Goal: Task Accomplishment & Management: Use online tool/utility

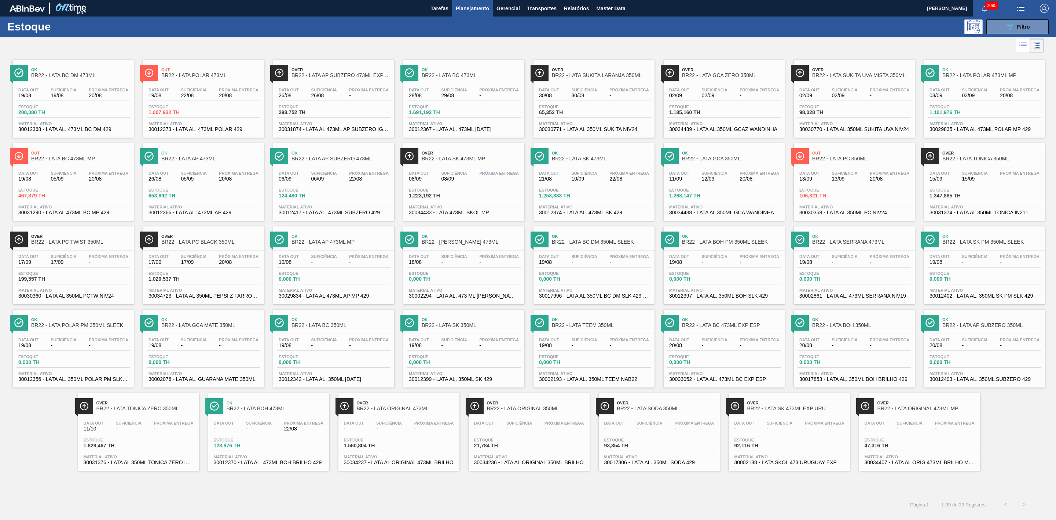
click at [562, 37] on div at bounding box center [522, 46] width 1044 height 18
click at [548, 8] on span "Transportes" at bounding box center [541, 8] width 29 height 9
click at [534, 36] on li "Otimização de Carga" at bounding box center [542, 37] width 60 height 12
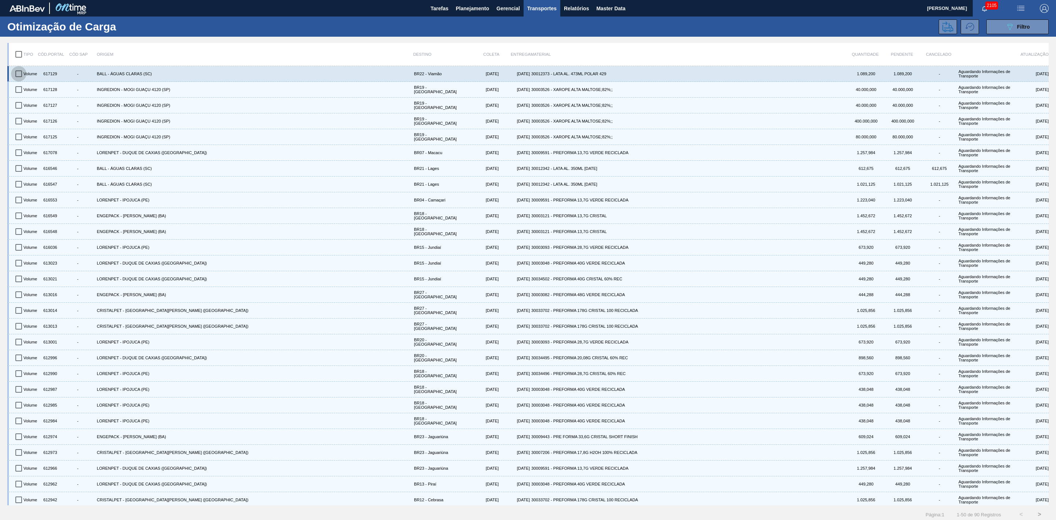
click at [16, 72] on input "checkbox" at bounding box center [18, 73] width 15 height 15
checkbox input "true"
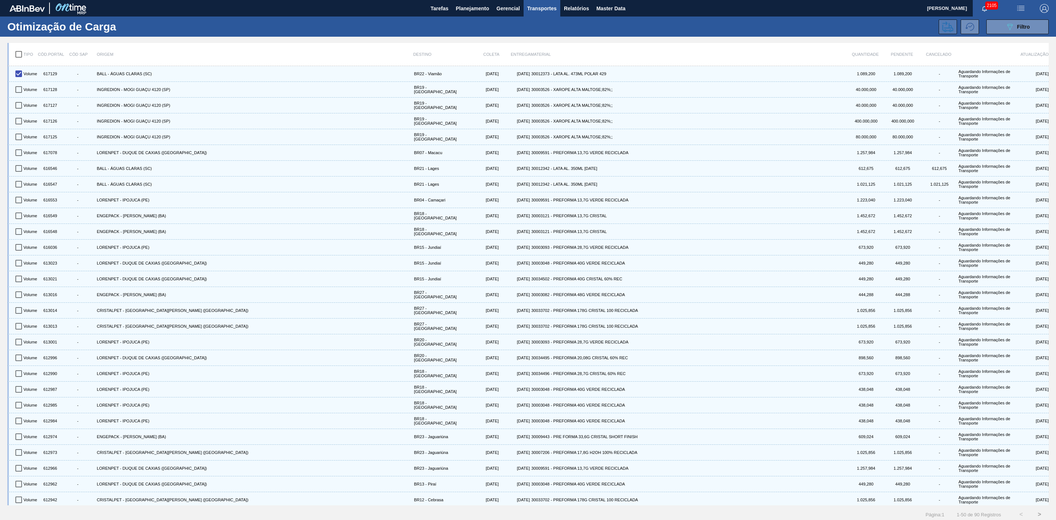
click at [951, 24] on icon at bounding box center [947, 26] width 11 height 11
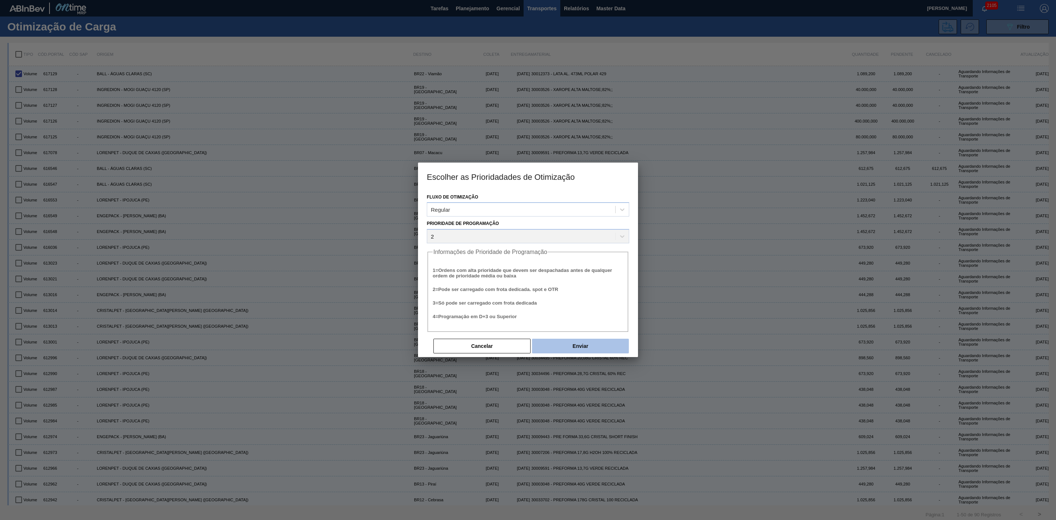
click at [598, 345] on button "Enviar" at bounding box center [580, 345] width 97 height 15
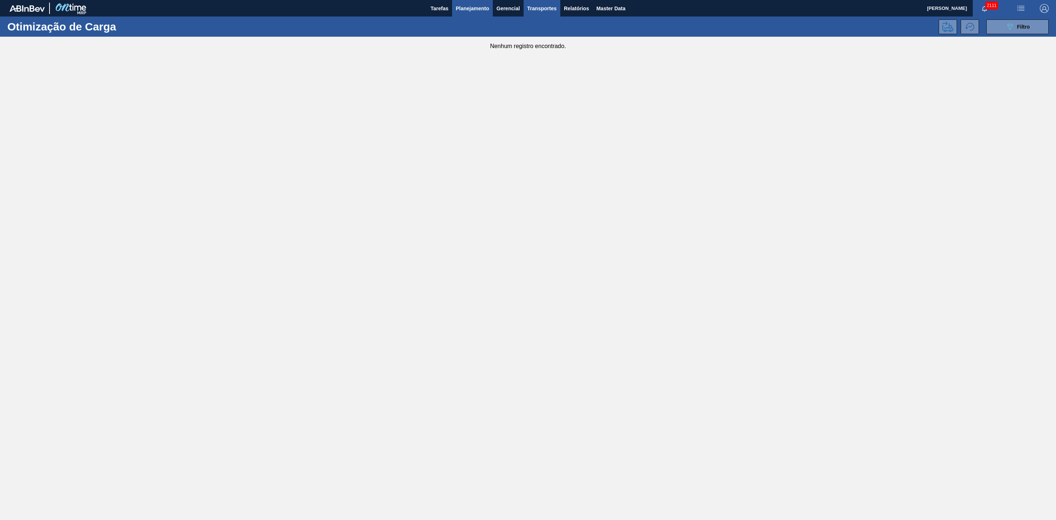
click at [474, 8] on span "Planejamento" at bounding box center [472, 8] width 33 height 9
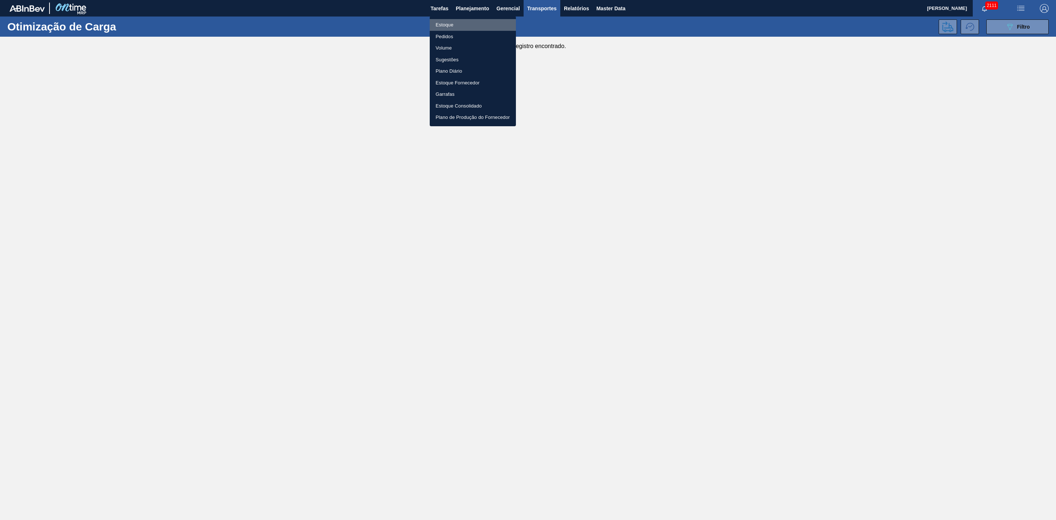
click at [439, 23] on li "Estoque" at bounding box center [473, 25] width 86 height 12
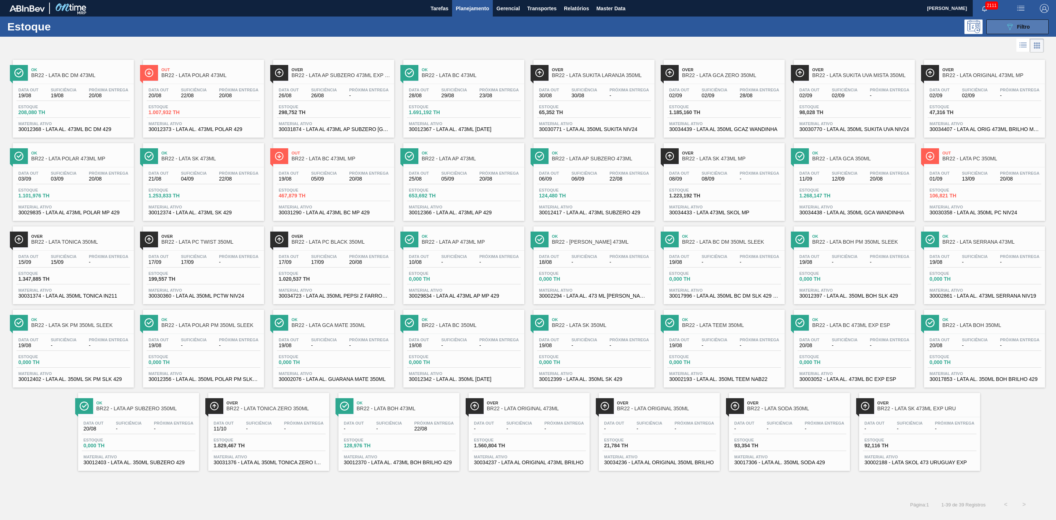
click at [1001, 28] on button "089F7B8B-B2A5-4AFE-B5C0-19BA573D28AC Filtro" at bounding box center [1017, 26] width 62 height 15
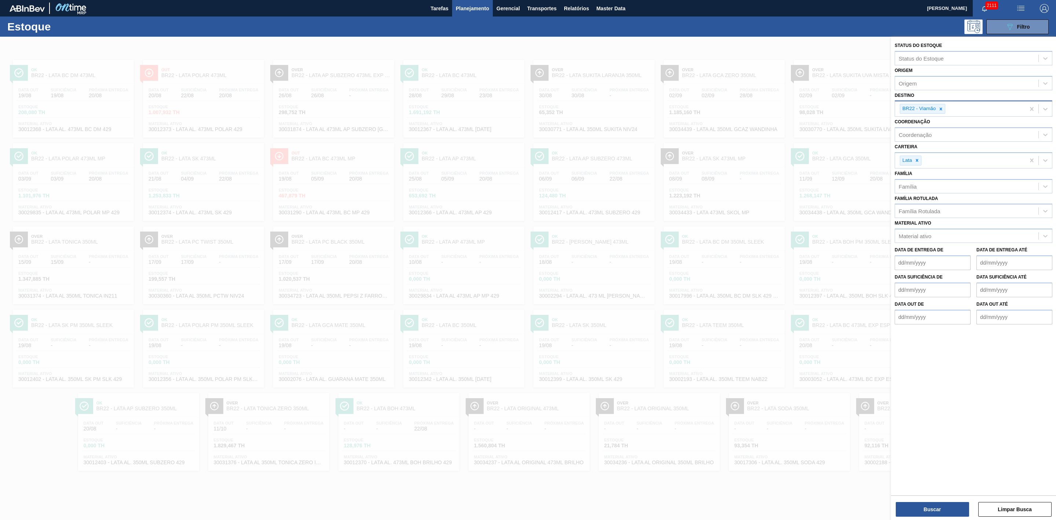
click at [940, 110] on icon at bounding box center [940, 108] width 5 height 5
type input "09"
click at [931, 138] on div "BR09 - Agudos" at bounding box center [974, 140] width 158 height 14
click at [944, 505] on button "Buscar" at bounding box center [932, 509] width 73 height 15
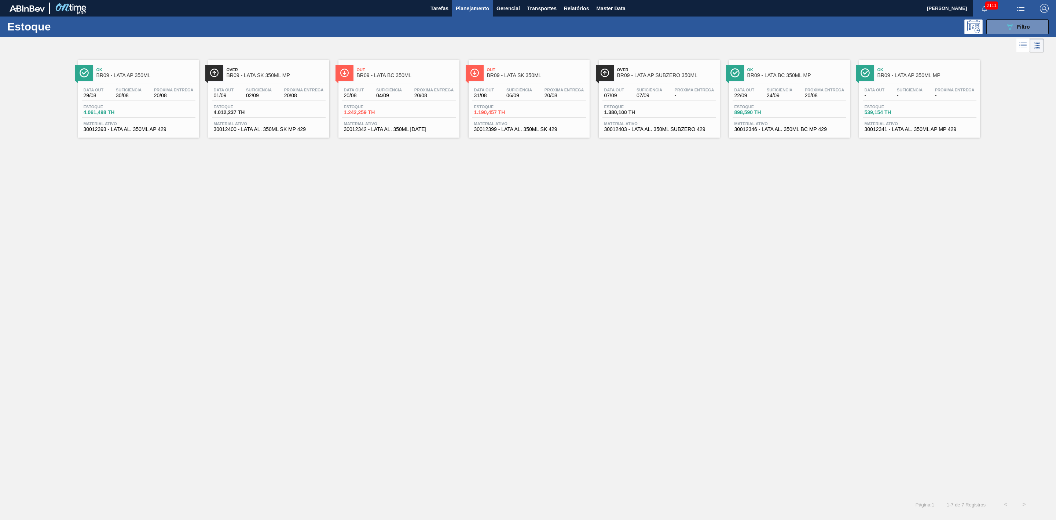
click at [468, 9] on span "Planejamento" at bounding box center [472, 8] width 33 height 9
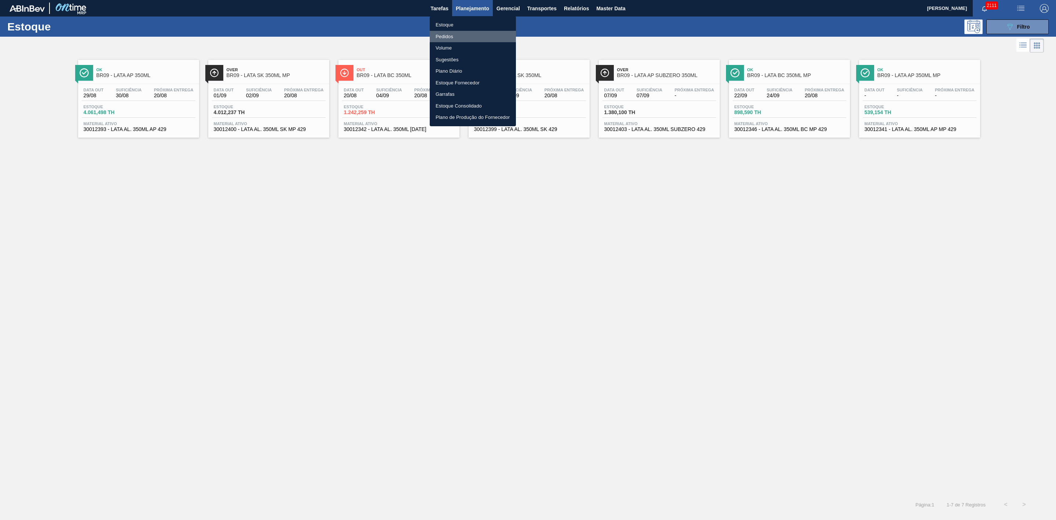
click at [448, 36] on li "Pedidos" at bounding box center [473, 37] width 86 height 12
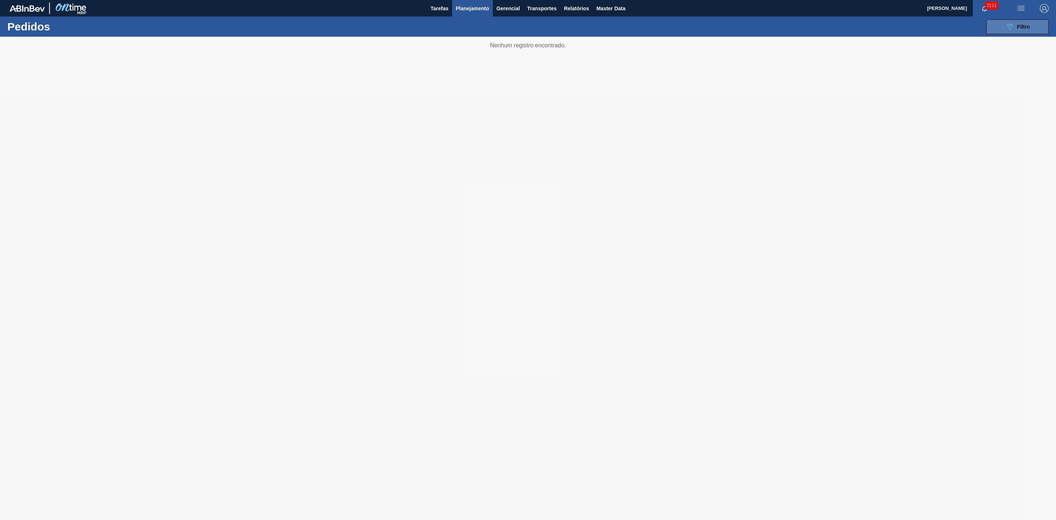
click at [998, 27] on button "089F7B8B-B2A5-4AFE-B5C0-19BA573D28AC Filtro" at bounding box center [1017, 26] width 62 height 15
click at [796, 62] on div at bounding box center [528, 278] width 1056 height 483
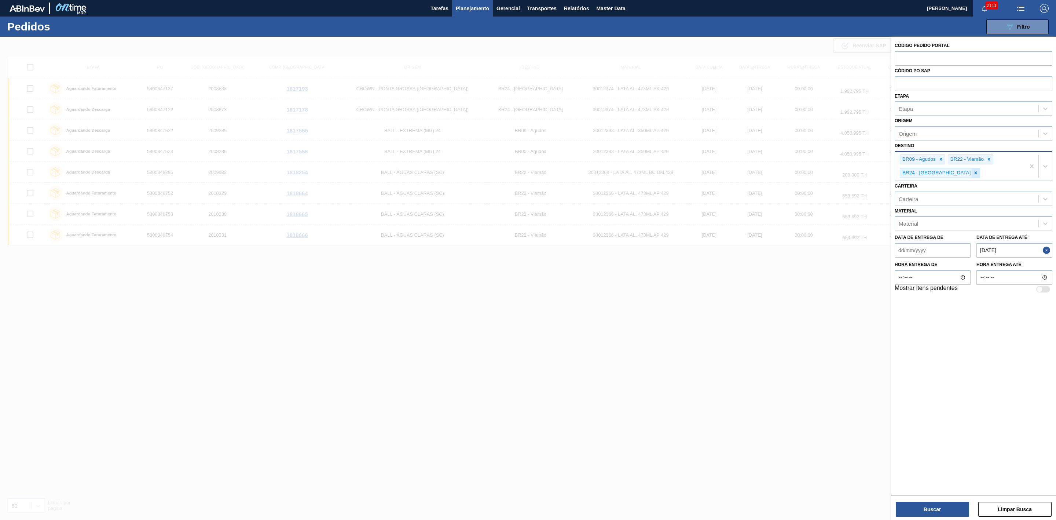
click at [975, 173] on icon at bounding box center [976, 173] width 3 height 3
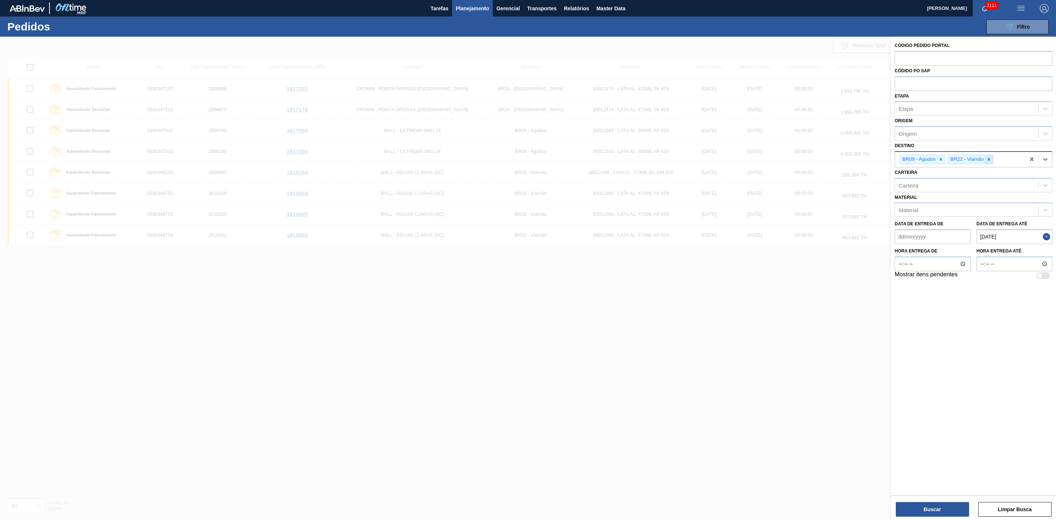
click at [989, 159] on icon at bounding box center [989, 159] width 3 height 3
click at [947, 509] on button "Buscar" at bounding box center [932, 509] width 73 height 15
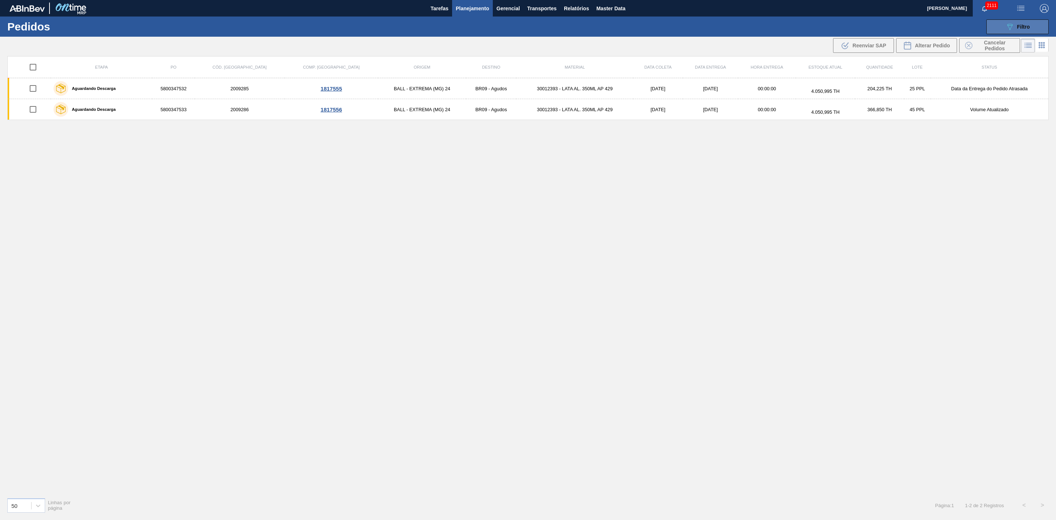
click at [1017, 27] on span "Filtro" at bounding box center [1023, 27] width 13 height 6
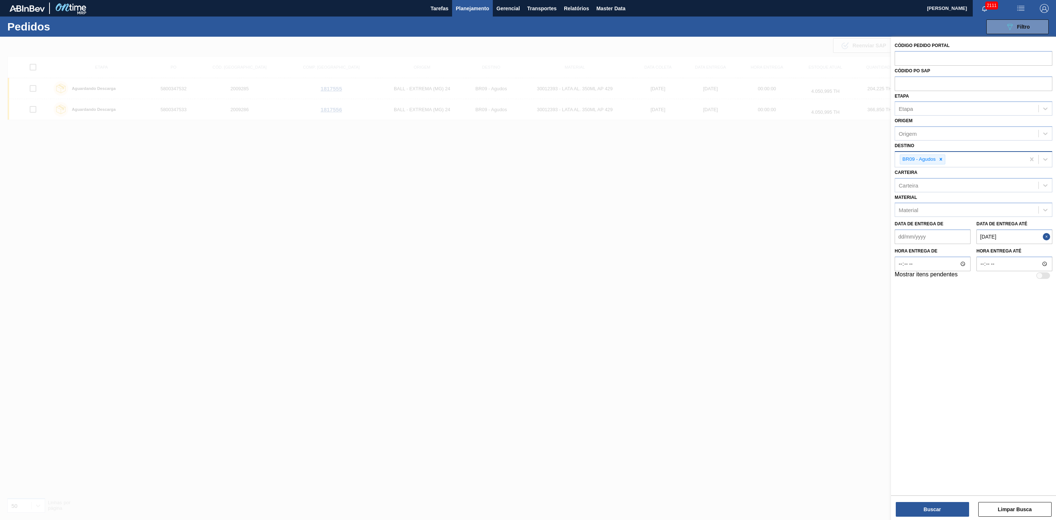
click at [1045, 236] on button "Close" at bounding box center [1048, 236] width 10 height 15
click at [1009, 239] on até "Data de Entrega até" at bounding box center [1014, 236] width 76 height 15
click at [962, 268] on div "dom seg ter qua qui sex sab" at bounding box center [1006, 263] width 88 height 12
click at [1004, 315] on div "20" at bounding box center [1006, 313] width 10 height 10
type até "[DATE]"
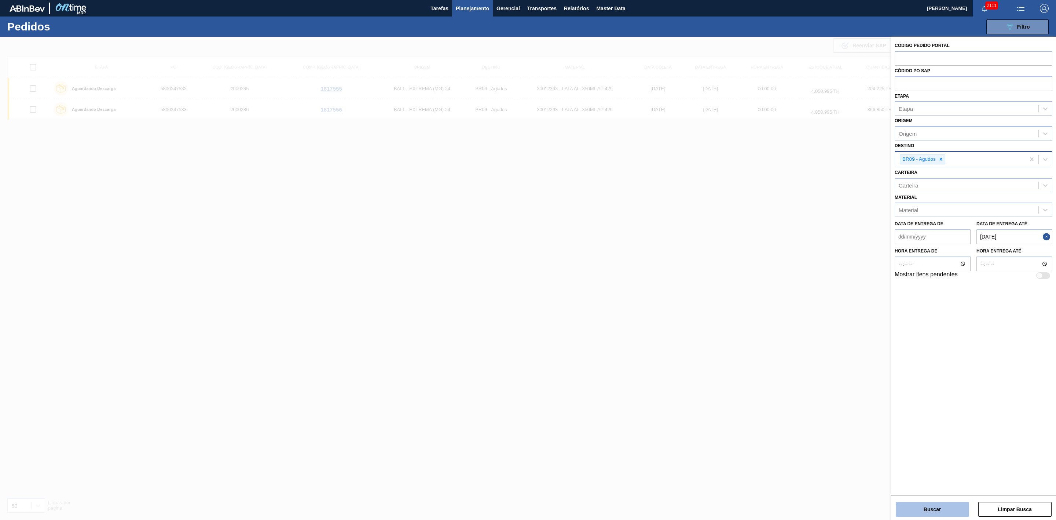
click at [931, 507] on button "Buscar" at bounding box center [932, 509] width 73 height 15
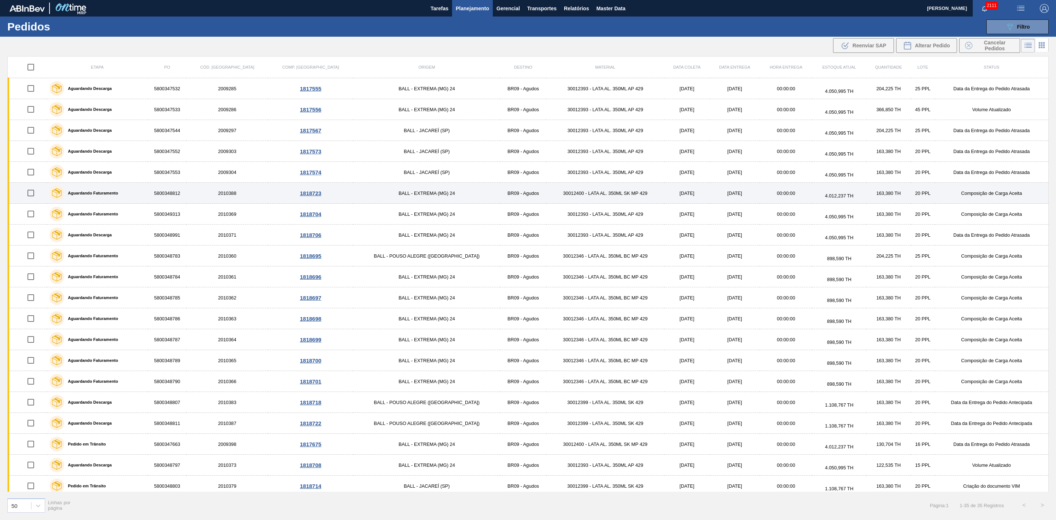
click at [34, 196] on input "checkbox" at bounding box center [30, 192] width 15 height 15
checkbox input "true"
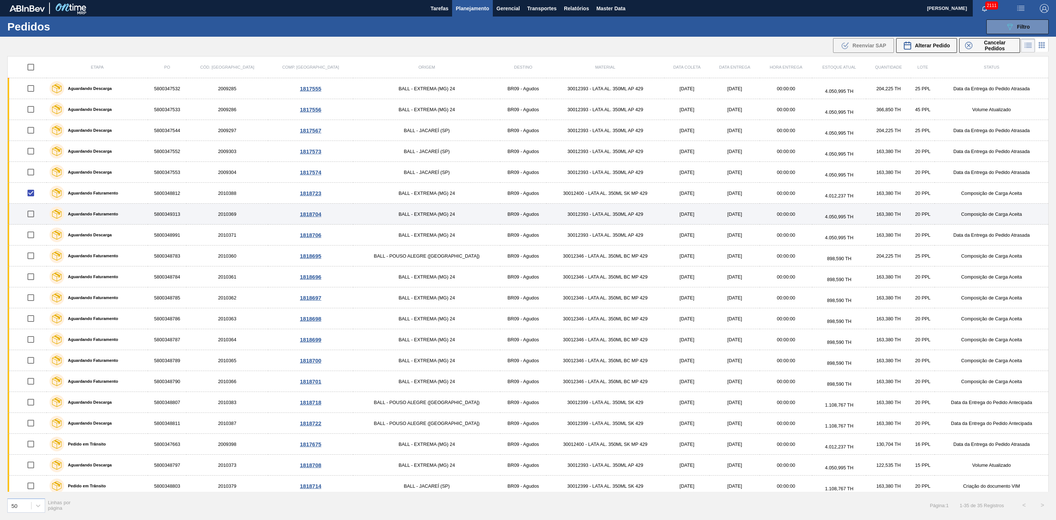
click at [33, 218] on input "checkbox" at bounding box center [30, 213] width 15 height 15
checkbox input "true"
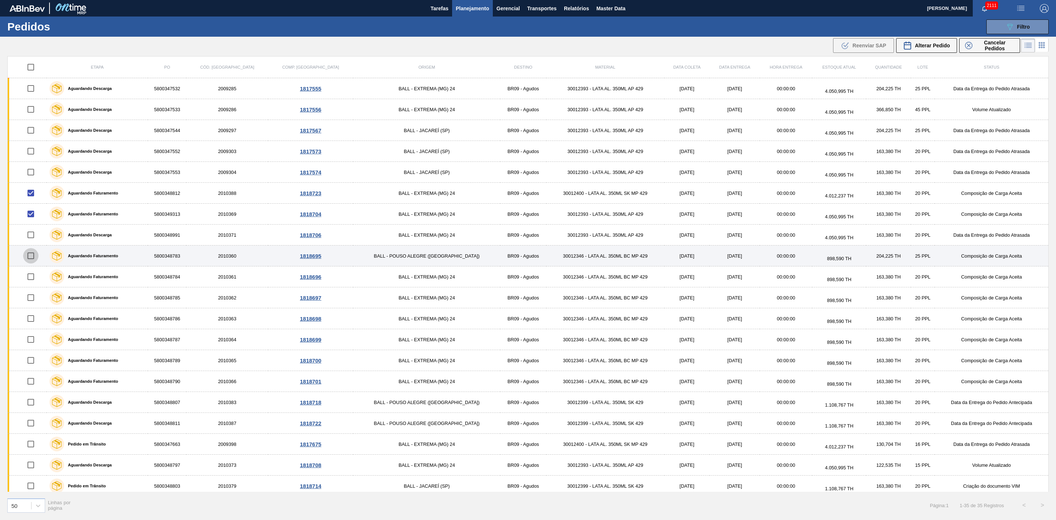
click at [37, 258] on input "checkbox" at bounding box center [30, 255] width 15 height 15
checkbox input "true"
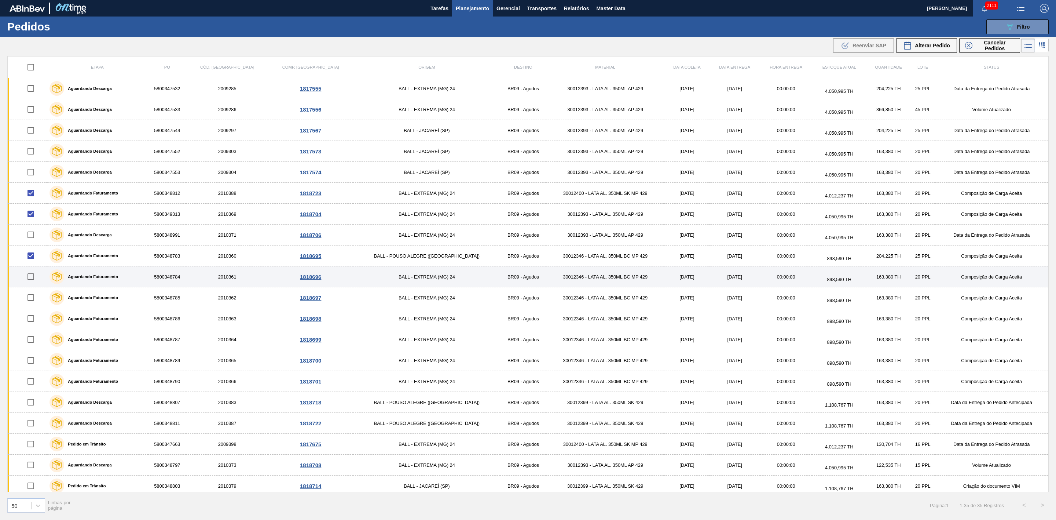
click at [35, 278] on input "checkbox" at bounding box center [30, 276] width 15 height 15
checkbox input "true"
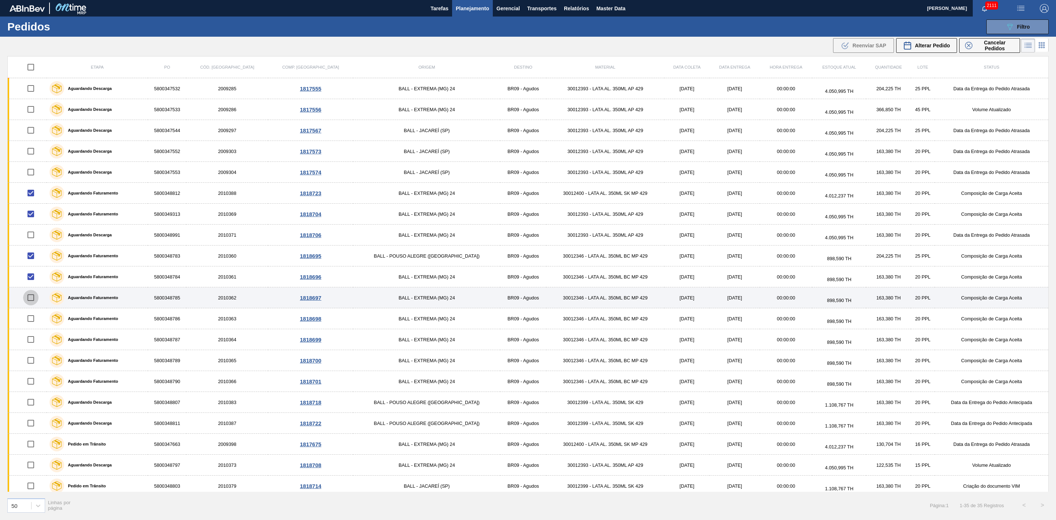
click at [37, 301] on input "checkbox" at bounding box center [30, 297] width 15 height 15
checkbox input "true"
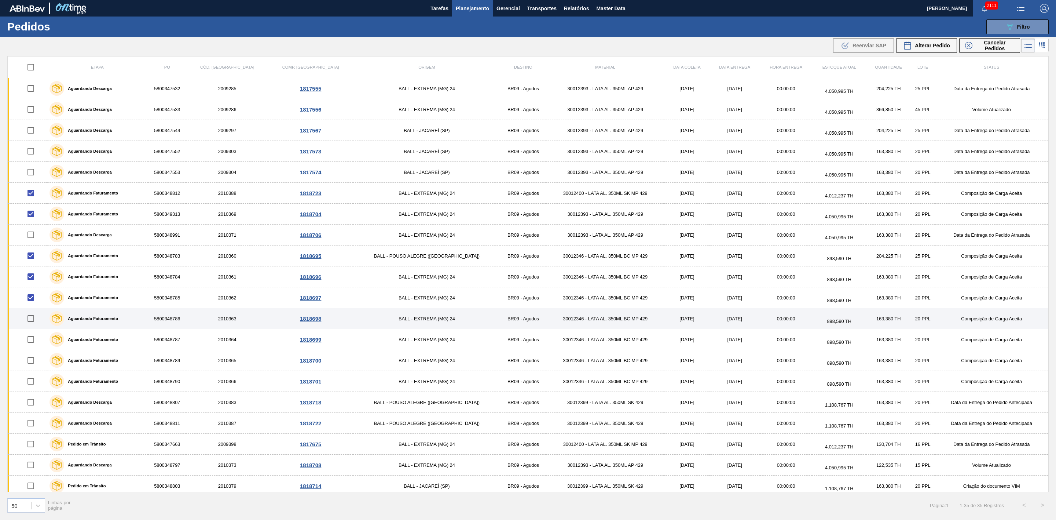
drag, startPoint x: 36, startPoint y: 320, endPoint x: 37, endPoint y: 324, distance: 3.8
click at [36, 321] on input "checkbox" at bounding box center [30, 318] width 15 height 15
checkbox input "true"
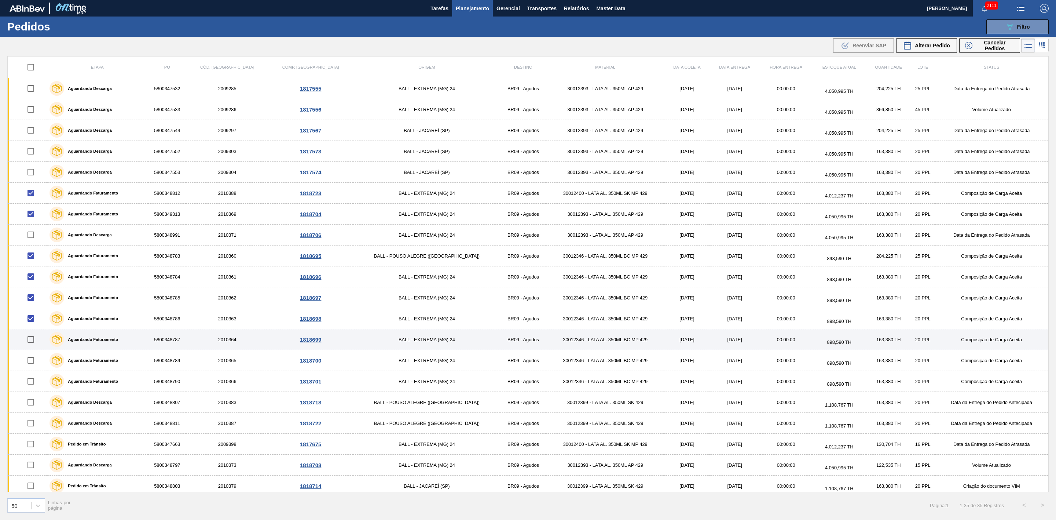
click at [34, 344] on input "checkbox" at bounding box center [30, 338] width 15 height 15
checkbox input "true"
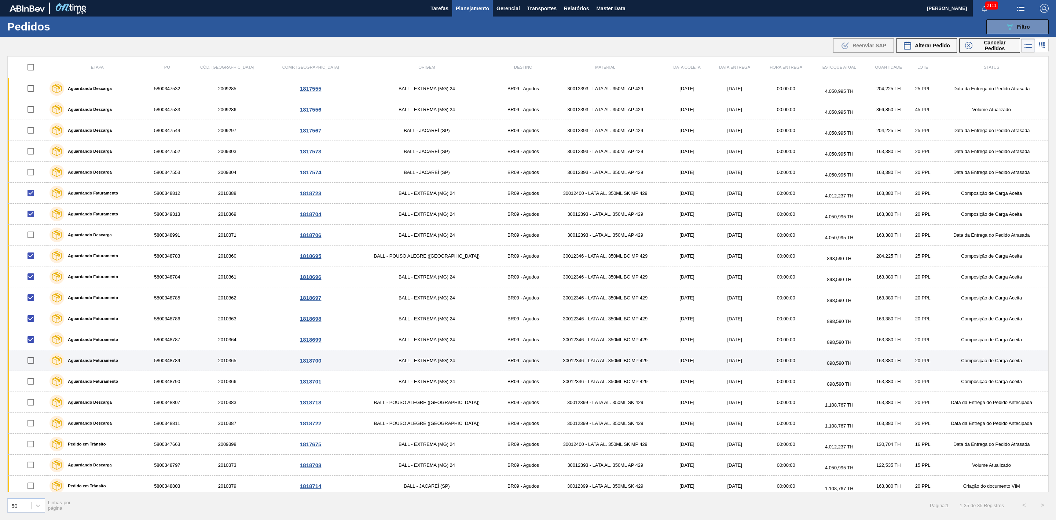
click at [34, 363] on input "checkbox" at bounding box center [30, 359] width 15 height 15
checkbox input "true"
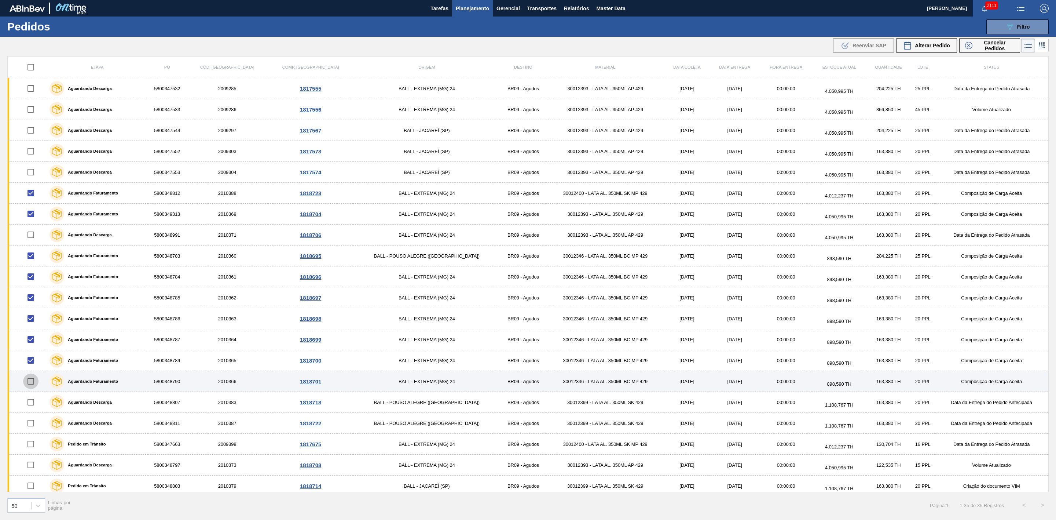
click at [37, 383] on input "checkbox" at bounding box center [30, 380] width 15 height 15
checkbox input "true"
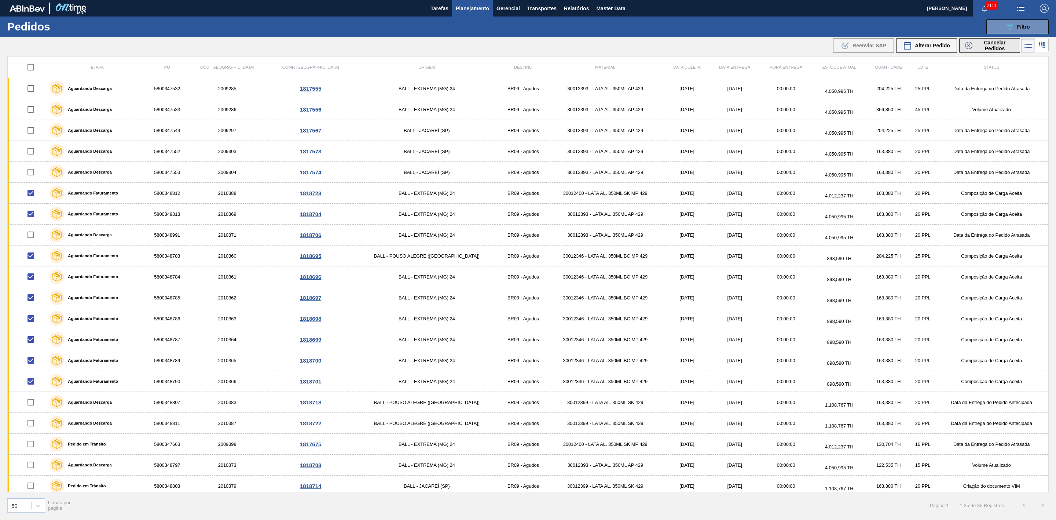
click at [976, 43] on span "Cancelar Pedidos" at bounding box center [994, 46] width 39 height 12
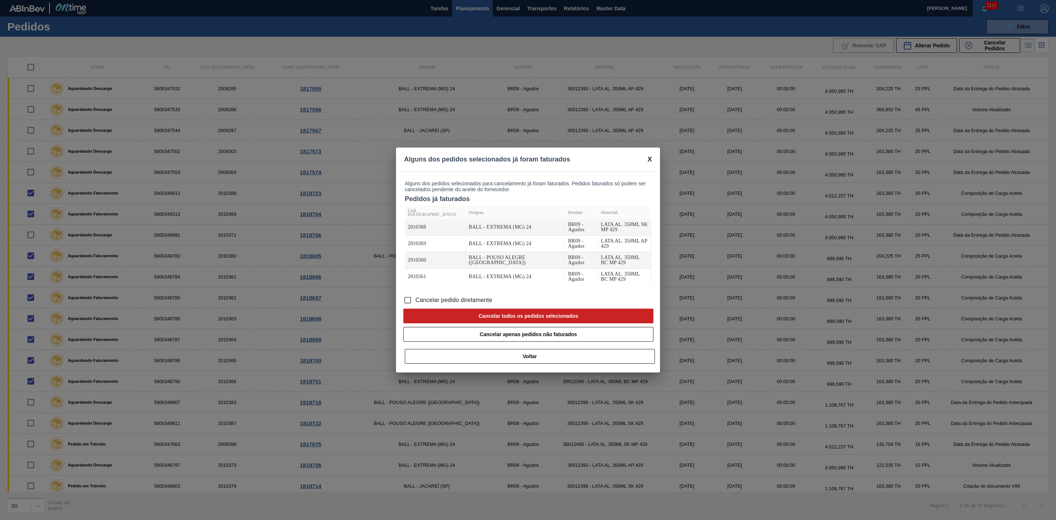
click at [449, 298] on span "Cancelar pedido diretamente" at bounding box center [453, 300] width 77 height 9
click at [415, 298] on input "Cancelar pedido diretamente" at bounding box center [407, 299] width 15 height 15
click at [496, 315] on button "Cancelar todos os pedidos selecionados" at bounding box center [528, 315] width 250 height 15
checkbox input "false"
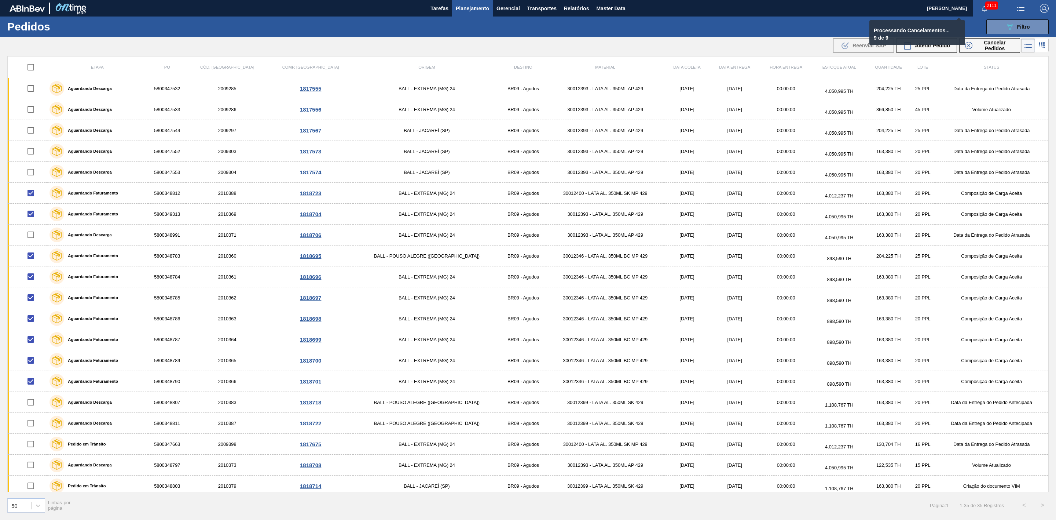
checkbox input "false"
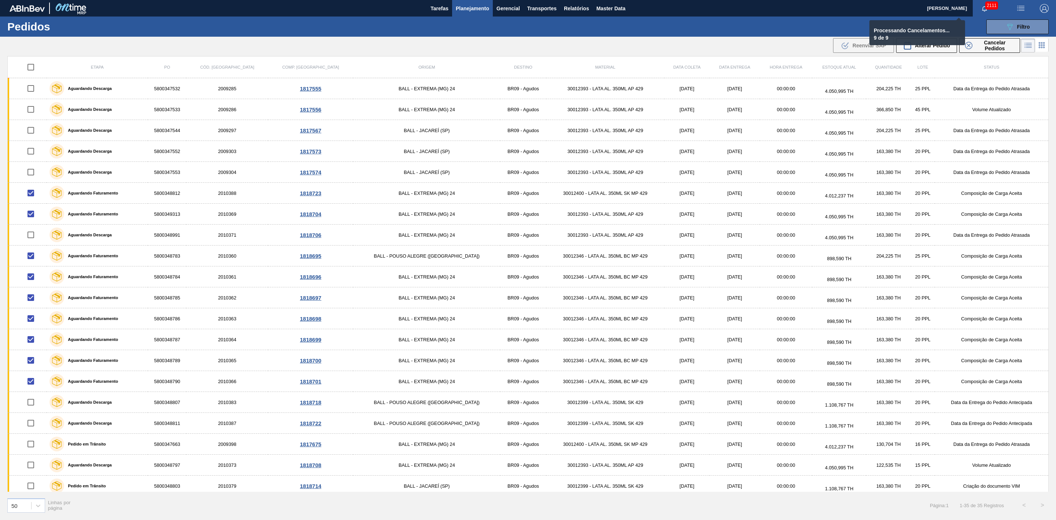
checkbox input "false"
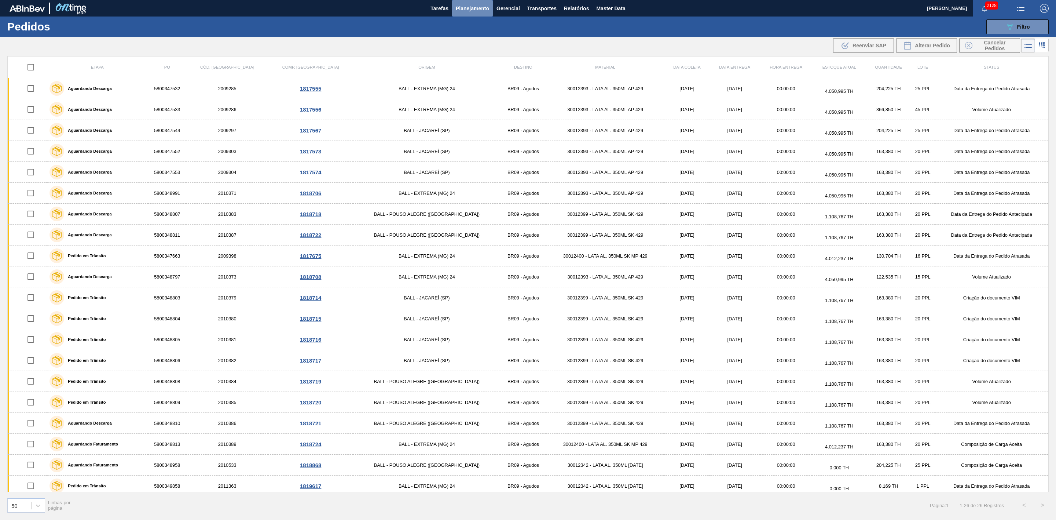
click at [478, 10] on span "Planejamento" at bounding box center [472, 8] width 33 height 9
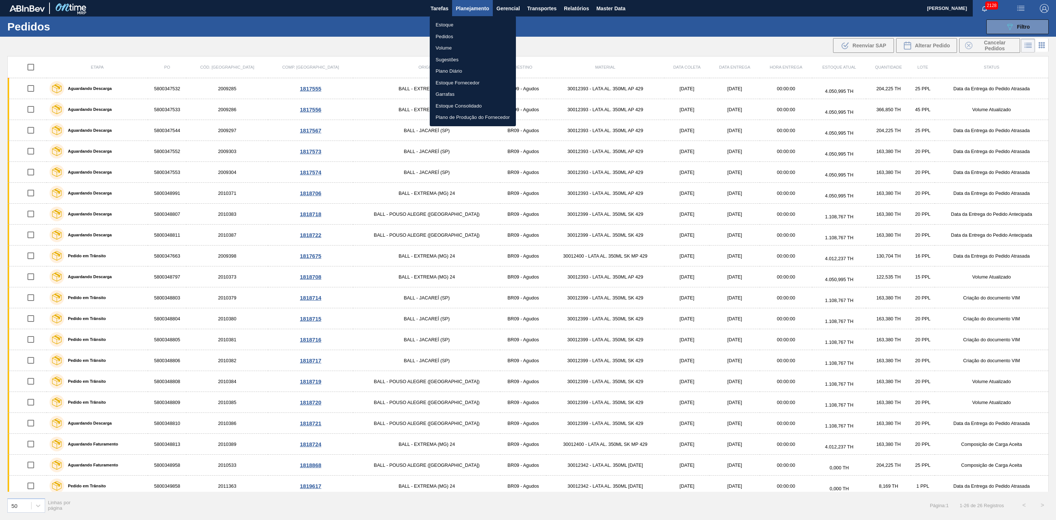
click at [448, 23] on li "Estoque" at bounding box center [473, 25] width 86 height 12
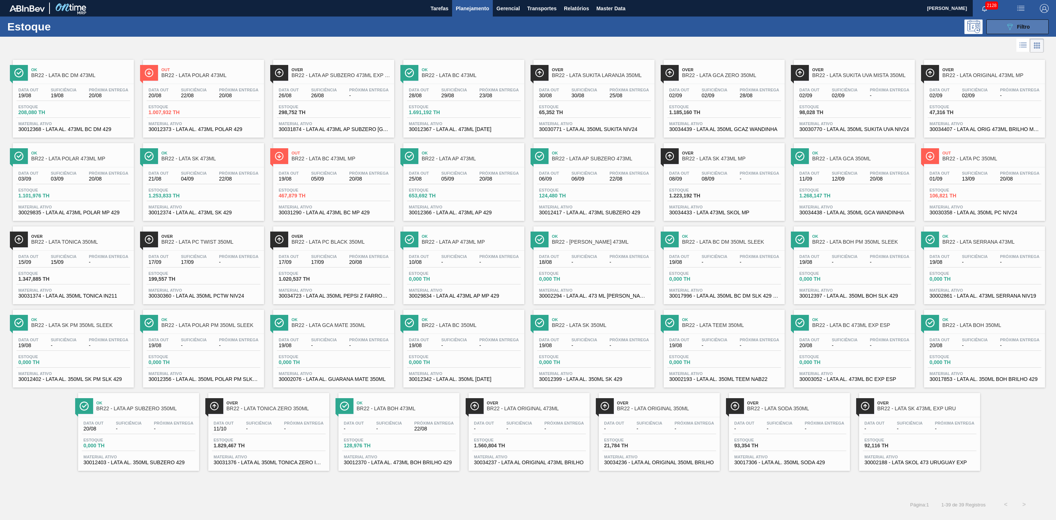
click at [1002, 29] on button "089F7B8B-B2A5-4AFE-B5C0-19BA573D28AC Filtro" at bounding box center [1017, 26] width 62 height 15
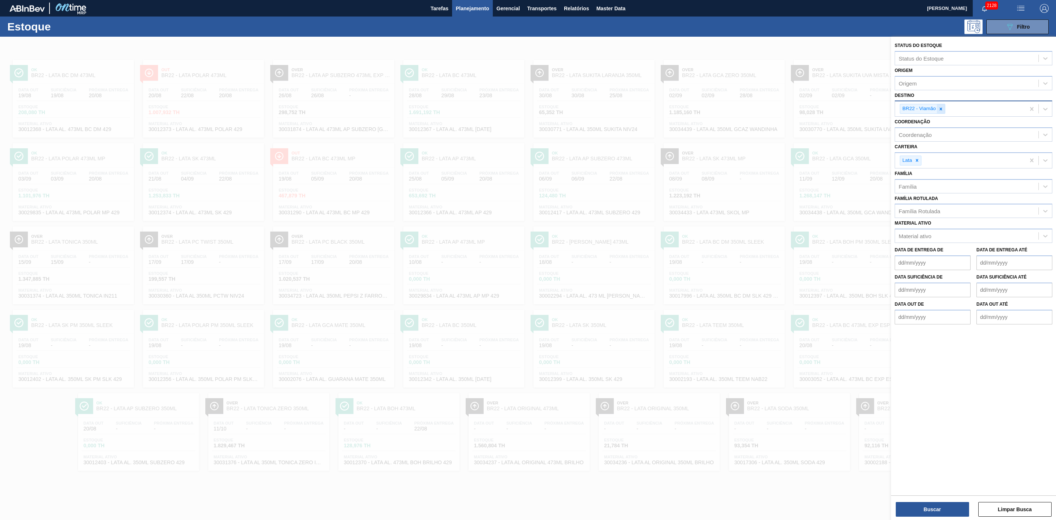
click at [943, 109] on icon at bounding box center [940, 108] width 5 height 5
type input "09"
click at [918, 138] on div "BR09 - Agudos" at bounding box center [974, 140] width 158 height 14
click at [945, 503] on button "Buscar" at bounding box center [932, 509] width 73 height 15
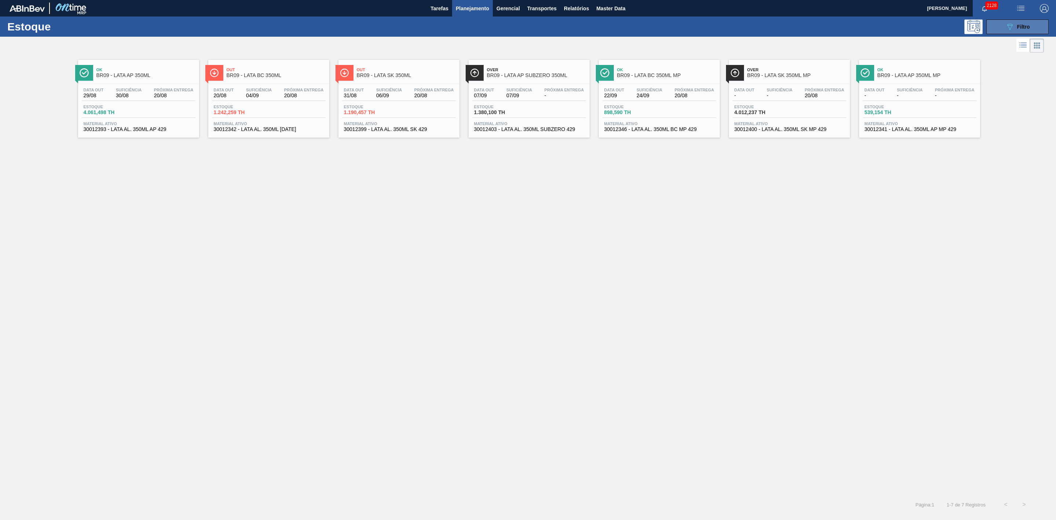
click at [1002, 26] on button "089F7B8B-B2A5-4AFE-B5C0-19BA573D28AC Filtro" at bounding box center [1017, 26] width 62 height 15
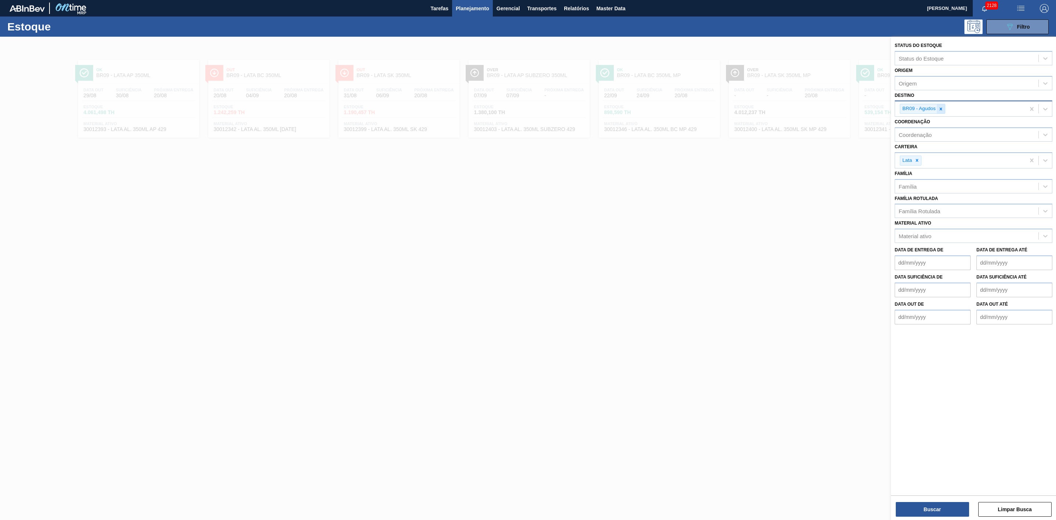
click at [941, 111] on div at bounding box center [941, 108] width 8 height 9
type input "22"
click at [928, 124] on div "BR22 - Viamão" at bounding box center [974, 126] width 158 height 14
click at [948, 514] on button "Buscar" at bounding box center [932, 509] width 73 height 15
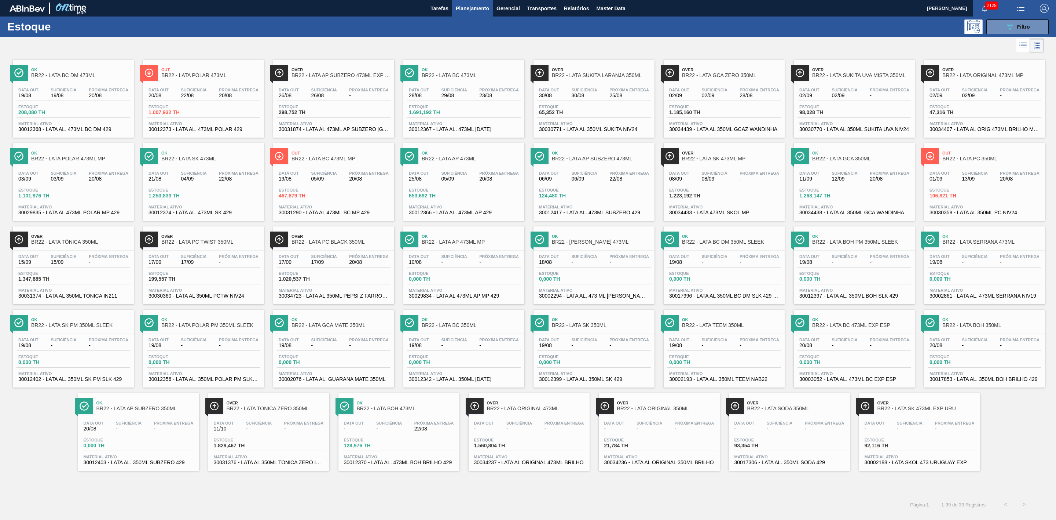
click at [509, 47] on div at bounding box center [522, 46] width 1044 height 18
click at [656, 38] on div at bounding box center [522, 46] width 1044 height 18
click at [634, 39] on div at bounding box center [522, 46] width 1044 height 18
click at [997, 25] on button "089F7B8B-B2A5-4AFE-B5C0-19BA573D28AC Filtro" at bounding box center [1017, 26] width 62 height 15
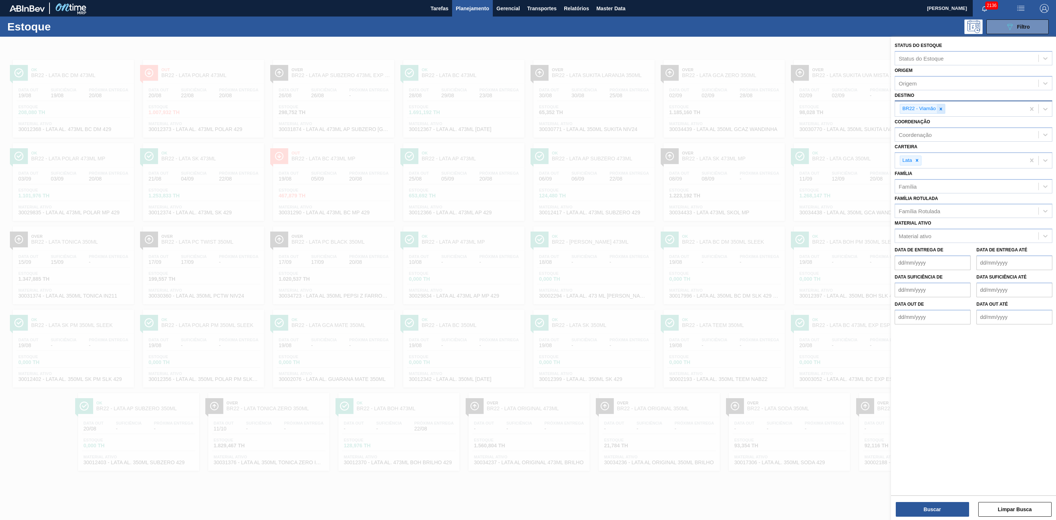
click at [938, 107] on div at bounding box center [941, 108] width 8 height 9
type input "09"
click at [907, 142] on div "BR09 - Agudos" at bounding box center [974, 140] width 158 height 14
click at [950, 507] on button "Buscar" at bounding box center [932, 509] width 73 height 15
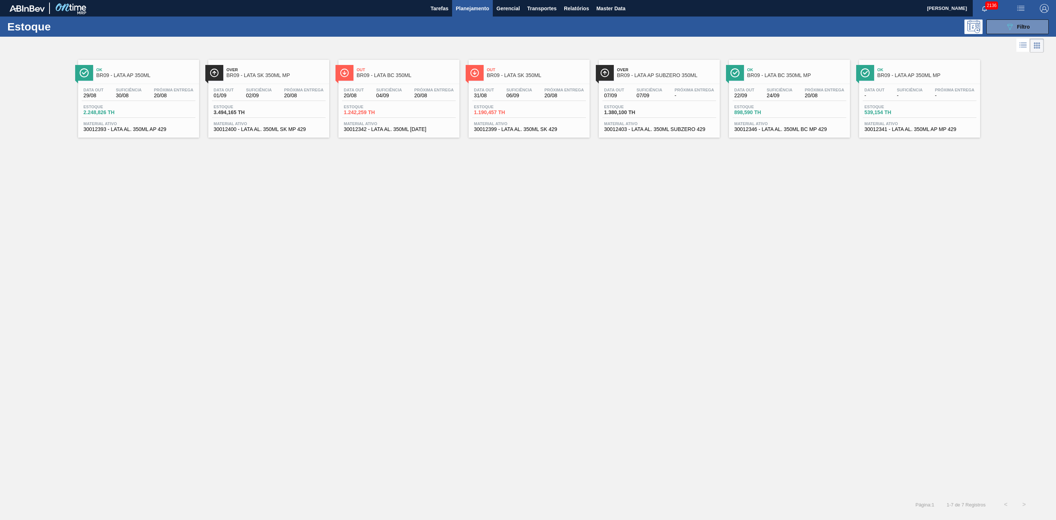
click at [600, 208] on div "Ok BR09 - LATA AP 350ML Data out 29/08 Suficiência 30/08 Próxima Entrega 20/08 …" at bounding box center [528, 274] width 1056 height 441
click at [611, 9] on span "Master Data" at bounding box center [610, 8] width 29 height 9
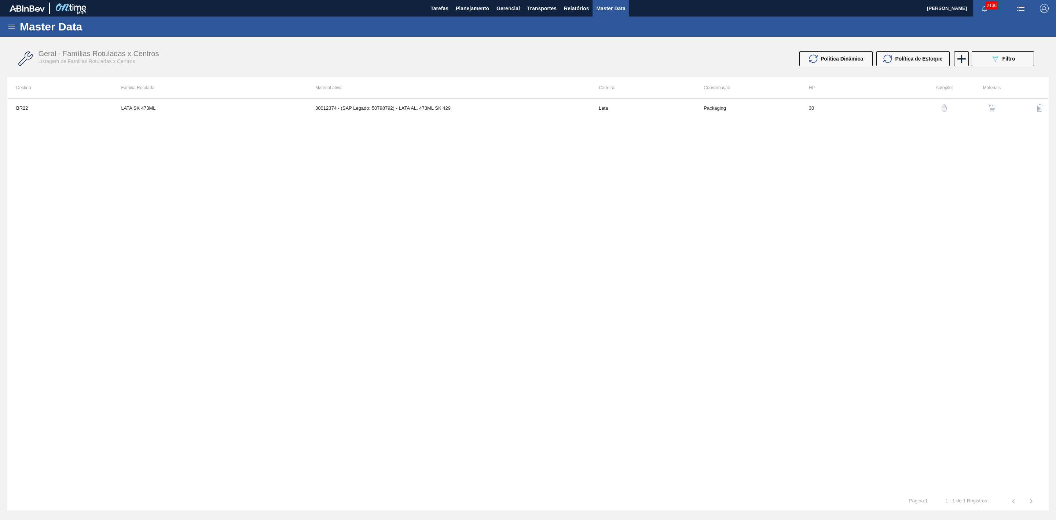
click at [12, 29] on icon at bounding box center [11, 26] width 9 height 9
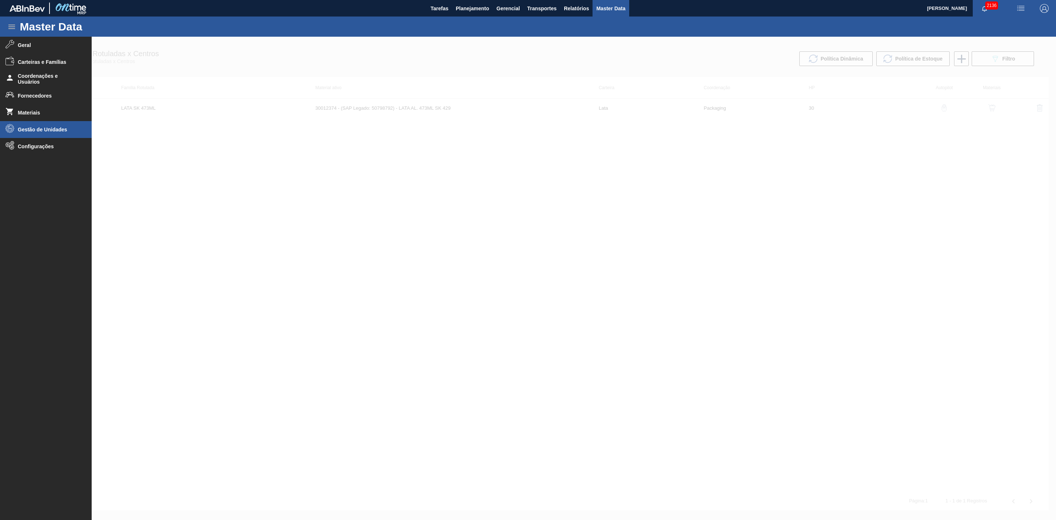
click at [37, 129] on span "Gestão de Unidades" at bounding box center [48, 129] width 60 height 6
click at [43, 143] on span "Unidades Ambev" at bounding box center [51, 145] width 56 height 6
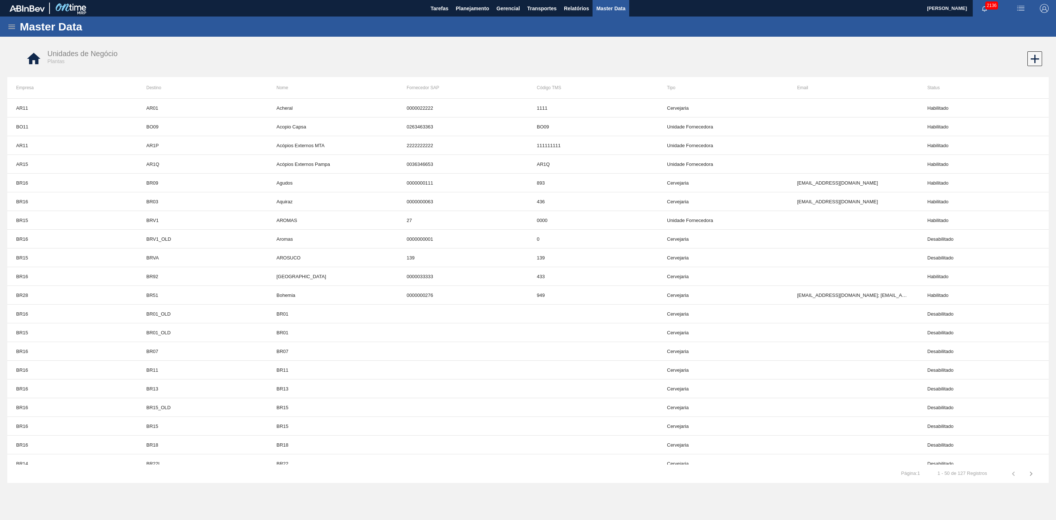
click at [13, 29] on icon at bounding box center [11, 26] width 9 height 9
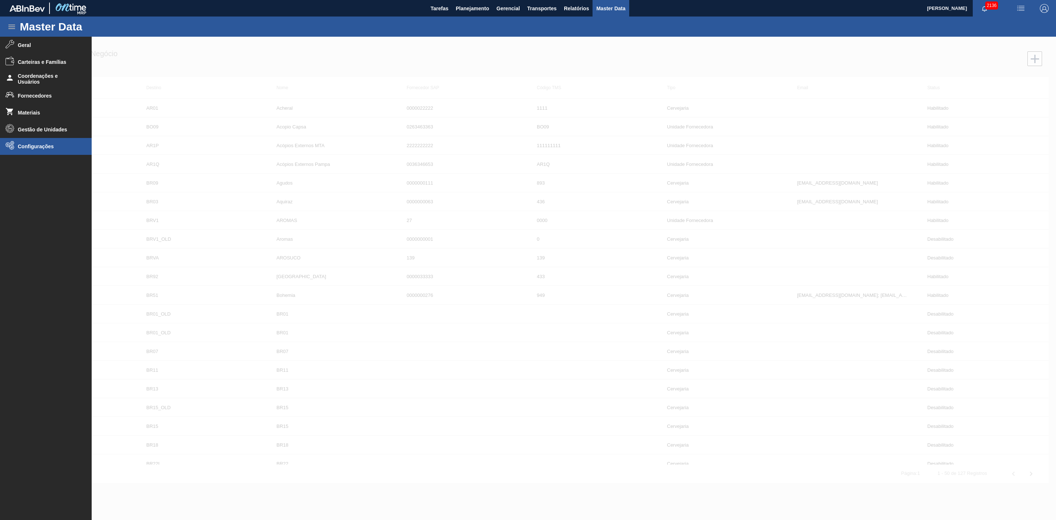
click at [39, 142] on li "Configurações" at bounding box center [46, 146] width 92 height 17
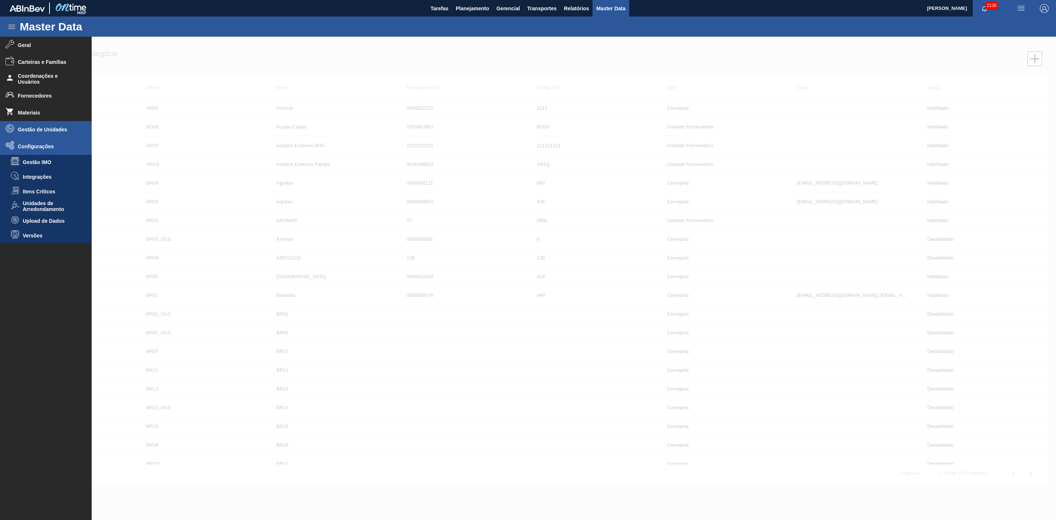
click at [29, 125] on li "Gestão de Unidades" at bounding box center [46, 129] width 92 height 17
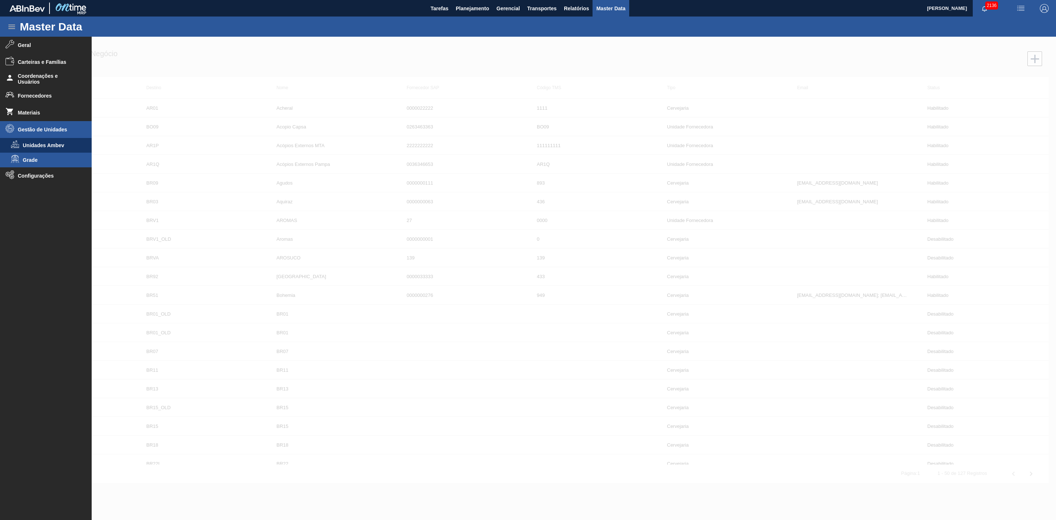
click at [30, 161] on span "Grade" at bounding box center [51, 160] width 56 height 6
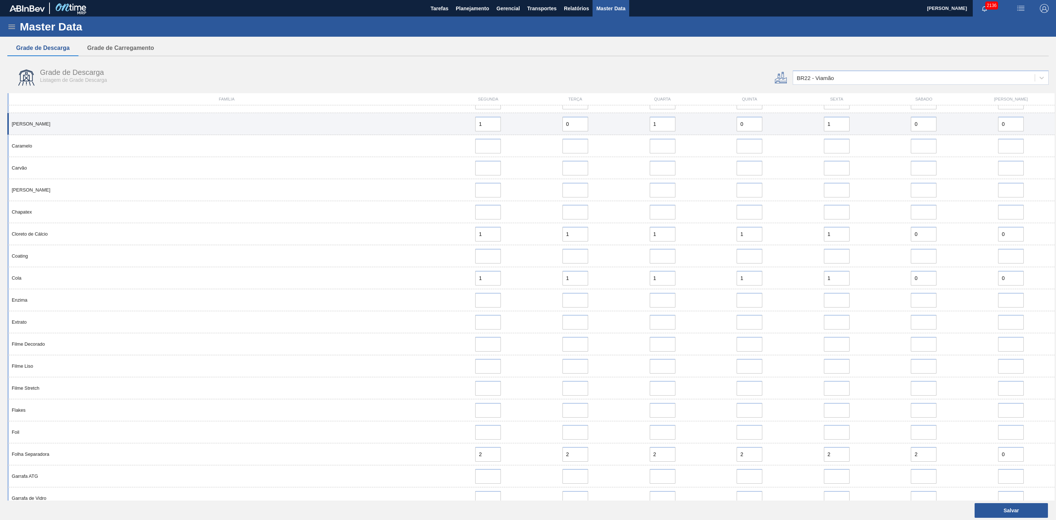
scroll to position [55, 0]
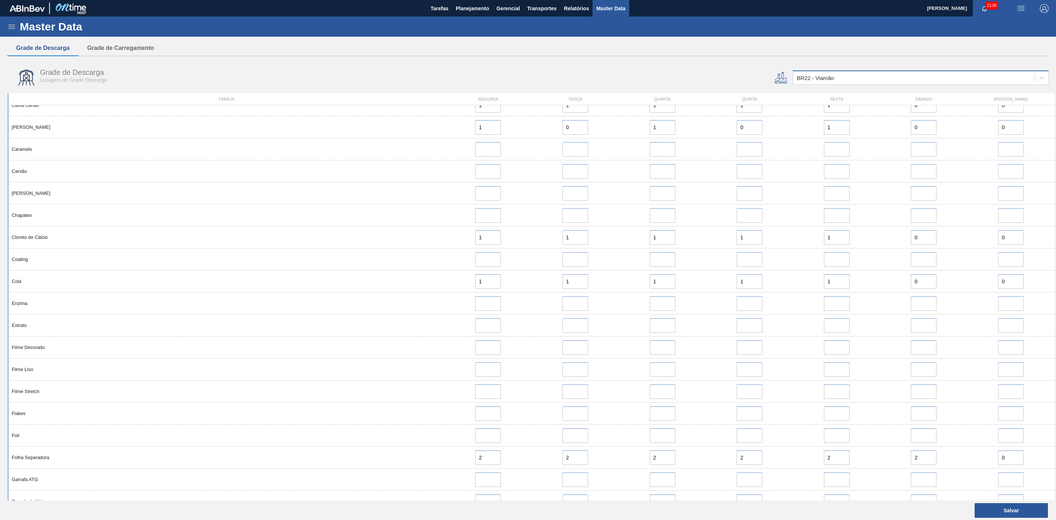
click at [857, 81] on div "BR22 - Viamão" at bounding box center [914, 78] width 242 height 11
type input "09"
click at [830, 107] on div "BR09 - Agudos" at bounding box center [921, 110] width 256 height 14
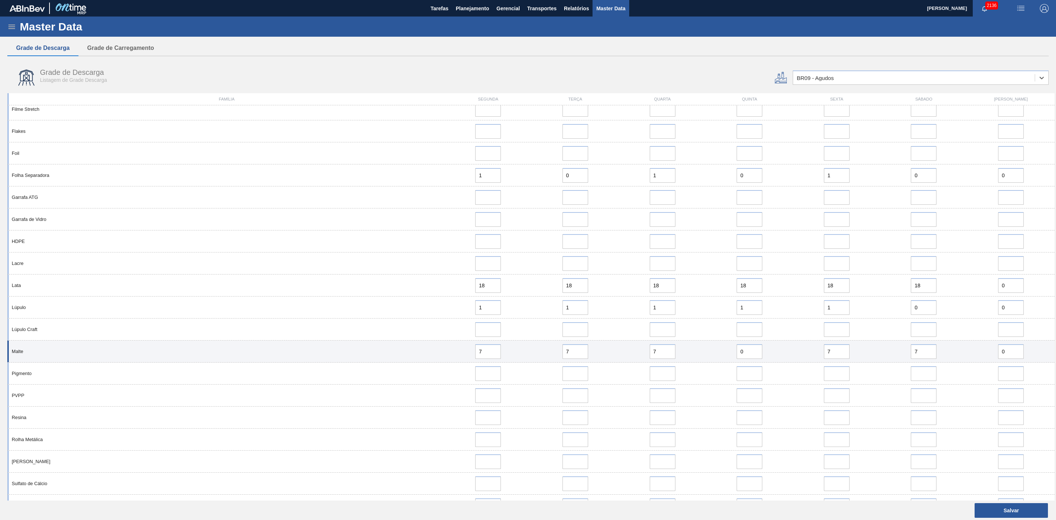
scroll to position [331, 0]
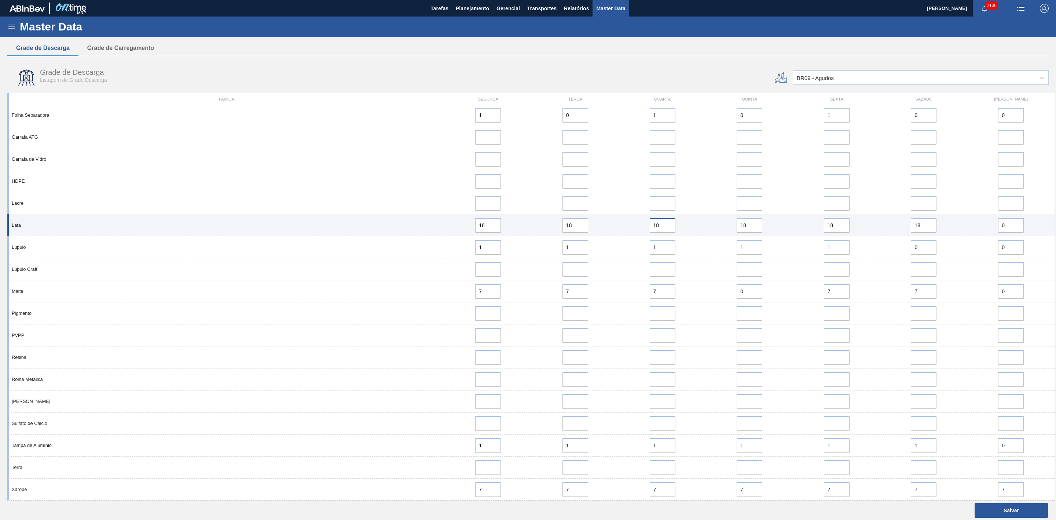
drag, startPoint x: 660, startPoint y: 223, endPoint x: 630, endPoint y: 225, distance: 30.1
click at [630, 225] on div "18" at bounding box center [662, 225] width 81 height 15
drag, startPoint x: 664, startPoint y: 226, endPoint x: 635, endPoint y: 221, distance: 29.0
click at [635, 221] on div "15" at bounding box center [662, 225] width 81 height 15
type input "15"
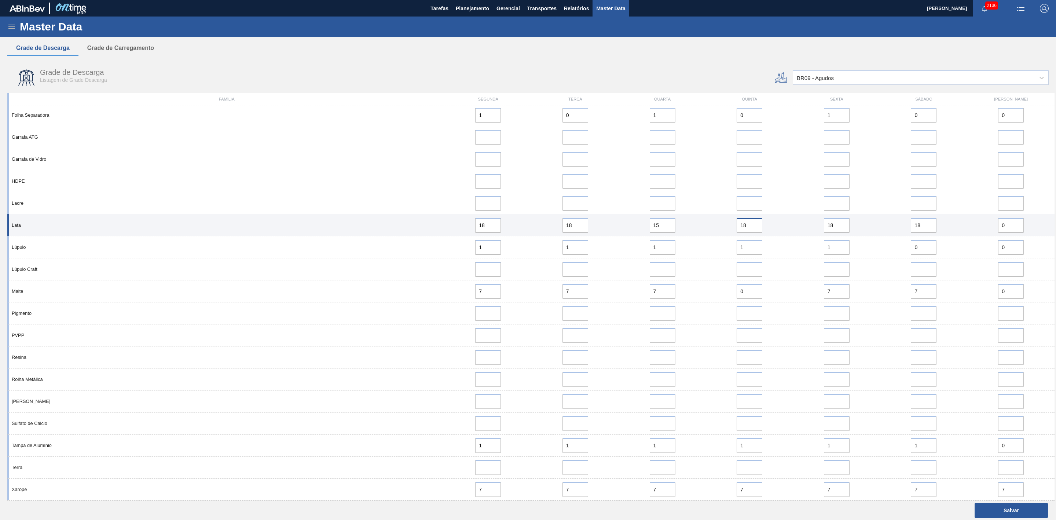
drag, startPoint x: 749, startPoint y: 225, endPoint x: 730, endPoint y: 228, distance: 19.0
click at [730, 228] on div "18" at bounding box center [749, 225] width 81 height 15
paste input "5"
type input "15"
drag, startPoint x: 835, startPoint y: 225, endPoint x: 814, endPoint y: 224, distance: 20.9
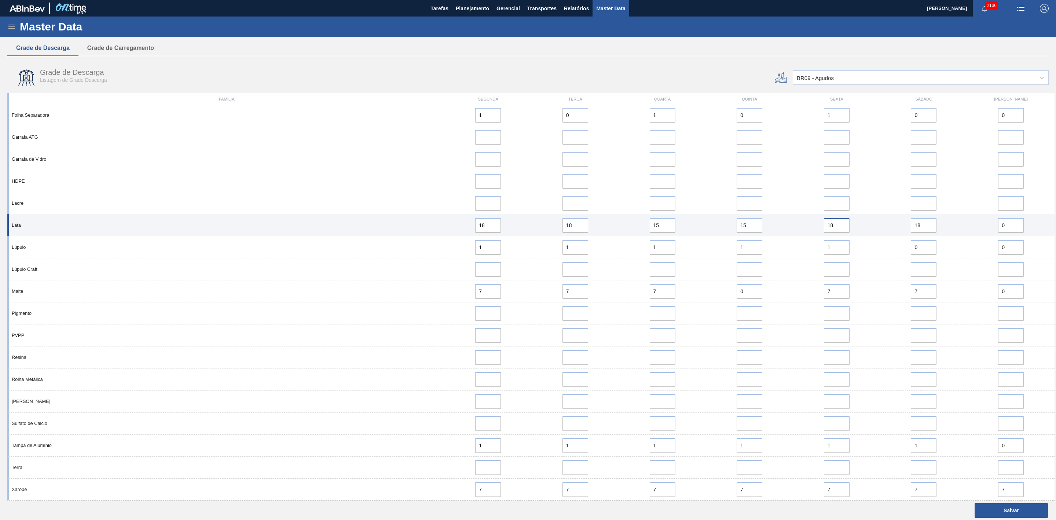
click at [814, 224] on div "18" at bounding box center [836, 225] width 81 height 15
paste input "5"
type input "15"
drag, startPoint x: 921, startPoint y: 223, endPoint x: 901, endPoint y: 226, distance: 20.1
click at [901, 226] on div "18" at bounding box center [923, 225] width 81 height 15
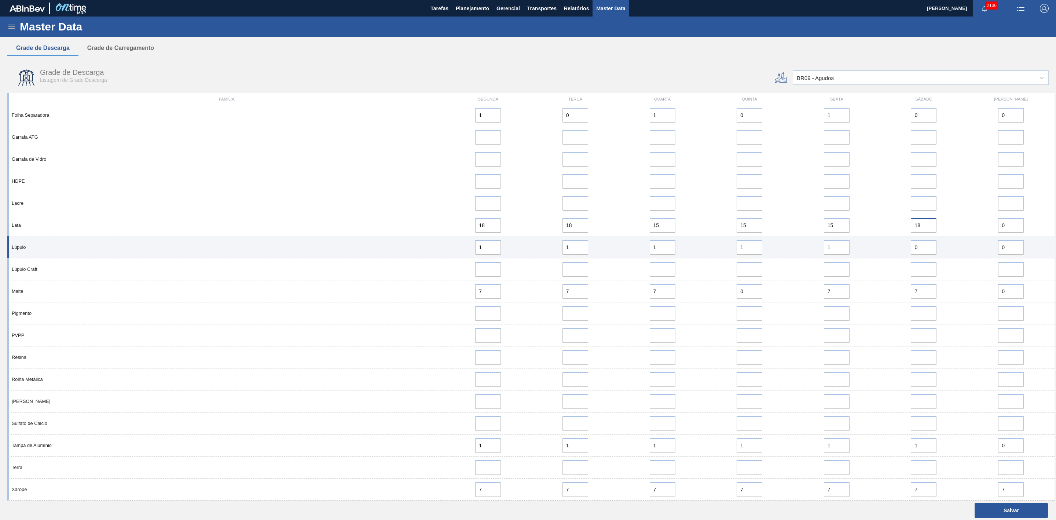
paste input "5"
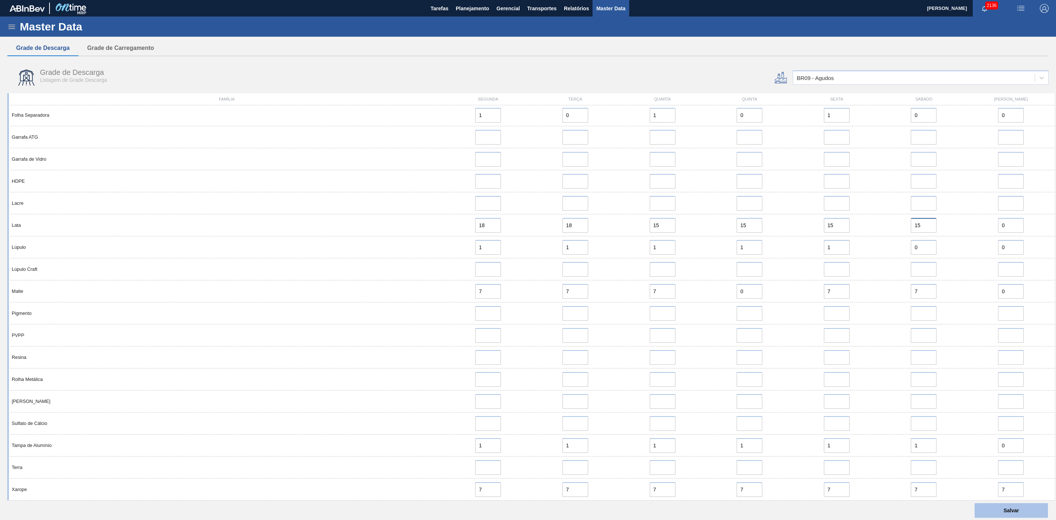
type input "15"
click at [1028, 506] on button "Salvar" at bounding box center [1011, 510] width 73 height 15
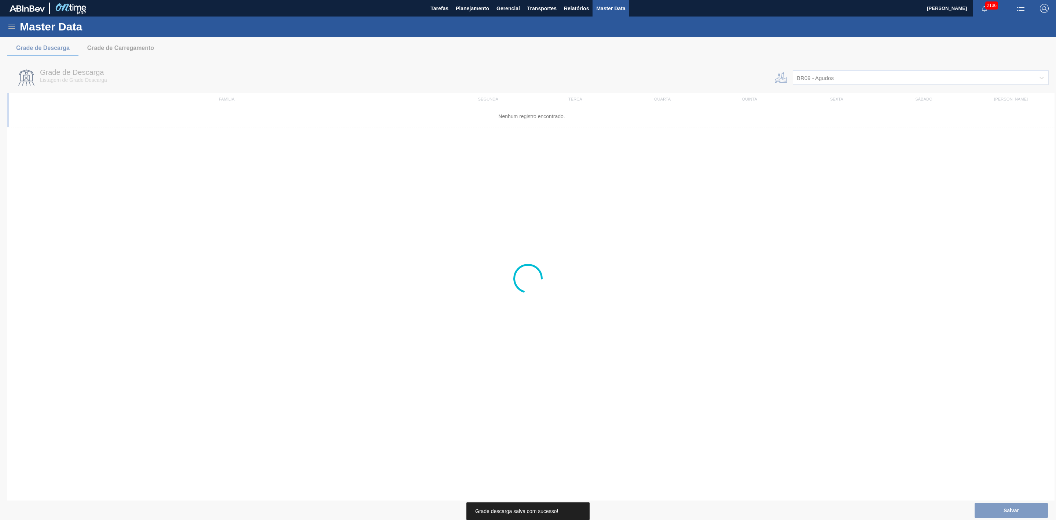
scroll to position [0, 0]
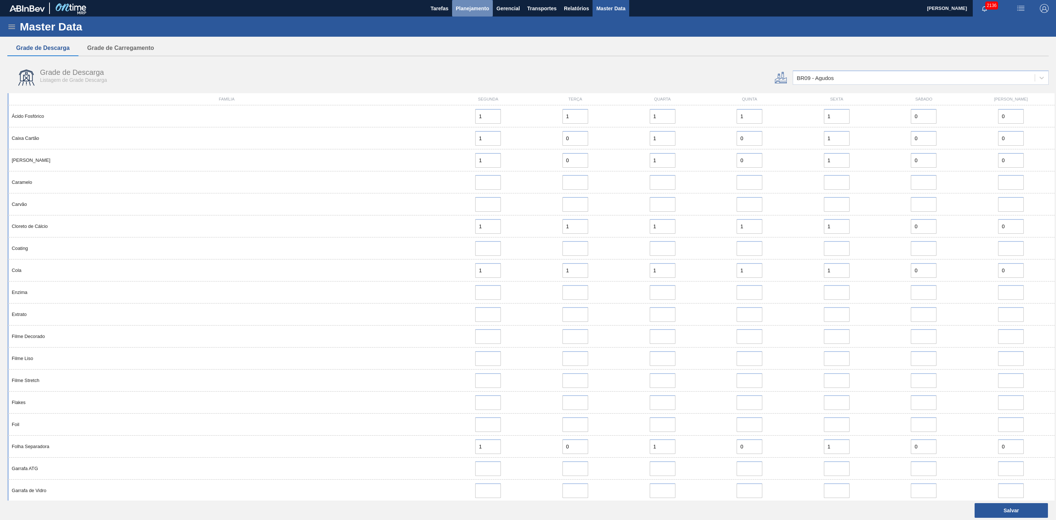
click at [469, 4] on span "Planejamento" at bounding box center [472, 8] width 33 height 9
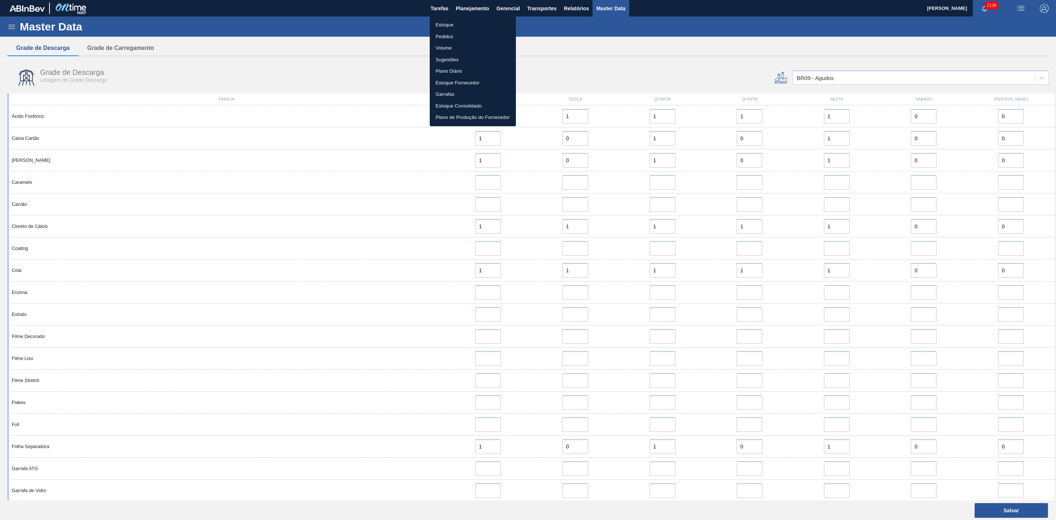
drag, startPoint x: 450, startPoint y: 25, endPoint x: 455, endPoint y: 29, distance: 6.5
click at [450, 24] on li "Estoque" at bounding box center [473, 25] width 86 height 12
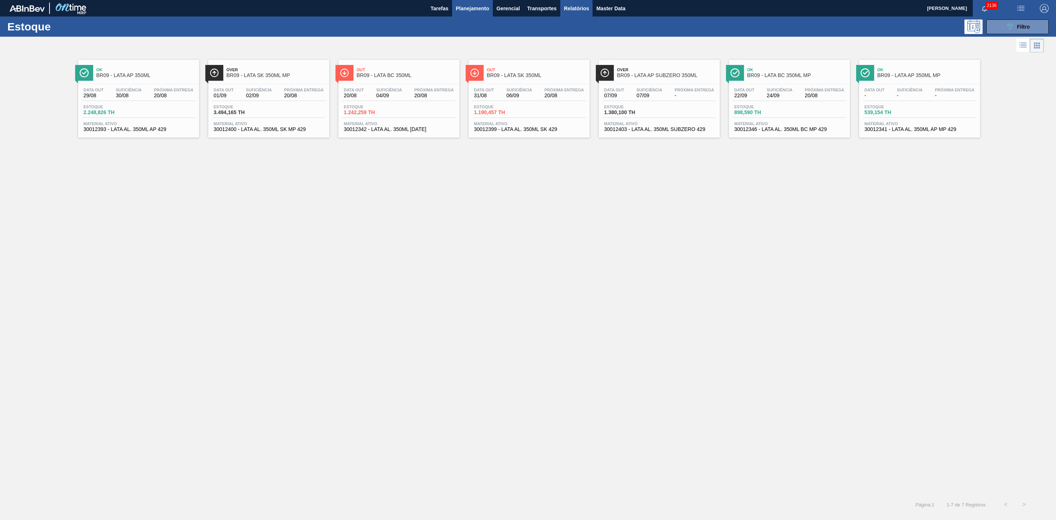
click at [574, 4] on span "Relatórios" at bounding box center [576, 8] width 25 height 9
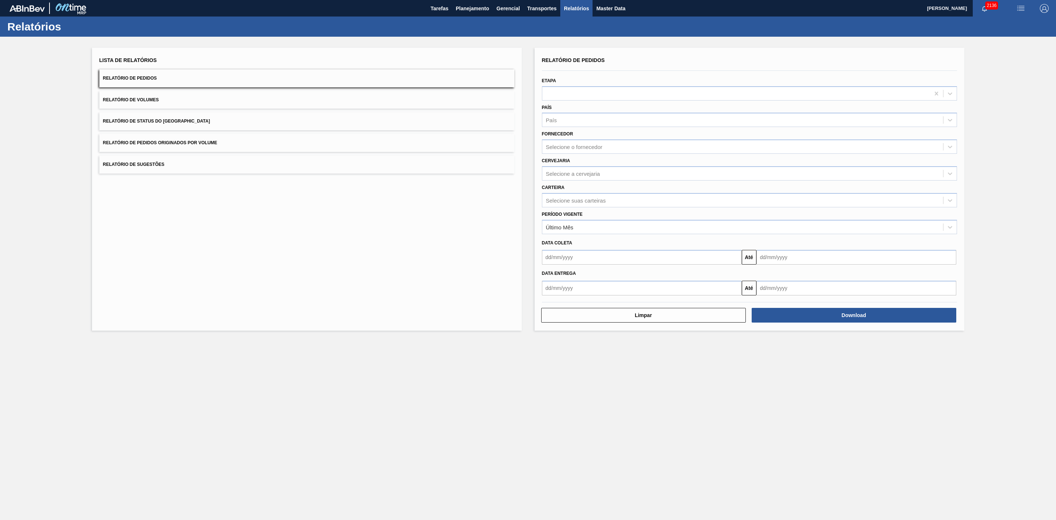
click at [291, 160] on button "Relatório de Sugestões" at bounding box center [306, 164] width 415 height 18
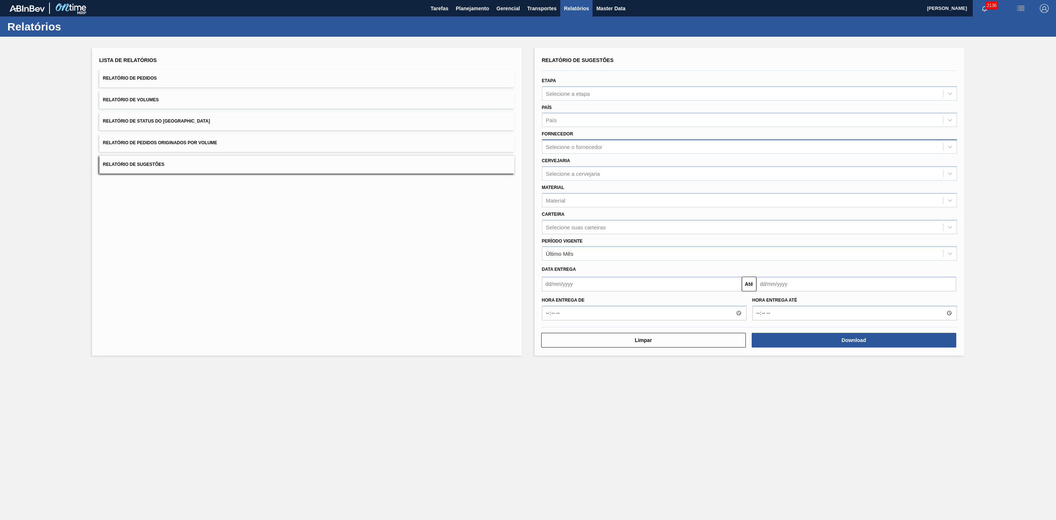
click at [579, 148] on div "Selecione o fornecedor" at bounding box center [574, 147] width 56 height 6
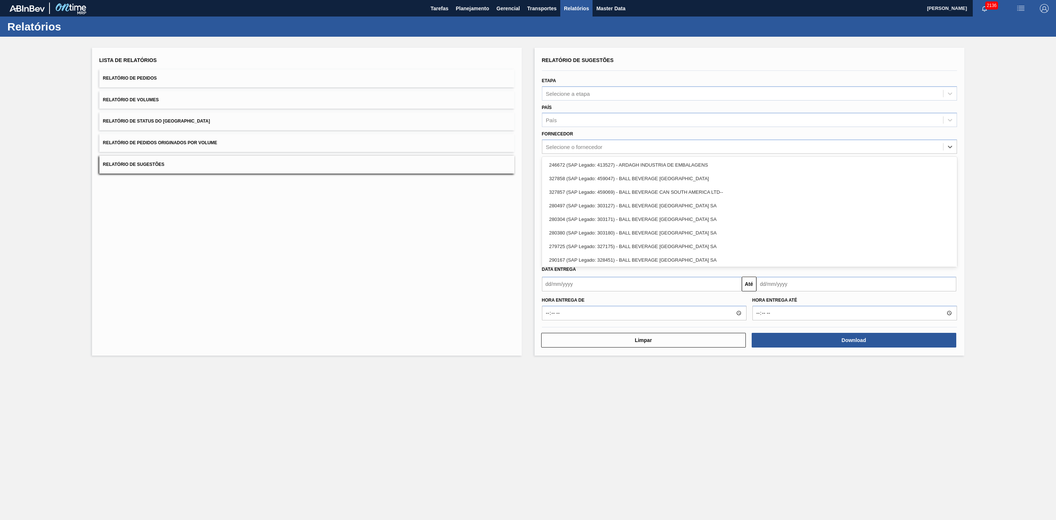
click at [582, 132] on div "Fornecedor option 246672 (SAP Legado: 413527) - ARDAGH INDUSTRIA DE EMBALAGENS …" at bounding box center [749, 141] width 415 height 25
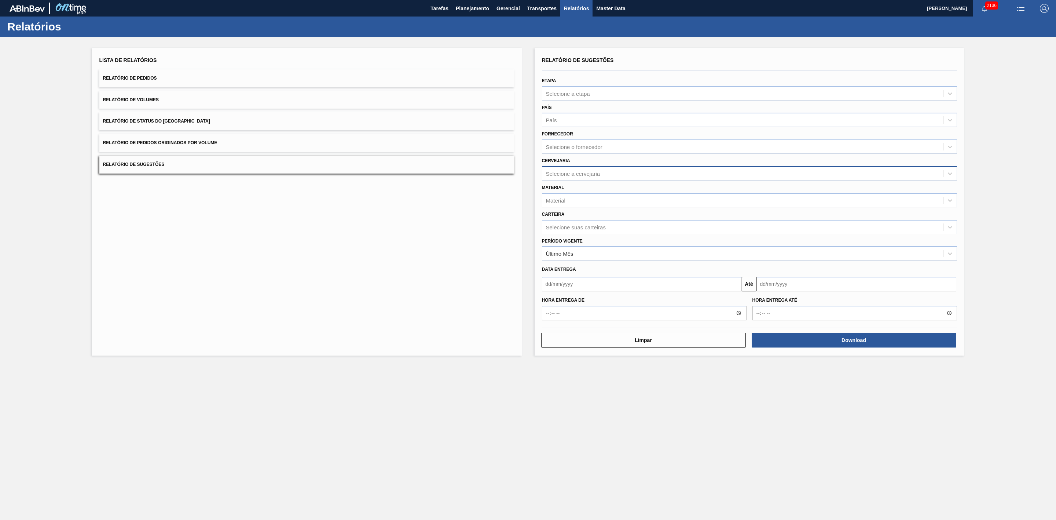
click at [563, 174] on div "Selecione a cervejaria" at bounding box center [573, 173] width 54 height 6
type input "09"
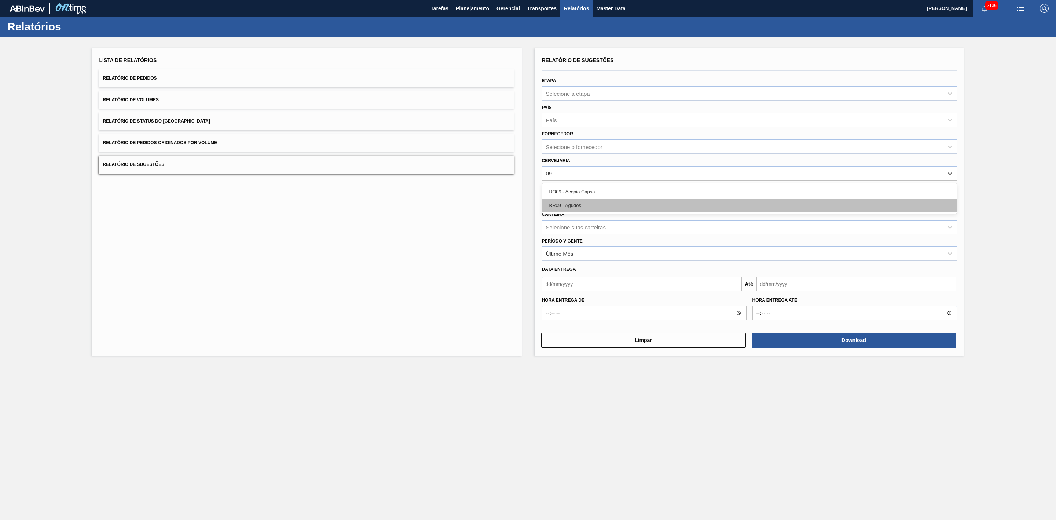
click at [575, 201] on div "BR09 - Agudos" at bounding box center [749, 205] width 415 height 14
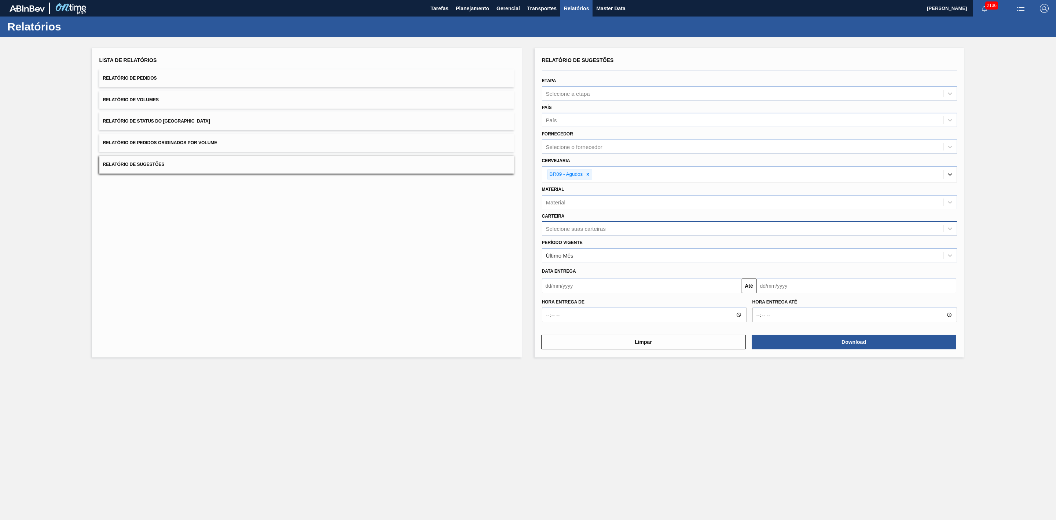
click at [584, 227] on div "Selecione suas carteiras" at bounding box center [576, 228] width 60 height 6
type input "lata"
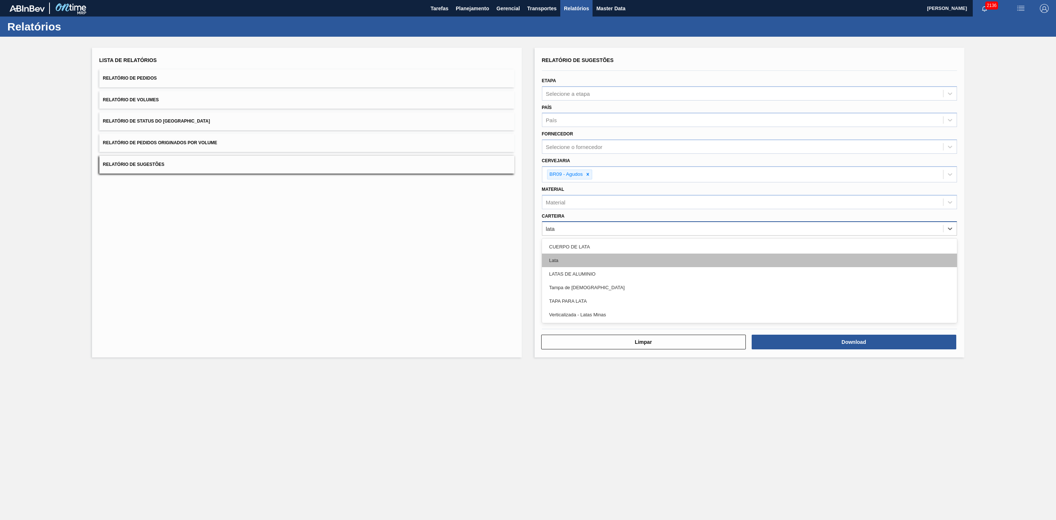
click at [572, 257] on div "Lata" at bounding box center [749, 260] width 415 height 14
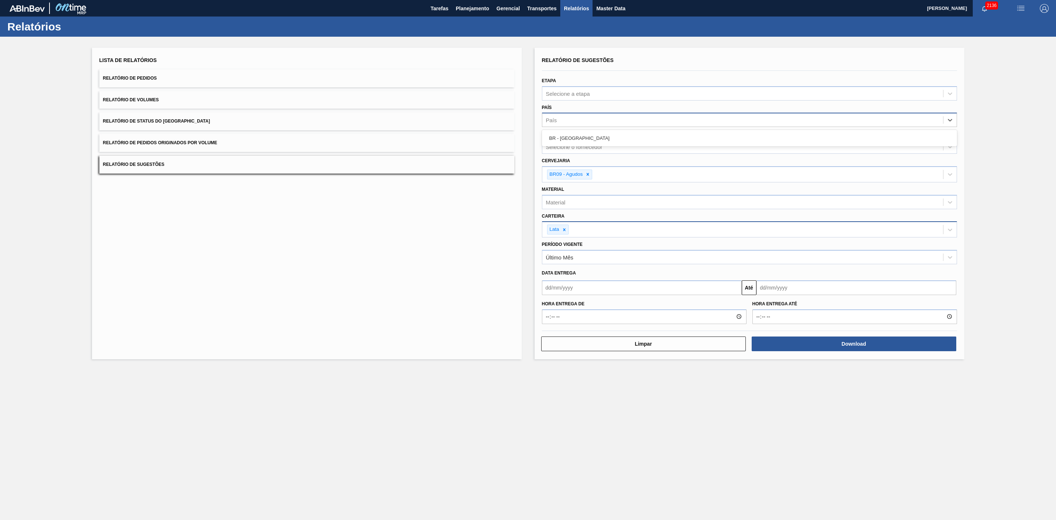
click at [566, 118] on div "País" at bounding box center [742, 120] width 401 height 11
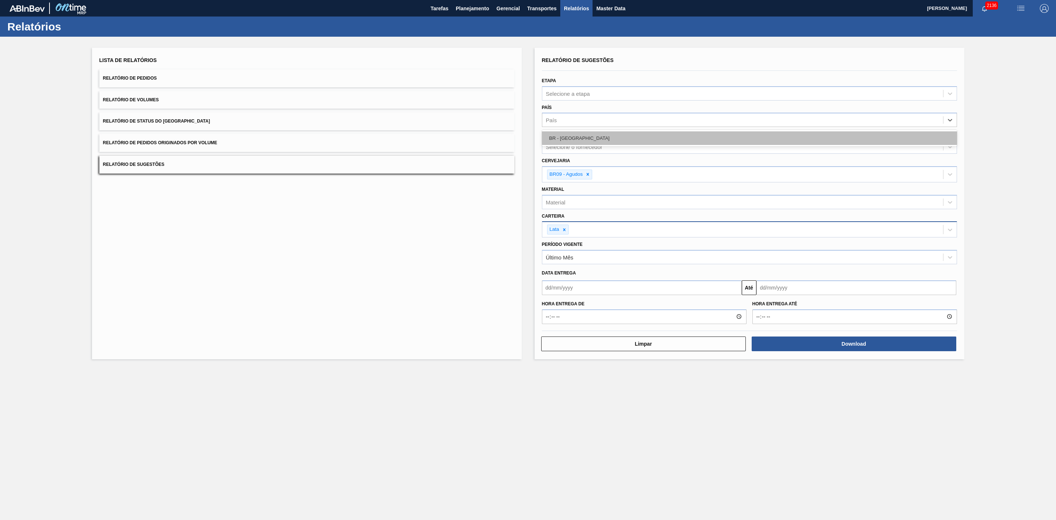
click at [573, 132] on div "BR - Brasil" at bounding box center [749, 138] width 415 height 14
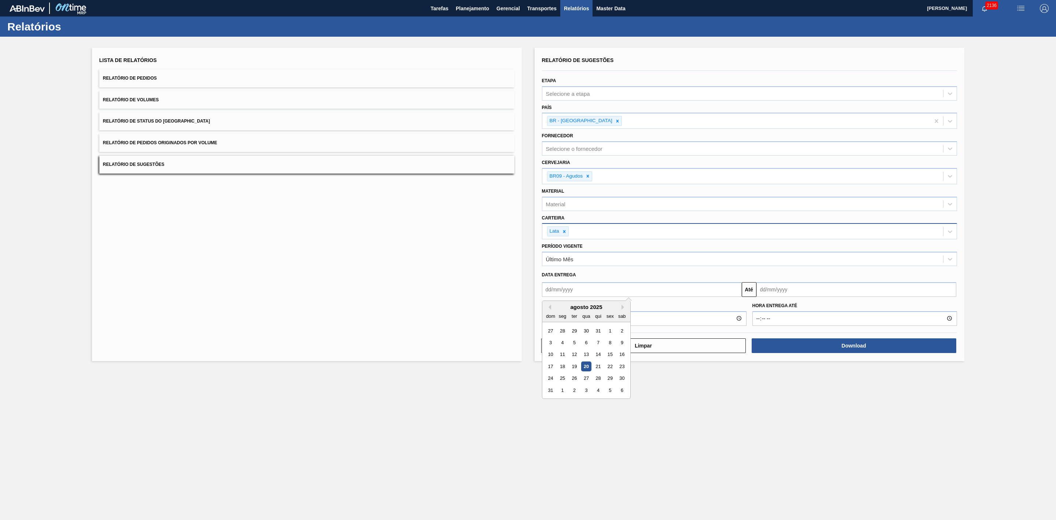
click at [631, 293] on input "text" at bounding box center [642, 289] width 200 height 15
click at [583, 366] on div "20" at bounding box center [586, 366] width 10 height 10
type input "[DATE]"
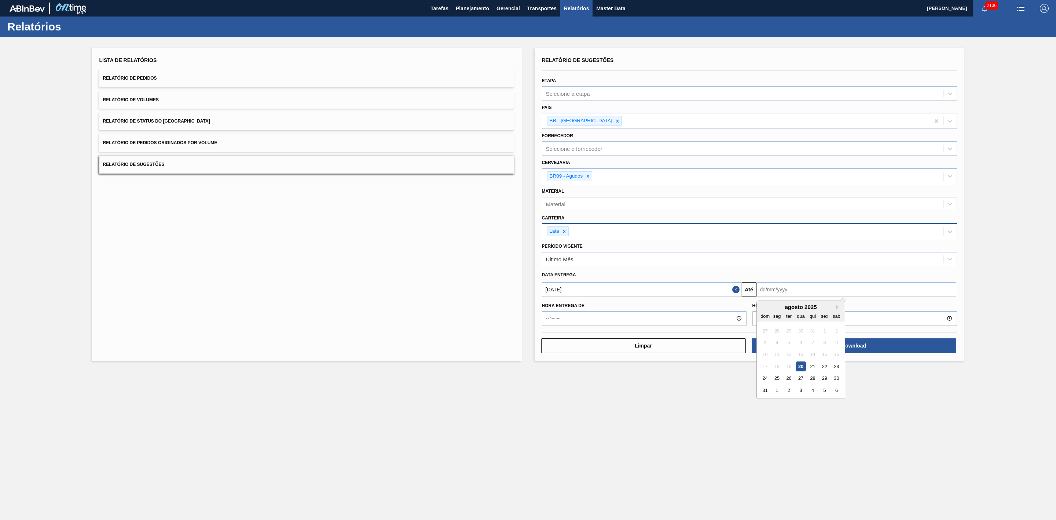
click at [771, 287] on input "text" at bounding box center [856, 289] width 200 height 15
click at [766, 389] on div "31" at bounding box center [765, 390] width 10 height 10
type input "31/08/2025"
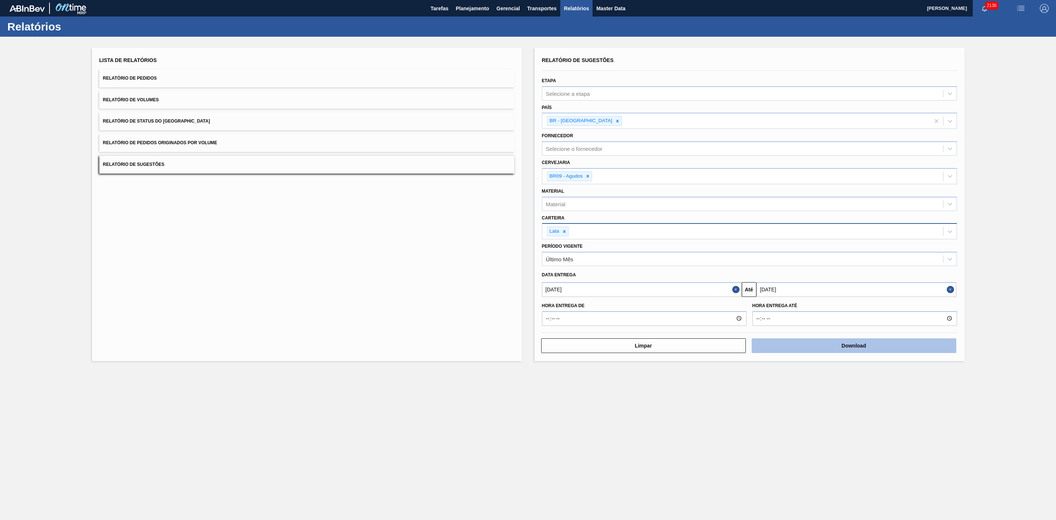
click at [830, 346] on button "Download" at bounding box center [854, 345] width 205 height 15
click at [478, 9] on span "Planejamento" at bounding box center [472, 8] width 33 height 9
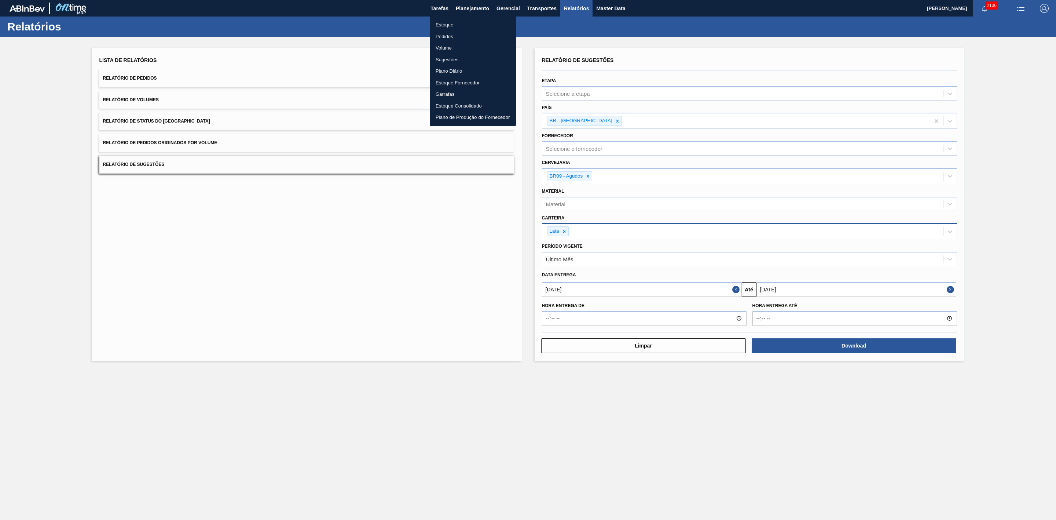
click at [443, 24] on li "Estoque" at bounding box center [473, 25] width 86 height 12
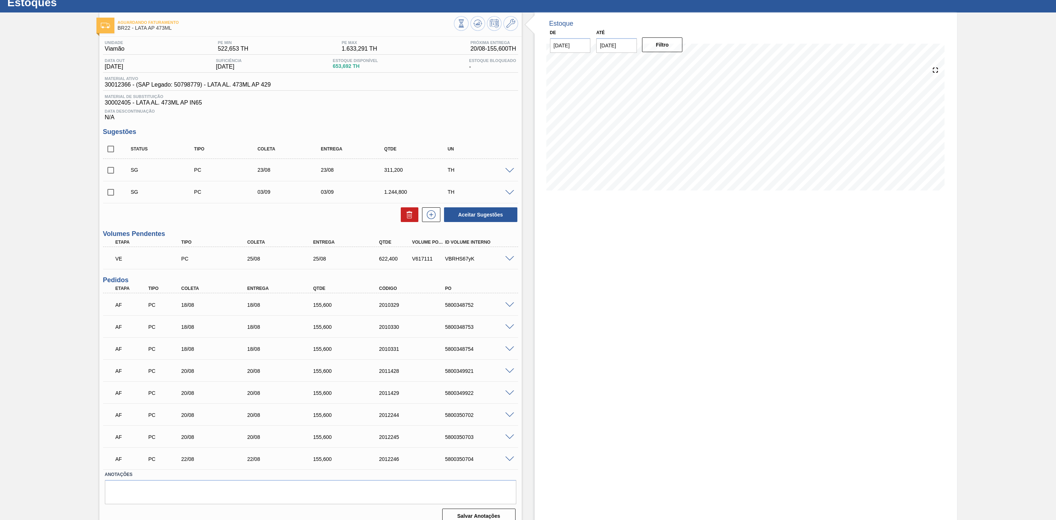
scroll to position [37, 0]
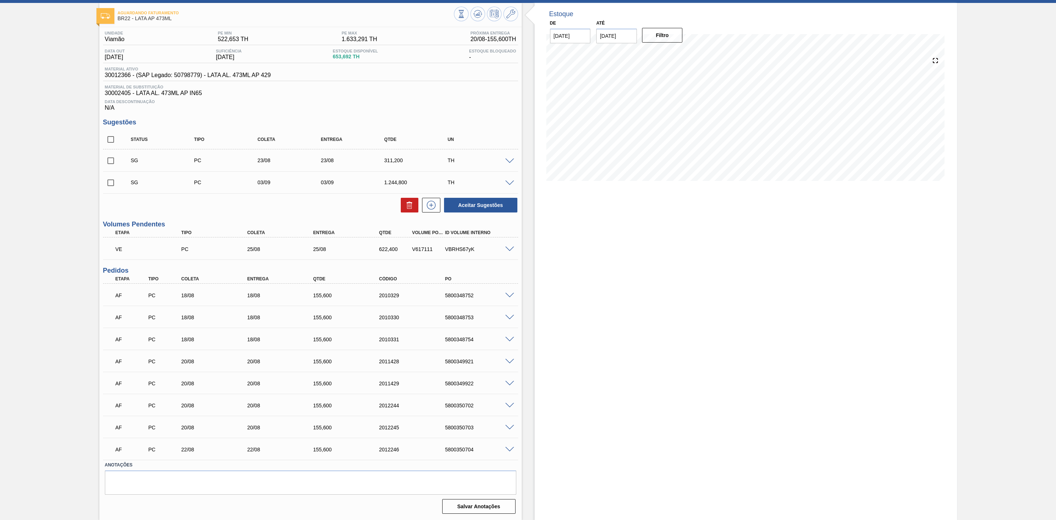
click at [509, 296] on span at bounding box center [509, 295] width 9 height 5
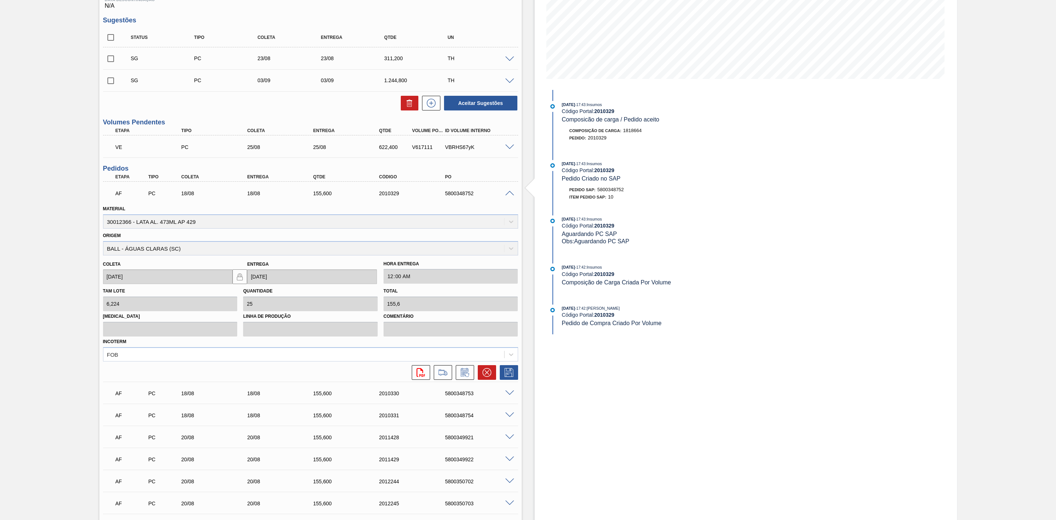
scroll to position [202, 0]
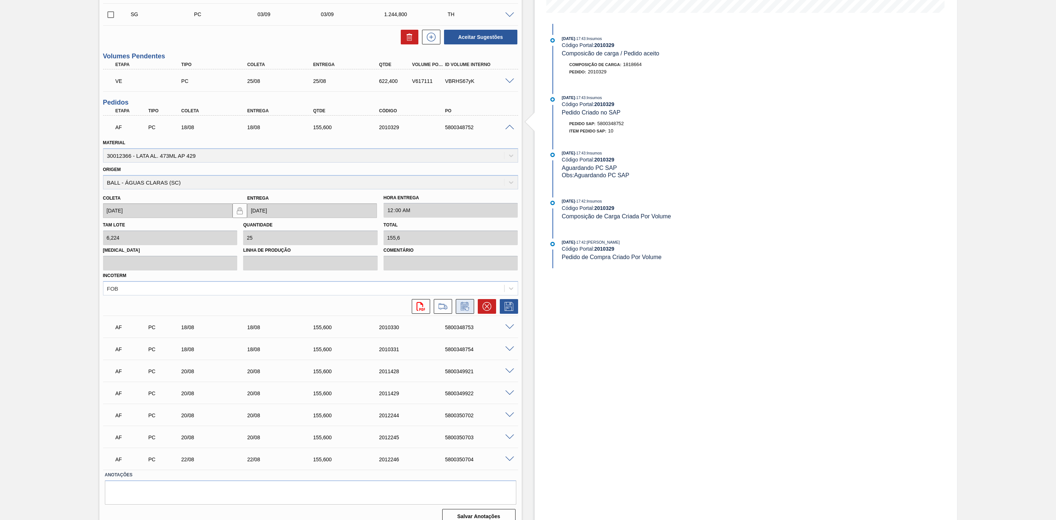
click at [462, 309] on icon at bounding box center [465, 306] width 12 height 9
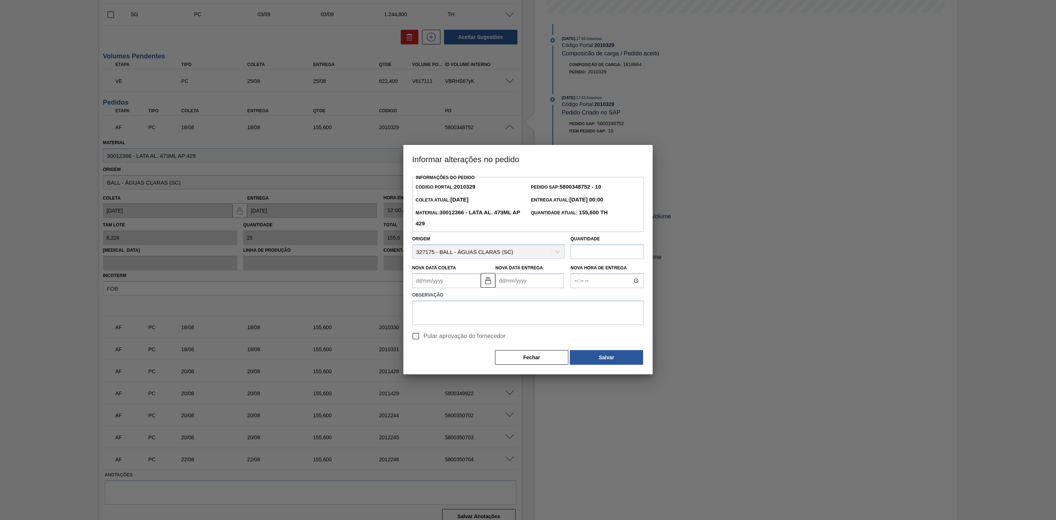
click at [444, 283] on Coleta2010329 "Nova Data Coleta" at bounding box center [446, 280] width 69 height 15
click at [444, 355] on div "19" at bounding box center [445, 357] width 10 height 10
type Coleta2010329 "[DATE]"
type Entrega2010329 "[DATE]"
click at [416, 338] on input "Pular aprovação do fornecedor" at bounding box center [415, 335] width 15 height 15
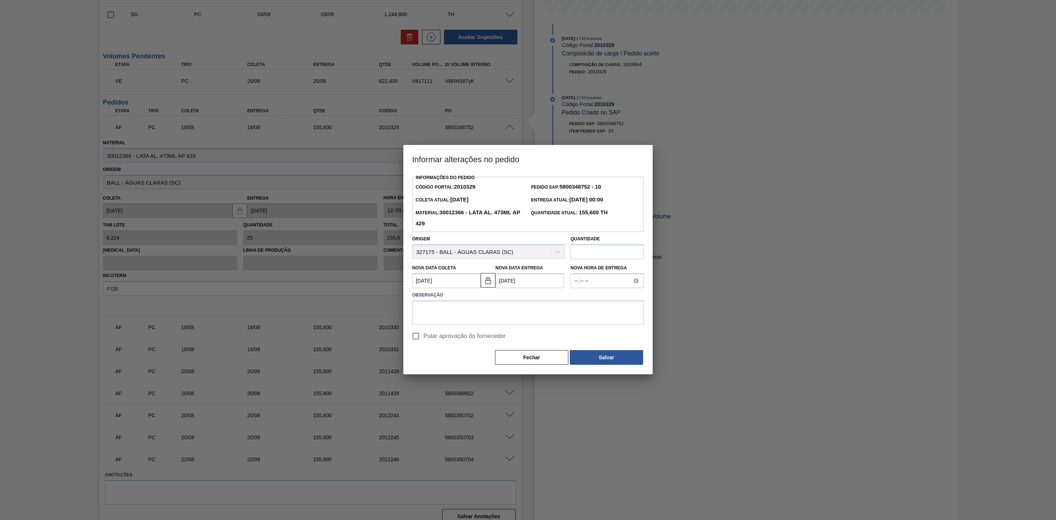
checkbox input "true"
click at [478, 313] on textarea at bounding box center [528, 312] width 232 height 24
type textarea "Furo D-1"
click at [615, 361] on button "Salvar" at bounding box center [606, 357] width 73 height 15
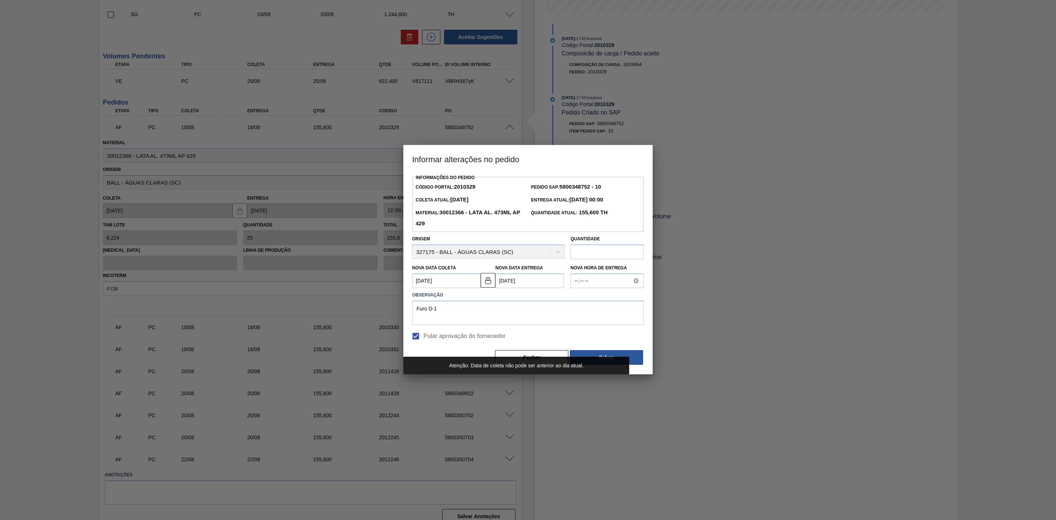
click at [458, 286] on Coleta2010329 "19/08/2025" at bounding box center [446, 280] width 69 height 15
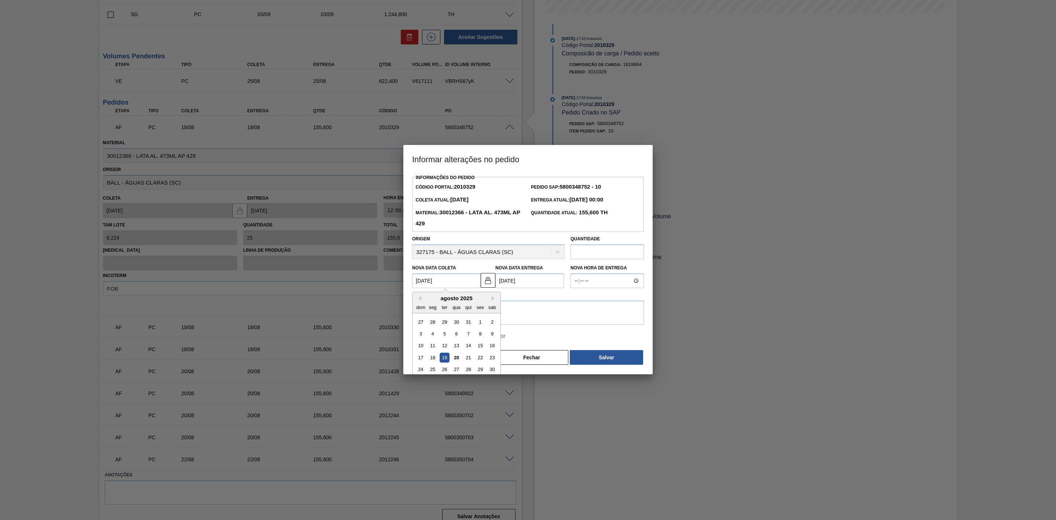
click at [455, 355] on div "20" at bounding box center [456, 357] width 10 height 10
type Coleta2010329 "[DATE]"
type Entrega2010329 "[DATE]"
click at [584, 359] on button "Salvar" at bounding box center [606, 357] width 73 height 15
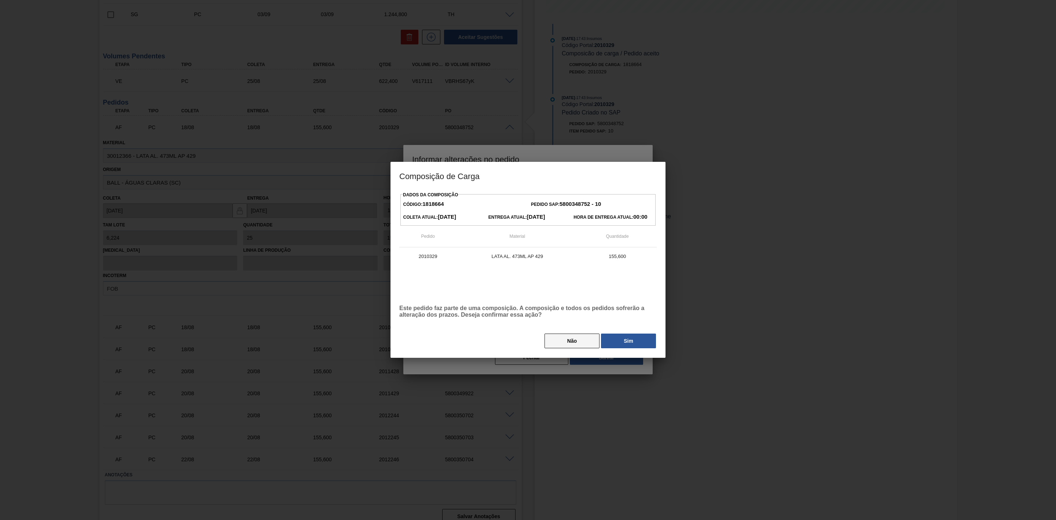
click at [566, 346] on button "Não" at bounding box center [571, 340] width 55 height 15
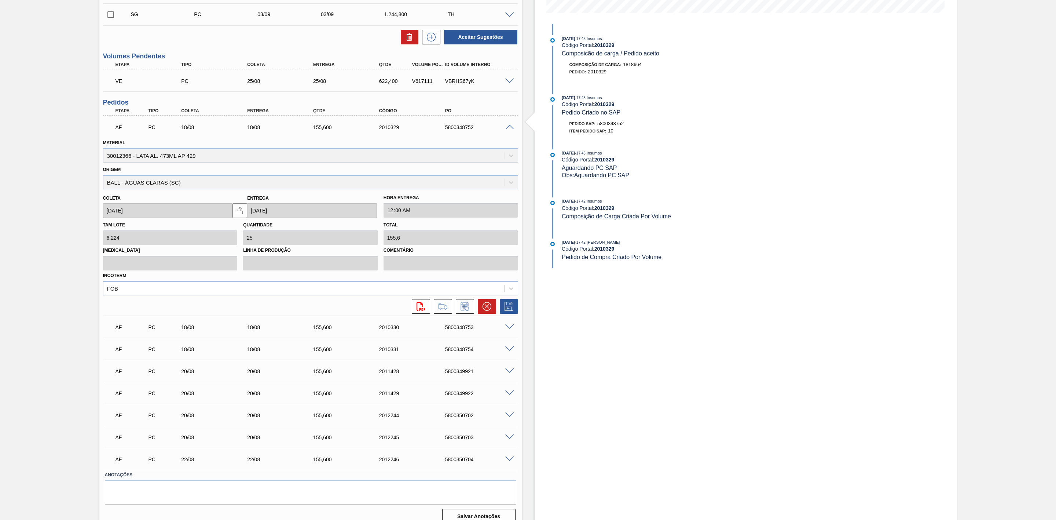
click at [509, 129] on span at bounding box center [509, 127] width 9 height 5
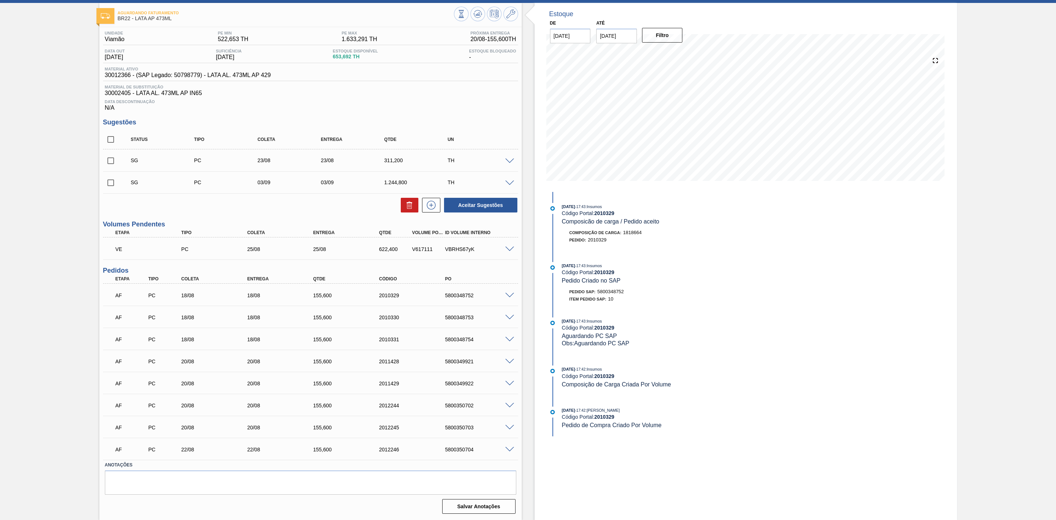
scroll to position [37, 0]
click at [507, 404] on span at bounding box center [509, 405] width 9 height 5
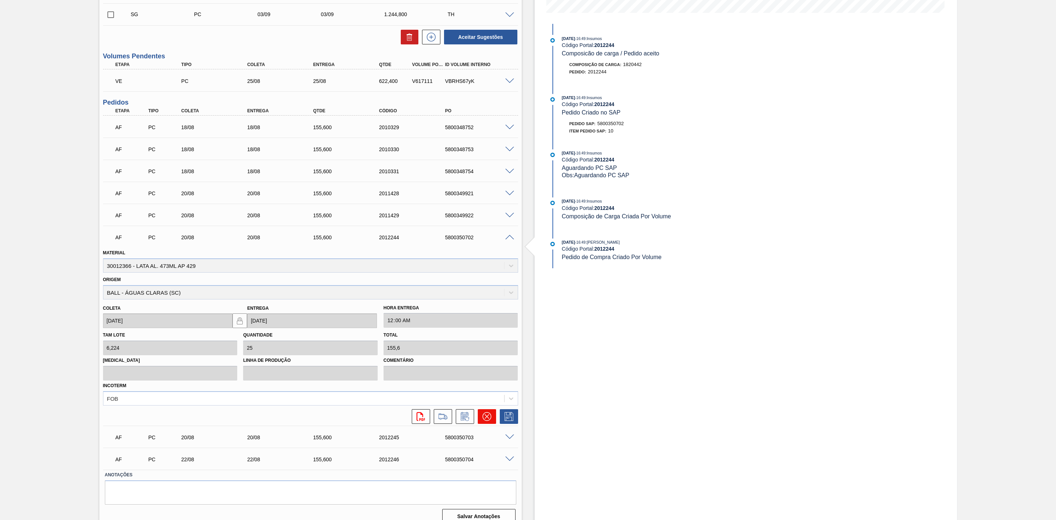
click at [483, 419] on icon at bounding box center [487, 416] width 9 height 9
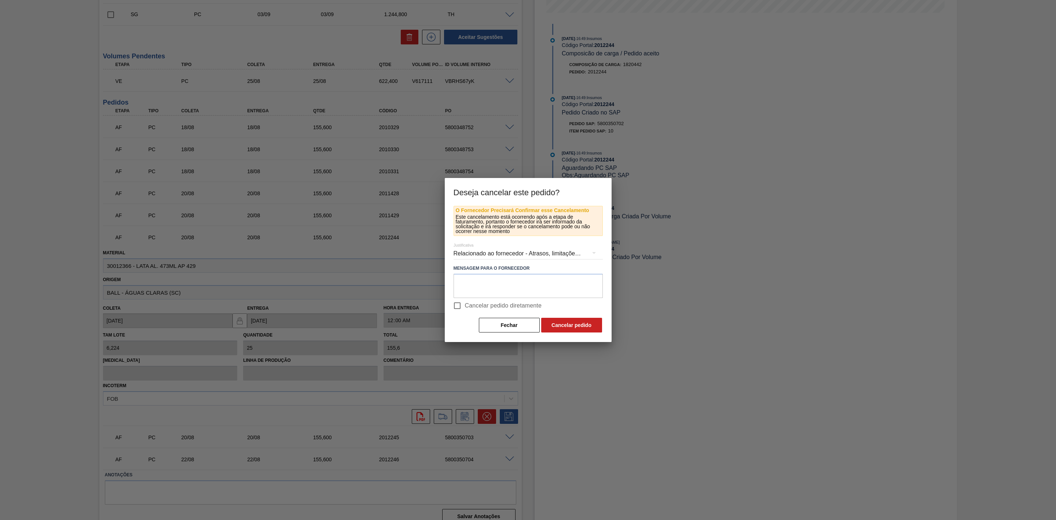
click at [462, 306] on input "Cancelar pedido diretamente" at bounding box center [457, 305] width 15 height 15
checkbox input "true"
click at [554, 319] on button "Cancelar pedido" at bounding box center [571, 325] width 61 height 15
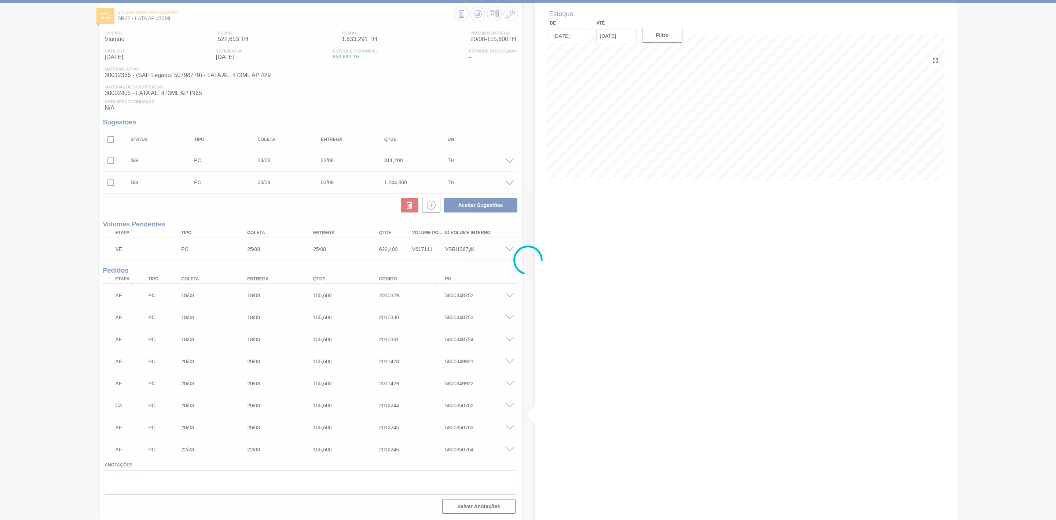
scroll to position [37, 0]
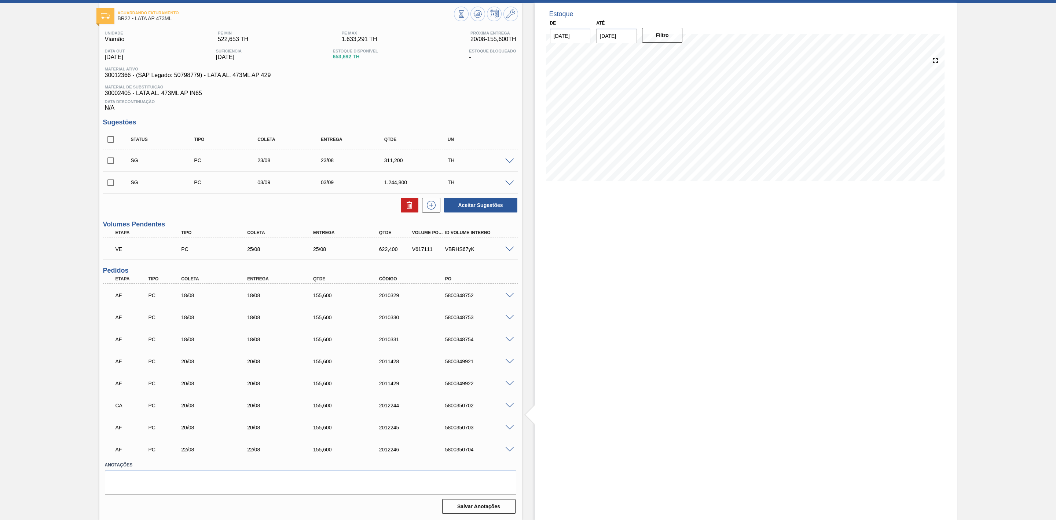
click at [509, 427] on span at bounding box center [509, 427] width 9 height 5
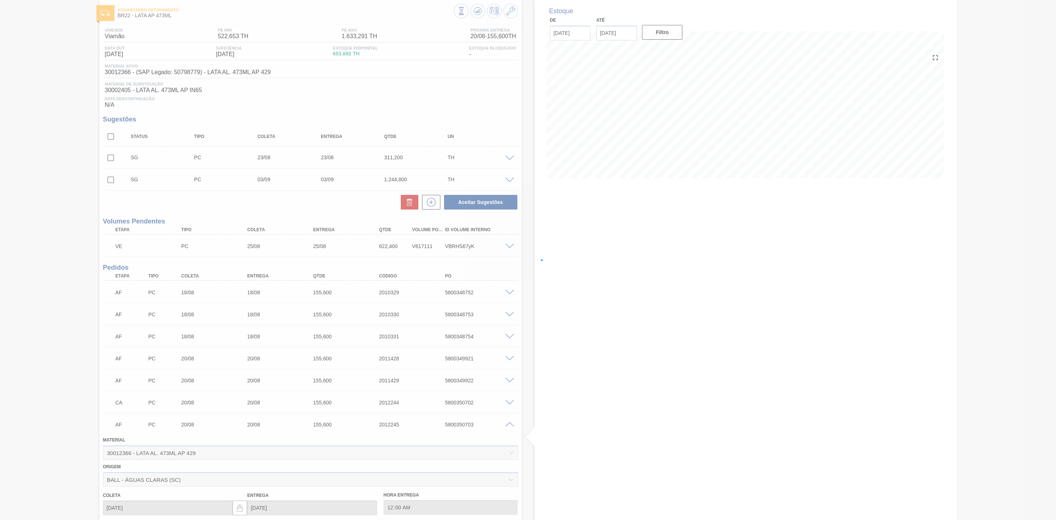
scroll to position [202, 0]
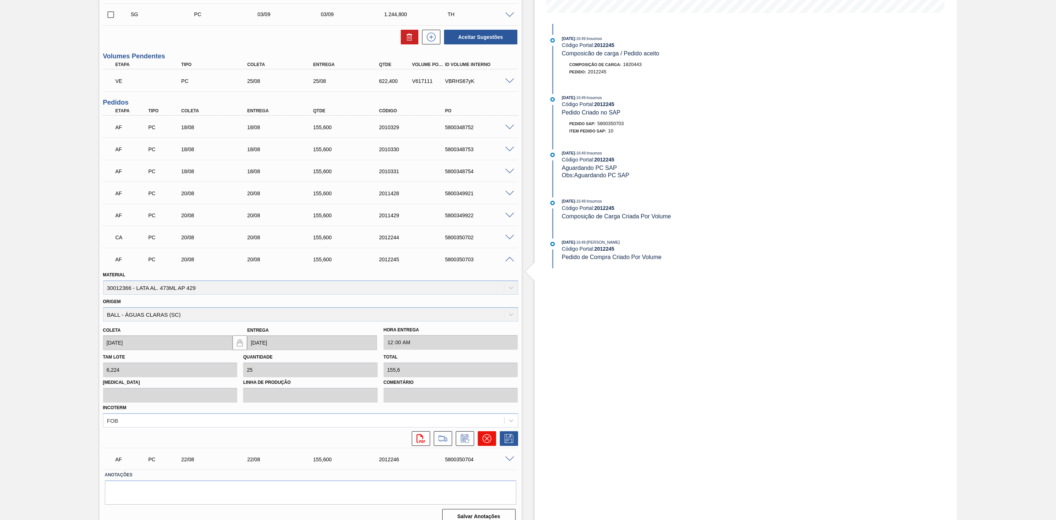
click at [484, 439] on icon at bounding box center [487, 438] width 9 height 9
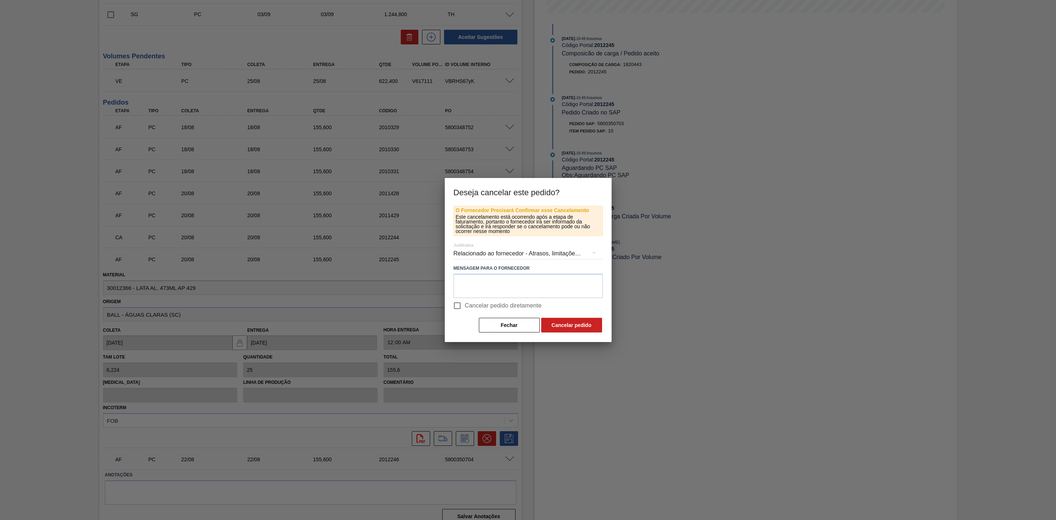
click at [459, 305] on input "Cancelar pedido diretamente" at bounding box center [457, 305] width 15 height 15
checkbox input "true"
click at [568, 322] on button "Cancelar pedido" at bounding box center [571, 325] width 61 height 15
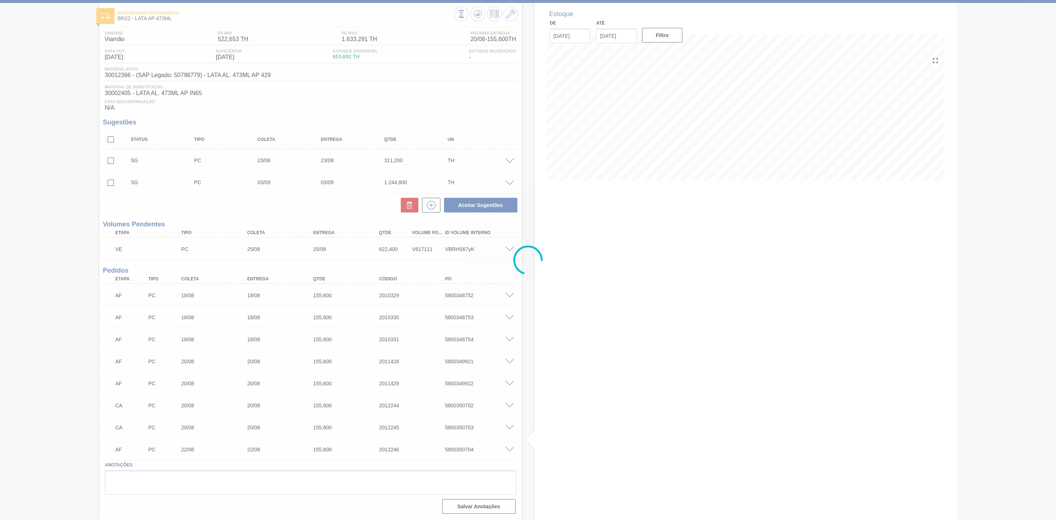
scroll to position [37, 0]
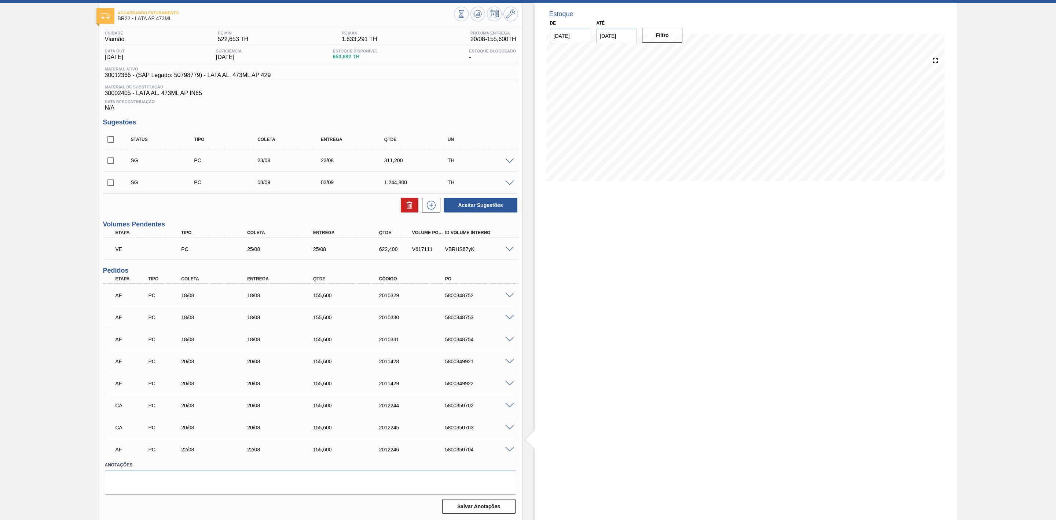
click at [507, 449] on span at bounding box center [509, 449] width 9 height 5
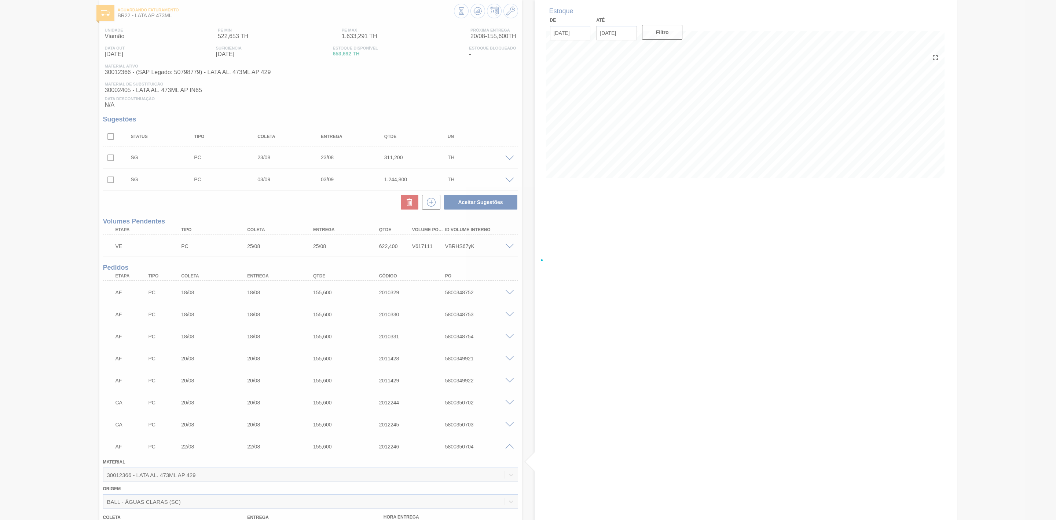
scroll to position [202, 0]
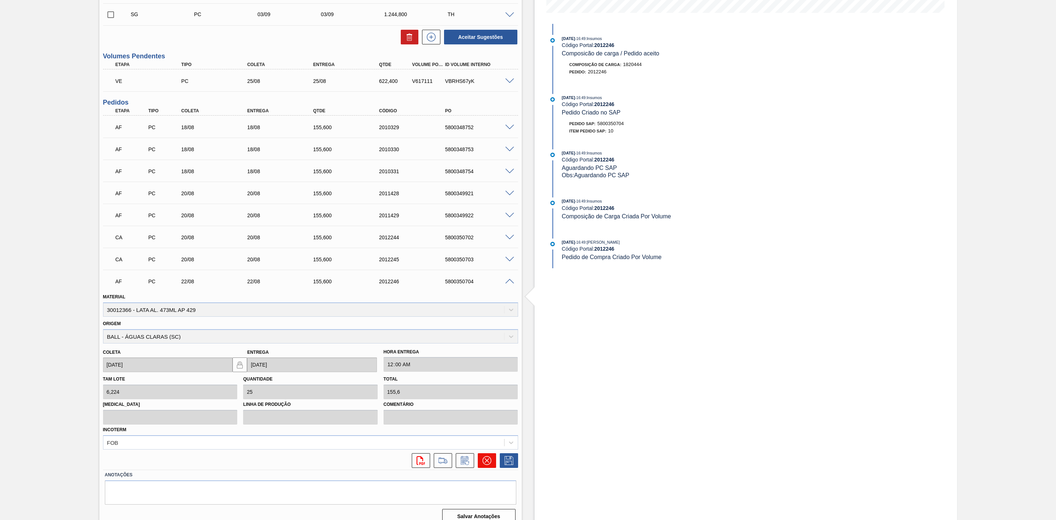
click at [489, 464] on icon at bounding box center [487, 460] width 9 height 9
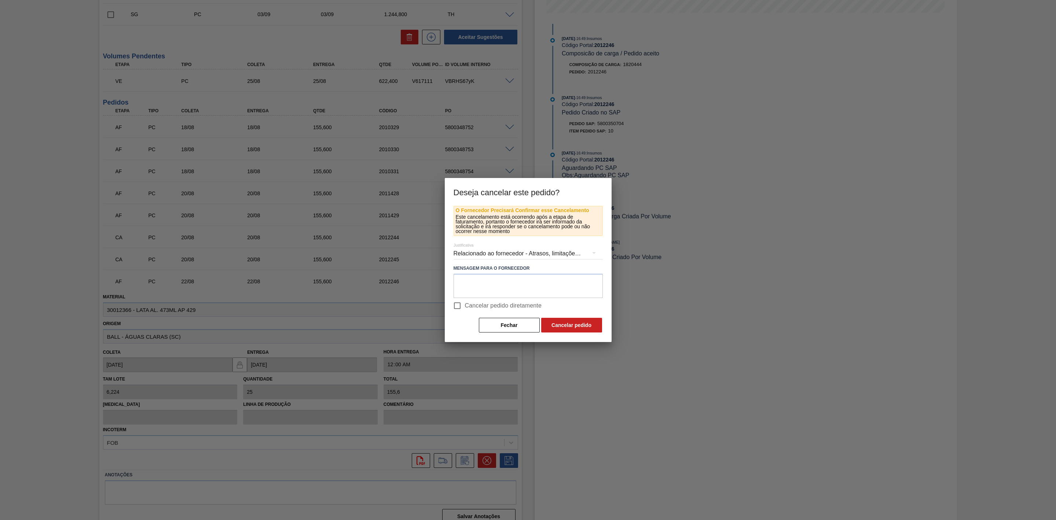
click at [459, 304] on input "Cancelar pedido diretamente" at bounding box center [457, 305] width 15 height 15
checkbox input "true"
click at [551, 323] on button "Cancelar pedido" at bounding box center [571, 325] width 61 height 15
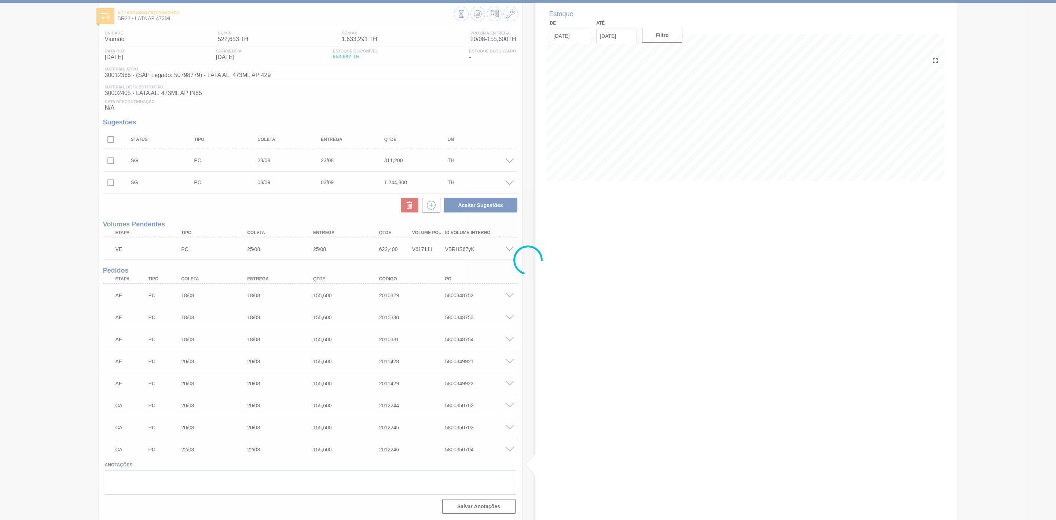
scroll to position [37, 0]
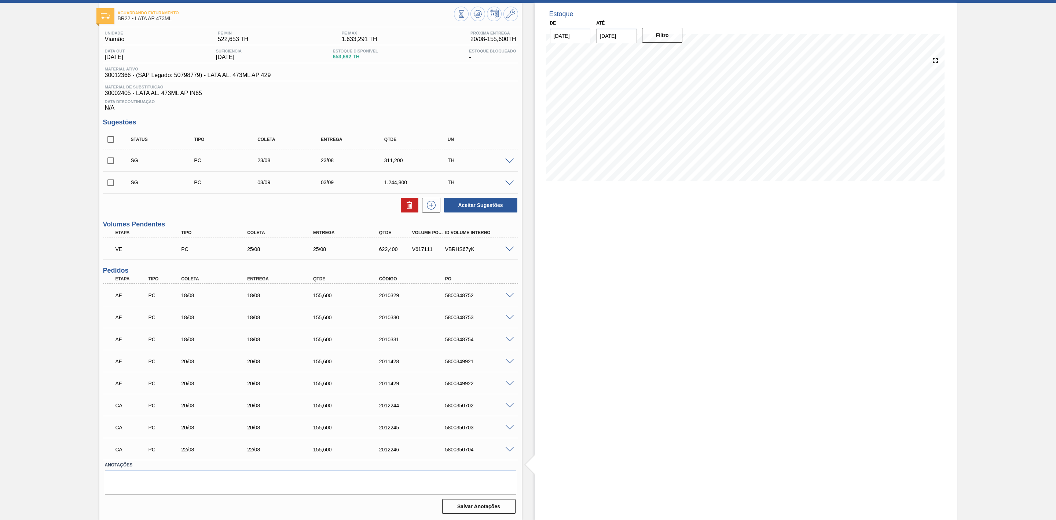
click at [508, 294] on span at bounding box center [509, 295] width 9 height 5
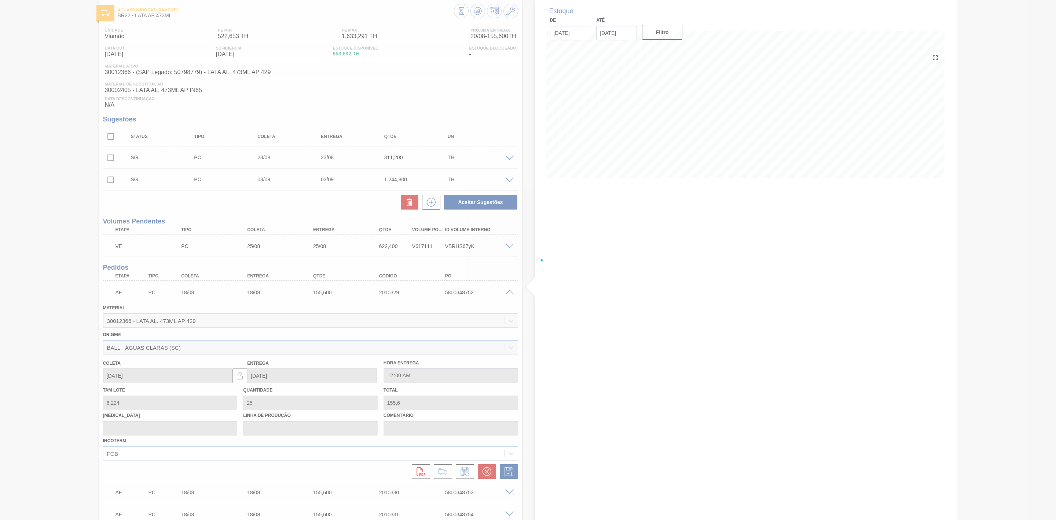
scroll to position [202, 0]
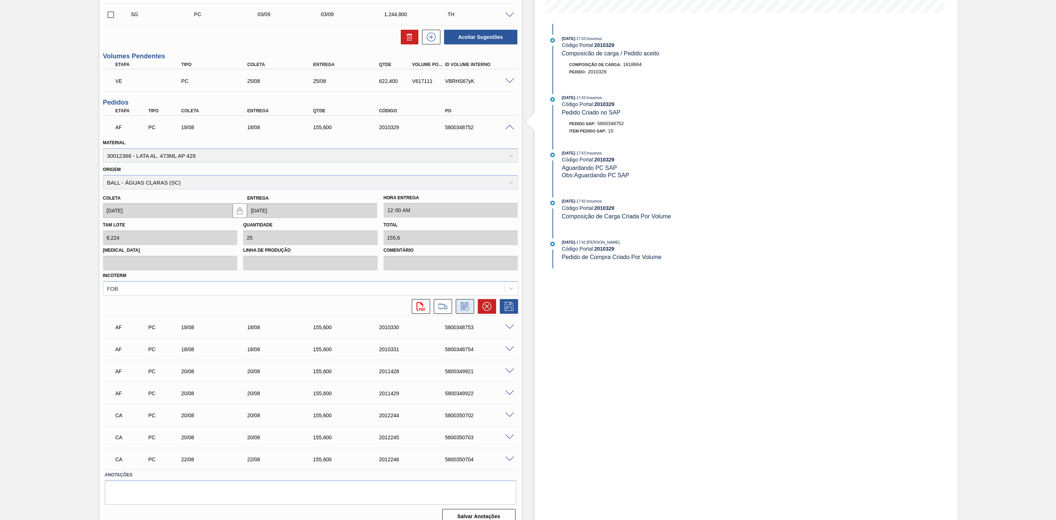
click at [465, 308] on icon at bounding box center [464, 307] width 5 height 4
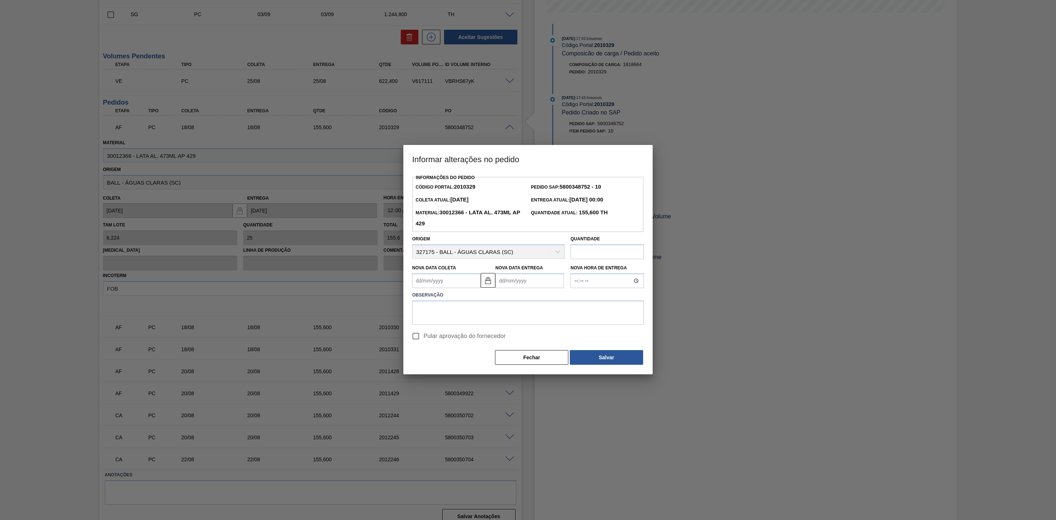
click at [511, 253] on div "Origem 327175 - BALL - ÁGUAS CLARAS (SC)" at bounding box center [488, 246] width 153 height 25
click at [515, 282] on Entrega2010329 "Nova Data Entrega" at bounding box center [529, 280] width 69 height 15
type Coleta2010329 "02/08/2025"
type Entrega2010329 "2"
type Coleta2010329 "[DATE]"
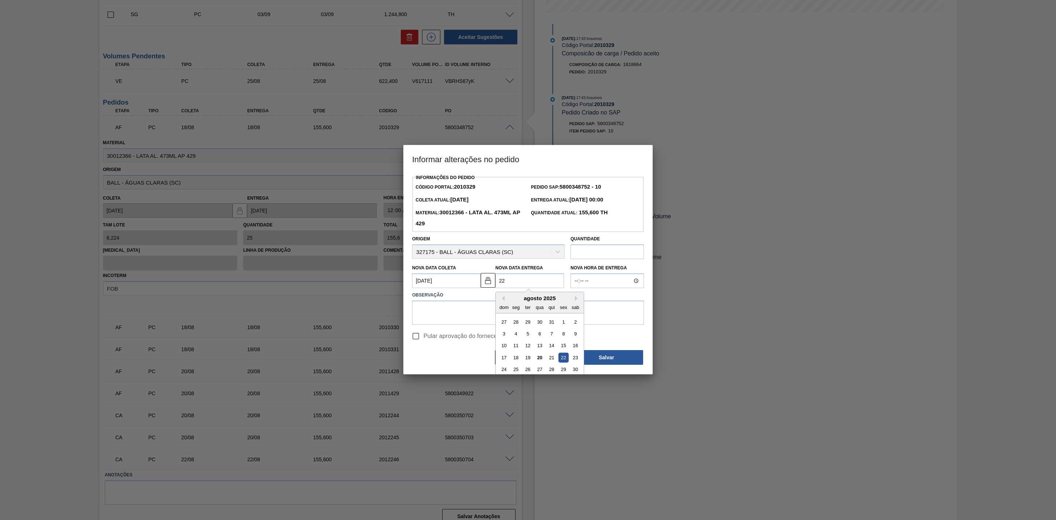
click at [563, 359] on div "22" at bounding box center [563, 357] width 10 height 10
type Entrega2010329 "[DATE]"
click at [527, 357] on button "Fechar" at bounding box center [531, 357] width 73 height 15
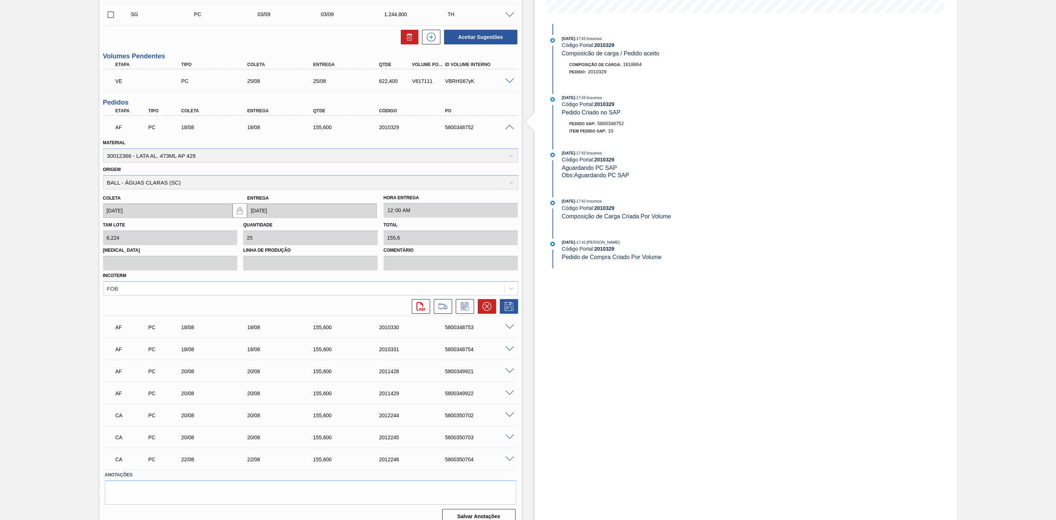
click at [507, 130] on span at bounding box center [509, 127] width 9 height 5
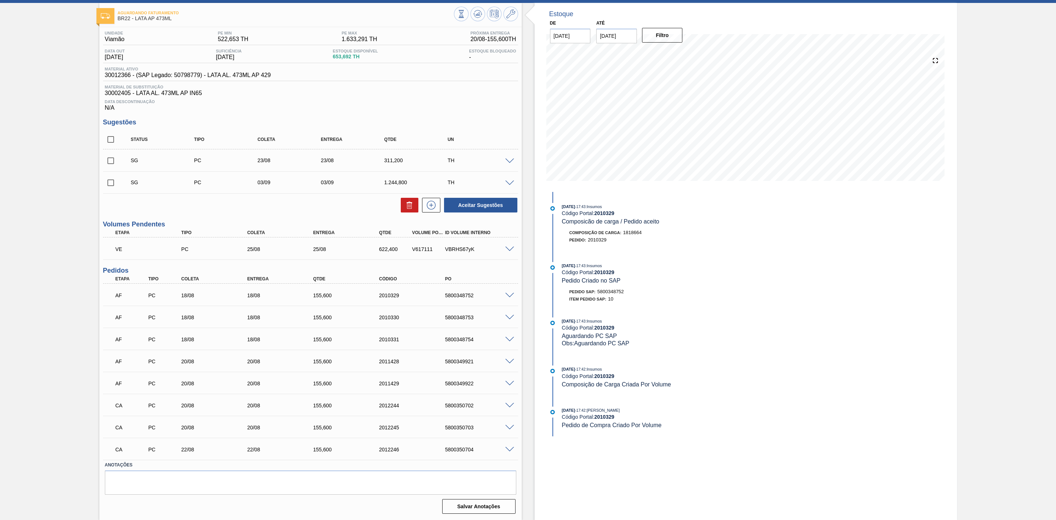
scroll to position [37, 0]
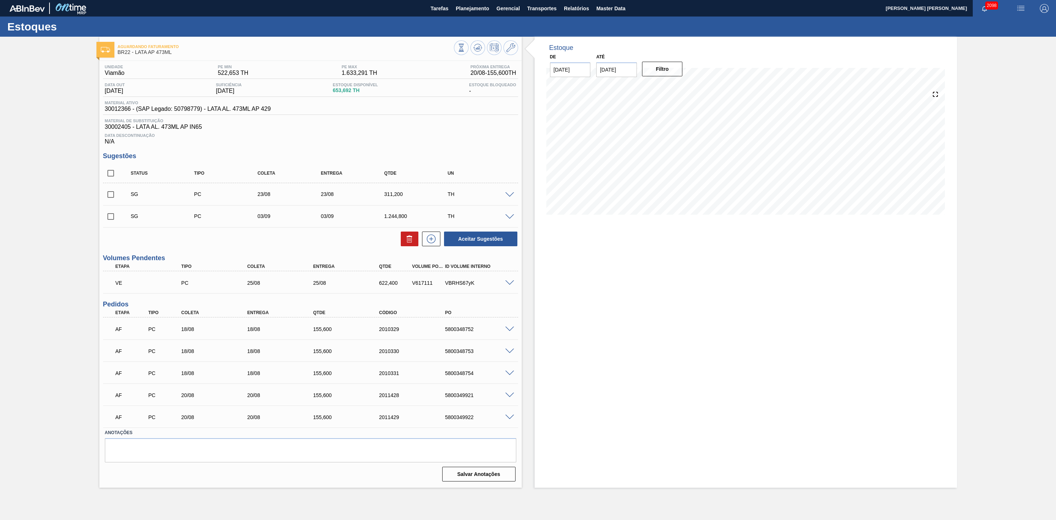
click at [1021, 6] on img "button" at bounding box center [1020, 8] width 9 height 9
click at [1007, 26] on li "Pedido Contingência" at bounding box center [1016, 25] width 67 height 13
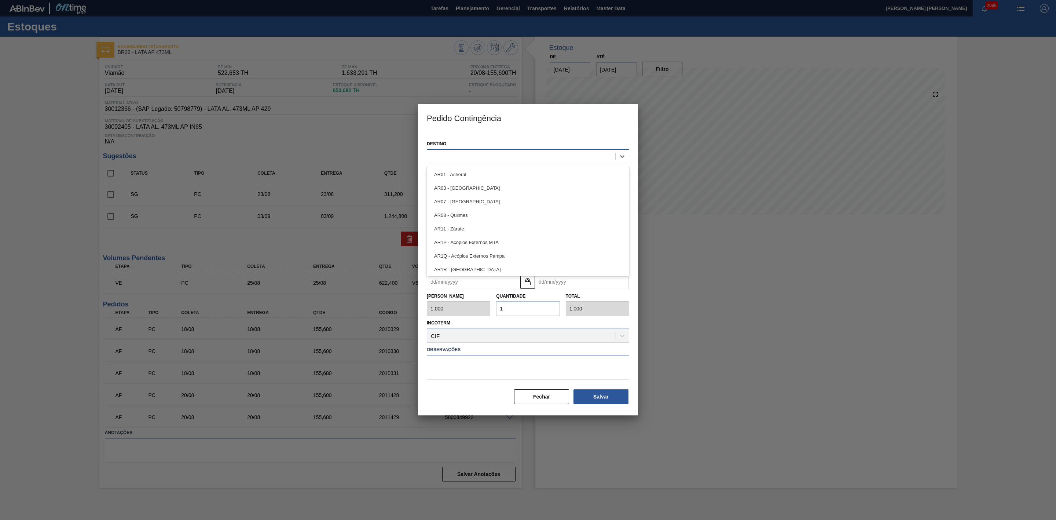
click at [555, 156] on div at bounding box center [521, 156] width 188 height 11
type input "22"
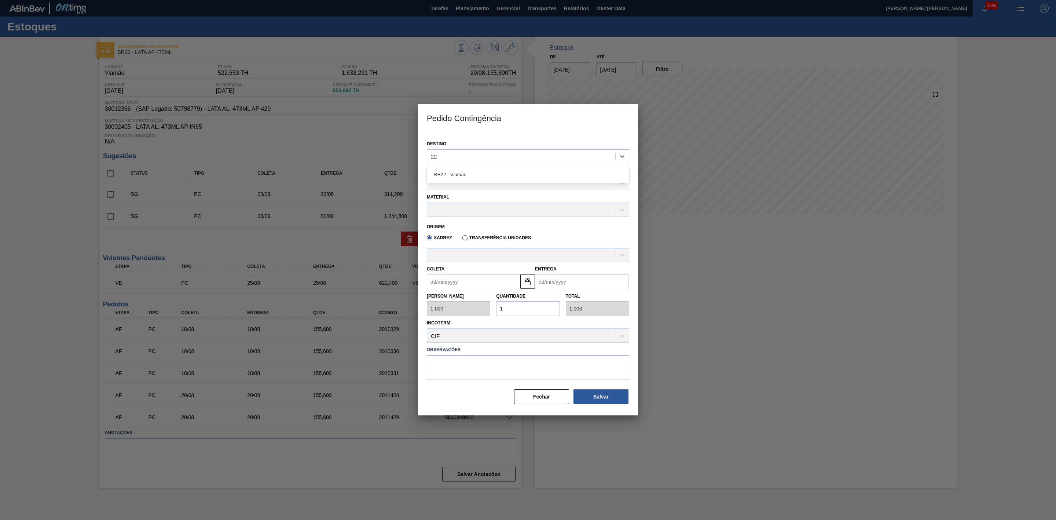
click at [499, 176] on div "BR22 - Viamão" at bounding box center [528, 175] width 202 height 14
click at [474, 184] on div at bounding box center [521, 183] width 188 height 11
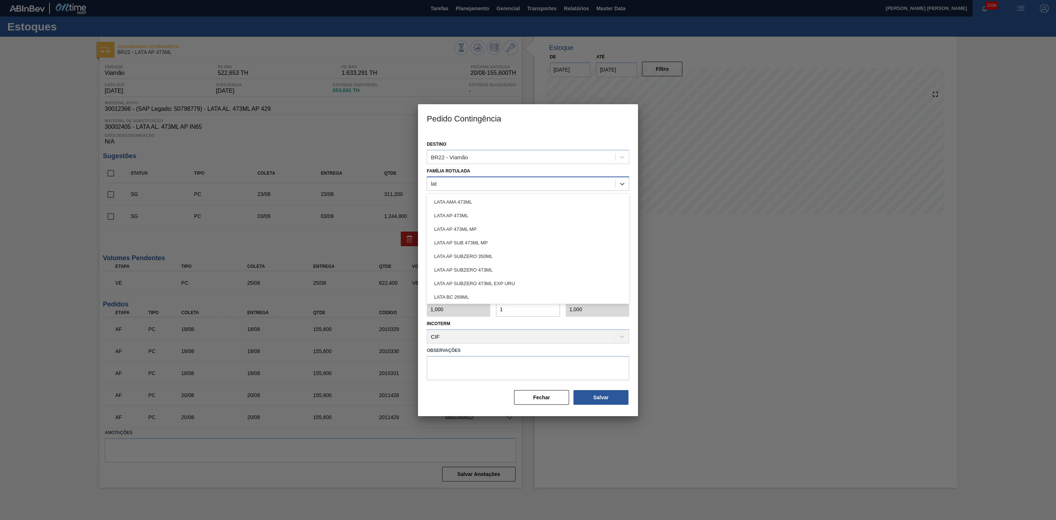
type Rotulada "lata"
click at [462, 214] on div "LATA AP 473ML" at bounding box center [528, 216] width 202 height 14
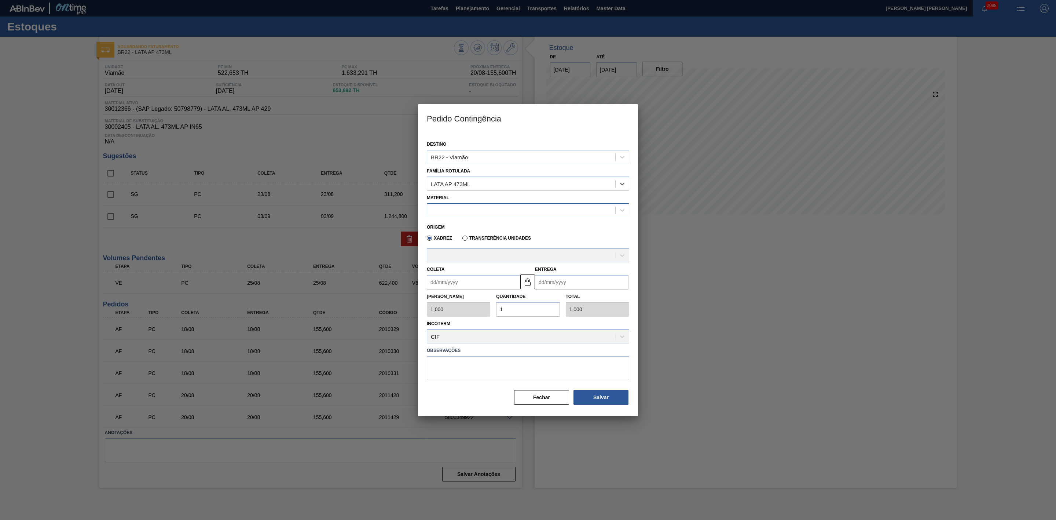
click at [479, 210] on div at bounding box center [521, 210] width 188 height 11
click at [474, 225] on div "30012366 - LATA AL. 473ML AP 429" at bounding box center [528, 228] width 202 height 14
type input "6,224"
click at [461, 282] on input "Coleta" at bounding box center [473, 282] width 93 height 15
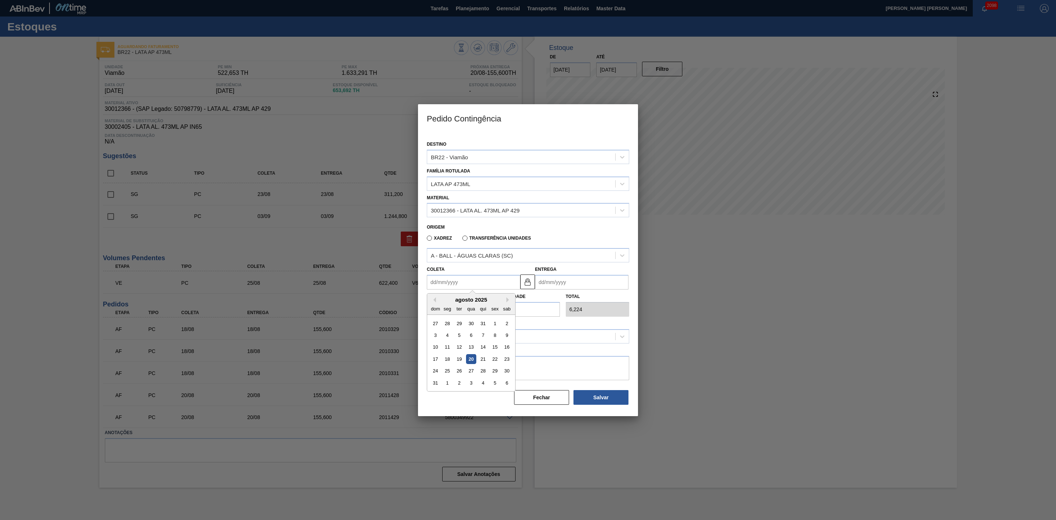
click at [443, 299] on div "agosto 2025" at bounding box center [471, 299] width 88 height 6
click at [496, 362] on div "22" at bounding box center [495, 359] width 10 height 10
type input "[DATE]"
drag, startPoint x: 508, startPoint y: 310, endPoint x: 493, endPoint y: 311, distance: 15.4
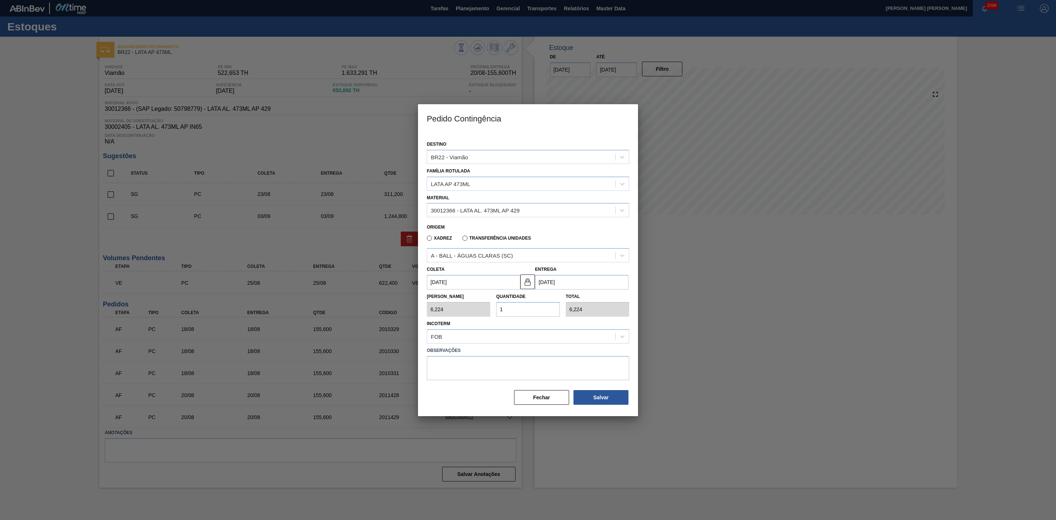
click at [493, 311] on div "Quantidade 1" at bounding box center [527, 303] width 69 height 25
type input "2"
type input "12,448"
type input "25"
type input "155,600"
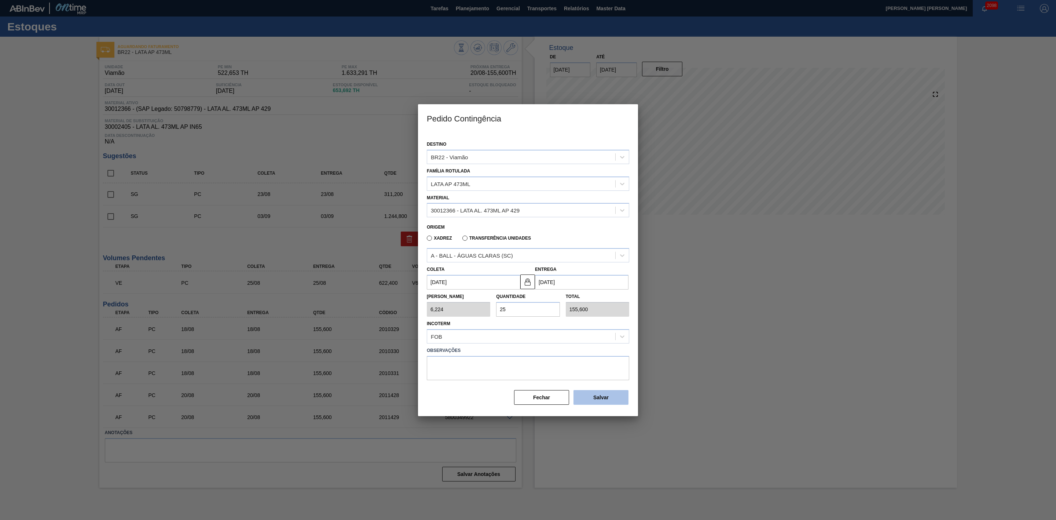
type input "25"
click at [598, 400] on button "Salvar" at bounding box center [600, 397] width 55 height 15
type input "1,000"
type input "1"
type input "1,000"
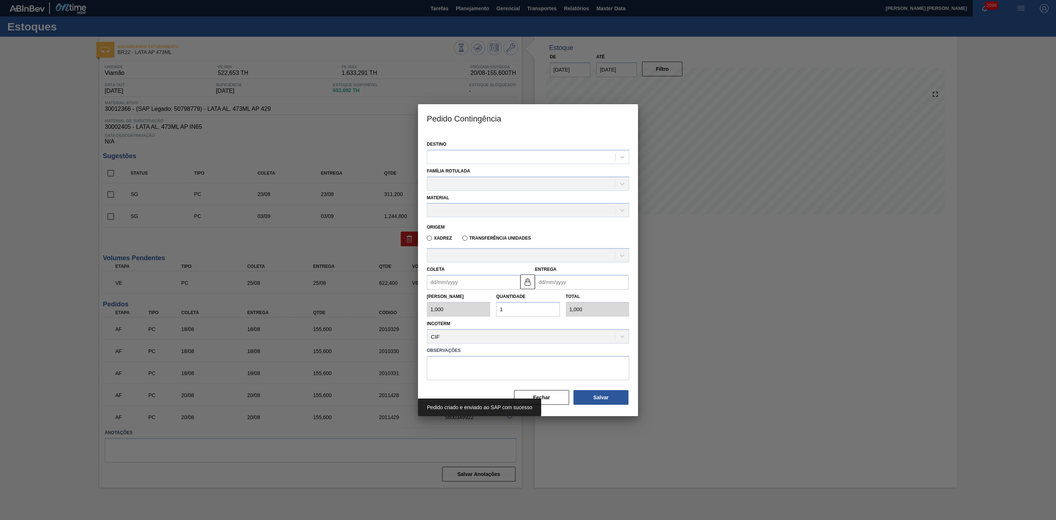
click at [719, 326] on div at bounding box center [528, 260] width 1056 height 520
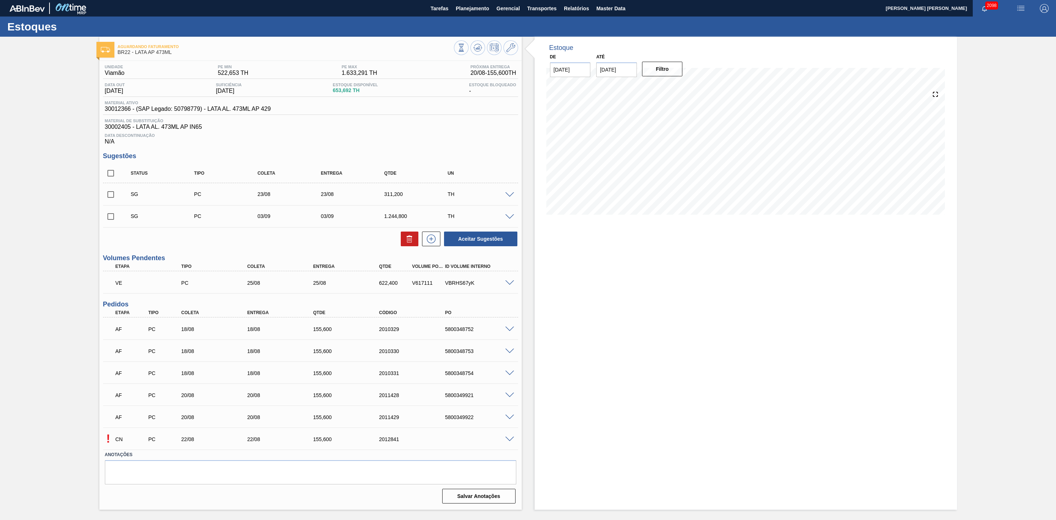
click at [506, 442] on span at bounding box center [509, 438] width 9 height 5
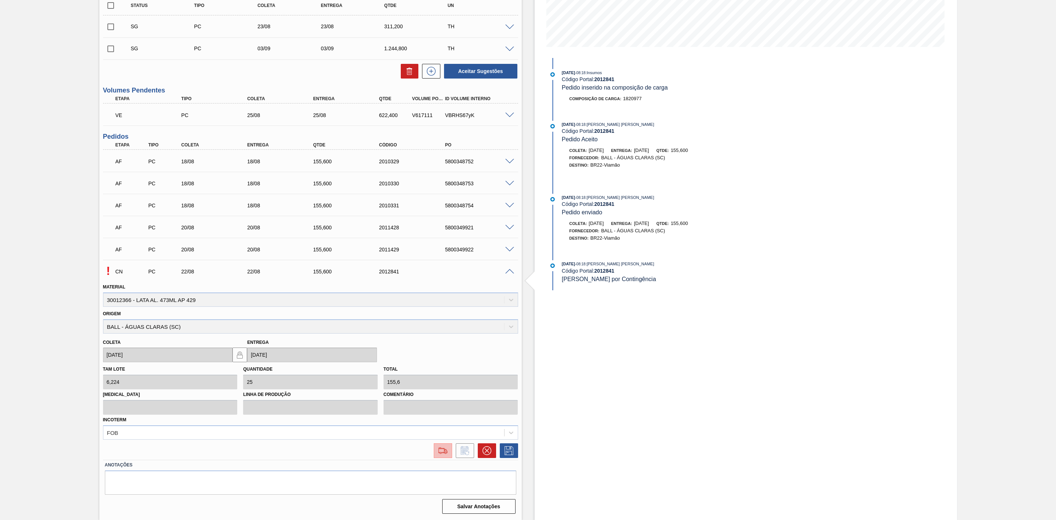
click at [440, 448] on img at bounding box center [443, 450] width 12 height 9
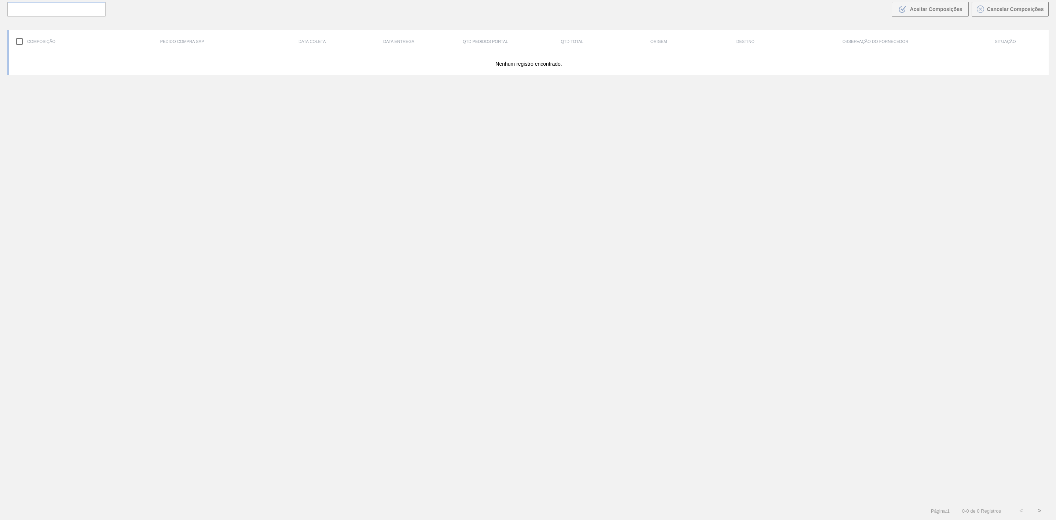
scroll to position [53, 0]
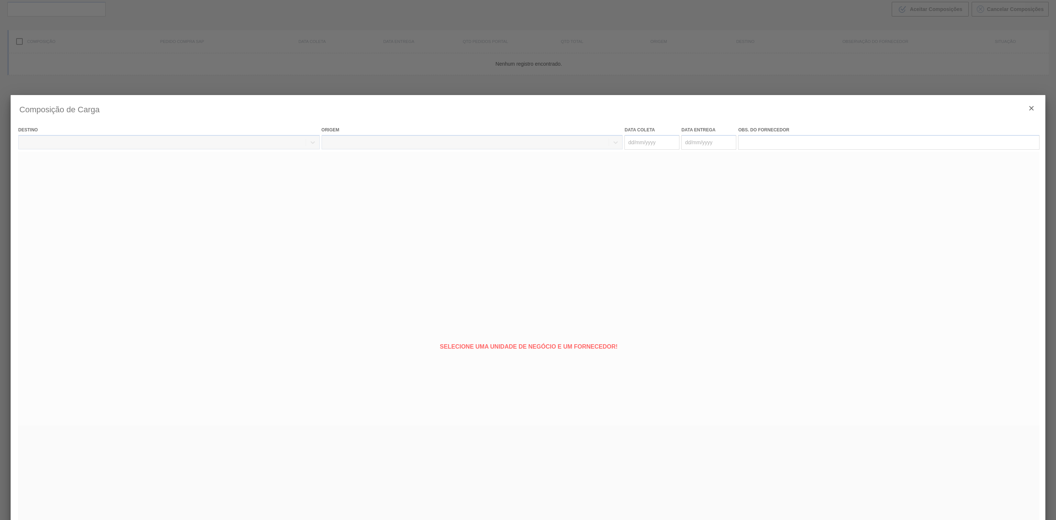
type coleta "[DATE]"
type entrega "[DATE]"
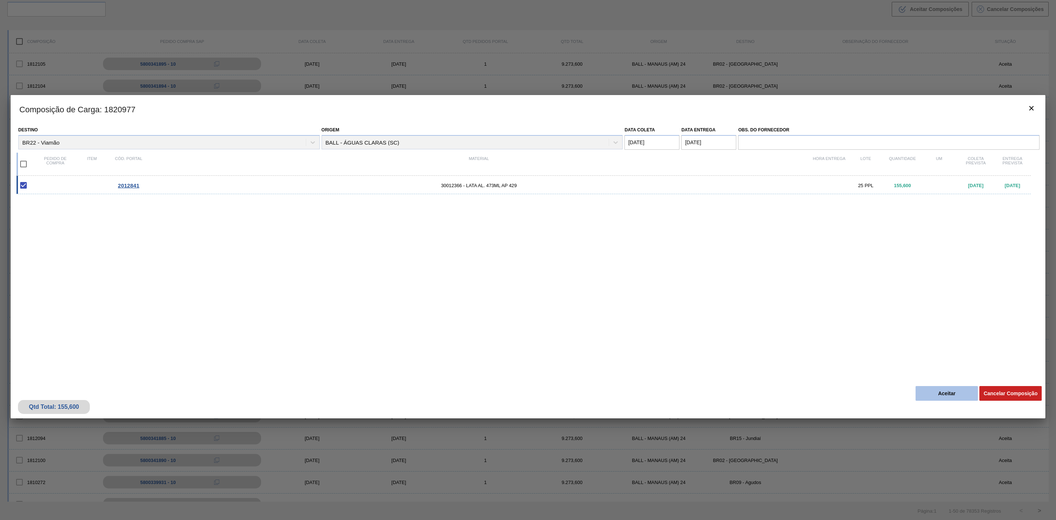
click at [934, 394] on button "Aceitar" at bounding box center [947, 393] width 62 height 15
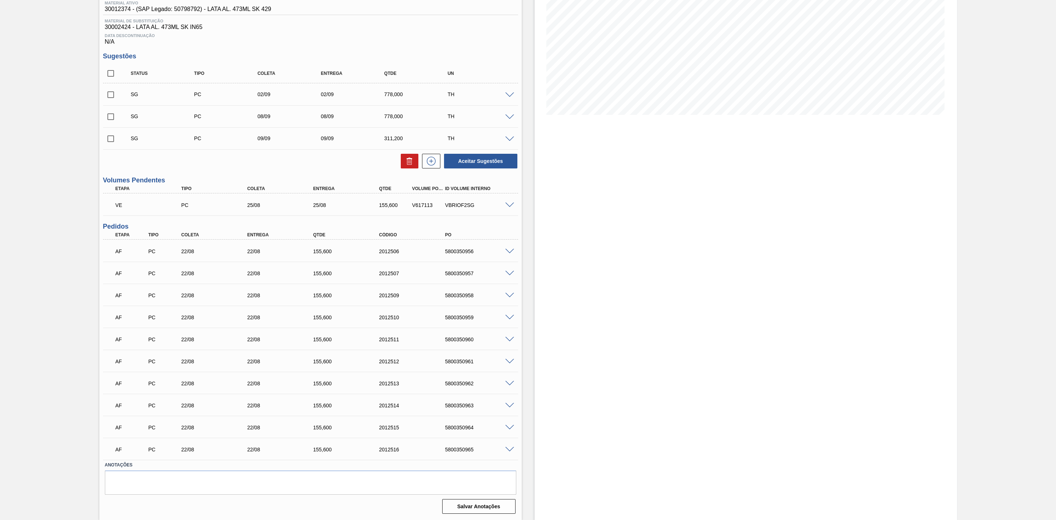
scroll to position [103, 0]
click span
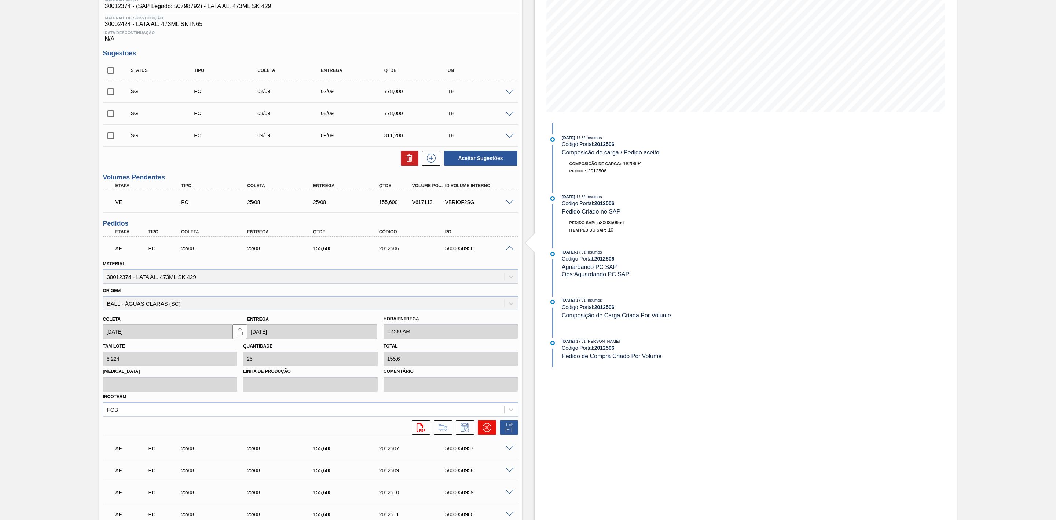
click icon
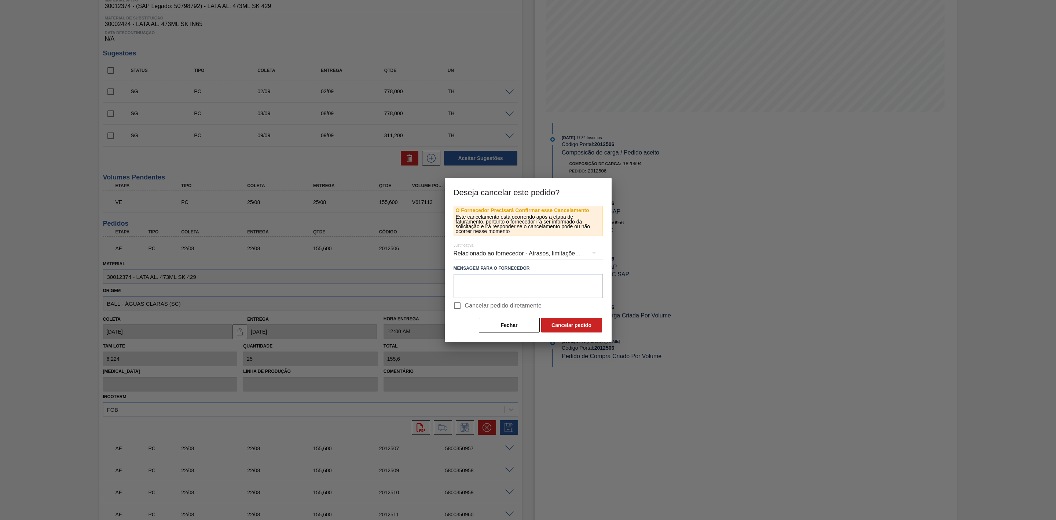
click input "Cancelar pedido diretamente"
checkbox input "true"
click button "Cancelar pedido"
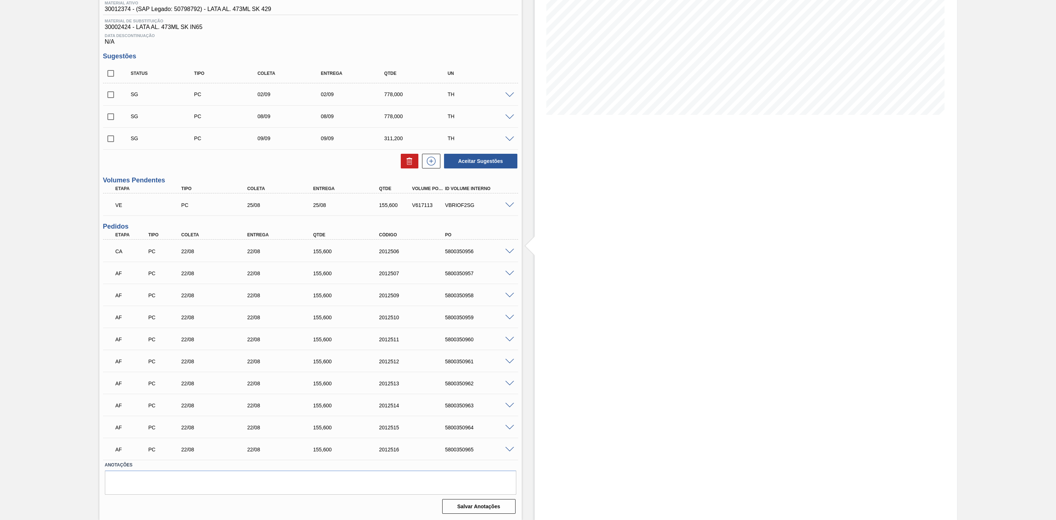
click div "AF PC 22/08 22/08 155,[PHONE_NUMBER] 5800350957"
click span
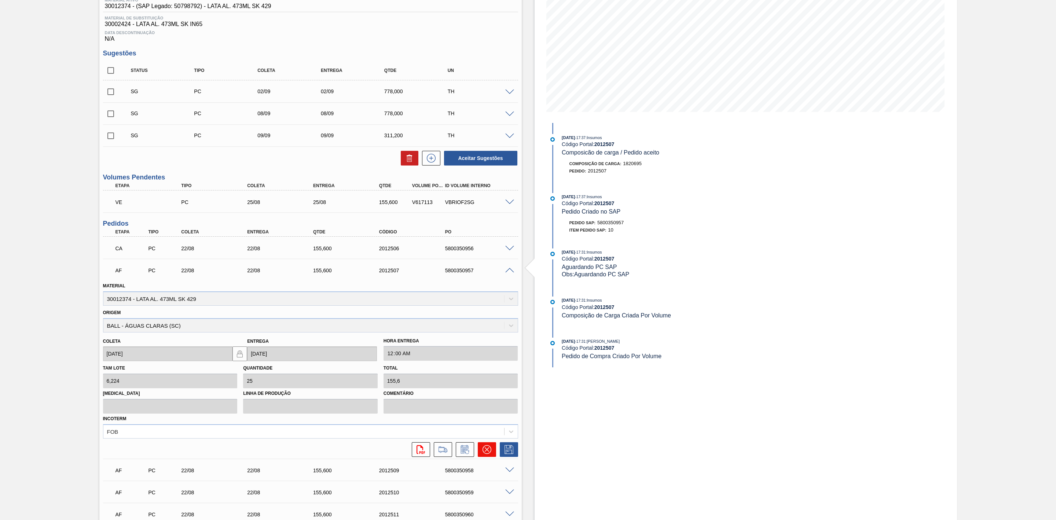
click icon
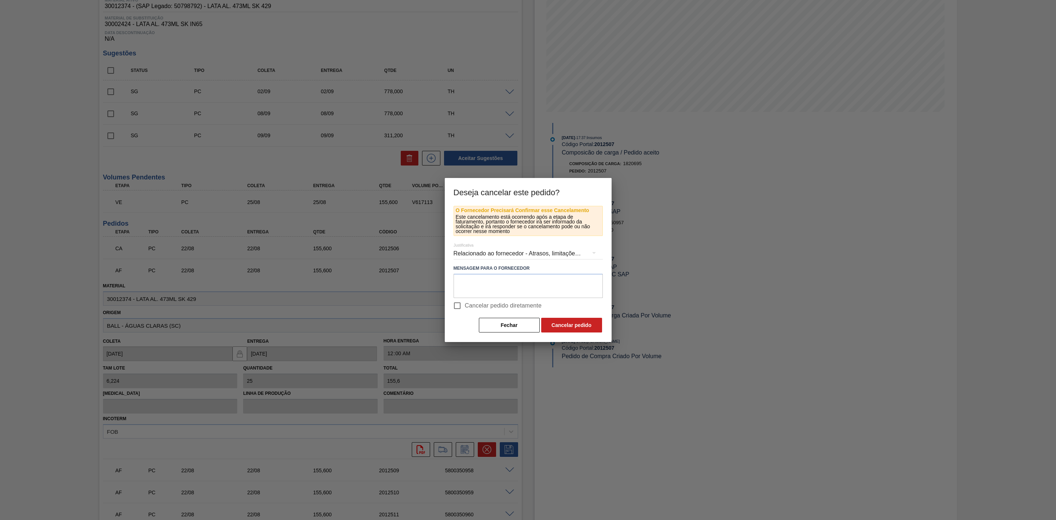
click input "Cancelar pedido diretamente"
checkbox input "true"
click button "Cancelar pedido"
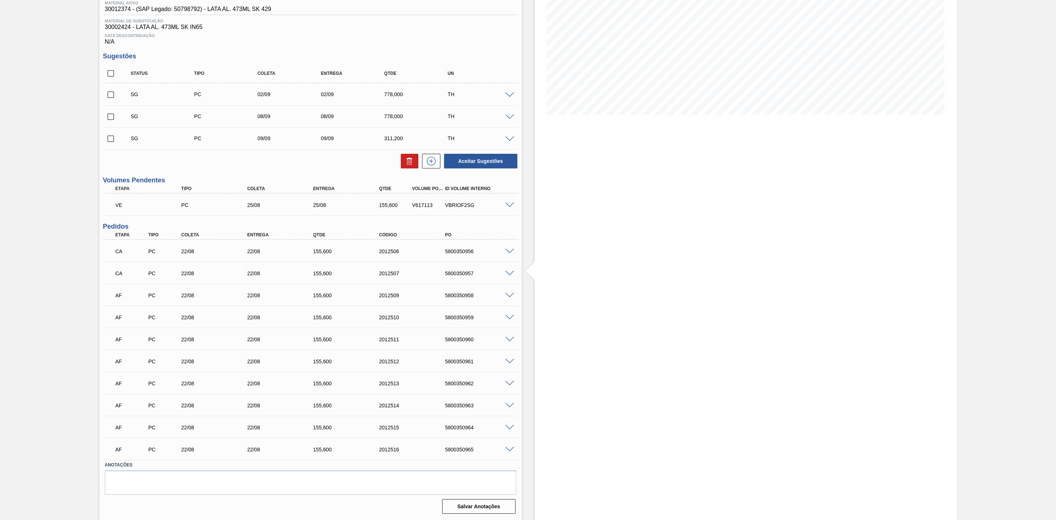
click span
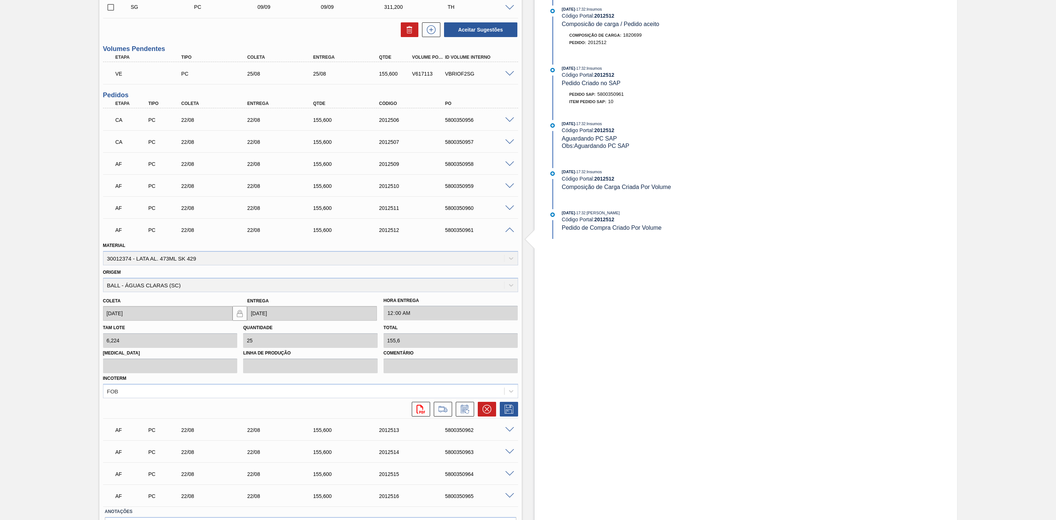
scroll to position [268, 0]
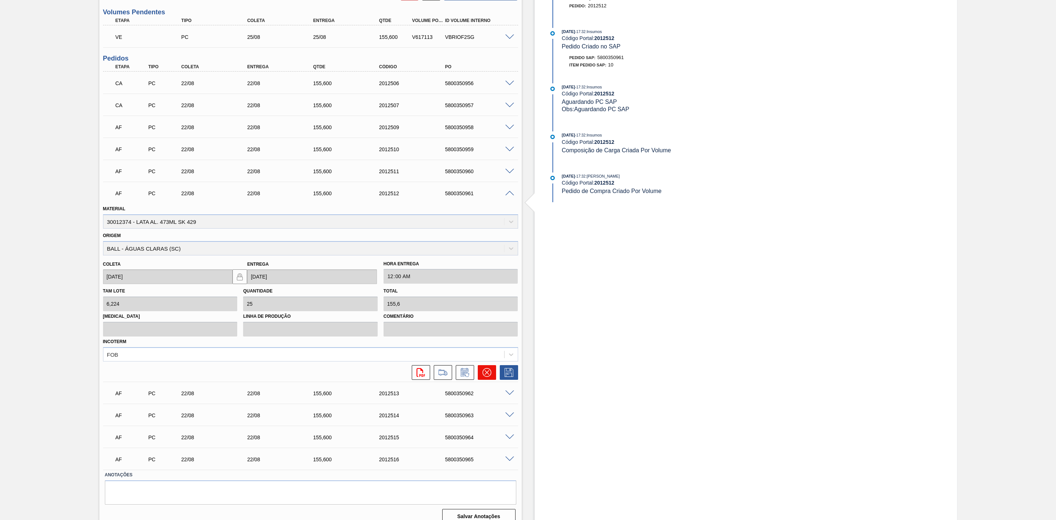
click icon
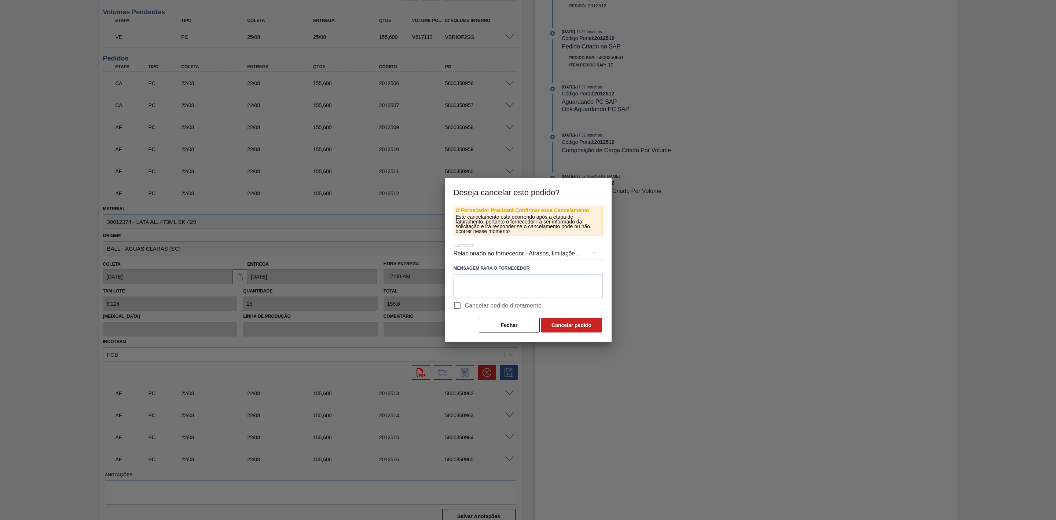
click input "Cancelar pedido diretamente"
checkbox input "true"
click button "Cancelar pedido"
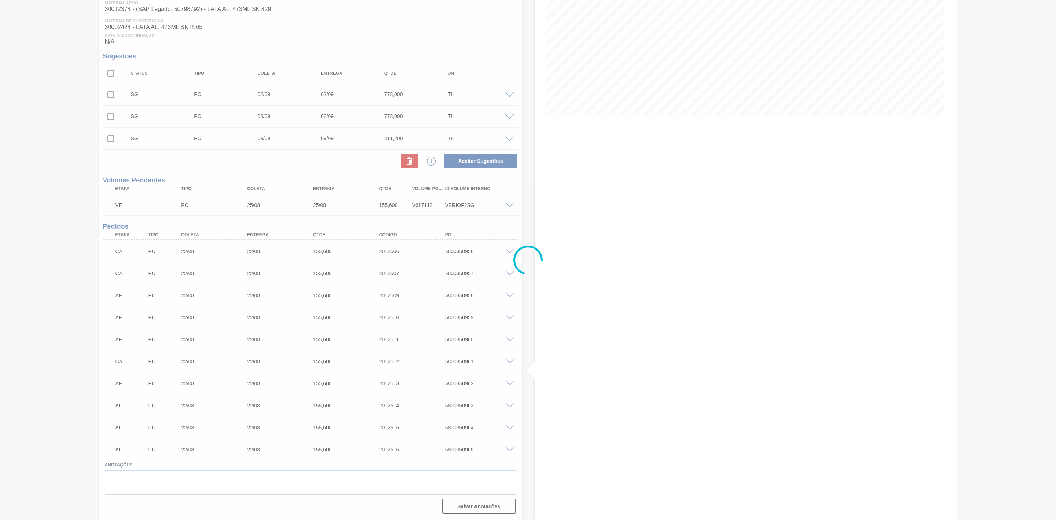
scroll to position [103, 0]
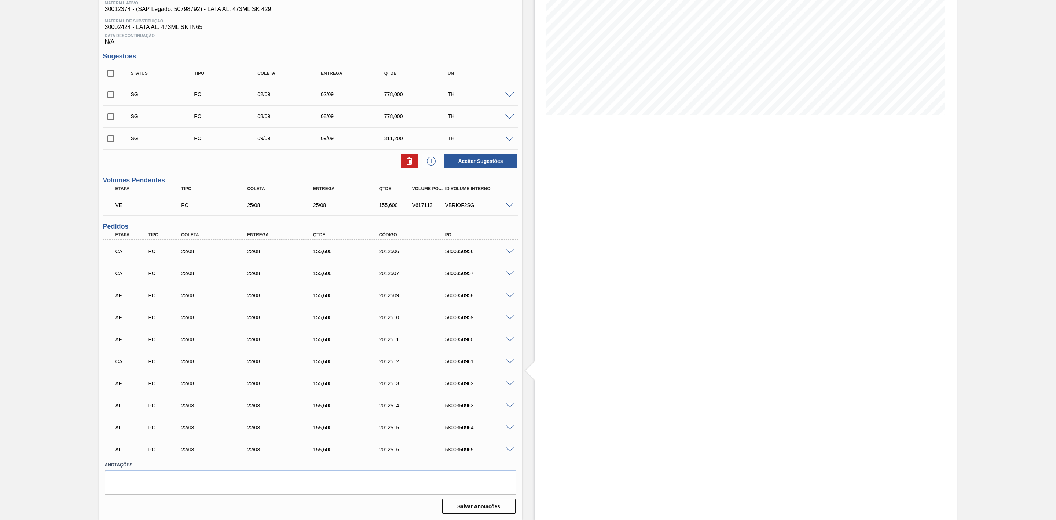
click span
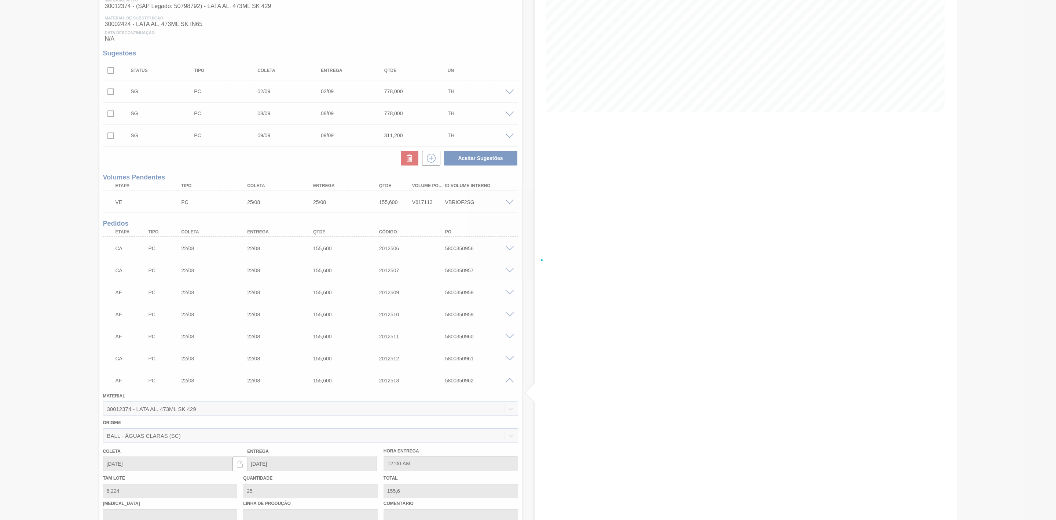
scroll to position [268, 0]
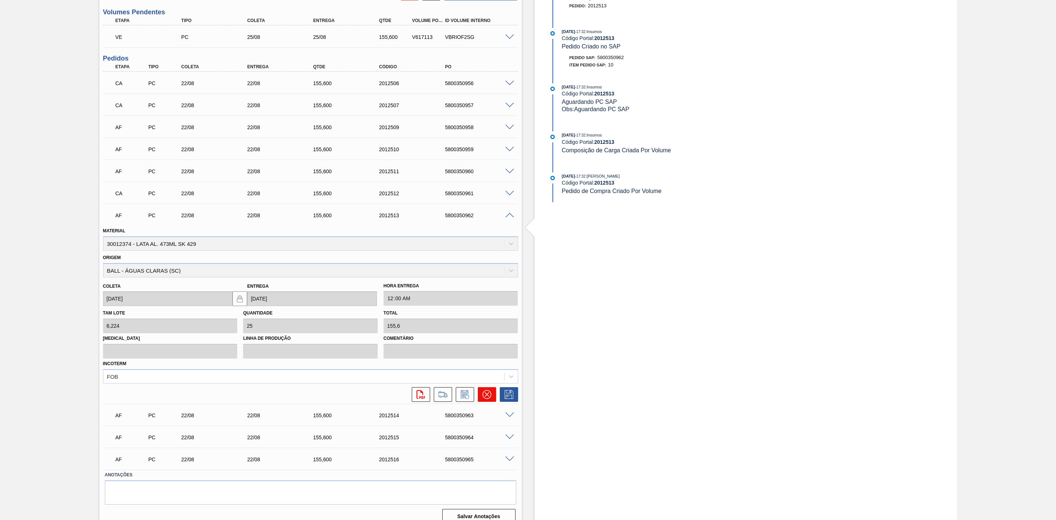
click button
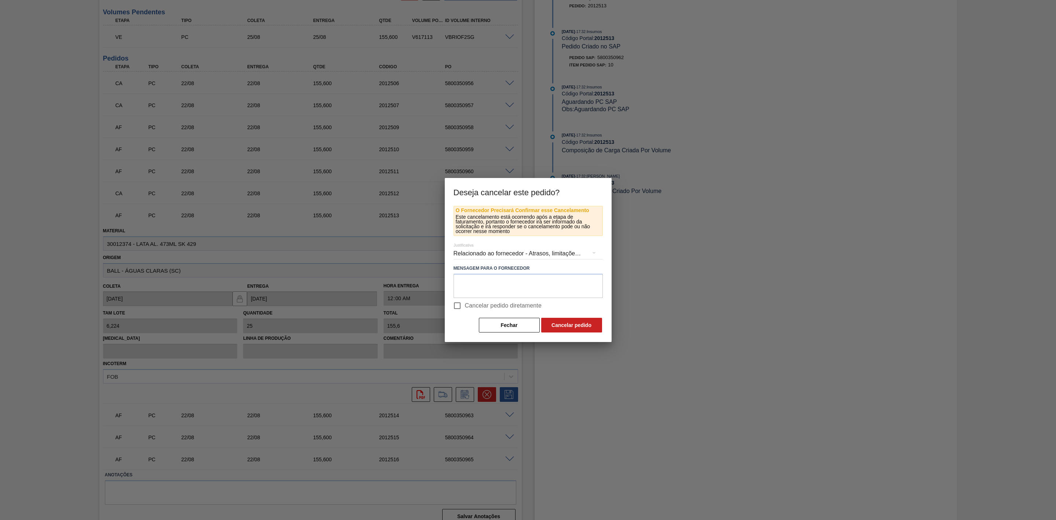
click input "Cancelar pedido diretamente"
checkbox input "true"
click button "Cancelar pedido"
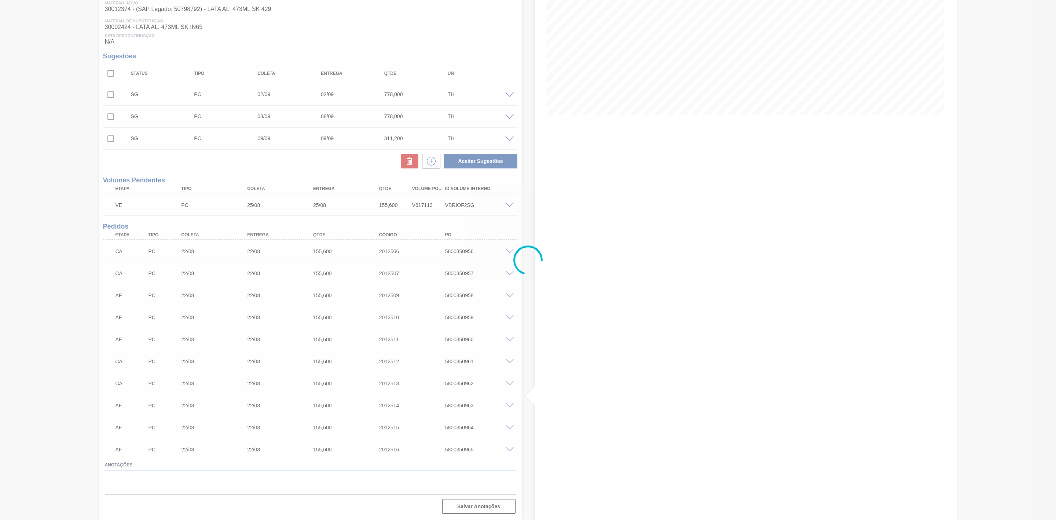
scroll to position [103, 0]
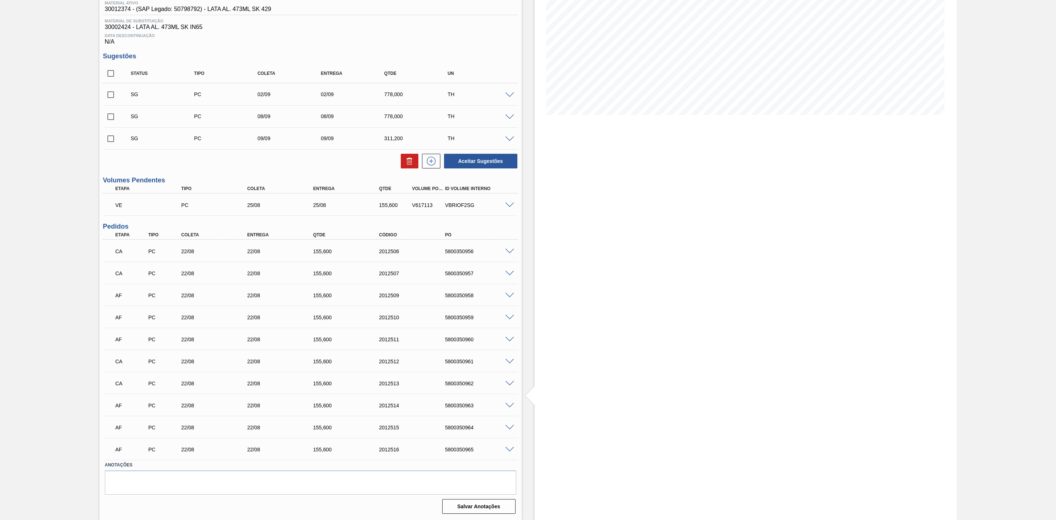
click span
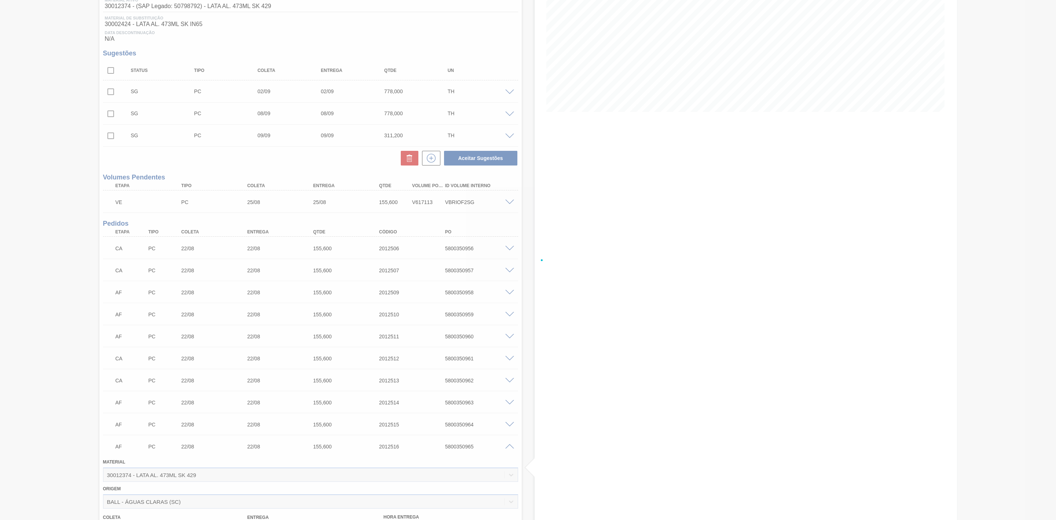
scroll to position [268, 0]
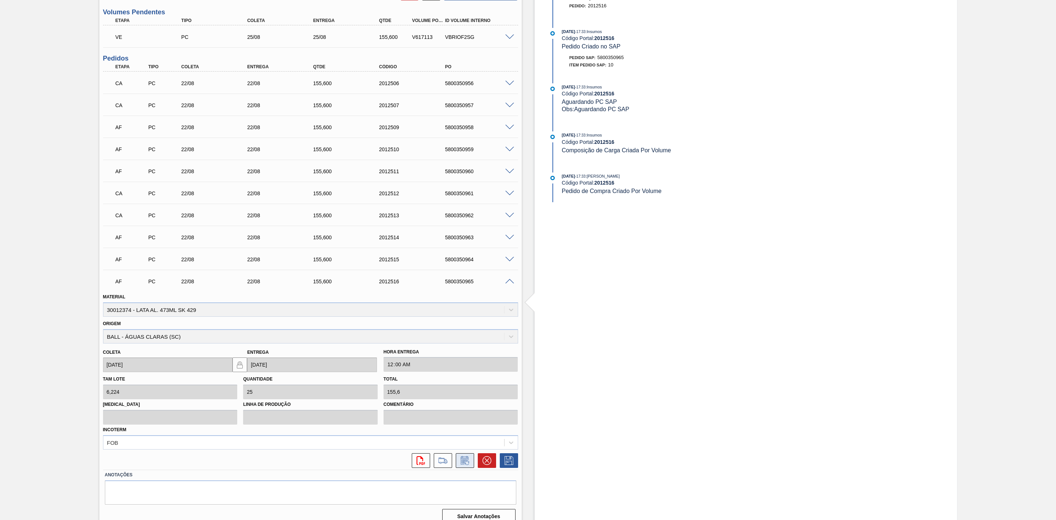
click icon
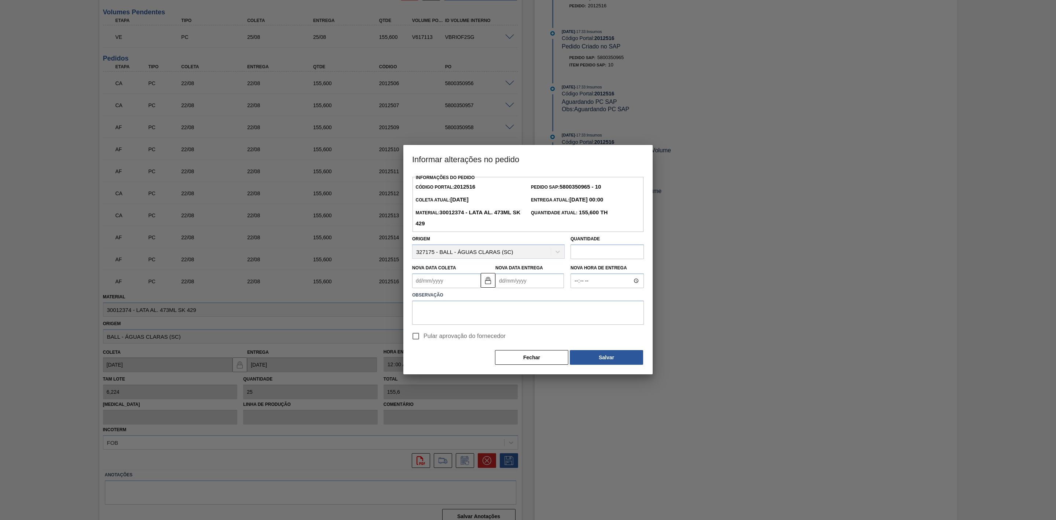
click Coleta2012516 "Nova Data Coleta"
click div "23"
type Coleta2012516 "[DATE]"
type Entrega2012516 "[DATE]"
click button "Salvar"
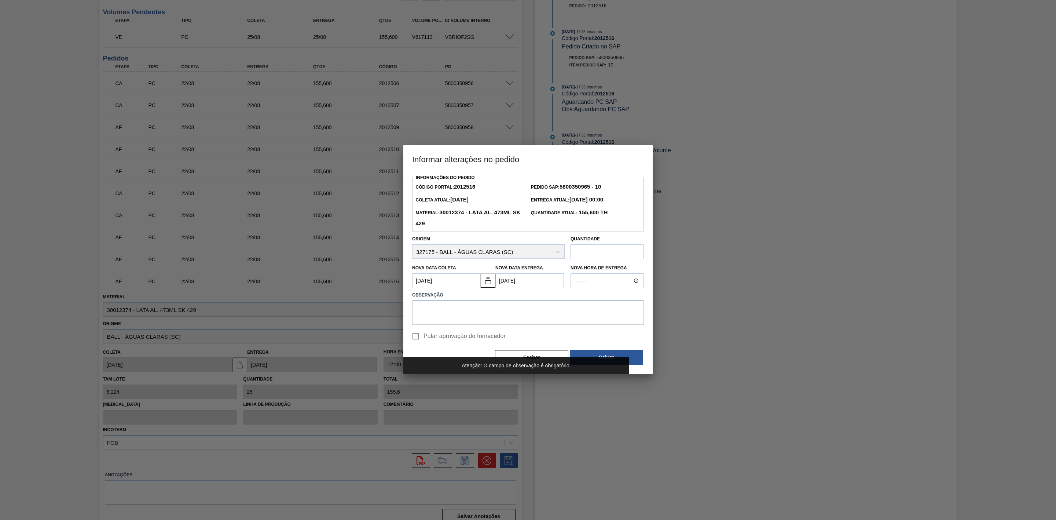
click textarea
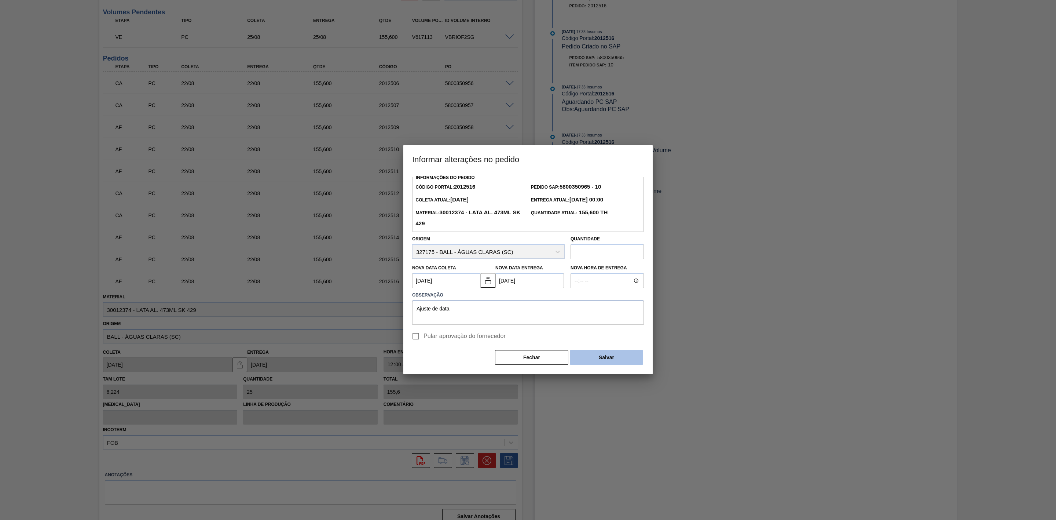
type textarea "Ajuste de data"
click button "Salvar"
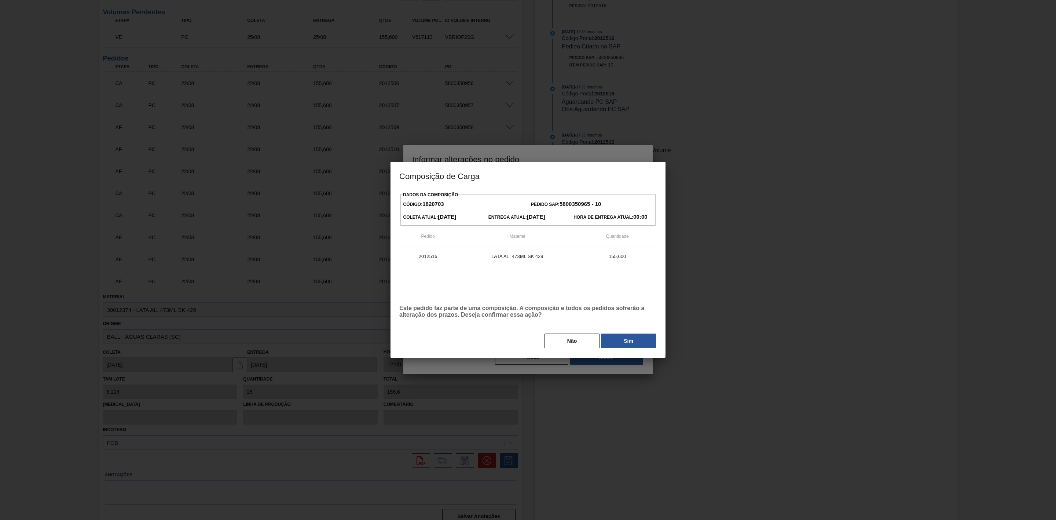
click button "Sim"
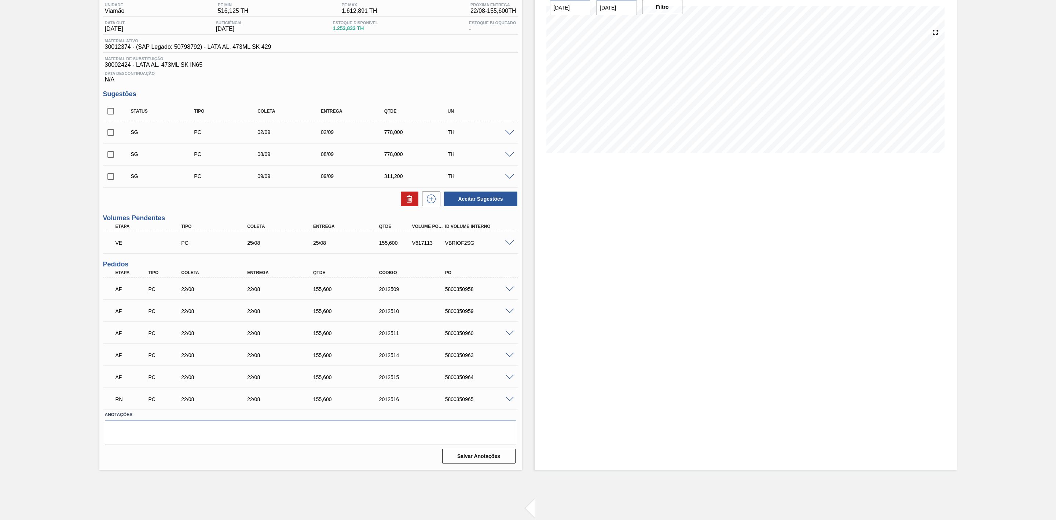
scroll to position [63, 0]
click span
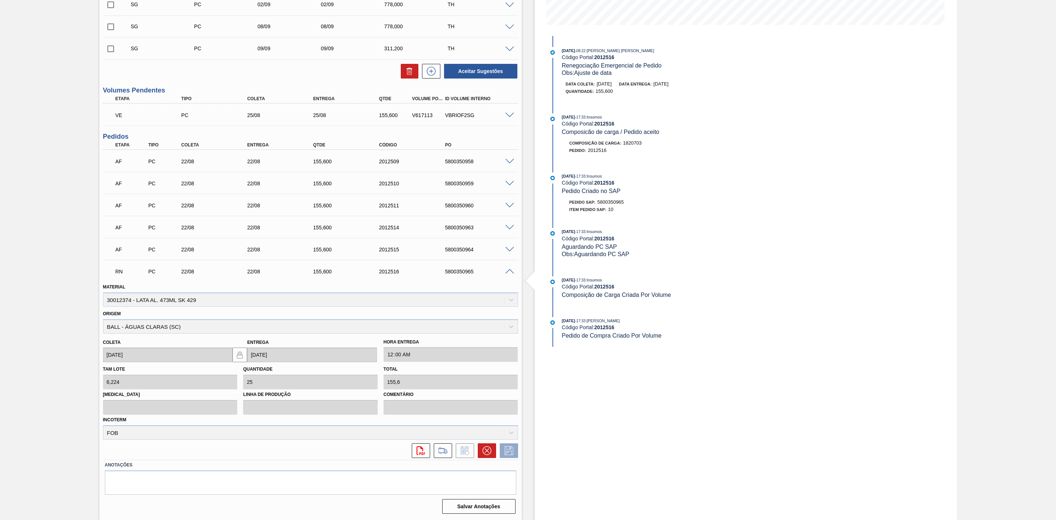
scroll to position [192, 0]
click icon
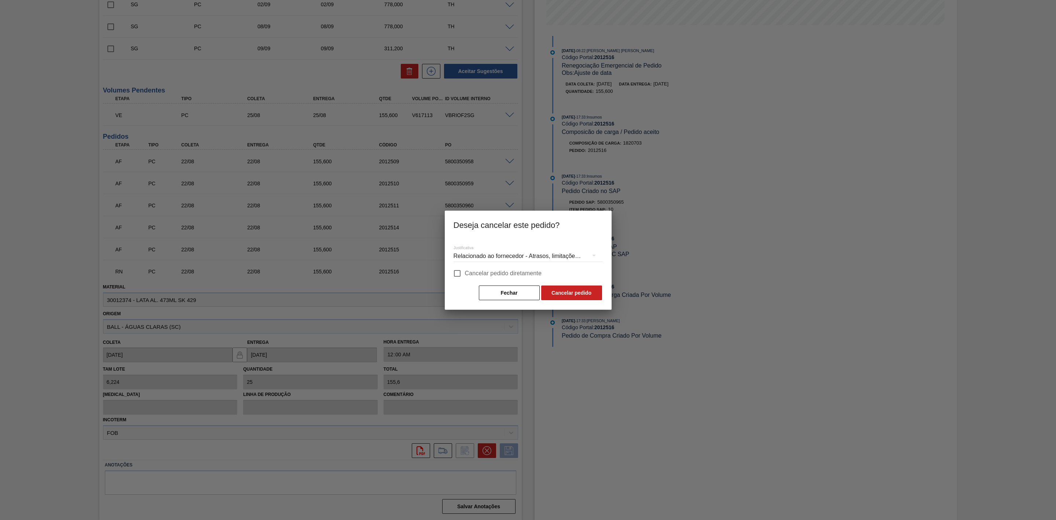
click input "Cancelar pedido diretamente"
checkbox input "true"
click button "Cancelar pedido"
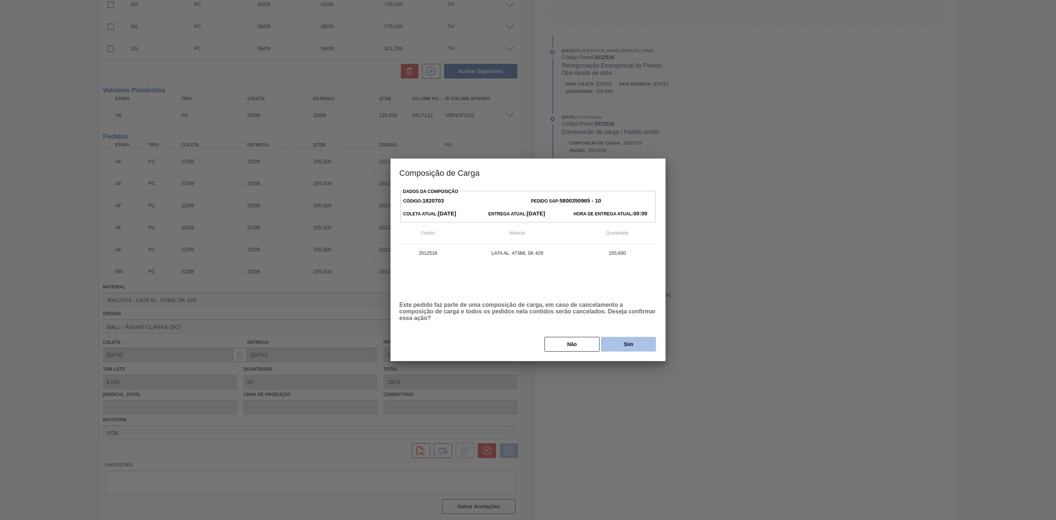
click button "Sim"
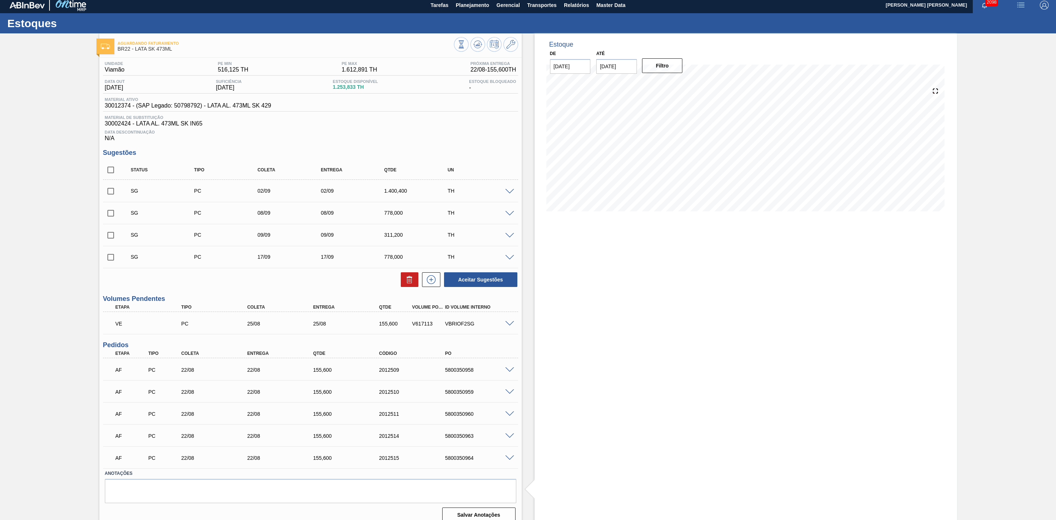
scroll to position [0, 0]
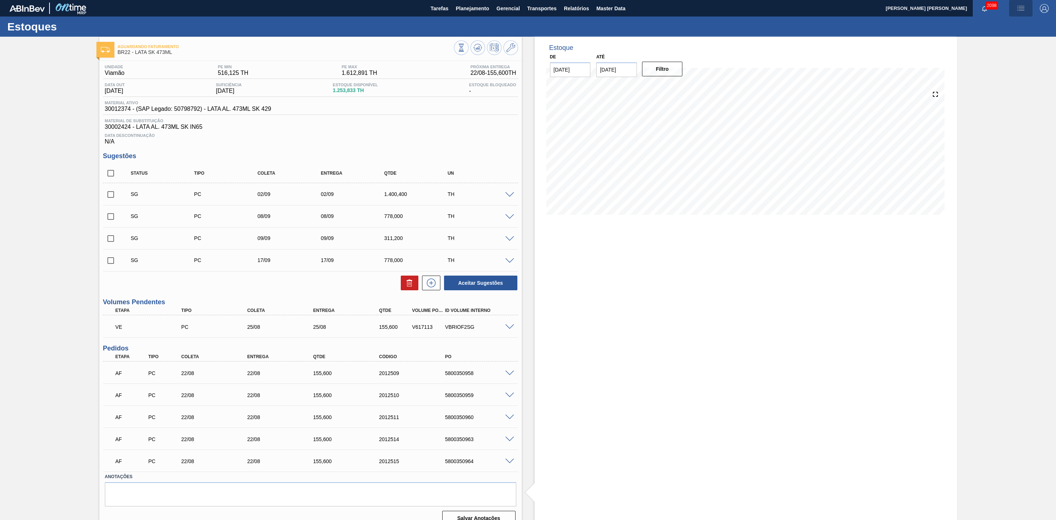
click img "button"
click li "Pedido Contingência"
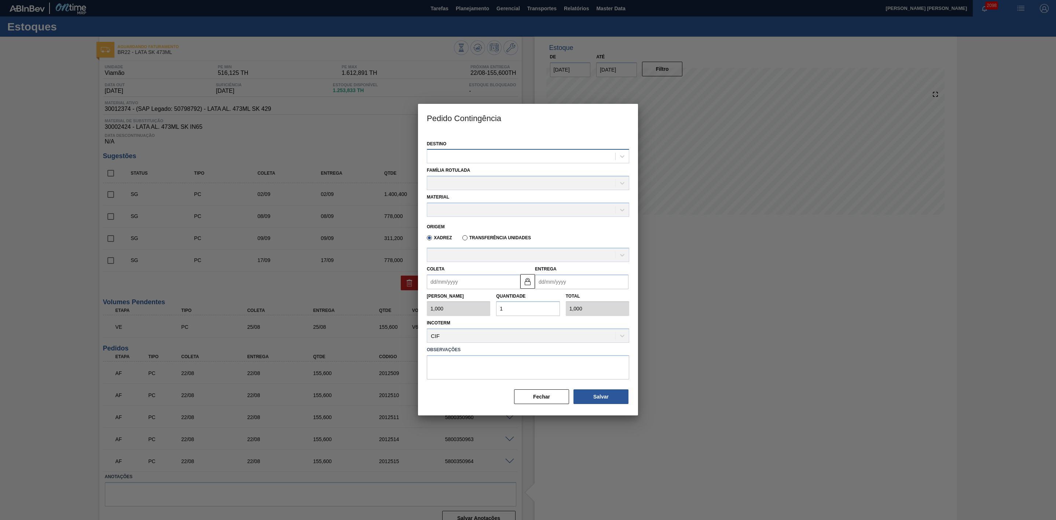
click div
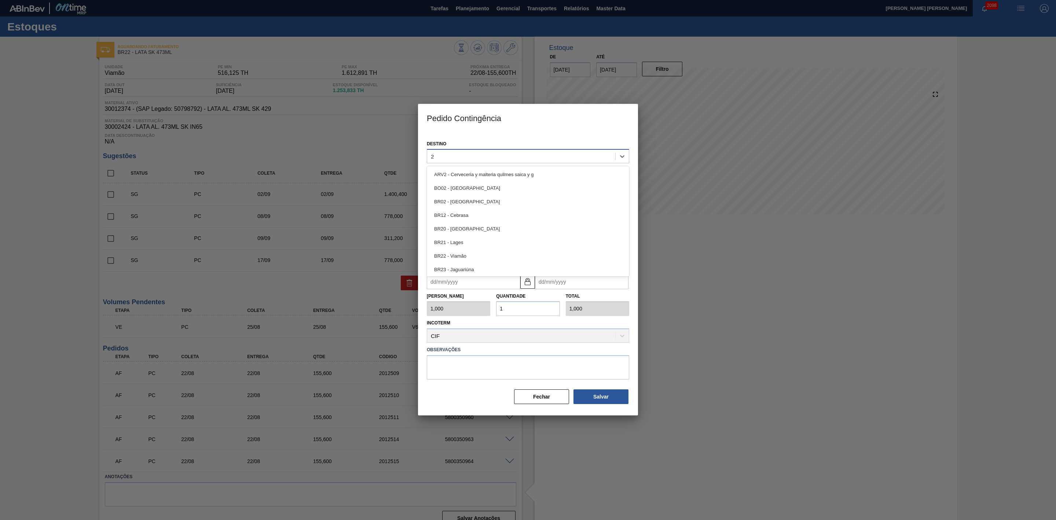
type input "22"
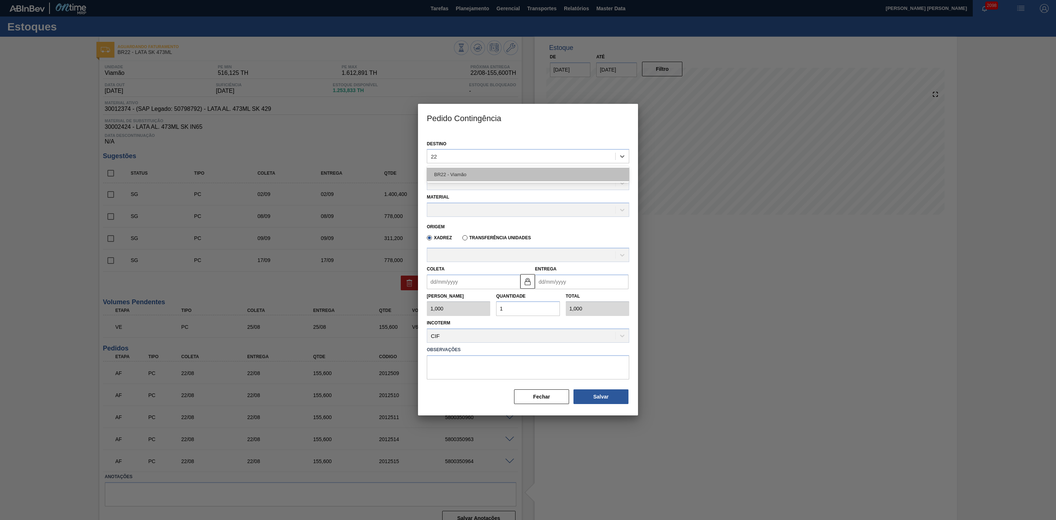
click div "BR22 - Viamão"
click div
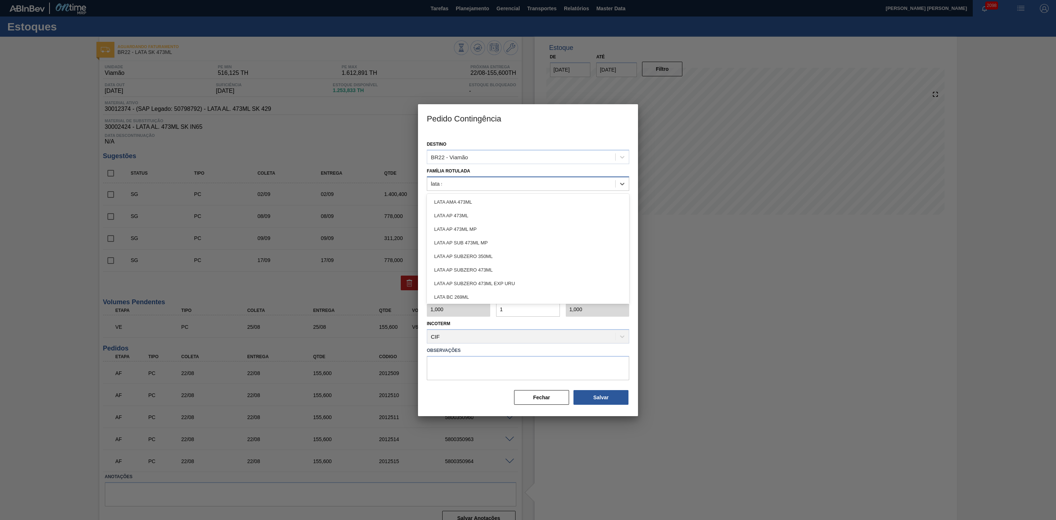
type Rotulada "lata sk"
click div "LATA SK 473ML"
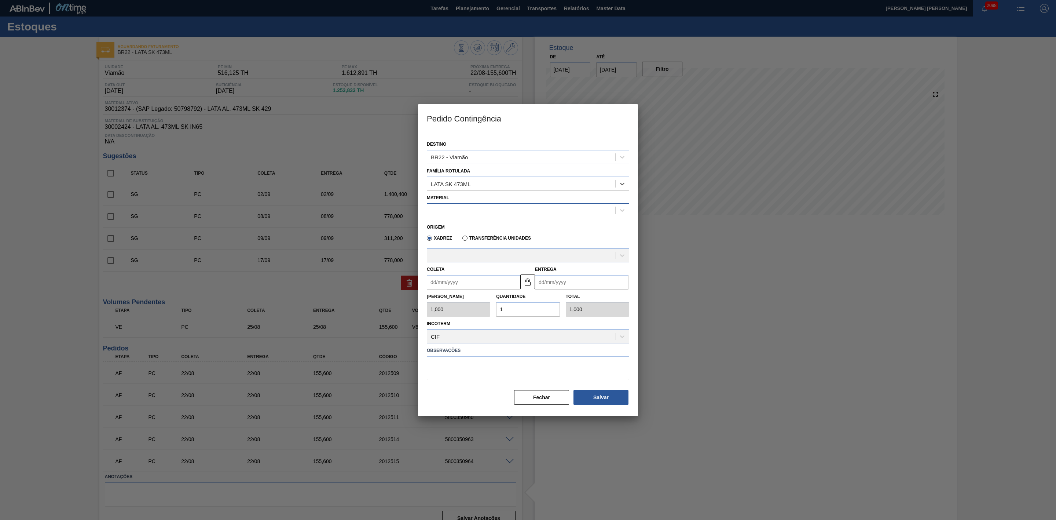
click div
click div "30012374 - LATA AL. 473ML SK 429"
type input "6,224"
click input "Coleta"
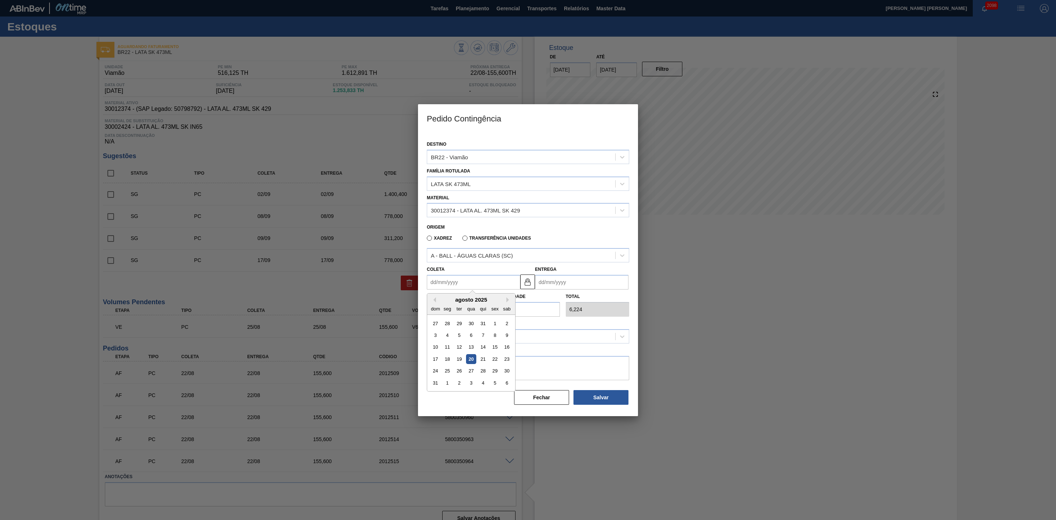
click div "agosto 2025"
click div "23"
type input "[DATE]"
click div "Tam Lote 6,224 Quantidade 1 Total 6,224"
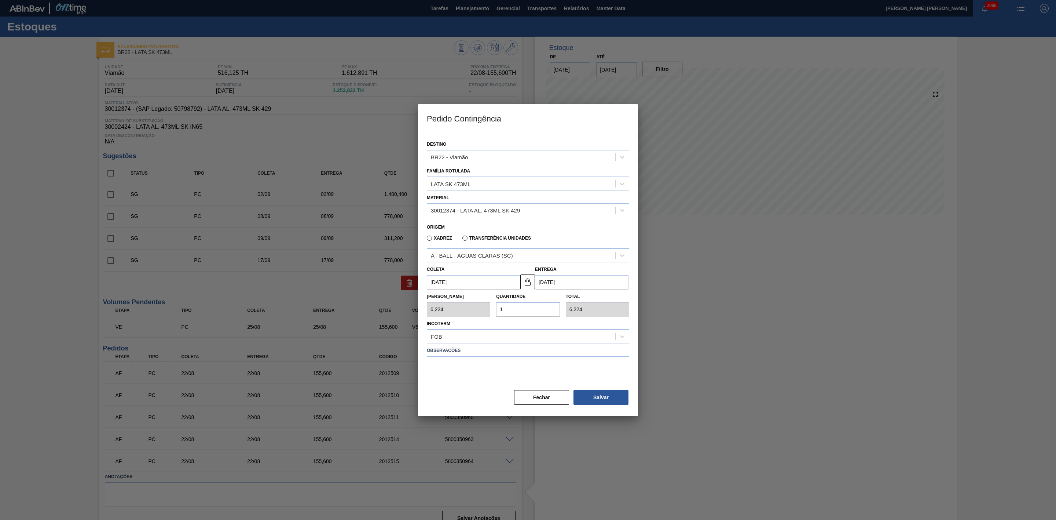
type input "2"
type input "12,448"
type input "25"
type input "155,600"
type input "25"
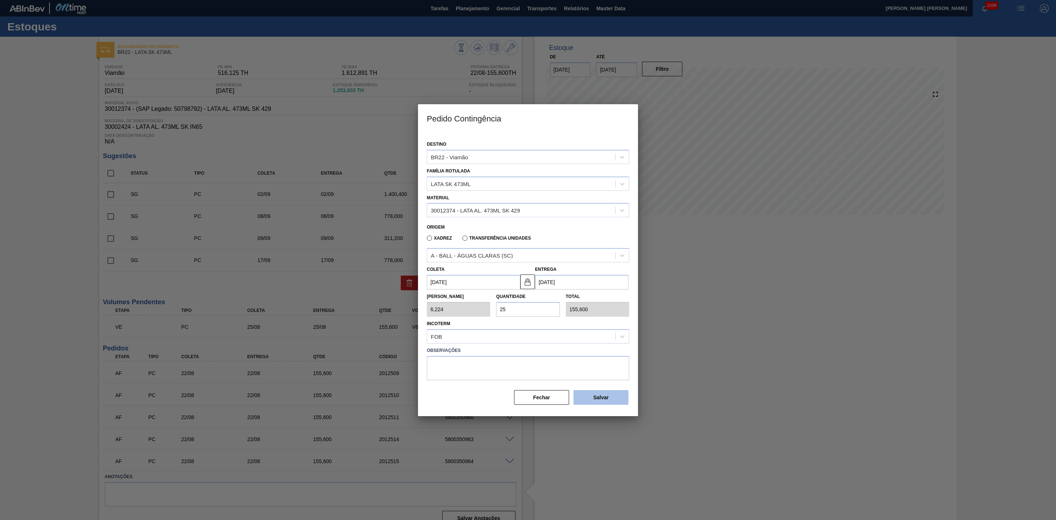
click button "Salvar"
type input "1,000"
type input "1"
type input "1,000"
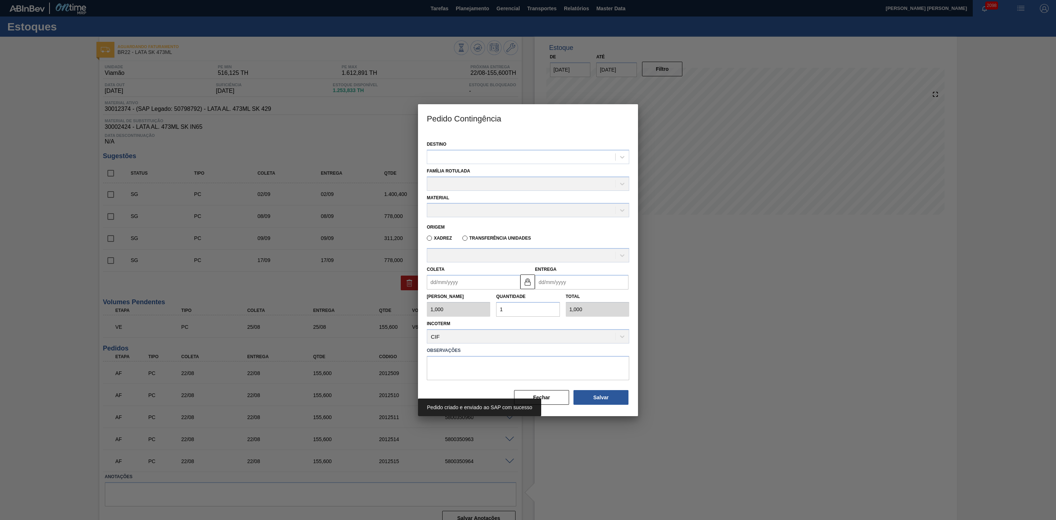
click div
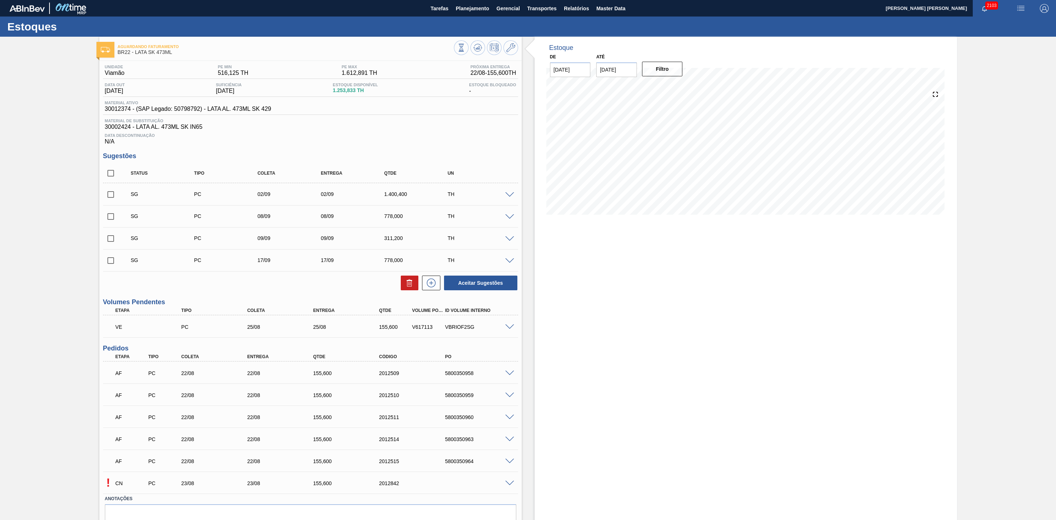
click at [505, 486] on span at bounding box center [509, 482] width 9 height 5
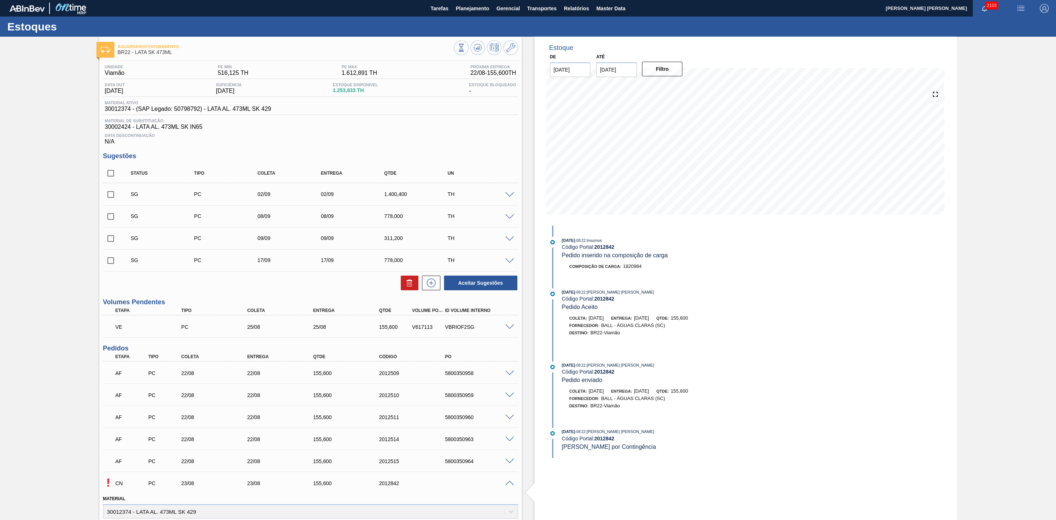
click at [507, 486] on span at bounding box center [509, 482] width 9 height 5
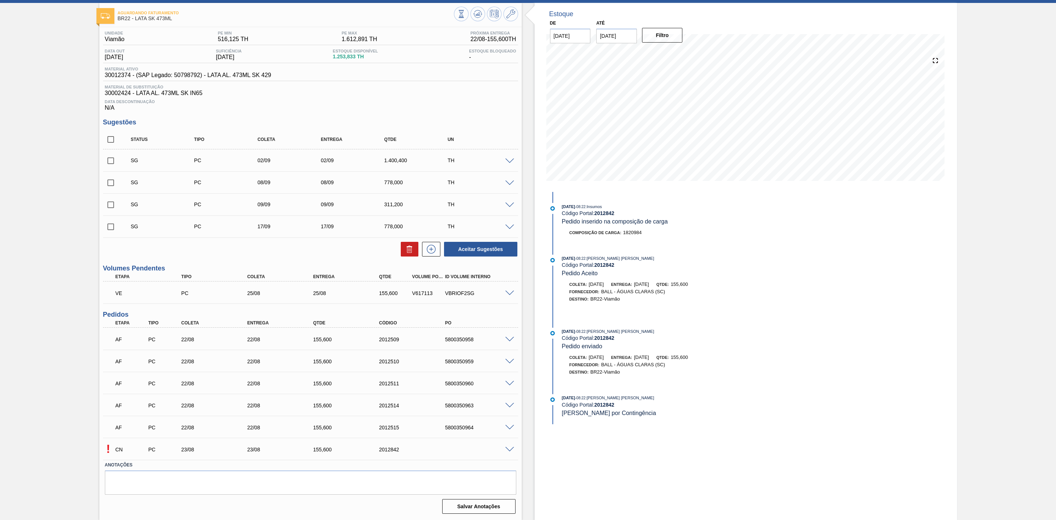
click at [512, 450] on span at bounding box center [509, 449] width 9 height 5
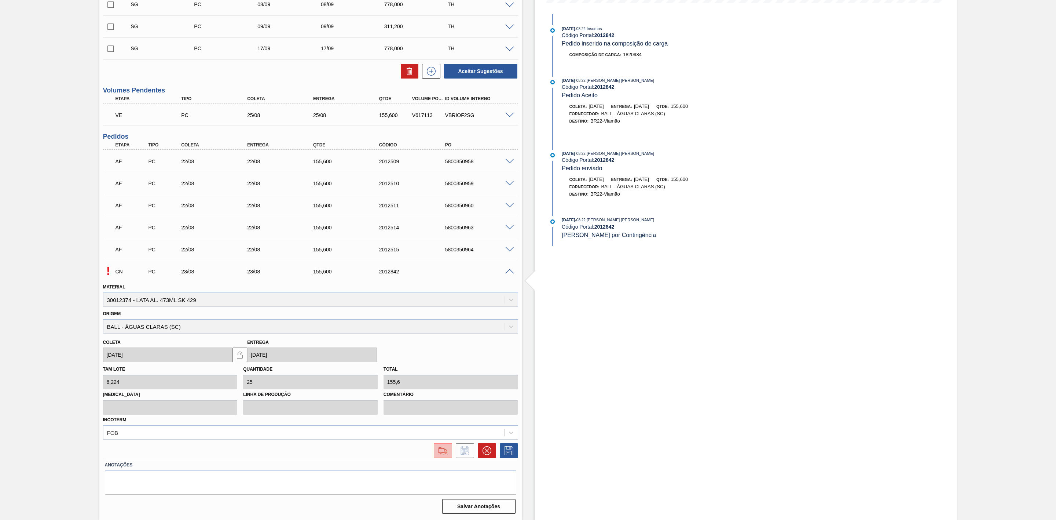
click at [447, 450] on img at bounding box center [443, 450] width 12 height 9
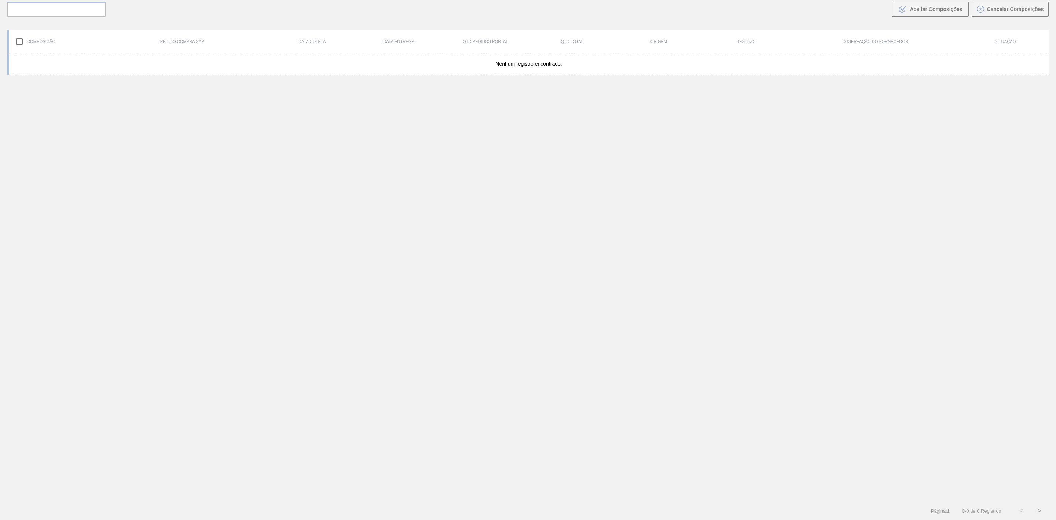
scroll to position [53, 0]
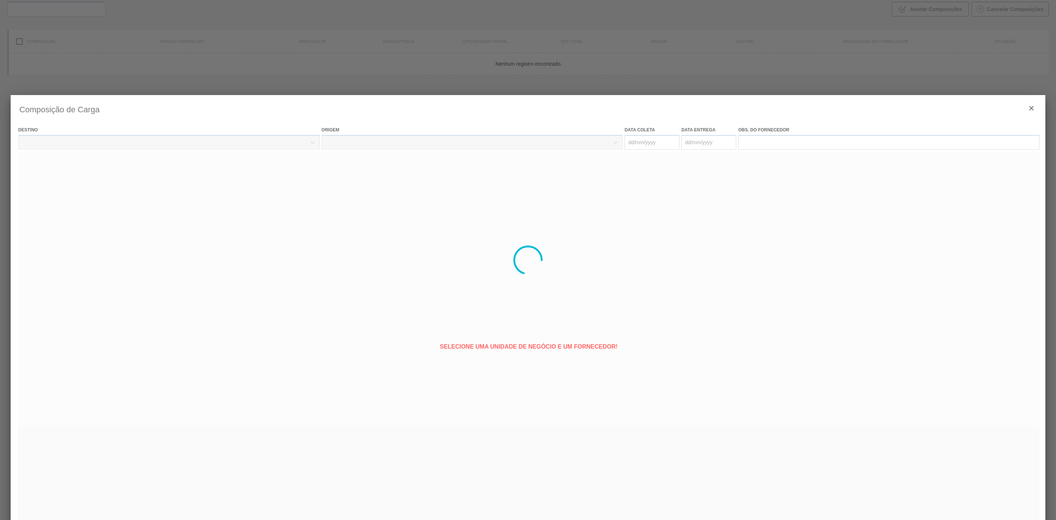
type coleta "[DATE]"
type entrega "[DATE]"
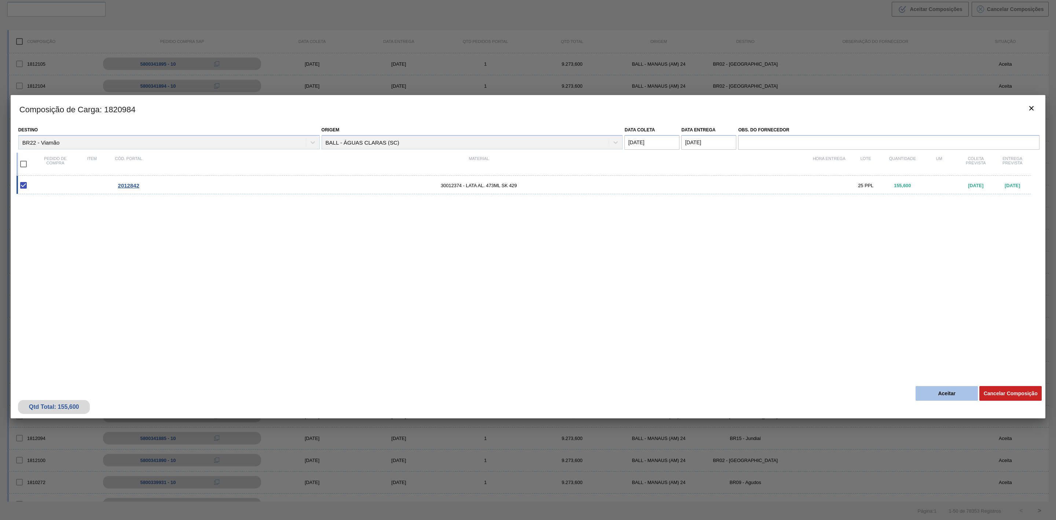
click at [935, 388] on button "Aceitar" at bounding box center [947, 393] width 62 height 15
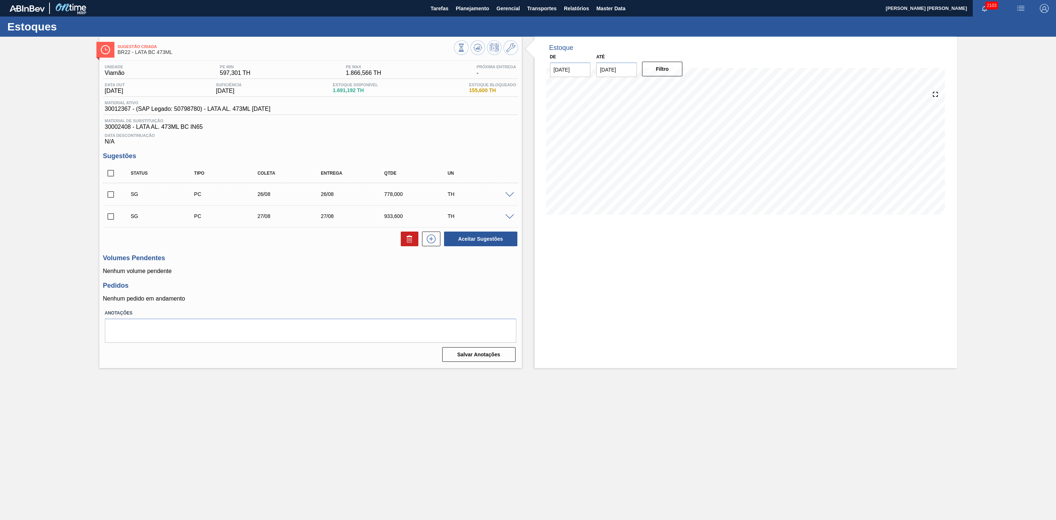
click at [1022, 9] on img "button" at bounding box center [1020, 8] width 9 height 9
click at [996, 25] on li "Pedido Contingência" at bounding box center [1016, 25] width 67 height 13
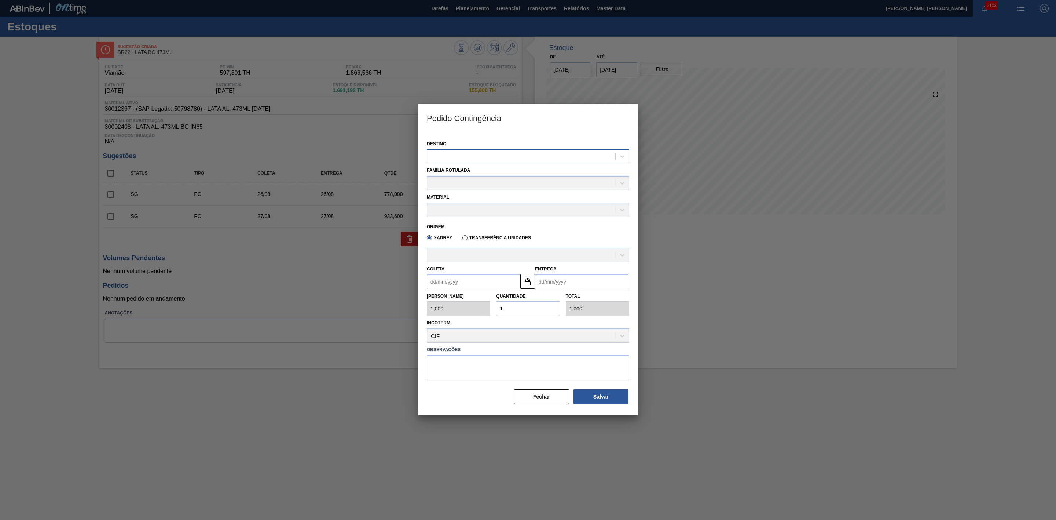
click at [528, 156] on div at bounding box center [521, 156] width 188 height 11
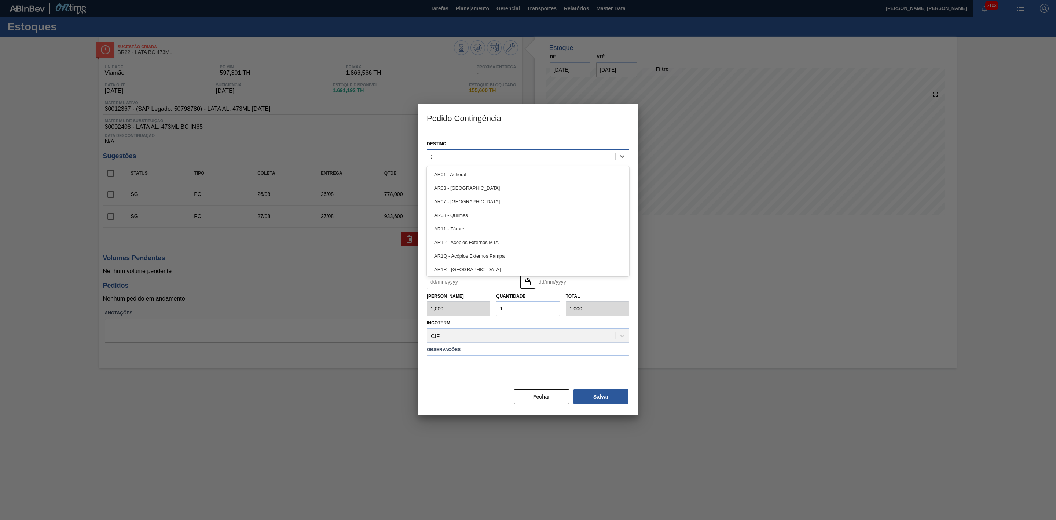
type input "22"
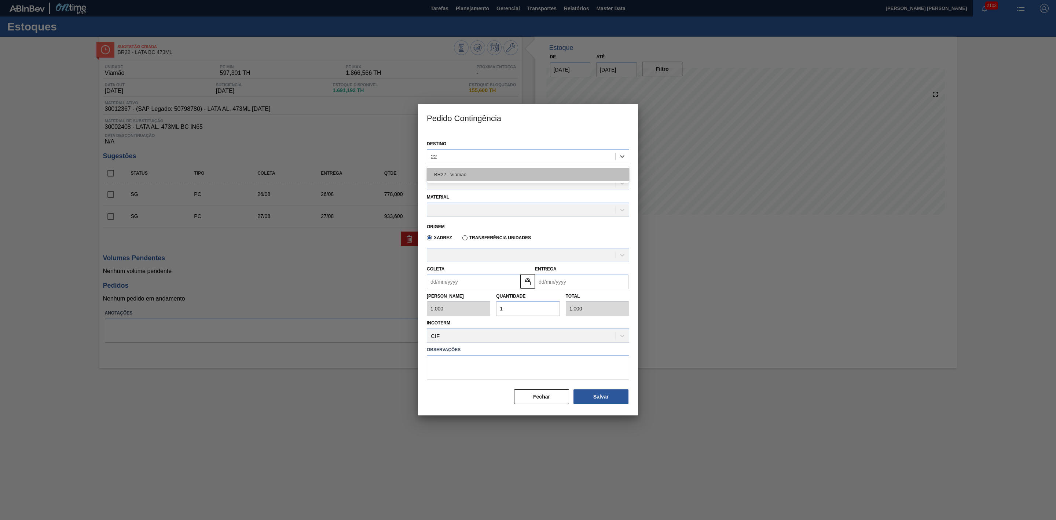
click at [497, 169] on div "BR22 - Viamão" at bounding box center [528, 175] width 202 height 14
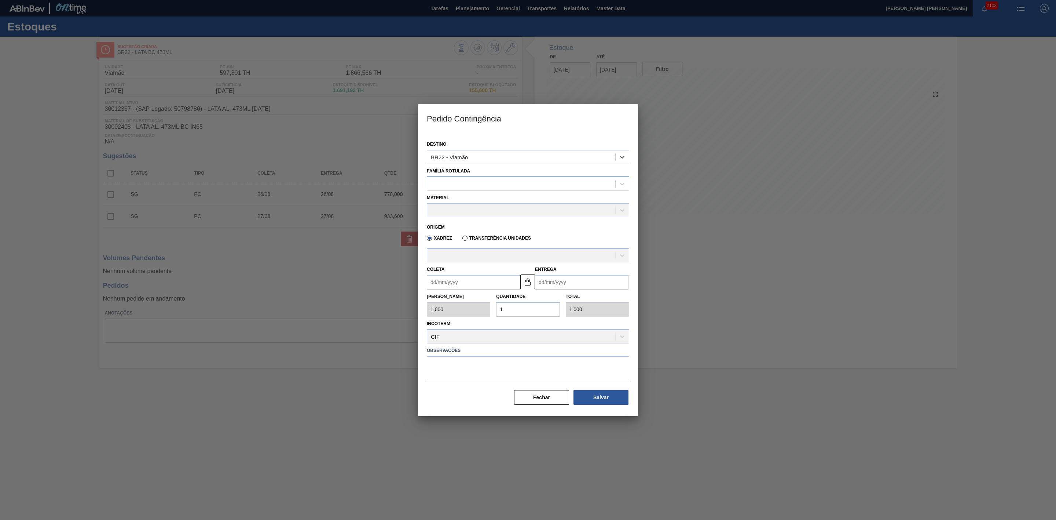
click at [472, 181] on div at bounding box center [521, 183] width 188 height 11
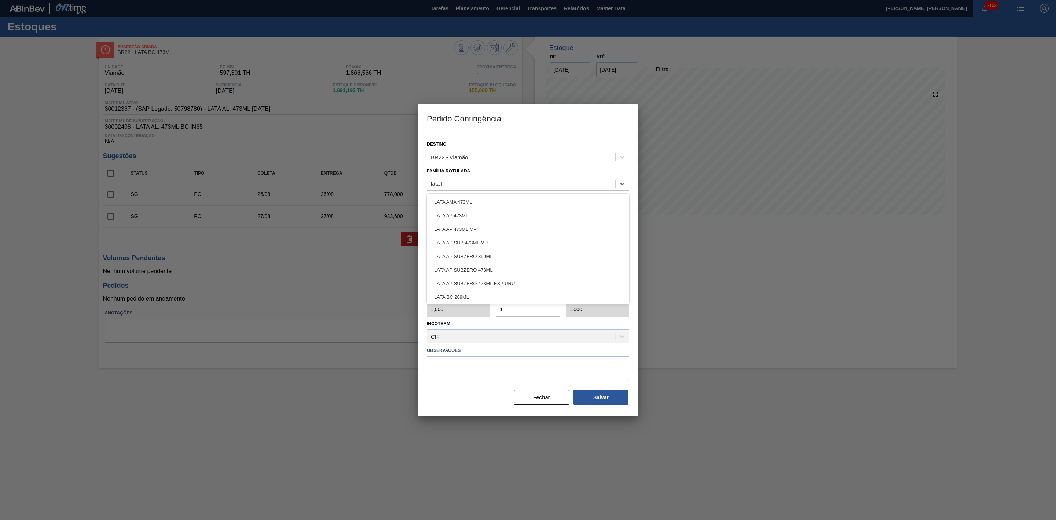
type Rotulada "lata bc"
click at [477, 236] on div "LATA BC 473ML" at bounding box center [528, 243] width 202 height 14
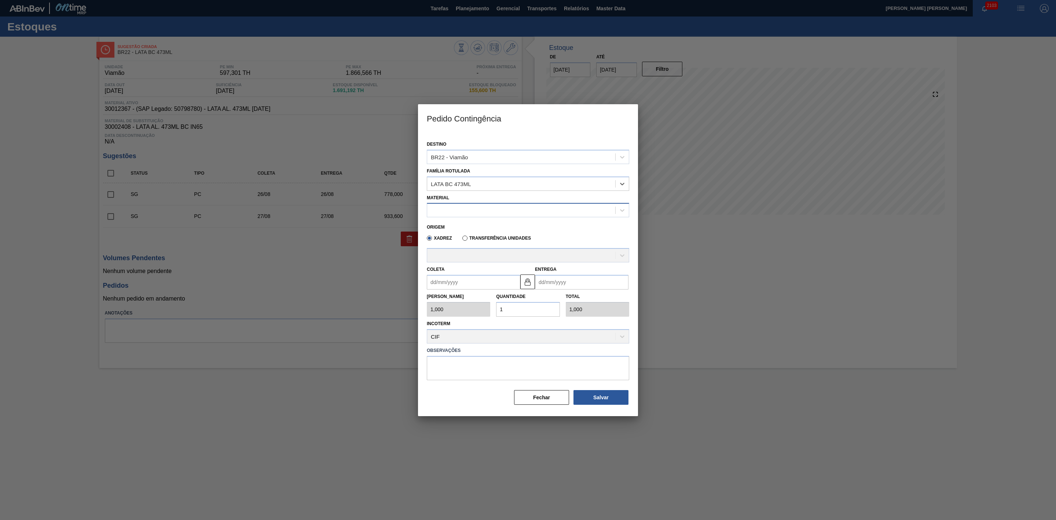
click at [474, 208] on div at bounding box center [521, 210] width 188 height 11
click at [489, 231] on div "30012367 - LATA AL. 473ML BC 429" at bounding box center [528, 228] width 202 height 14
type input "6,224"
click at [482, 283] on input "Coleta" at bounding box center [473, 282] width 93 height 15
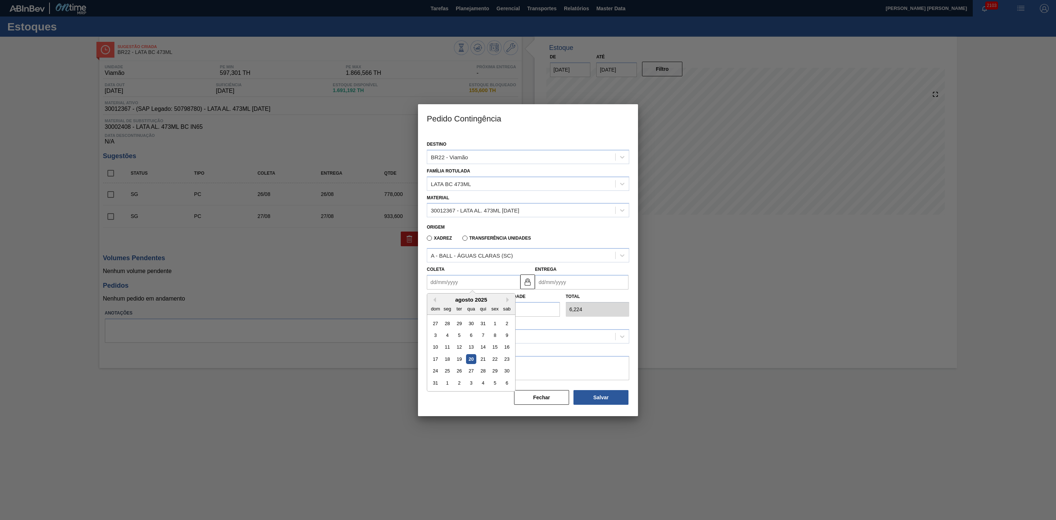
click at [441, 302] on div "dom seg ter qua qui sex sab" at bounding box center [471, 308] width 88 height 12
click at [506, 357] on div "23" at bounding box center [507, 359] width 10 height 10
type input "23/08/2025"
drag, startPoint x: 516, startPoint y: 311, endPoint x: 495, endPoint y: 310, distance: 20.9
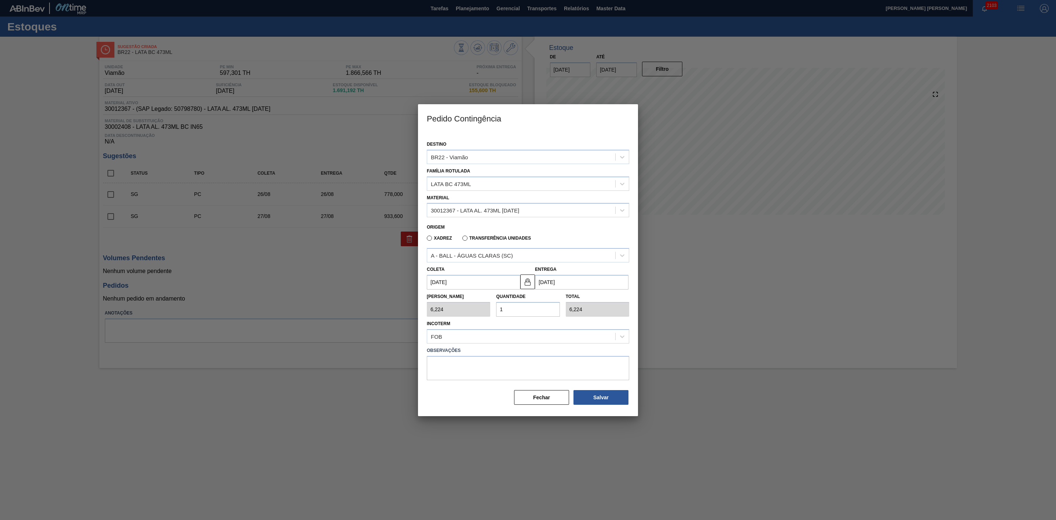
click at [495, 310] on div "Quantidade 1" at bounding box center [527, 303] width 69 height 25
type input "2"
type input "12,448"
type input "25"
type input "155,600"
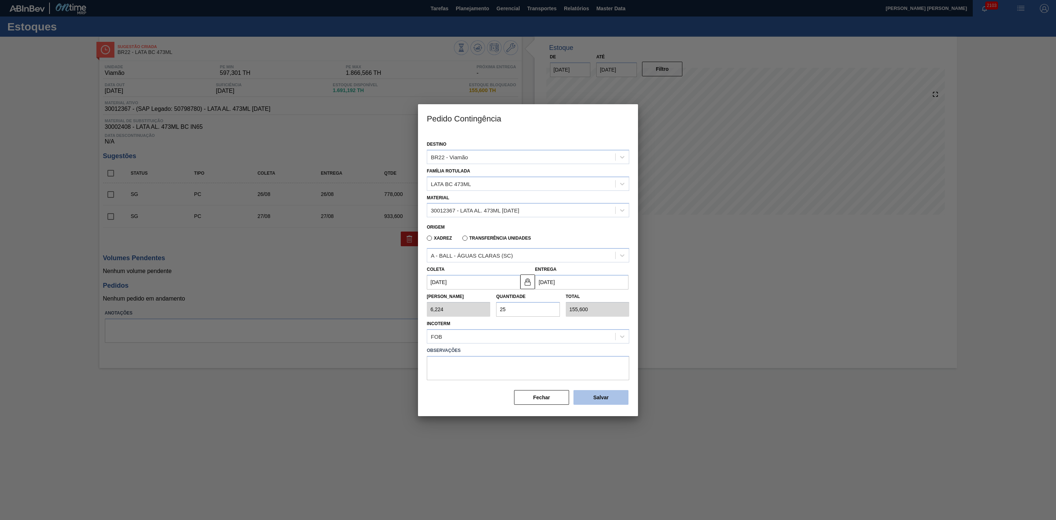
type input "25"
click at [603, 399] on button "Salvar" at bounding box center [600, 397] width 55 height 15
type input "1,000"
type input "1"
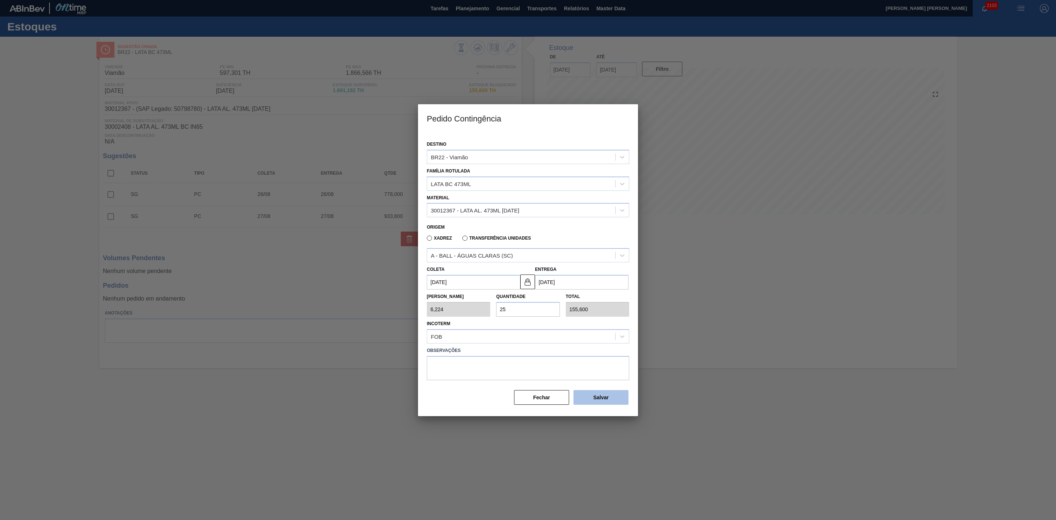
type input "1,000"
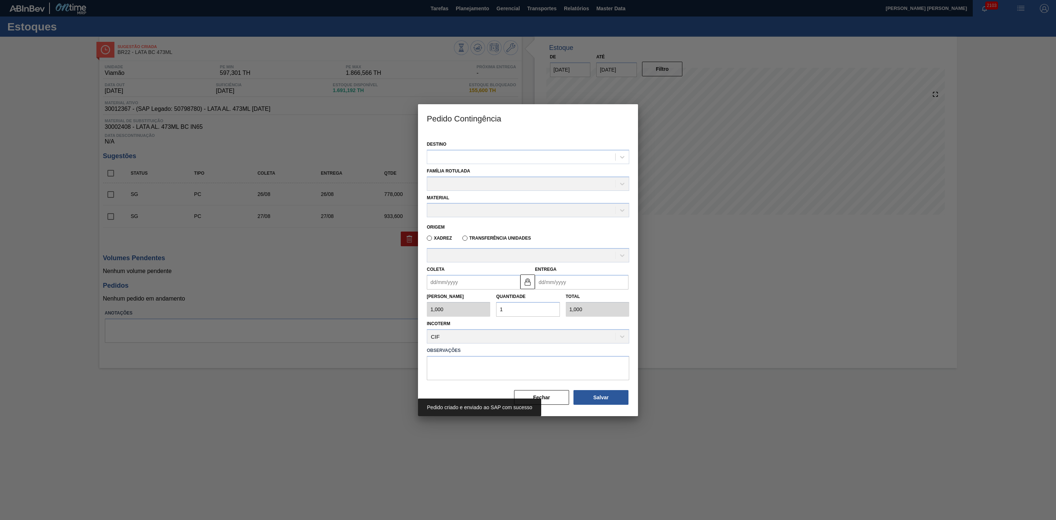
click at [687, 305] on div at bounding box center [528, 260] width 1056 height 520
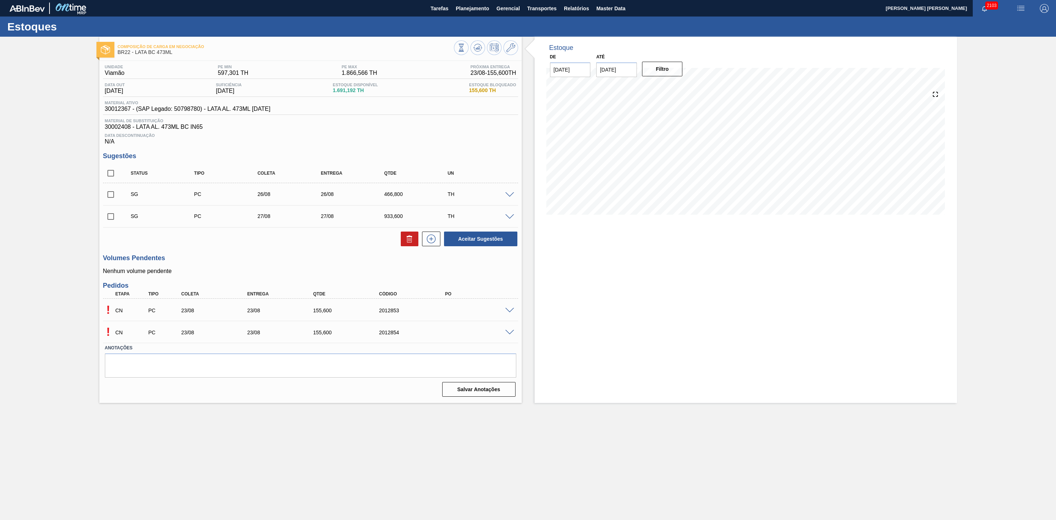
click at [510, 312] on span at bounding box center [509, 310] width 9 height 5
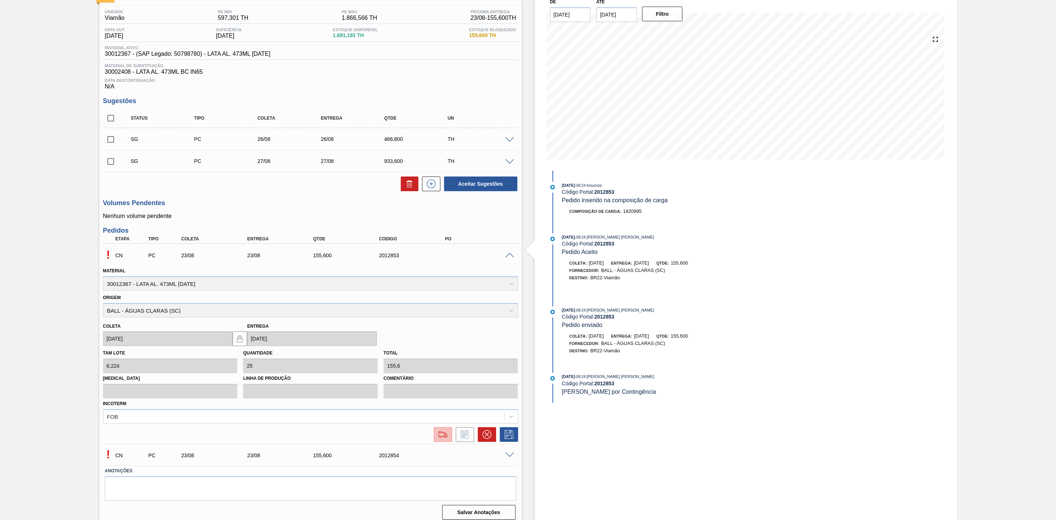
click at [440, 436] on img at bounding box center [443, 434] width 12 height 9
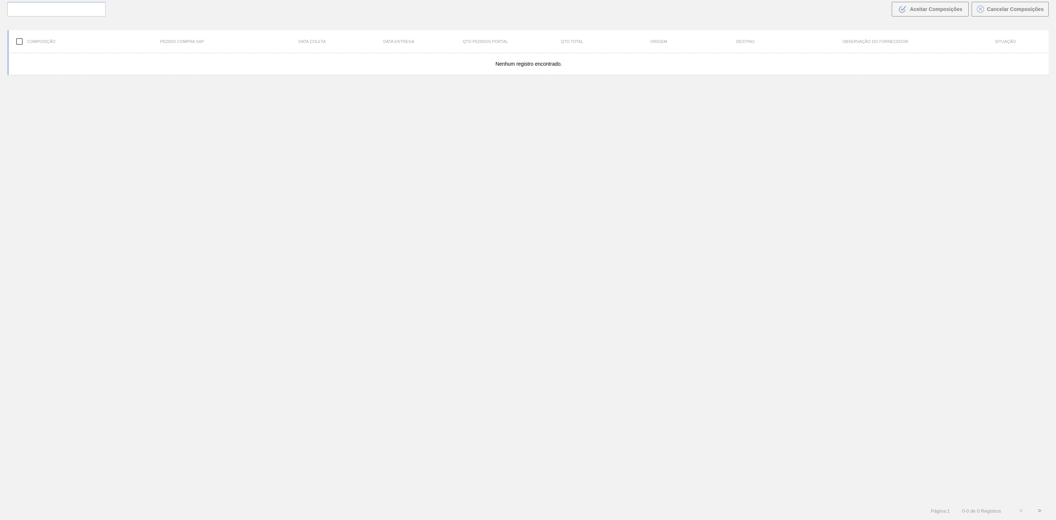
scroll to position [53, 0]
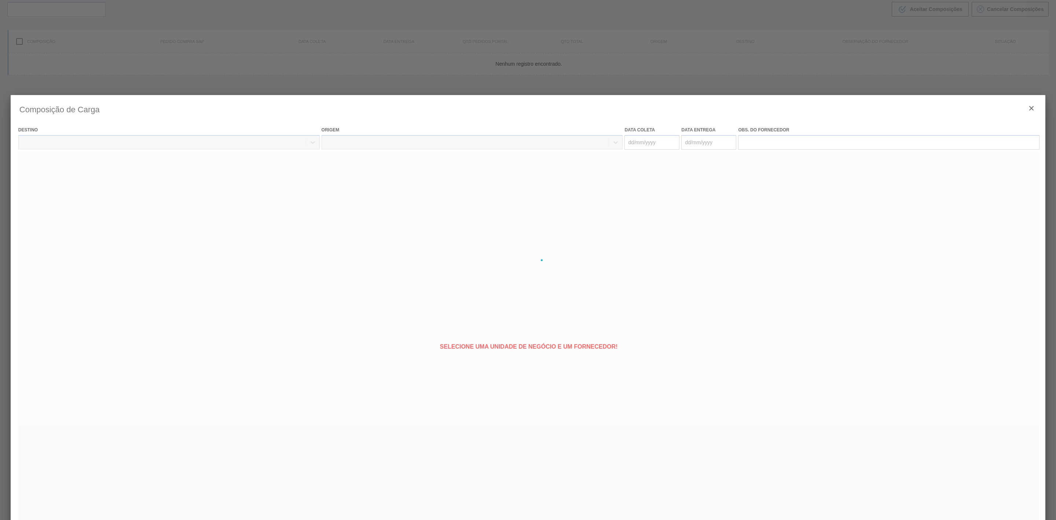
type coleta "[DATE]"
type entrega "[DATE]"
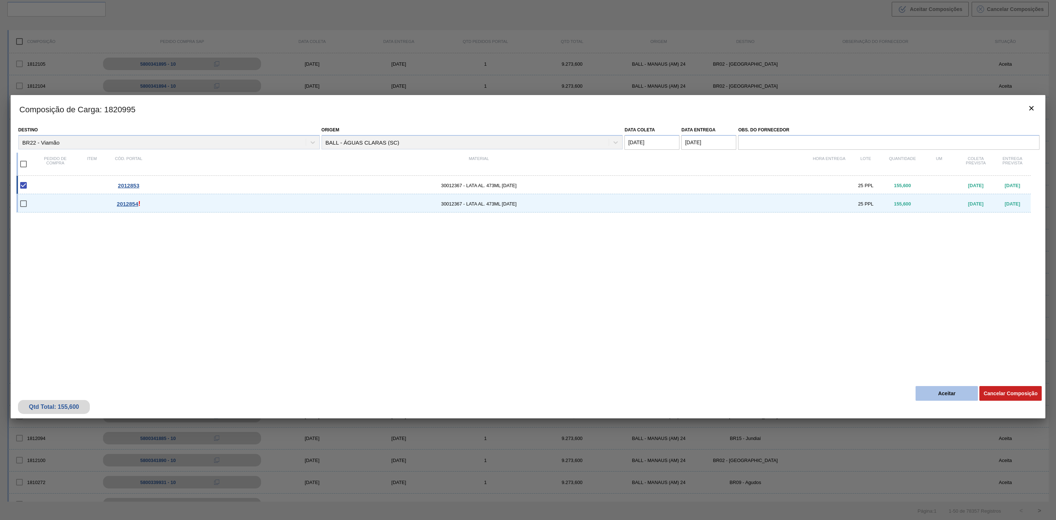
click at [951, 392] on button "Aceitar" at bounding box center [947, 393] width 62 height 15
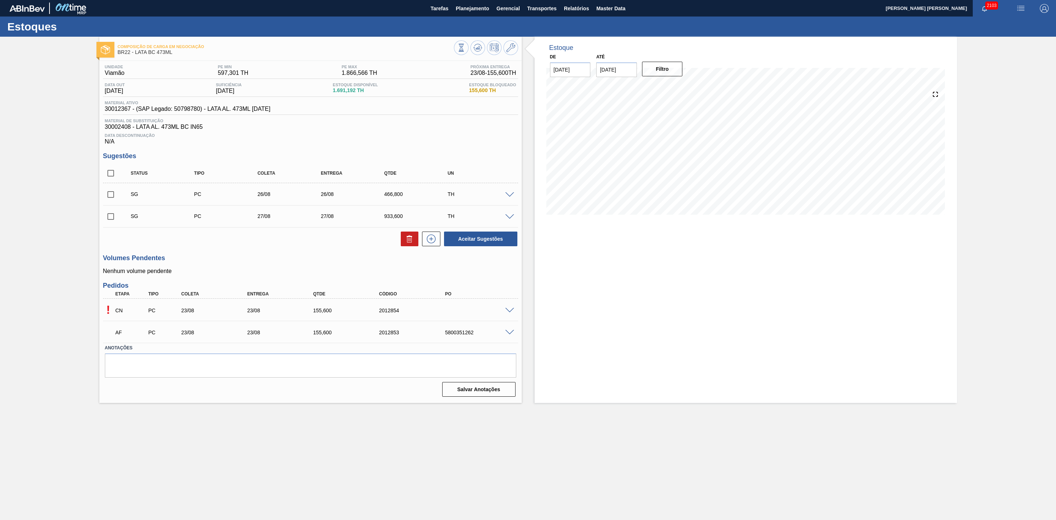
click at [511, 313] on span at bounding box center [509, 310] width 9 height 5
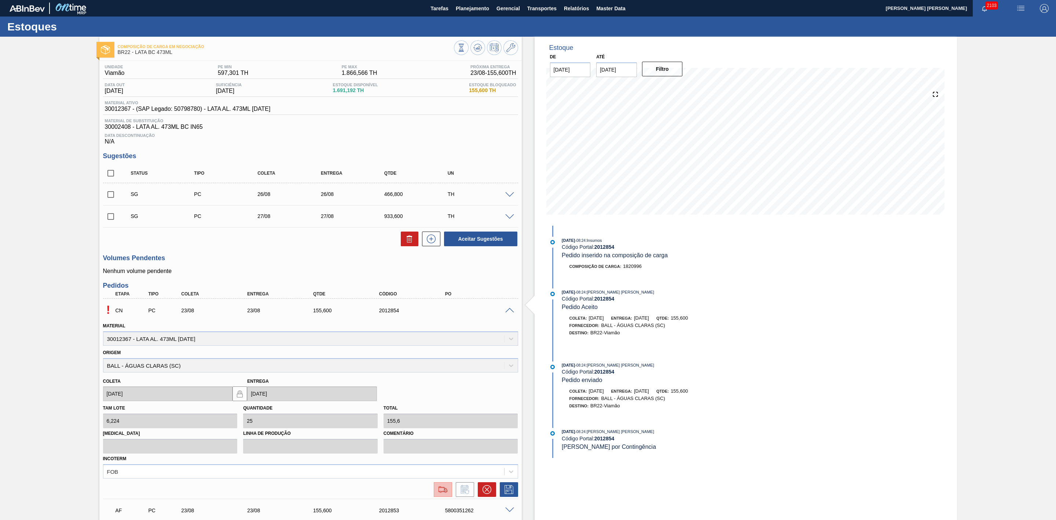
click at [439, 492] on img at bounding box center [443, 489] width 12 height 9
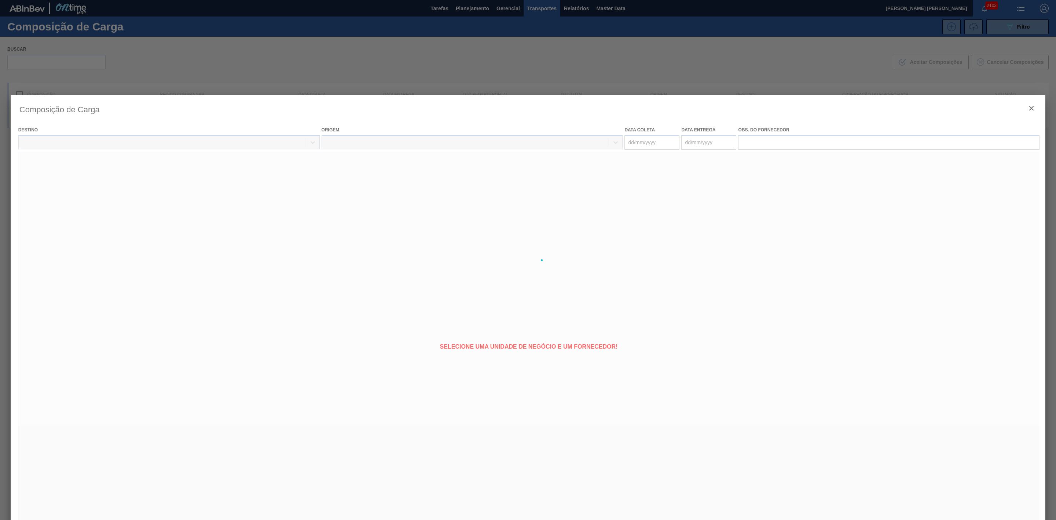
type coleta "[DATE]"
type entrega "[DATE]"
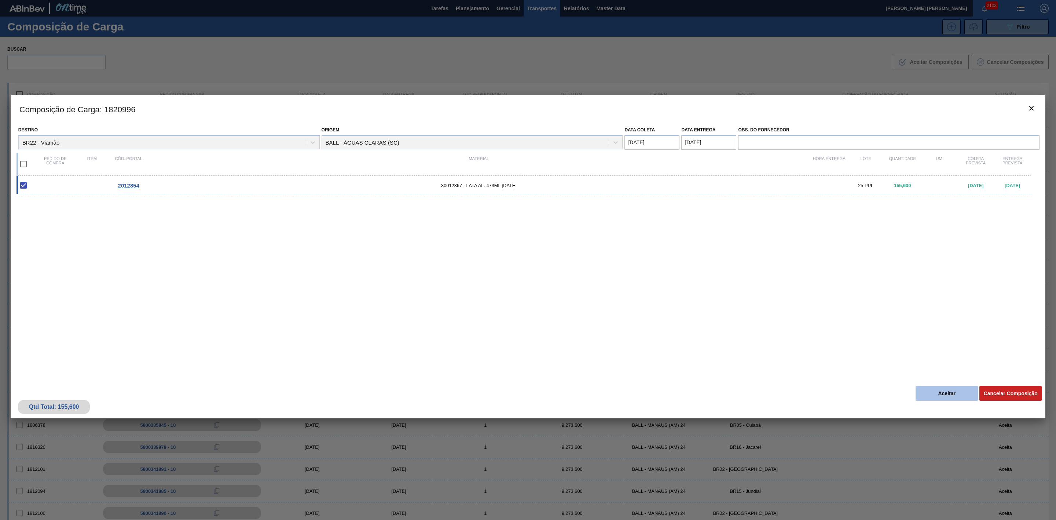
click at [920, 387] on button "Aceitar" at bounding box center [947, 393] width 62 height 15
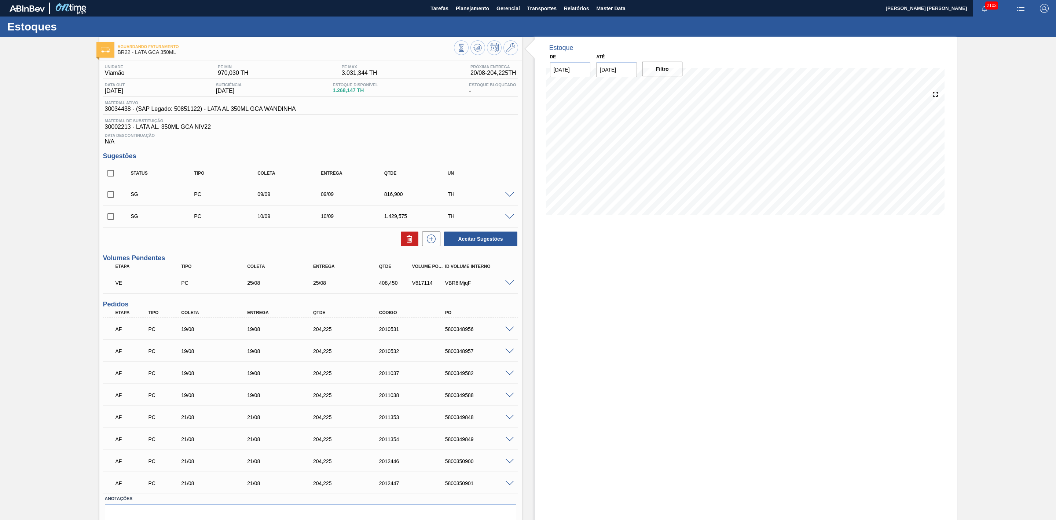
scroll to position [37, 0]
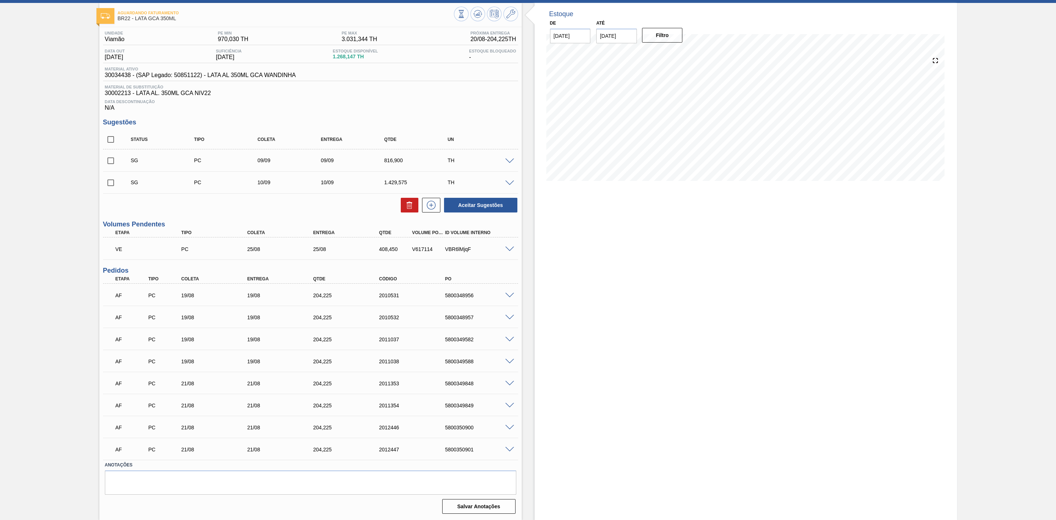
click at [508, 381] on span at bounding box center [509, 383] width 9 height 5
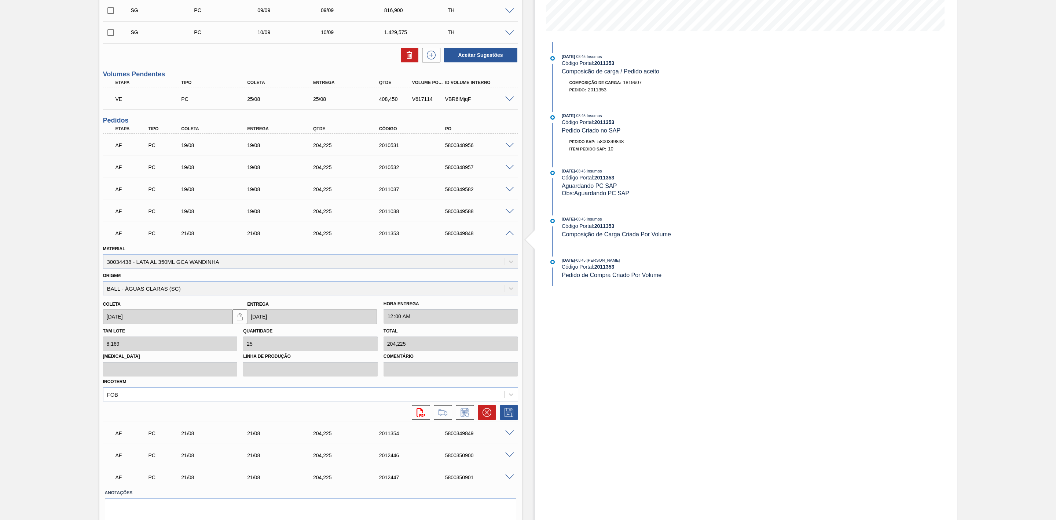
scroll to position [202, 0]
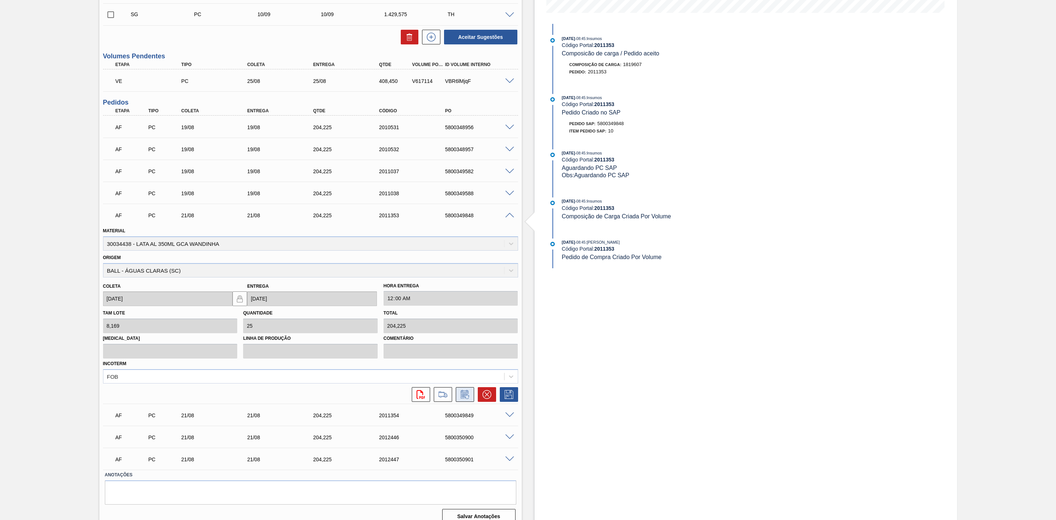
click at [464, 397] on icon at bounding box center [465, 394] width 12 height 9
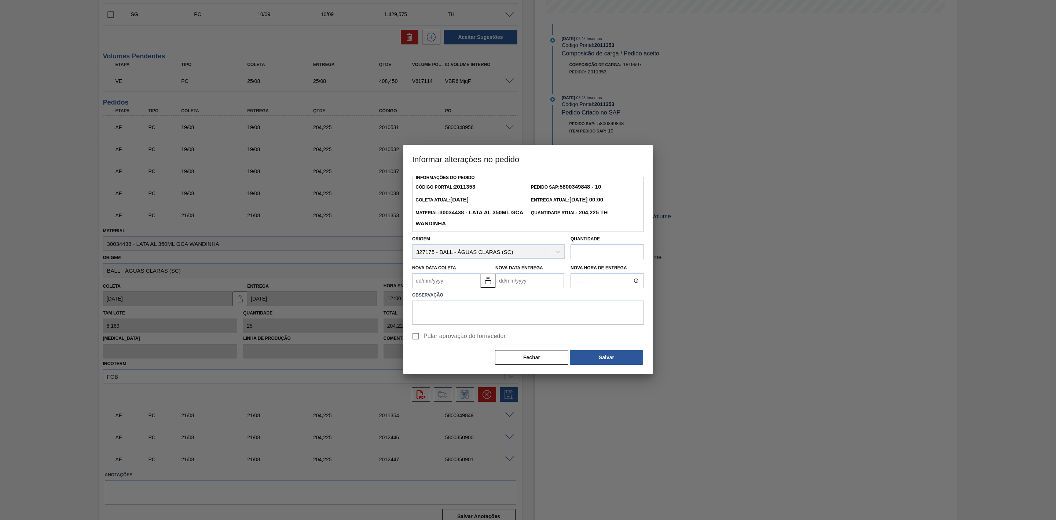
click at [443, 279] on Coleta2011353 "Nova Data Coleta" at bounding box center [446, 280] width 69 height 15
click at [456, 358] on div "20" at bounding box center [456, 357] width 10 height 10
type Coleta2011353 "[DATE]"
type Entrega2011353 "[DATE]"
click at [506, 312] on textarea at bounding box center [528, 312] width 232 height 24
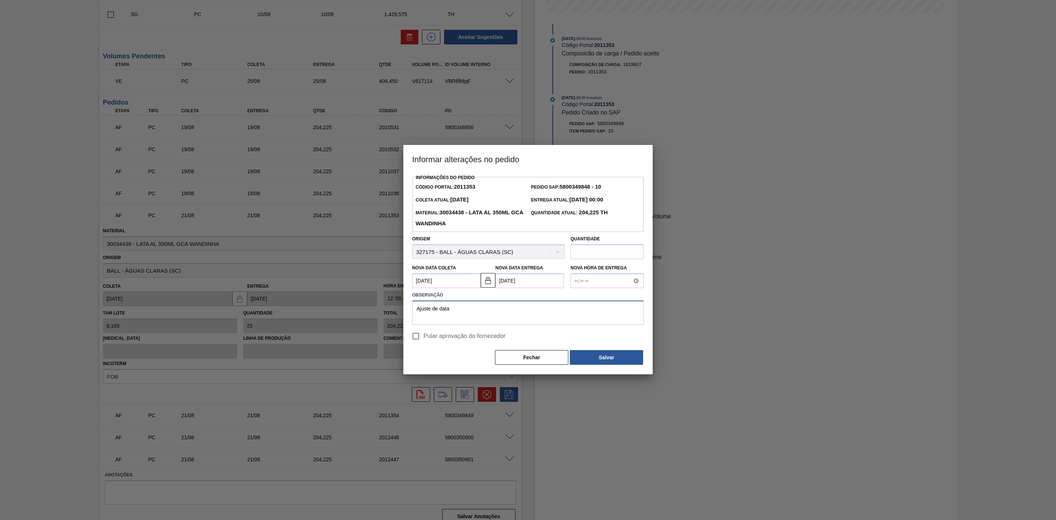
type textarea "Ajuste de data"
click at [478, 334] on span "Pular aprovação do fornecedor" at bounding box center [464, 335] width 82 height 9
click at [423, 334] on input "Pular aprovação do fornecedor" at bounding box center [415, 335] width 15 height 15
checkbox input "true"
click at [581, 353] on button "Salvar" at bounding box center [606, 357] width 73 height 15
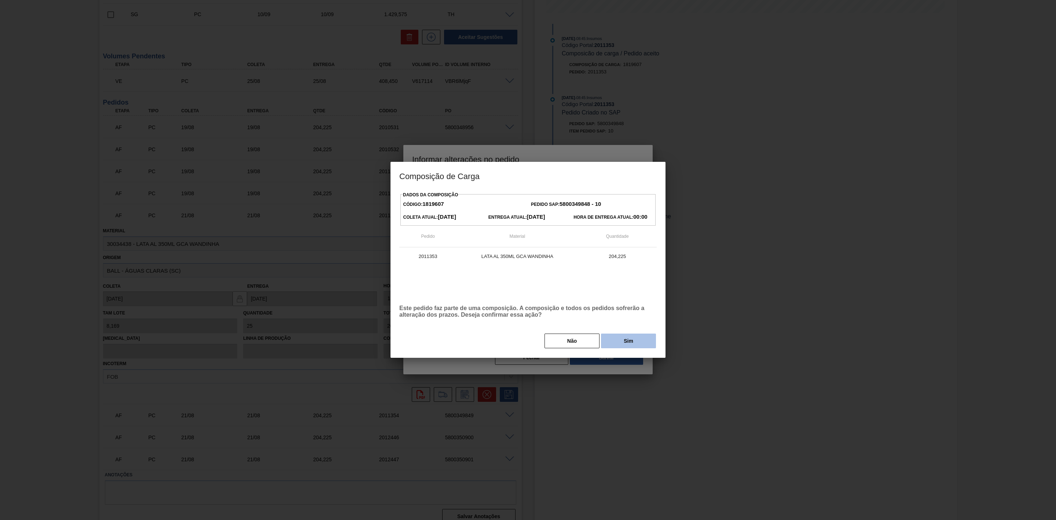
click at [619, 340] on button "Sim" at bounding box center [628, 340] width 55 height 15
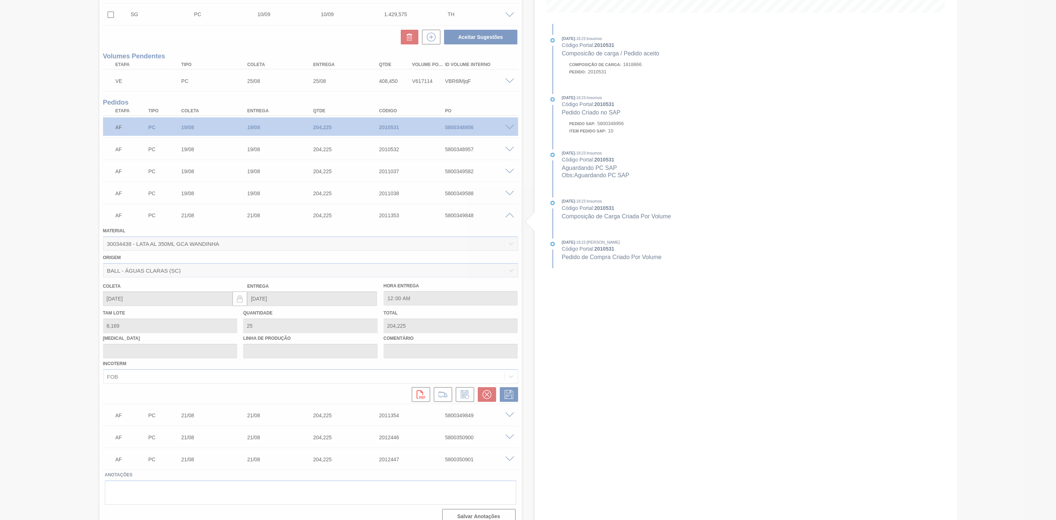
type input "Ajuste de data"
type input "[DATE]"
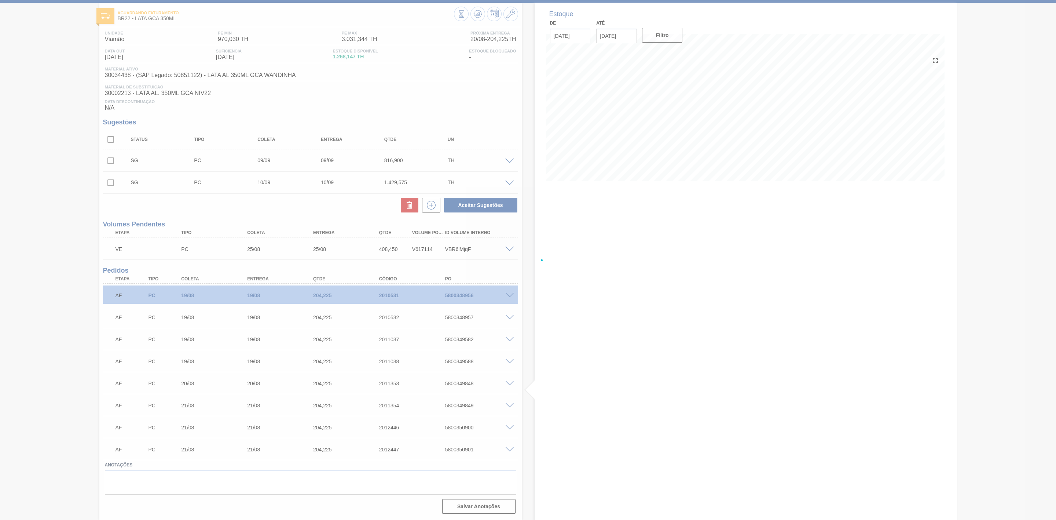
scroll to position [37, 0]
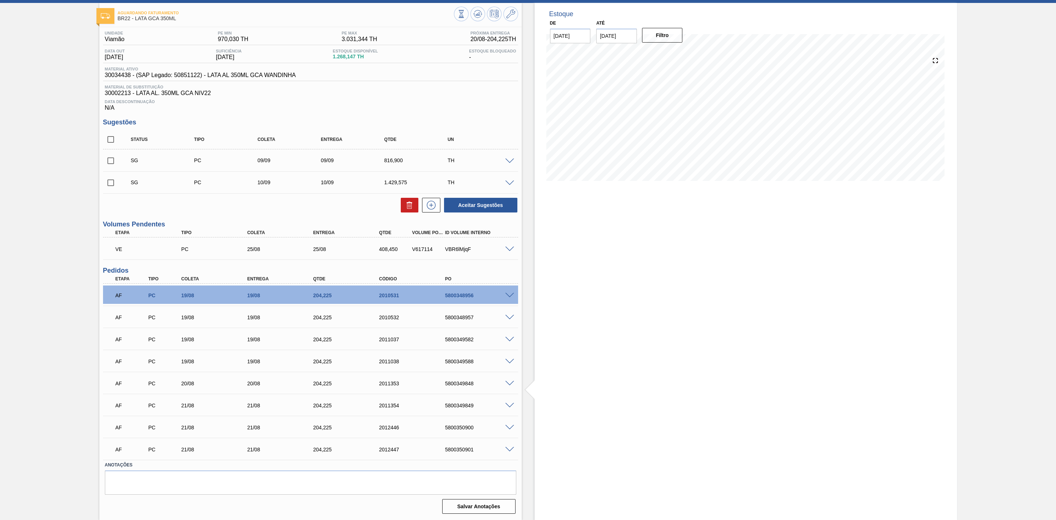
click at [505, 404] on span at bounding box center [509, 405] width 9 height 5
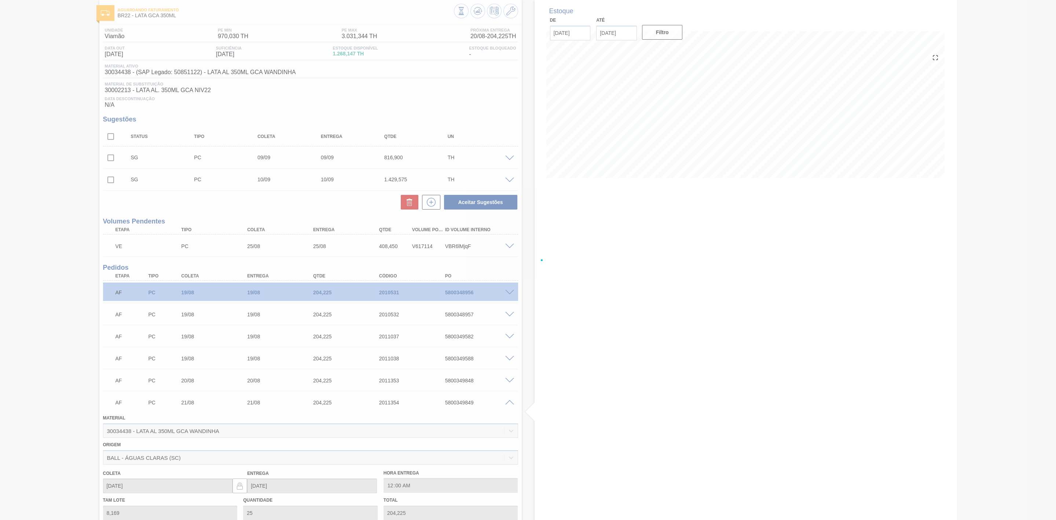
scroll to position [202, 0]
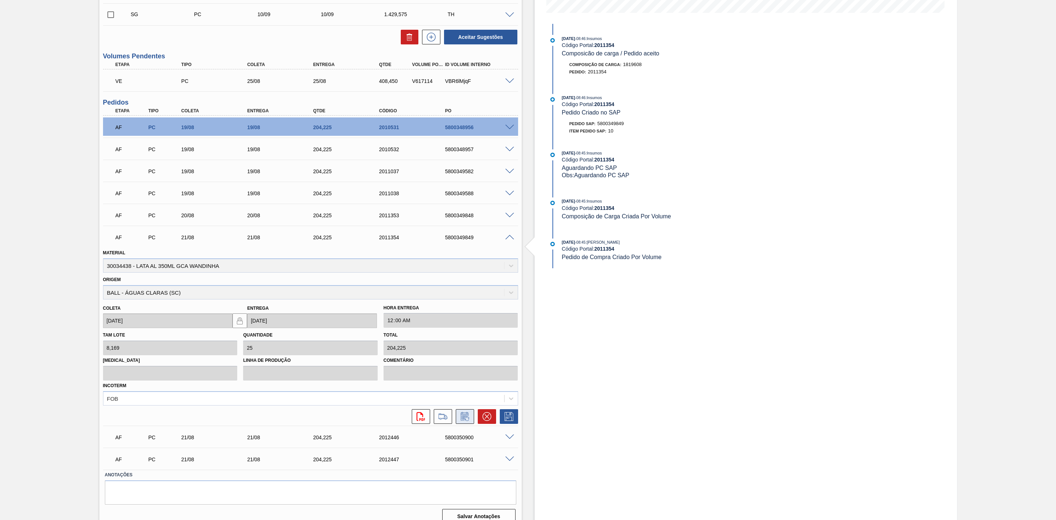
click at [465, 420] on icon at bounding box center [467, 419] width 4 height 4
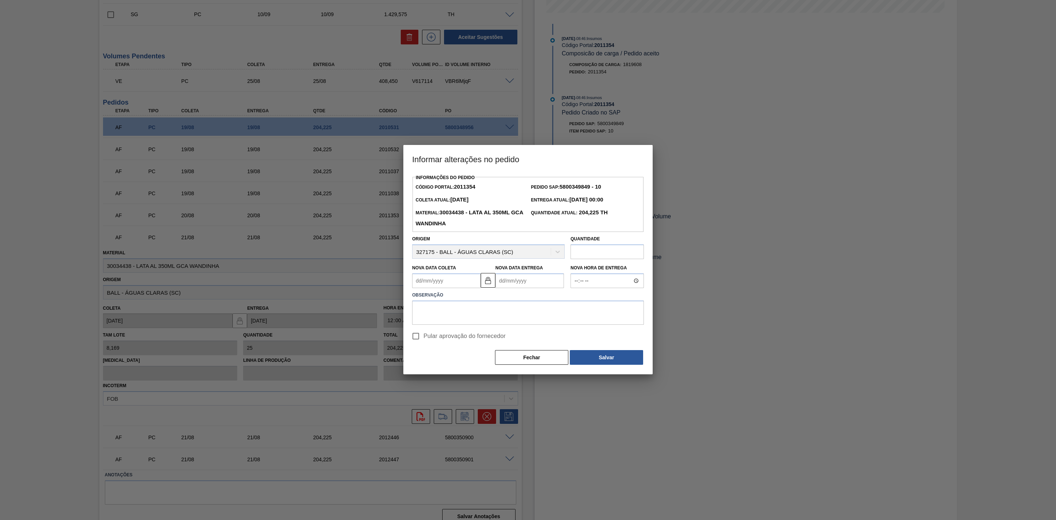
click at [440, 284] on Coleta2011354 "Nova Data Coleta" at bounding box center [446, 280] width 69 height 15
click at [456, 359] on div "20" at bounding box center [456, 357] width 10 height 10
type Coleta2011354 "[DATE]"
type Entrega2011354 "[DATE]"
click at [484, 313] on textarea at bounding box center [528, 312] width 232 height 24
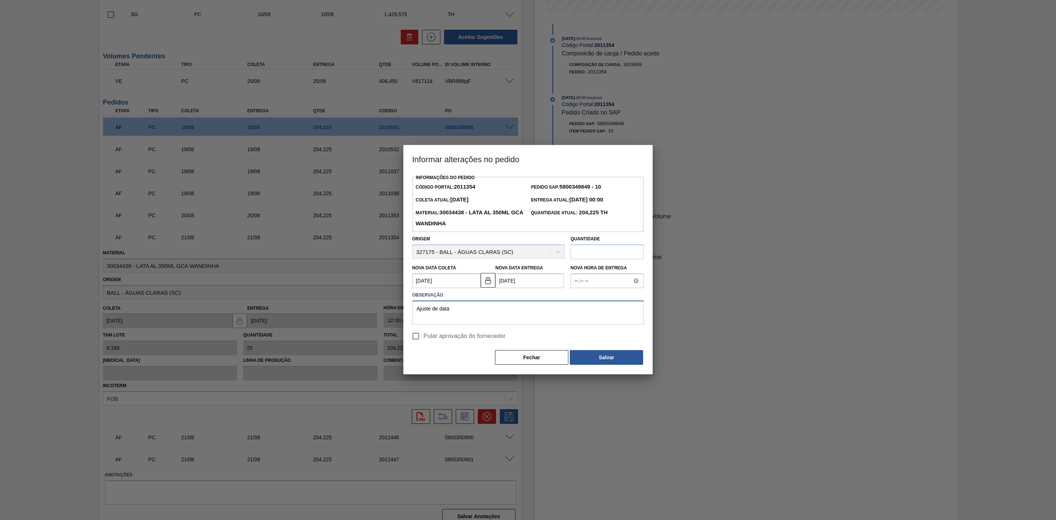
type textarea "Ajuste de data"
click at [463, 338] on span "Pular aprovação do fornecedor" at bounding box center [464, 335] width 82 height 9
click at [423, 338] on input "Pular aprovação do fornecedor" at bounding box center [415, 335] width 15 height 15
checkbox input "true"
click at [584, 363] on button "Salvar" at bounding box center [606, 357] width 73 height 15
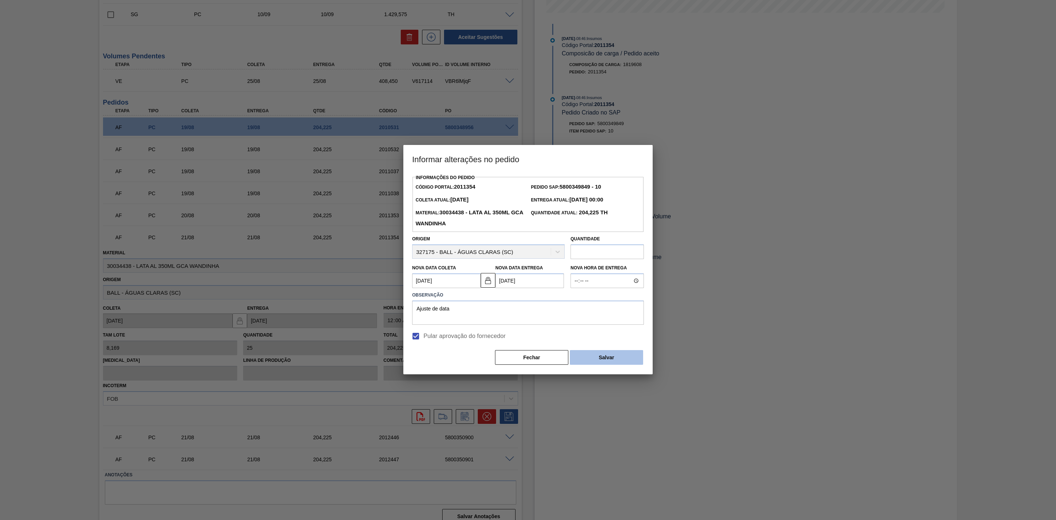
click at [602, 359] on button "Salvar" at bounding box center [606, 357] width 73 height 15
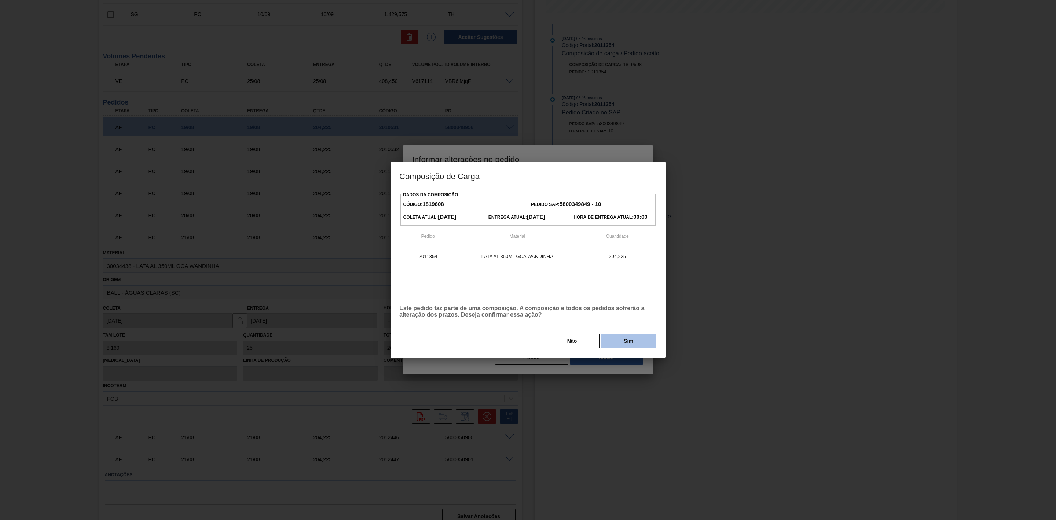
click at [631, 338] on button "Sim" at bounding box center [628, 340] width 55 height 15
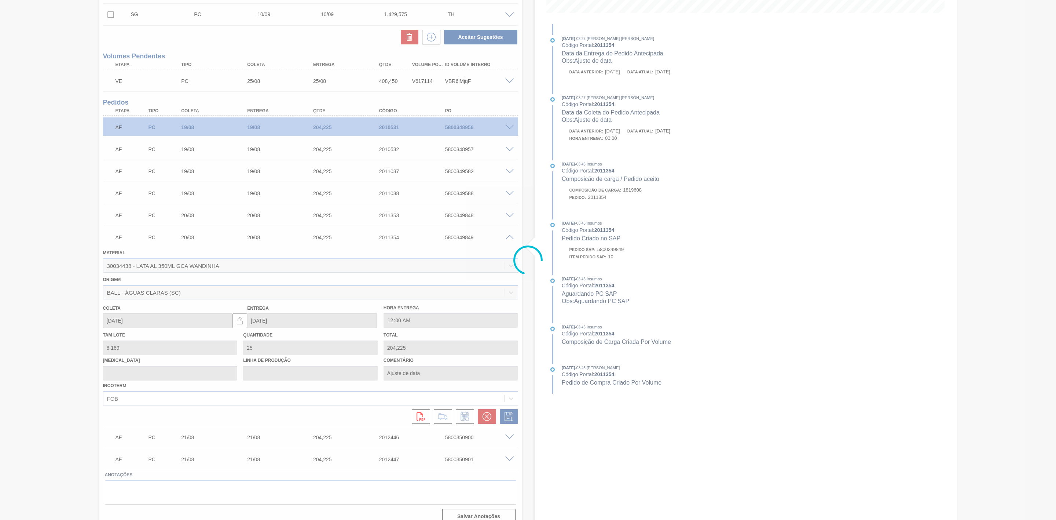
type input "Ajuste de data"
type input "[DATE]"
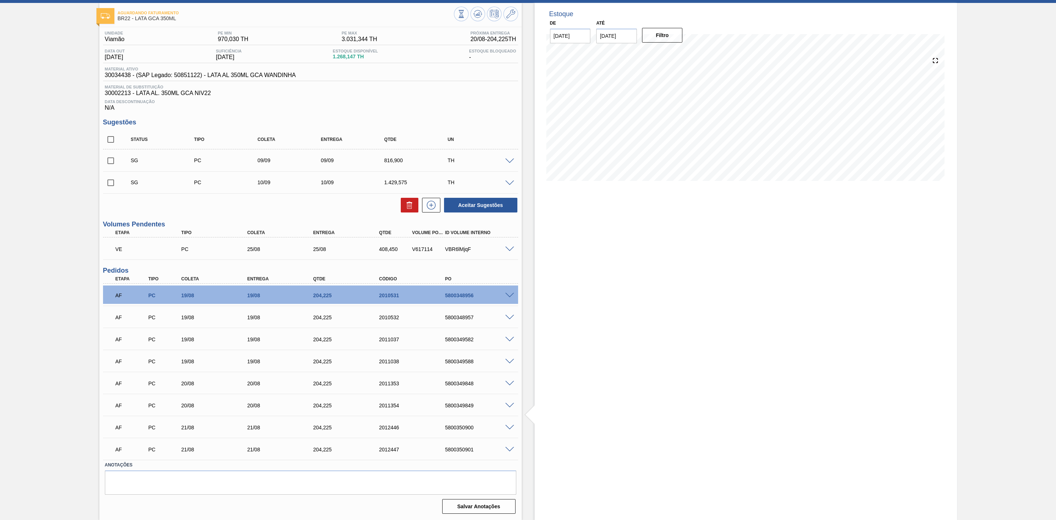
click at [510, 425] on span at bounding box center [509, 427] width 9 height 5
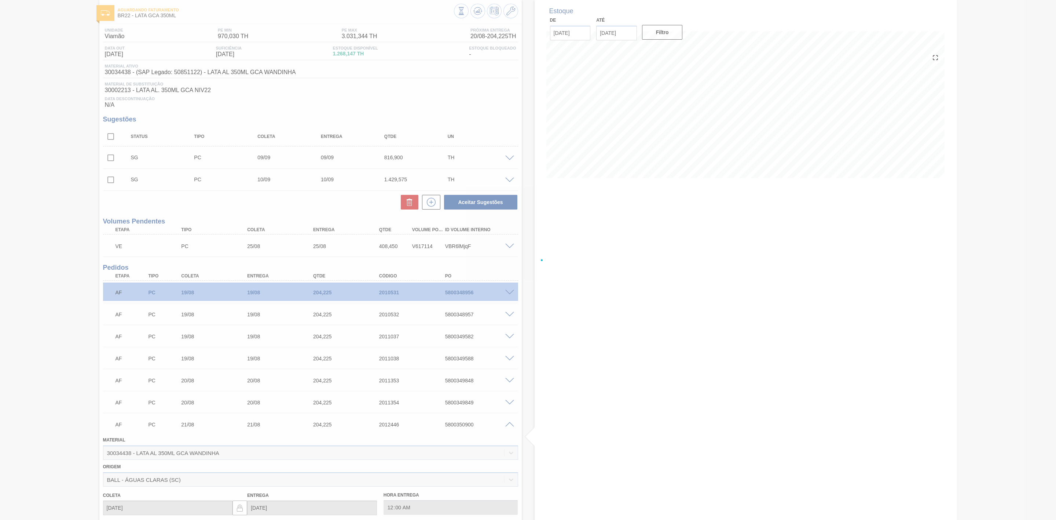
scroll to position [202, 0]
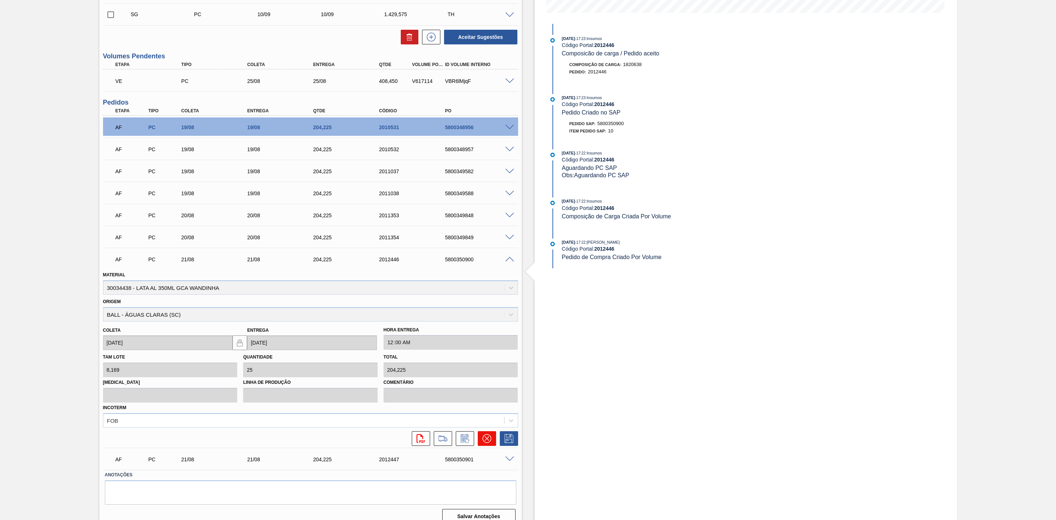
click at [487, 439] on icon at bounding box center [487, 438] width 9 height 9
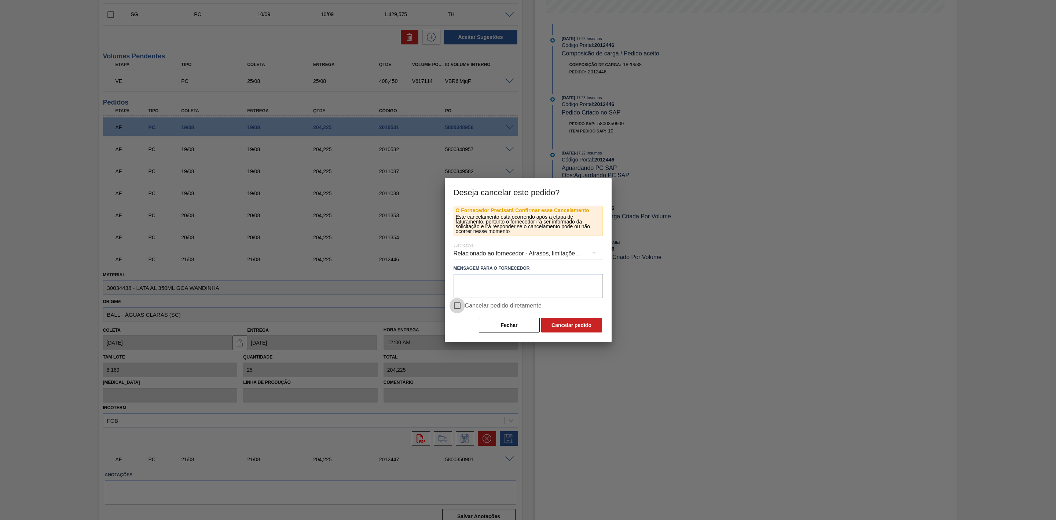
click at [459, 304] on input "Cancelar pedido diretamente" at bounding box center [457, 305] width 15 height 15
checkbox input "true"
click at [557, 323] on button "Cancelar pedido" at bounding box center [571, 325] width 61 height 15
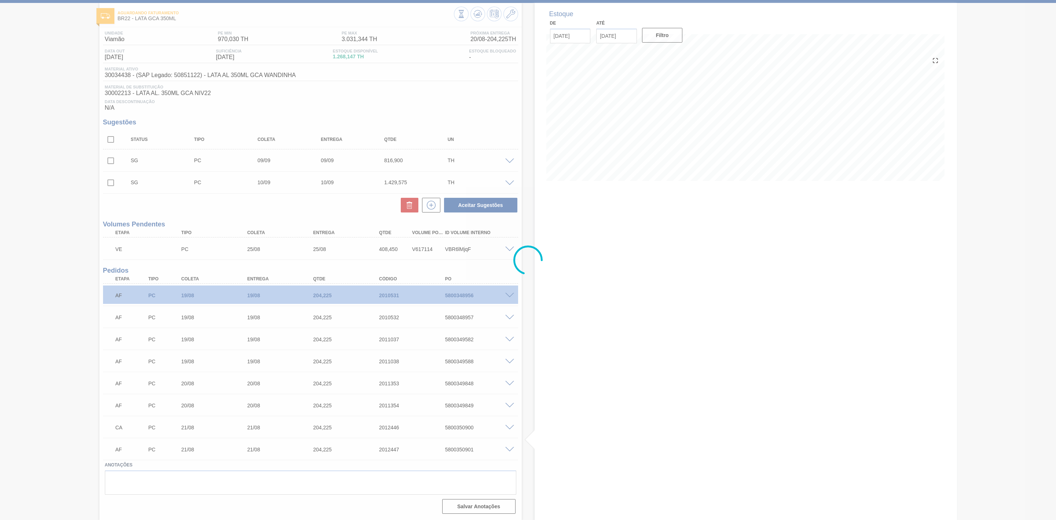
scroll to position [37, 0]
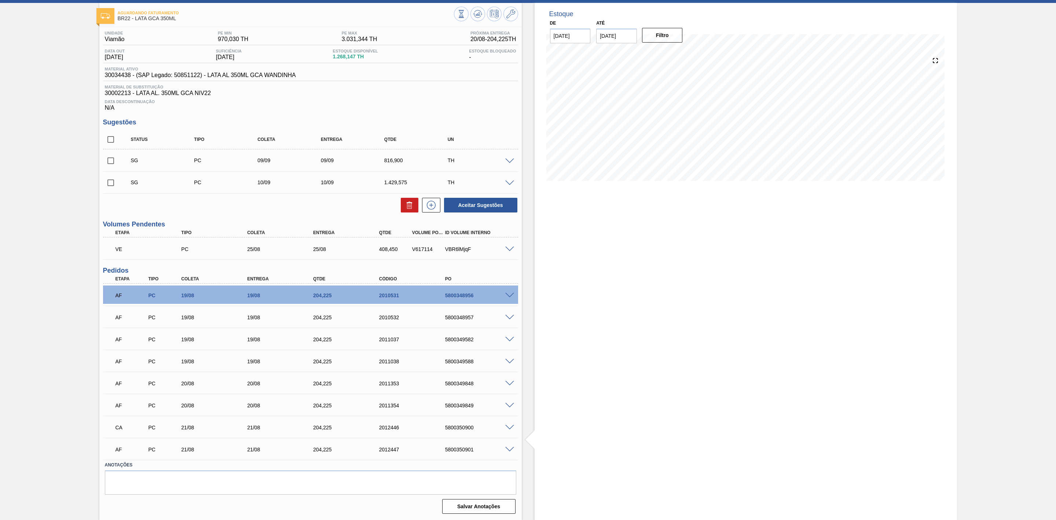
click at [507, 449] on span at bounding box center [509, 449] width 9 height 5
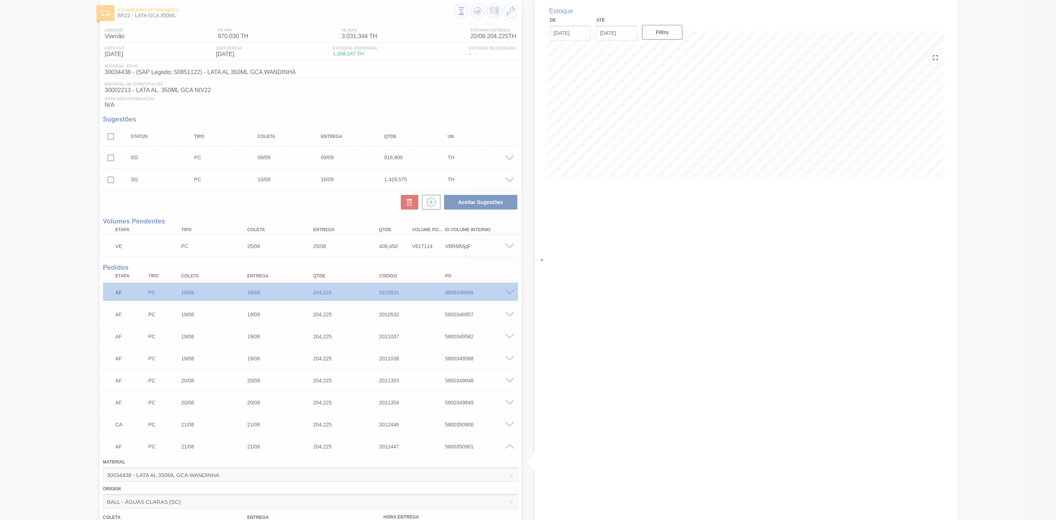
scroll to position [202, 0]
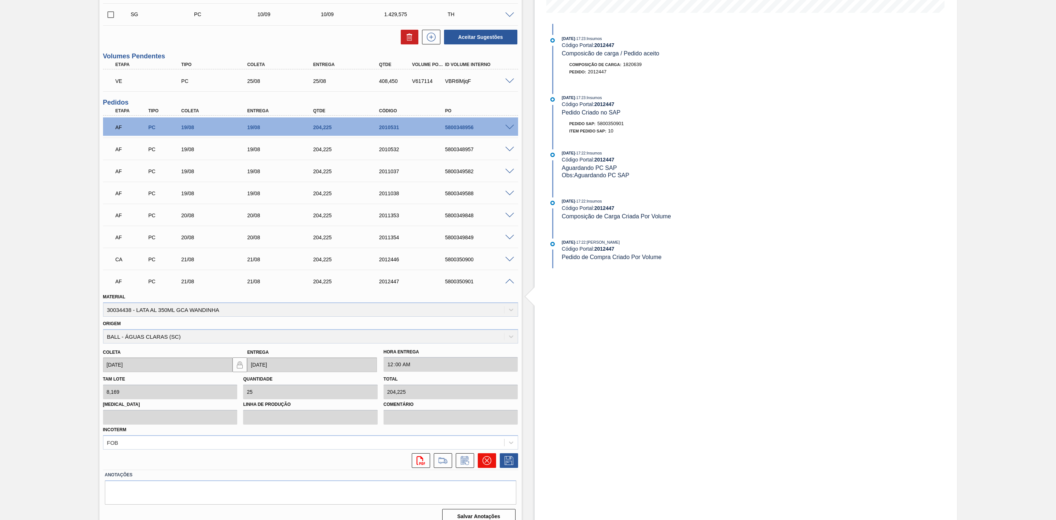
click at [484, 463] on icon at bounding box center [487, 460] width 9 height 9
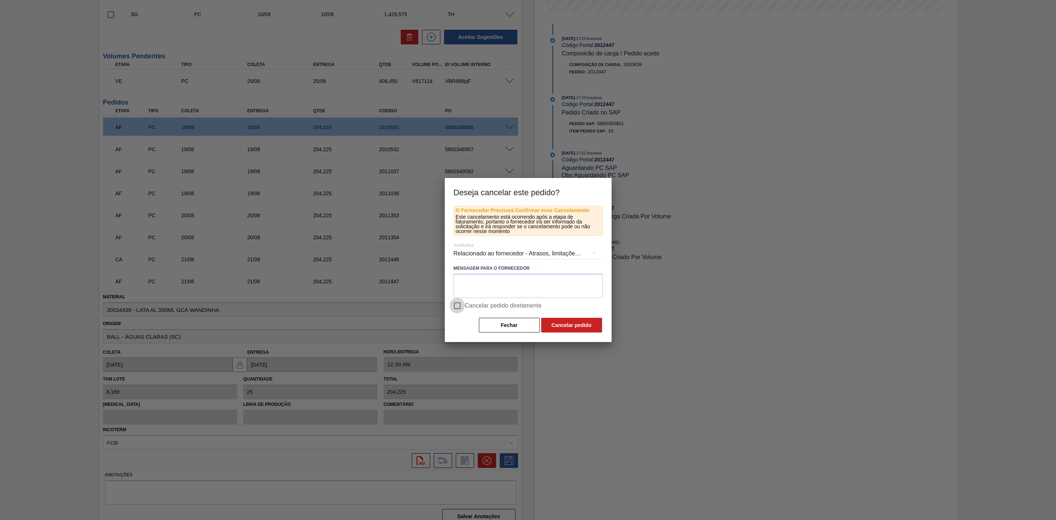
click at [459, 305] on input "Cancelar pedido diretamente" at bounding box center [457, 305] width 15 height 15
checkbox input "true"
click at [581, 324] on button "Cancelar pedido" at bounding box center [571, 325] width 61 height 15
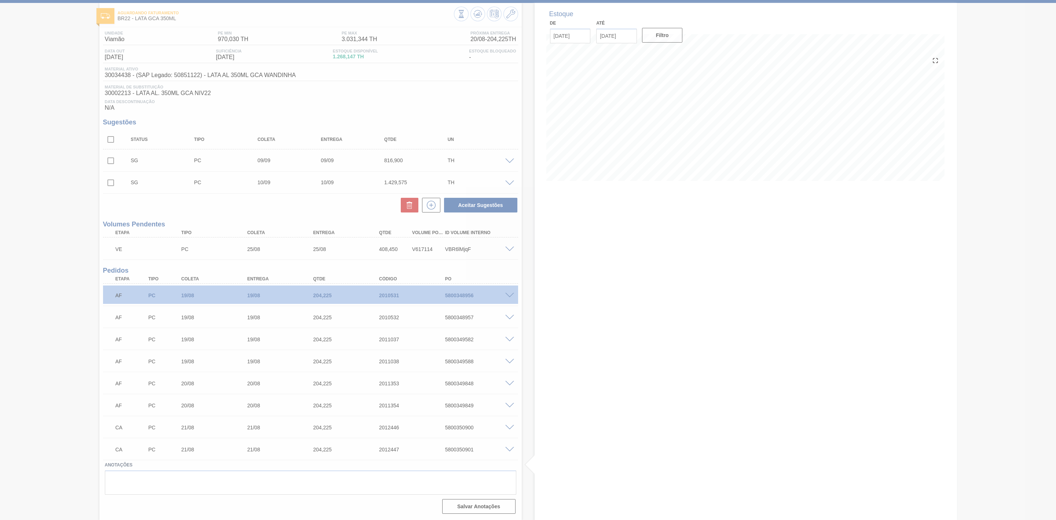
scroll to position [37, 0]
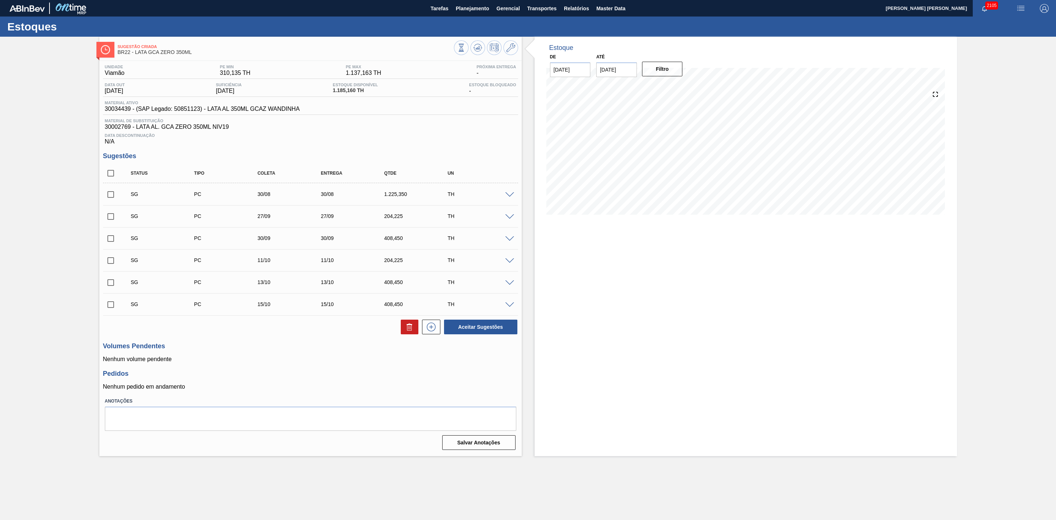
click at [1019, 6] on img "button" at bounding box center [1020, 8] width 9 height 9
click at [1006, 23] on li "Pedido Contingência" at bounding box center [1016, 25] width 67 height 13
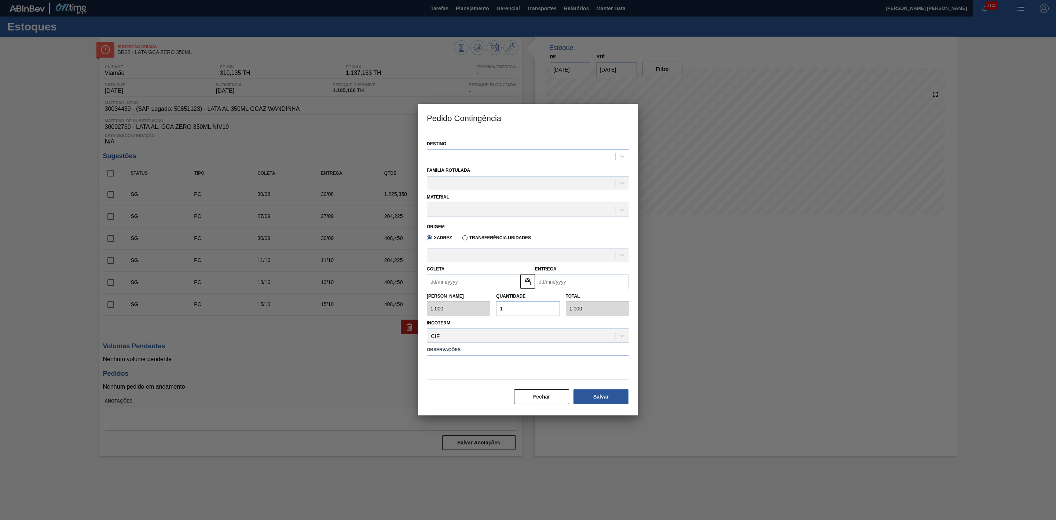
click at [709, 258] on div at bounding box center [528, 260] width 1056 height 520
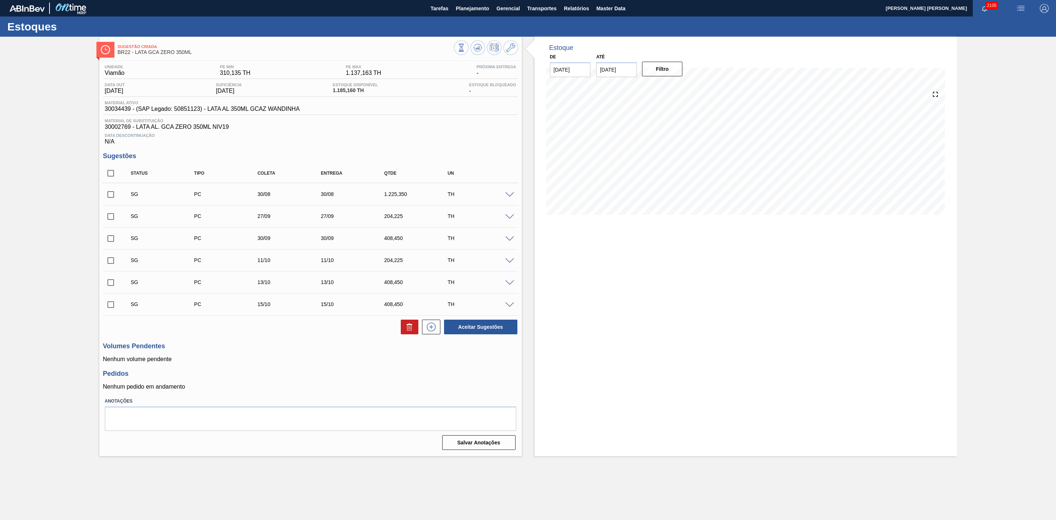
click at [1023, 6] on img "button" at bounding box center [1020, 8] width 9 height 9
click at [1004, 29] on li "Pedido Contingência" at bounding box center [1016, 25] width 67 height 13
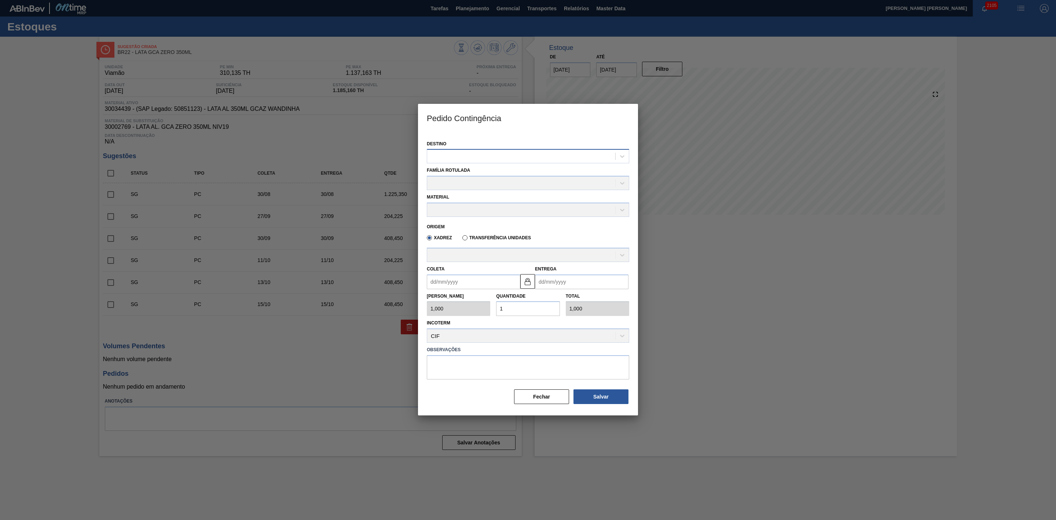
click at [571, 155] on div at bounding box center [521, 156] width 188 height 11
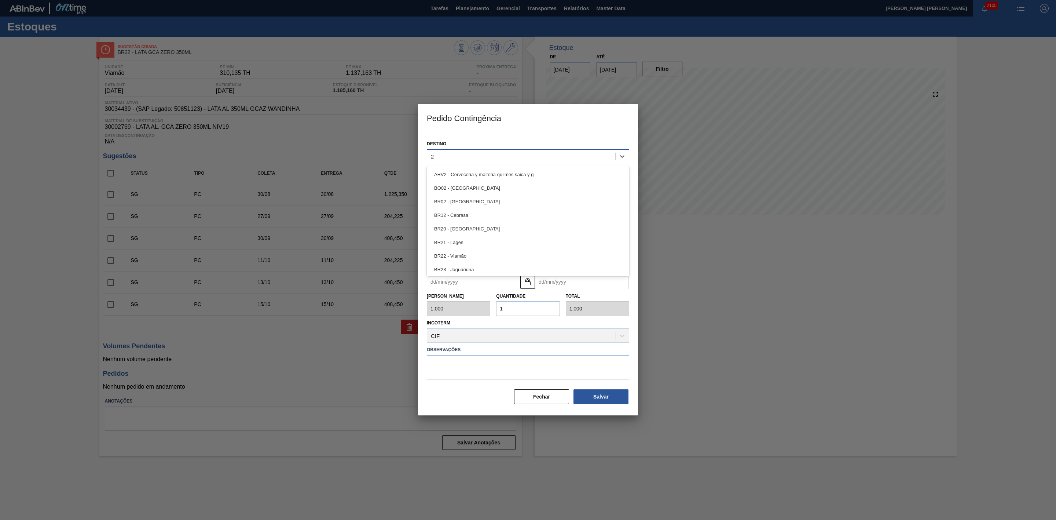
type input "22"
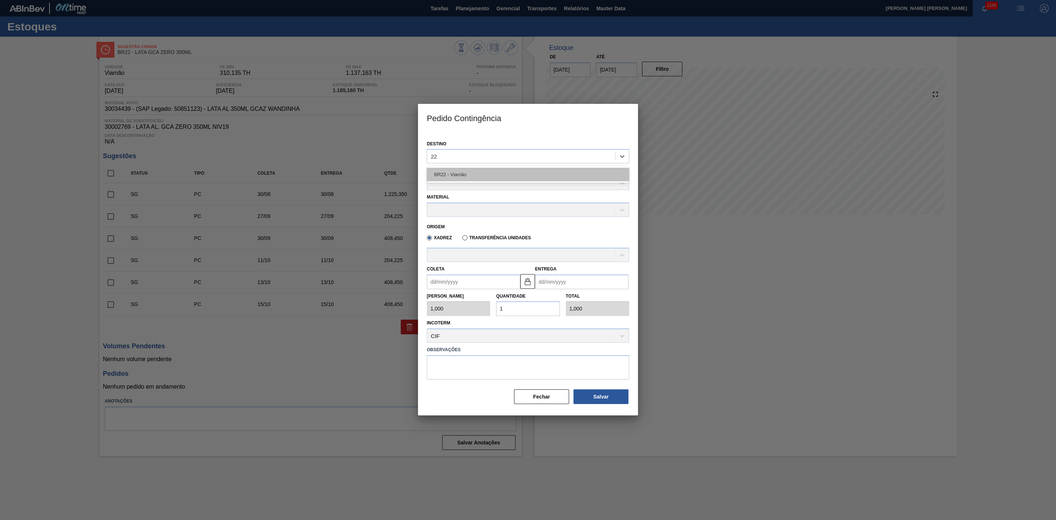
click at [478, 176] on div "BR22 - Viamão" at bounding box center [528, 175] width 202 height 14
click at [461, 186] on div at bounding box center [521, 183] width 188 height 11
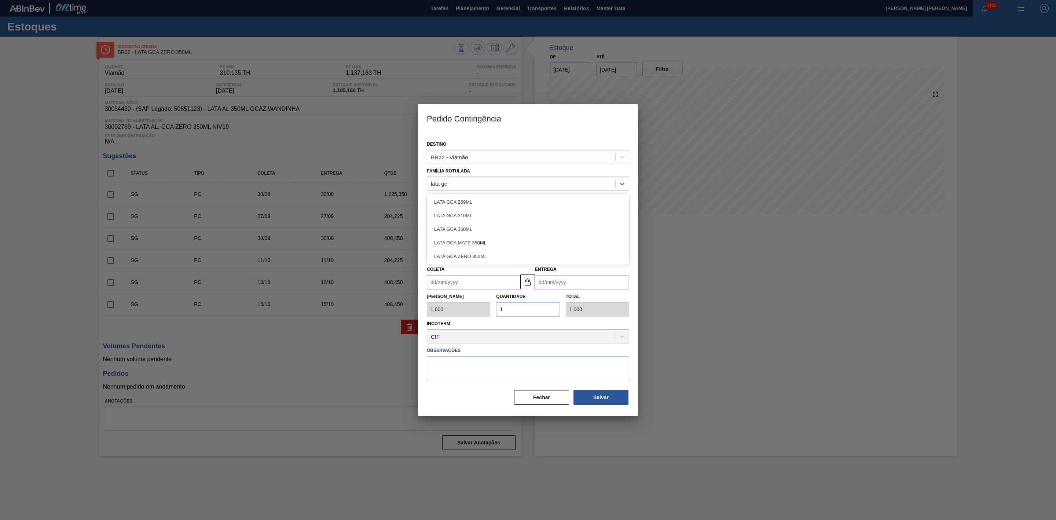
type Rotulada "lata gca"
click at [473, 254] on div "LATA GCA ZERO 350ML" at bounding box center [528, 256] width 202 height 14
click at [473, 208] on div at bounding box center [521, 210] width 188 height 11
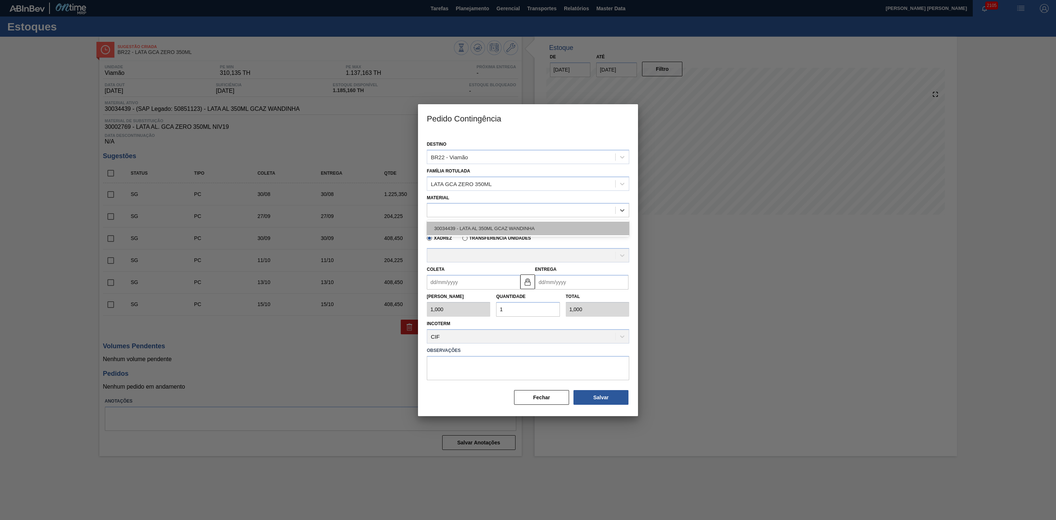
click at [488, 227] on div "30034439 - LATA AL 350ML GCAZ WANDINHA" at bounding box center [528, 228] width 202 height 14
type input "8,169"
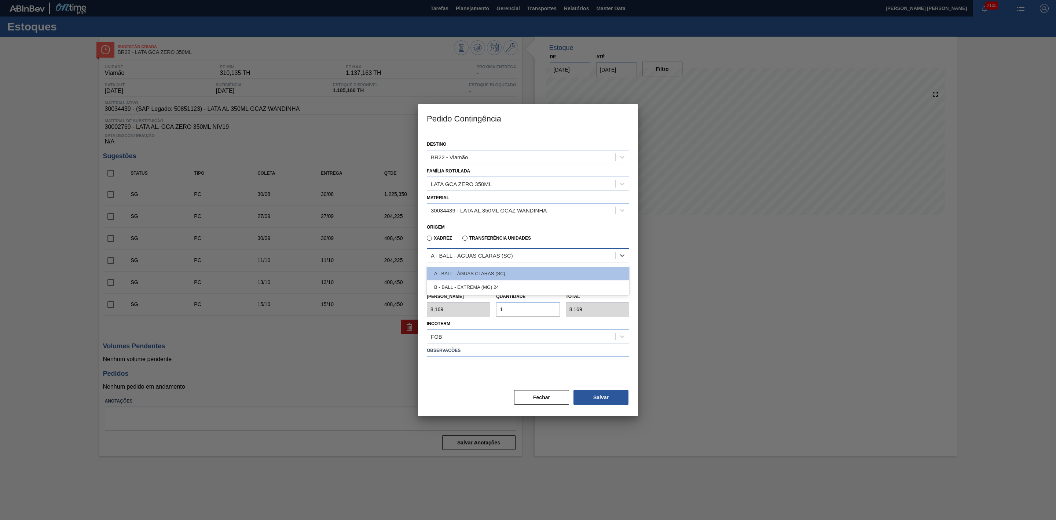
click at [485, 254] on div "A - BALL - ÁGUAS CLARAS (SC)" at bounding box center [472, 255] width 82 height 6
click at [485, 286] on div "B - BALL - EXTREMA (MG) 24" at bounding box center [528, 287] width 202 height 14
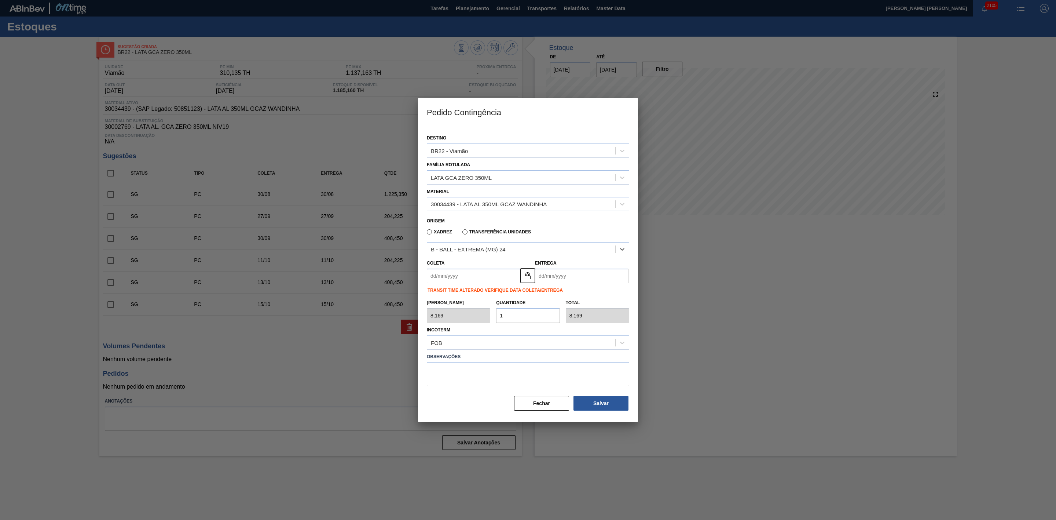
click at [485, 279] on input "Coleta" at bounding box center [473, 275] width 93 height 15
click at [443, 293] on div "agosto 2025" at bounding box center [471, 293] width 88 height 6
click at [435, 363] on div "24" at bounding box center [435, 365] width 10 height 10
type input "[DATE]"
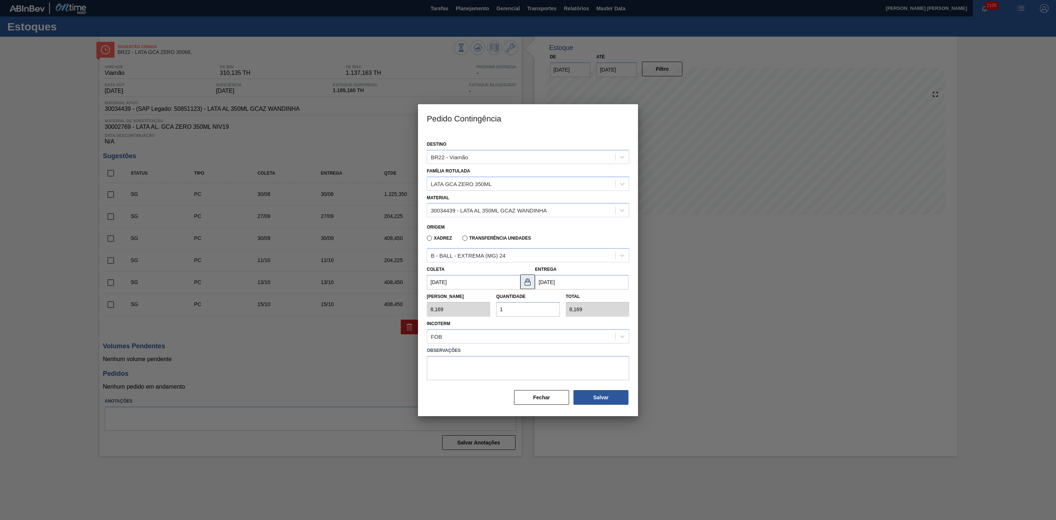
click at [524, 282] on img at bounding box center [527, 281] width 9 height 9
click at [551, 282] on input "[DATE]" at bounding box center [581, 282] width 93 height 15
click at [589, 366] on div "28" at bounding box center [591, 371] width 10 height 10
type input "[DATE]"
click at [483, 308] on div "Tam Lote 8,169 Quantidade 1 Total 8,169" at bounding box center [528, 302] width 208 height 27
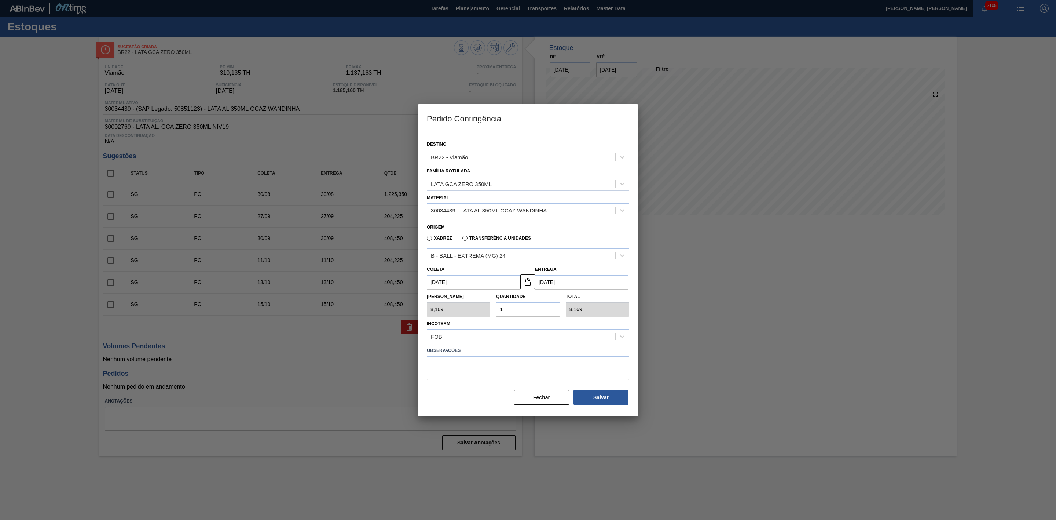
type input "2"
type input "16,338"
type input "25"
type input "204,225"
type input "25"
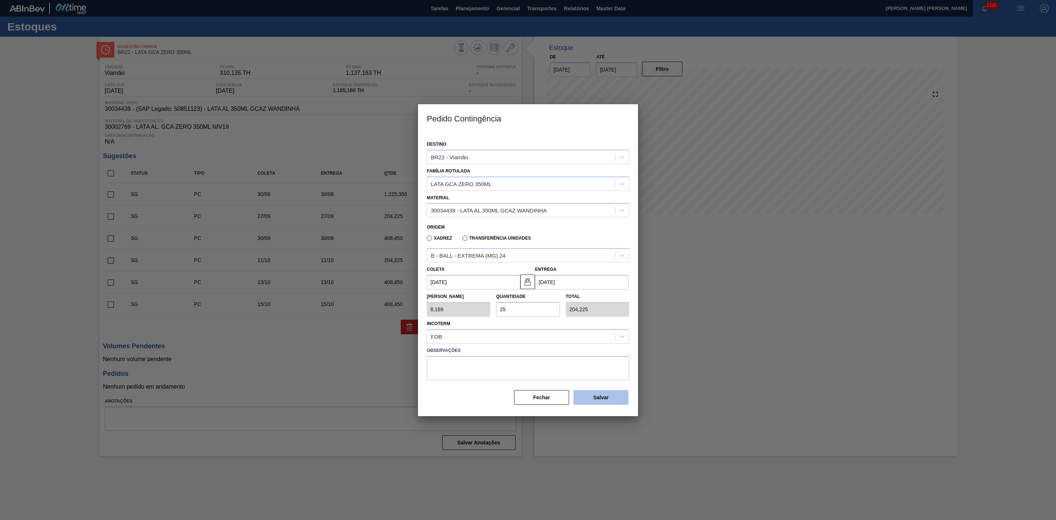
click at [601, 398] on button "Salvar" at bounding box center [600, 397] width 55 height 15
type input "1,000"
type input "1"
type input "1,000"
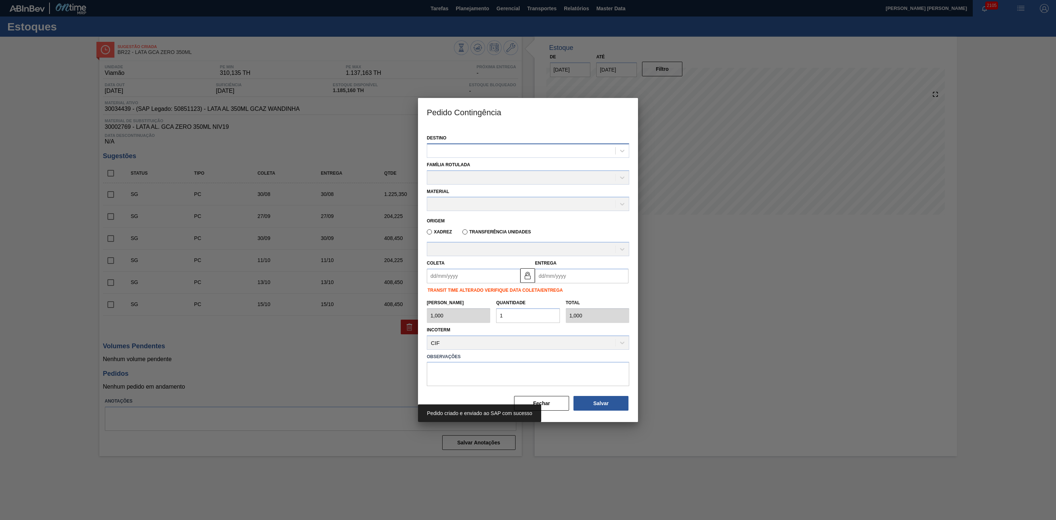
click at [481, 149] on div at bounding box center [521, 150] width 188 height 11
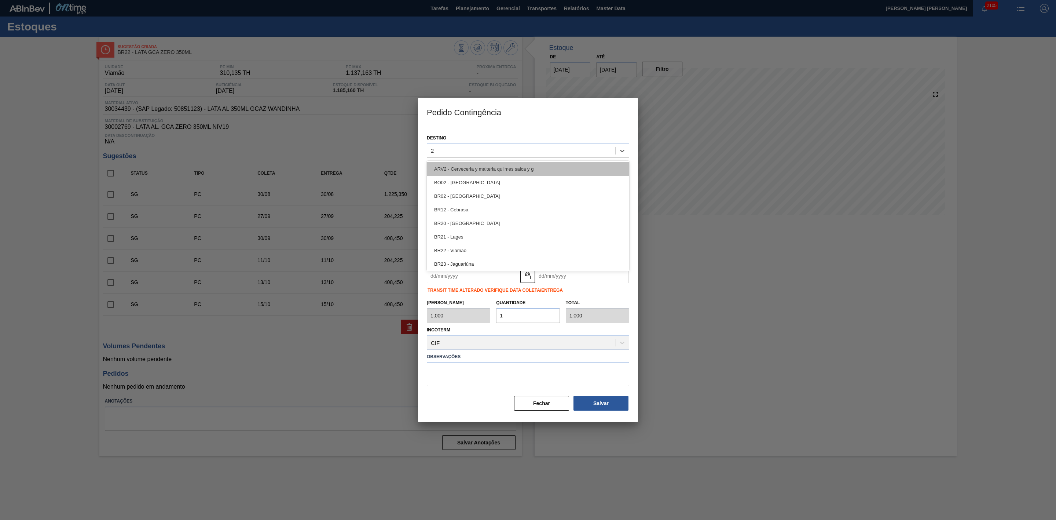
type input "22"
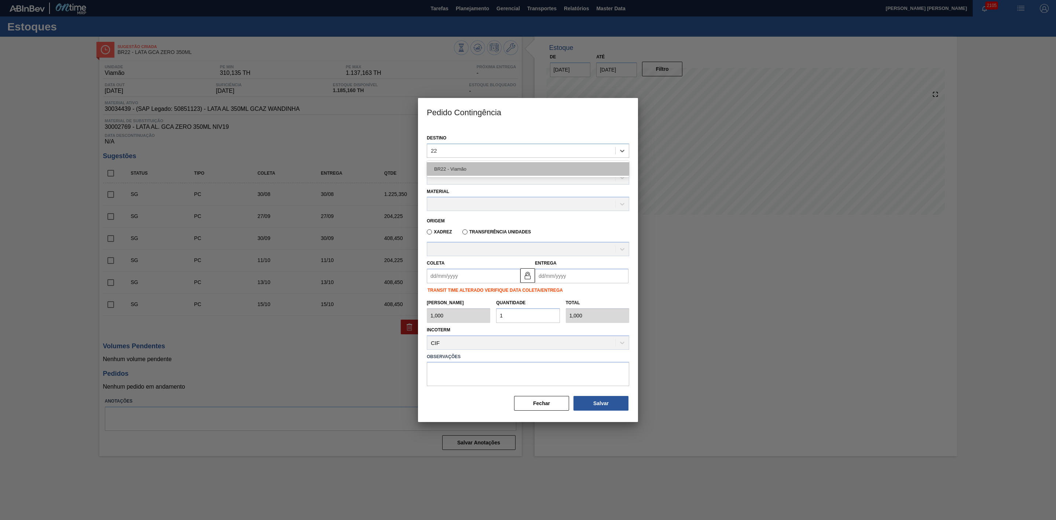
click at [461, 168] on div "BR22 - Viamão" at bounding box center [528, 169] width 202 height 14
click at [460, 178] on div at bounding box center [521, 177] width 188 height 11
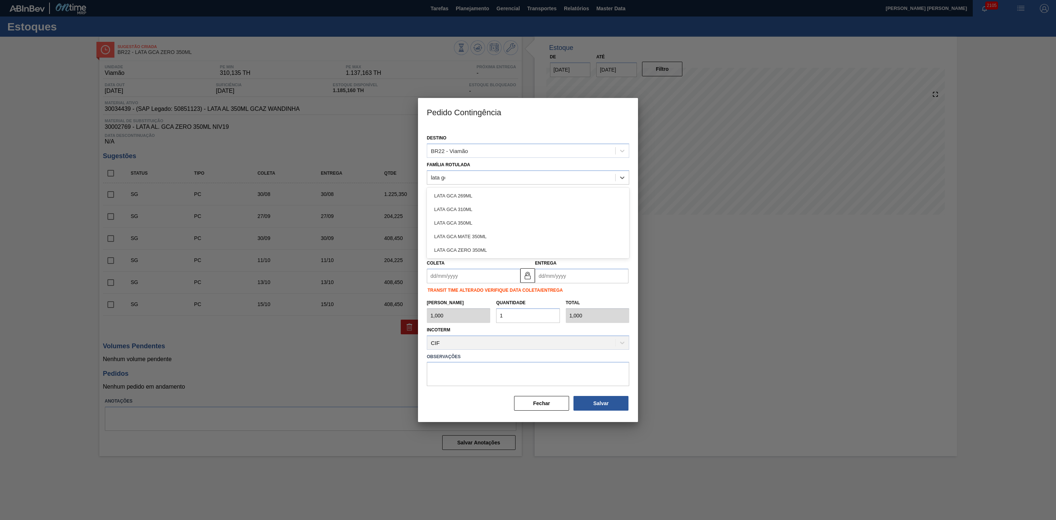
type Rotulada "lata gca"
click at [481, 251] on div "LATA GCA ZERO 350ML" at bounding box center [528, 250] width 202 height 14
click at [469, 203] on div at bounding box center [521, 204] width 188 height 11
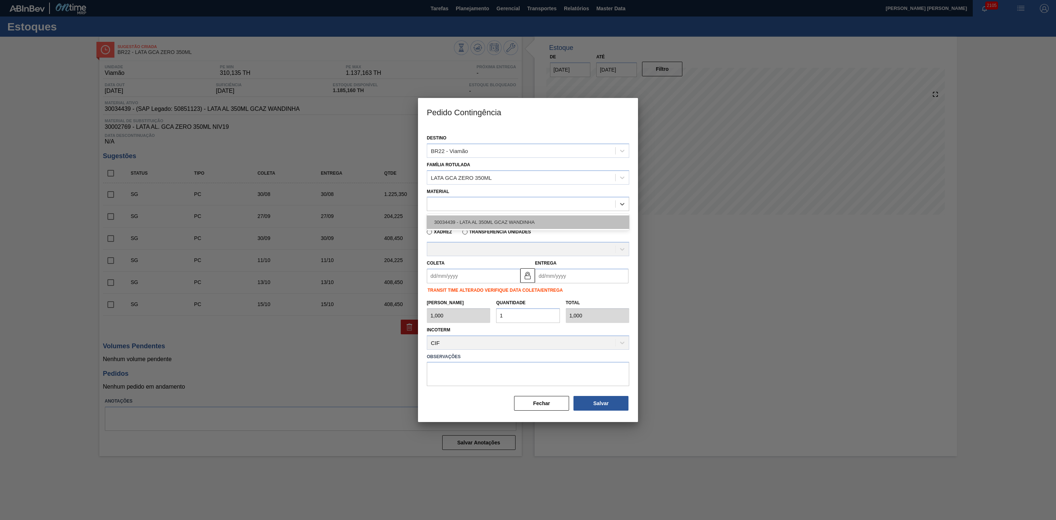
click at [476, 223] on div "30034439 - LATA AL 350ML GCAZ WANDINHA" at bounding box center [528, 222] width 202 height 14
type input "8,169"
click at [483, 273] on input "Coleta" at bounding box center [473, 275] width 93 height 15
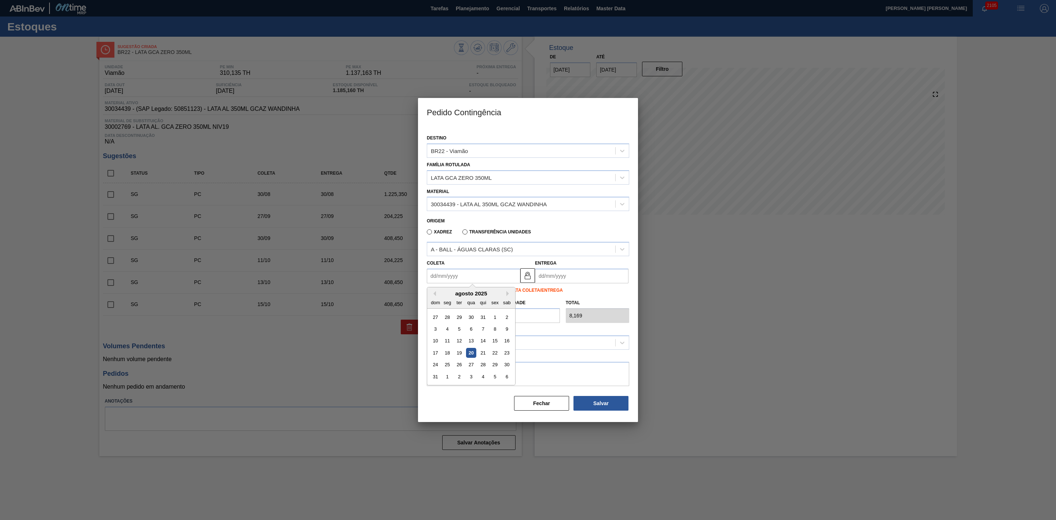
click at [445, 294] on div "agosto 2025" at bounding box center [471, 293] width 88 height 6
click at [436, 364] on div "24" at bounding box center [435, 365] width 10 height 10
type input "24/08/2025"
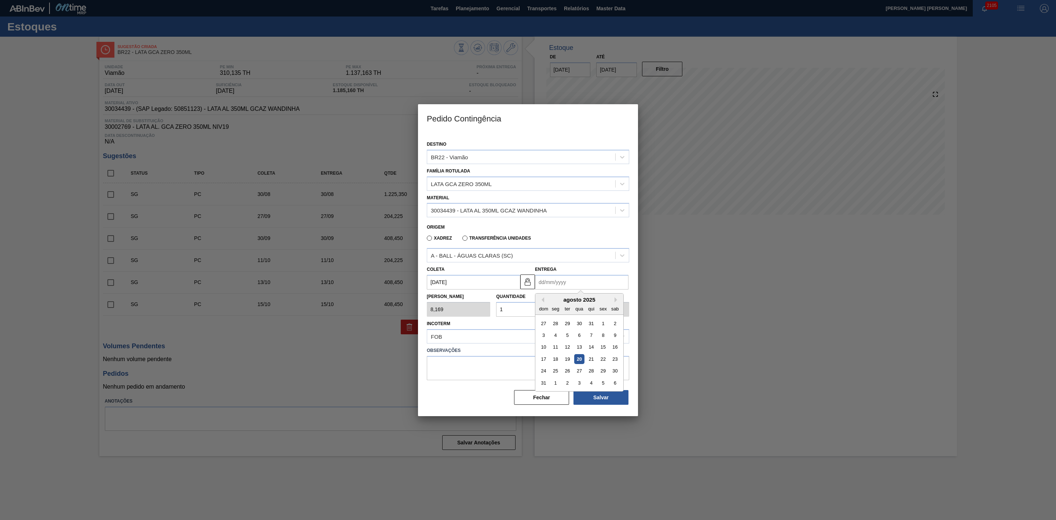
click at [548, 280] on input "Entrega" at bounding box center [581, 282] width 93 height 15
click at [552, 296] on div "agosto 2025" at bounding box center [579, 299] width 88 height 6
click at [592, 370] on div "28" at bounding box center [591, 371] width 10 height 10
type input "[DATE]"
drag, startPoint x: 511, startPoint y: 311, endPoint x: 498, endPoint y: 307, distance: 13.8
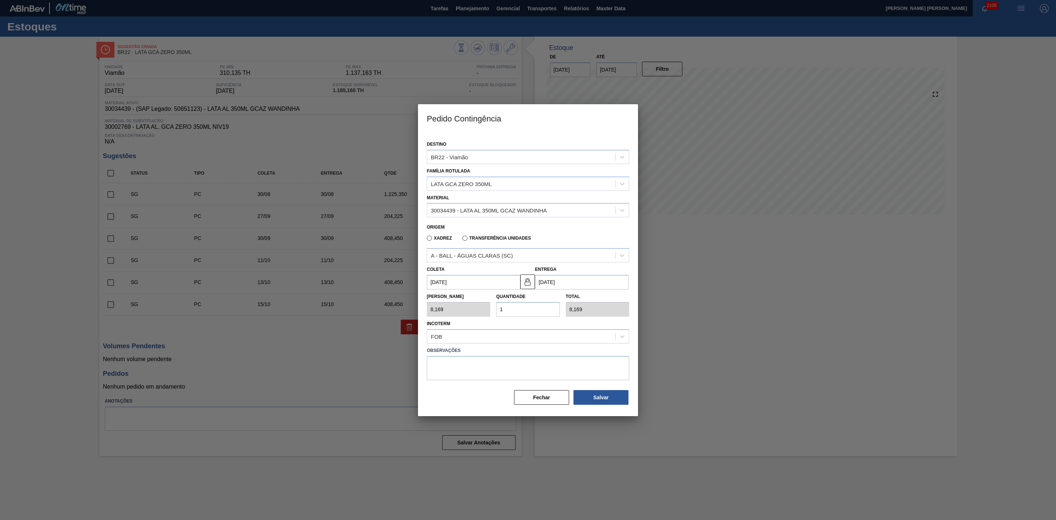
click at [498, 307] on input "1" at bounding box center [527, 309] width 63 height 15
type input "2"
type input "16,338"
type input "25"
type input "204,225"
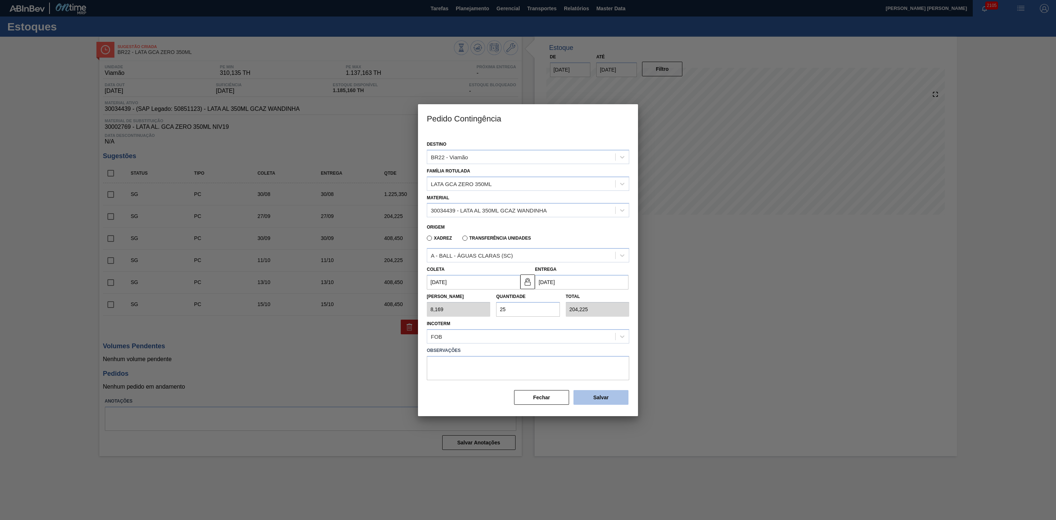
type input "25"
click at [601, 394] on button "Salvar" at bounding box center [600, 397] width 55 height 15
type input "1,000"
type input "1"
type input "1,000"
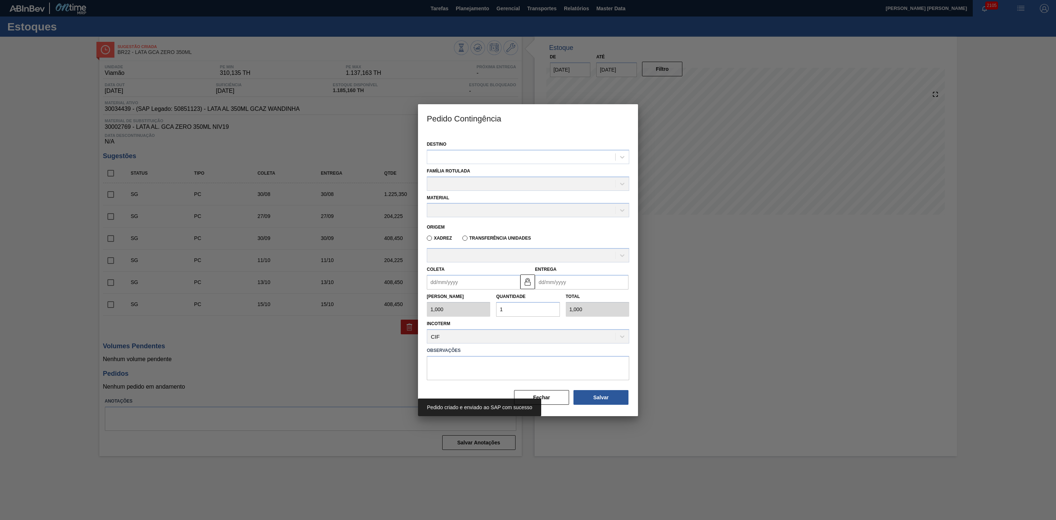
click at [708, 318] on div at bounding box center [528, 260] width 1056 height 520
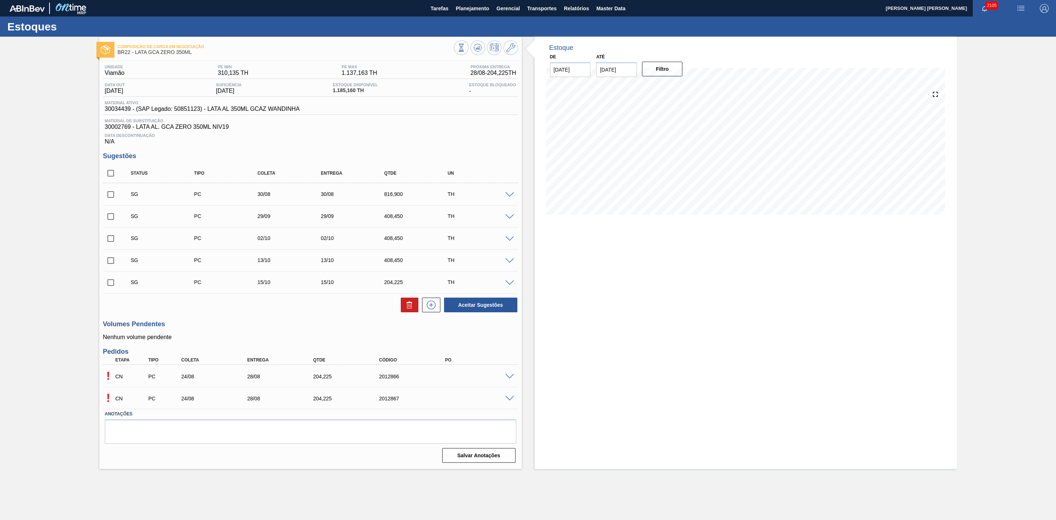
click at [511, 379] on span at bounding box center [509, 376] width 9 height 5
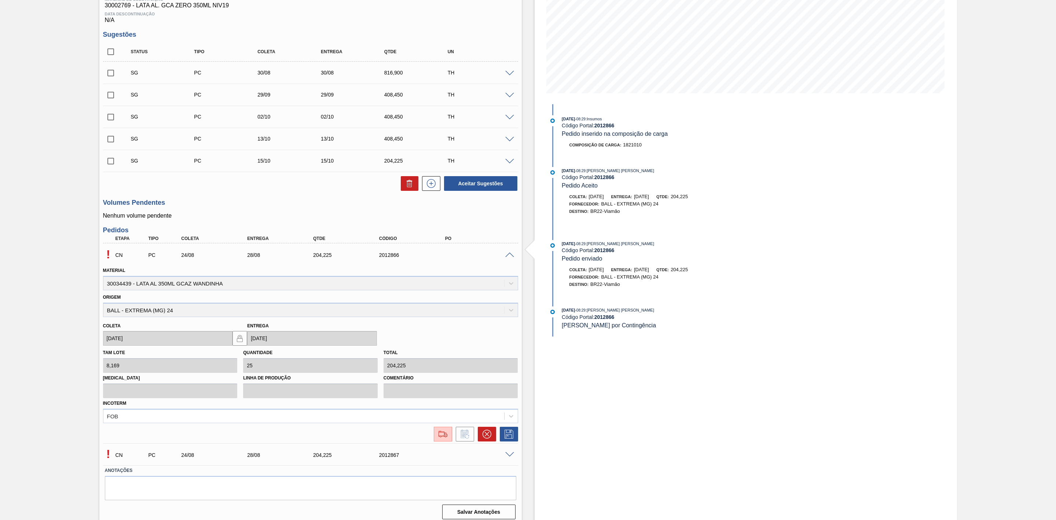
scroll to position [130, 0]
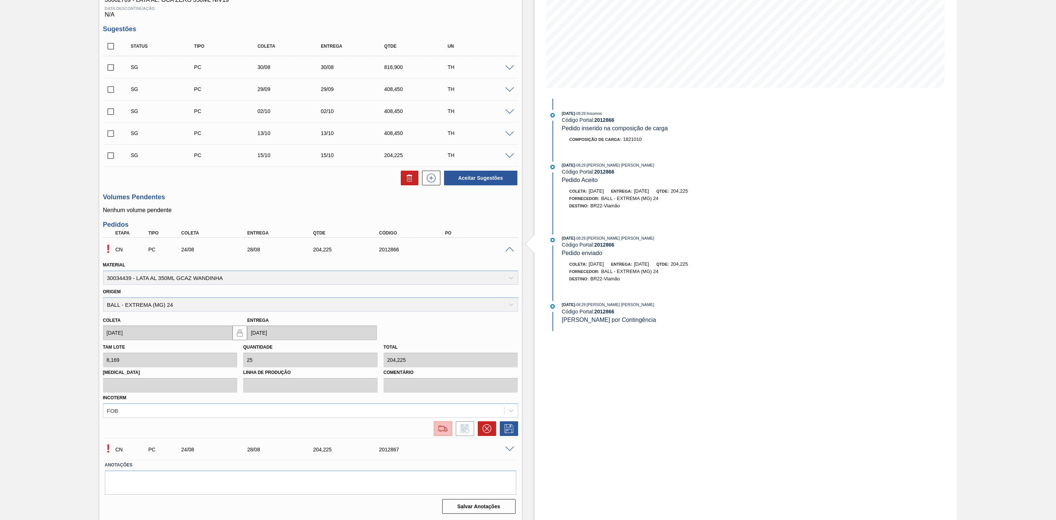
click at [444, 431] on img at bounding box center [443, 428] width 12 height 9
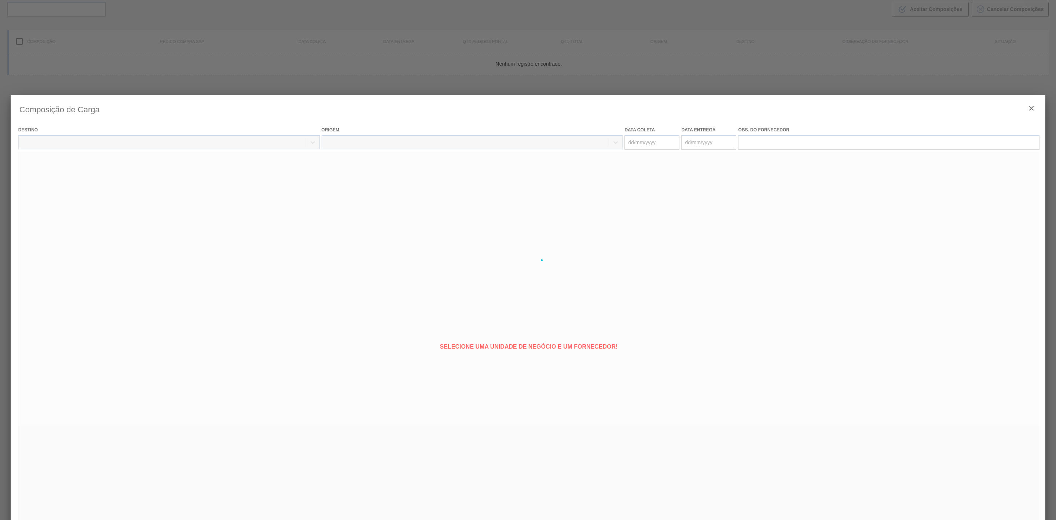
type coleta "[DATE]"
type entrega "[DATE]"
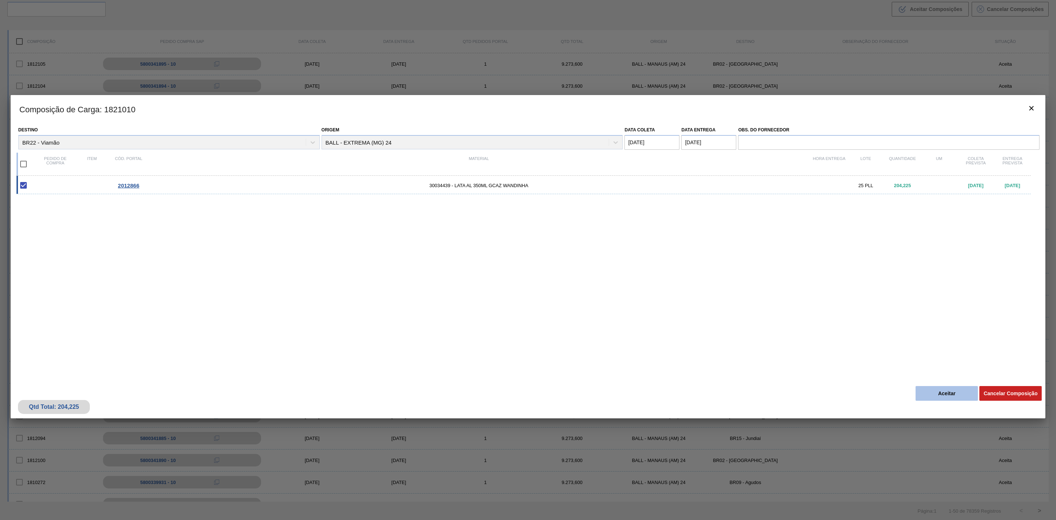
click at [930, 386] on button "Aceitar" at bounding box center [947, 393] width 62 height 15
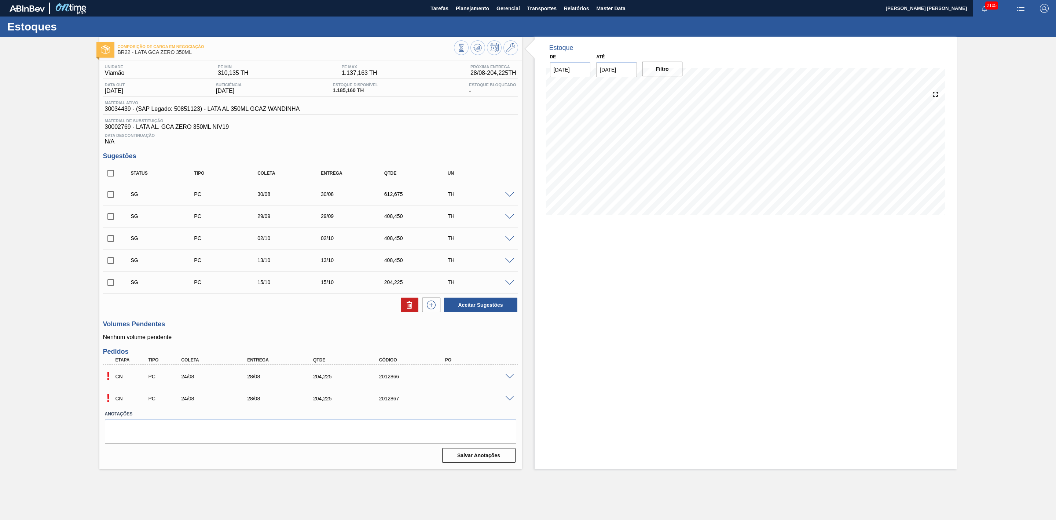
click at [511, 401] on span at bounding box center [509, 398] width 9 height 5
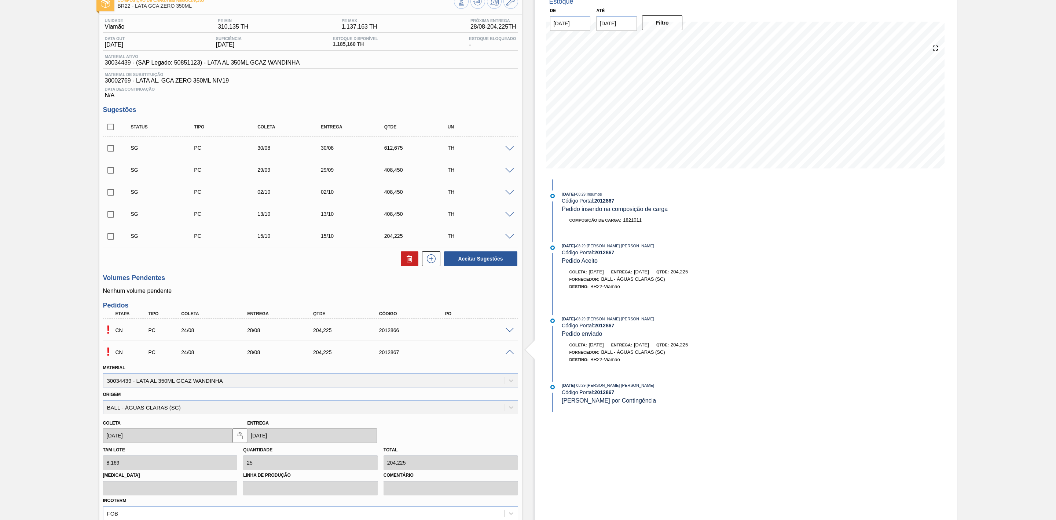
scroll to position [110, 0]
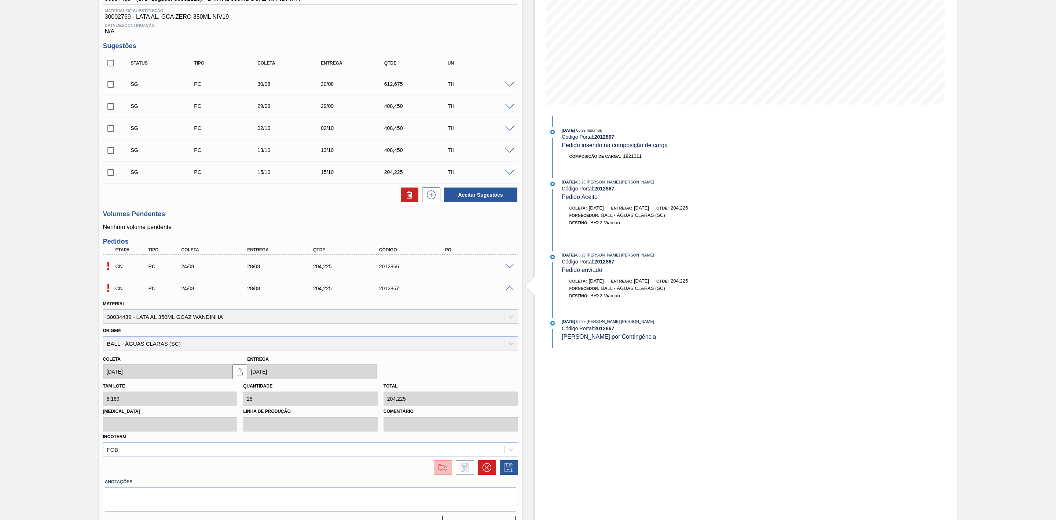
click at [442, 472] on img at bounding box center [443, 467] width 12 height 9
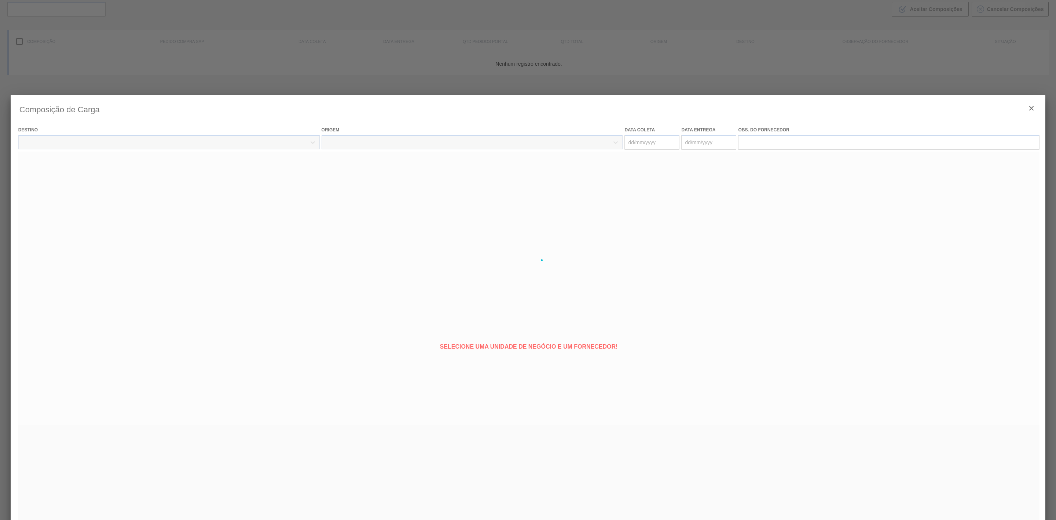
type coleta "[DATE]"
type entrega "[DATE]"
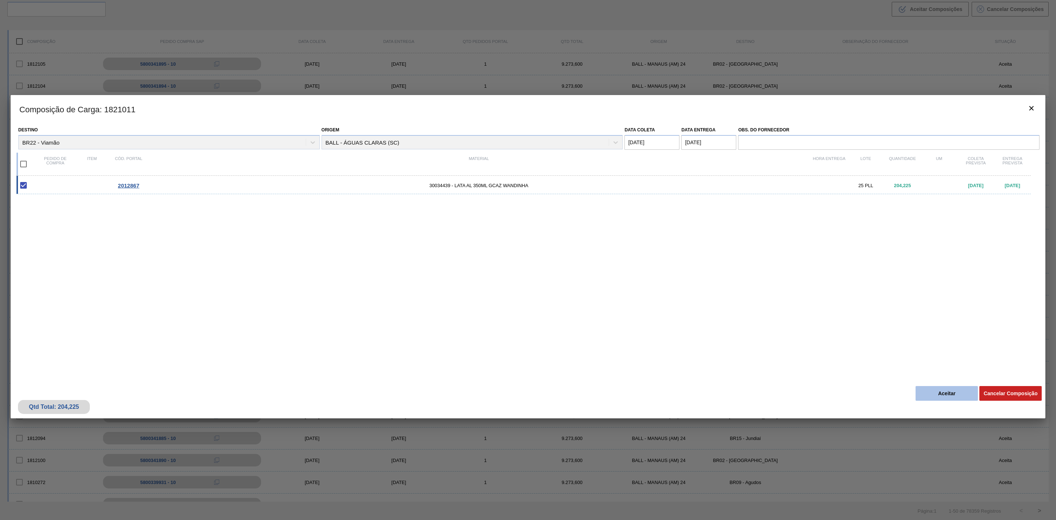
click at [939, 390] on button "Aceitar" at bounding box center [947, 393] width 62 height 15
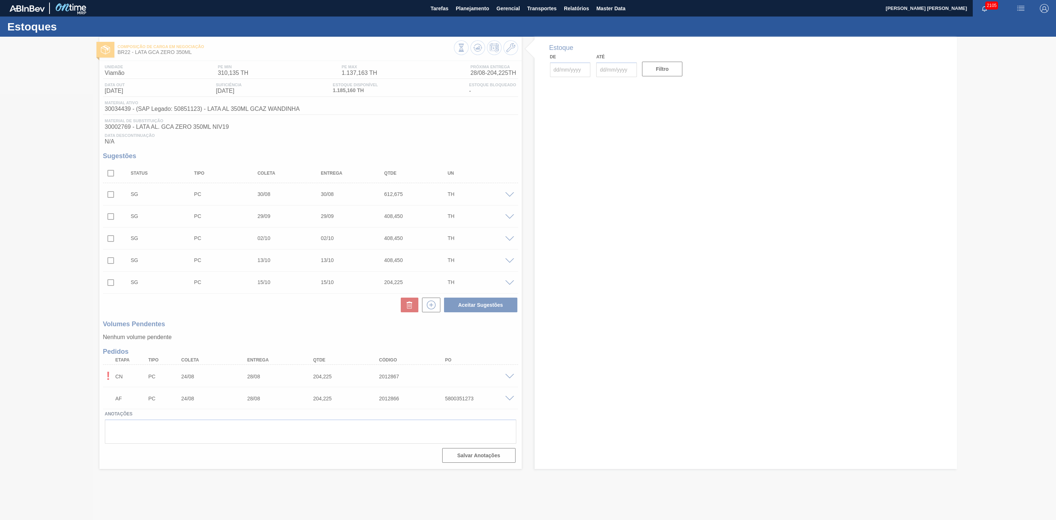
type input "[DATE]"
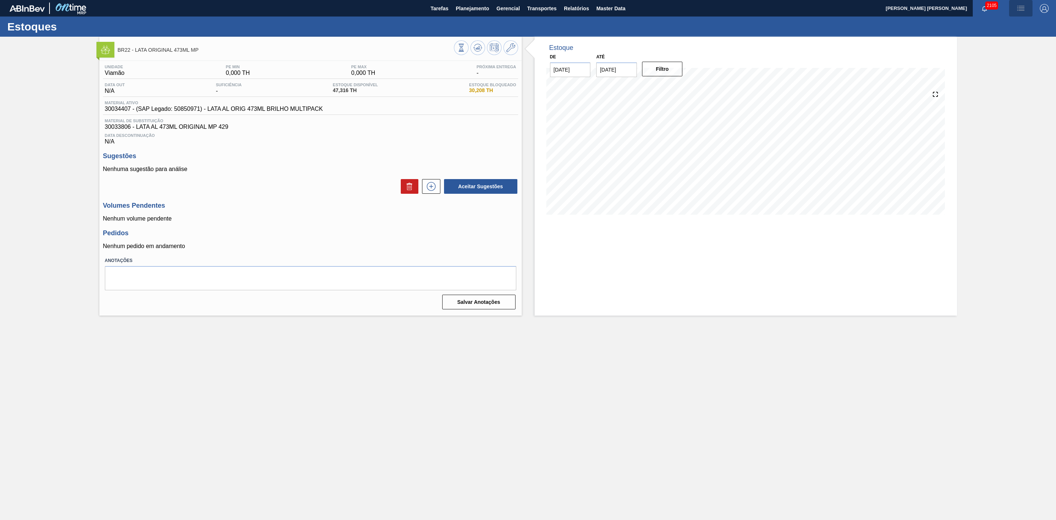
click at [1021, 4] on img "button" at bounding box center [1020, 8] width 9 height 9
click at [967, 146] on div at bounding box center [528, 260] width 1056 height 520
click at [465, 48] on icon at bounding box center [461, 48] width 8 height 8
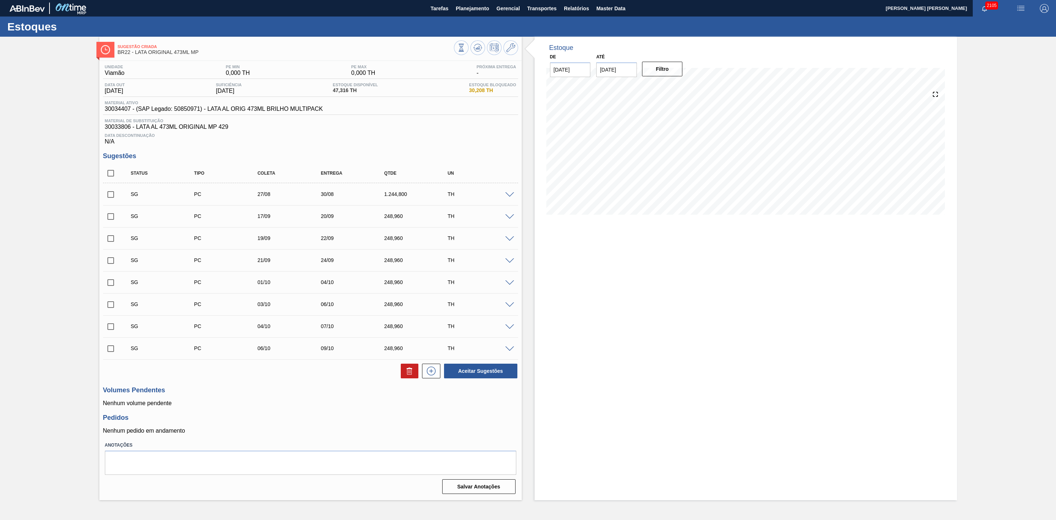
click at [510, 196] on span at bounding box center [509, 194] width 9 height 5
type input "6.224"
type input "1,244.8"
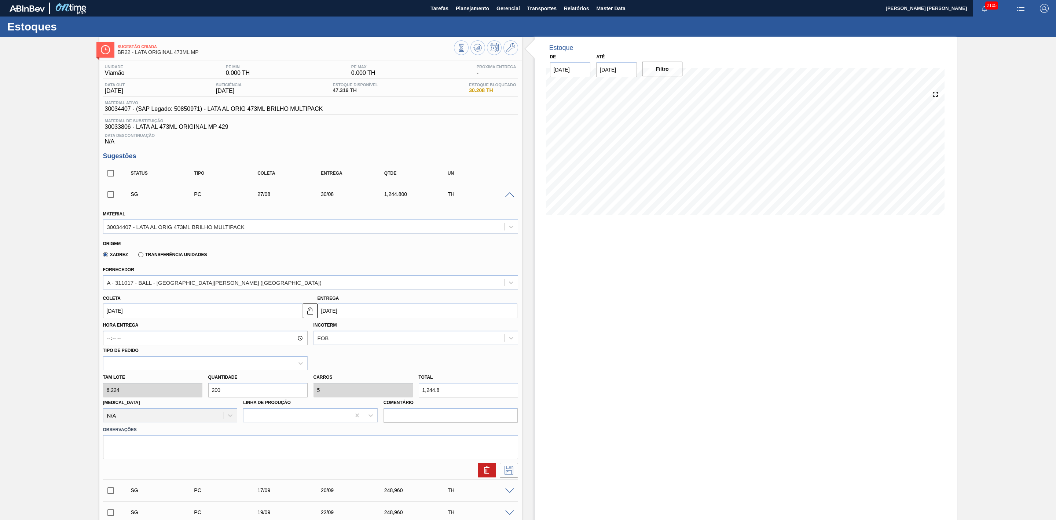
click at [510, 196] on span at bounding box center [509, 194] width 9 height 5
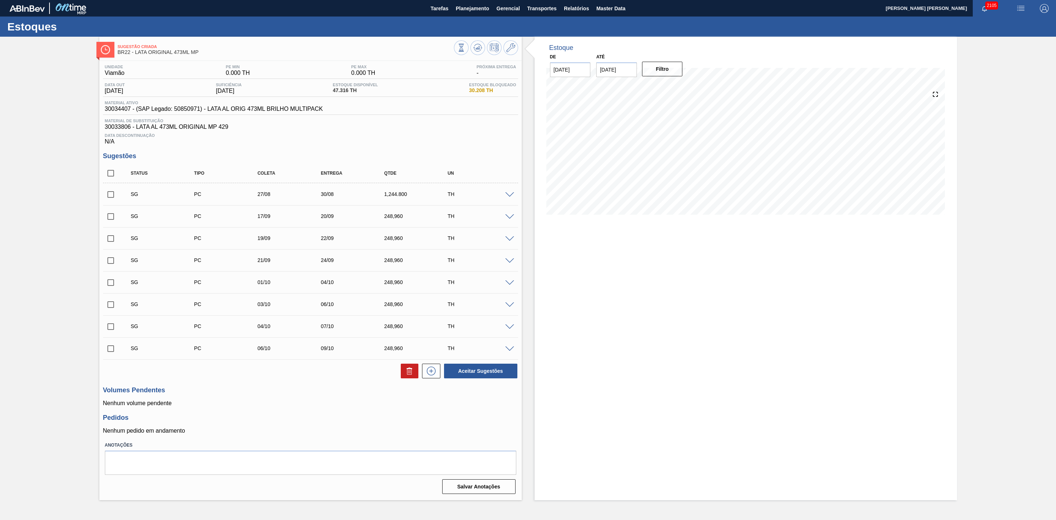
click at [1019, 4] on img "button" at bounding box center [1020, 8] width 9 height 9
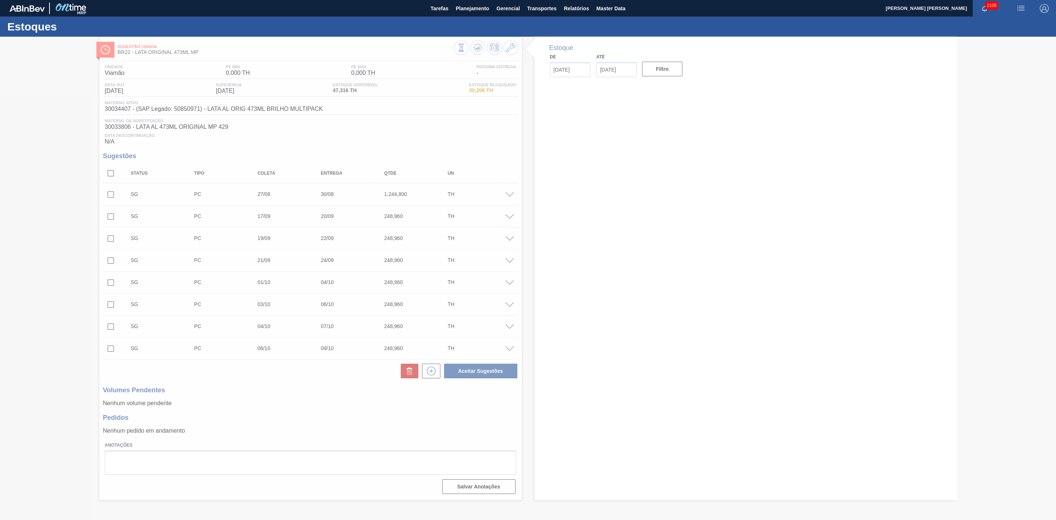
type input "20/08/2025"
type input "03/09/2025"
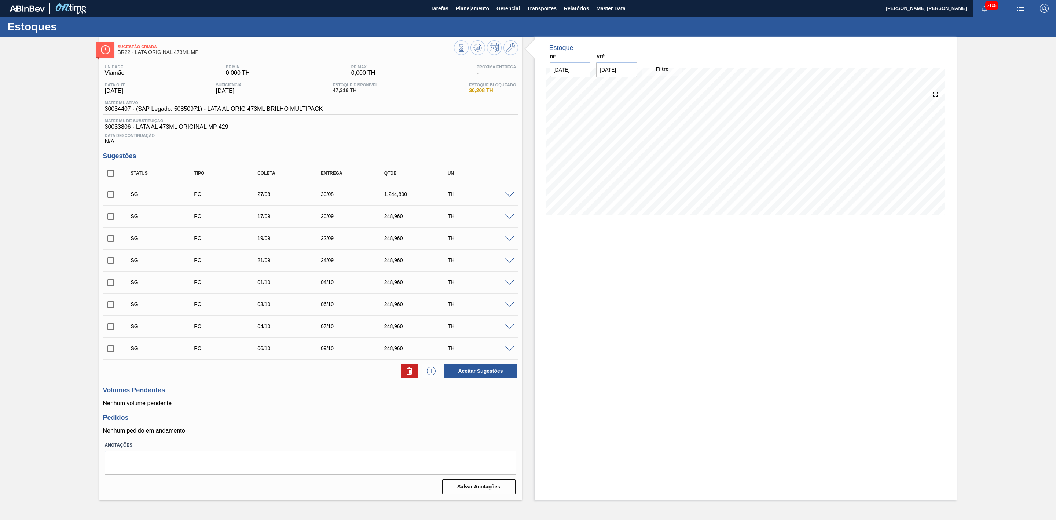
click at [1022, 8] on img "button" at bounding box center [1020, 8] width 9 height 9
click at [1001, 25] on li "Pedido Contingência" at bounding box center [1016, 25] width 67 height 13
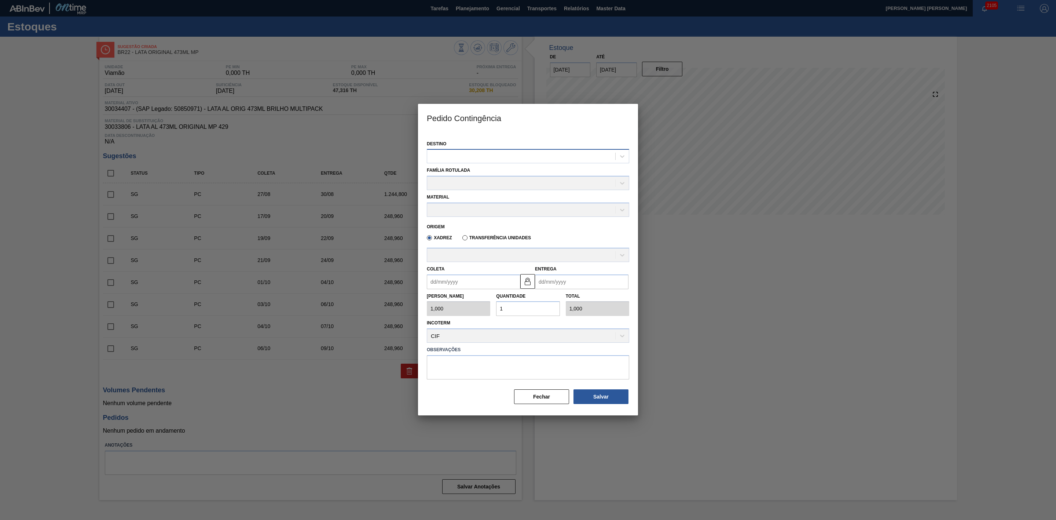
click at [543, 155] on div at bounding box center [521, 156] width 188 height 11
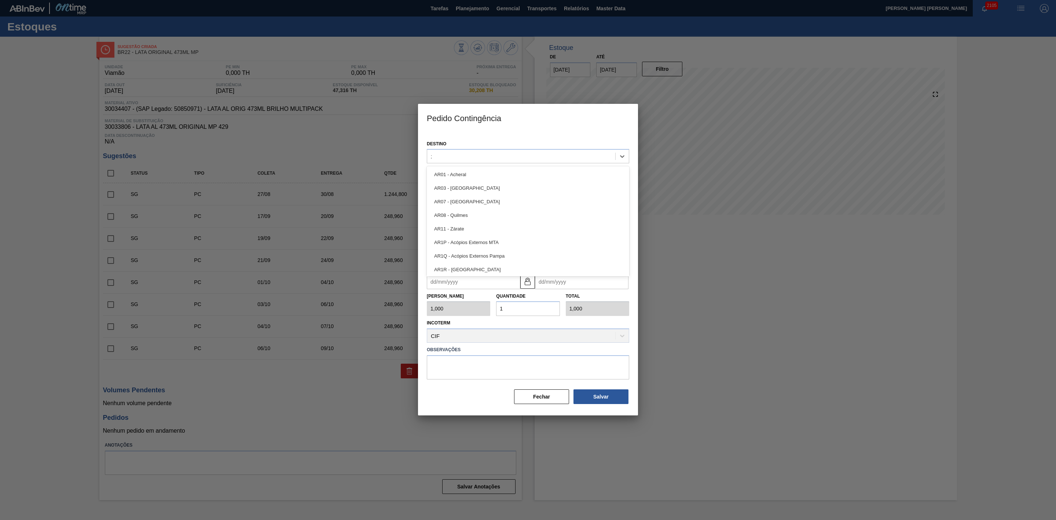
type input "22"
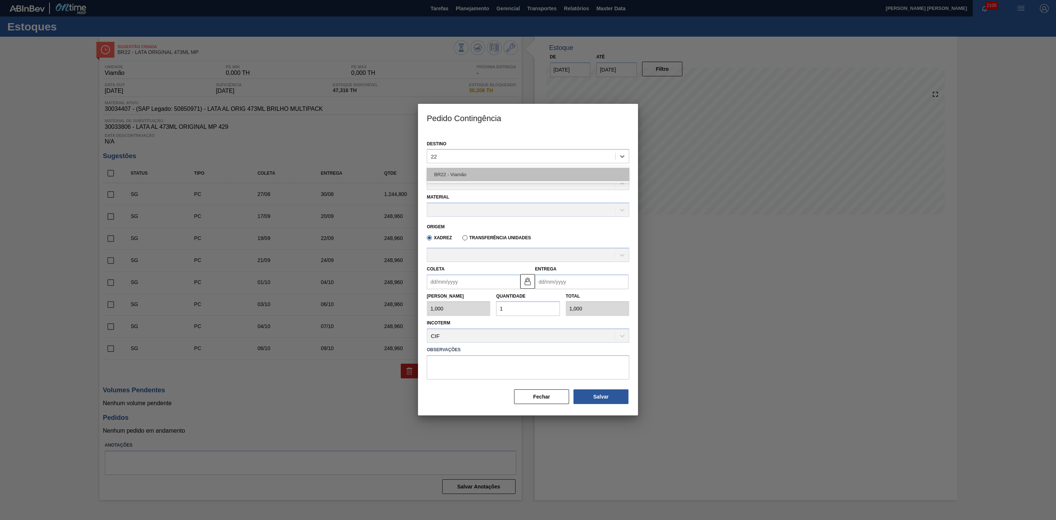
click at [461, 175] on div "BR22 - Viamão" at bounding box center [528, 175] width 202 height 14
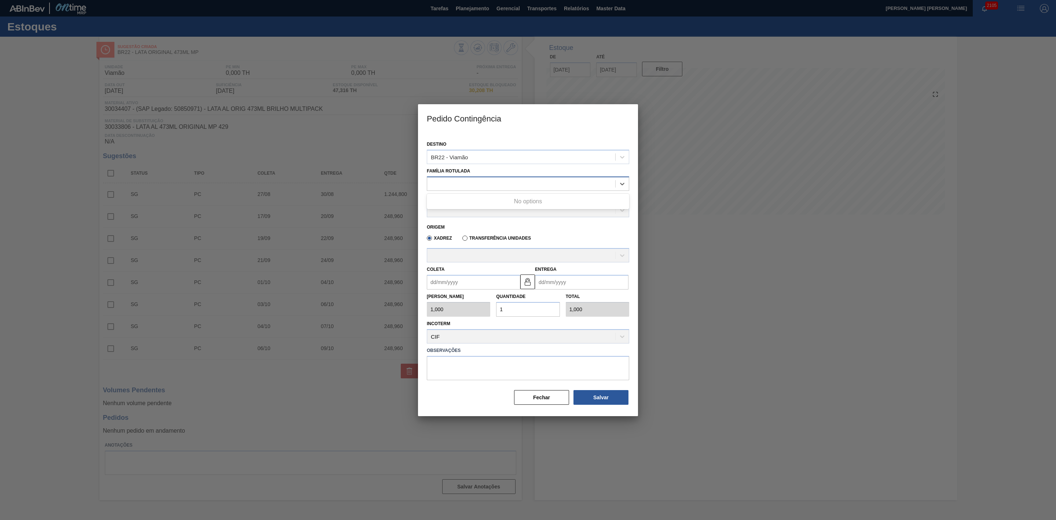
click at [460, 183] on div at bounding box center [521, 183] width 188 height 11
type Rotulada "lata or"
click at [484, 226] on div "LATA ORIGINAL 473ML MP" at bounding box center [528, 229] width 202 height 14
click at [479, 209] on div at bounding box center [521, 210] width 188 height 11
click at [476, 210] on div at bounding box center [521, 210] width 188 height 11
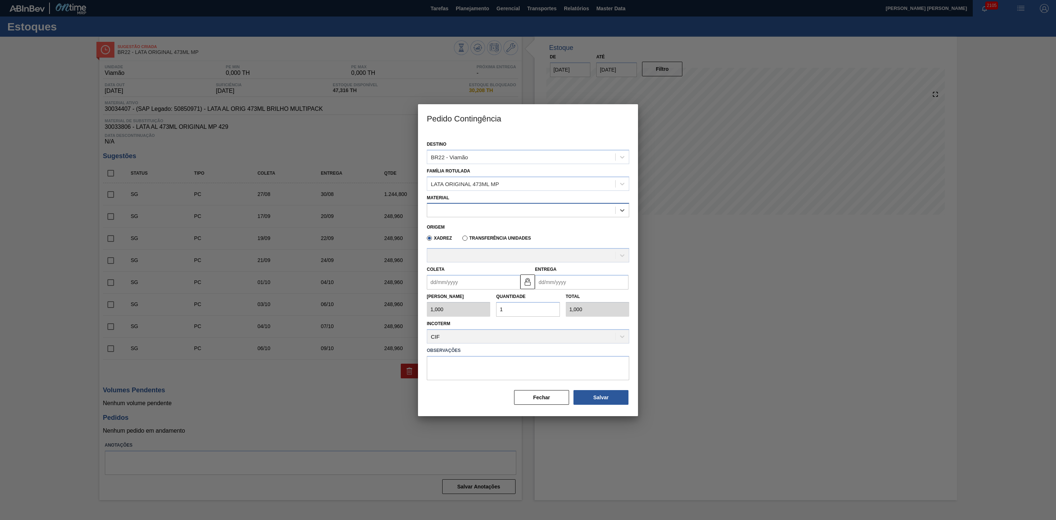
click at [473, 210] on div at bounding box center [521, 210] width 188 height 11
click at [475, 227] on div "30034407 - LATA AL ORIG 473ML BRILHO MULTIPACK" at bounding box center [528, 228] width 202 height 14
type input "6,224"
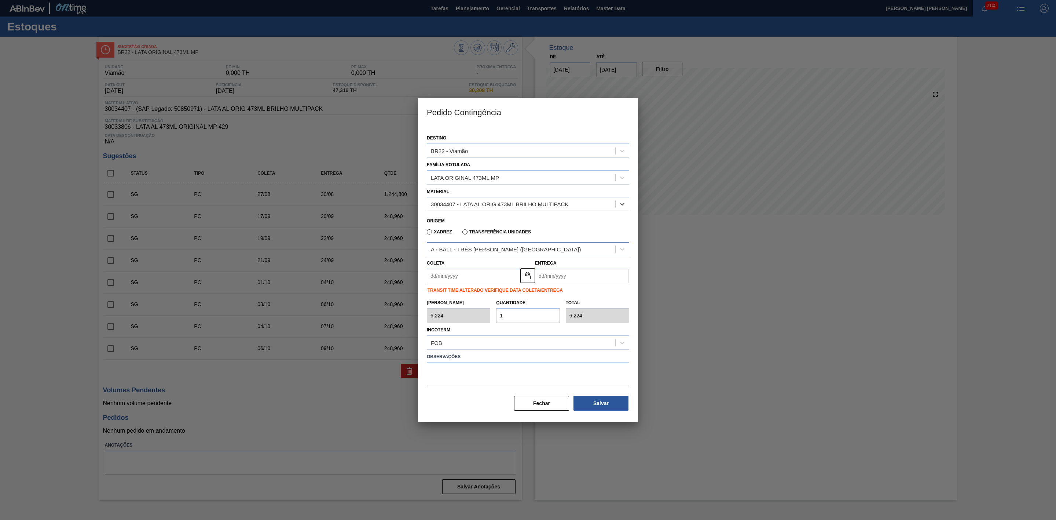
click at [479, 249] on div "A - BALL - TRÊS RIOS (RJ)" at bounding box center [506, 249] width 150 height 6
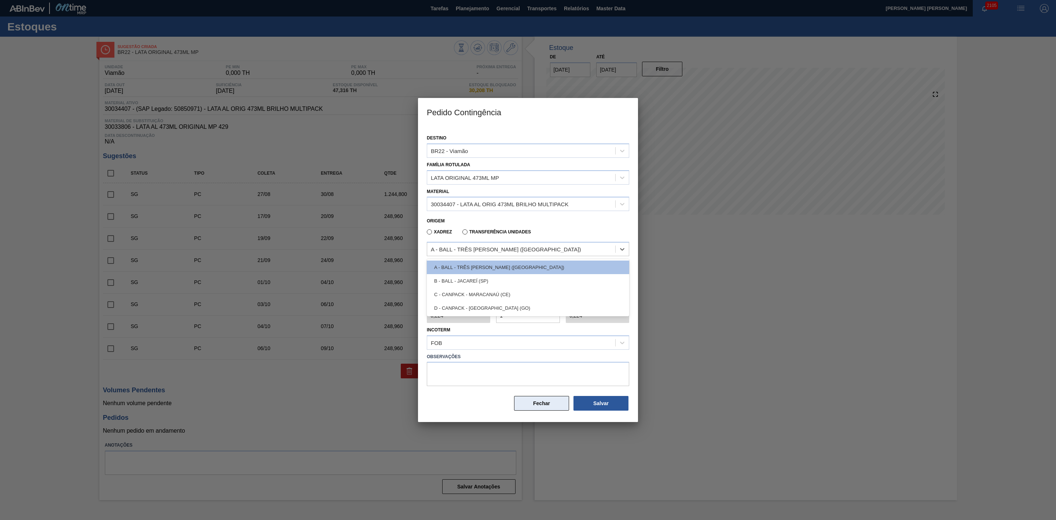
click at [535, 404] on button "Fechar" at bounding box center [541, 403] width 55 height 15
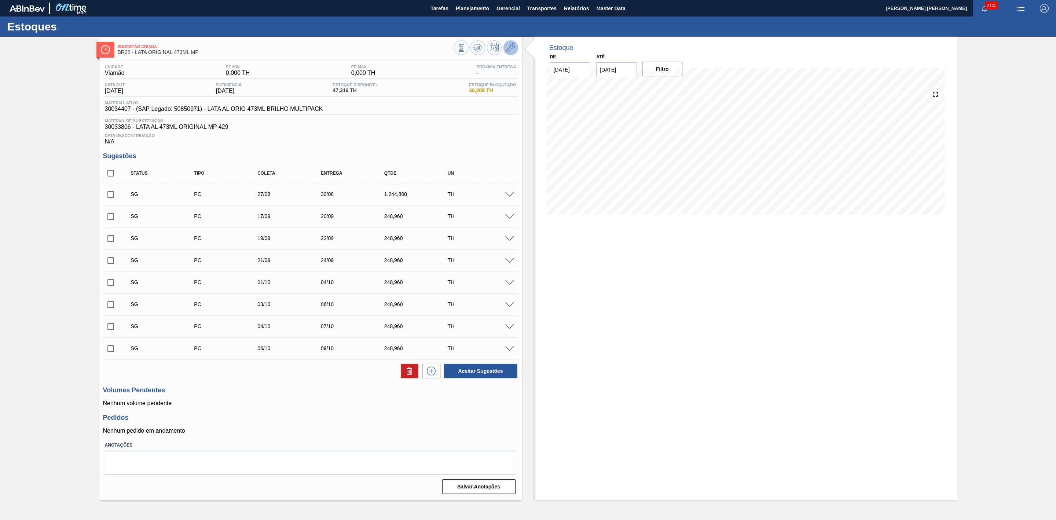
click at [510, 51] on icon at bounding box center [510, 47] width 9 height 9
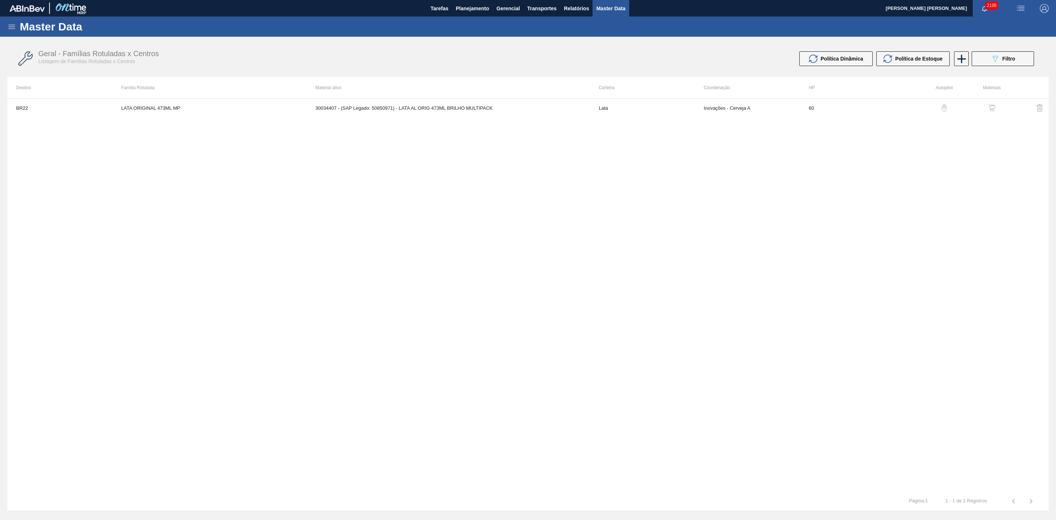
click at [995, 107] on img "button" at bounding box center [991, 107] width 7 height 7
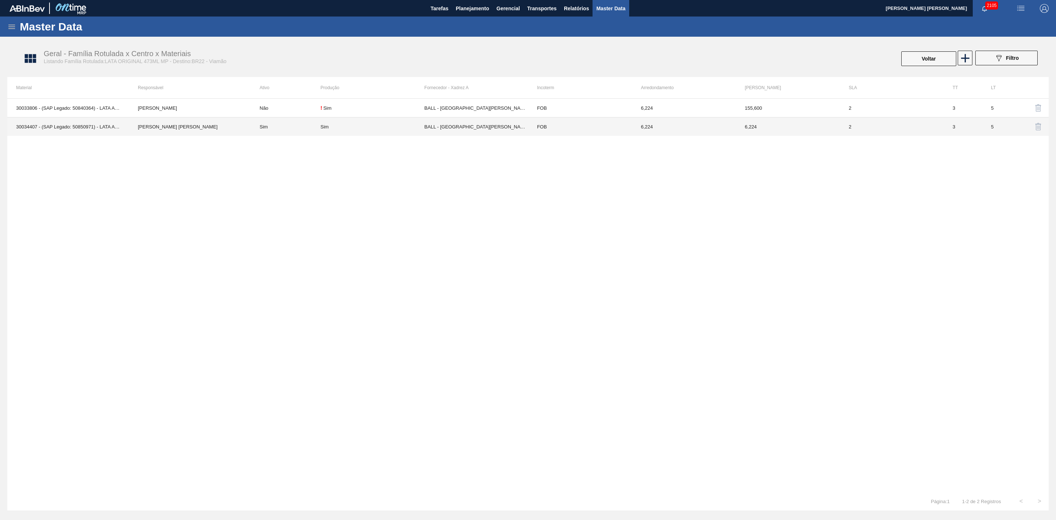
click at [353, 125] on div "Sim" at bounding box center [372, 126] width 104 height 5
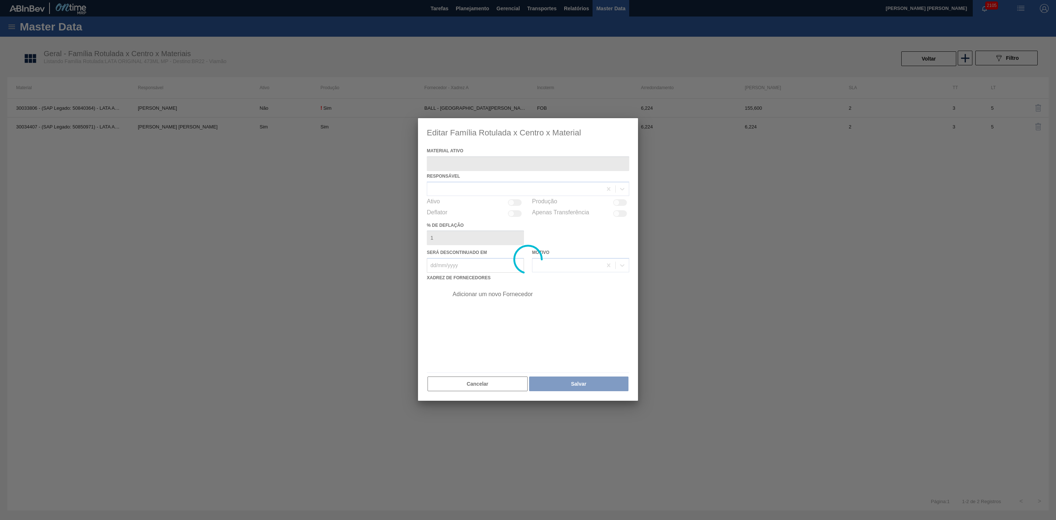
type ativo "30034407 - (SAP Legado: 50850971) - LATA AL ORIG 473ML BRILHO MULTIPACK"
checkbox input "true"
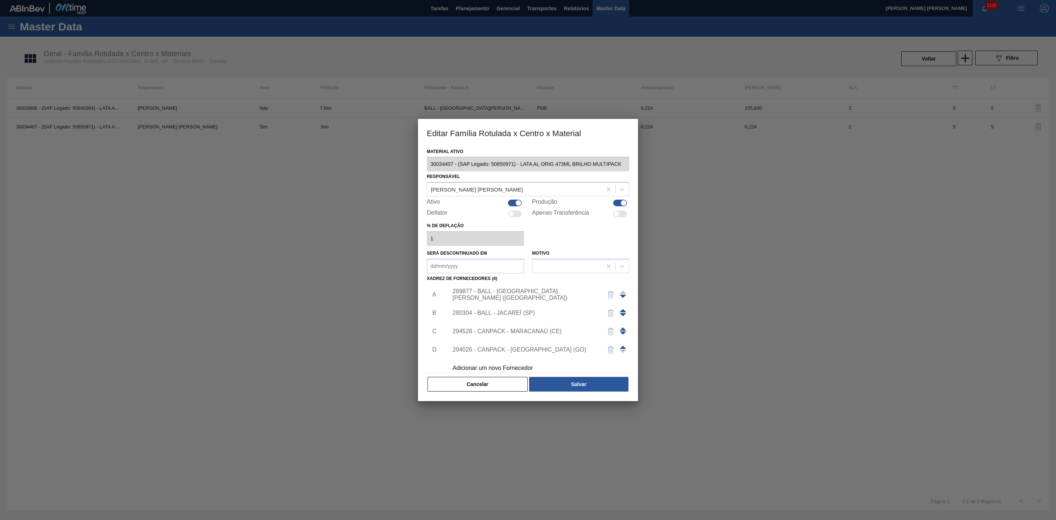
click at [513, 367] on div "Adicionar um novo Fornecedor" at bounding box center [524, 367] width 144 height 7
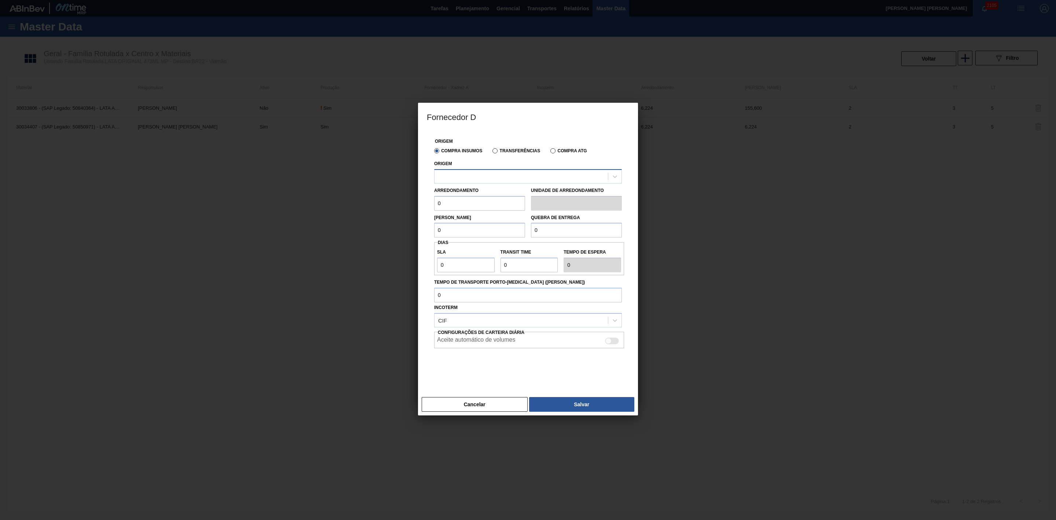
click at [467, 176] on div at bounding box center [520, 176] width 173 height 11
click at [471, 174] on div at bounding box center [520, 176] width 173 height 11
click at [494, 152] on label "Transferências" at bounding box center [516, 150] width 48 height 5
click at [491, 152] on input "Transferências" at bounding box center [491, 152] width 0 height 0
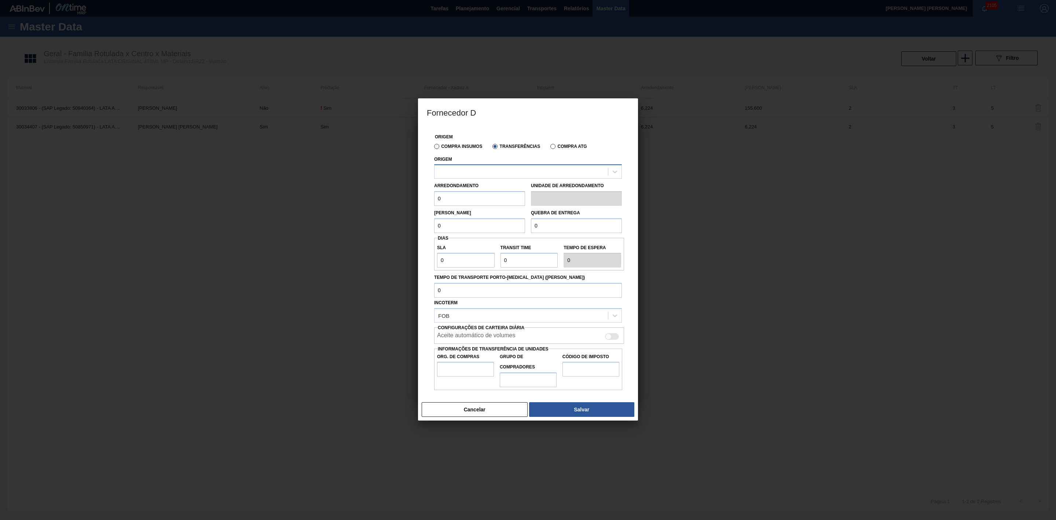
click at [488, 173] on div at bounding box center [520, 171] width 173 height 11
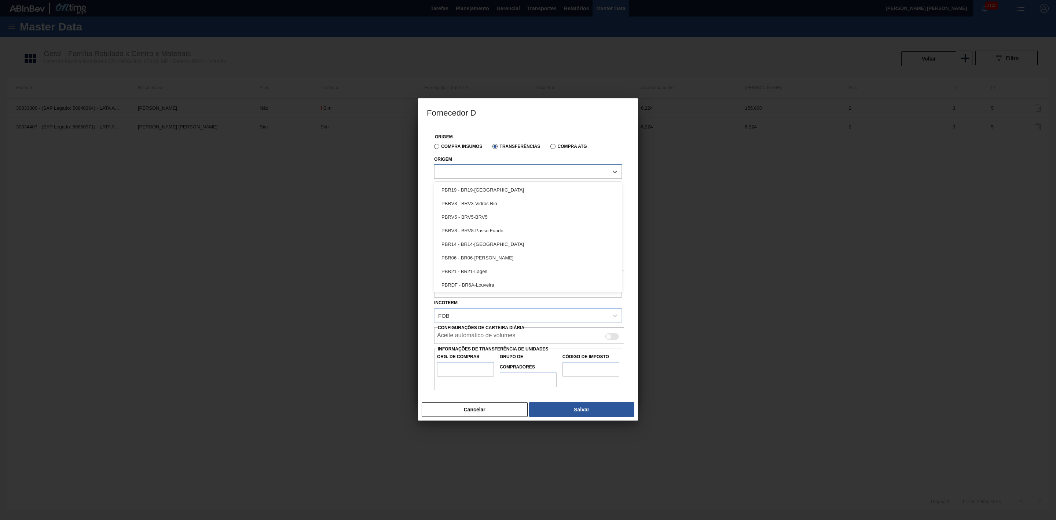
click at [485, 170] on div at bounding box center [520, 171] width 173 height 11
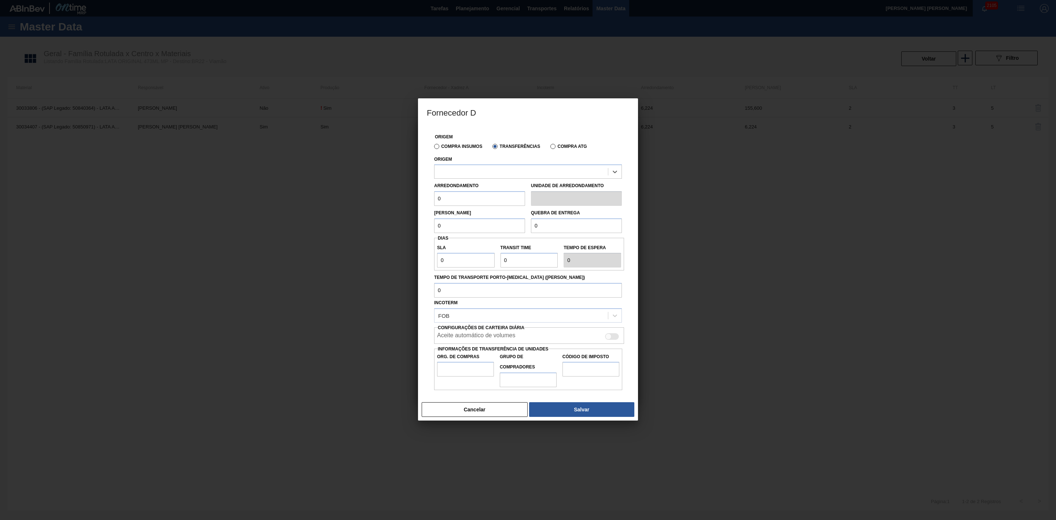
click at [445, 147] on label "Compra Insumos" at bounding box center [458, 146] width 48 height 5
click at [433, 148] on input "Compra Insumos" at bounding box center [433, 148] width 0 height 0
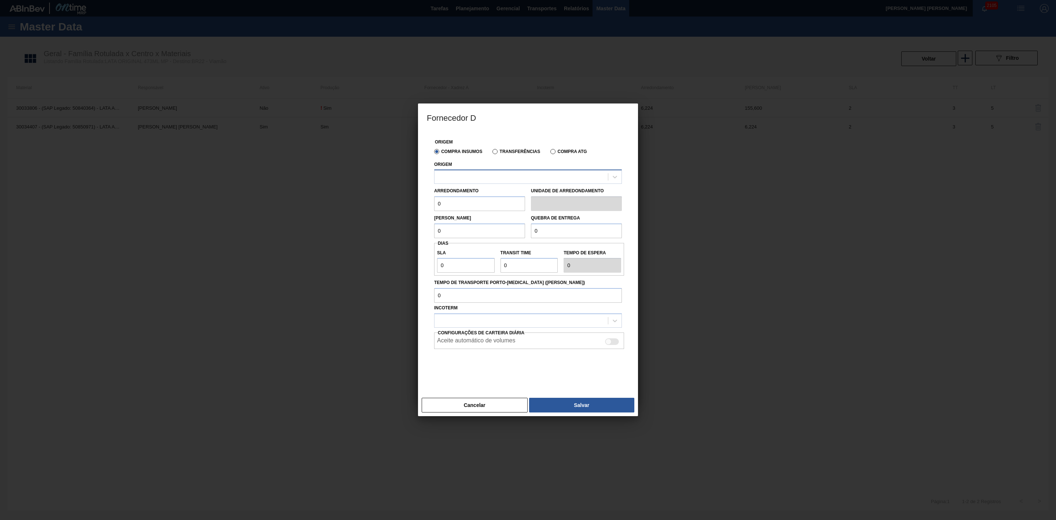
click at [456, 174] on div at bounding box center [520, 177] width 173 height 11
click at [457, 175] on div at bounding box center [520, 177] width 173 height 11
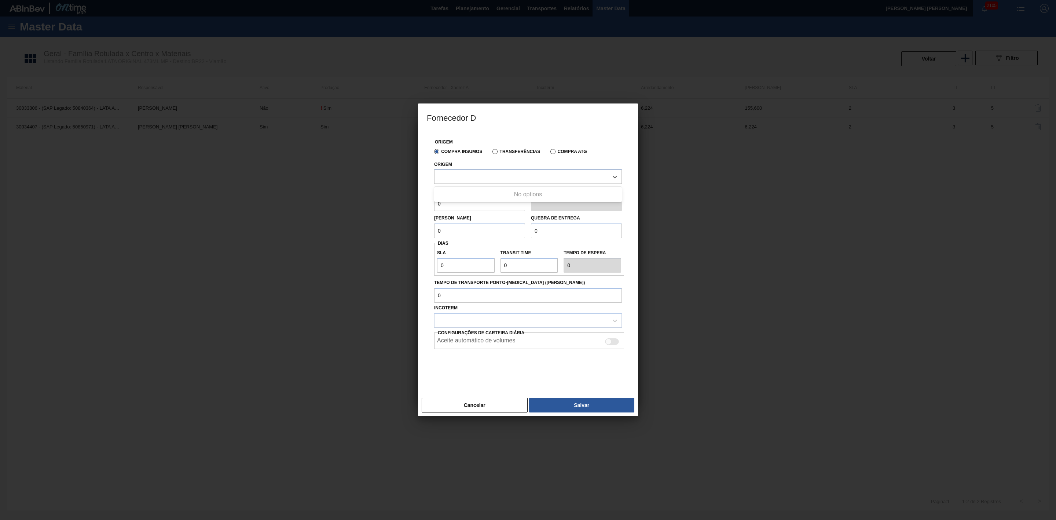
click at [456, 175] on div at bounding box center [520, 177] width 173 height 11
click at [491, 401] on button "Cancelar" at bounding box center [475, 404] width 106 height 15
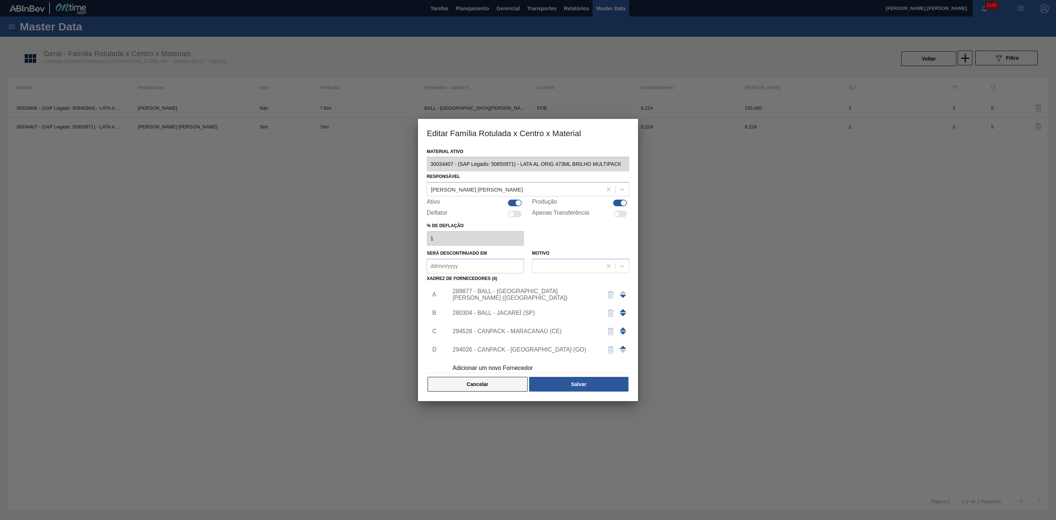
click at [475, 385] on button "Cancelar" at bounding box center [478, 384] width 100 height 15
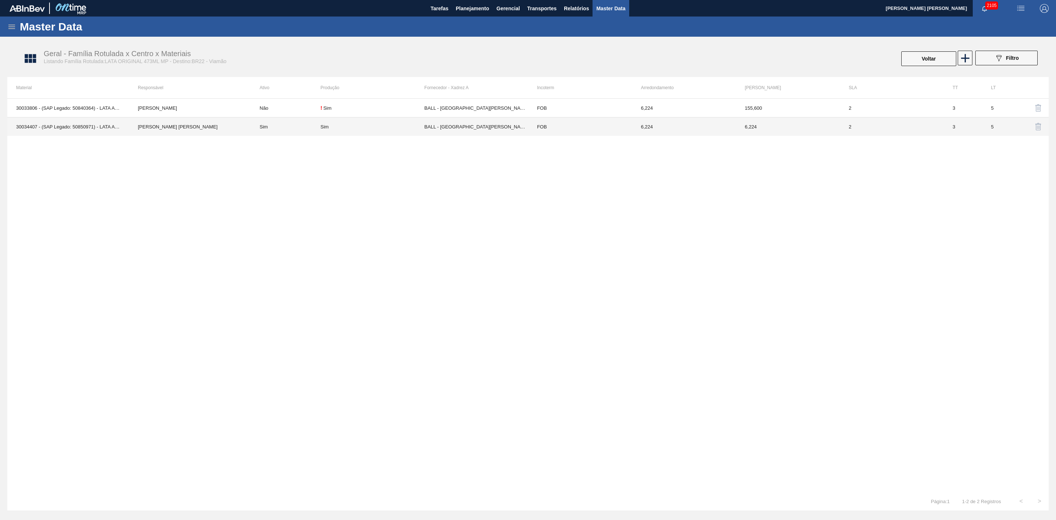
click at [48, 129] on td "30034407 - (SAP Legado: 50850971) - LATA AL ORIG 473ML BRILHO MULTIPACK" at bounding box center [68, 126] width 122 height 19
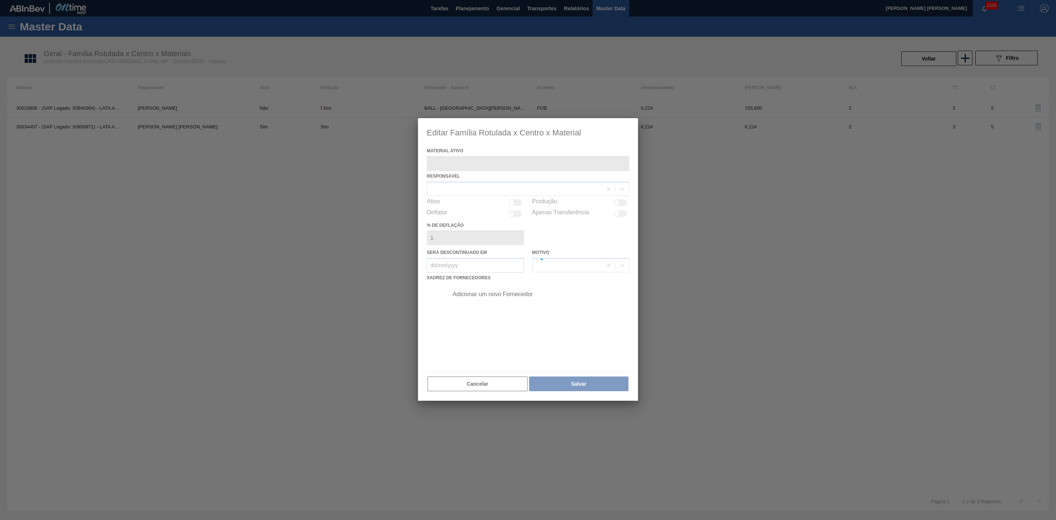
type ativo "30034407 - (SAP Legado: 50850971) - LATA AL ORIG 473ML BRILHO MULTIPACK"
checkbox input "true"
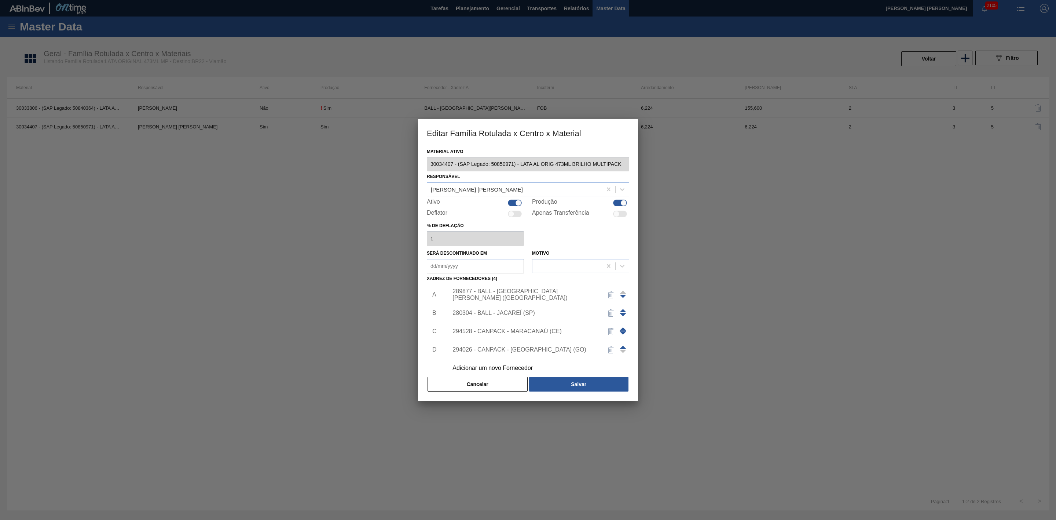
click at [489, 367] on div "Adicionar um novo Fornecedor" at bounding box center [524, 367] width 144 height 7
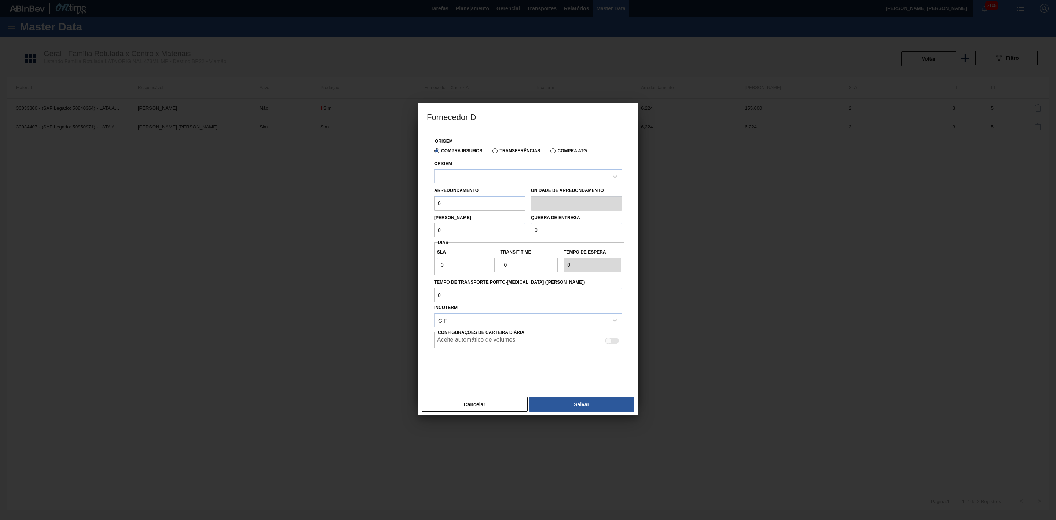
click at [469, 168] on div "Origem" at bounding box center [528, 170] width 188 height 25
click at [471, 174] on div at bounding box center [520, 176] width 173 height 11
click at [479, 177] on div at bounding box center [520, 176] width 173 height 11
drag, startPoint x: 487, startPoint y: 406, endPoint x: 485, endPoint y: 401, distance: 4.9
click at [487, 406] on button "Cancelar" at bounding box center [475, 404] width 106 height 15
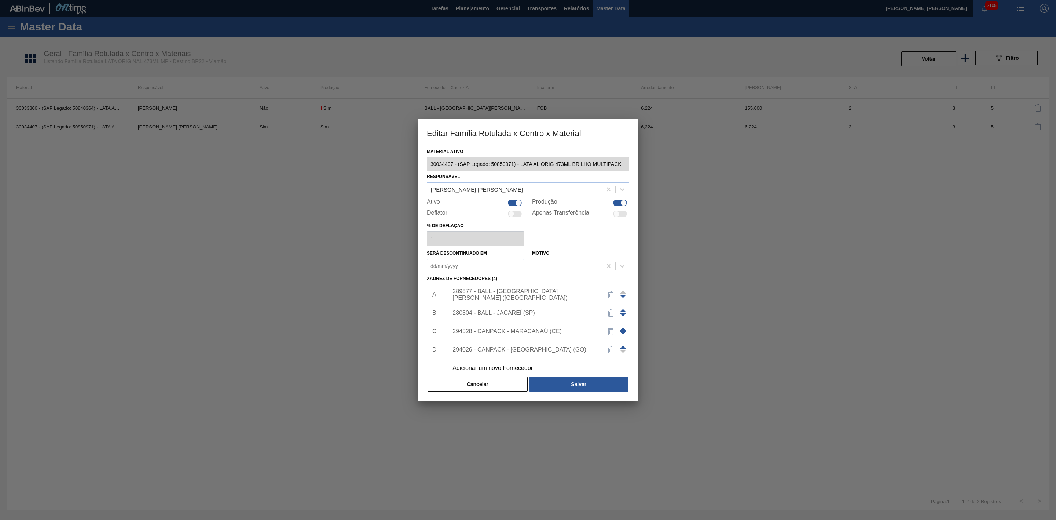
drag, startPoint x: 467, startPoint y: 386, endPoint x: 459, endPoint y: 381, distance: 10.1
click at [467, 386] on button "Cancelar" at bounding box center [478, 384] width 100 height 15
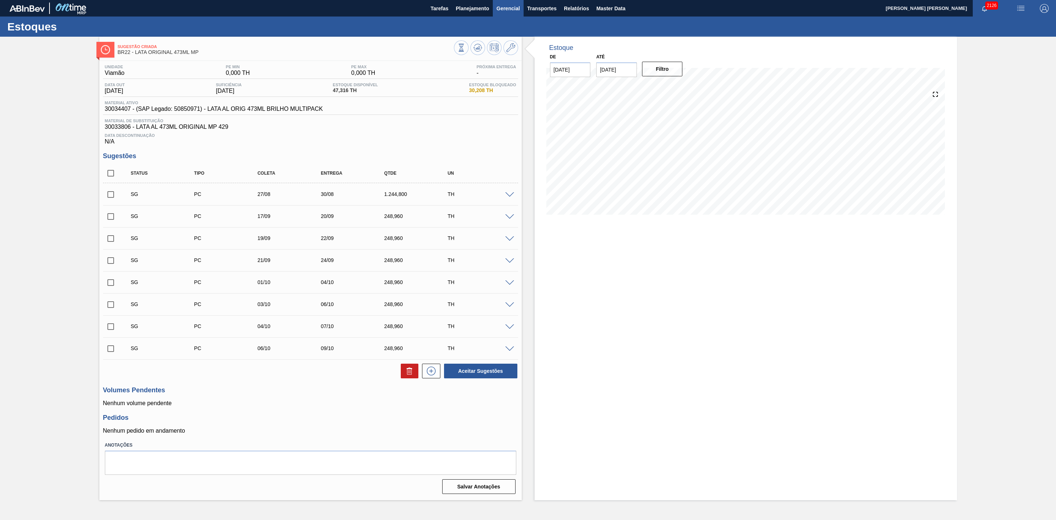
click at [507, 1] on button "Gerencial" at bounding box center [508, 8] width 31 height 16
click at [504, 34] on li "Itens Críticos" at bounding box center [507, 37] width 53 height 12
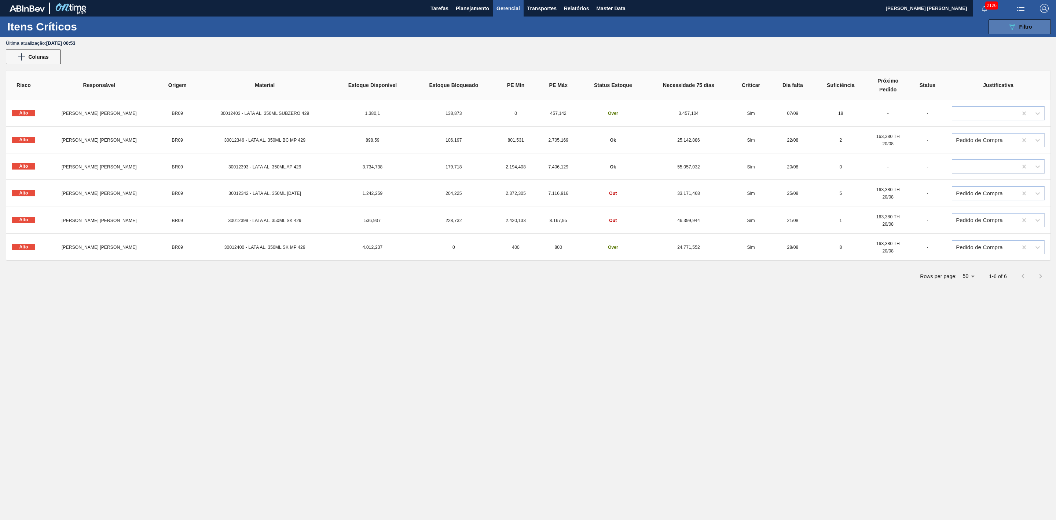
click at [1003, 26] on button "089F7B8B-B2A5-4AFE-B5C0-19BA573D28AC Filtro" at bounding box center [1019, 26] width 62 height 15
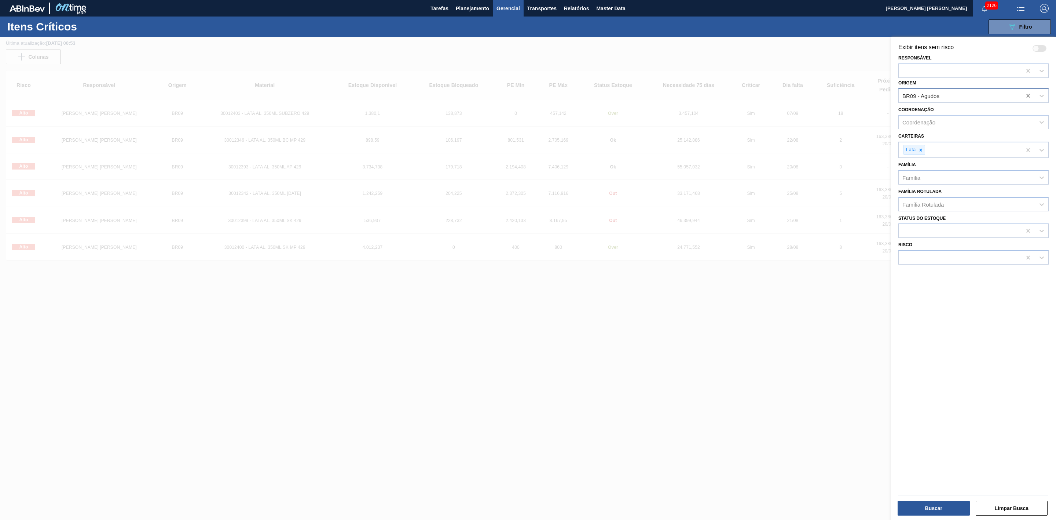
click at [1024, 96] on icon at bounding box center [1027, 95] width 7 height 7
type input "22"
click at [932, 111] on div "BR22 - Viamão" at bounding box center [973, 114] width 150 height 14
click at [950, 507] on button "Buscar" at bounding box center [934, 507] width 72 height 15
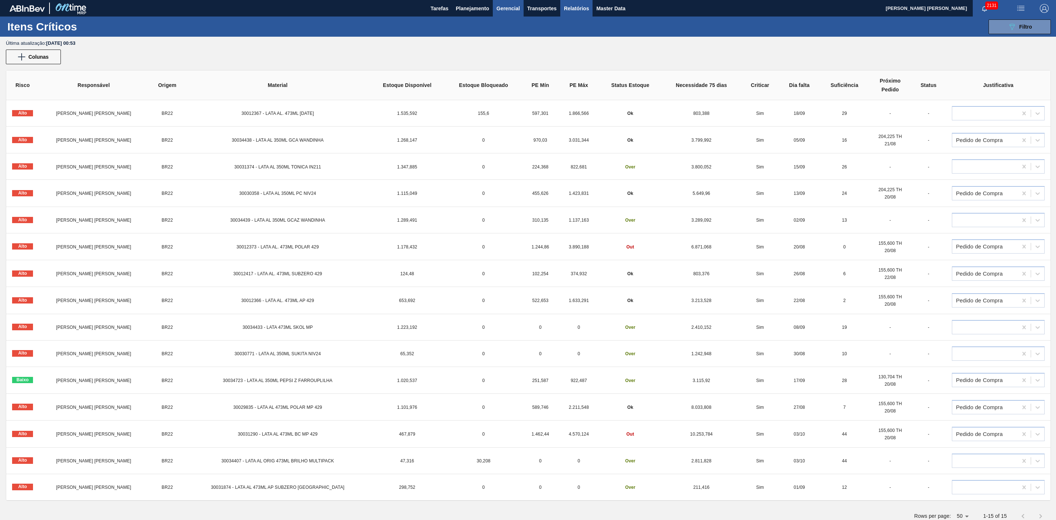
click at [575, 11] on span "Relatórios" at bounding box center [576, 8] width 25 height 9
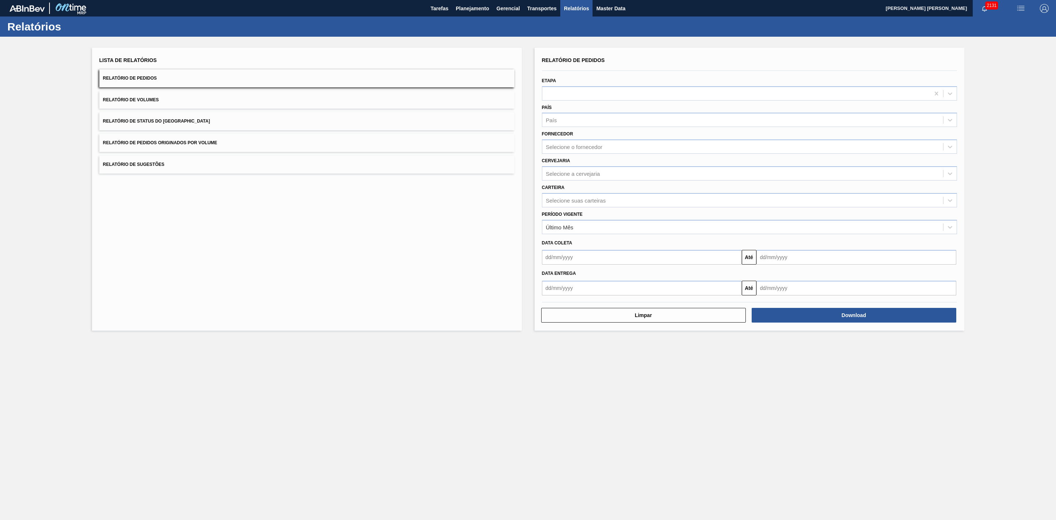
click at [159, 163] on span "Relatório de Sugestões" at bounding box center [134, 164] width 62 height 5
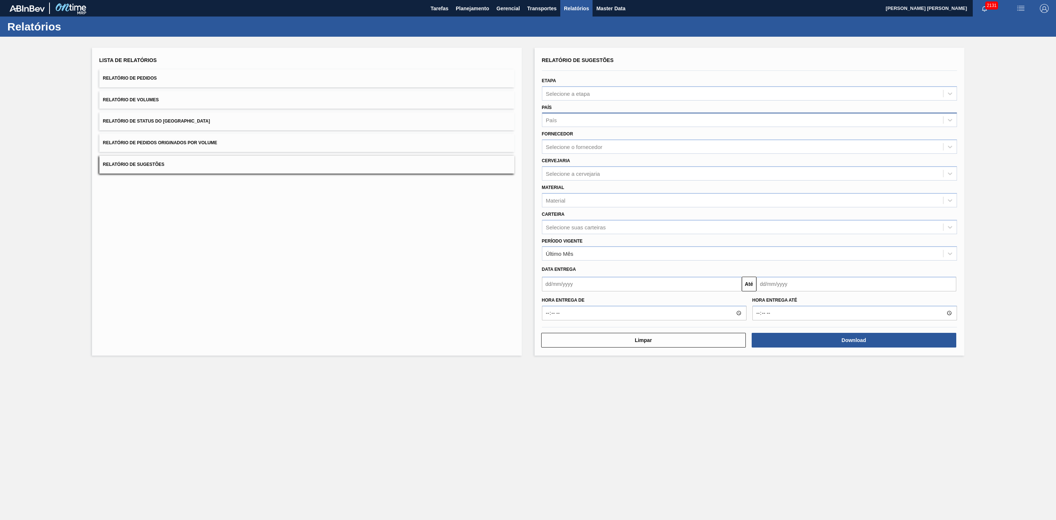
click at [566, 119] on div "País" at bounding box center [742, 120] width 401 height 11
click at [575, 147] on div "Selecione o fornecedor" at bounding box center [574, 147] width 56 height 6
click at [569, 117] on div "País" at bounding box center [742, 120] width 401 height 11
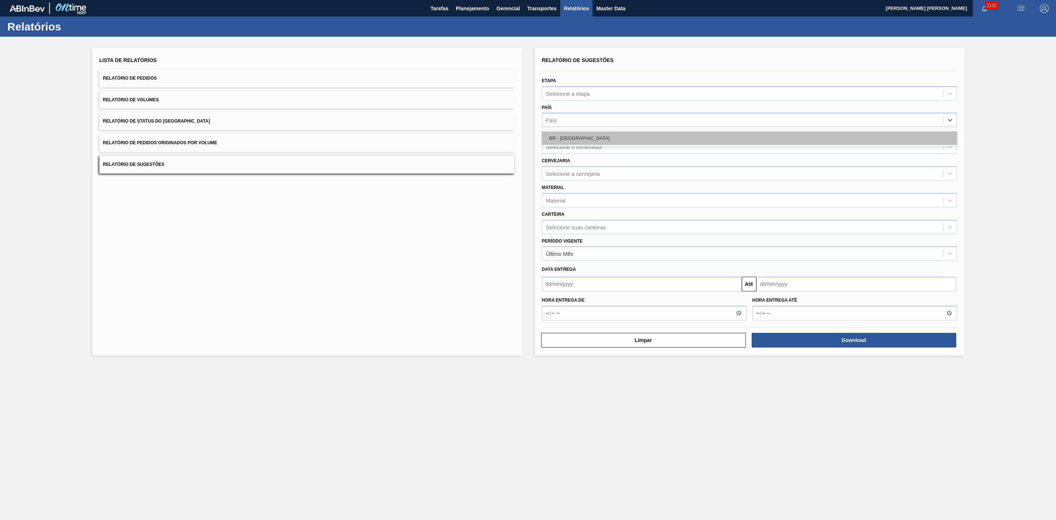
click at [562, 136] on div "BR - Brasil" at bounding box center [749, 138] width 415 height 14
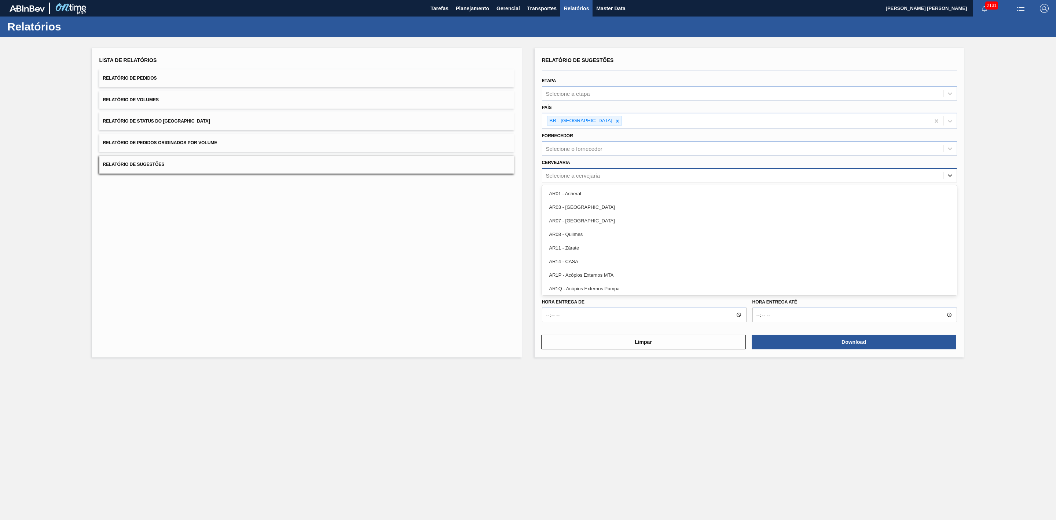
click at [569, 176] on div "Selecione a cervejaria" at bounding box center [573, 175] width 54 height 6
type input "22"
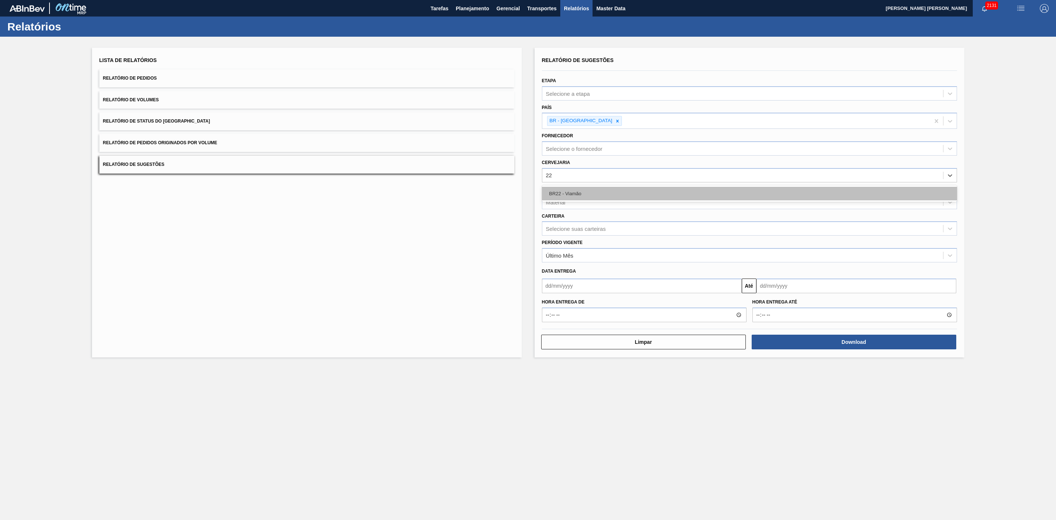
click at [575, 196] on div "BR22 - Viamão" at bounding box center [749, 194] width 415 height 14
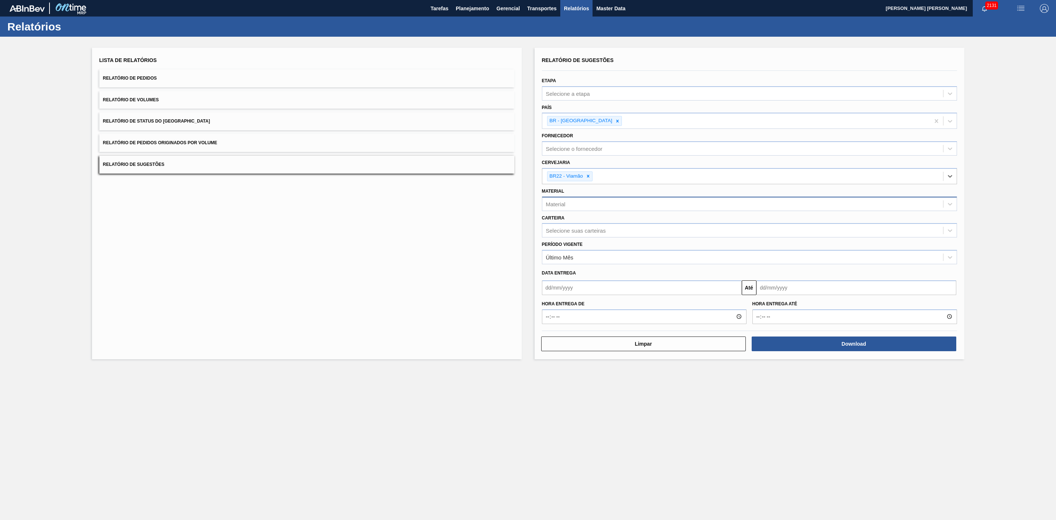
click at [561, 201] on div "Material" at bounding box center [555, 204] width 19 height 6
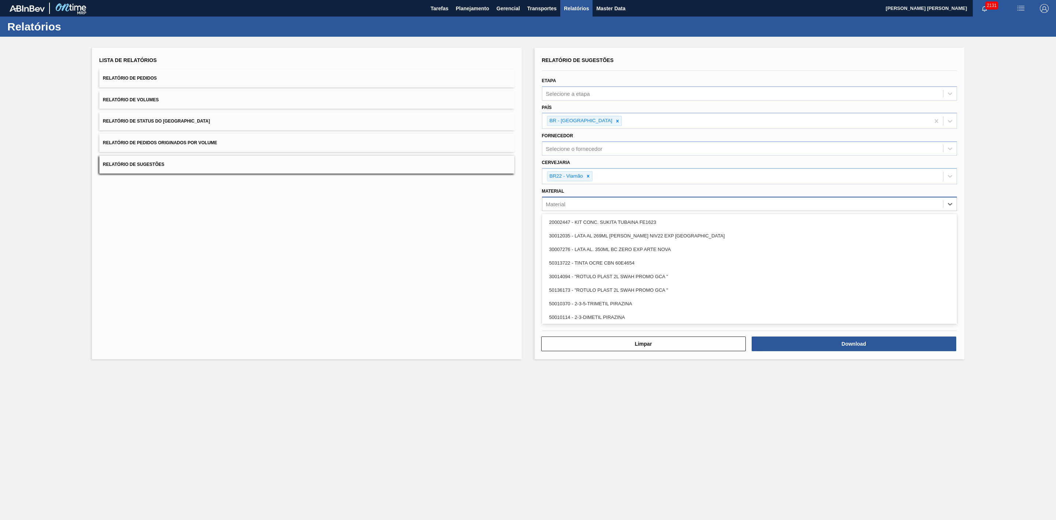
click at [582, 202] on div "Material" at bounding box center [742, 203] width 401 height 11
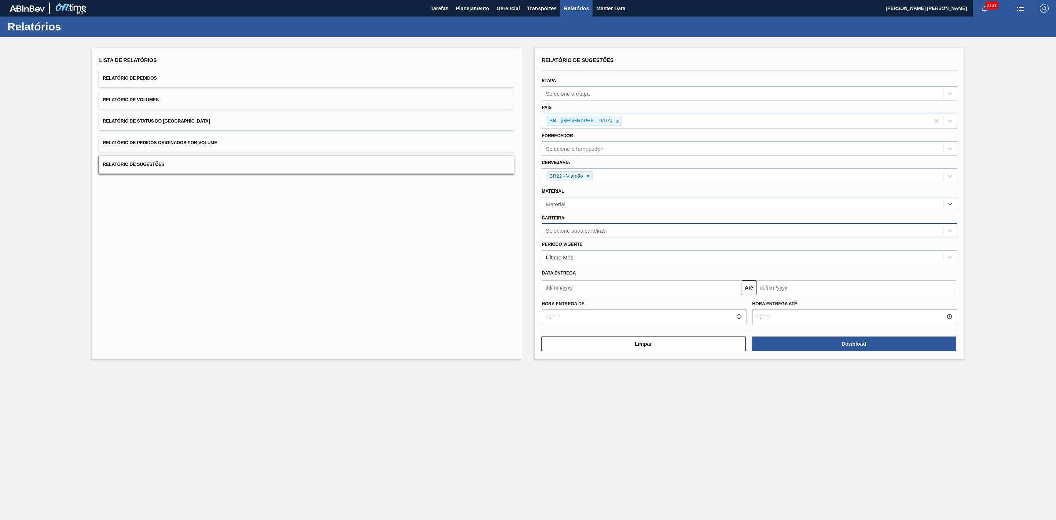
click at [568, 231] on div "Selecione suas carteiras" at bounding box center [576, 230] width 60 height 6
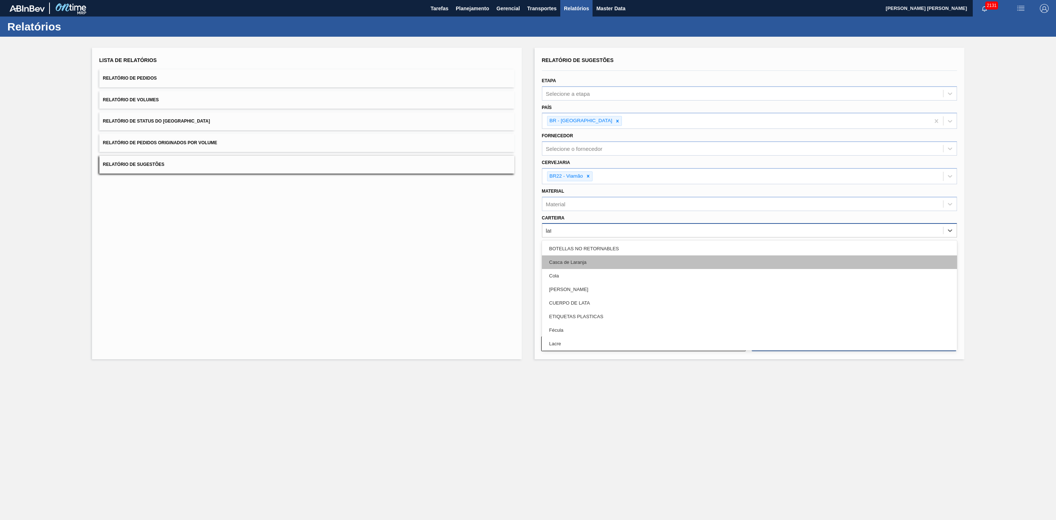
type input "lata"
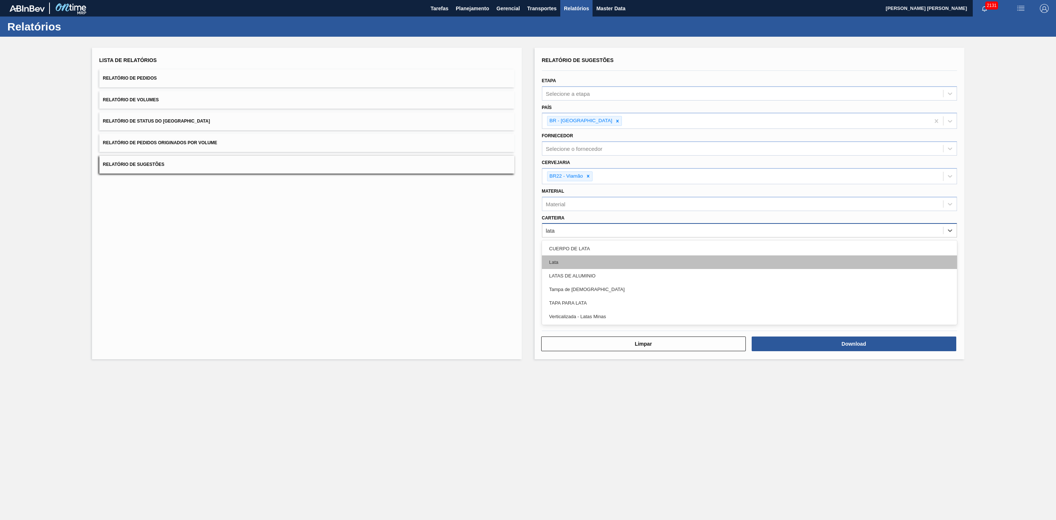
click at [575, 258] on div "Lata" at bounding box center [749, 262] width 415 height 14
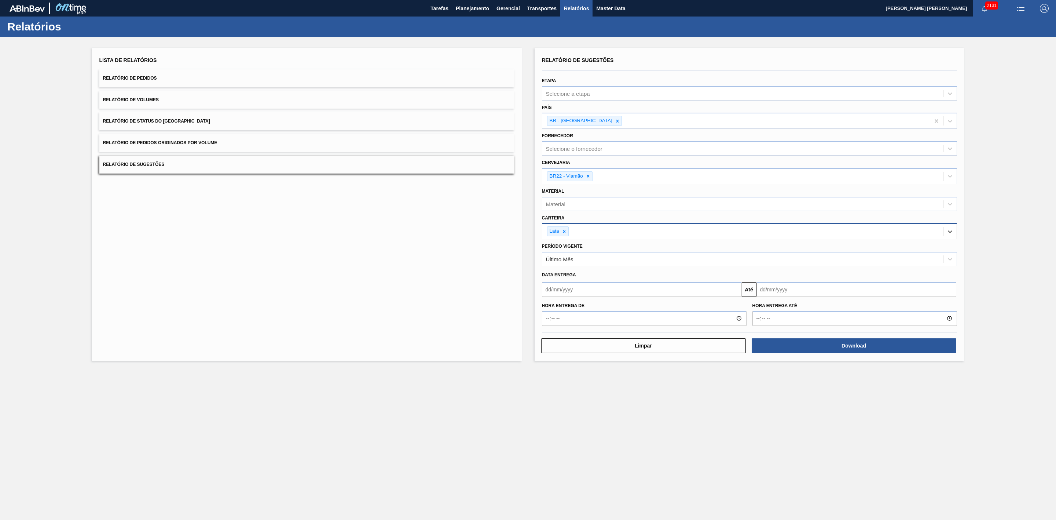
click at [613, 294] on input "text" at bounding box center [642, 289] width 200 height 15
drag, startPoint x: 589, startPoint y: 368, endPoint x: 589, endPoint y: 362, distance: 5.9
click at [589, 367] on div "20" at bounding box center [586, 366] width 10 height 10
type input "[DATE]"
click at [895, 292] on input "text" at bounding box center [856, 289] width 200 height 15
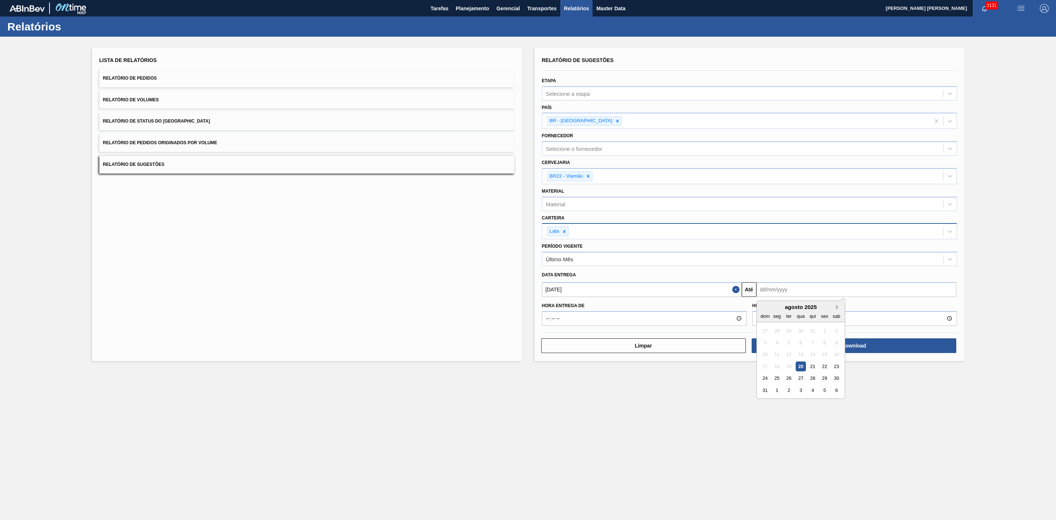
click at [839, 307] on button "Next Month" at bounding box center [838, 306] width 5 height 5
click at [788, 377] on div "30" at bounding box center [789, 378] width 10 height 10
type input "[DATE]"
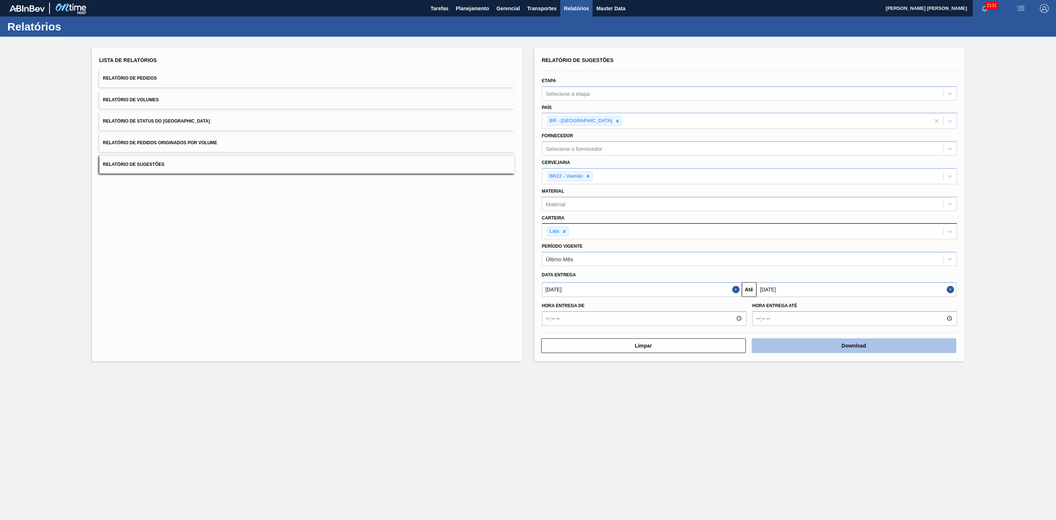
click at [823, 346] on button "Download" at bounding box center [854, 345] width 205 height 15
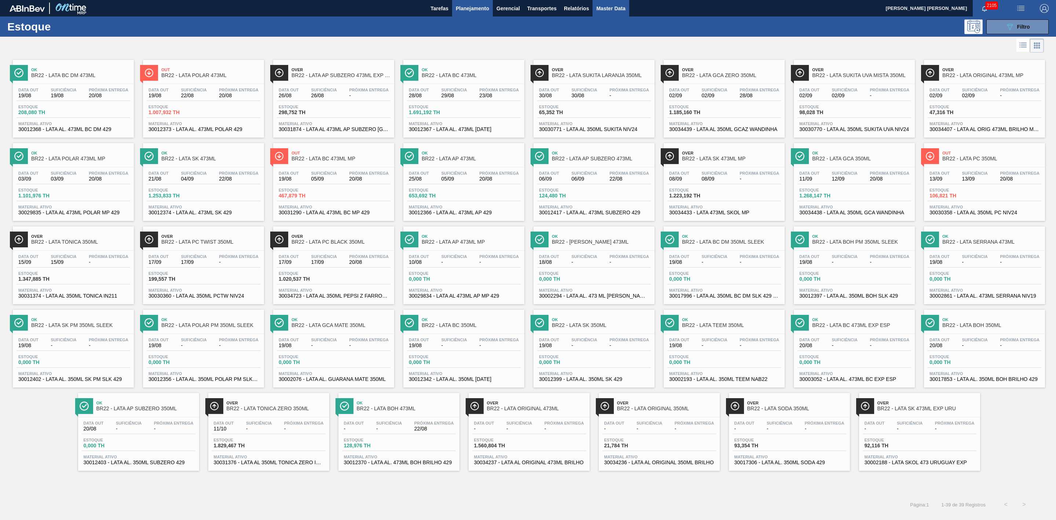
click at [606, 5] on span "Master Data" at bounding box center [610, 8] width 29 height 9
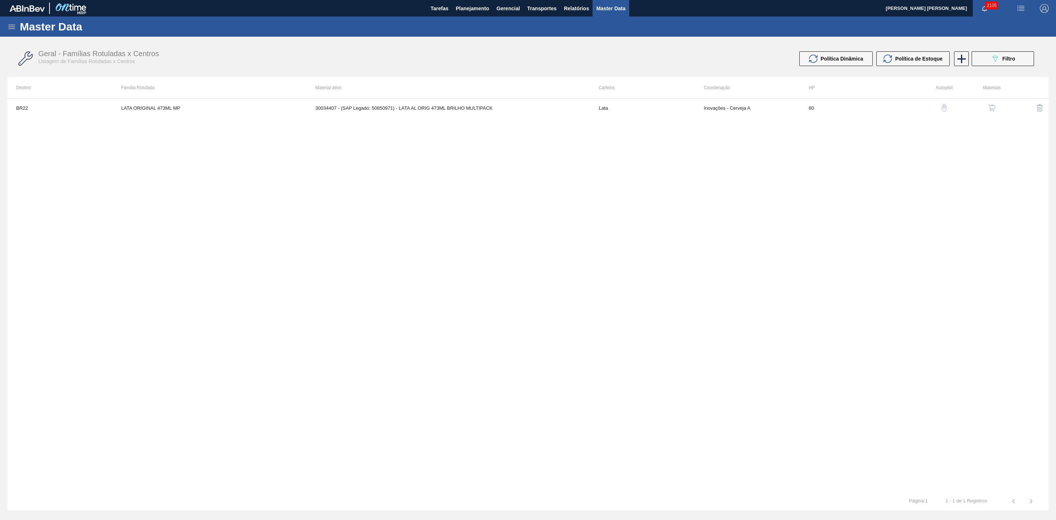
click at [10, 26] on icon at bounding box center [11, 26] width 9 height 9
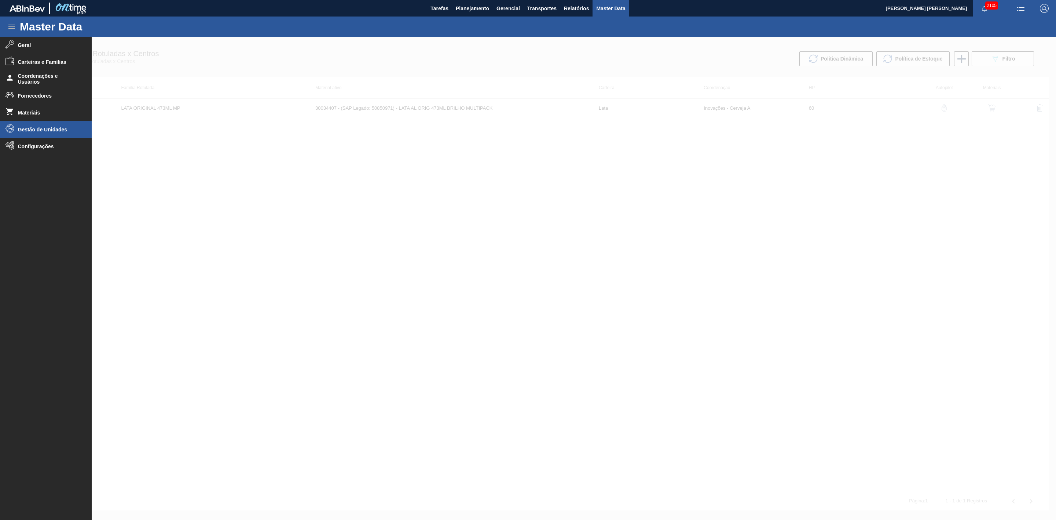
click at [45, 128] on span "Gestão de Unidades" at bounding box center [48, 129] width 60 height 6
click at [34, 174] on span "Configurações" at bounding box center [48, 176] width 60 height 6
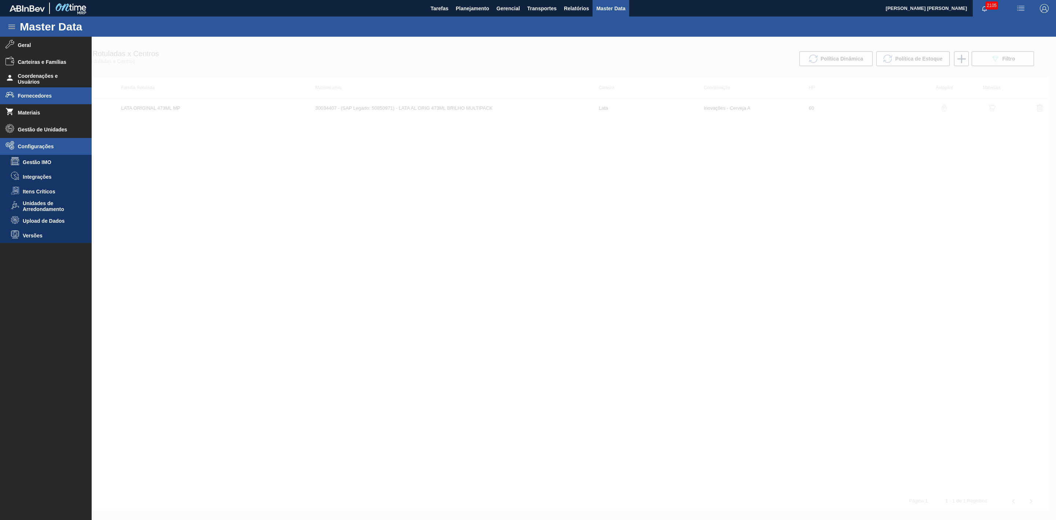
click at [38, 96] on span "Fornecedores" at bounding box center [48, 96] width 60 height 6
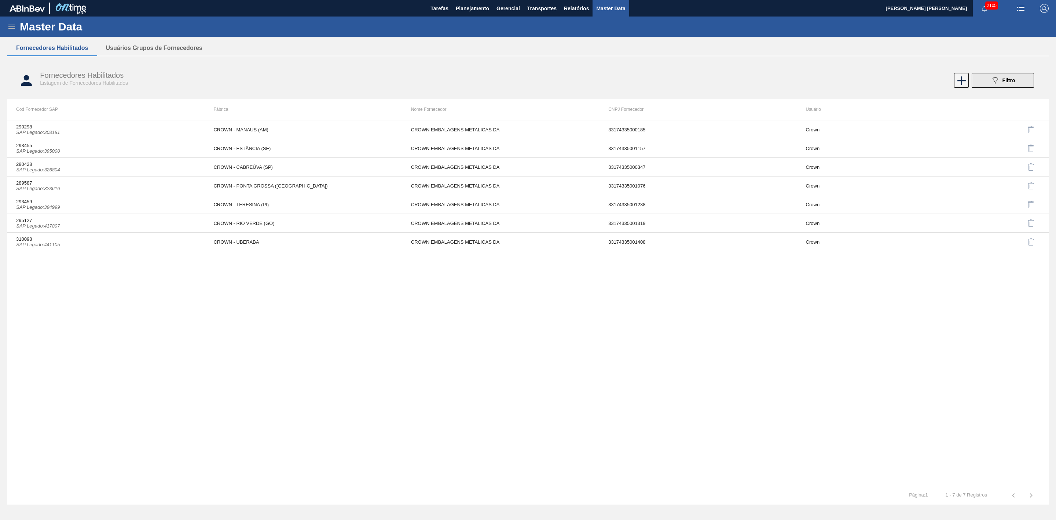
click at [988, 78] on button "089F7B8B-B2A5-4AFE-B5C0-19BA573D28AC Filtro" at bounding box center [1003, 80] width 62 height 15
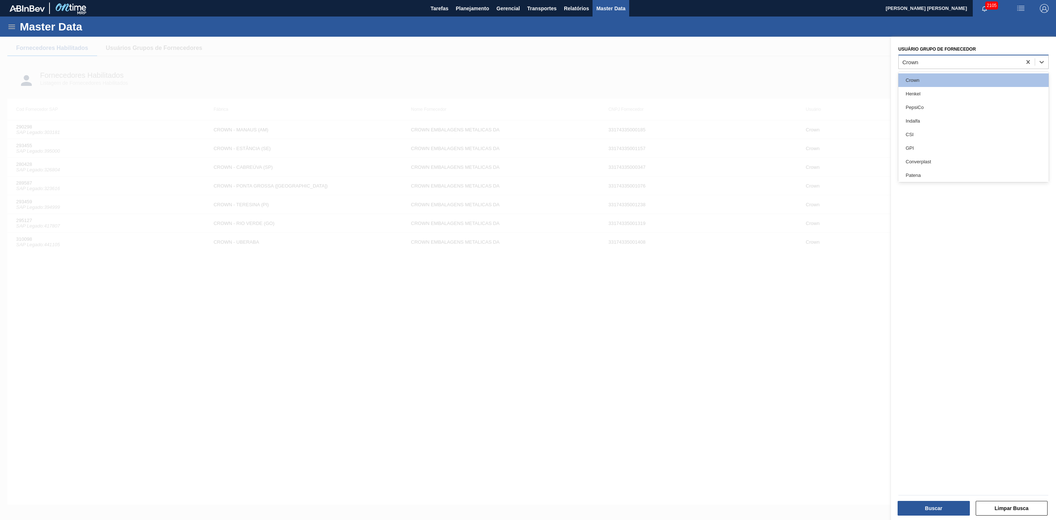
click at [976, 63] on div "Crown" at bounding box center [960, 61] width 123 height 11
click at [1025, 63] on icon at bounding box center [1027, 61] width 7 height 7
type Fornecedor "ball"
drag, startPoint x: 935, startPoint y: 75, endPoint x: 938, endPoint y: 80, distance: 5.3
click at [935, 75] on div "Ball" at bounding box center [973, 80] width 150 height 14
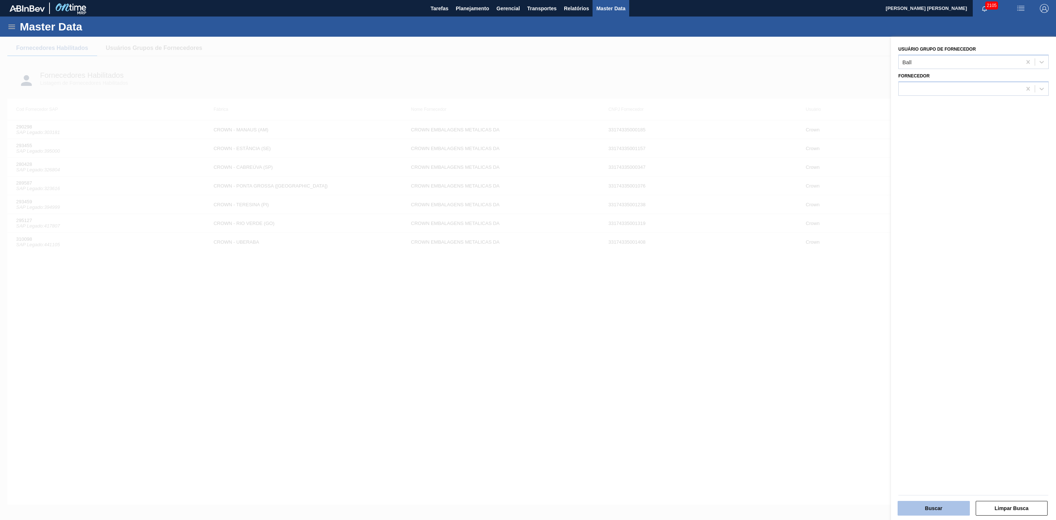
click at [942, 510] on button "Buscar" at bounding box center [934, 507] width 72 height 15
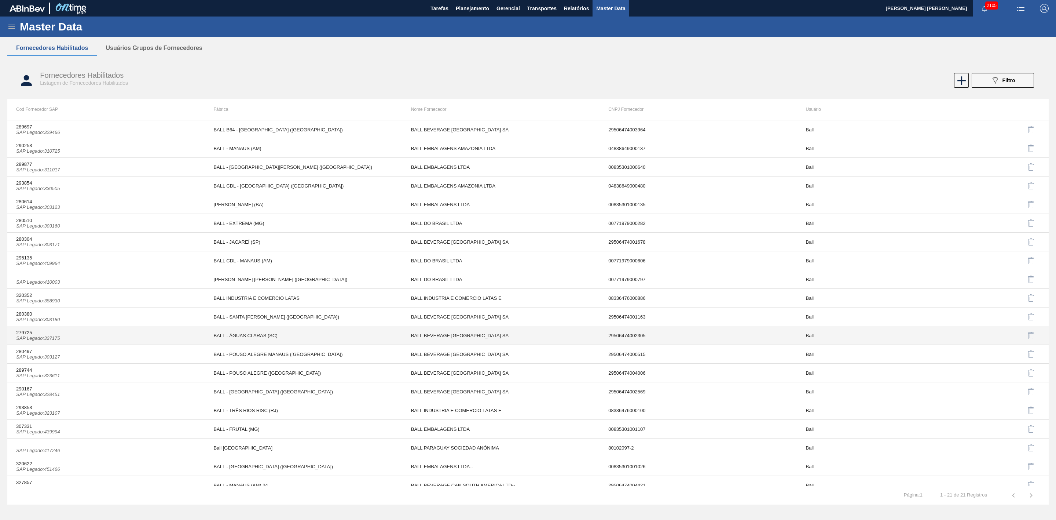
click at [54, 339] on icon "SAP Legado : 327175" at bounding box center [38, 337] width 44 height 5
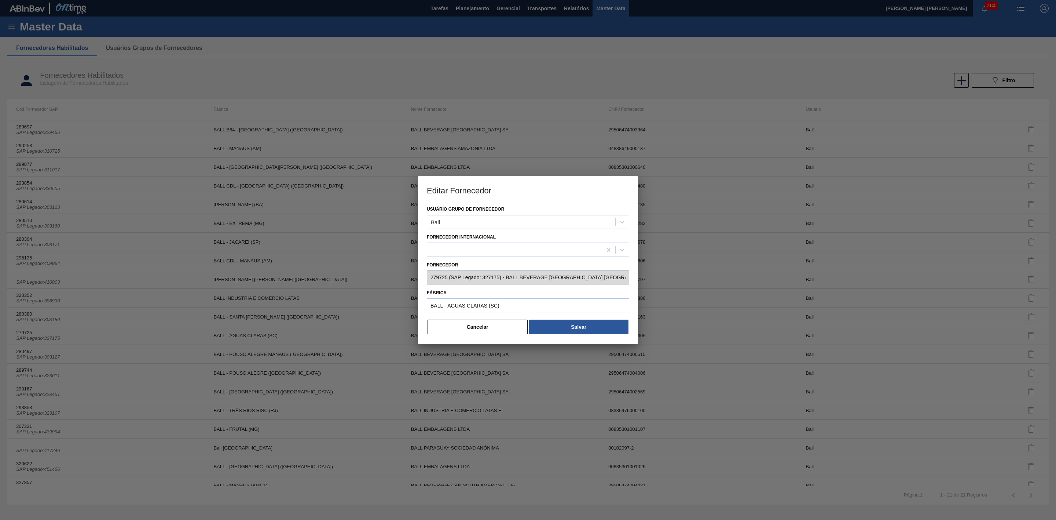
type input "279725 (SAP Legado: 327175) - BALL BEVERAGE [GEOGRAPHIC_DATA] [GEOGRAPHIC_DATA]…"
type input "BALL - ÁGUAS CLARAS (SC)"
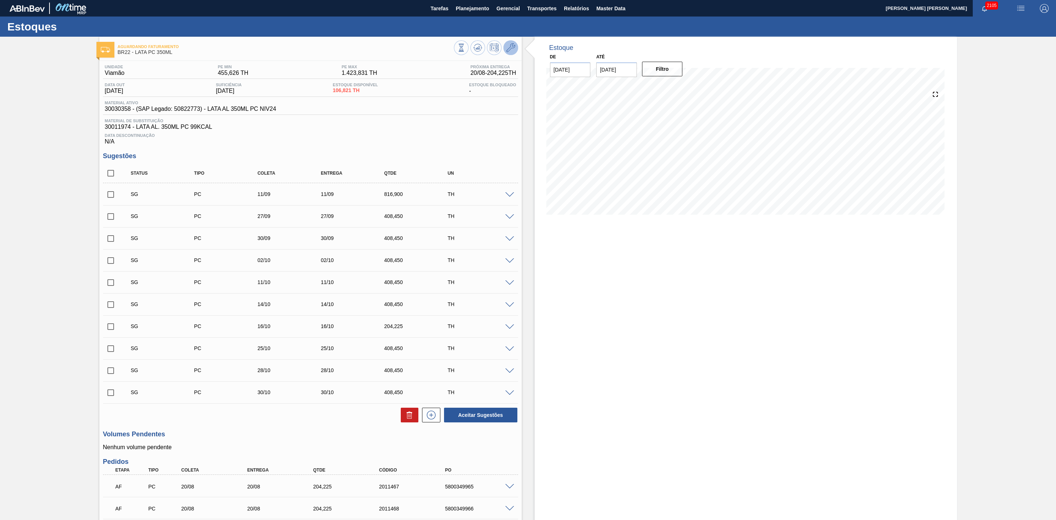
click at [511, 45] on icon at bounding box center [510, 47] width 9 height 9
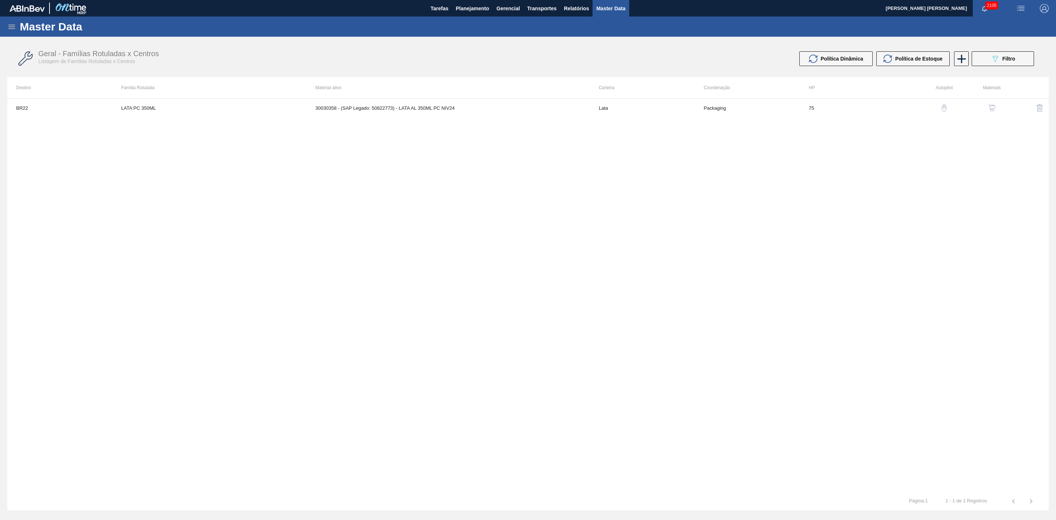
click at [989, 107] on img "button" at bounding box center [991, 107] width 7 height 7
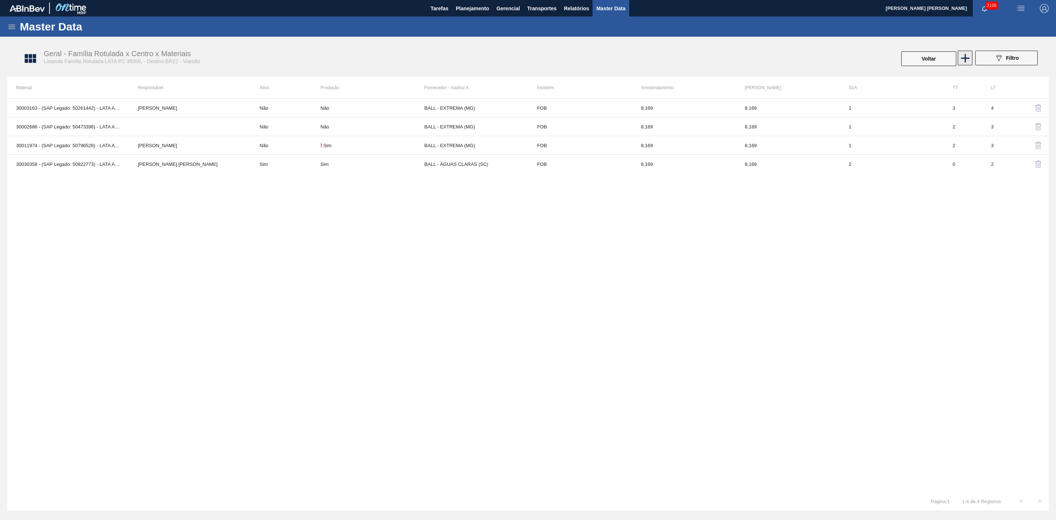
click at [964, 58] on icon at bounding box center [965, 58] width 8 height 8
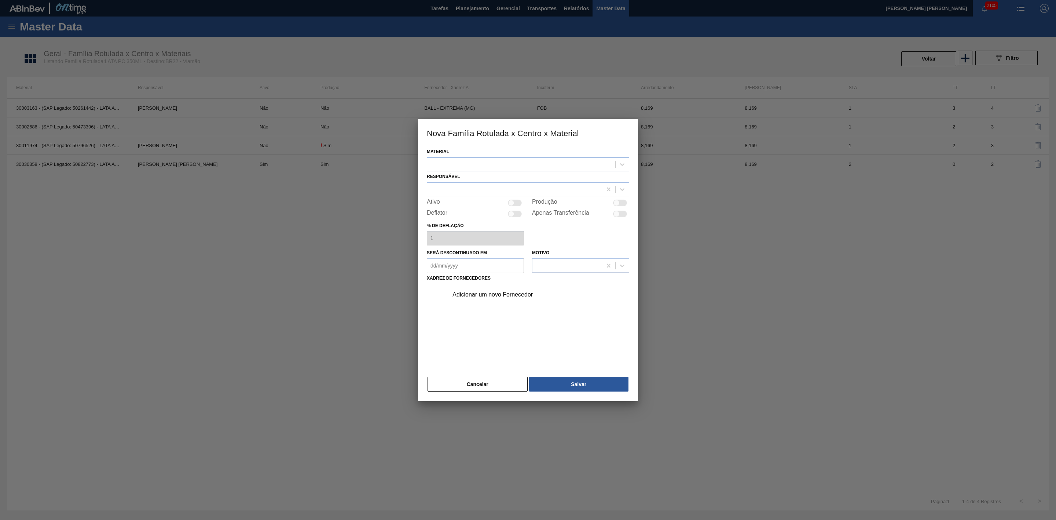
click at [504, 162] on div at bounding box center [521, 164] width 188 height 11
click at [500, 385] on button "Cancelar" at bounding box center [478, 384] width 100 height 15
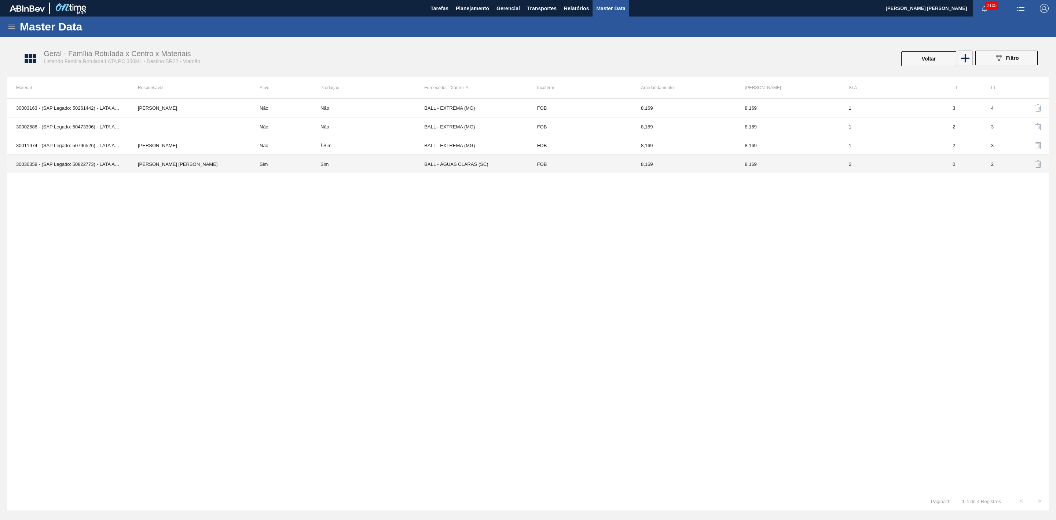
click at [299, 162] on td "Sim" at bounding box center [286, 164] width 70 height 19
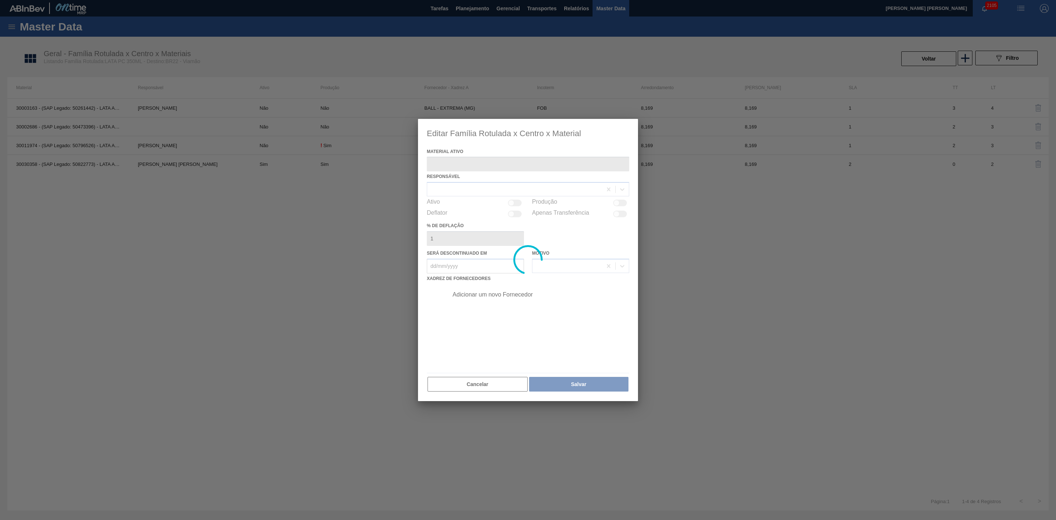
type ativo "30030358 - (SAP Legado: 50822773) - LATA AL 350ML PC NIV24"
checkbox input "true"
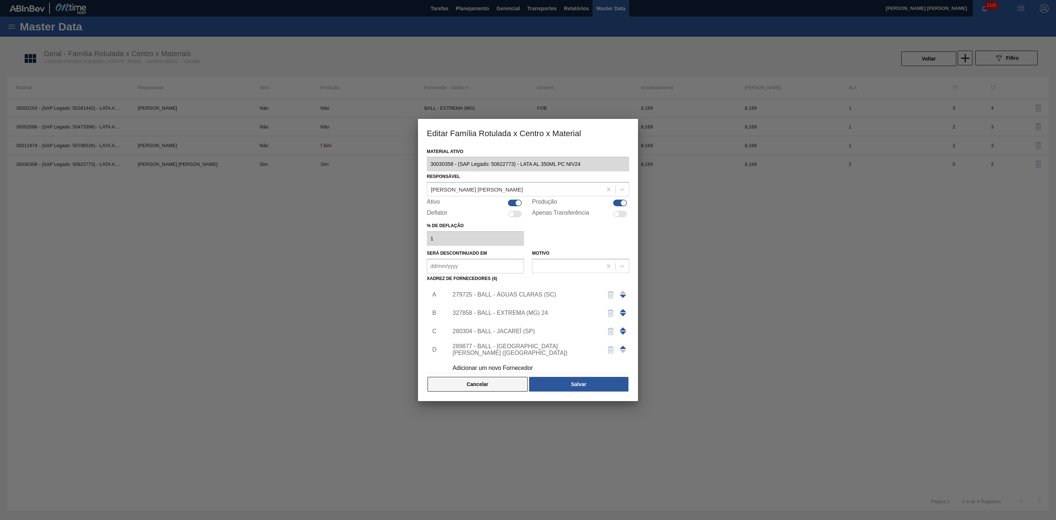
click at [487, 388] on button "Cancelar" at bounding box center [478, 384] width 100 height 15
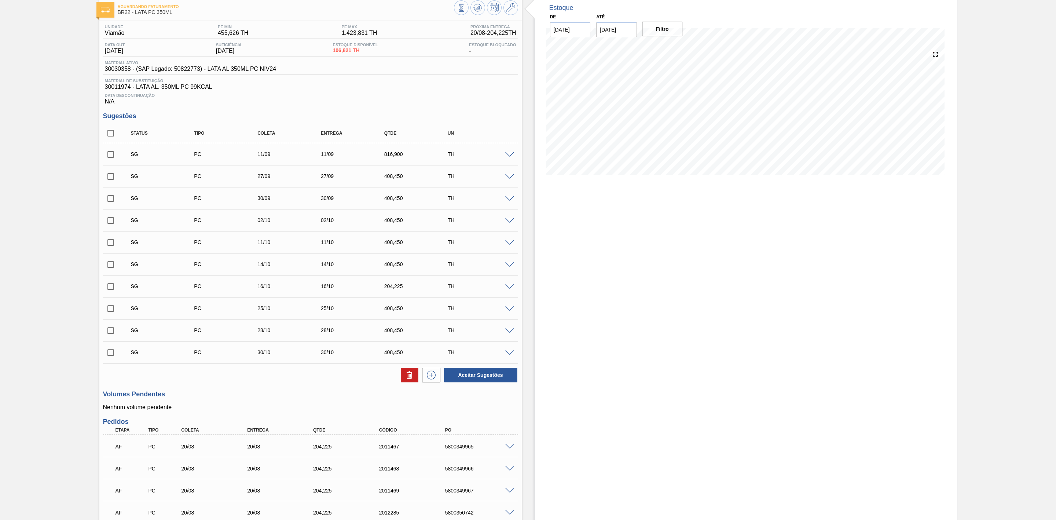
scroll to position [106, 0]
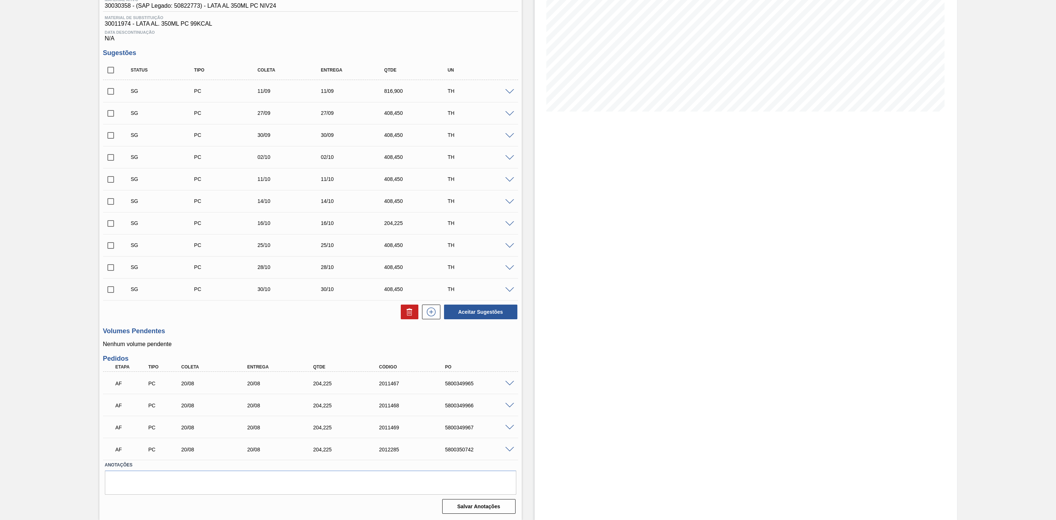
click at [511, 383] on span at bounding box center [509, 383] width 9 height 5
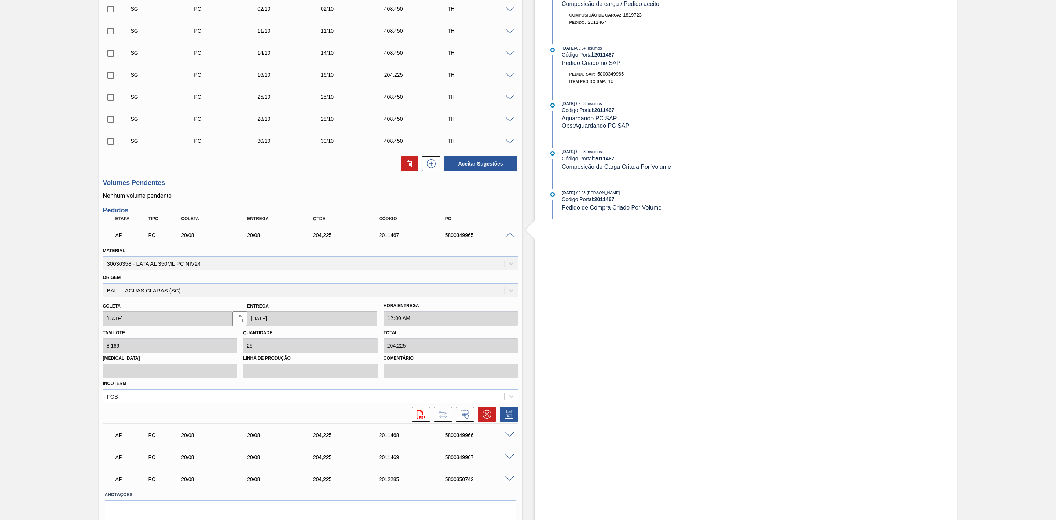
scroll to position [271, 0]
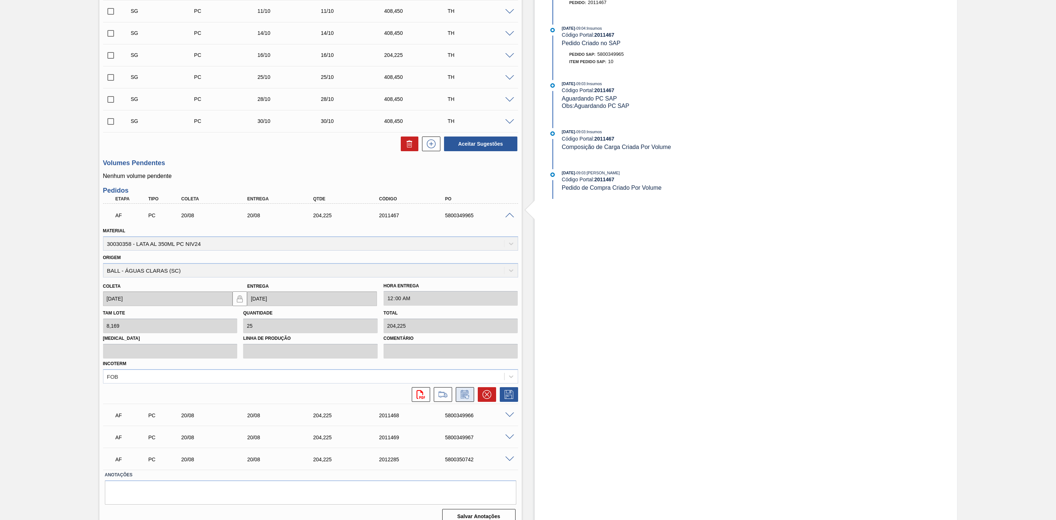
click at [464, 399] on icon at bounding box center [465, 394] width 12 height 9
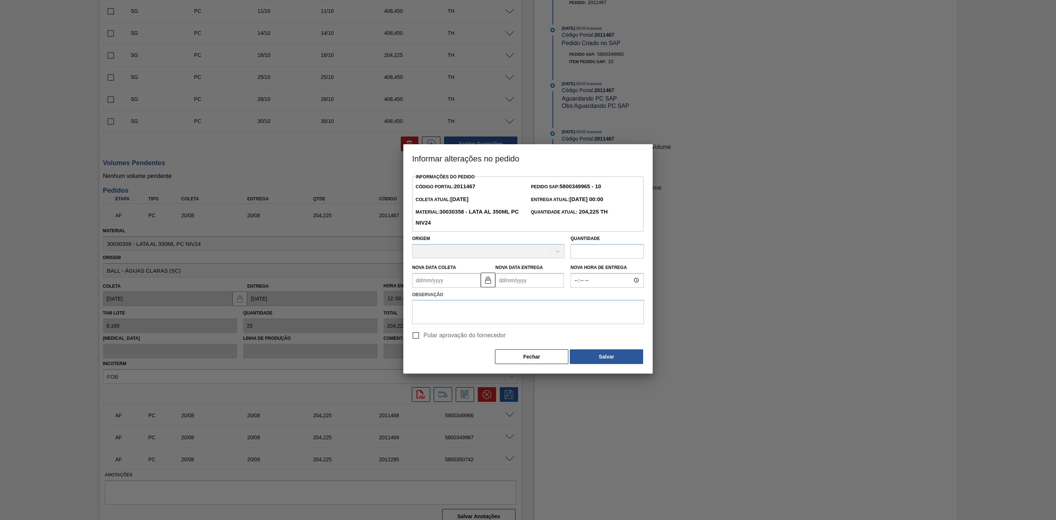
click at [444, 279] on Coleta2011467 "Nova Data Coleta" at bounding box center [446, 280] width 69 height 15
click at [494, 355] on div "23" at bounding box center [492, 357] width 10 height 10
type Coleta2011467 "[DATE]"
type Entrega2011467 "[DATE]"
click at [463, 334] on span "Pular aprovação do fornecedor" at bounding box center [464, 335] width 82 height 9
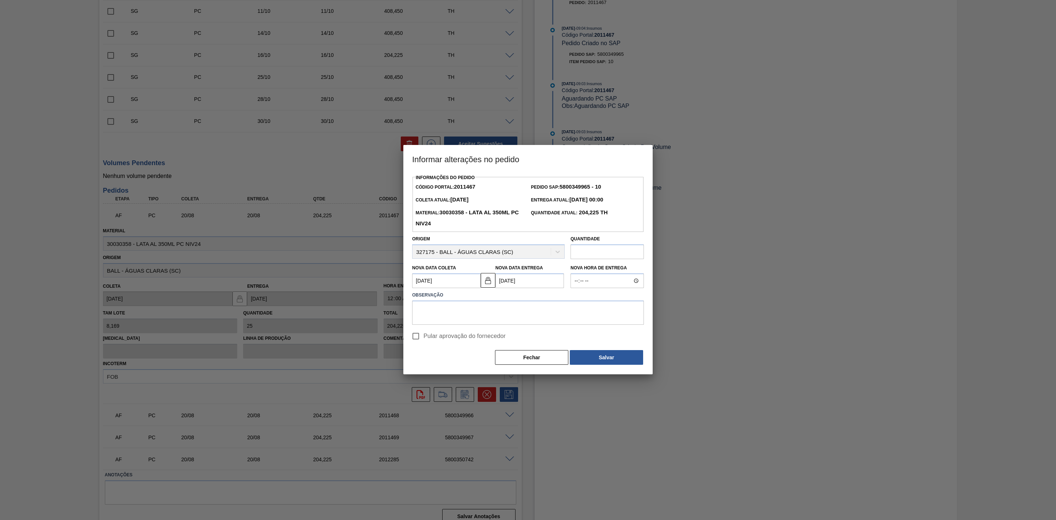
click at [423, 334] on input "Pular aprovação do fornecedor" at bounding box center [415, 335] width 15 height 15
checkbox input "true"
click at [587, 356] on button "Salvar" at bounding box center [606, 357] width 73 height 15
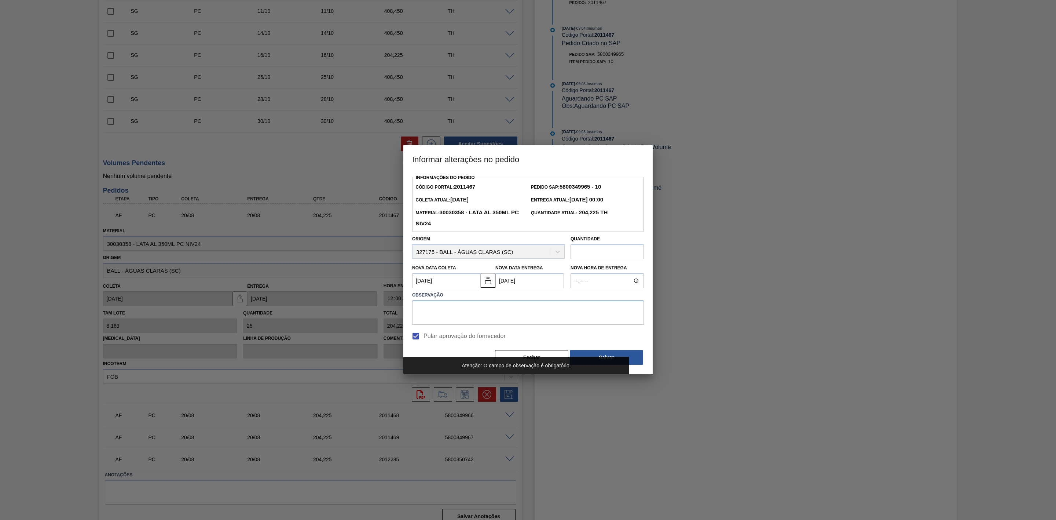
click at [508, 308] on textarea at bounding box center [528, 312] width 232 height 24
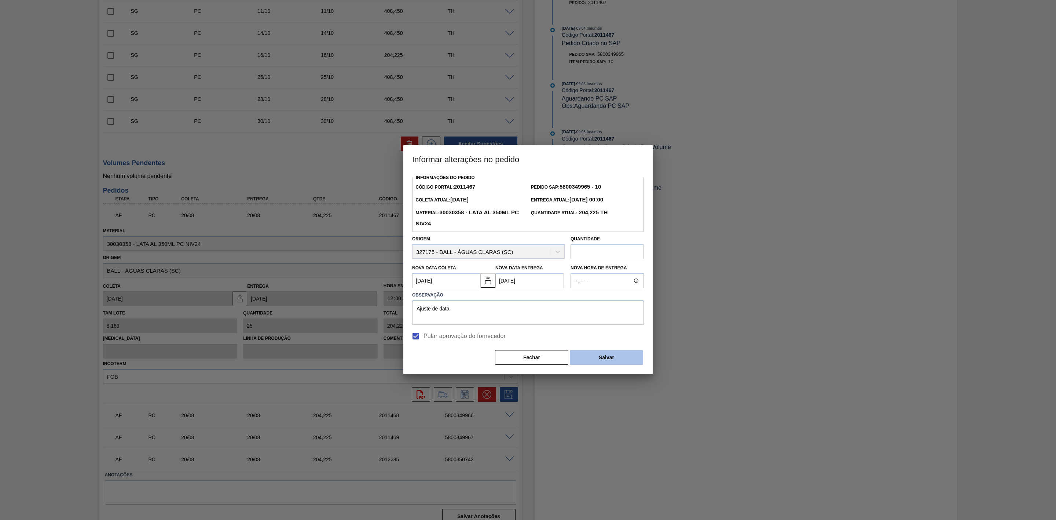
type textarea "Ajuste de data"
click at [595, 360] on button "Salvar" at bounding box center [606, 357] width 73 height 15
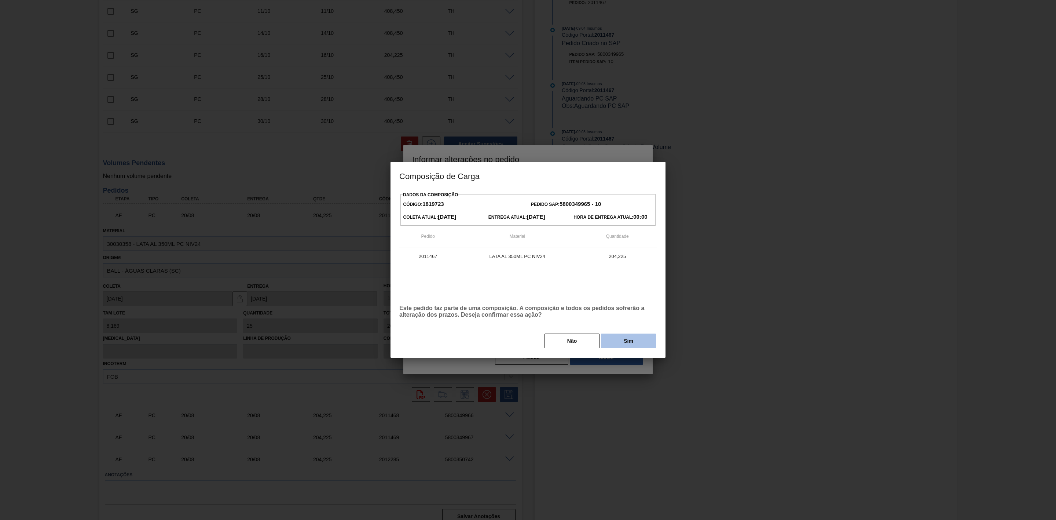
click at [609, 341] on button "Sim" at bounding box center [628, 340] width 55 height 15
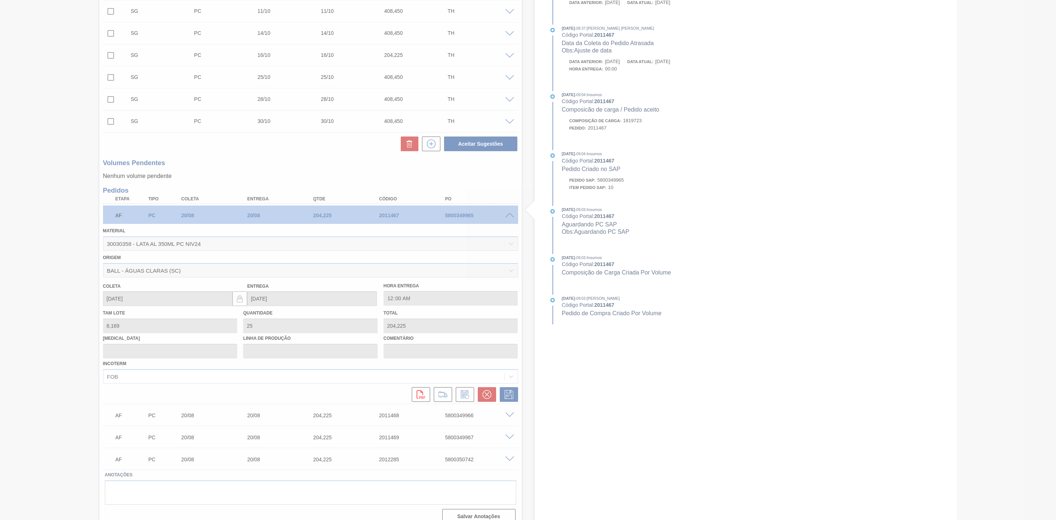
type input "Ajuste de data"
type input "[DATE]"
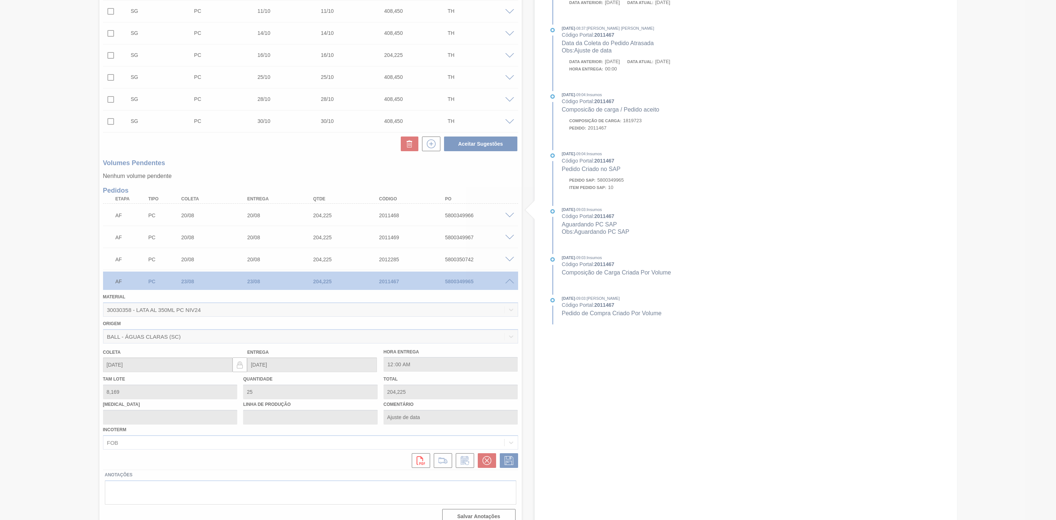
scroll to position [106, 0]
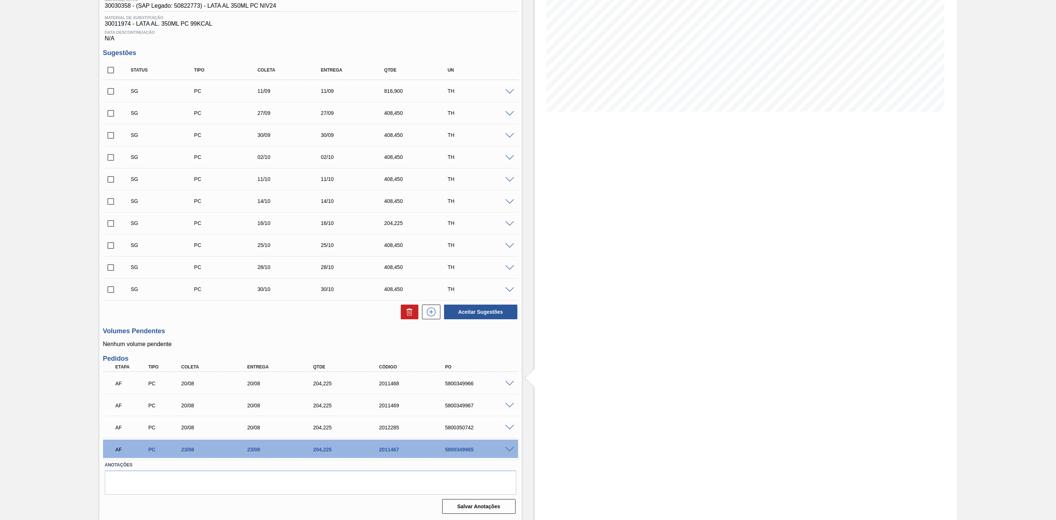
click at [509, 428] on span at bounding box center [509, 427] width 9 height 5
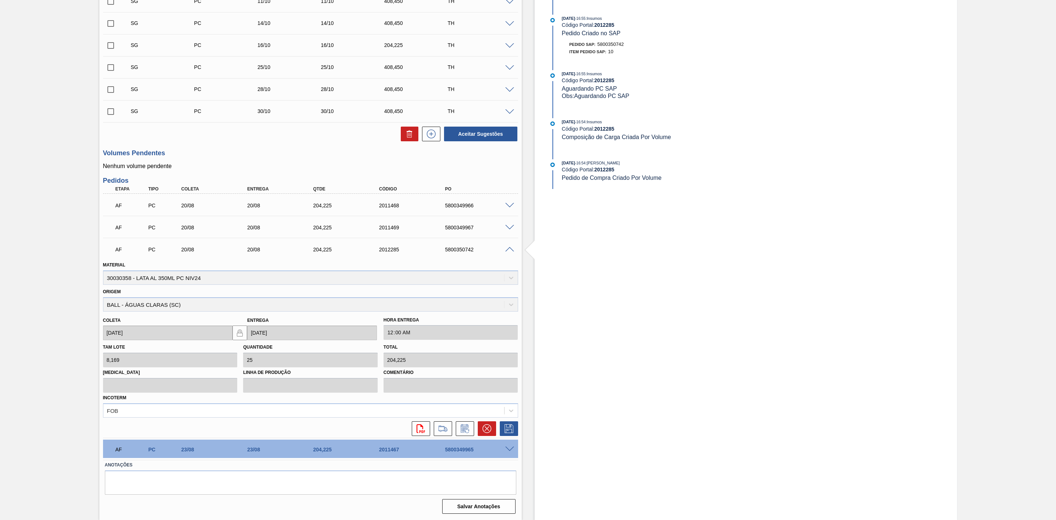
scroll to position [284, 0]
click at [463, 430] on icon at bounding box center [465, 428] width 12 height 9
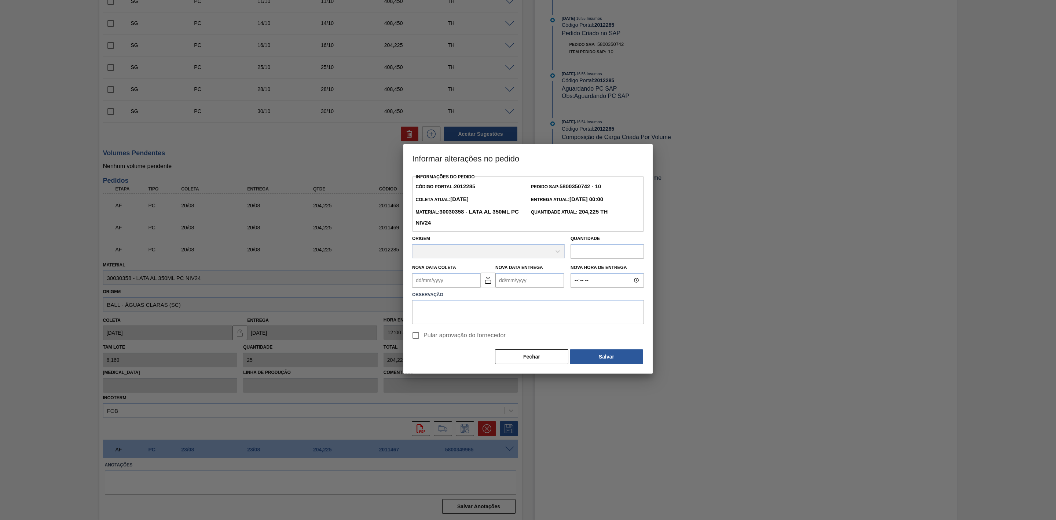
click at [450, 282] on Coleta2012285 "Nova Data Coleta" at bounding box center [446, 280] width 69 height 15
click at [492, 359] on div "23" at bounding box center [492, 357] width 10 height 10
type Coleta2012285 "[DATE]"
type Entrega2012285 "[DATE]"
click at [439, 336] on span "Pular aprovação do fornecedor" at bounding box center [464, 335] width 82 height 9
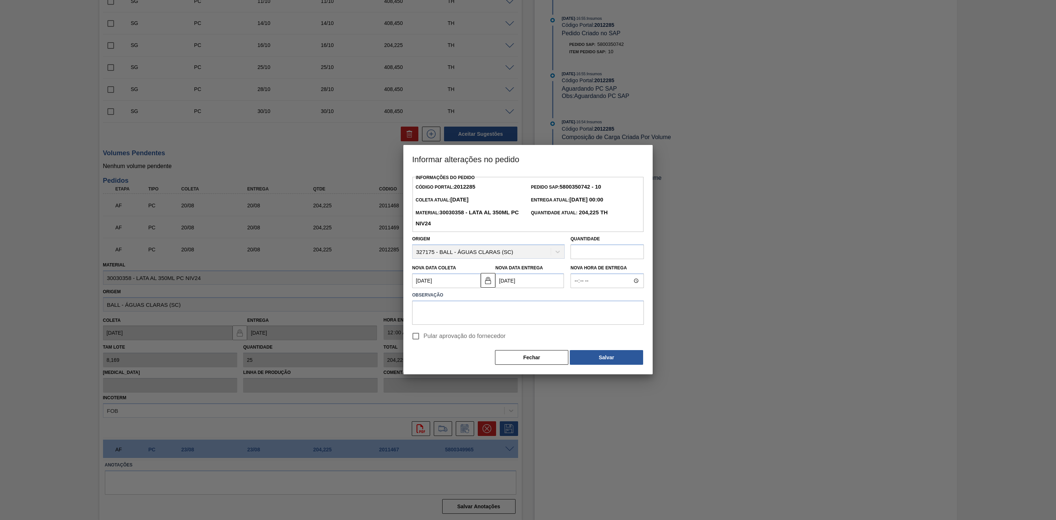
click at [423, 336] on input "Pular aprovação do fornecedor" at bounding box center [415, 335] width 15 height 15
checkbox input "true"
click at [454, 313] on textarea at bounding box center [528, 312] width 232 height 24
type textarea "Ajuste de data"
click at [595, 355] on button "Salvar" at bounding box center [606, 357] width 73 height 15
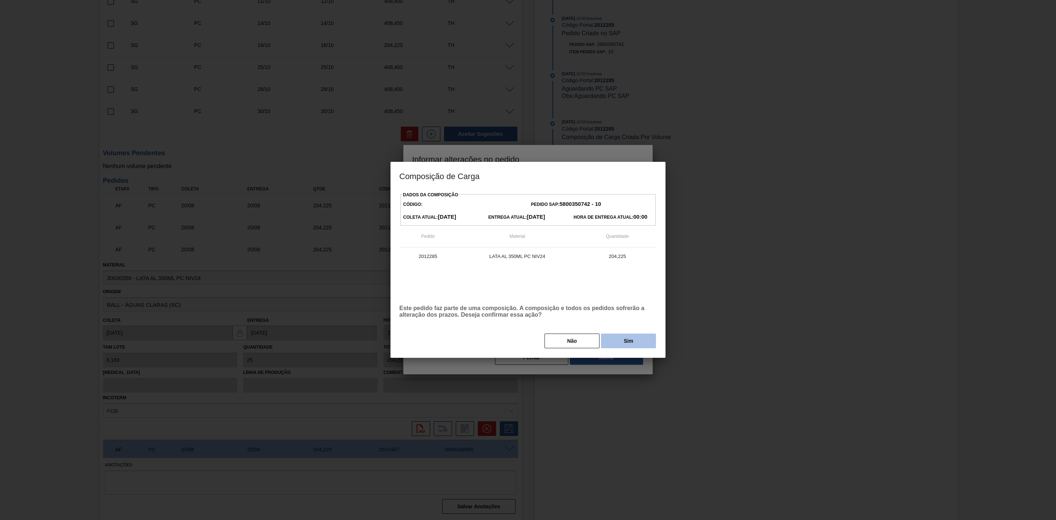
click at [624, 340] on button "Sim" at bounding box center [628, 340] width 55 height 15
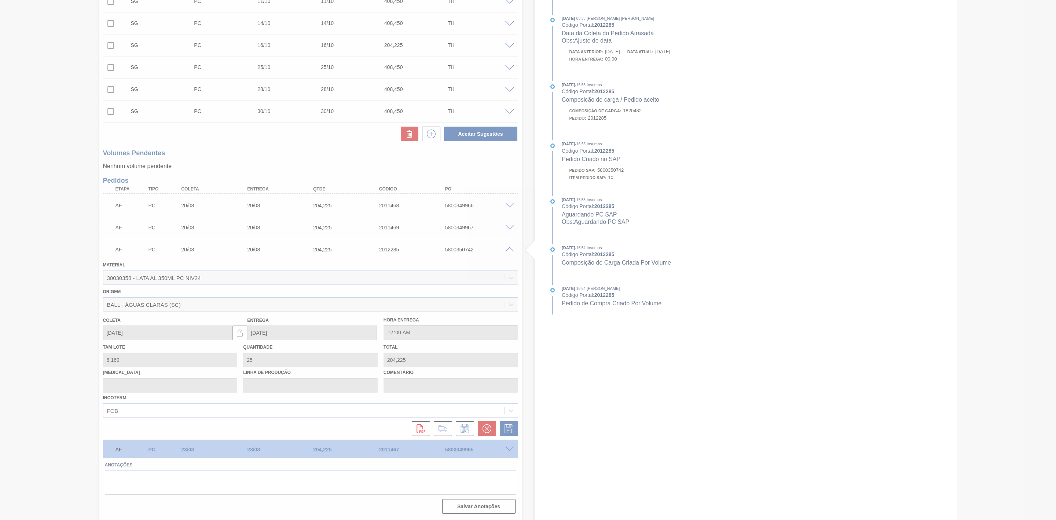
type input "Ajuste de data"
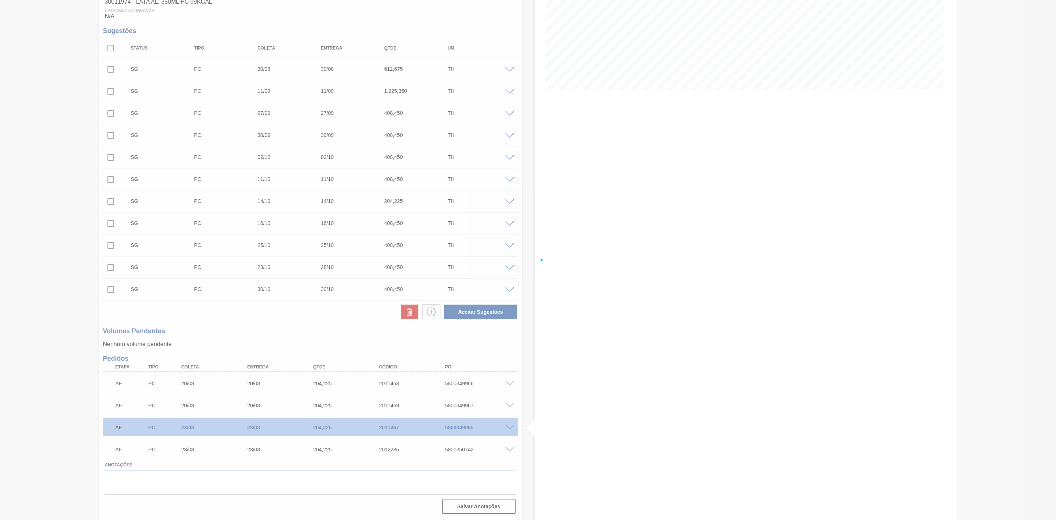
scroll to position [128, 0]
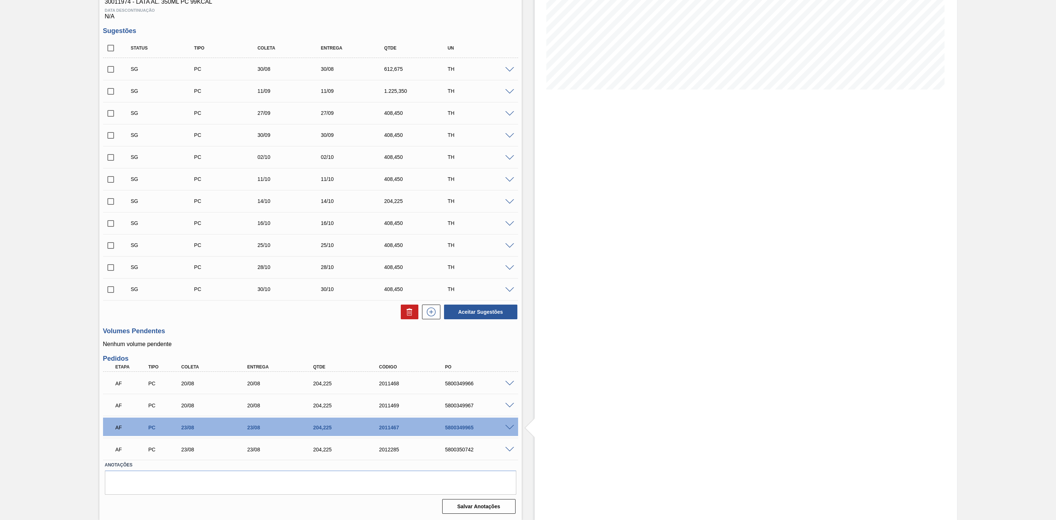
click at [508, 426] on span at bounding box center [509, 427] width 9 height 5
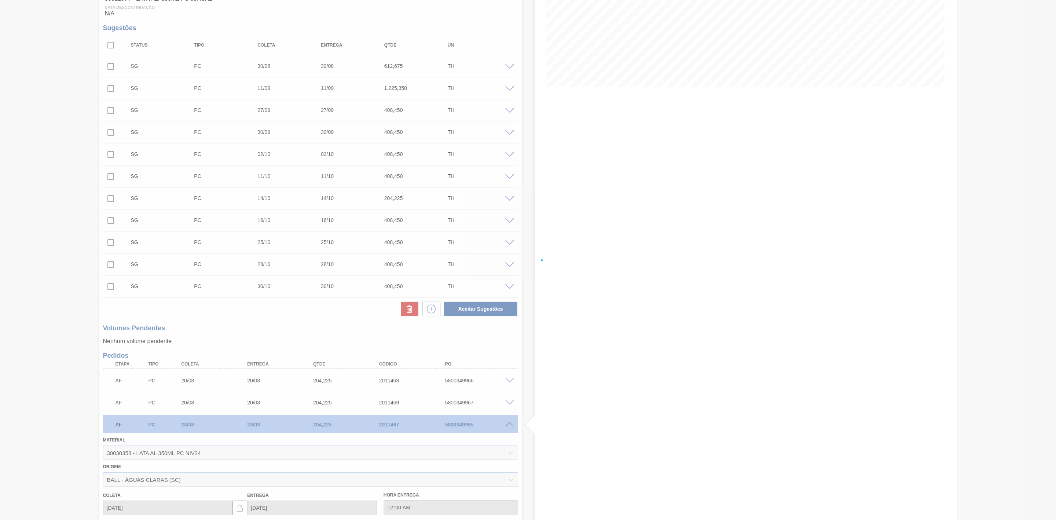
scroll to position [284, 0]
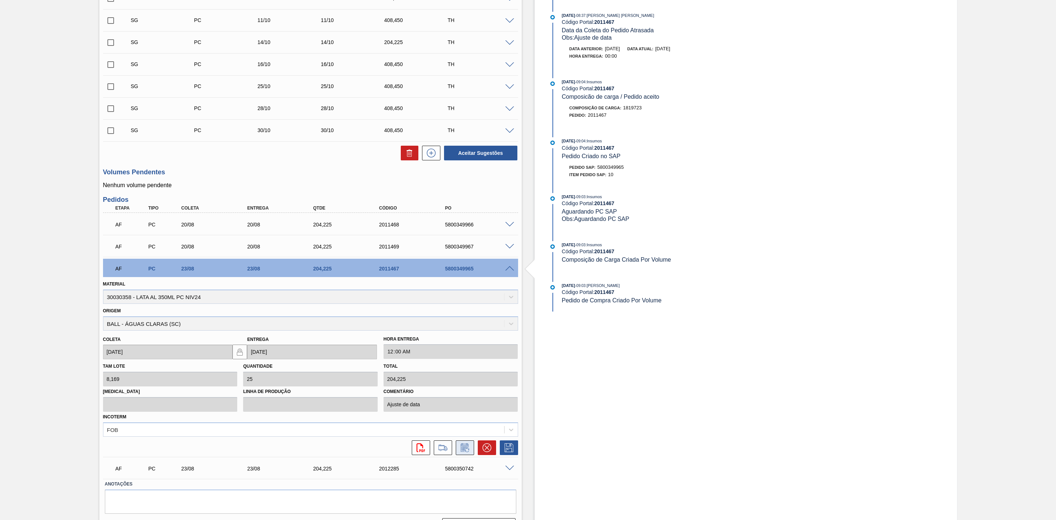
click at [462, 448] on icon at bounding box center [465, 447] width 12 height 9
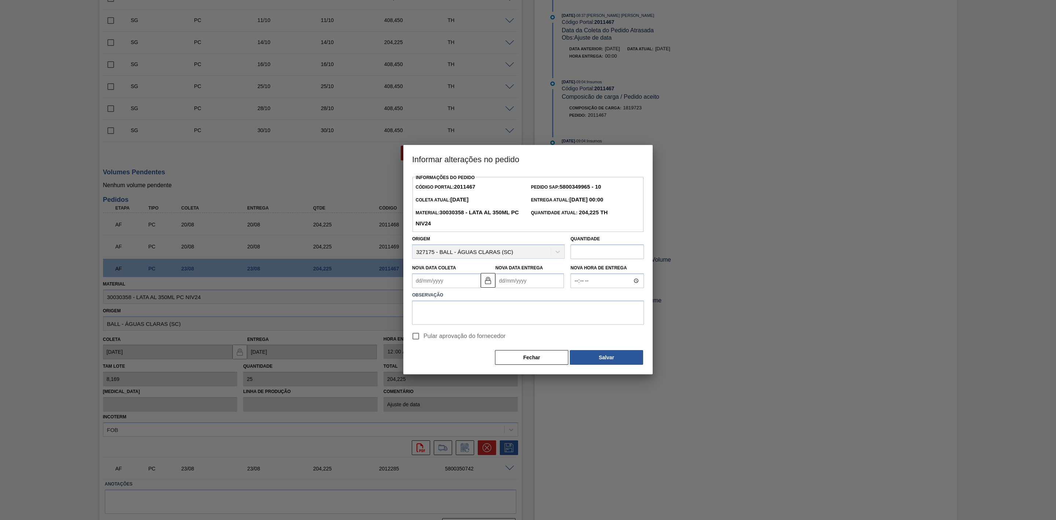
click at [436, 283] on Coleta2011467 "Nova Data Coleta" at bounding box center [446, 280] width 69 height 15
click at [458, 357] on div "20" at bounding box center [456, 357] width 10 height 10
type Coleta2011467 "[DATE]"
type Entrega2011467 "[DATE]"
click at [485, 309] on textarea at bounding box center [528, 312] width 232 height 24
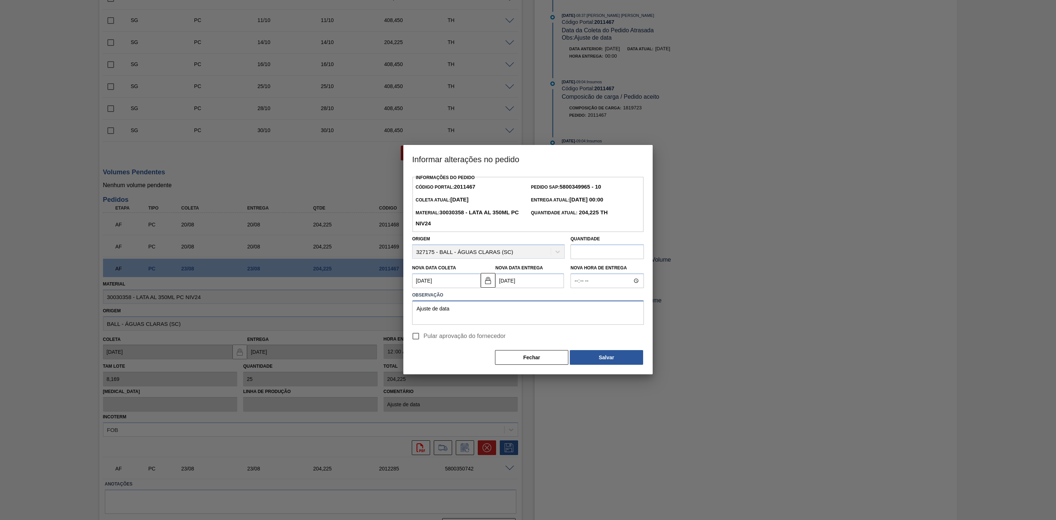
type textarea "Ajuste de data"
click at [481, 335] on span "Pular aprovação do fornecedor" at bounding box center [464, 335] width 82 height 9
click at [423, 335] on input "Pular aprovação do fornecedor" at bounding box center [415, 335] width 15 height 15
checkbox input "true"
click at [586, 361] on button "Salvar" at bounding box center [606, 357] width 73 height 15
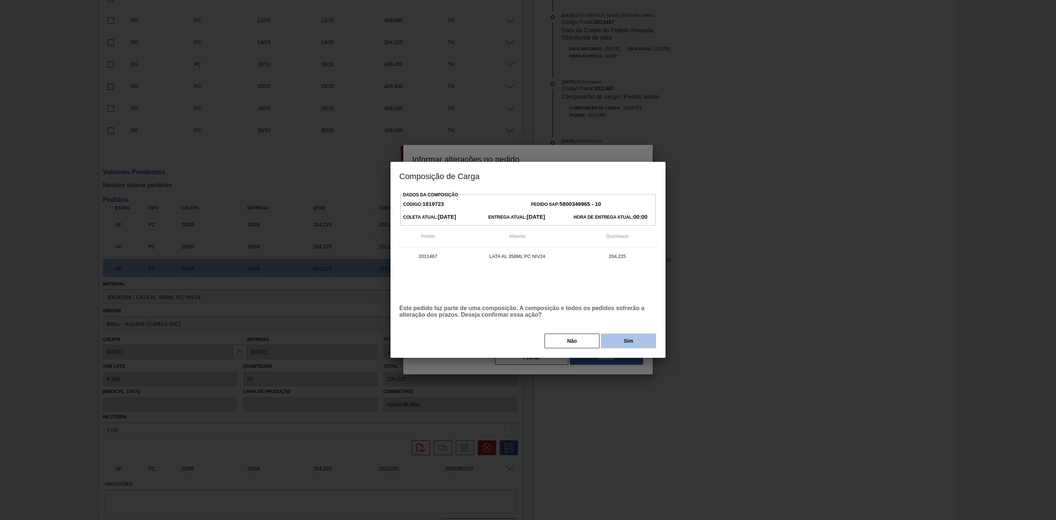
click at [619, 339] on button "Sim" at bounding box center [628, 340] width 55 height 15
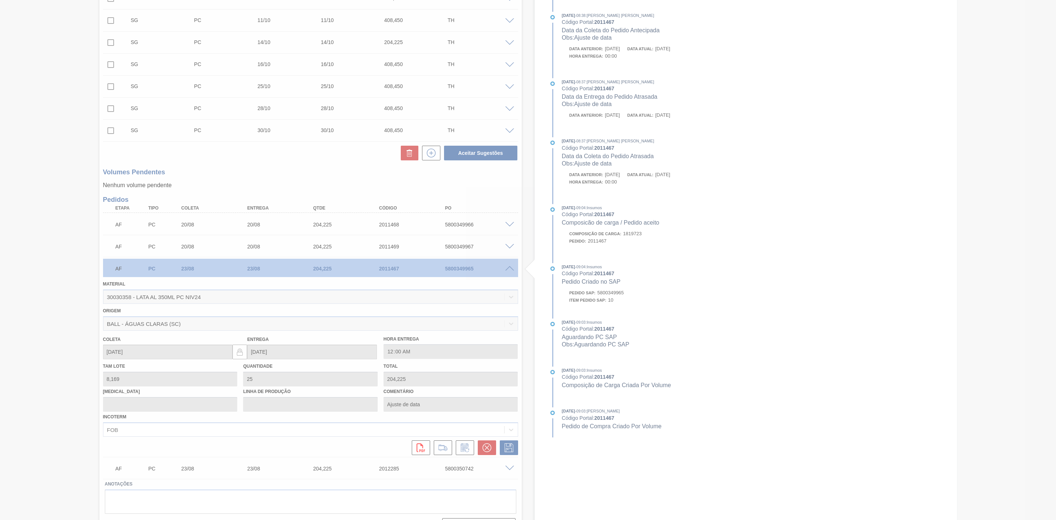
type input "[DATE]"
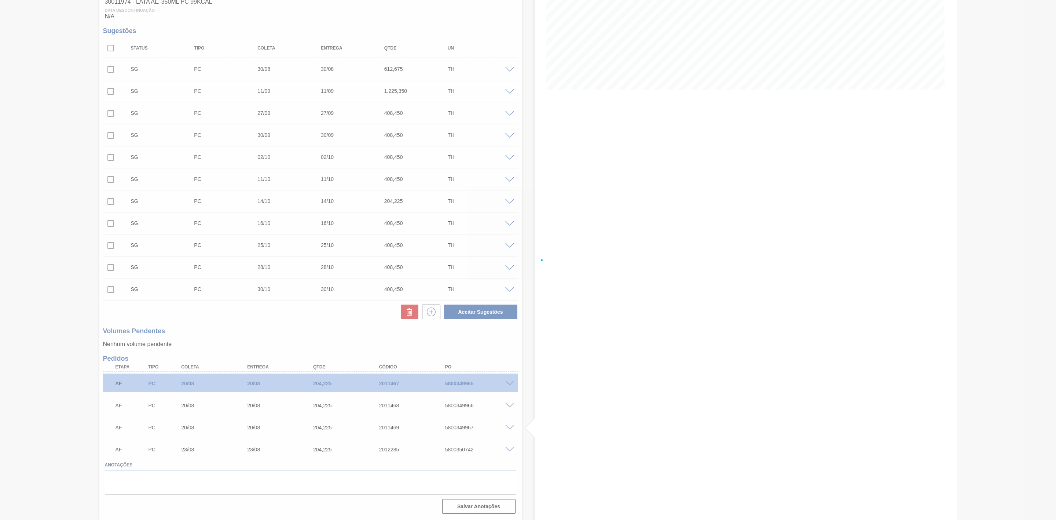
scroll to position [128, 0]
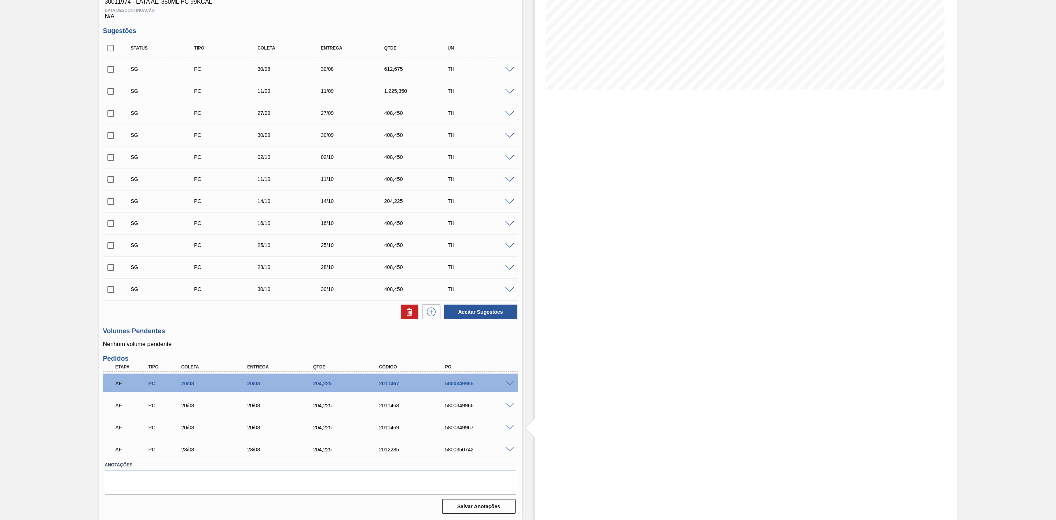
click at [509, 426] on span at bounding box center [509, 427] width 9 height 5
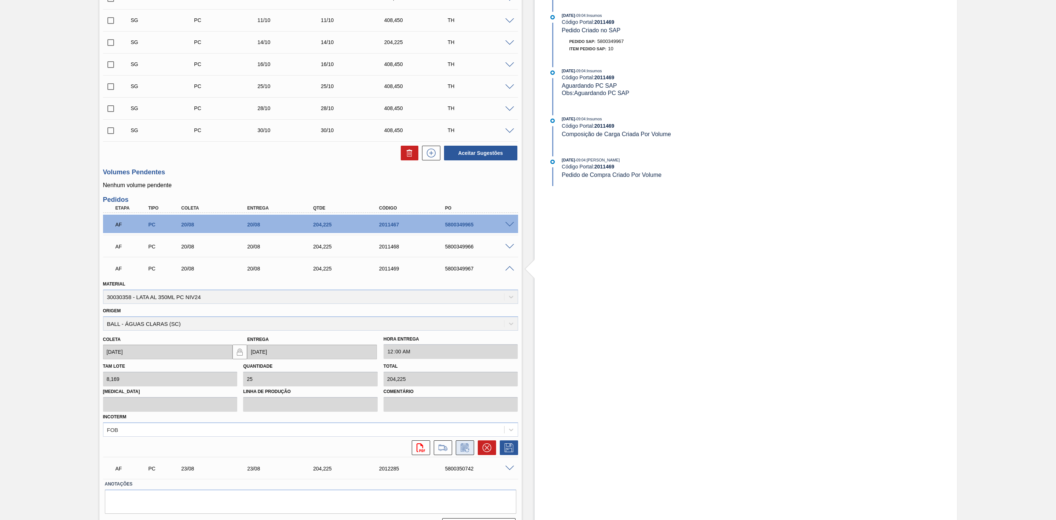
click at [459, 452] on icon at bounding box center [465, 447] width 12 height 9
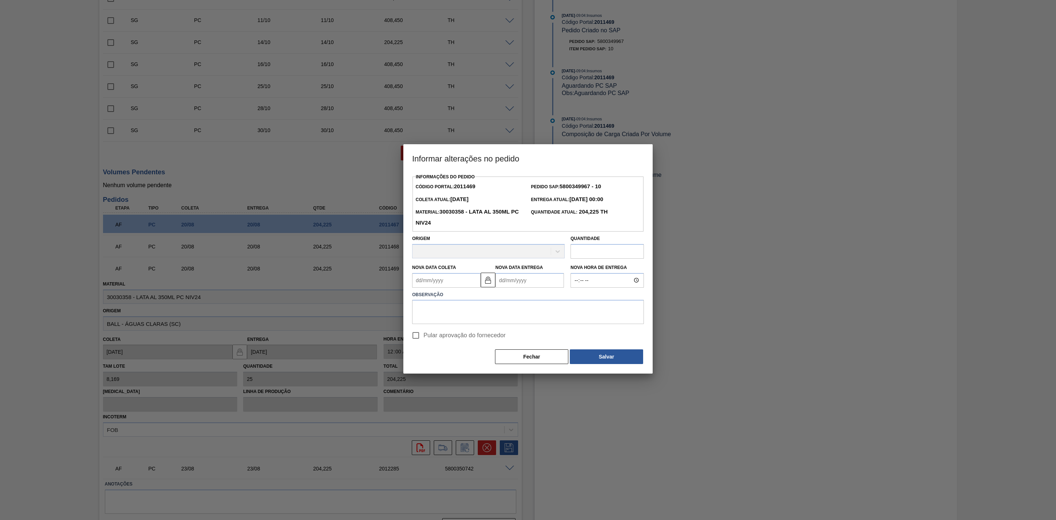
click at [440, 279] on Coleta2011469 "Nova Data Coleta" at bounding box center [446, 280] width 69 height 15
click at [490, 360] on div "23" at bounding box center [492, 357] width 10 height 10
type Coleta2011469 "23/08/2025"
type Entrega2011469 "23/08/2025"
click at [484, 310] on textarea at bounding box center [528, 312] width 232 height 24
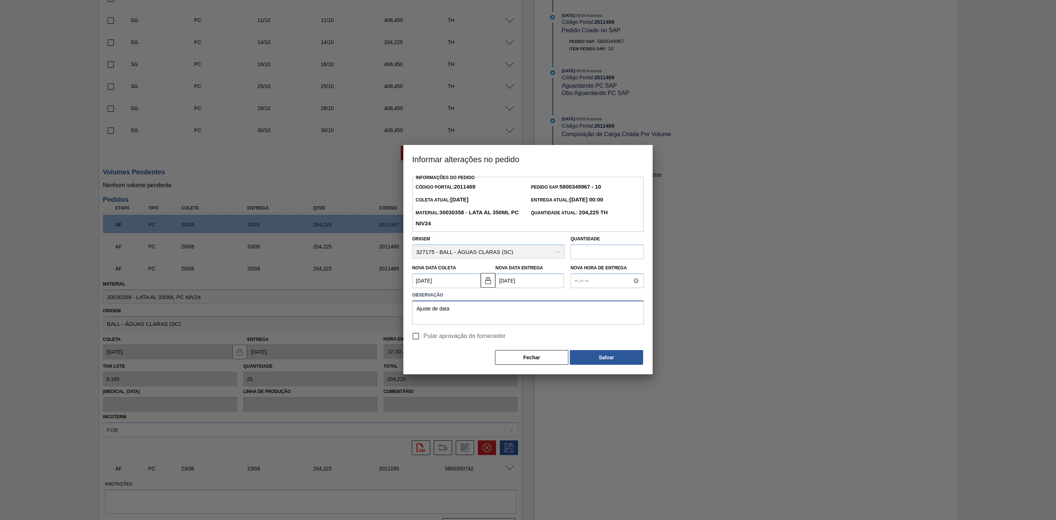
type textarea "Ajuste de data"
click at [450, 338] on span "Pular aprovação do fornecedor" at bounding box center [464, 335] width 82 height 9
click at [423, 338] on input "Pular aprovação do fornecedor" at bounding box center [415, 335] width 15 height 15
checkbox input "true"
click at [591, 361] on button "Salvar" at bounding box center [606, 357] width 73 height 15
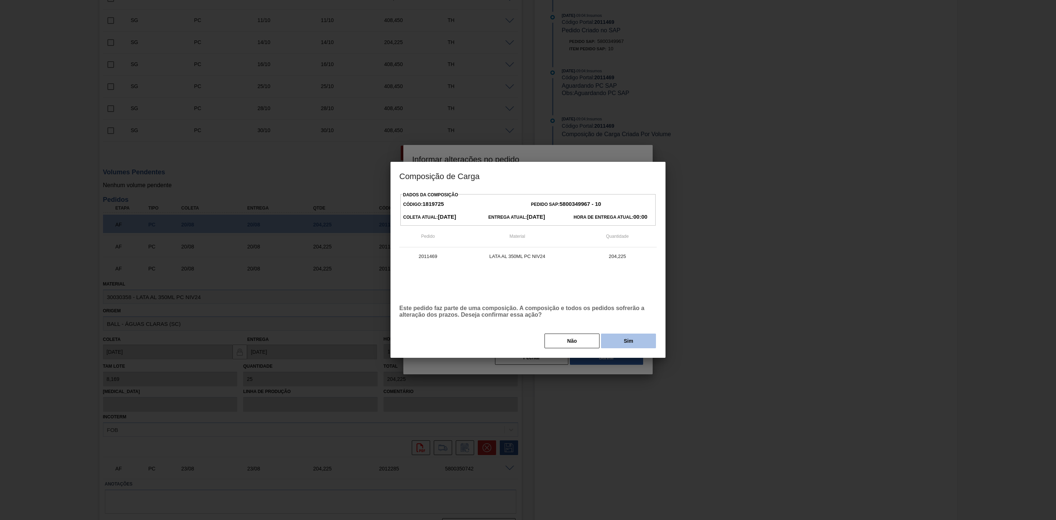
click at [614, 342] on button "Sim" at bounding box center [628, 340] width 55 height 15
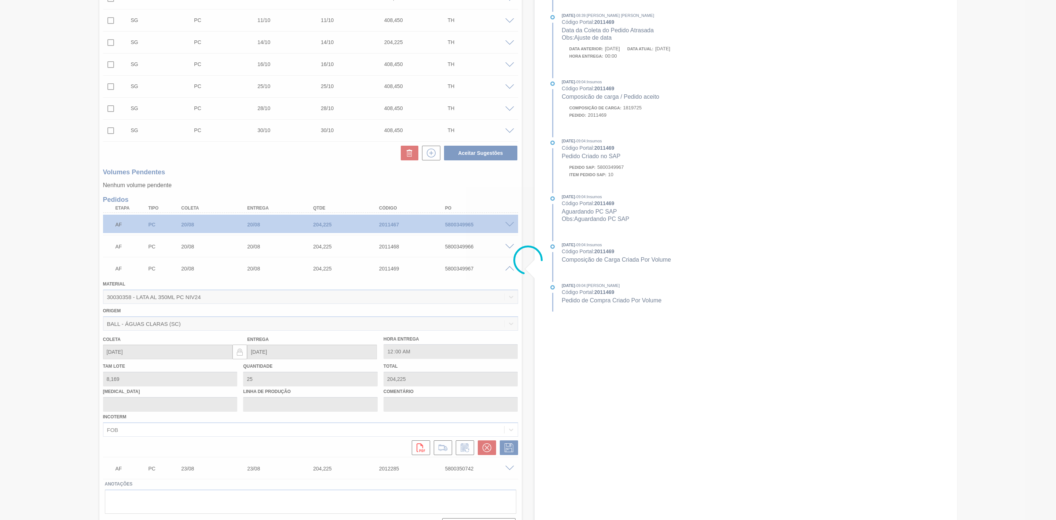
type input "Ajuste de data"
type input "23/08/2025"
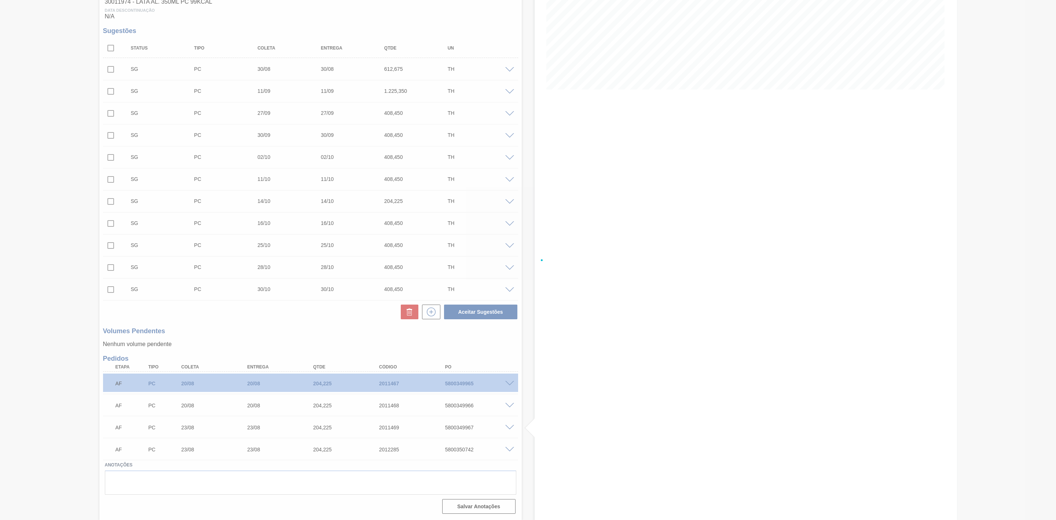
scroll to position [128, 0]
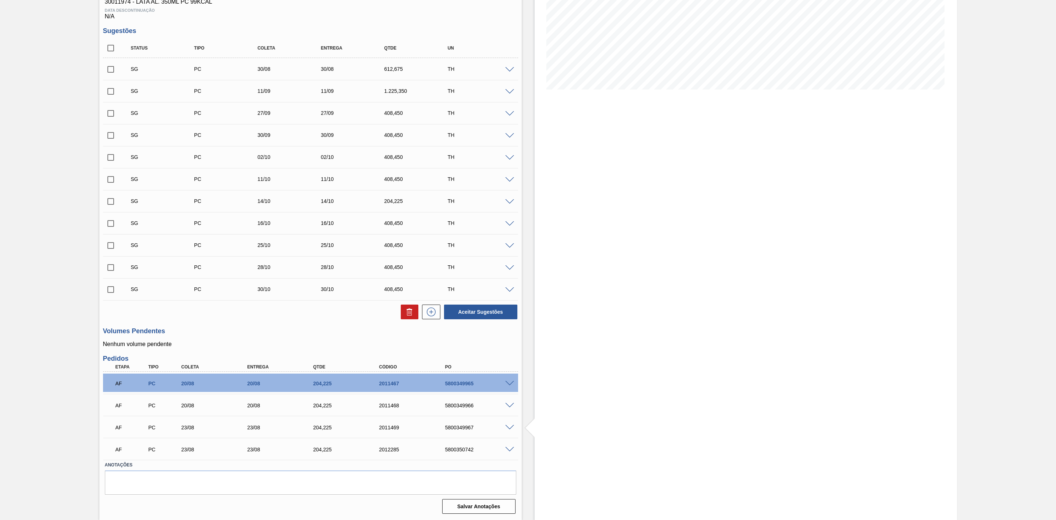
click at [508, 403] on span at bounding box center [509, 405] width 9 height 5
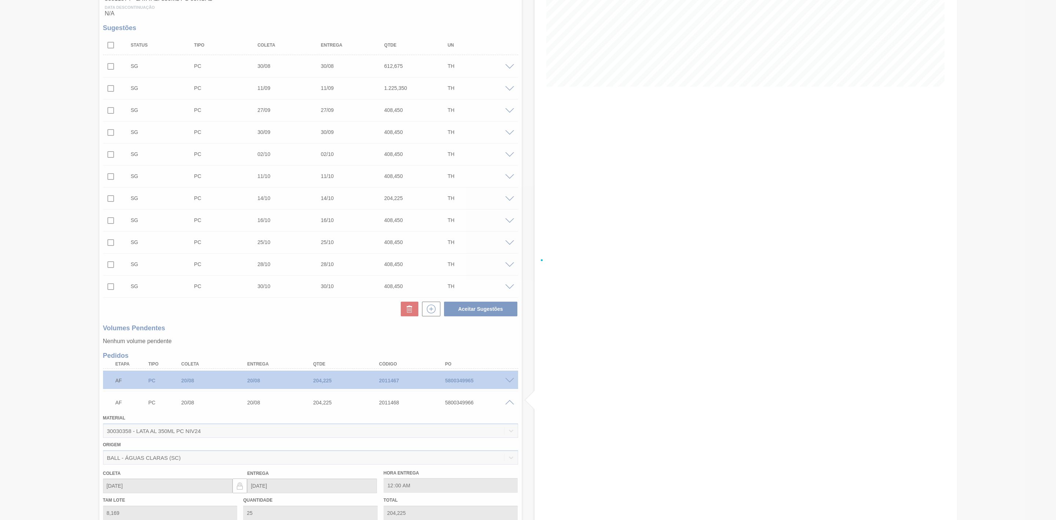
scroll to position [284, 0]
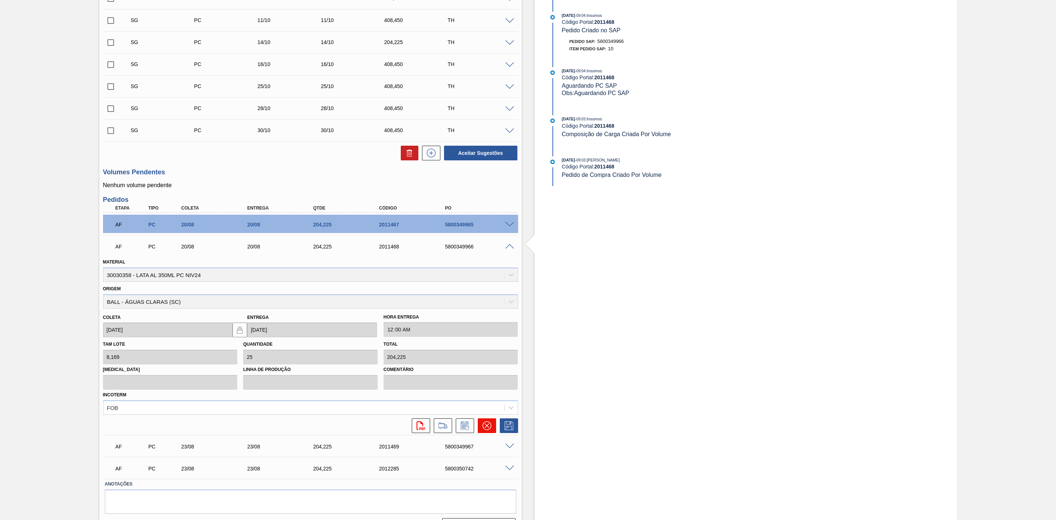
click at [487, 430] on icon at bounding box center [487, 425] width 9 height 9
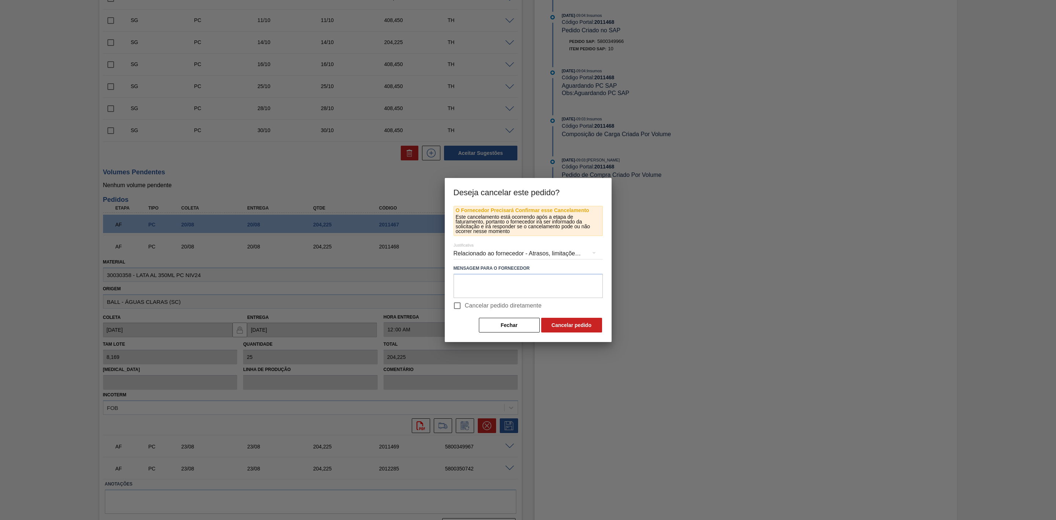
click at [462, 308] on input "Cancelar pedido diretamente" at bounding box center [457, 305] width 15 height 15
checkbox input "true"
click at [554, 324] on button "Cancelar pedido" at bounding box center [571, 325] width 61 height 15
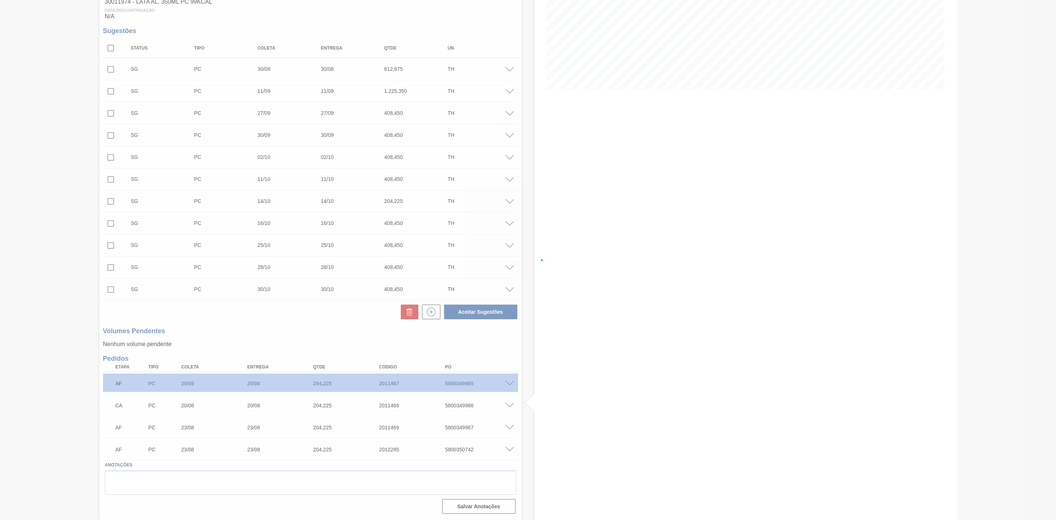
scroll to position [128, 0]
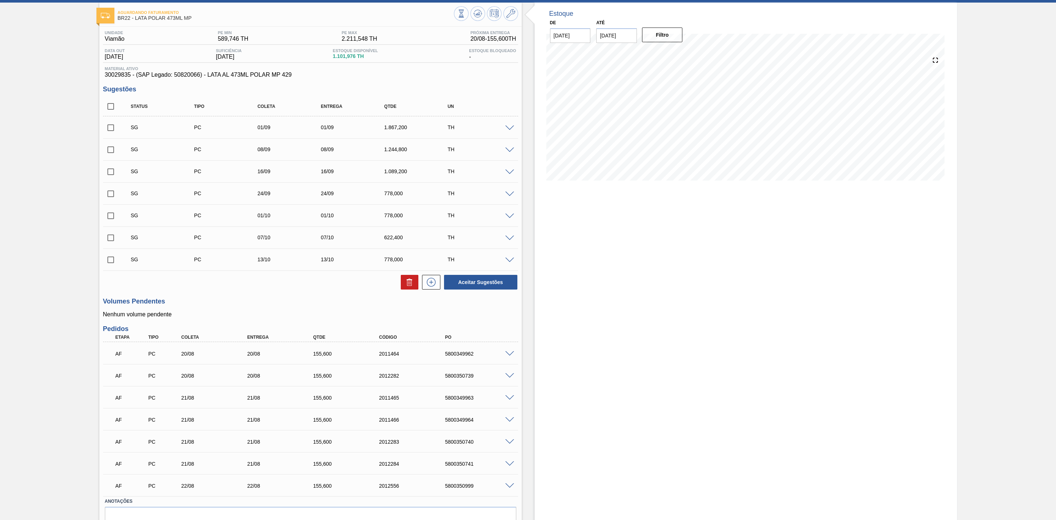
scroll to position [72, 0]
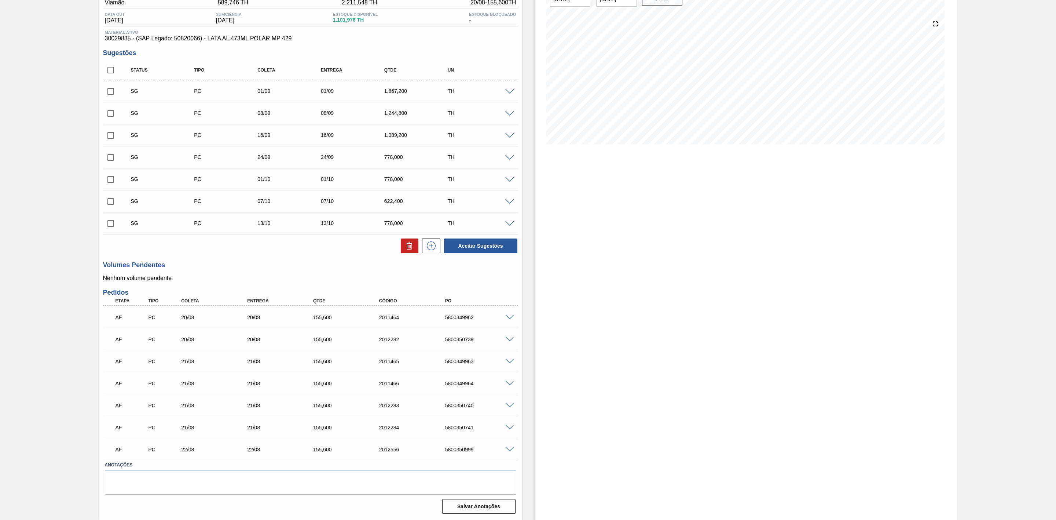
click at [509, 337] on span at bounding box center [509, 339] width 9 height 5
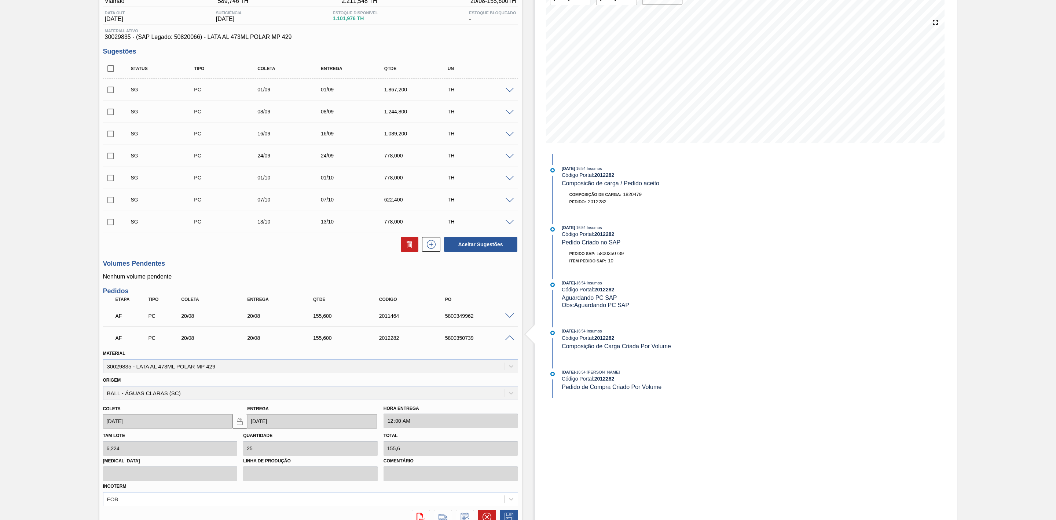
scroll to position [182, 0]
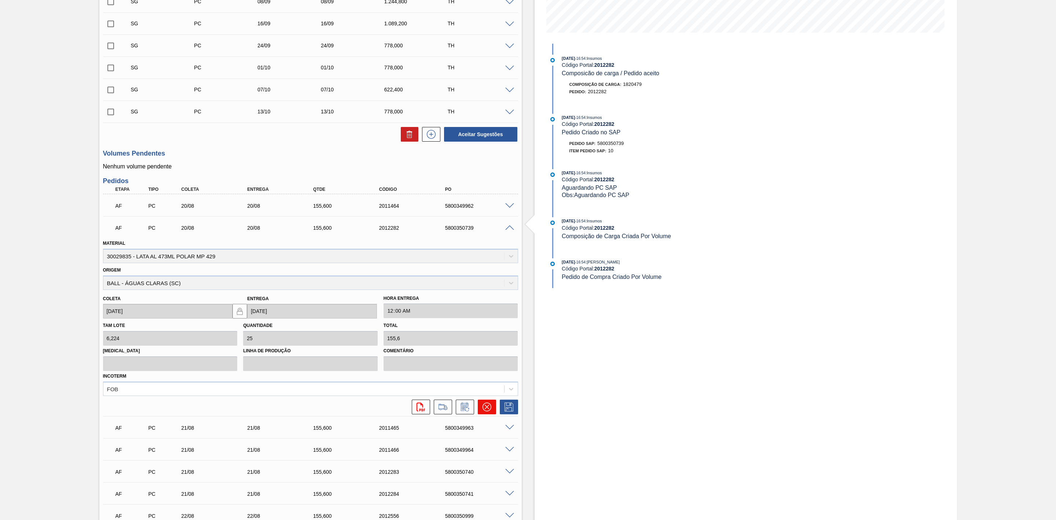
click at [485, 404] on icon at bounding box center [487, 406] width 9 height 9
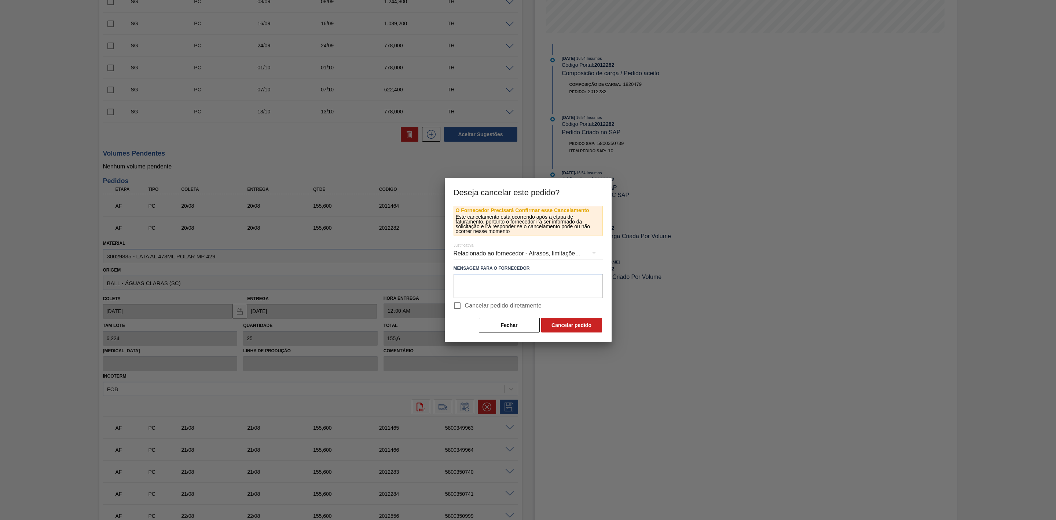
click at [456, 306] on input "Cancelar pedido diretamente" at bounding box center [457, 305] width 15 height 15
checkbox input "true"
click at [578, 326] on button "Cancelar pedido" at bounding box center [571, 325] width 61 height 15
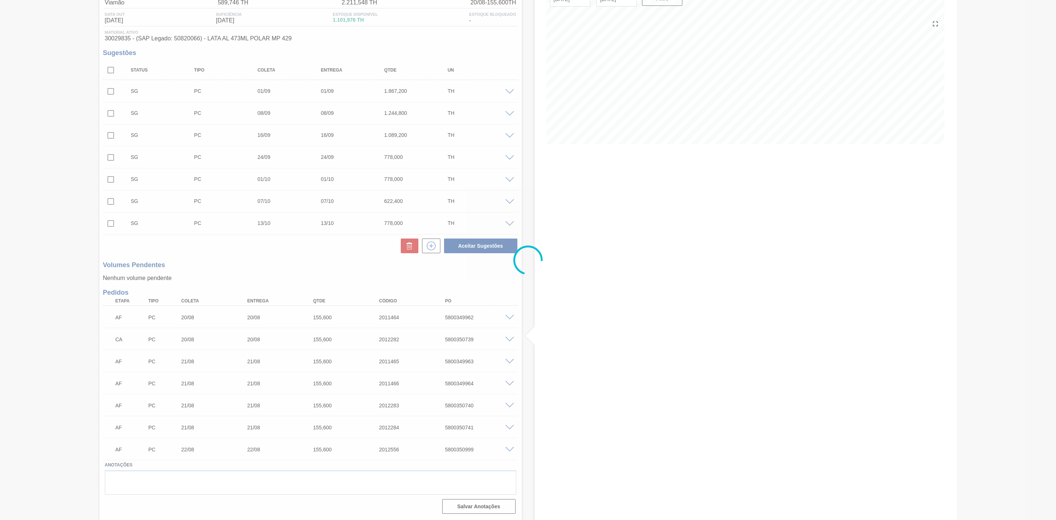
scroll to position [72, 0]
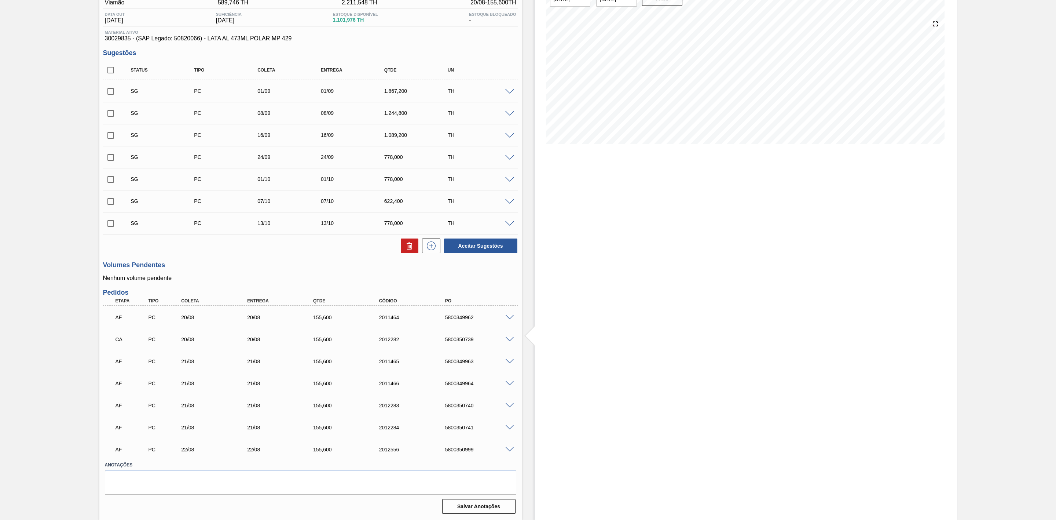
click at [509, 404] on span at bounding box center [509, 405] width 9 height 5
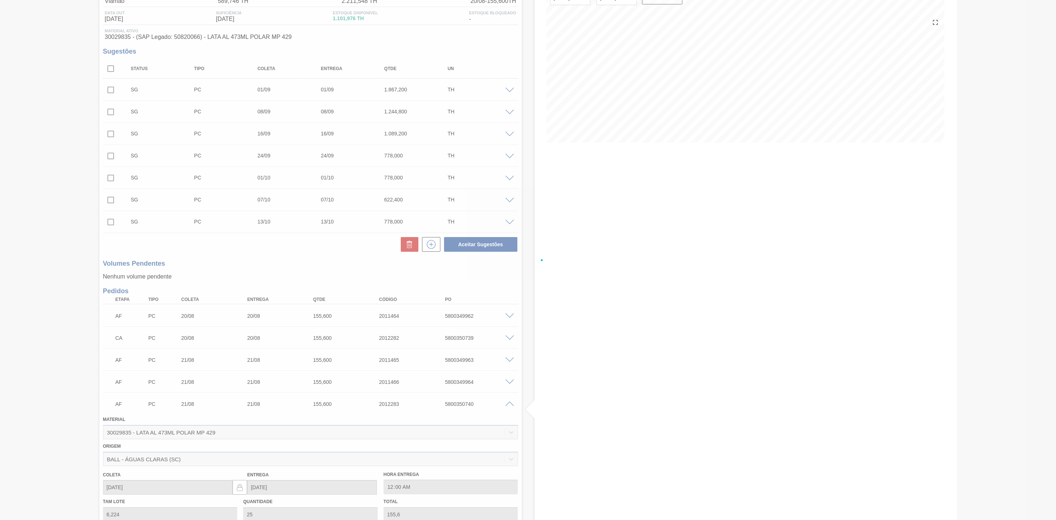
scroll to position [182, 0]
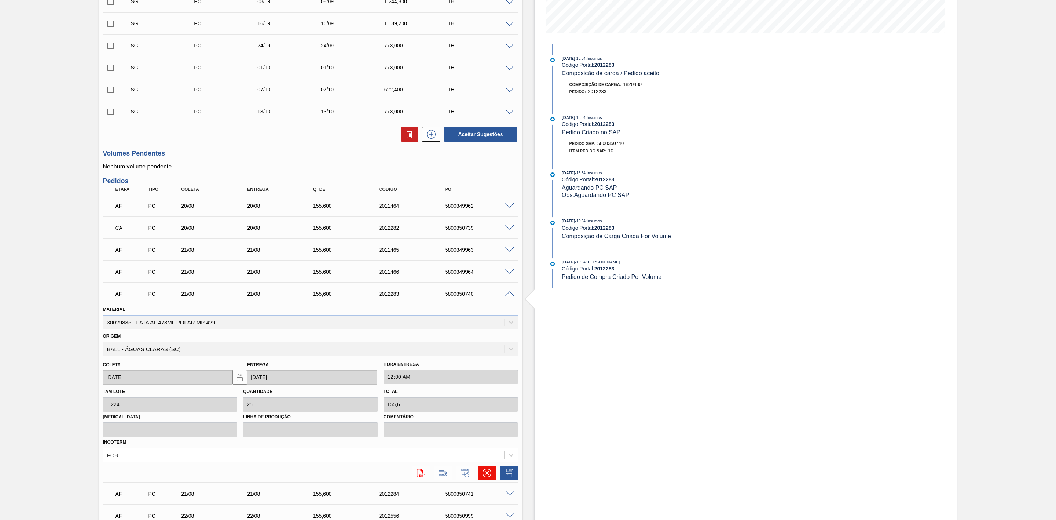
click at [487, 472] on icon at bounding box center [487, 472] width 9 height 9
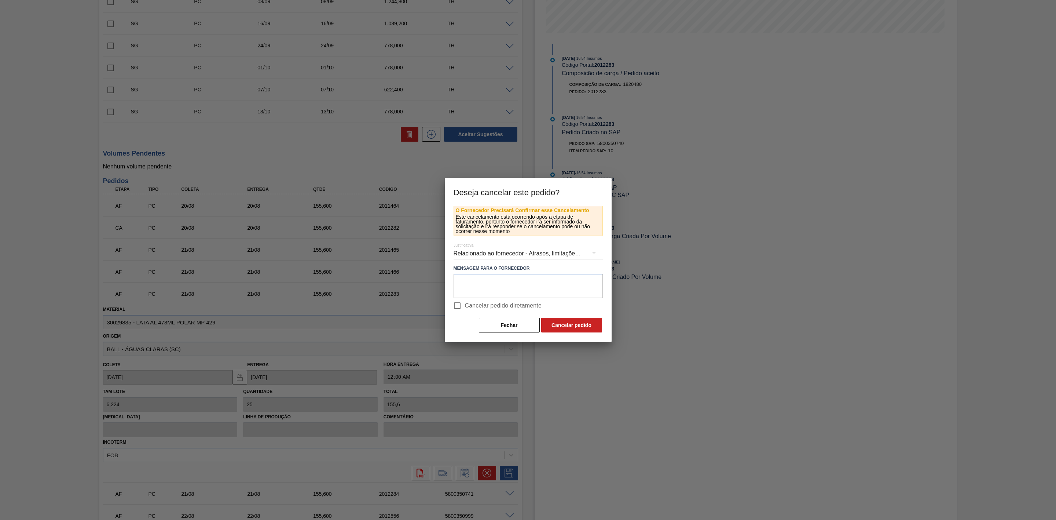
click at [459, 309] on input "Cancelar pedido diretamente" at bounding box center [457, 305] width 15 height 15
checkbox input "true"
click at [562, 325] on button "Cancelar pedido" at bounding box center [571, 325] width 61 height 15
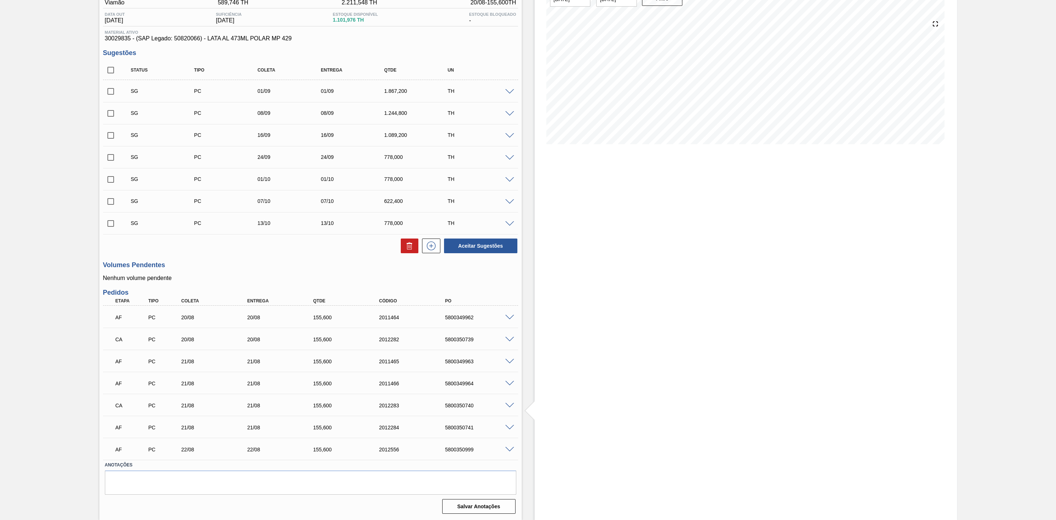
scroll to position [72, 0]
click at [511, 428] on span at bounding box center [509, 427] width 9 height 5
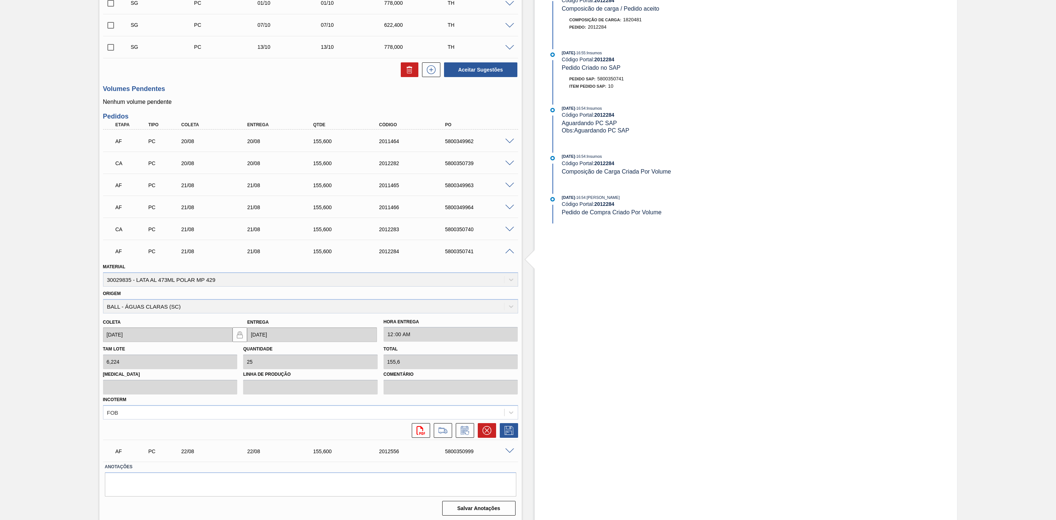
scroll to position [250, 0]
click at [484, 427] on icon at bounding box center [486, 428] width 4 height 4
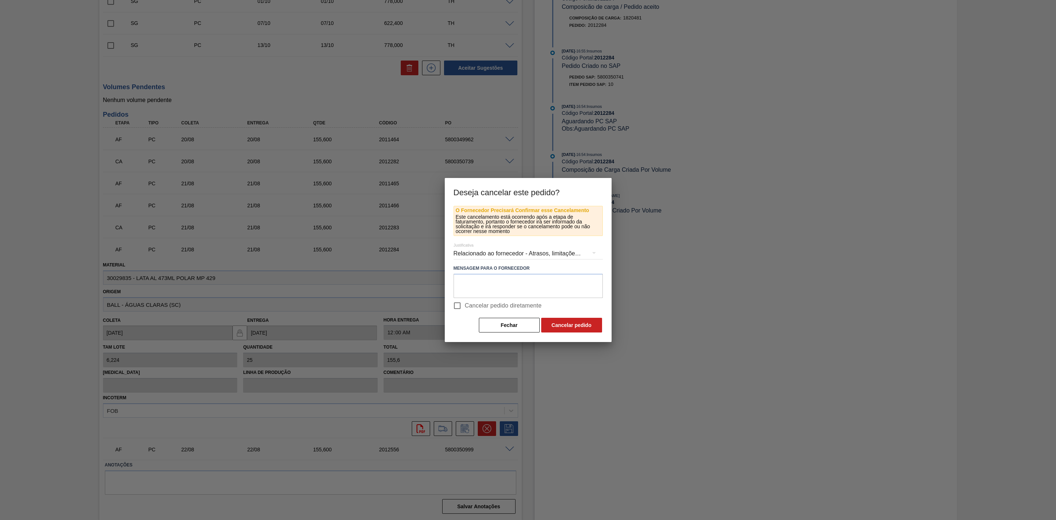
click at [455, 307] on input "Cancelar pedido diretamente" at bounding box center [457, 305] width 15 height 15
checkbox input "true"
click at [564, 320] on button "Cancelar pedido" at bounding box center [571, 325] width 61 height 15
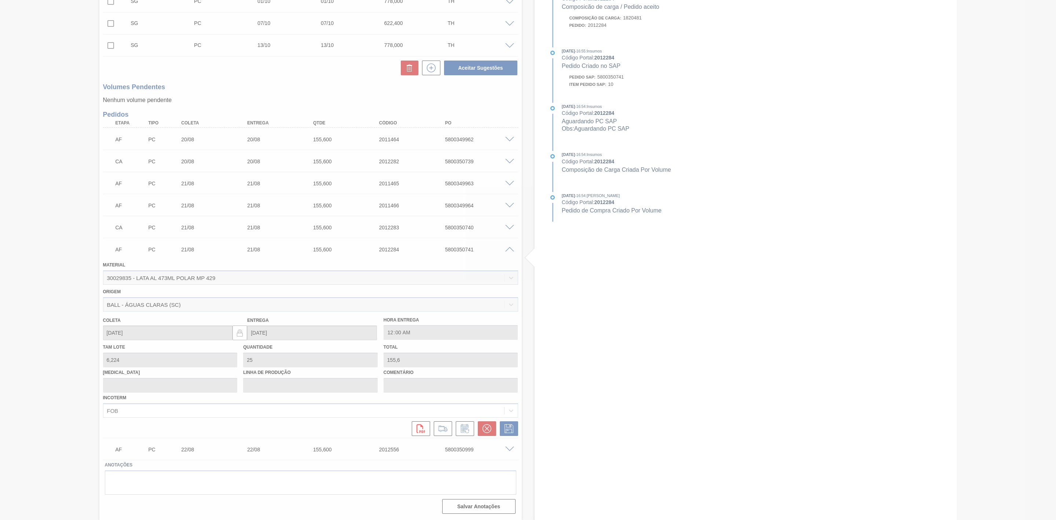
scroll to position [72, 0]
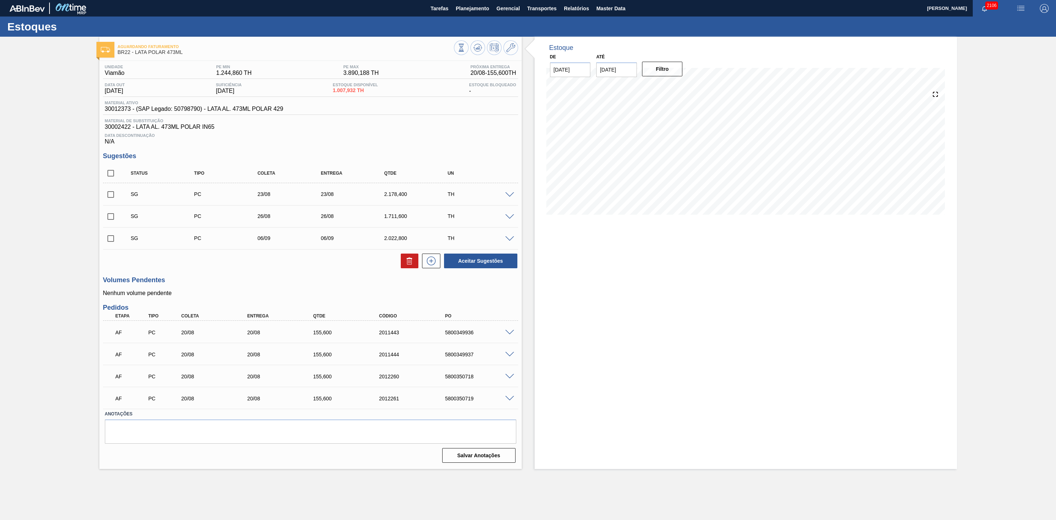
click at [510, 198] on span at bounding box center [509, 194] width 9 height 5
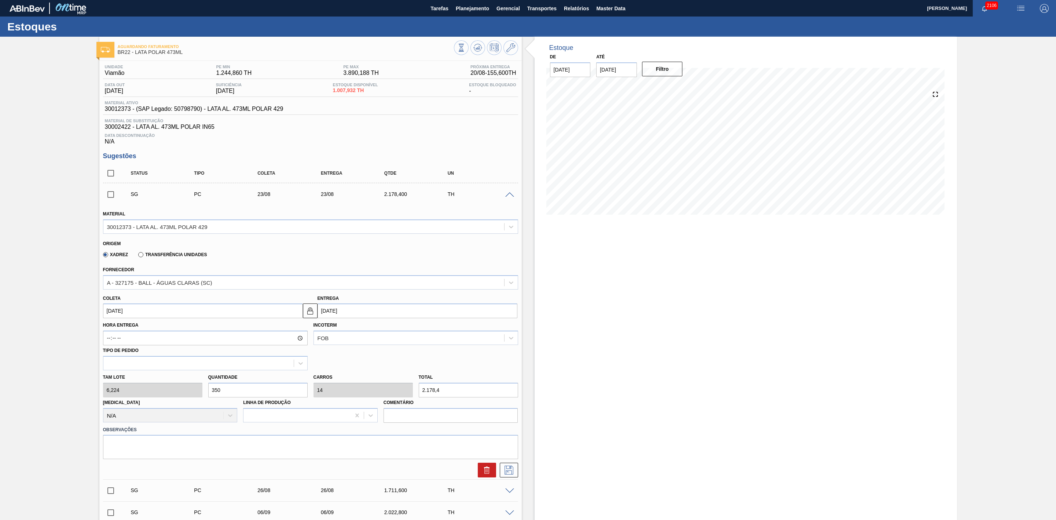
click at [201, 395] on div "Tam lote 6,224 Quantidade 350 Carros 14 Total 2.178,4 [MEDICAL_DATA] N/A Linha …" at bounding box center [310, 396] width 421 height 52
type input "1"
type input "0,04"
type input "6,224"
type input "17"
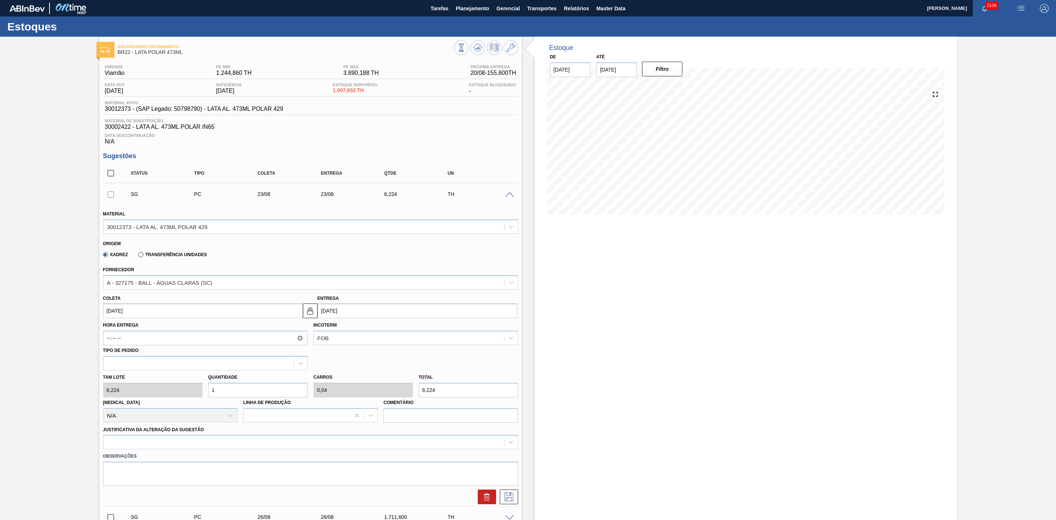
type input "0,68"
type input "105,808"
type input "175"
type input "7"
type input "1.089,2"
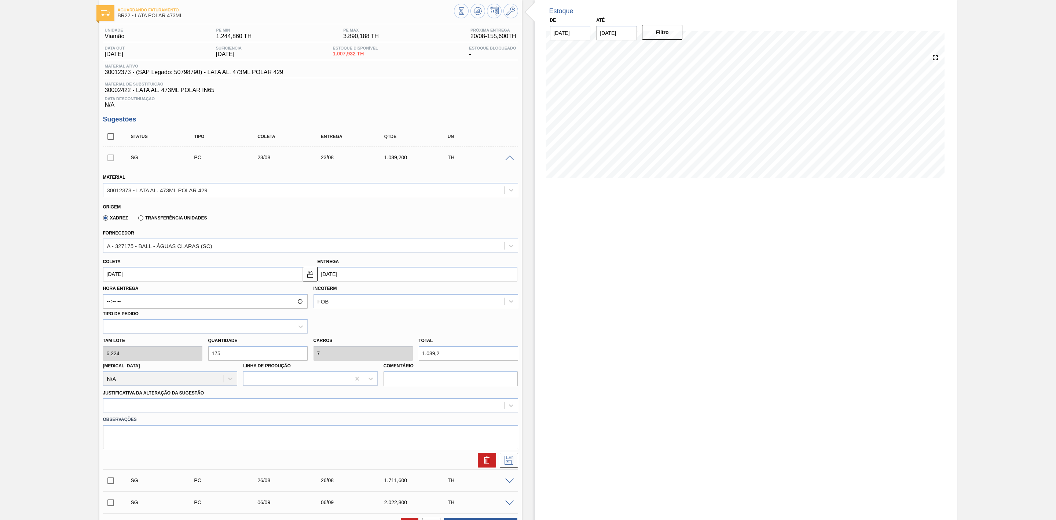
scroll to position [55, 0]
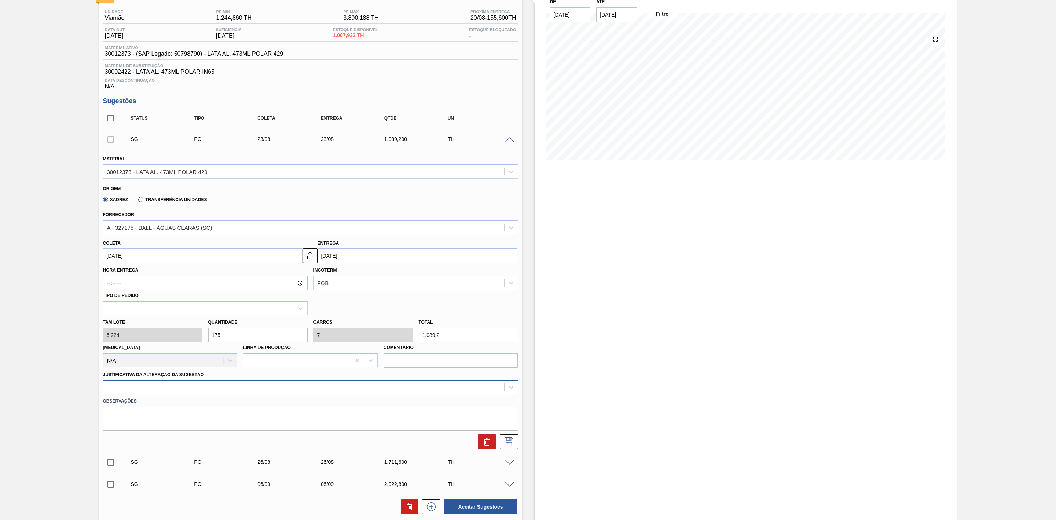
type input "175"
click at [265, 388] on div at bounding box center [303, 387] width 401 height 11
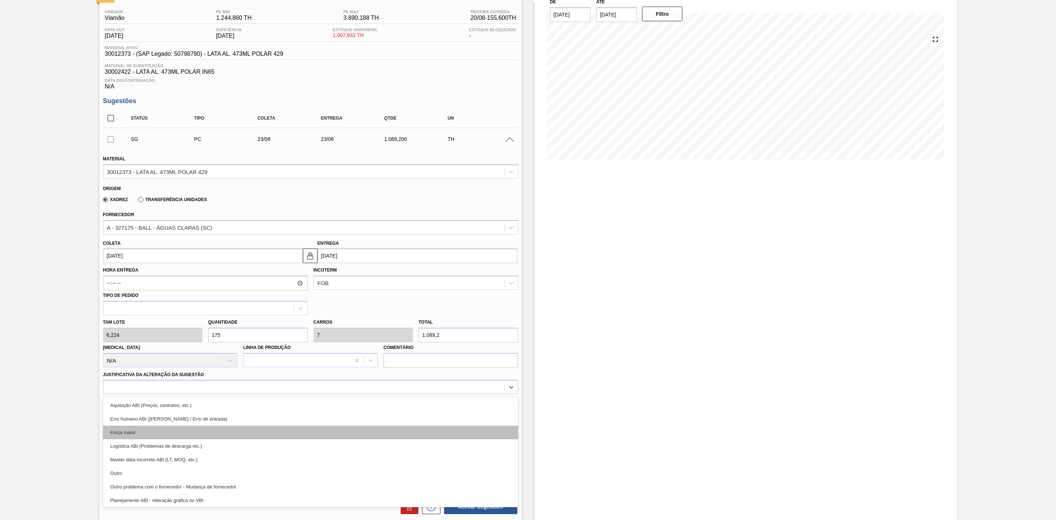
click at [143, 434] on div "Força maior" at bounding box center [310, 432] width 415 height 14
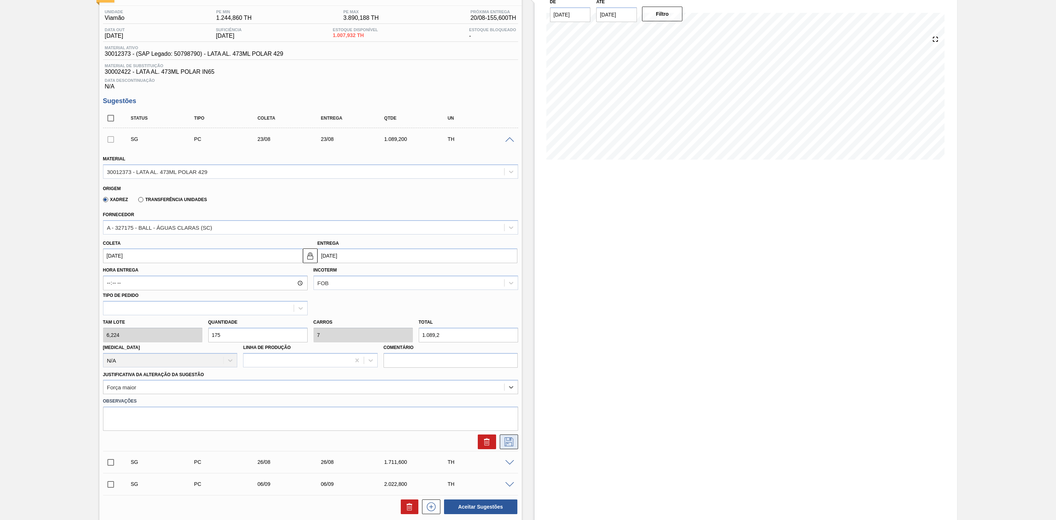
click at [505, 446] on icon at bounding box center [509, 441] width 12 height 9
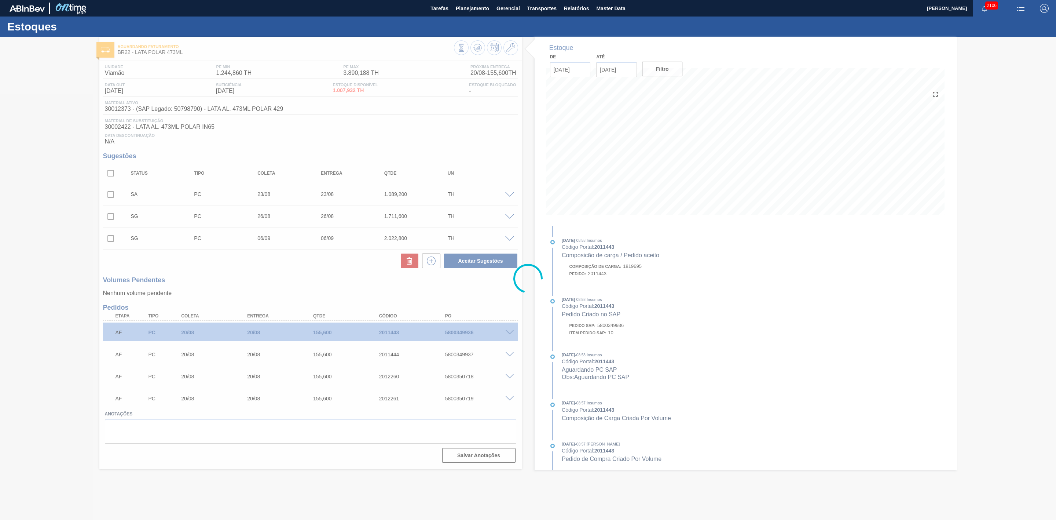
scroll to position [0, 0]
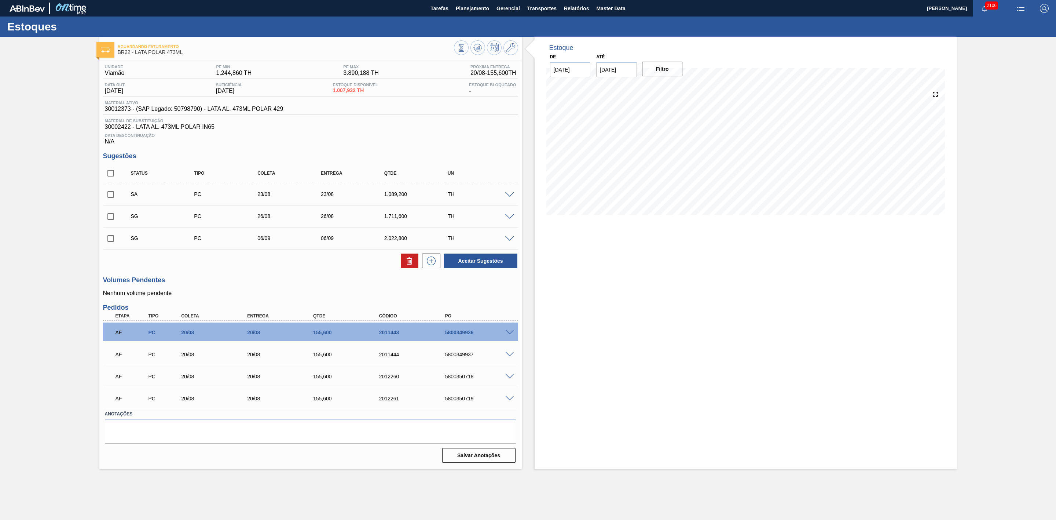
click at [507, 378] on span at bounding box center [509, 376] width 9 height 5
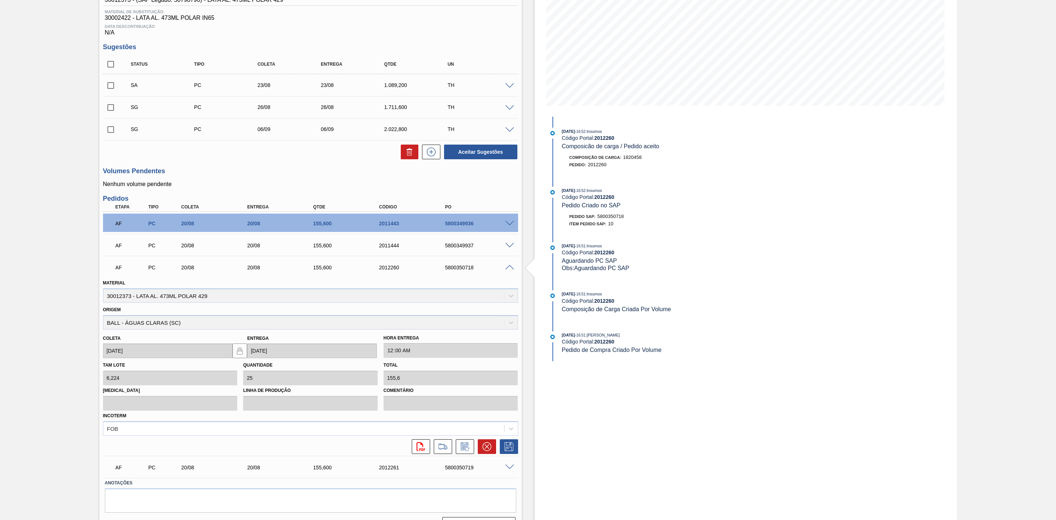
scroll to position [110, 0]
click at [486, 450] on icon at bounding box center [487, 445] width 9 height 9
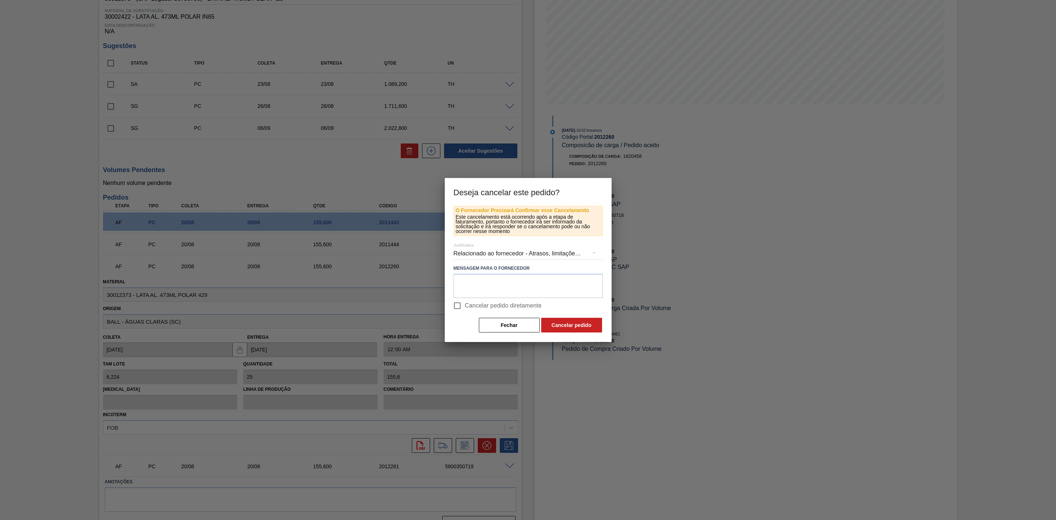
click at [458, 305] on input "Cancelar pedido diretamente" at bounding box center [457, 305] width 15 height 15
checkbox input "true"
click at [566, 328] on button "Cancelar pedido" at bounding box center [571, 325] width 61 height 15
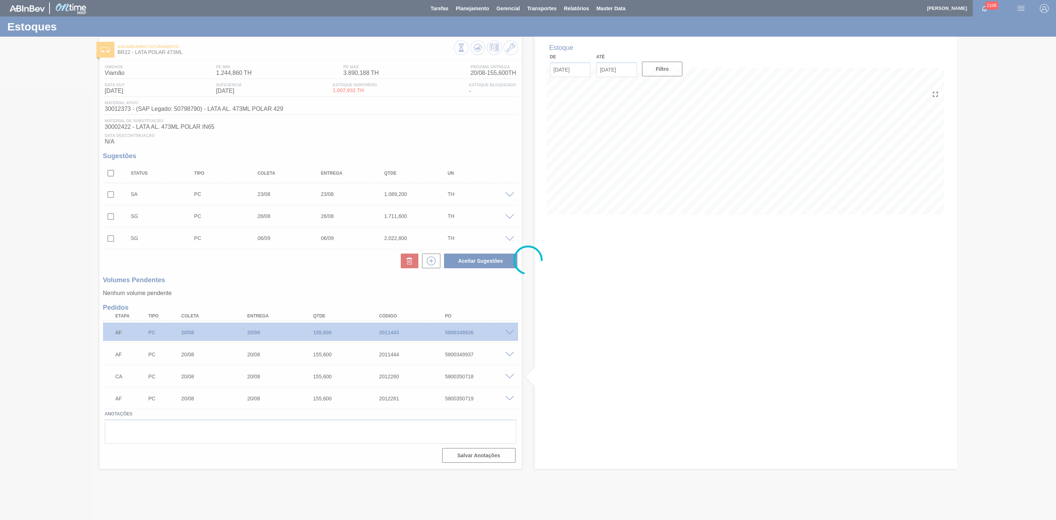
scroll to position [0, 0]
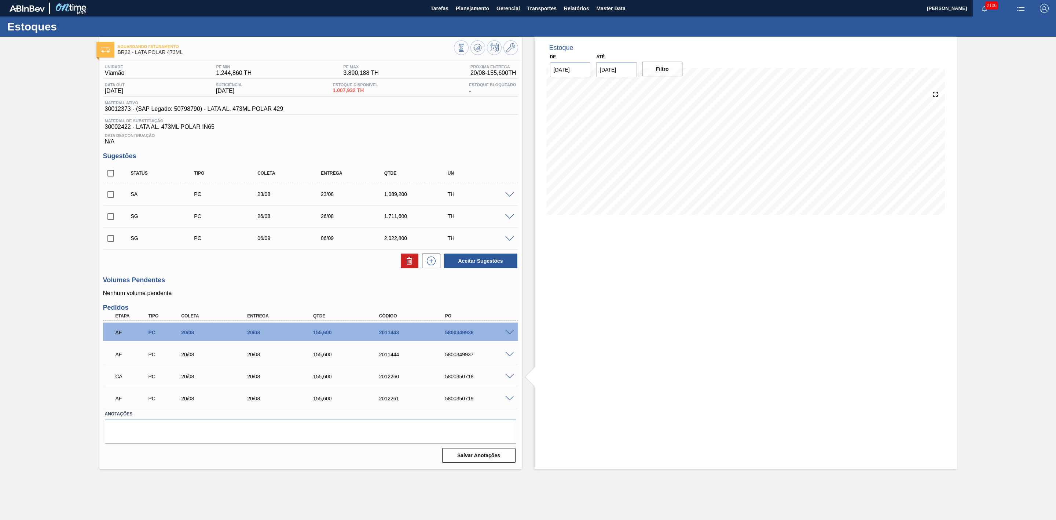
click at [510, 398] on div at bounding box center [510, 397] width 15 height 5
click at [511, 401] on span at bounding box center [509, 398] width 9 height 5
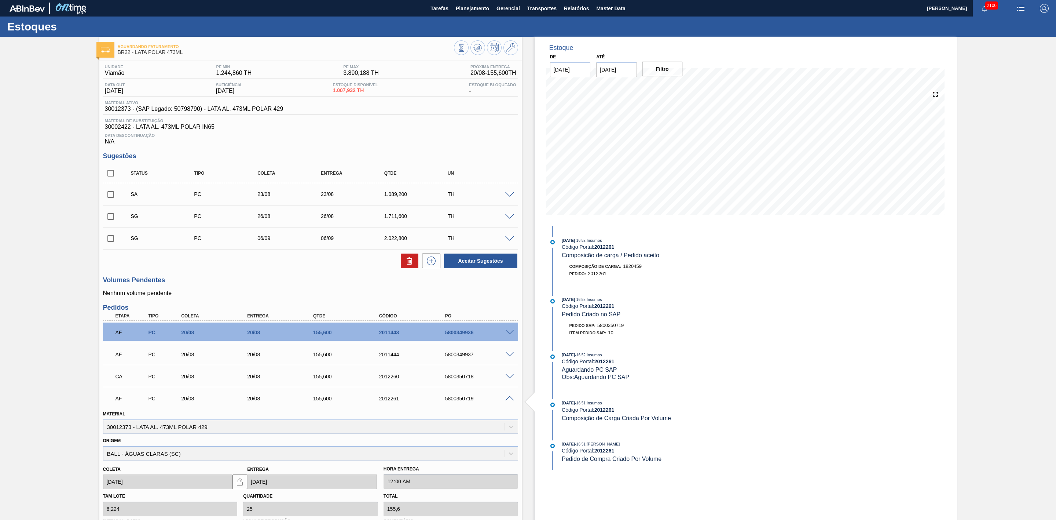
scroll to position [130, 0]
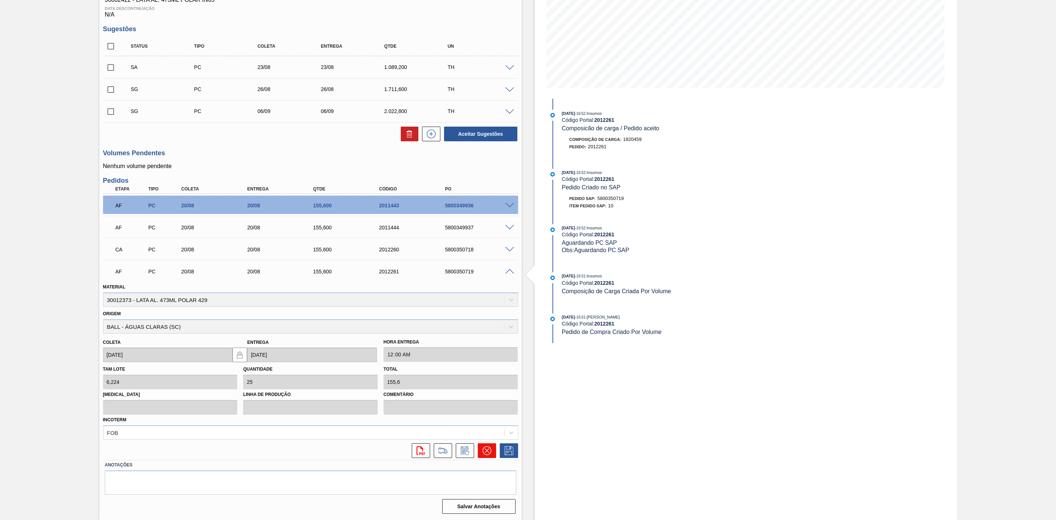
click at [483, 451] on icon at bounding box center [487, 450] width 9 height 9
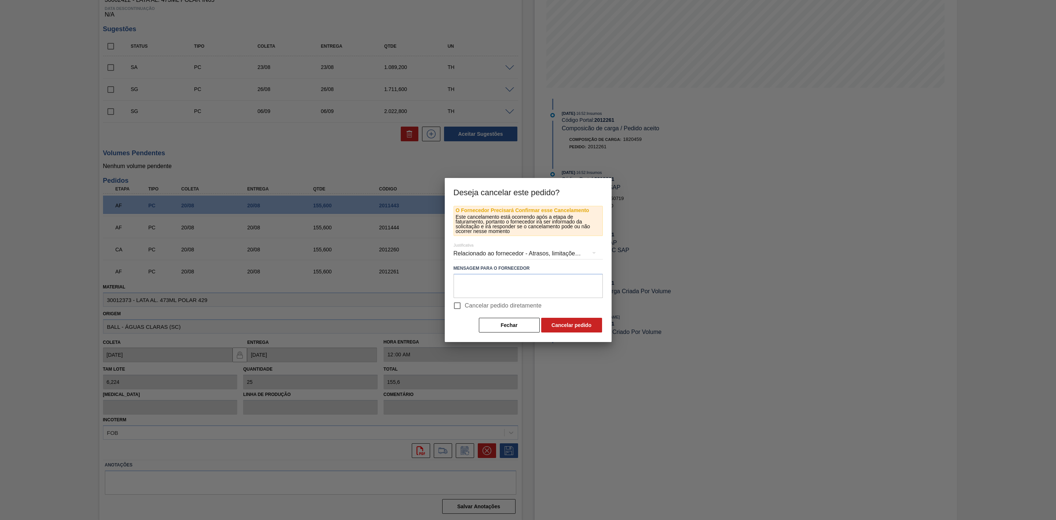
click at [455, 305] on input "Cancelar pedido diretamente" at bounding box center [457, 305] width 15 height 15
checkbox input "true"
click at [553, 323] on button "Cancelar pedido" at bounding box center [571, 325] width 61 height 15
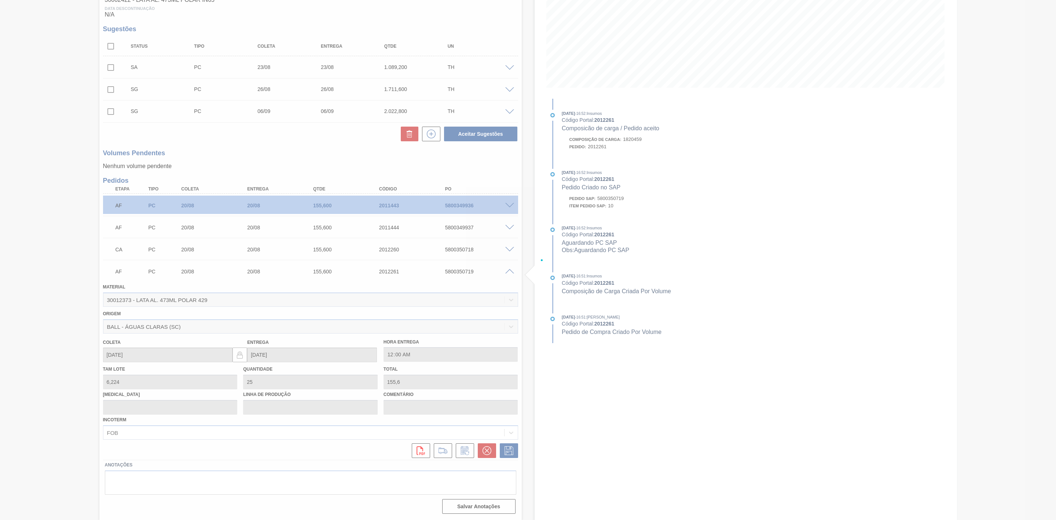
scroll to position [0, 0]
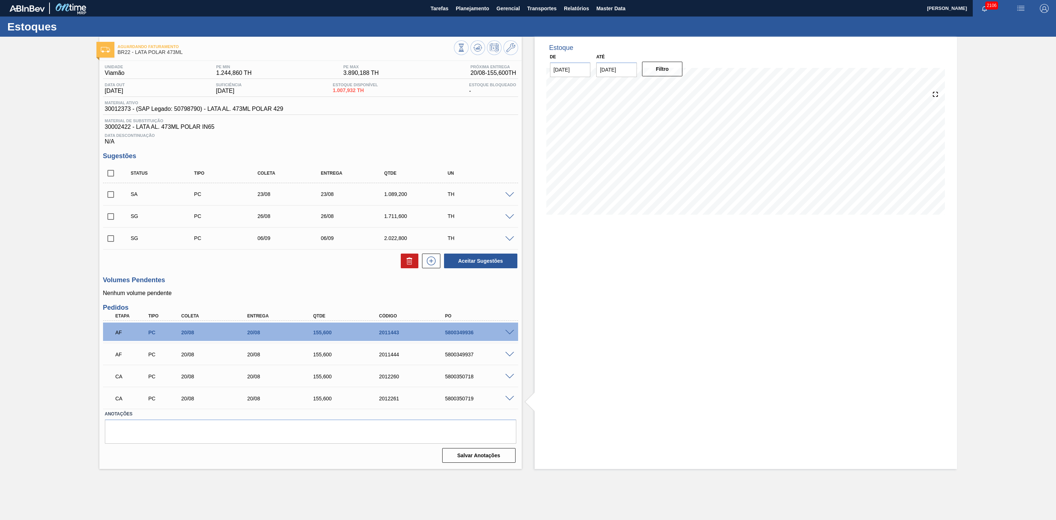
click at [112, 197] on input "checkbox" at bounding box center [110, 194] width 15 height 15
click at [467, 264] on button "Aceitar Sugestões" at bounding box center [480, 260] width 73 height 15
checkbox input "false"
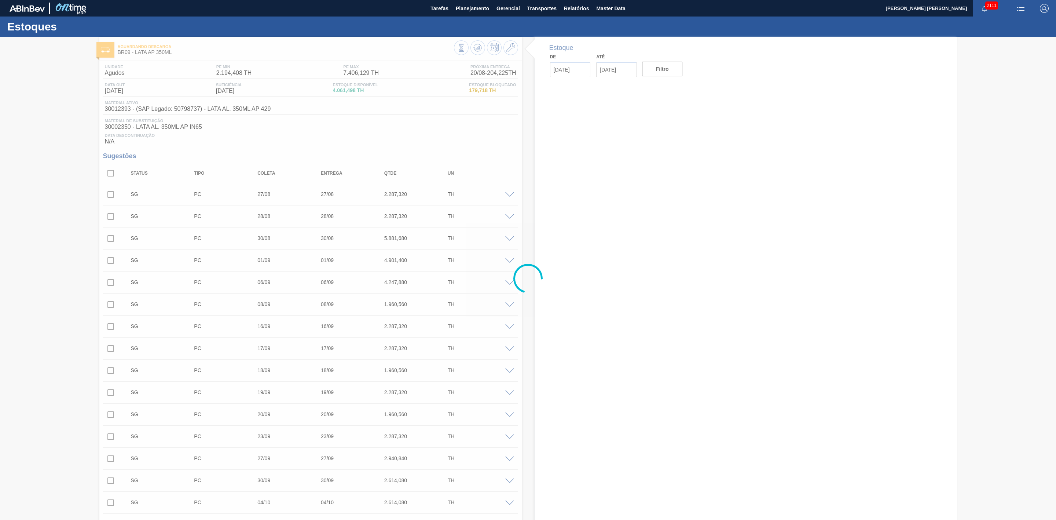
type input "[DATE]"
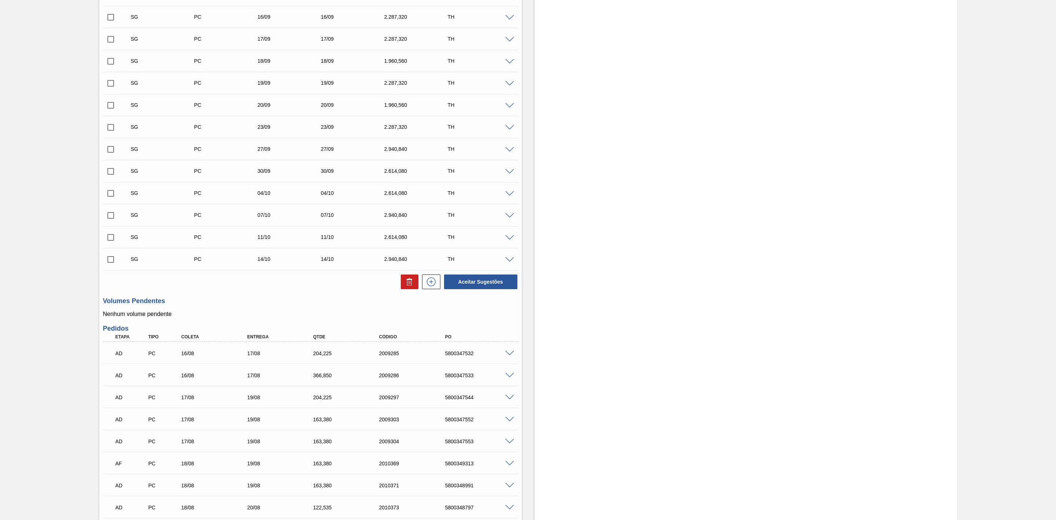
scroll to position [370, 0]
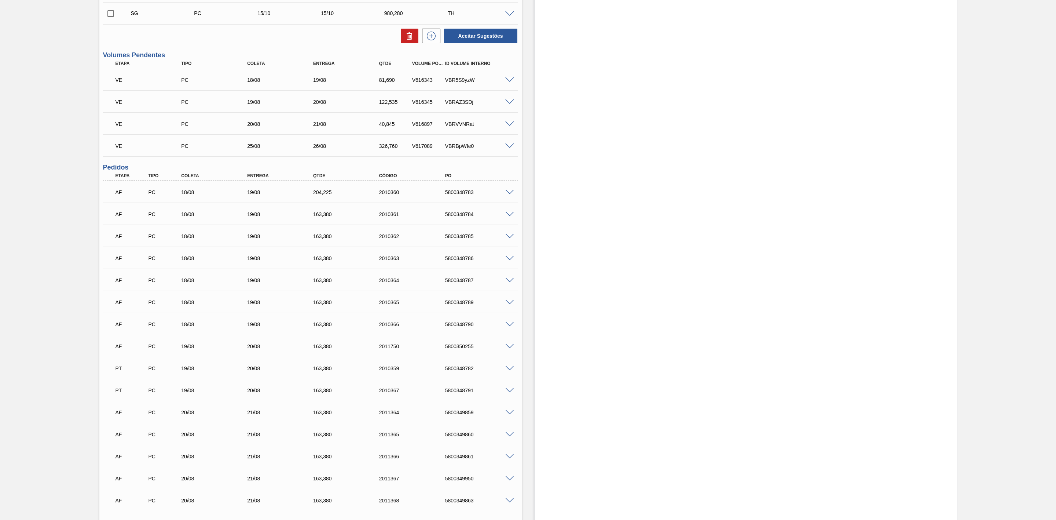
scroll to position [440, 0]
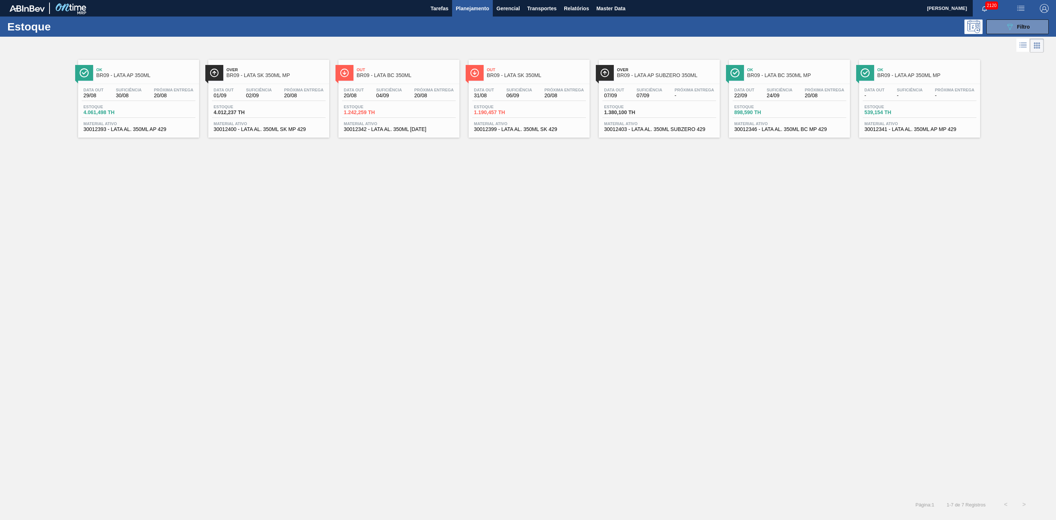
click at [566, 227] on div "Ok BR09 - LATA AP 350ML Data out 29/08 Suficiência 30/08 Próxima Entrega 20/08 …" at bounding box center [528, 274] width 1056 height 441
click at [1010, 26] on icon "089F7B8B-B2A5-4AFE-B5C0-19BA573D28AC" at bounding box center [1009, 26] width 9 height 9
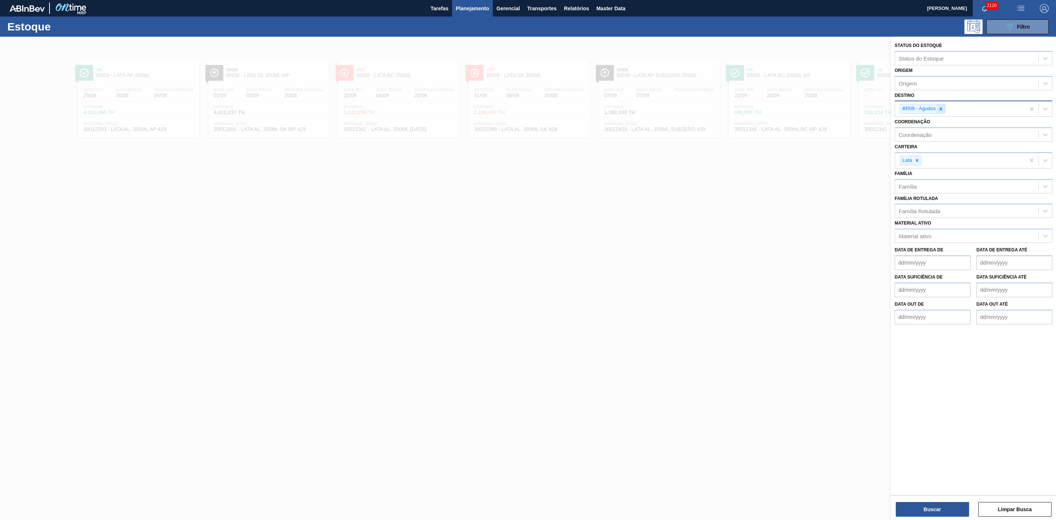
click at [941, 111] on div at bounding box center [941, 108] width 8 height 9
type input "22"
click at [956, 509] on button "Buscar" at bounding box center [932, 509] width 73 height 15
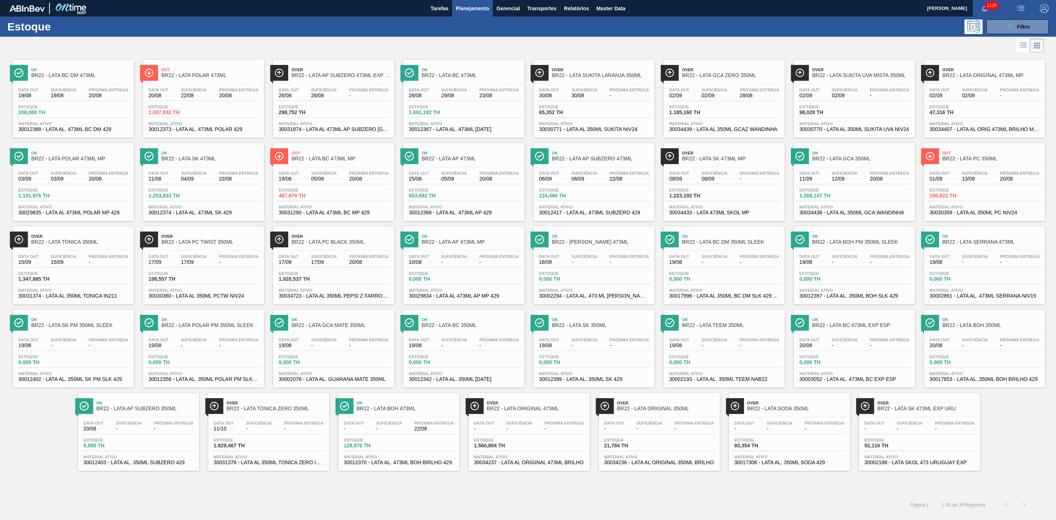
click at [398, 43] on div at bounding box center [522, 46] width 1044 height 18
click at [240, 158] on span "BR22 - LATA SK 473ML" at bounding box center [210, 158] width 99 height 5
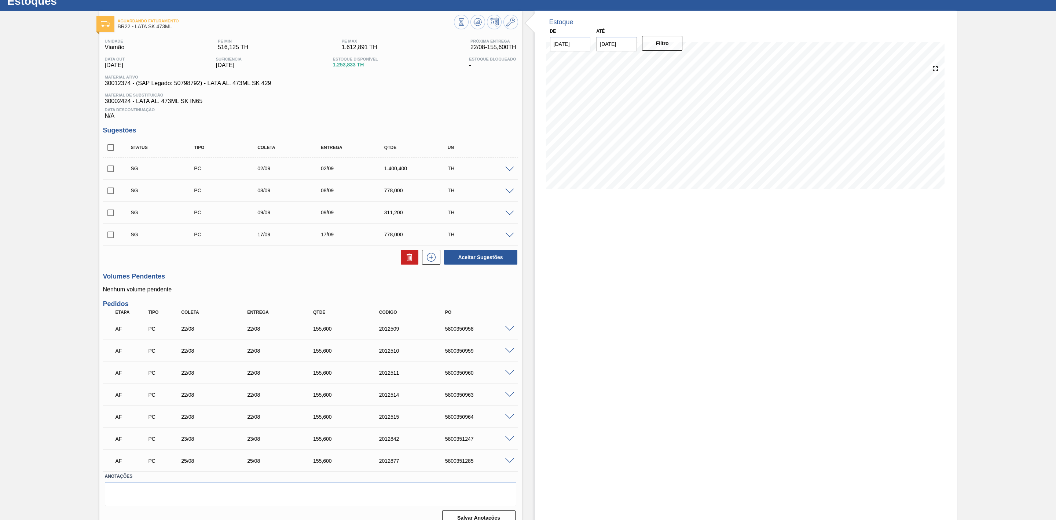
scroll to position [40, 0]
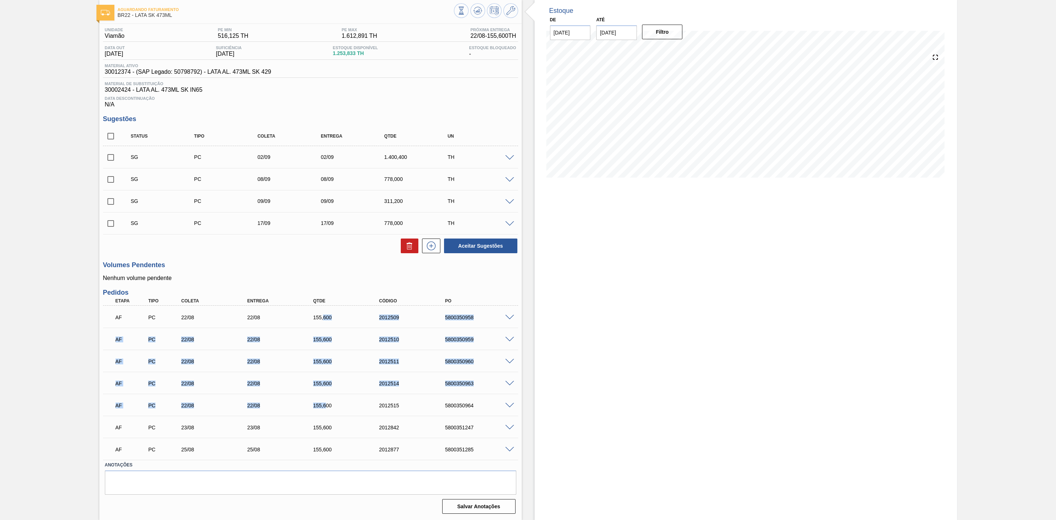
drag, startPoint x: 323, startPoint y: 317, endPoint x: 325, endPoint y: 402, distance: 84.7
click at [325, 402] on div "AF PC 22/08 22/08 155,600 2012509 5800350958 Material 30012374 - LATA AL. 473ML…" at bounding box center [310, 382] width 415 height 154
drag, startPoint x: 324, startPoint y: 429, endPoint x: 326, endPoint y: 450, distance: 21.3
click at [326, 450] on div "AF PC 22/08 22/08 155,600 2012509 5800350958 Material 30012374 - LATA AL. 473ML…" at bounding box center [310, 382] width 415 height 154
click at [573, 409] on div "Estoque De 20/08/2025 Até 03/09/2025 Filtro 27/08 Projeção de Estoque 736.269 N…" at bounding box center [746, 260] width 422 height 520
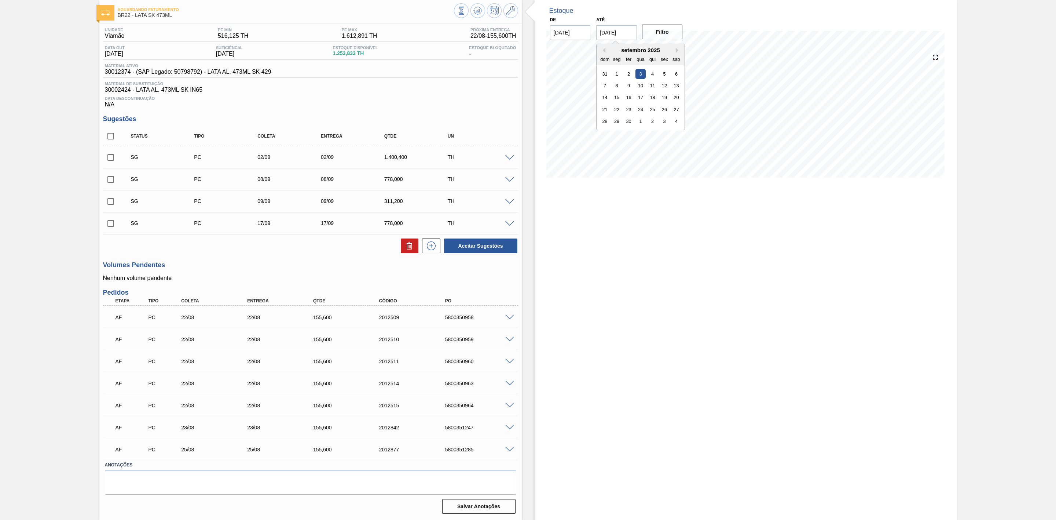
click at [621, 29] on input "[DATE]" at bounding box center [616, 32] width 41 height 15
click at [759, 246] on div "Estoque De 20/08/2025 Até 03/09/2025 Filtro 27/08 Projeção de Estoque 736.269 N…" at bounding box center [746, 260] width 422 height 520
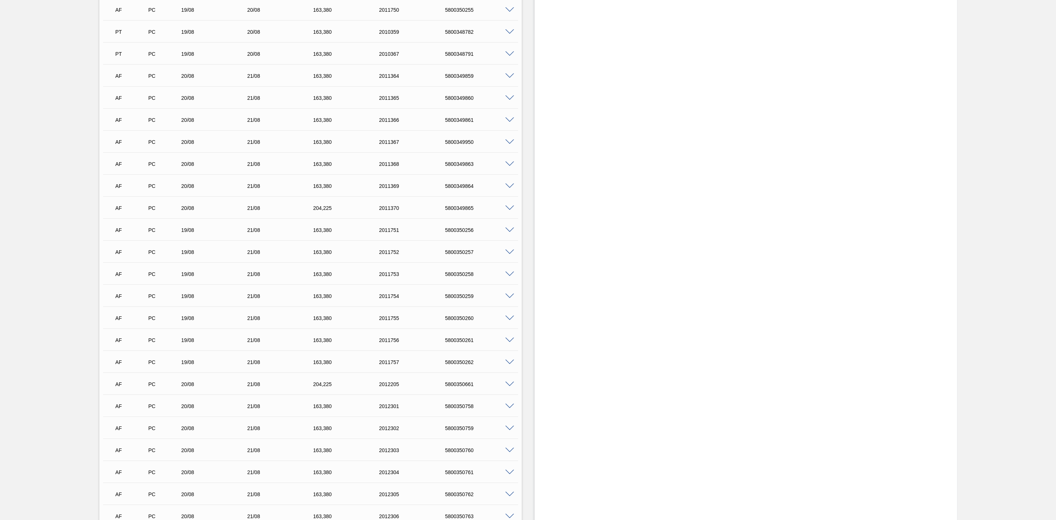
scroll to position [550, 0]
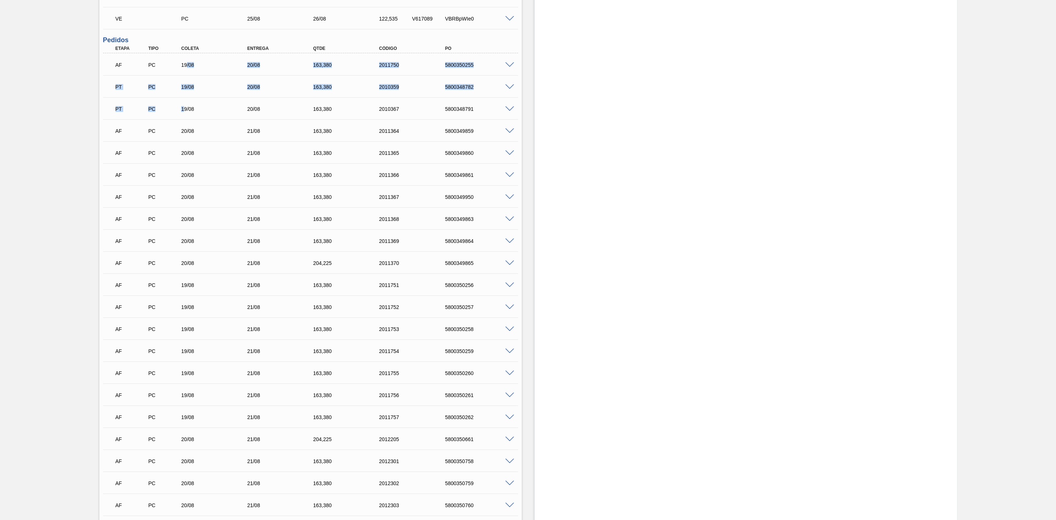
drag, startPoint x: 187, startPoint y: 68, endPoint x: 183, endPoint y: 113, distance: 45.3
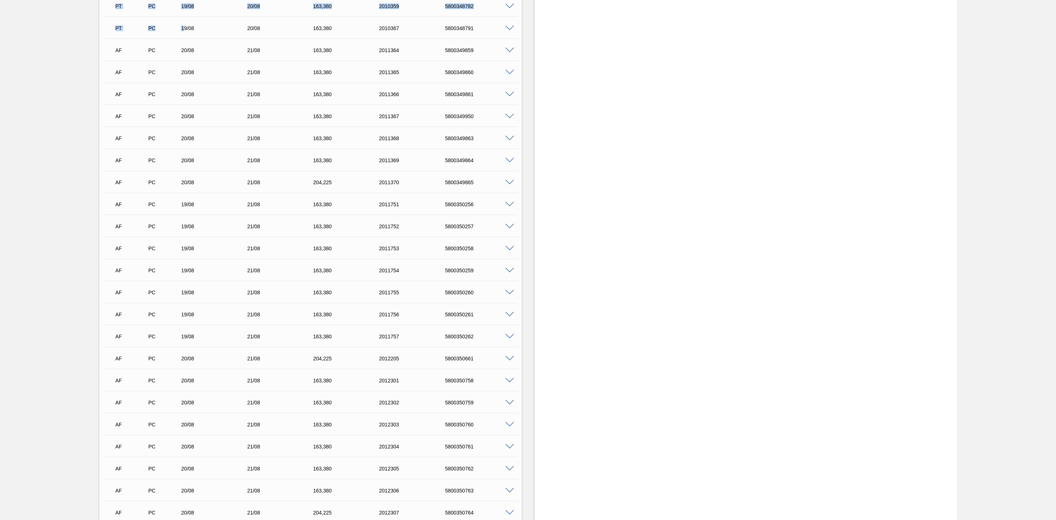
scroll to position [660, 0]
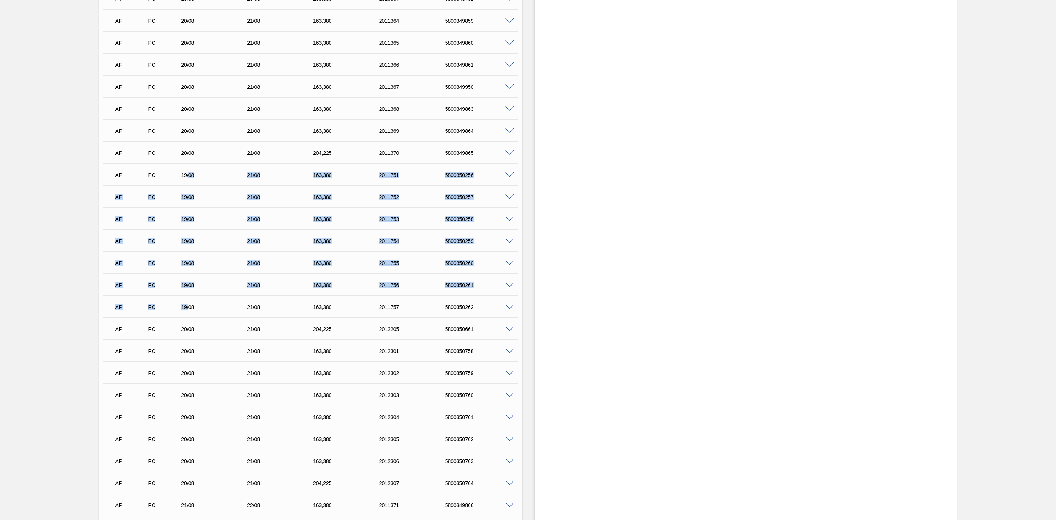
drag, startPoint x: 187, startPoint y: 178, endPoint x: 188, endPoint y: 306, distance: 127.6
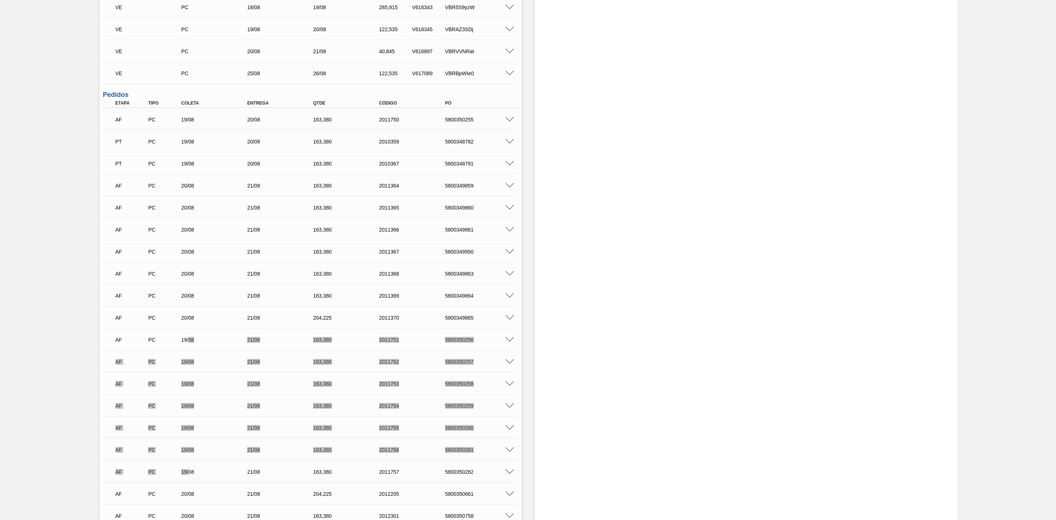
scroll to position [495, 0]
click at [511, 121] on span at bounding box center [509, 119] width 9 height 5
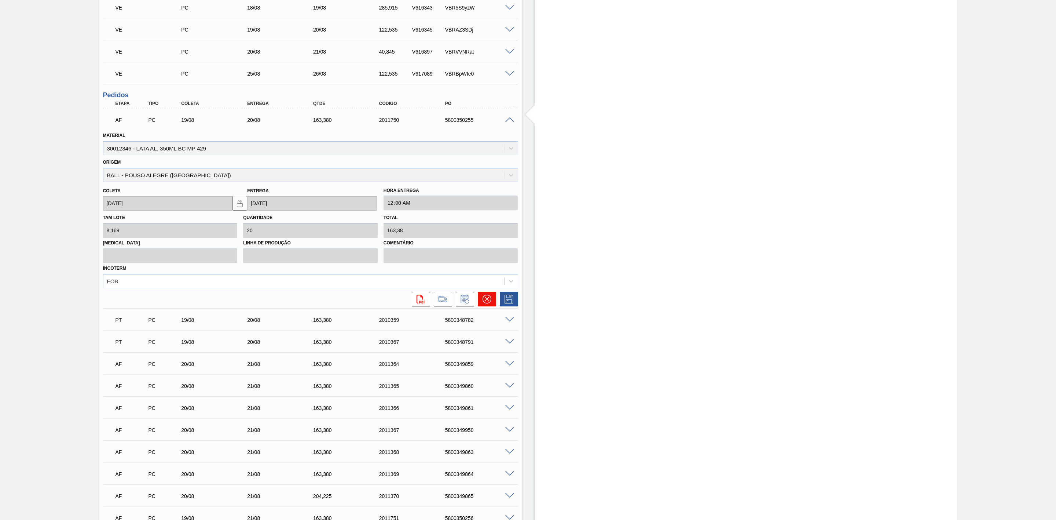
click at [484, 303] on icon at bounding box center [487, 298] width 9 height 9
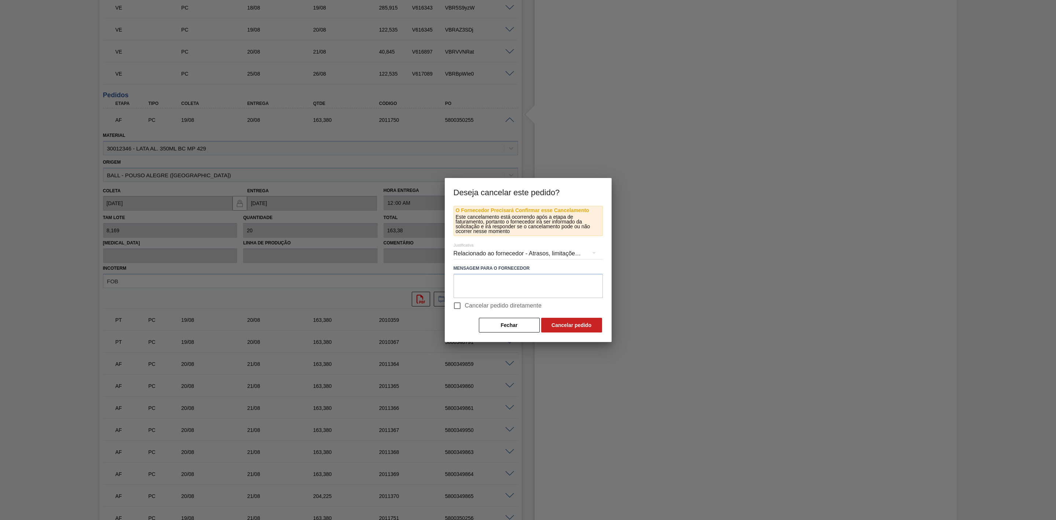
click at [458, 306] on input "Cancelar pedido diretamente" at bounding box center [457, 305] width 15 height 15
checkbox input "true"
click at [562, 326] on button "Cancelar pedido" at bounding box center [571, 325] width 61 height 15
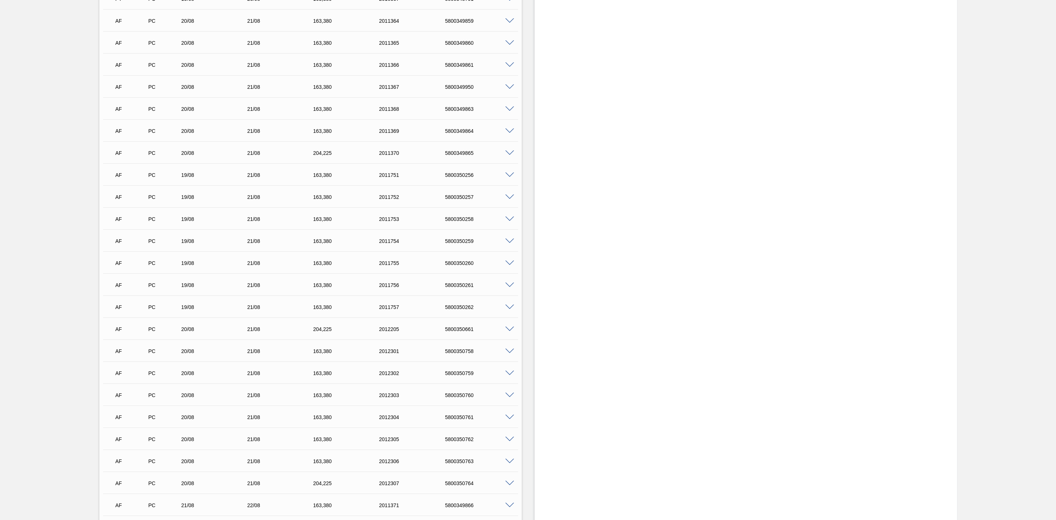
scroll to position [715, 0]
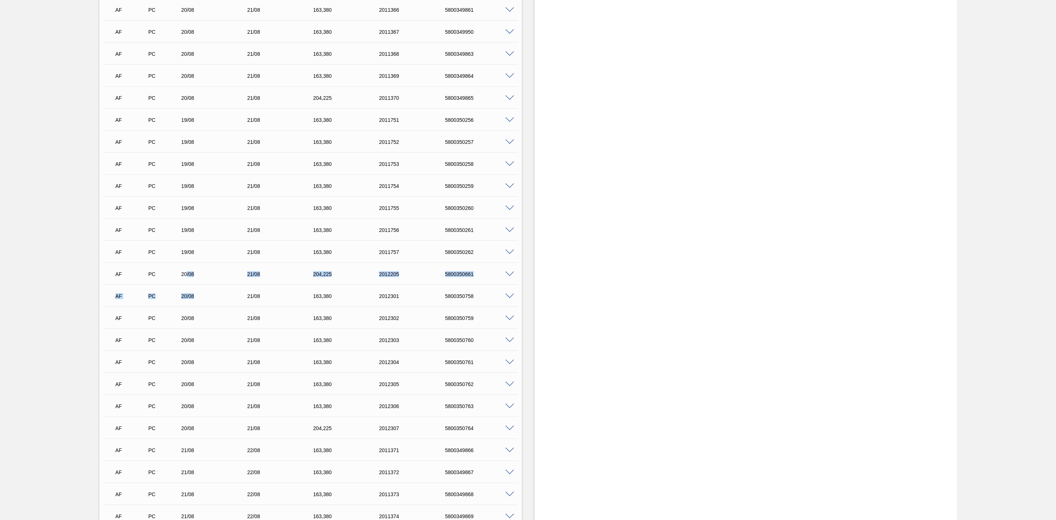
drag, startPoint x: 185, startPoint y: 275, endPoint x: 194, endPoint y: 287, distance: 14.4
click at [220, 291] on div "AF PC 20/08 21/08 163,380 2012301 5800350758" at bounding box center [309, 295] width 396 height 15
click at [626, 257] on div "Estoque De 20/08/2025 Até 03/09/2025 Filtro 23/08 Projeção de Estoque 6,374.634…" at bounding box center [746, 372] width 422 height 2101
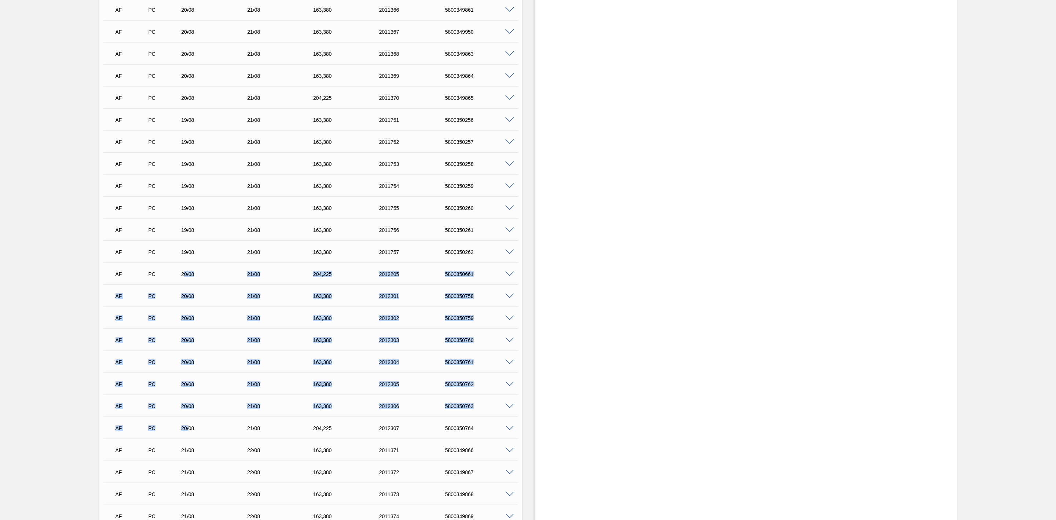
drag, startPoint x: 183, startPoint y: 276, endPoint x: 188, endPoint y: 433, distance: 156.7
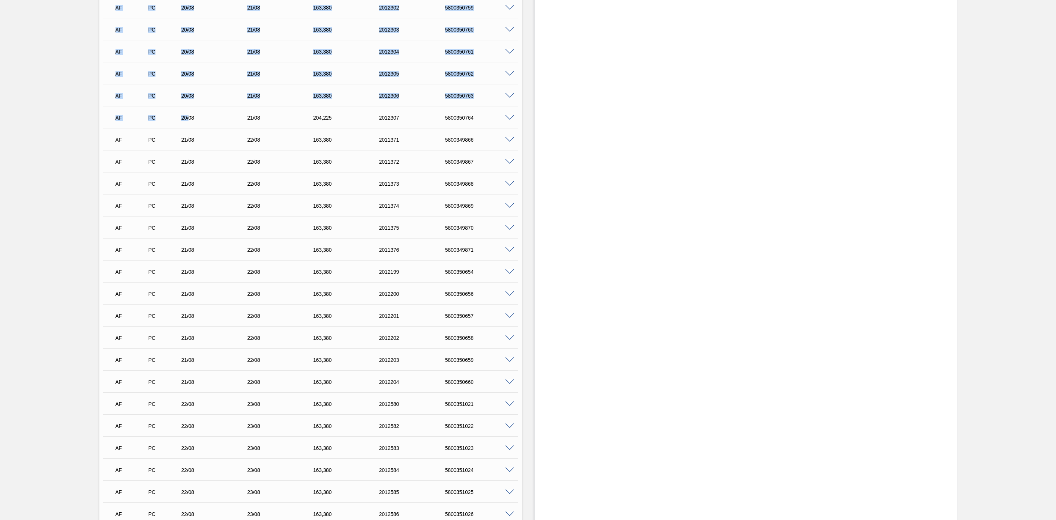
scroll to position [1045, 0]
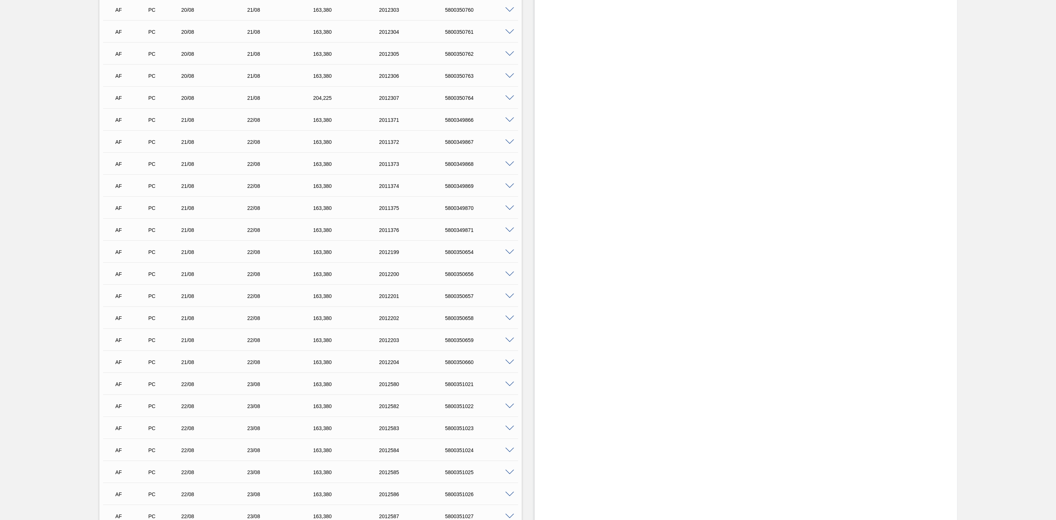
click at [215, 274] on div "21/08" at bounding box center [217, 274] width 76 height 6
drag, startPoint x: 187, startPoint y: 121, endPoint x: 187, endPoint y: 231, distance: 110.0
click at [187, 231] on div "CA PC 19/08 20/08 163,380 2011750 5800350255 Material 30012346 - LATA AL. 350ML…" at bounding box center [310, 295] width 415 height 1474
click at [510, 252] on span at bounding box center [509, 251] width 9 height 5
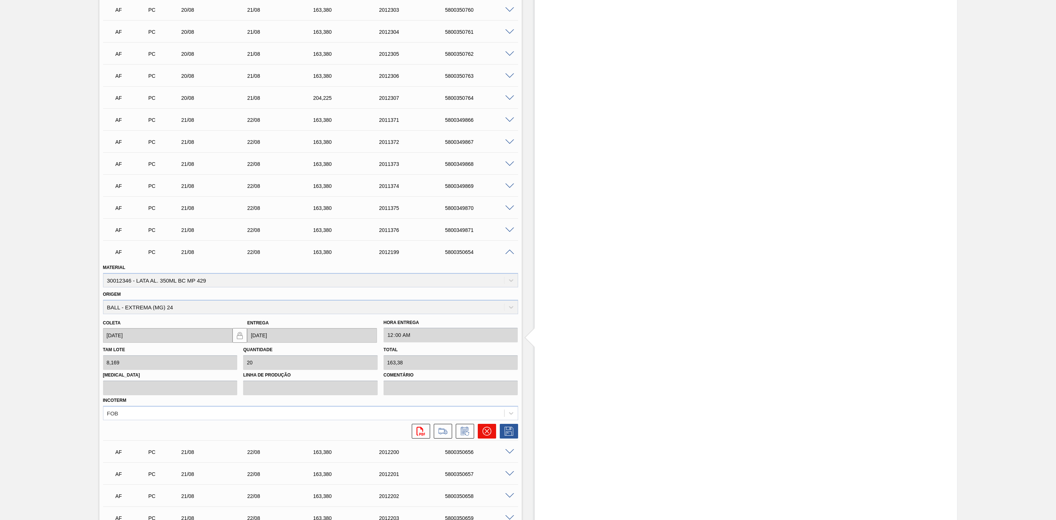
click at [486, 435] on icon at bounding box center [487, 430] width 9 height 9
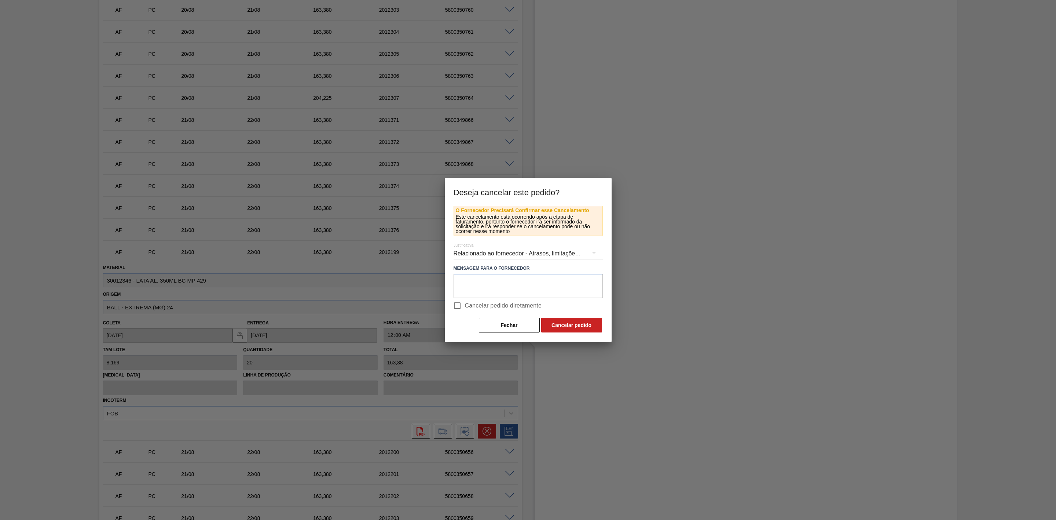
click at [466, 305] on span "Cancelar pedido diretamente" at bounding box center [503, 305] width 77 height 9
click at [465, 305] on input "Cancelar pedido diretamente" at bounding box center [457, 305] width 15 height 15
checkbox input "true"
click at [556, 323] on button "Cancelar pedido" at bounding box center [571, 325] width 61 height 15
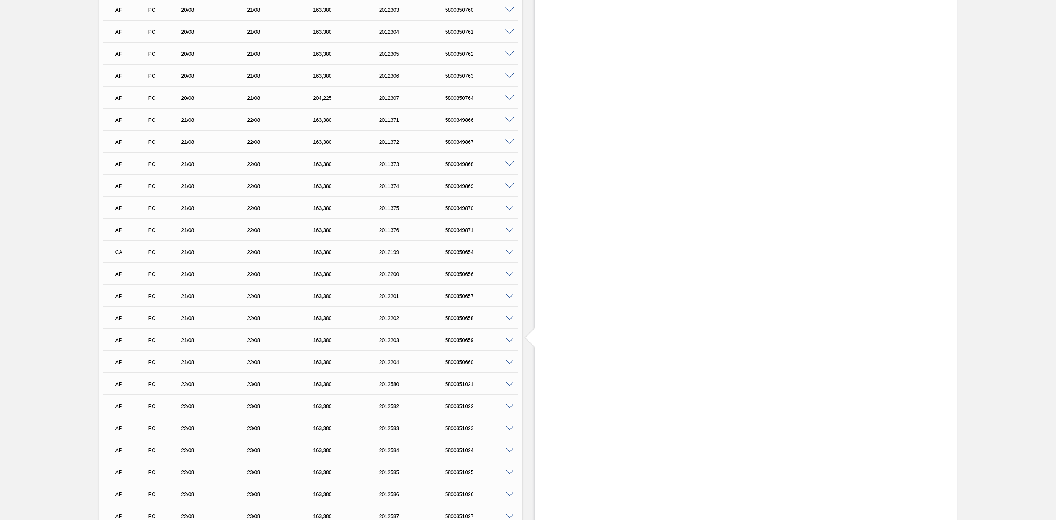
click at [510, 274] on span at bounding box center [509, 273] width 9 height 5
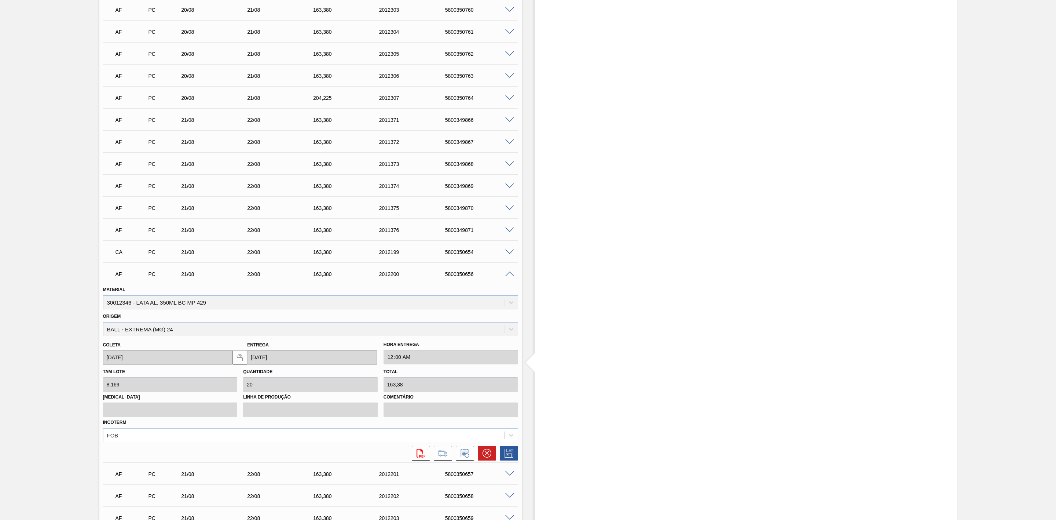
click at [509, 120] on span at bounding box center [509, 119] width 9 height 5
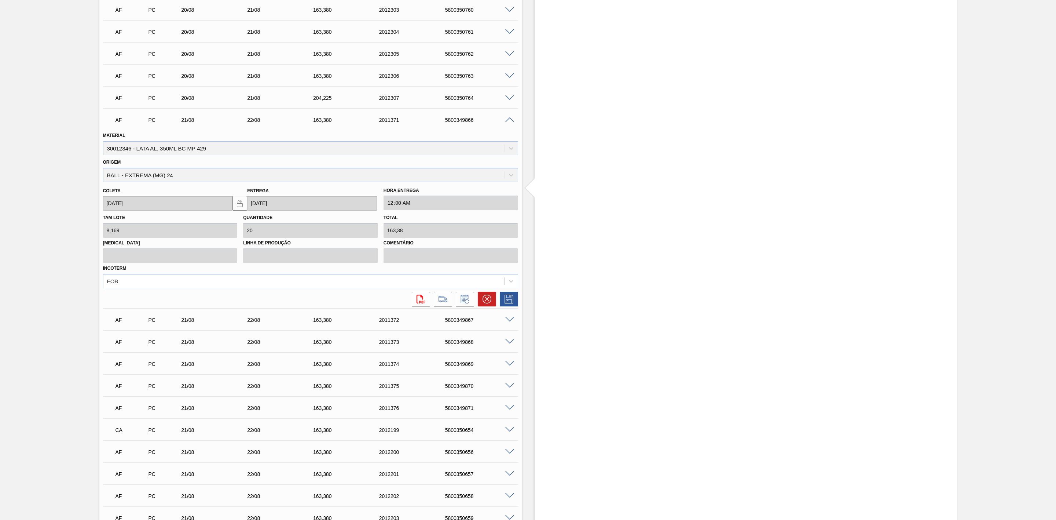
click at [508, 122] on span at bounding box center [509, 119] width 9 height 5
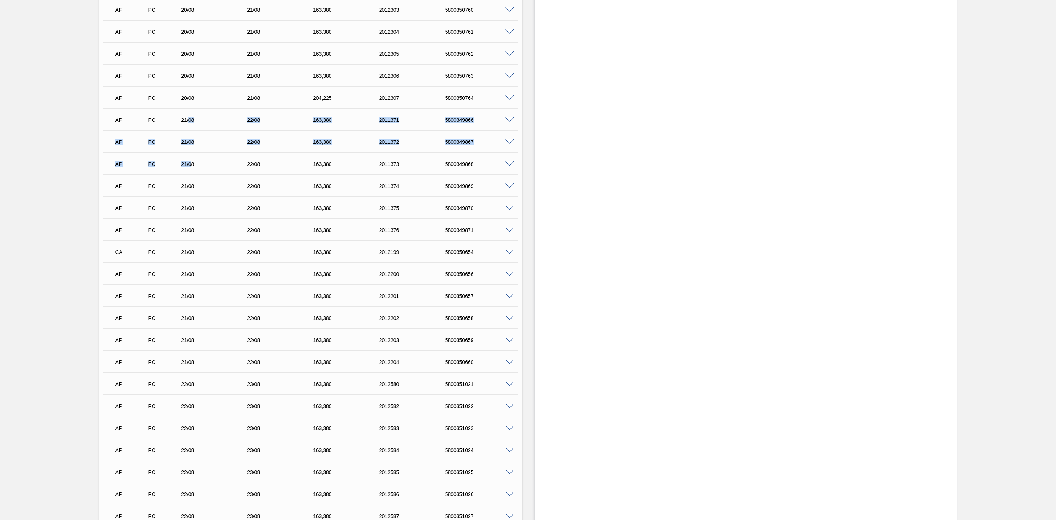
drag, startPoint x: 189, startPoint y: 121, endPoint x: 192, endPoint y: 158, distance: 36.8
click at [192, 158] on div "CA PC 19/08 20/08 163,380 2011750 5800350255 Material 30012346 - LATA AL. 350ML…" at bounding box center [310, 295] width 415 height 1474
click at [508, 276] on span at bounding box center [509, 273] width 9 height 5
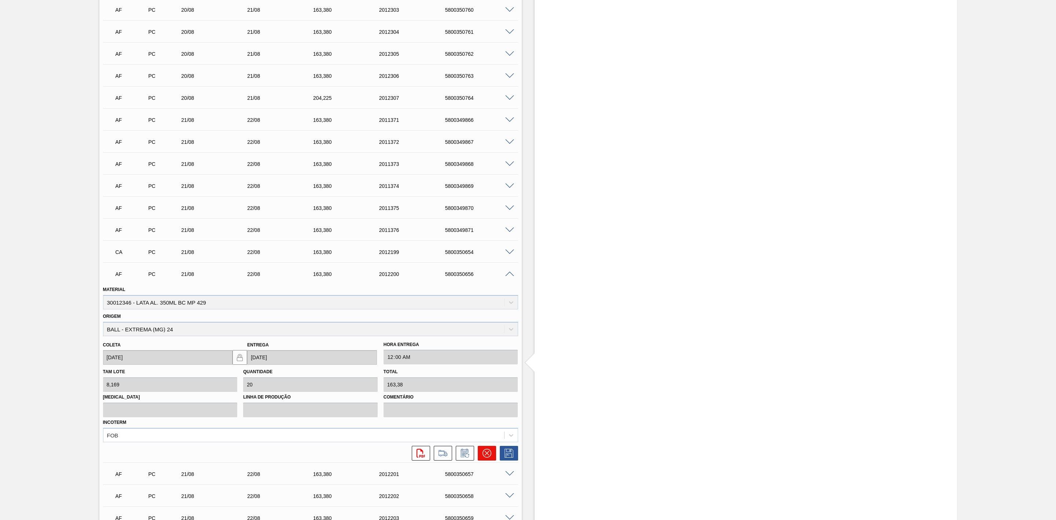
click at [484, 455] on icon at bounding box center [487, 452] width 9 height 9
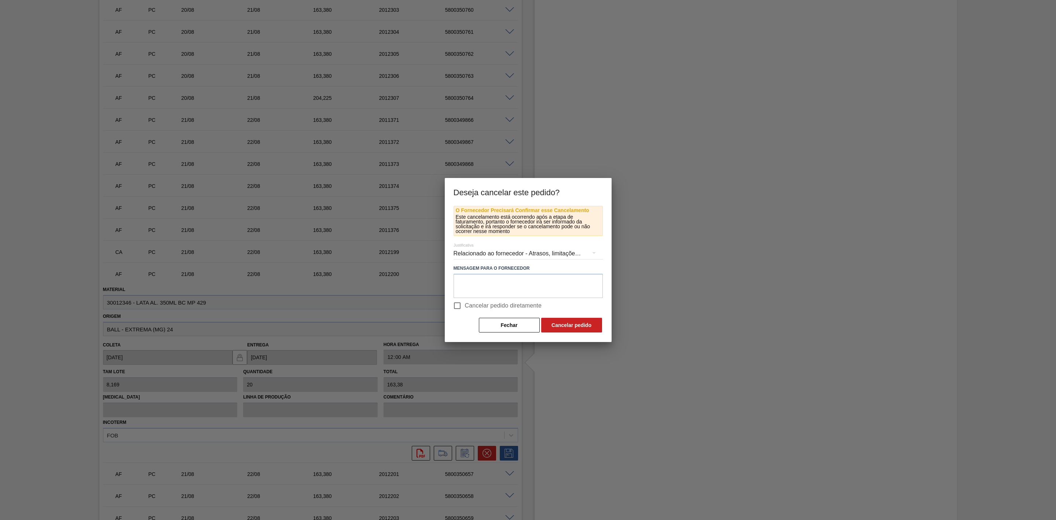
click at [460, 308] on input "Cancelar pedido diretamente" at bounding box center [457, 305] width 15 height 15
checkbox input "true"
click at [555, 326] on button "Cancelar pedido" at bounding box center [571, 325] width 61 height 15
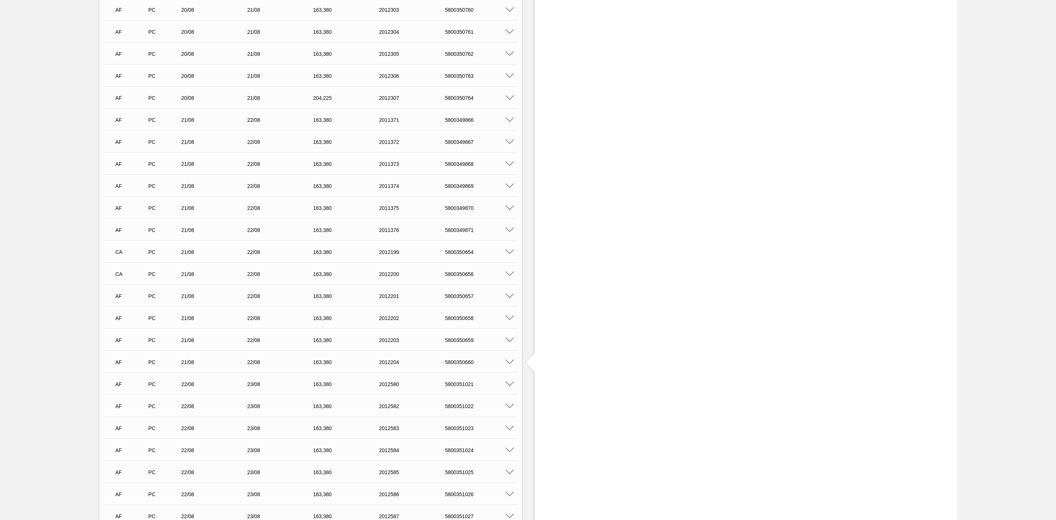
click at [507, 297] on span at bounding box center [509, 295] width 9 height 5
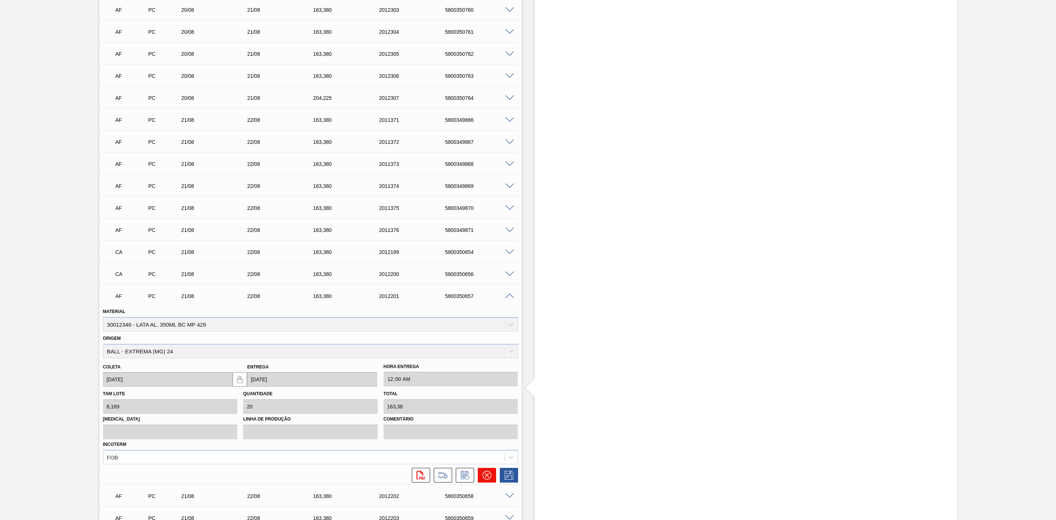
click at [487, 477] on icon at bounding box center [486, 475] width 4 height 4
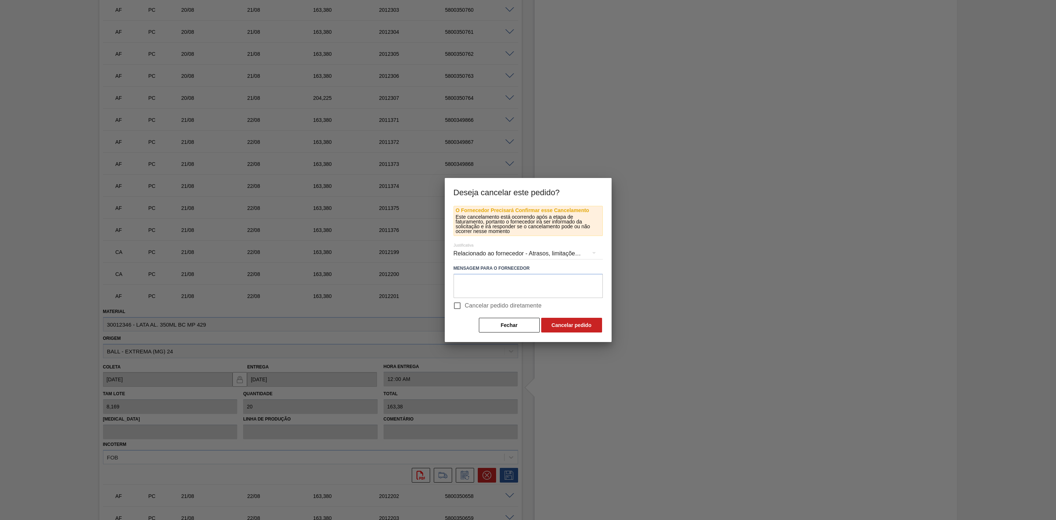
click at [454, 304] on input "Cancelar pedido diretamente" at bounding box center [457, 305] width 15 height 15
checkbox input "true"
click at [554, 323] on button "Cancelar pedido" at bounding box center [571, 325] width 61 height 15
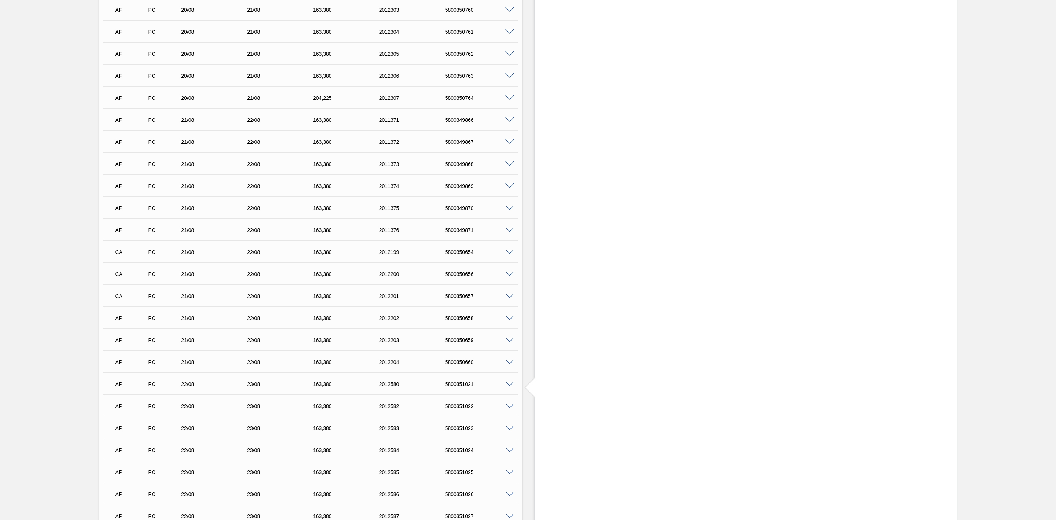
click at [508, 320] on span at bounding box center [509, 317] width 9 height 5
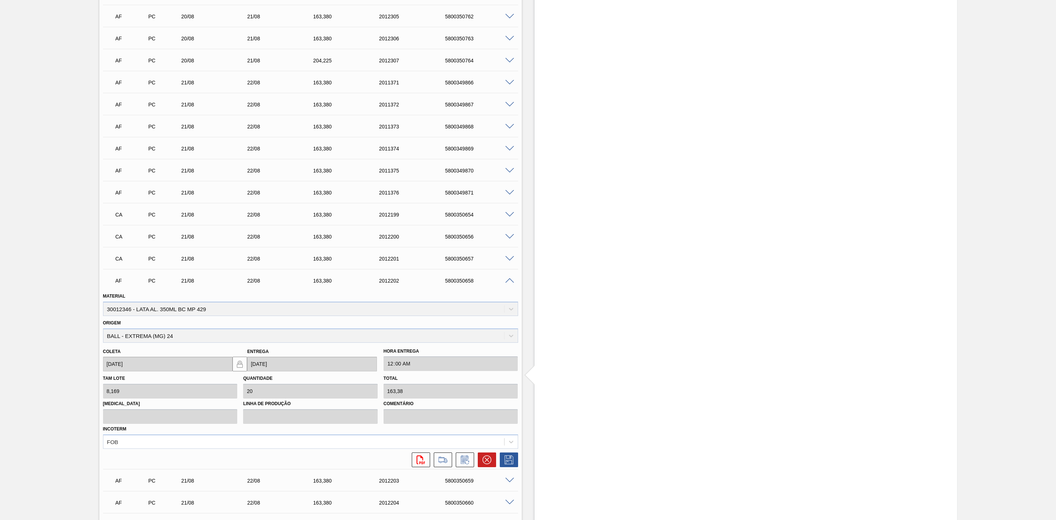
scroll to position [1155, 0]
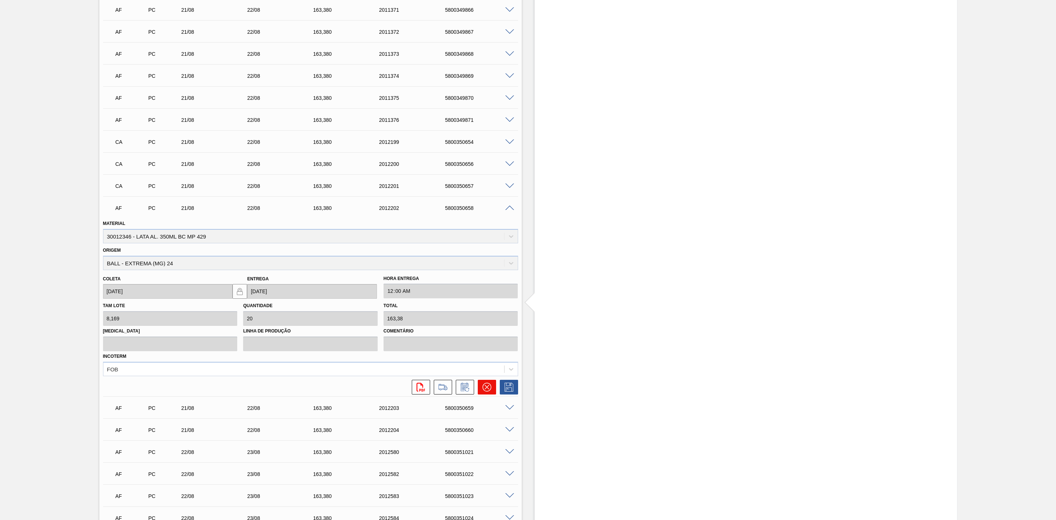
click at [483, 391] on icon at bounding box center [487, 386] width 9 height 9
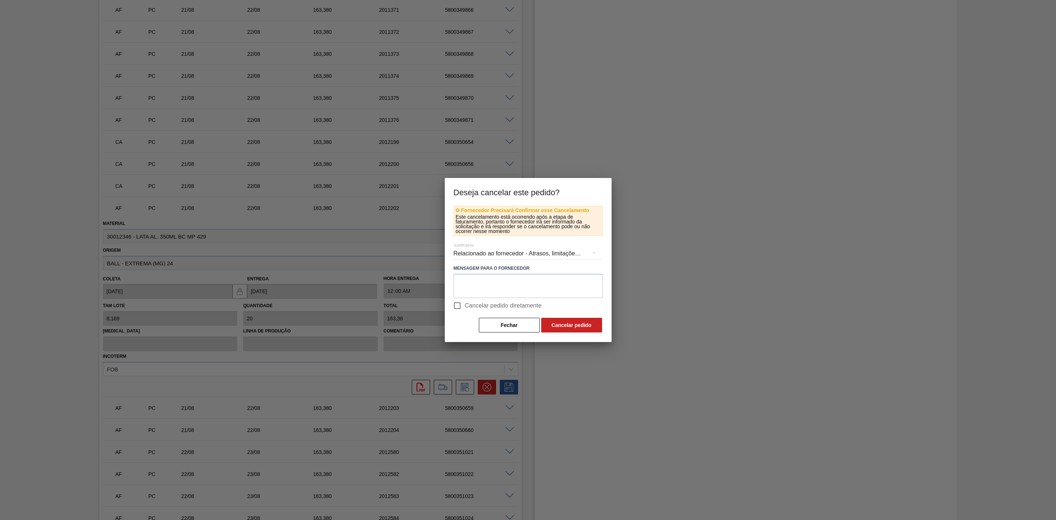
click at [467, 308] on span "Cancelar pedido diretamente" at bounding box center [503, 305] width 77 height 9
click at [465, 308] on input "Cancelar pedido diretamente" at bounding box center [457, 305] width 15 height 15
checkbox input "true"
click at [555, 324] on button "Cancelar pedido" at bounding box center [571, 325] width 61 height 15
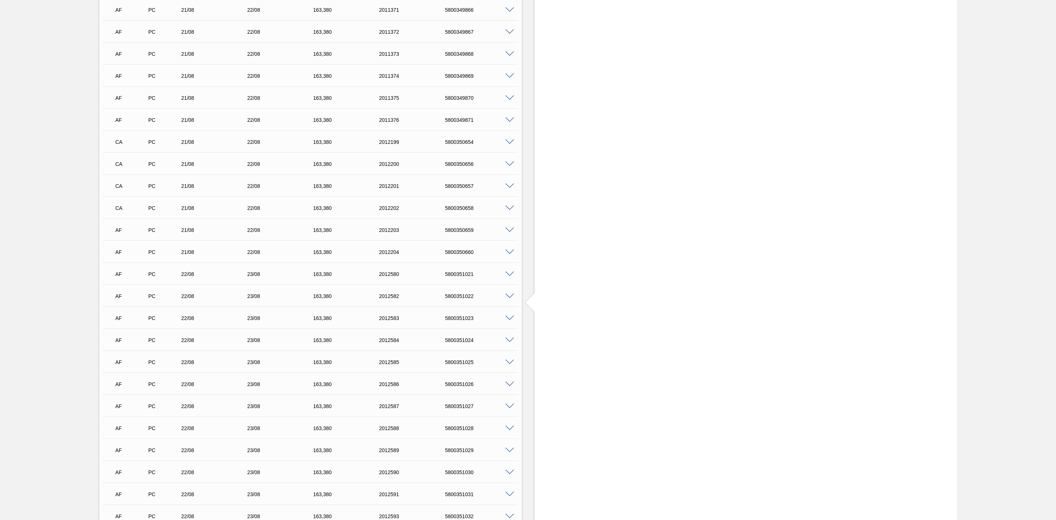
click at [509, 232] on span at bounding box center [509, 229] width 9 height 5
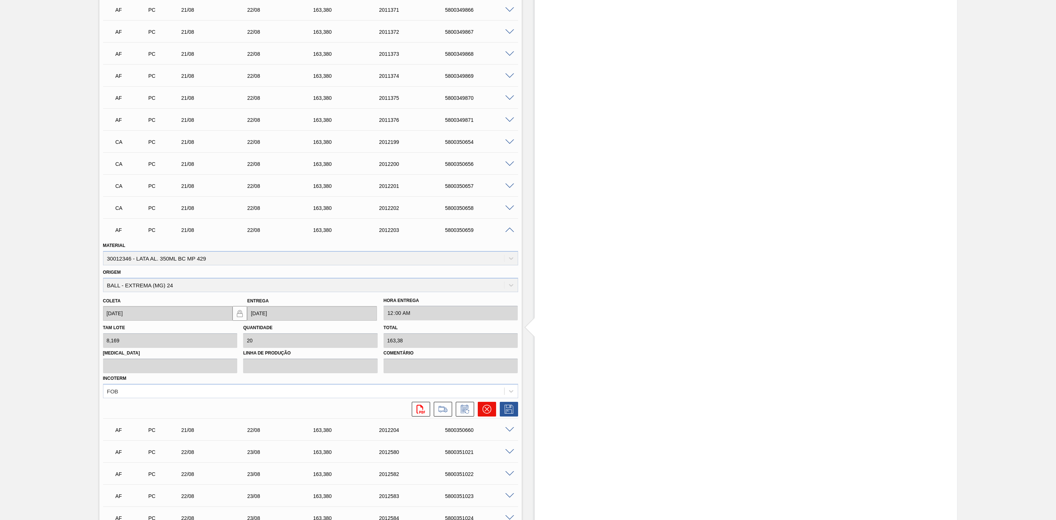
click at [486, 410] on icon at bounding box center [487, 408] width 9 height 9
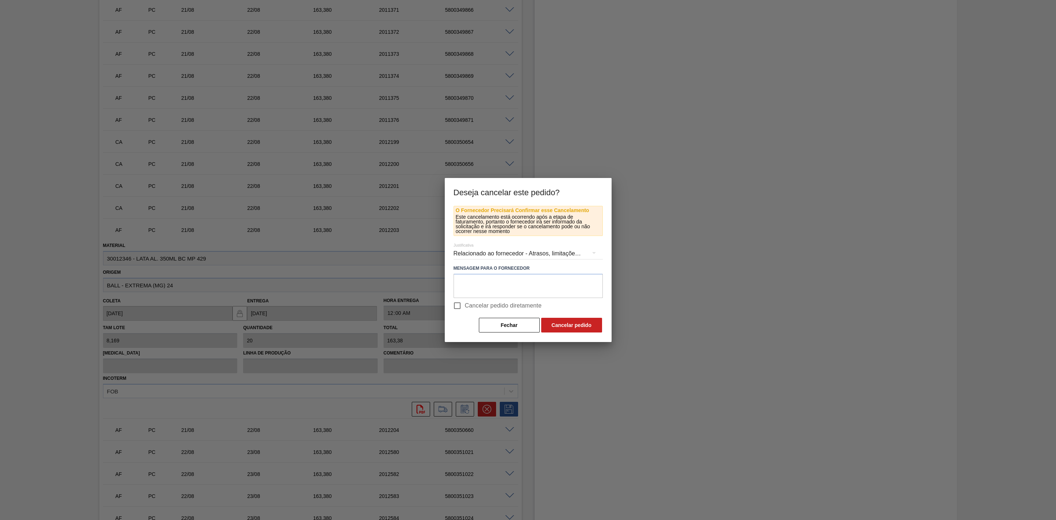
click at [460, 305] on input "Cancelar pedido diretamente" at bounding box center [457, 305] width 15 height 15
checkbox input "true"
click at [555, 324] on button "Cancelar pedido" at bounding box center [571, 325] width 61 height 15
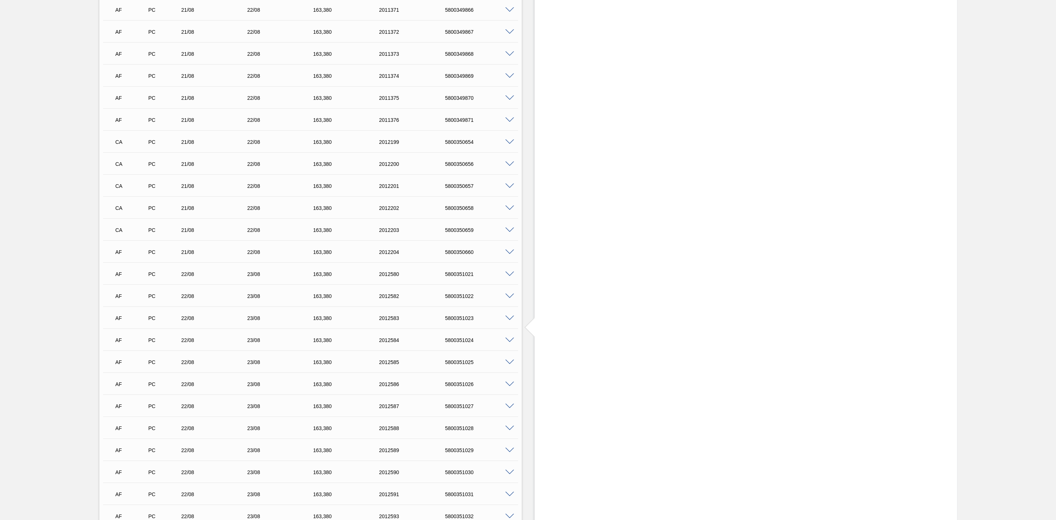
click at [509, 254] on span at bounding box center [509, 251] width 9 height 5
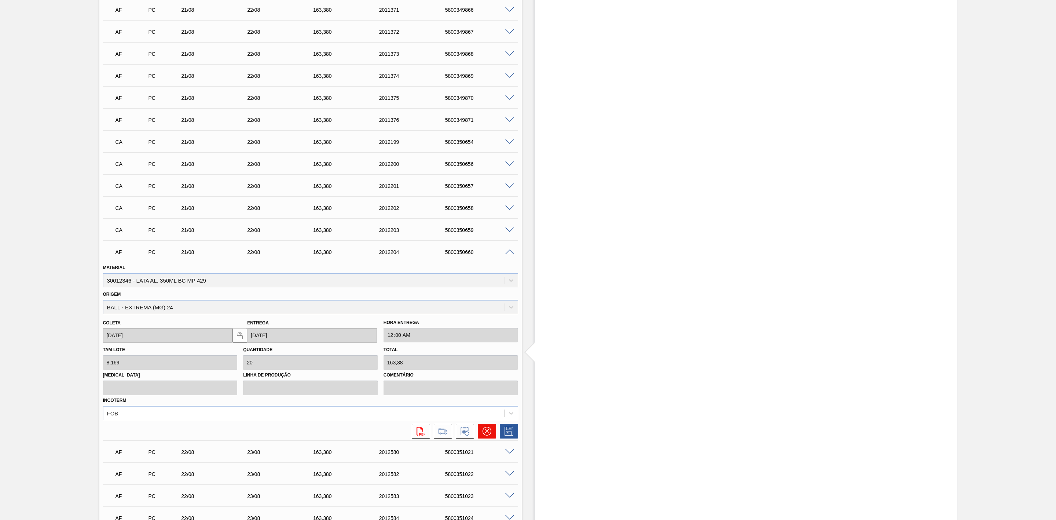
click at [492, 435] on button at bounding box center [487, 430] width 18 height 15
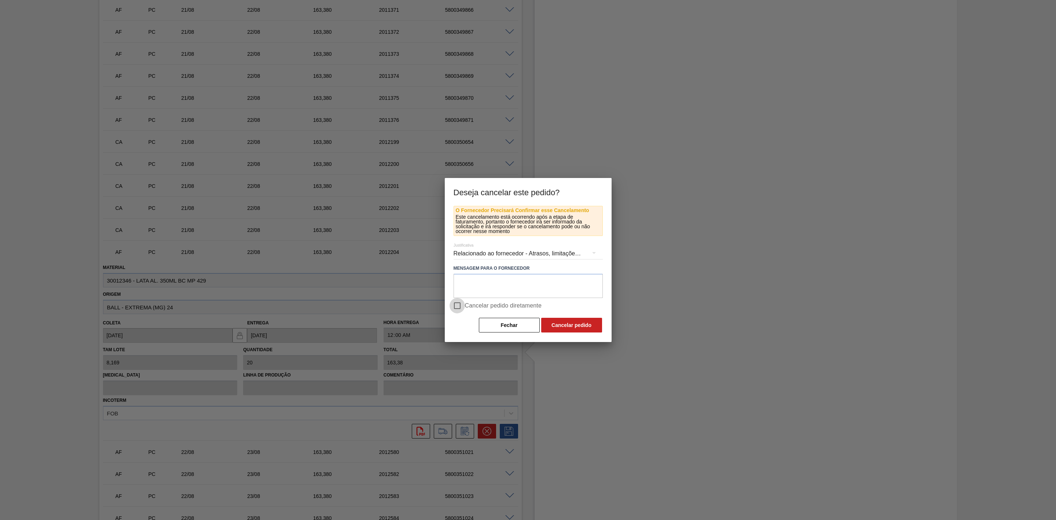
click at [458, 303] on input "Cancelar pedido diretamente" at bounding box center [457, 305] width 15 height 15
checkbox input "true"
click at [563, 324] on button "Cancelar pedido" at bounding box center [571, 325] width 61 height 15
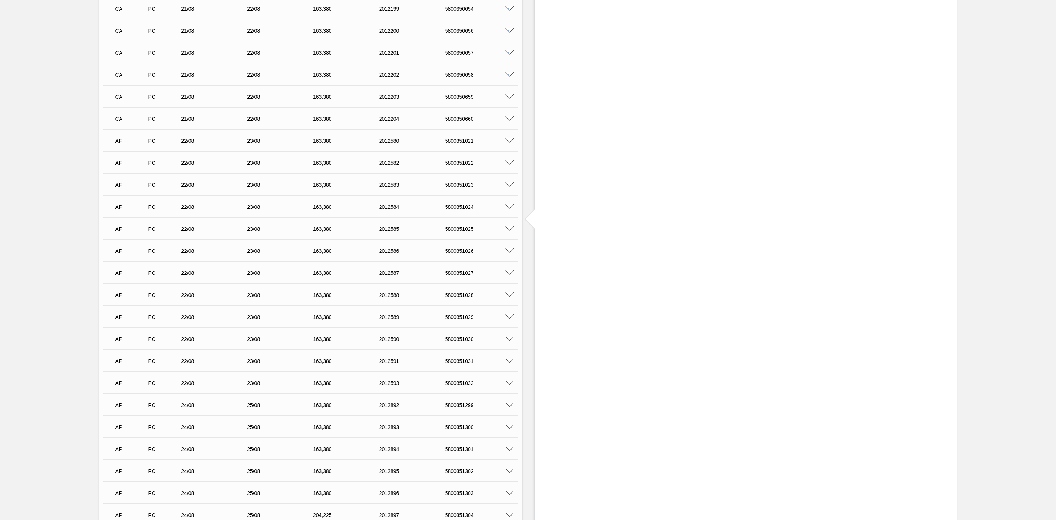
scroll to position [1320, 0]
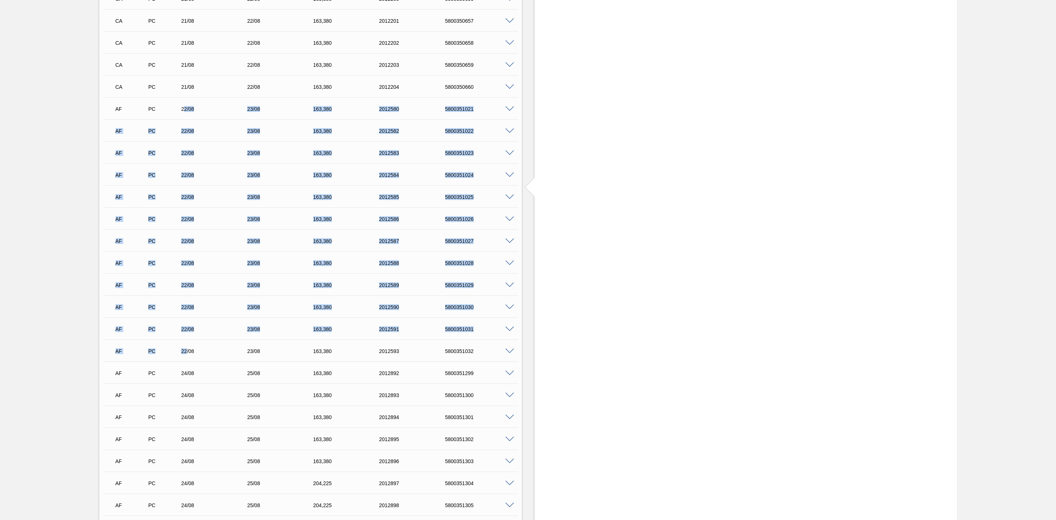
drag, startPoint x: 185, startPoint y: 110, endPoint x: 186, endPoint y: 348, distance: 238.0
click at [186, 348] on div "CA PC 19/08 20/08 163,380 2011750 5800350255 Material 30012346 - LATA AL. 350ML…" at bounding box center [310, 20] width 415 height 1474
click at [229, 303] on div "AF PC 22/08 23/08 163,380 2012590 5800351030" at bounding box center [309, 306] width 396 height 15
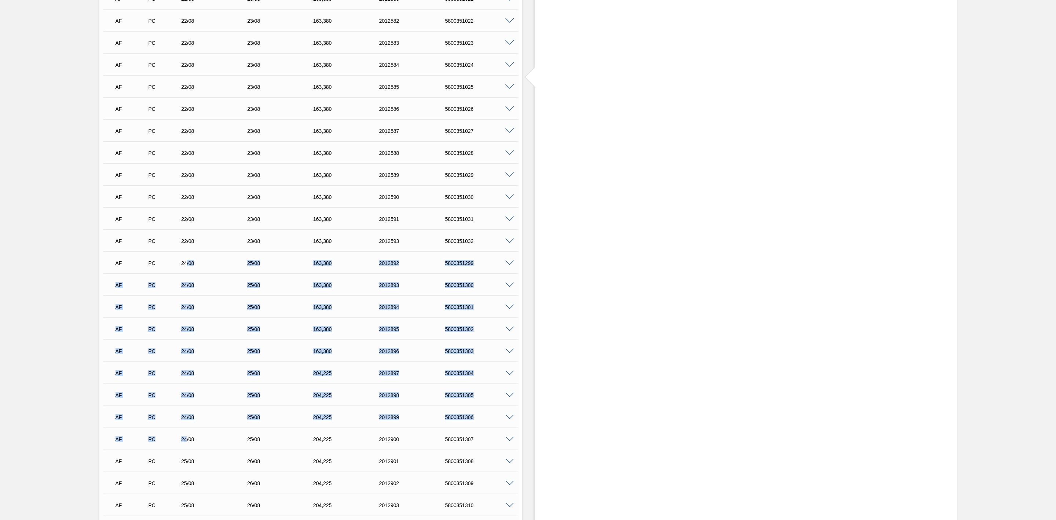
drag, startPoint x: 186, startPoint y: 265, endPoint x: 186, endPoint y: 438, distance: 172.3
click at [508, 265] on span at bounding box center [509, 262] width 9 height 5
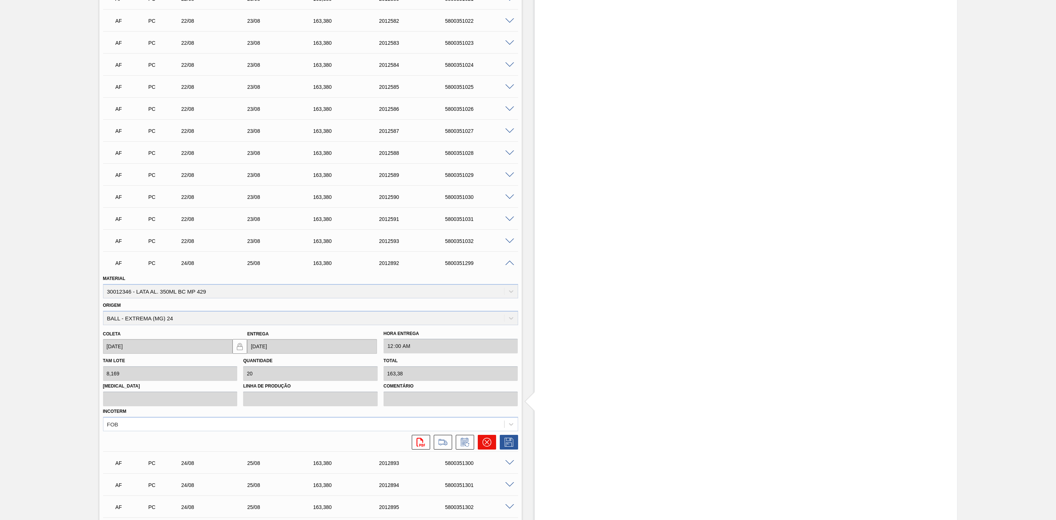
click at [486, 444] on icon at bounding box center [486, 442] width 4 height 4
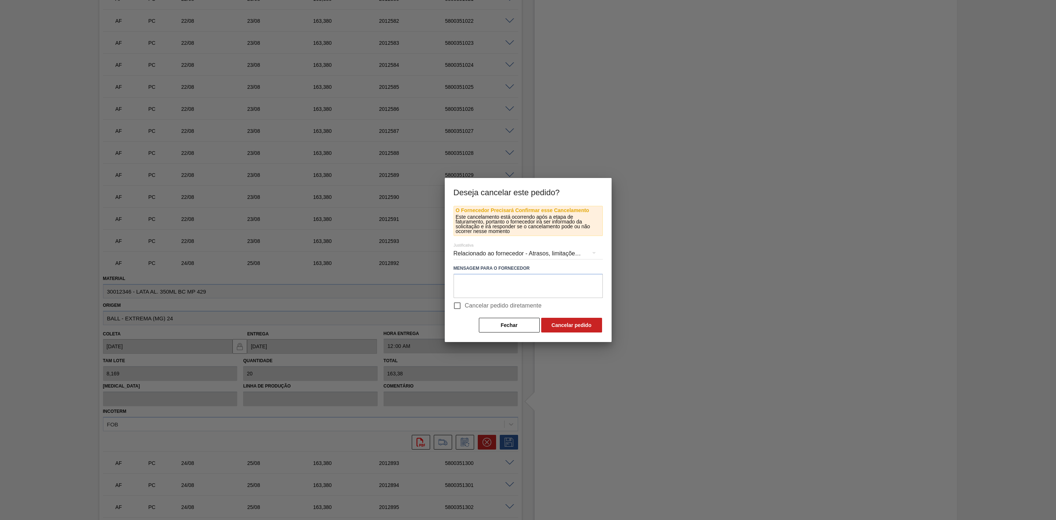
click at [457, 305] on input "Cancelar pedido diretamente" at bounding box center [457, 305] width 15 height 15
checkbox input "true"
click at [561, 325] on button "Cancelar pedido" at bounding box center [571, 325] width 61 height 15
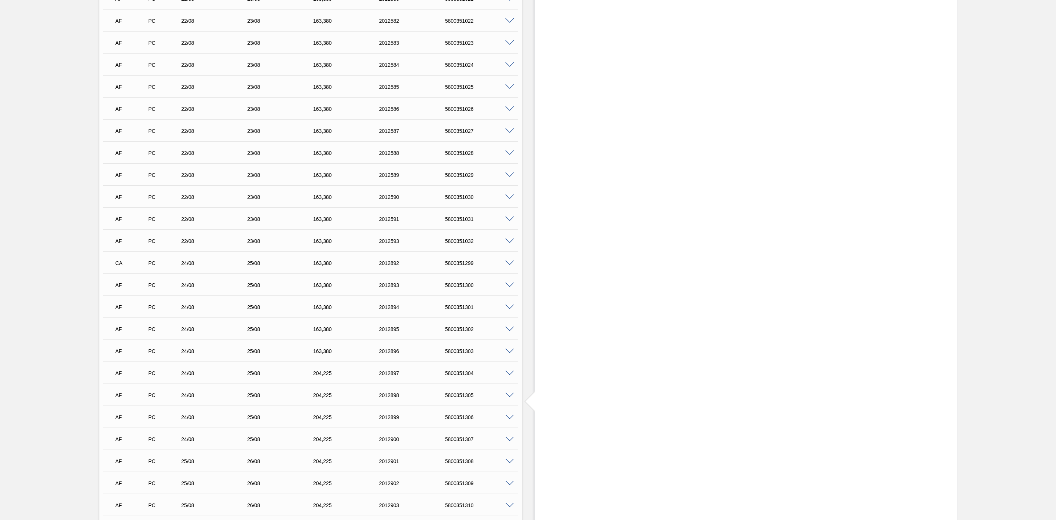
click at [511, 288] on span at bounding box center [509, 284] width 9 height 5
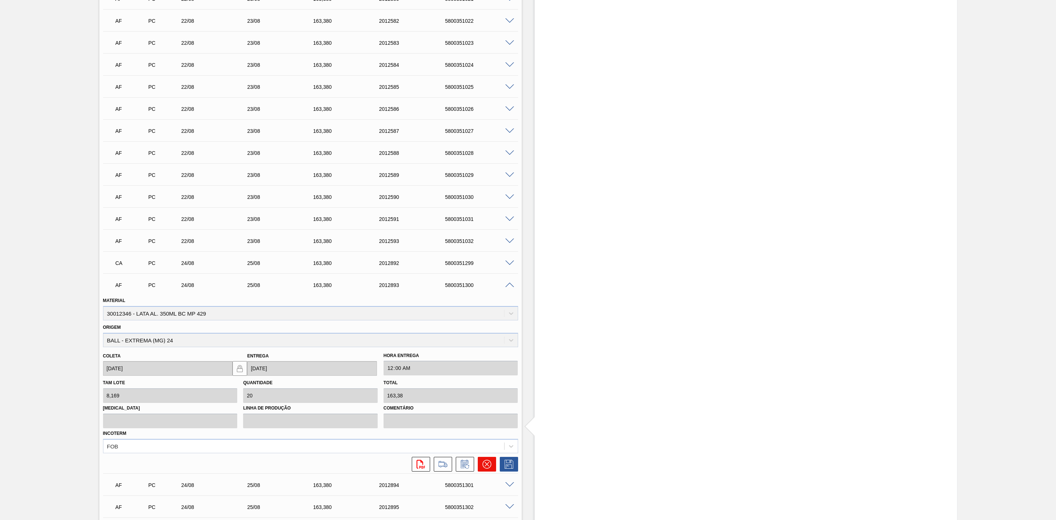
click at [483, 462] on icon at bounding box center [487, 463] width 9 height 9
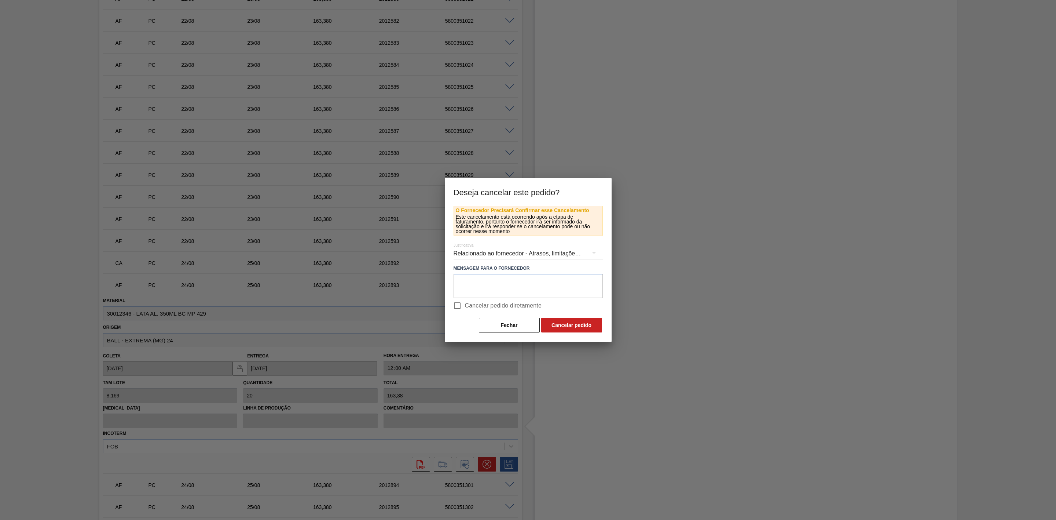
click at [459, 305] on input "Cancelar pedido diretamente" at bounding box center [457, 305] width 15 height 15
checkbox input "true"
click at [572, 327] on button "Cancelar pedido" at bounding box center [571, 325] width 61 height 15
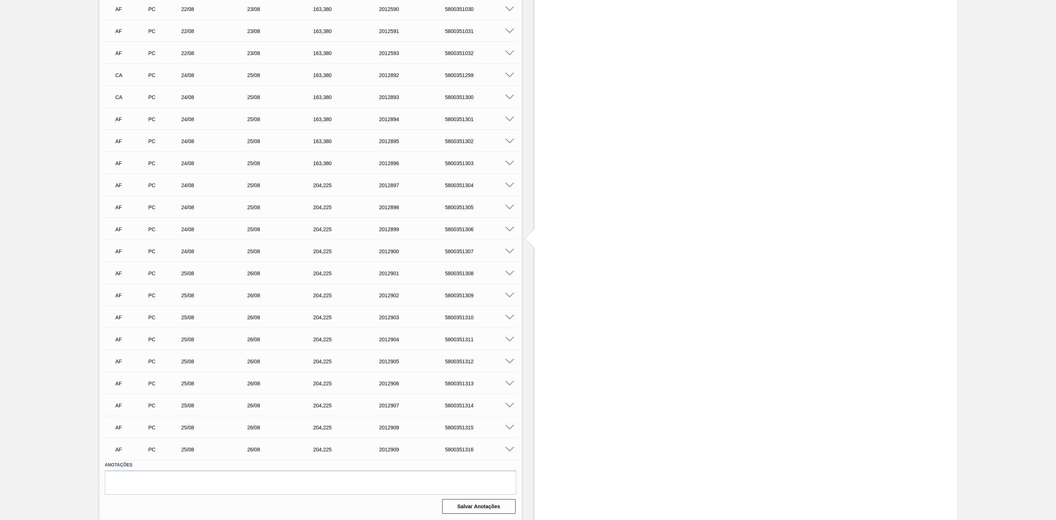
scroll to position [1620, 0]
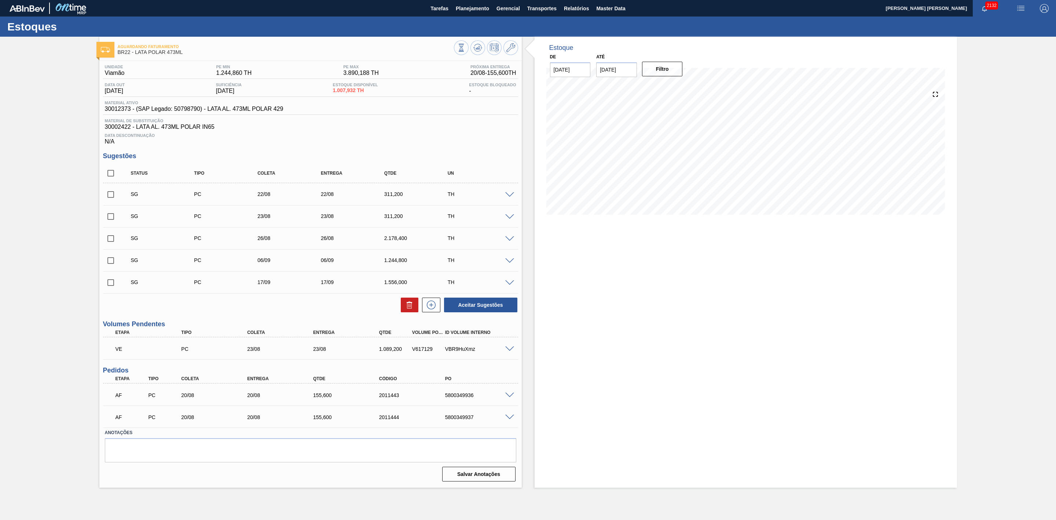
click at [510, 352] on span at bounding box center [509, 348] width 9 height 5
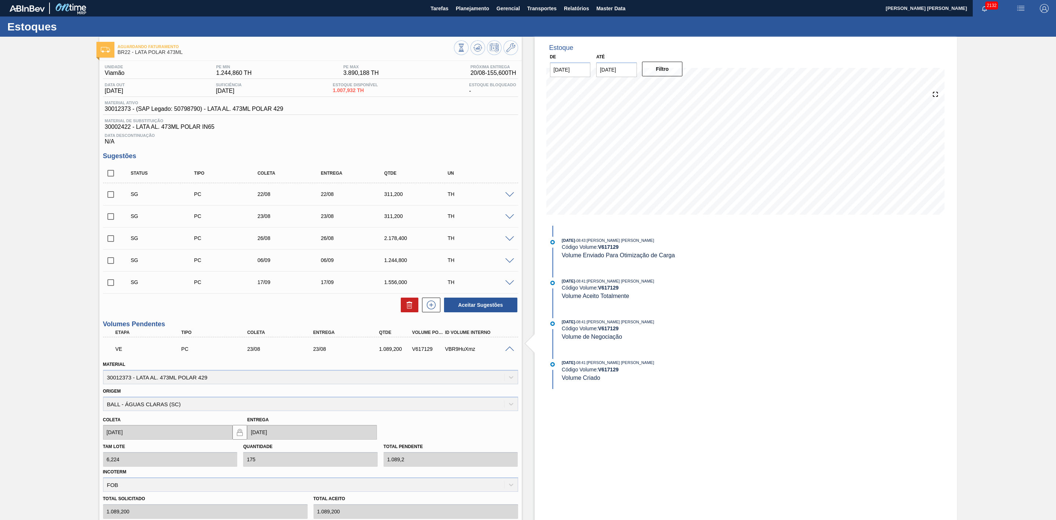
click at [509, 350] on span at bounding box center [509, 348] width 9 height 5
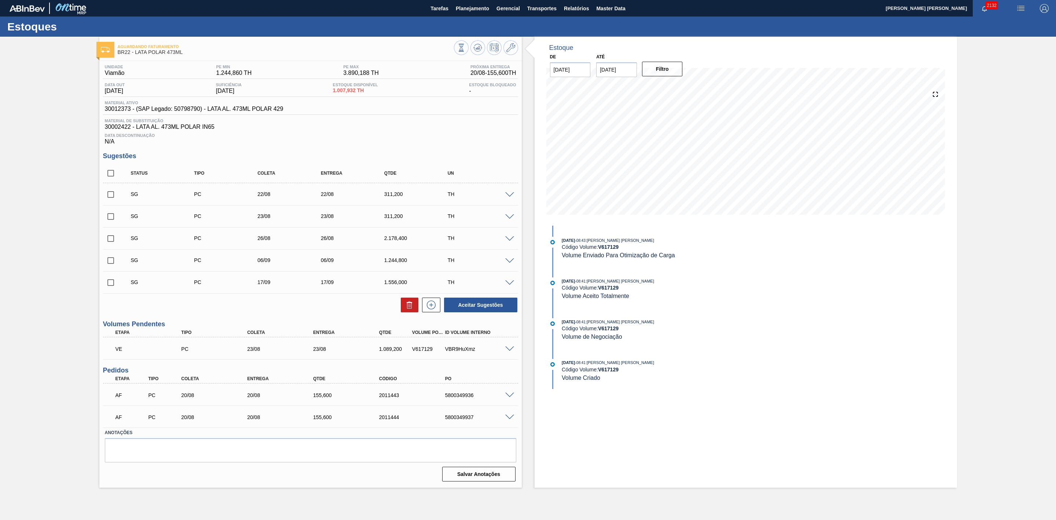
click at [111, 197] on input "checkbox" at bounding box center [110, 194] width 15 height 15
checkbox input "true"
click at [111, 219] on input "checkbox" at bounding box center [110, 216] width 15 height 15
checkbox input "true"
click at [405, 304] on icon at bounding box center [409, 304] width 9 height 9
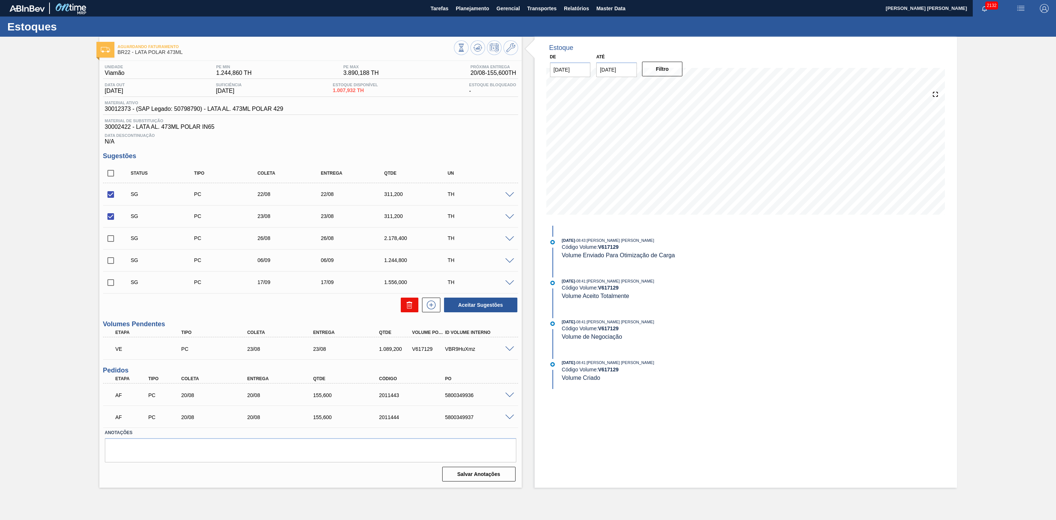
checkbox input "false"
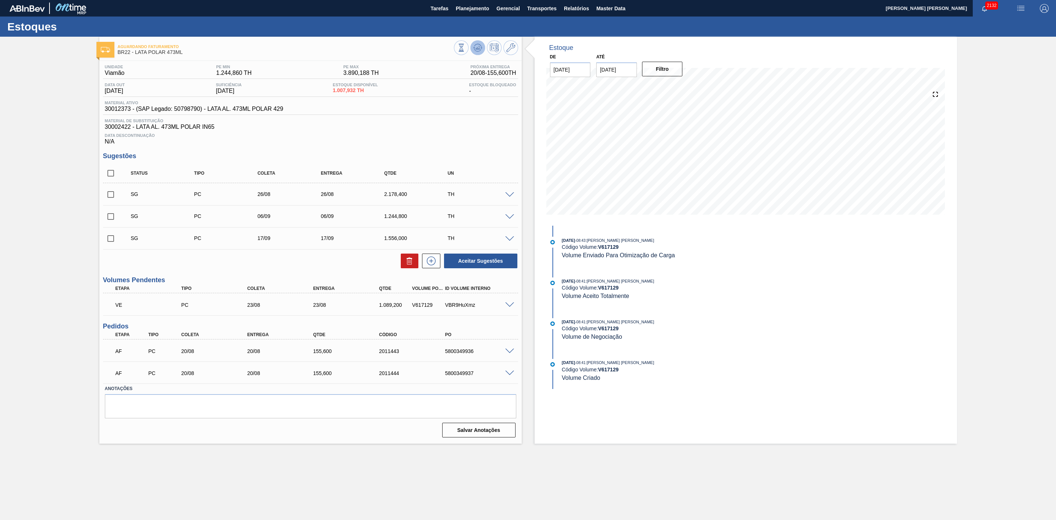
click at [472, 48] on button at bounding box center [477, 47] width 15 height 15
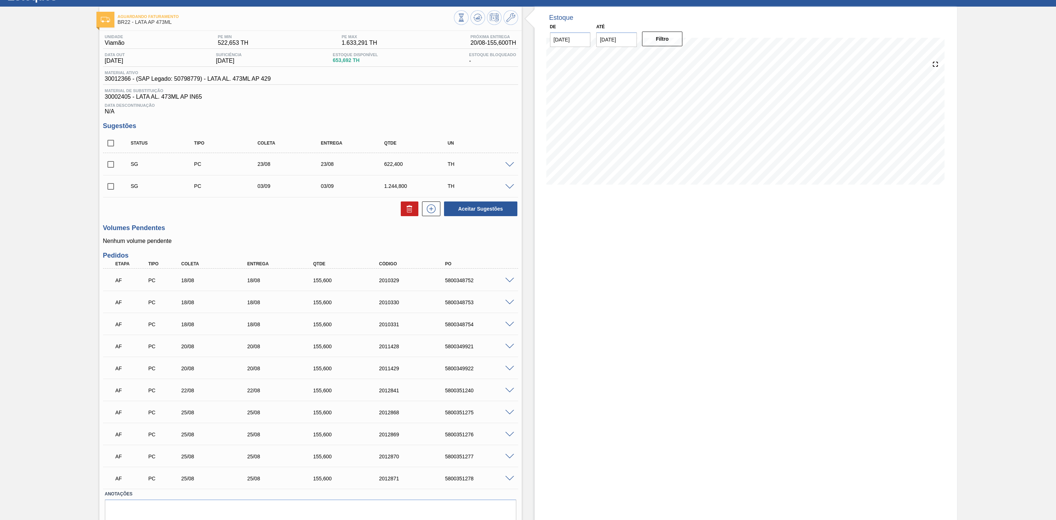
scroll to position [55, 0]
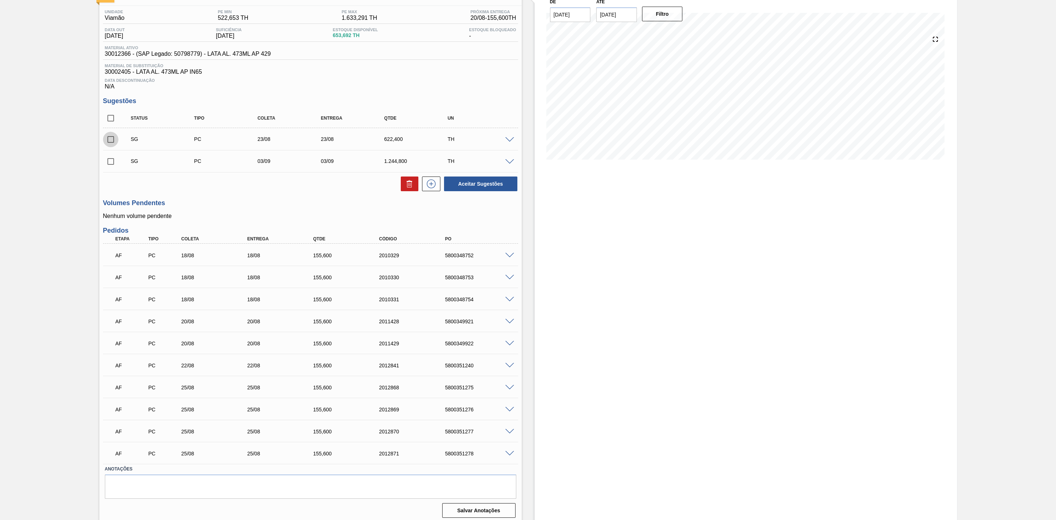
click at [111, 144] on input "checkbox" at bounding box center [110, 139] width 15 height 15
click at [0, 0] on icon at bounding box center [0, 0] width 0 height 0
checkbox input "false"
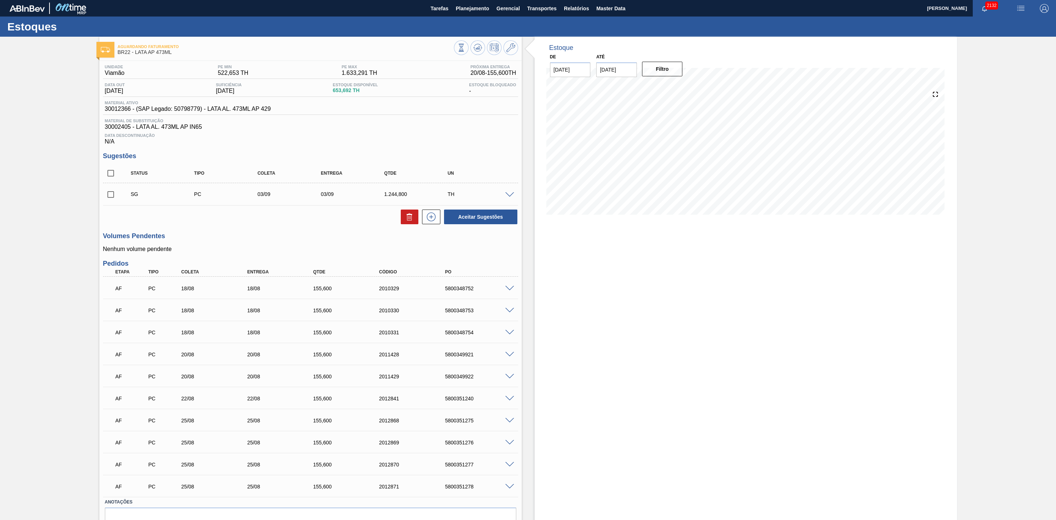
scroll to position [40, 0]
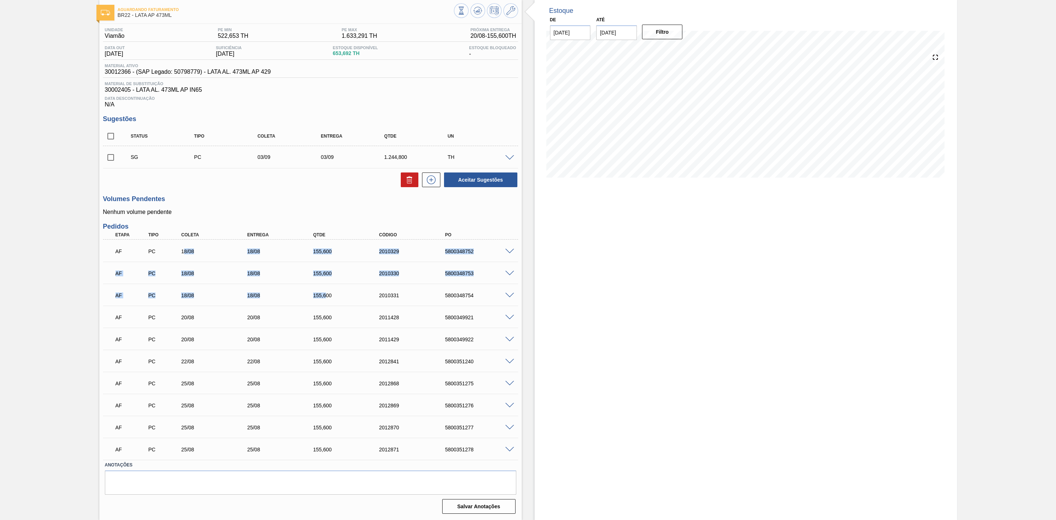
drag, startPoint x: 185, startPoint y: 251, endPoint x: 324, endPoint y: 295, distance: 146.3
click at [324, 295] on div "AF PC 18/08 18/08 155,[PHONE_NUMBER] 5800348752 Material 30012366 - LATA AL. 47…" at bounding box center [310, 349] width 415 height 220
click at [510, 249] on span at bounding box center [509, 251] width 9 height 5
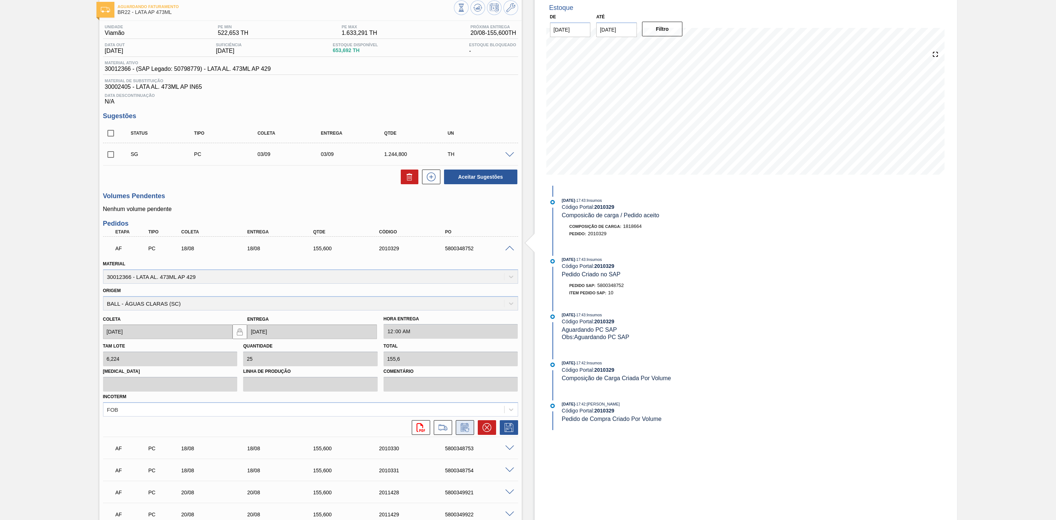
click at [462, 429] on icon at bounding box center [464, 428] width 5 height 4
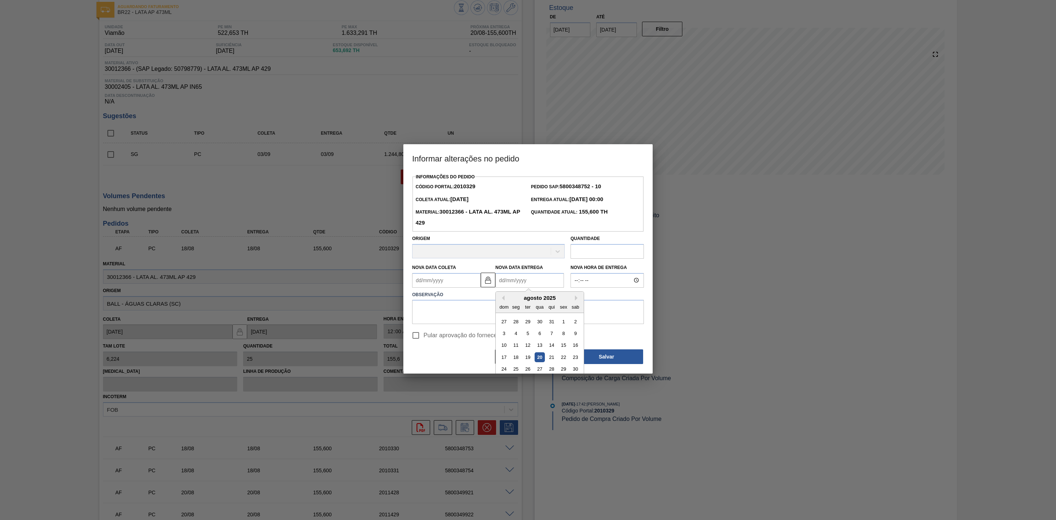
click at [509, 281] on Entrega2010329 "Nova Data Entrega" at bounding box center [529, 280] width 69 height 15
click at [564, 355] on div "22" at bounding box center [563, 357] width 10 height 10
type Coleta2010329 "[DATE]"
type Entrega2010329 "[DATE]"
click at [418, 337] on input "Pular aprovação do fornecedor" at bounding box center [415, 335] width 15 height 15
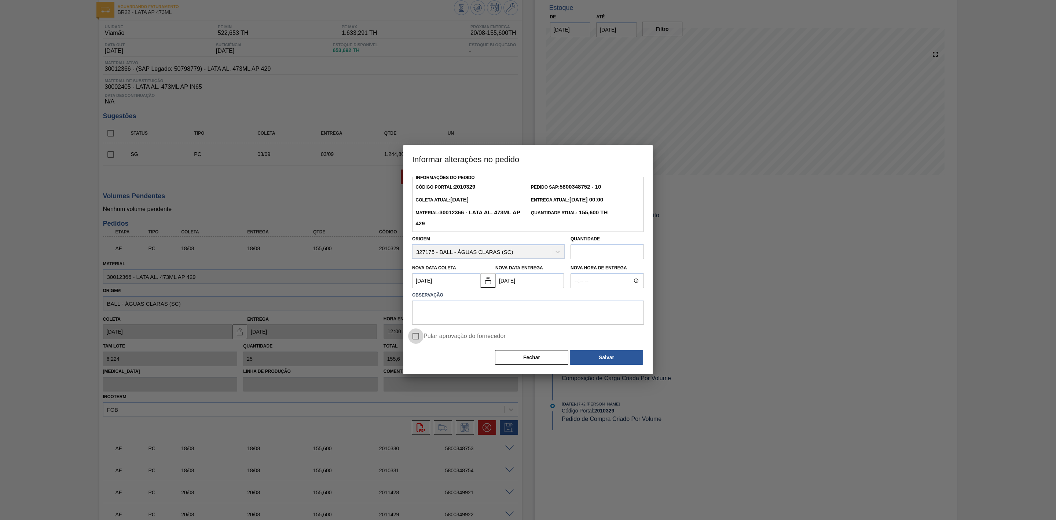
checkbox input "true"
click at [429, 318] on textarea at bounding box center [528, 312] width 232 height 24
drag, startPoint x: 455, startPoint y: 311, endPoint x: 393, endPoint y: 313, distance: 61.6
click at [393, 313] on div "Informar alterações no pedido Informações do Pedido Código Portal: 2010329 Pedi…" at bounding box center [528, 260] width 1056 height 520
type textarea "Ajuste de data"
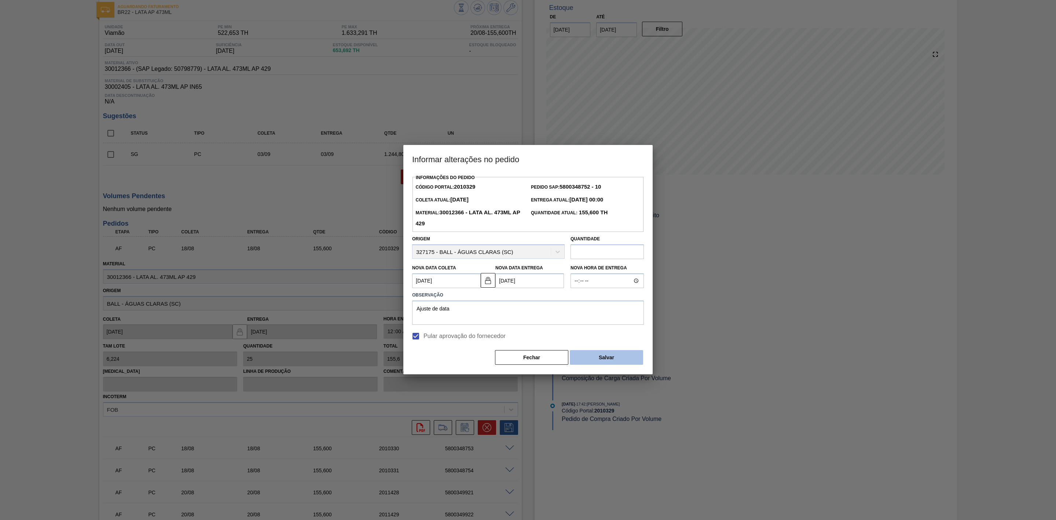
click at [609, 352] on button "Salvar" at bounding box center [606, 357] width 73 height 15
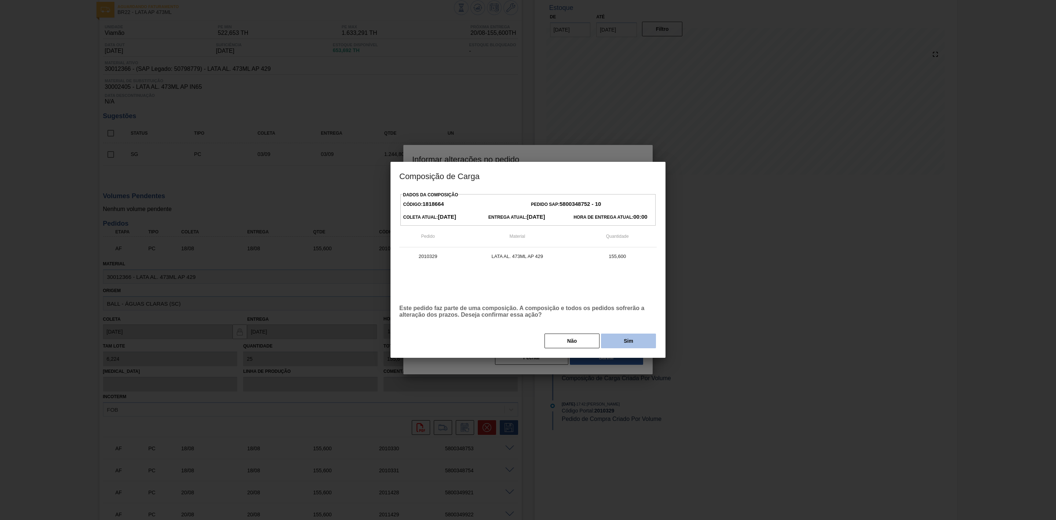
click at [615, 339] on button "Sim" at bounding box center [628, 340] width 55 height 15
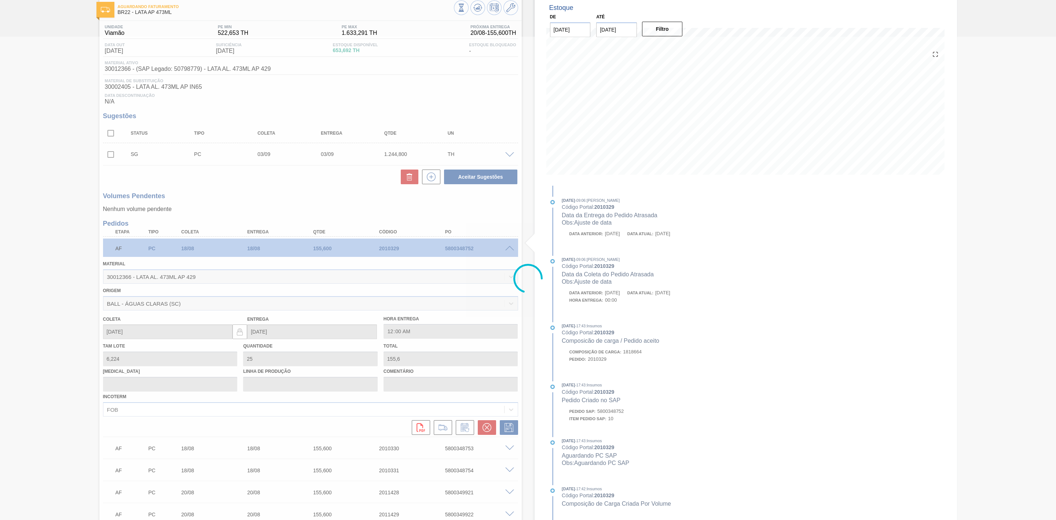
type input "Ajuste de data"
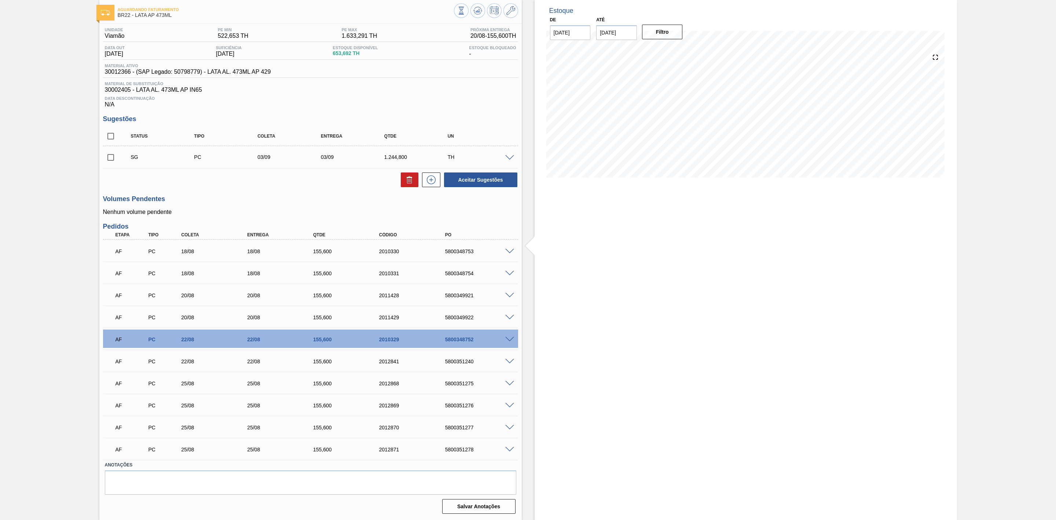
click at [507, 252] on span at bounding box center [509, 251] width 9 height 5
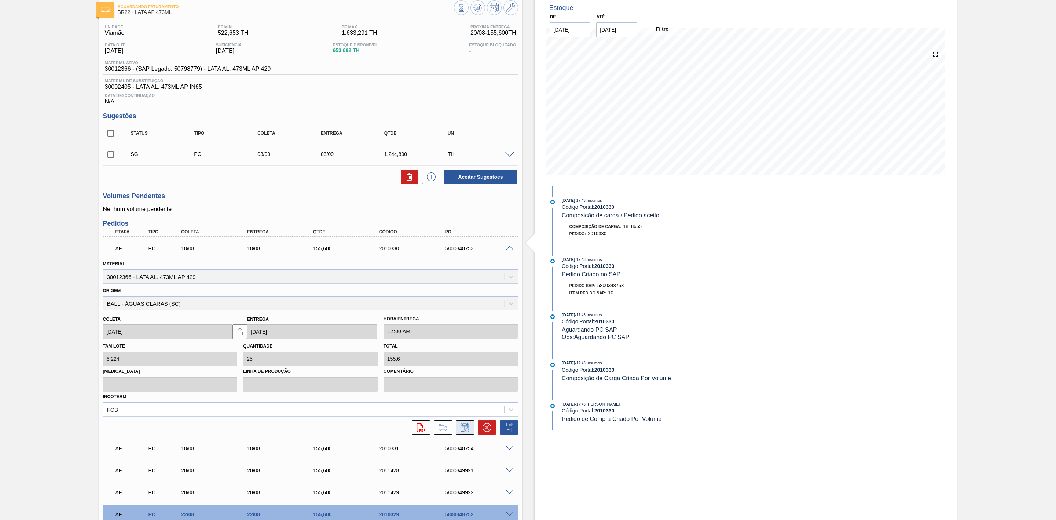
click at [466, 428] on icon at bounding box center [465, 427] width 12 height 9
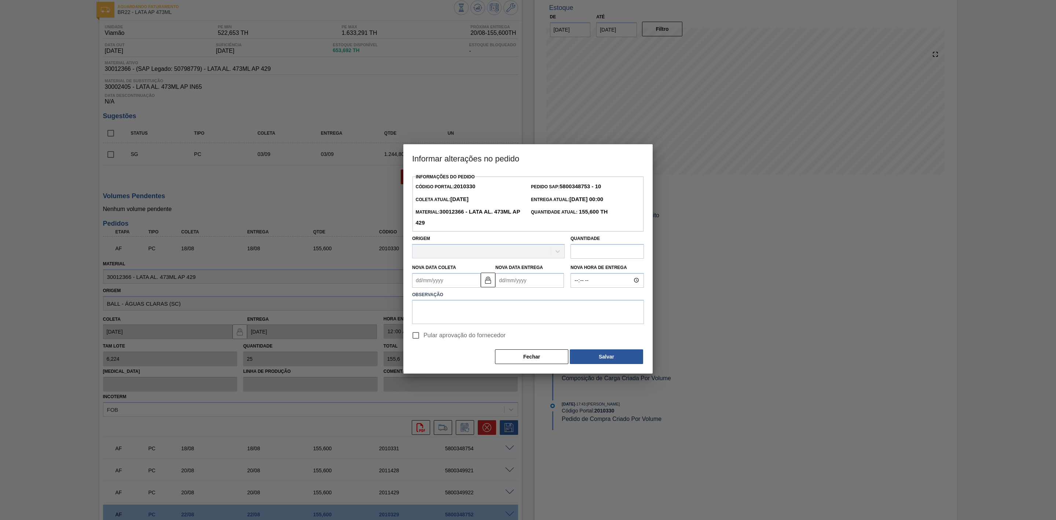
click at [510, 283] on Entrega2010330 "Nova Data Entrega" at bounding box center [529, 280] width 69 height 15
click at [561, 358] on div "22" at bounding box center [563, 357] width 10 height 10
type Coleta2010330 "[DATE]"
type Entrega2010330 "[DATE]"
click at [419, 338] on input "Pular aprovação do fornecedor" at bounding box center [415, 335] width 15 height 15
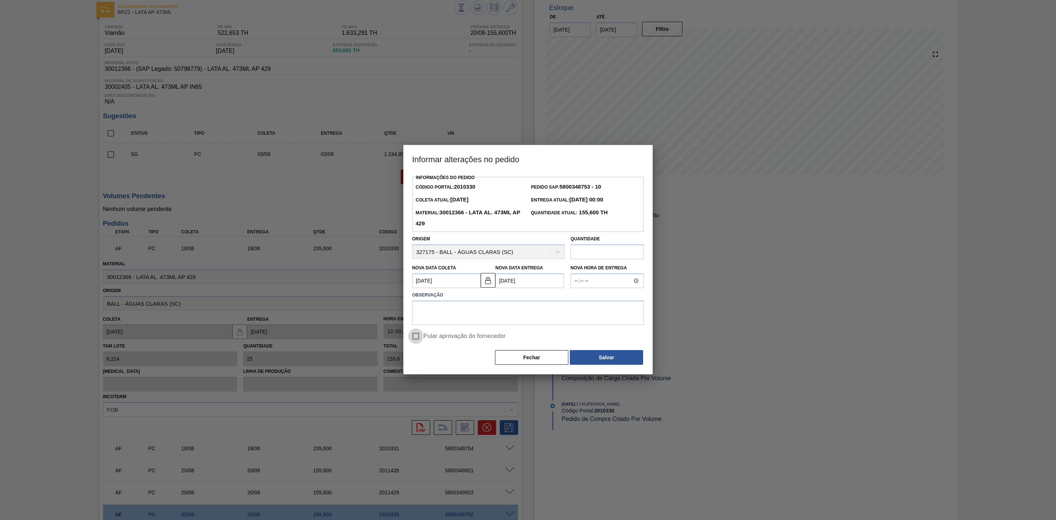
checkbox input "true"
click at [432, 311] on textarea at bounding box center [528, 312] width 232 height 24
paste textarea "Ajuste de data"
type textarea "Ajuste de data"
click at [591, 355] on button "Salvar" at bounding box center [606, 357] width 73 height 15
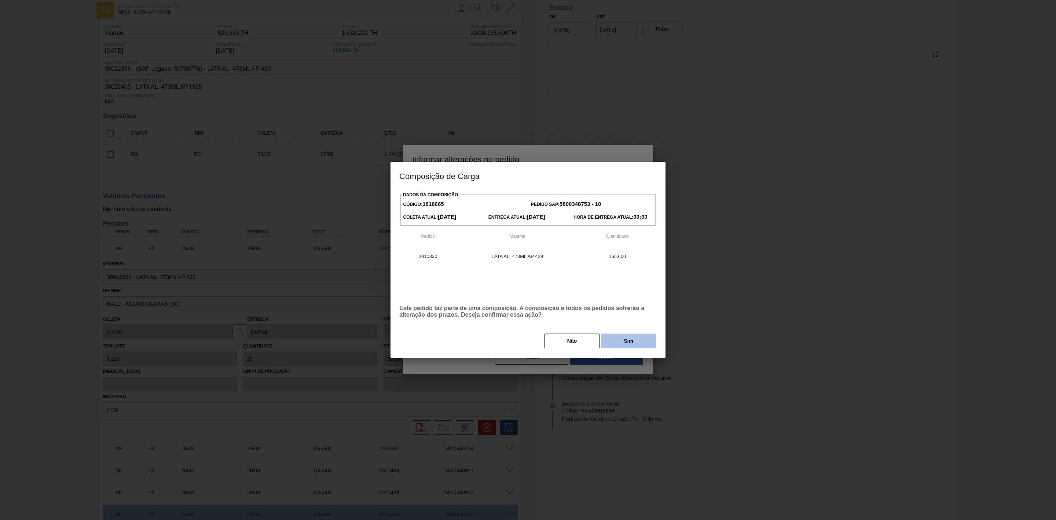
click at [635, 344] on button "Sim" at bounding box center [628, 340] width 55 height 15
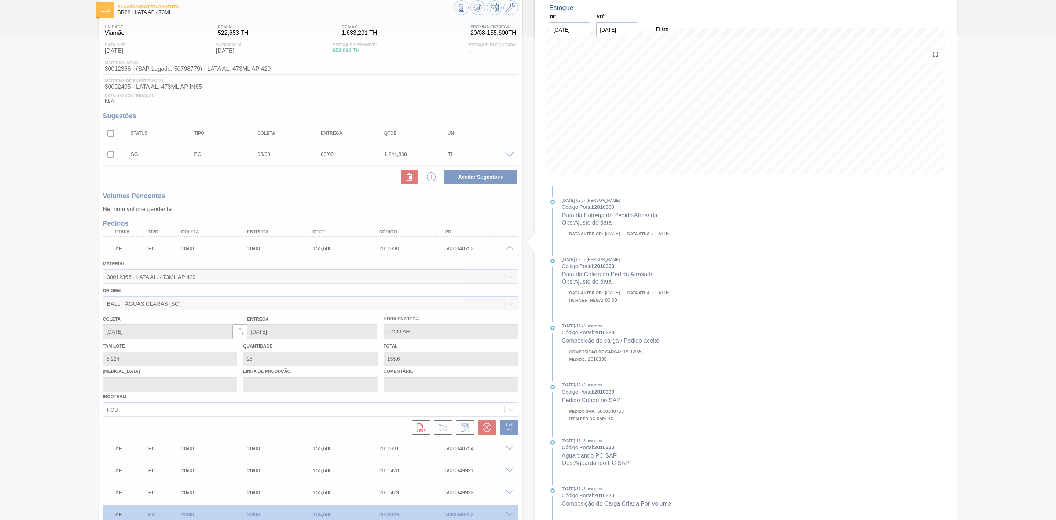
type input "Ajuste de data"
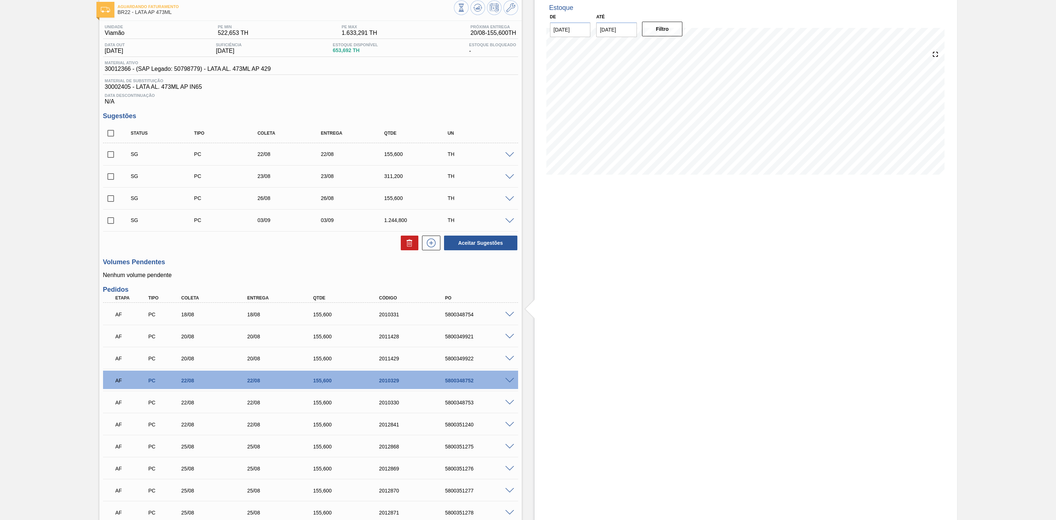
click at [507, 320] on div "AF PC 18/08 18/08 155,[PHONE_NUMBER] 5800348754" at bounding box center [310, 313] width 415 height 18
click at [508, 316] on span at bounding box center [509, 314] width 9 height 5
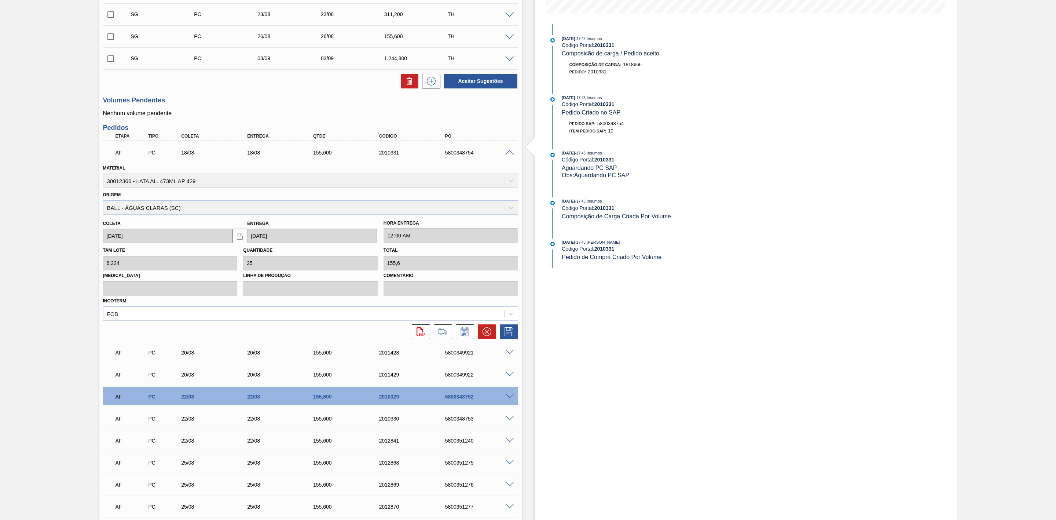
scroll to position [205, 0]
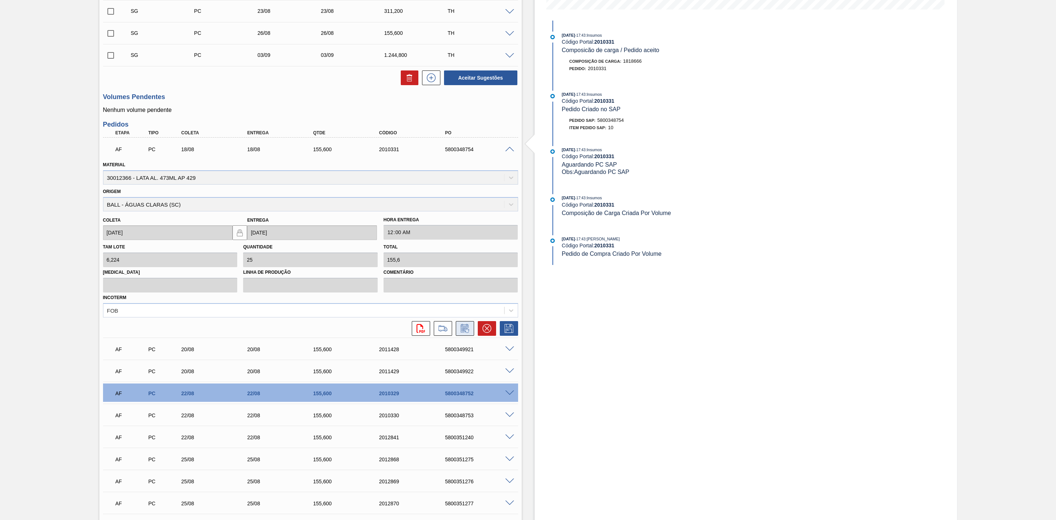
click at [462, 331] on icon at bounding box center [465, 328] width 12 height 9
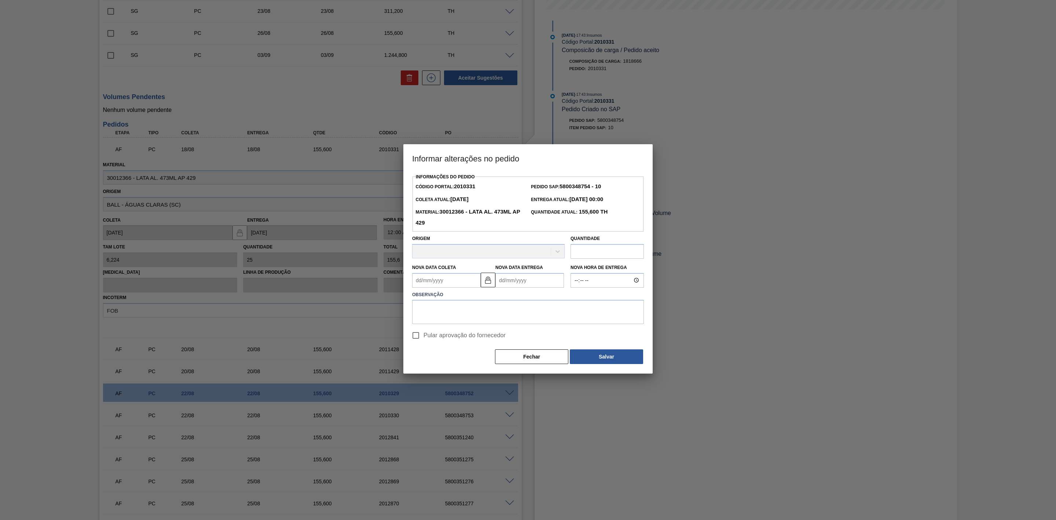
drag, startPoint x: 504, startPoint y: 280, endPoint x: 507, endPoint y: 282, distance: 3.8
click at [504, 279] on Entrega2010331 "Nova Data Entrega" at bounding box center [529, 280] width 69 height 15
click at [565, 357] on div "22" at bounding box center [563, 357] width 10 height 10
type Coleta2010331 "[DATE]"
type Entrega2010331 "[DATE]"
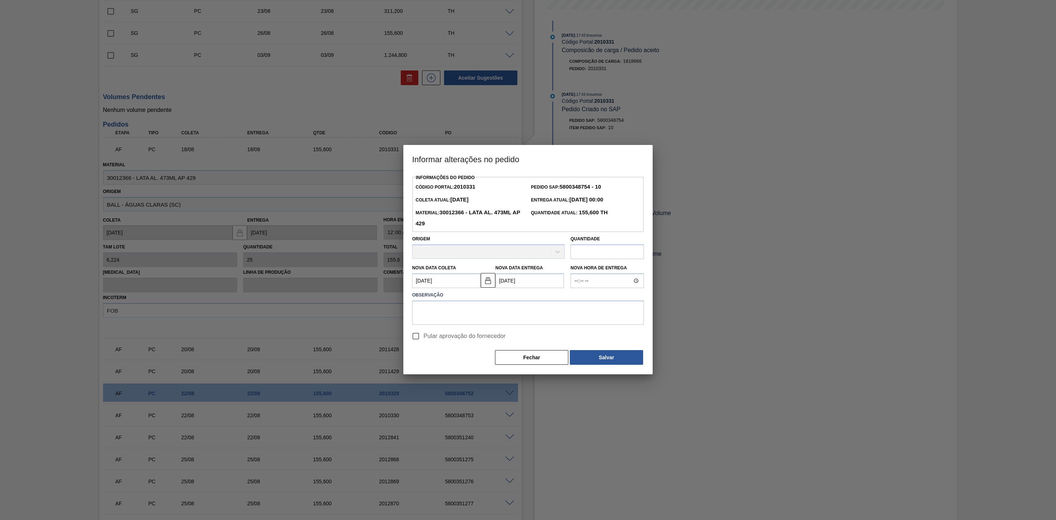
click at [417, 337] on input "Pular aprovação do fornecedor" at bounding box center [415, 335] width 15 height 15
checkbox input "true"
click at [432, 309] on textarea at bounding box center [528, 312] width 232 height 24
paste textarea "Ajuste de data"
type textarea "Ajuste de data"
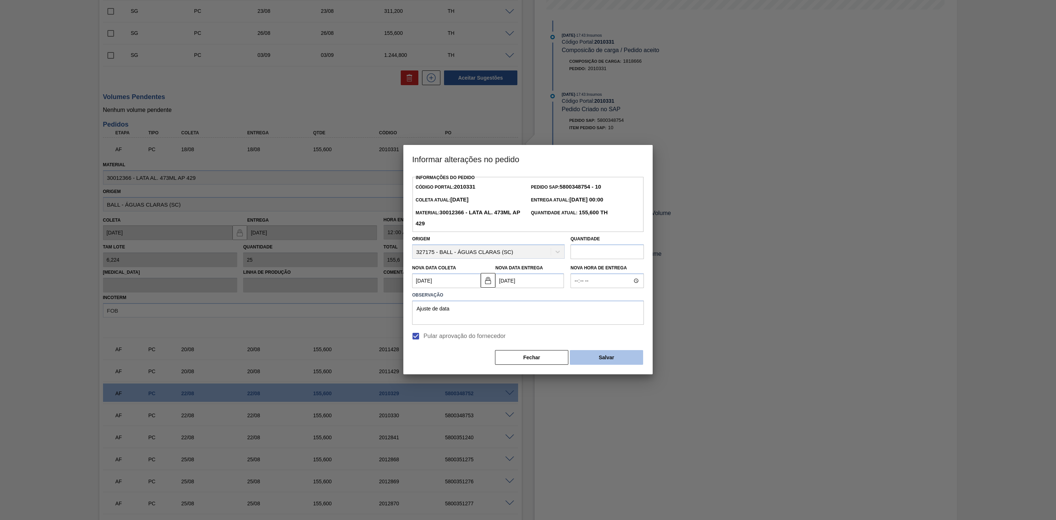
click at [588, 355] on button "Salvar" at bounding box center [606, 357] width 73 height 15
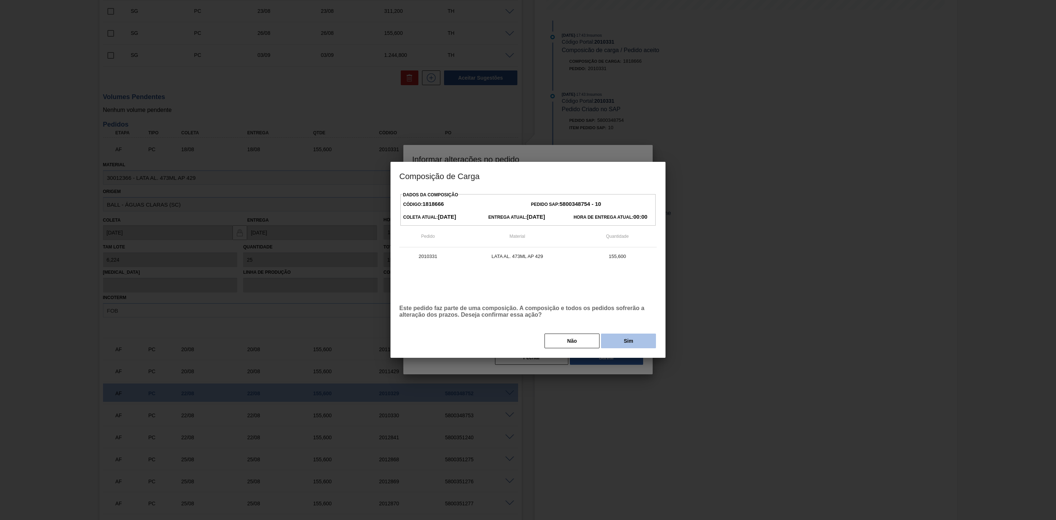
click at [617, 345] on button "Sim" at bounding box center [628, 340] width 55 height 15
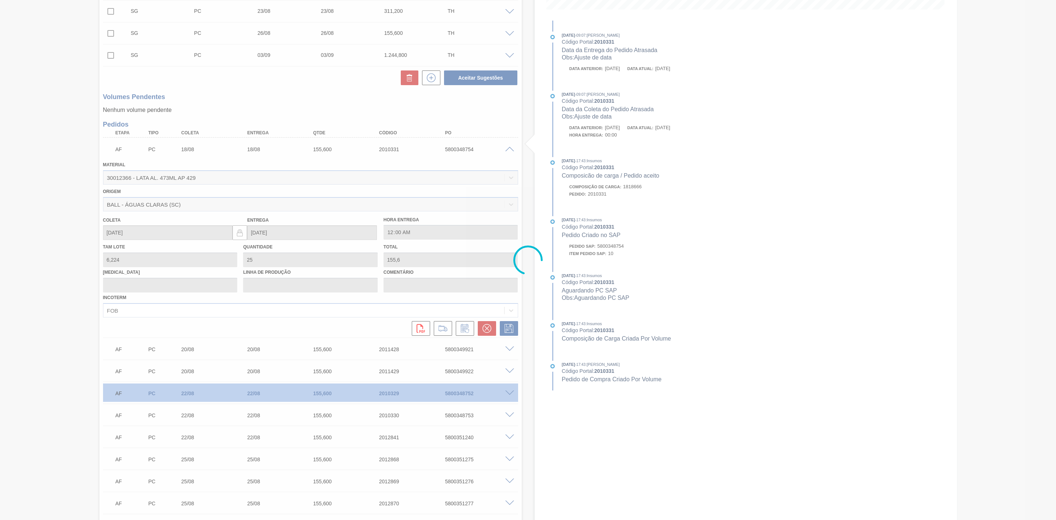
type input "Ajuste de data"
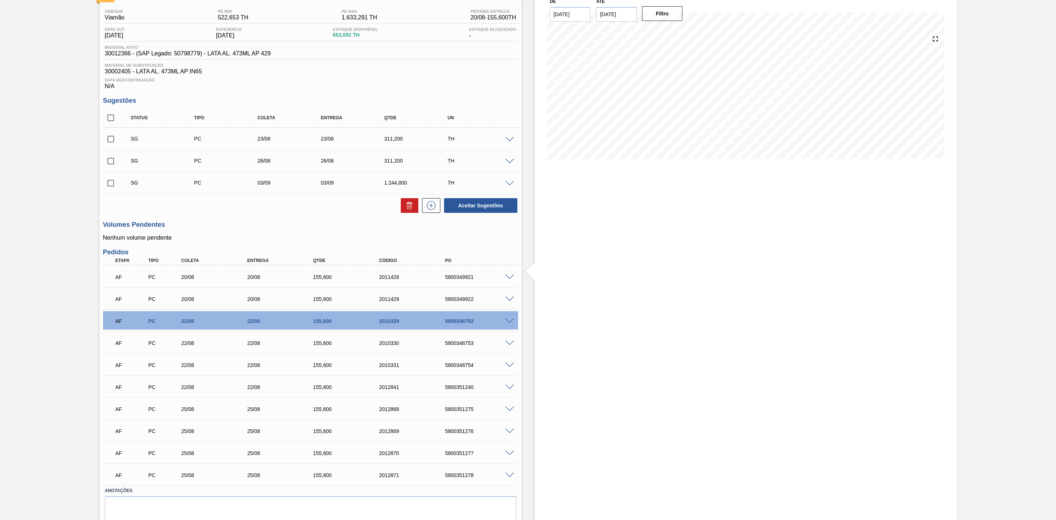
scroll to position [0, 0]
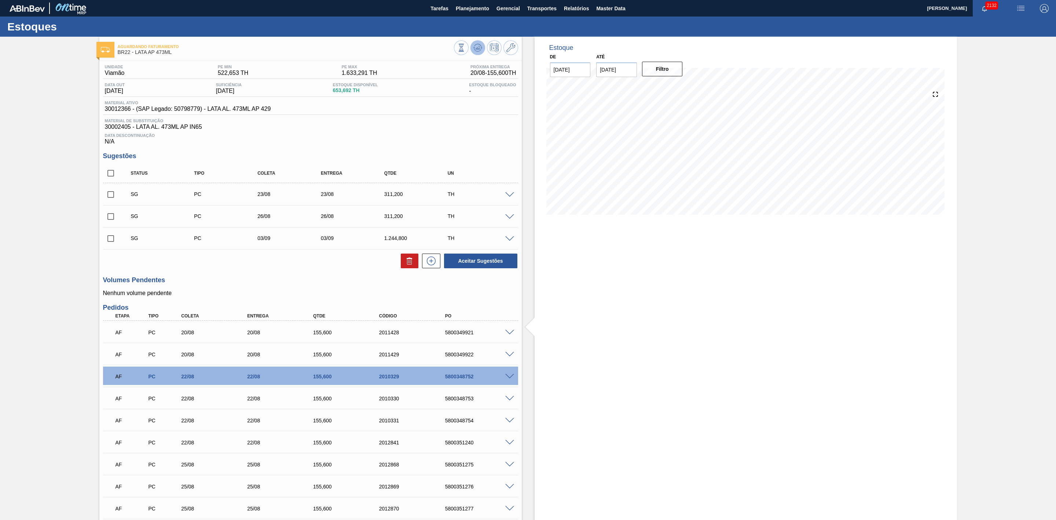
click at [480, 48] on icon at bounding box center [480, 48] width 1 height 1
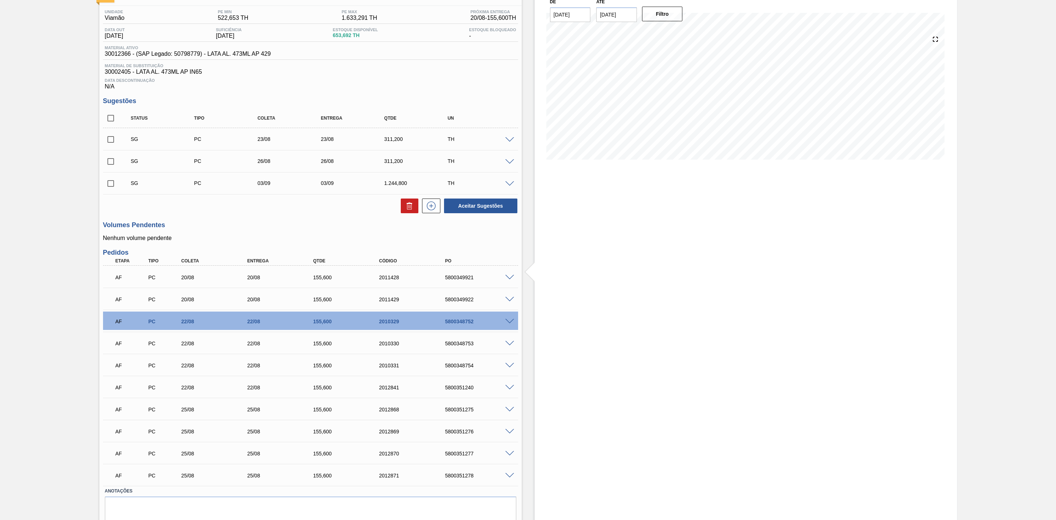
scroll to position [84, 0]
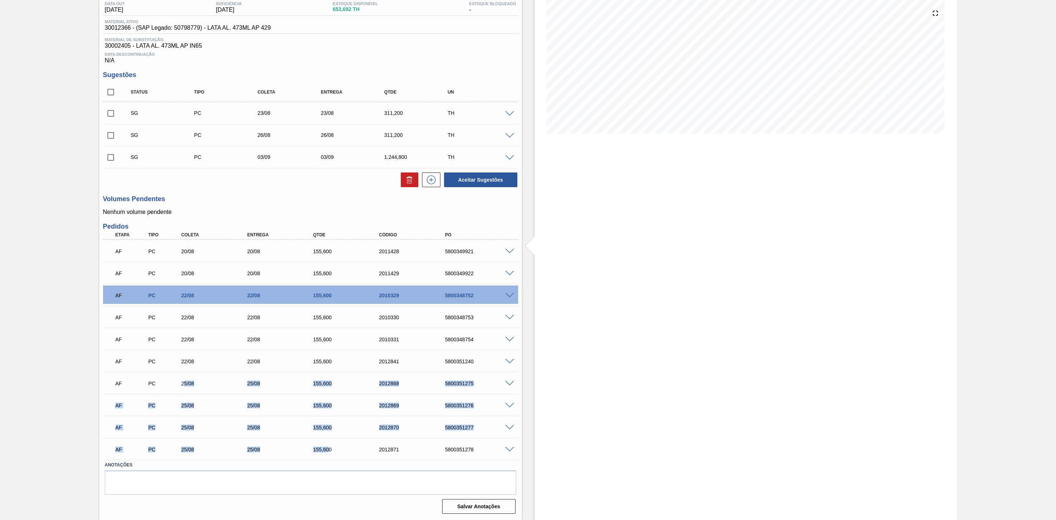
drag, startPoint x: 194, startPoint y: 385, endPoint x: 328, endPoint y: 449, distance: 148.3
click at [328, 449] on div "AF PC 20/08 20/08 155,[PHONE_NUMBER] 5800349921 Material 30012366 - LATA AL. 47…" at bounding box center [310, 349] width 415 height 220
click at [579, 253] on div "Estoque De [DATE] Até [DATE] Filtro 26/08 Projeção de Estoque 823.628 [DOMAIN_N…" at bounding box center [746, 238] width 422 height 564
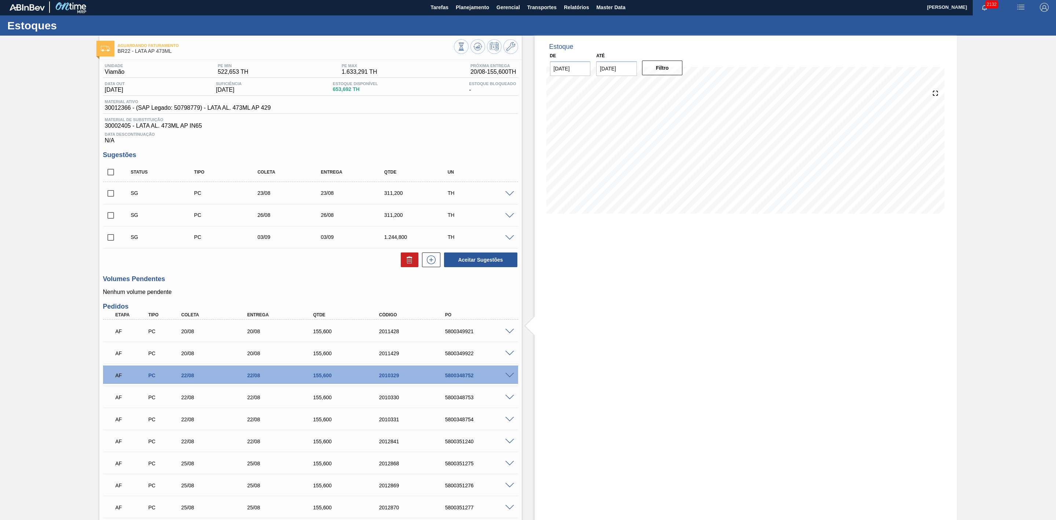
scroll to position [0, 0]
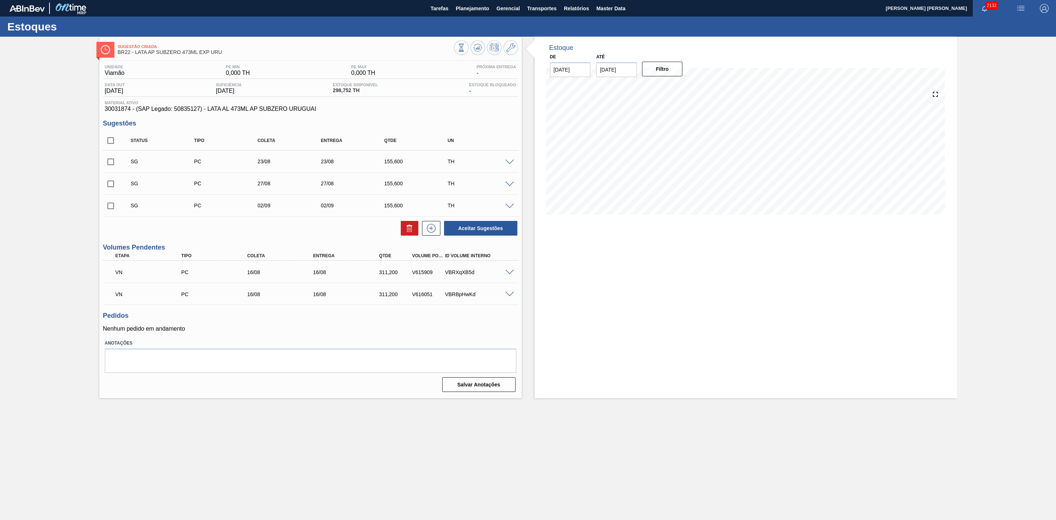
click at [510, 273] on span at bounding box center [509, 271] width 9 height 5
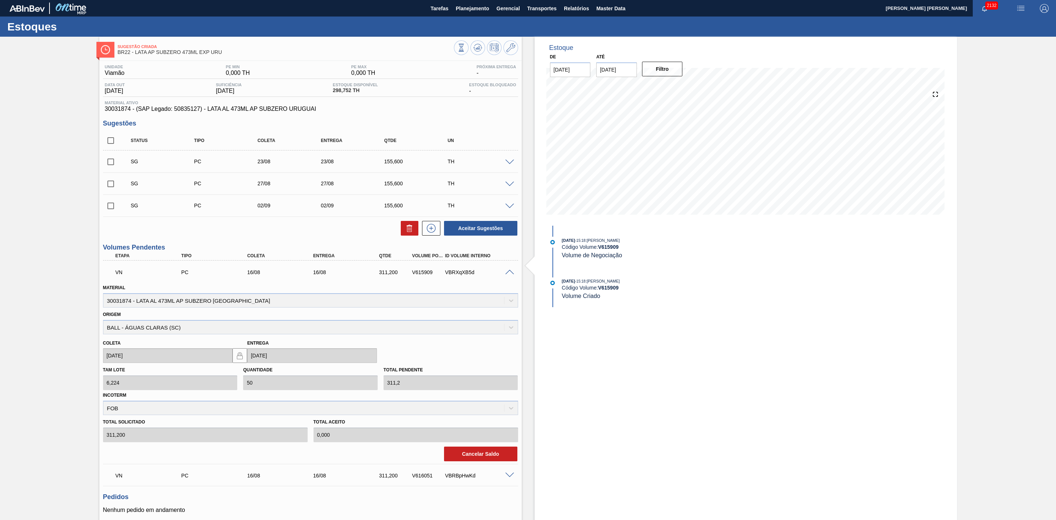
scroll to position [61, 0]
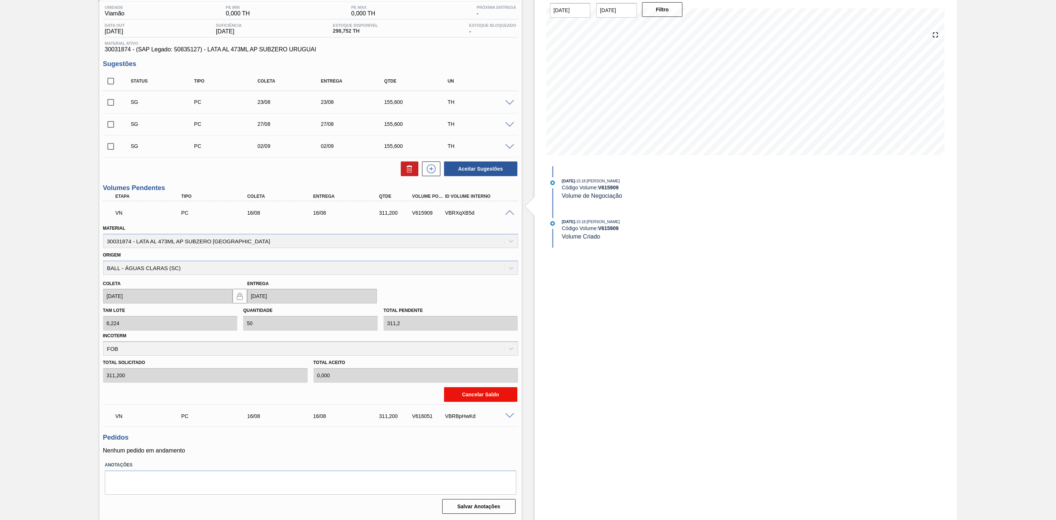
click at [476, 395] on button "Cancelar Saldo" at bounding box center [480, 394] width 73 height 15
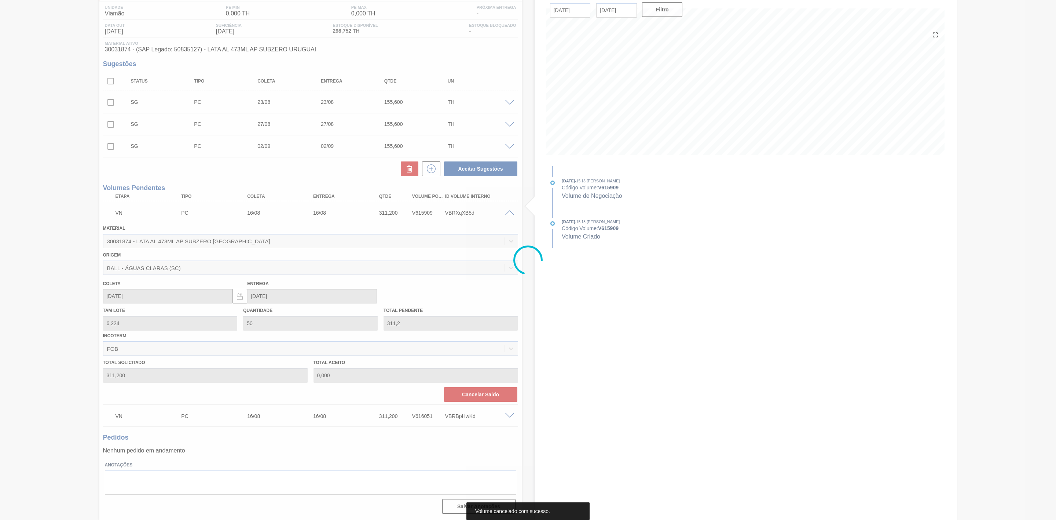
scroll to position [0, 0]
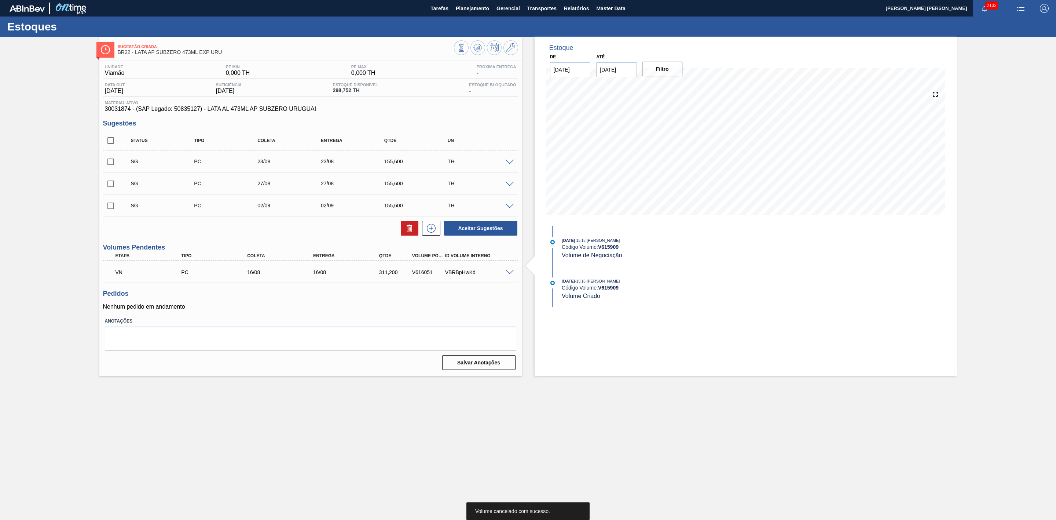
click at [511, 273] on span at bounding box center [509, 271] width 9 height 5
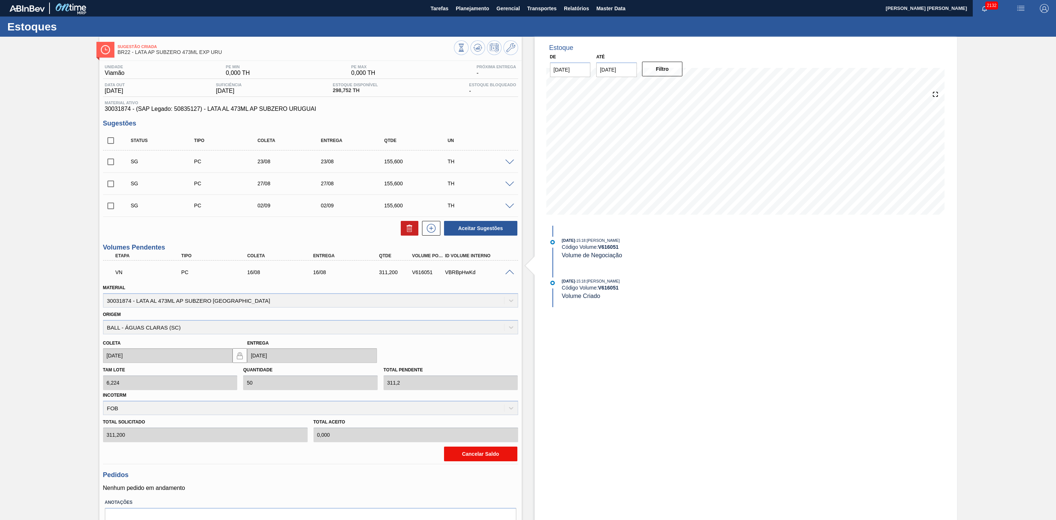
click at [480, 455] on button "Cancelar Saldo" at bounding box center [480, 453] width 73 height 15
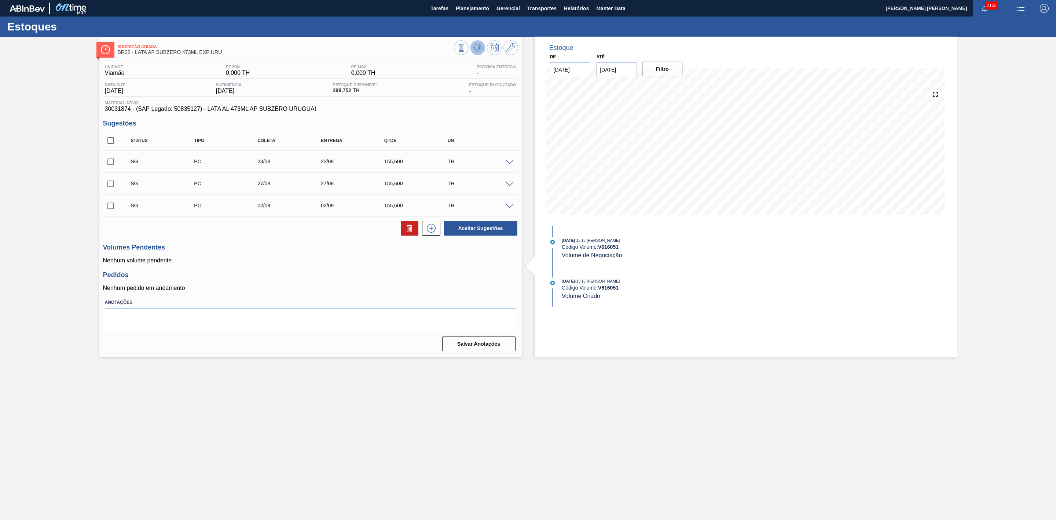
click at [465, 51] on icon at bounding box center [461, 48] width 8 height 8
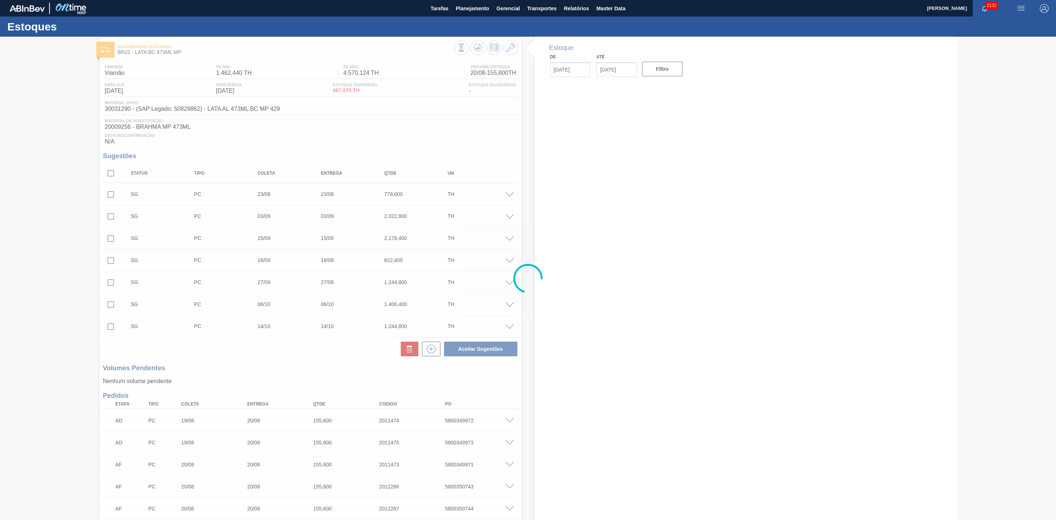
type input "[DATE]"
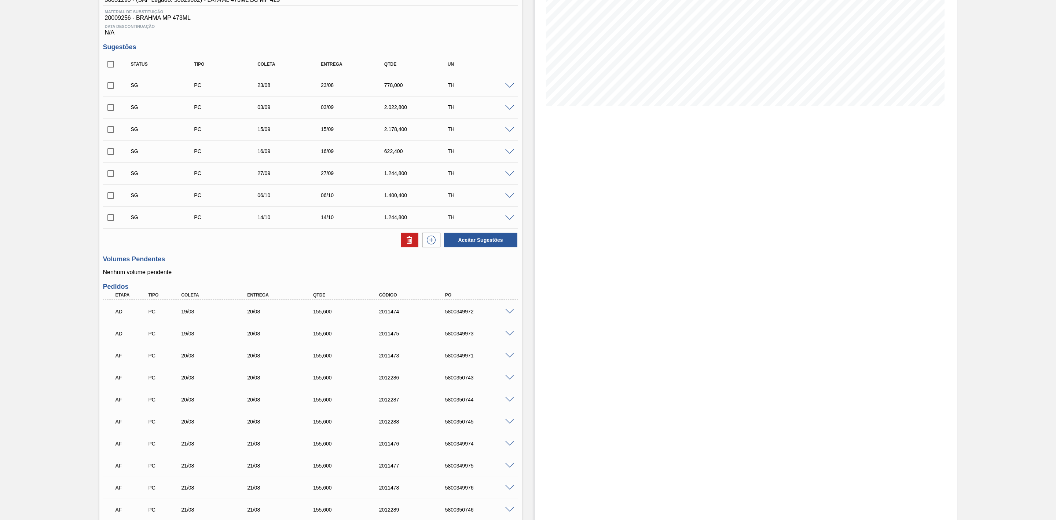
scroll to position [110, 0]
click at [430, 332] on div "2011475" at bounding box center [415, 332] width 76 height 6
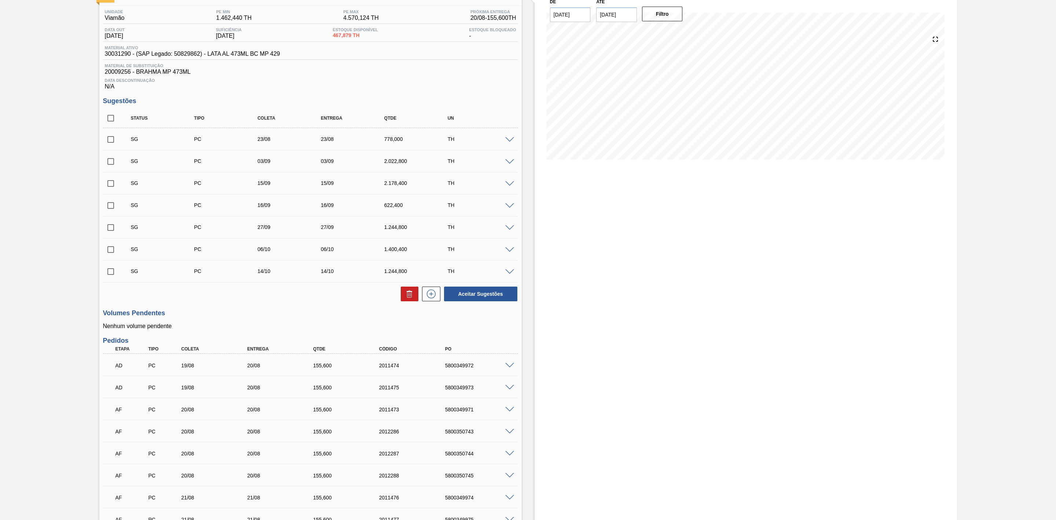
scroll to position [0, 0]
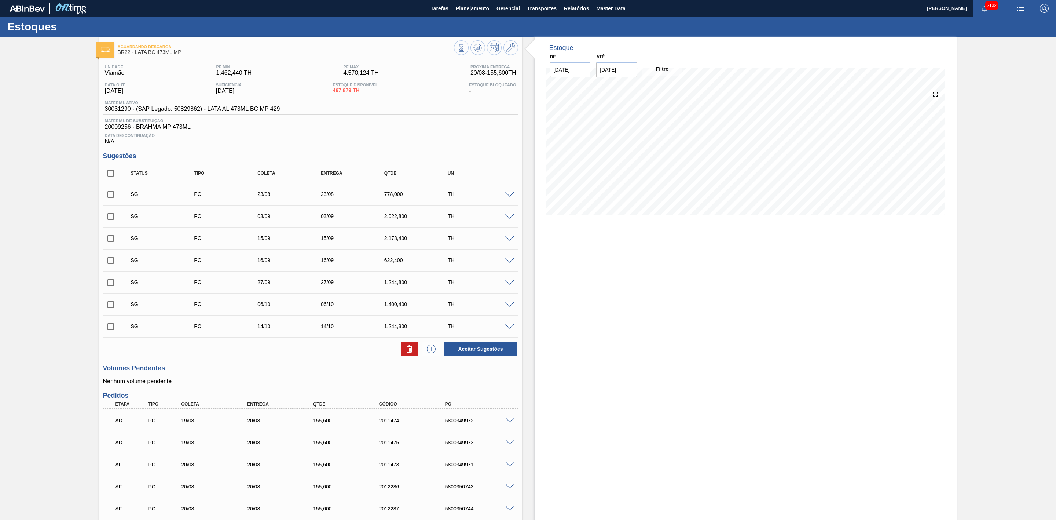
click at [112, 198] on input "checkbox" at bounding box center [110, 194] width 15 height 15
click at [0, 0] on icon at bounding box center [0, 0] width 0 height 0
checkbox input "false"
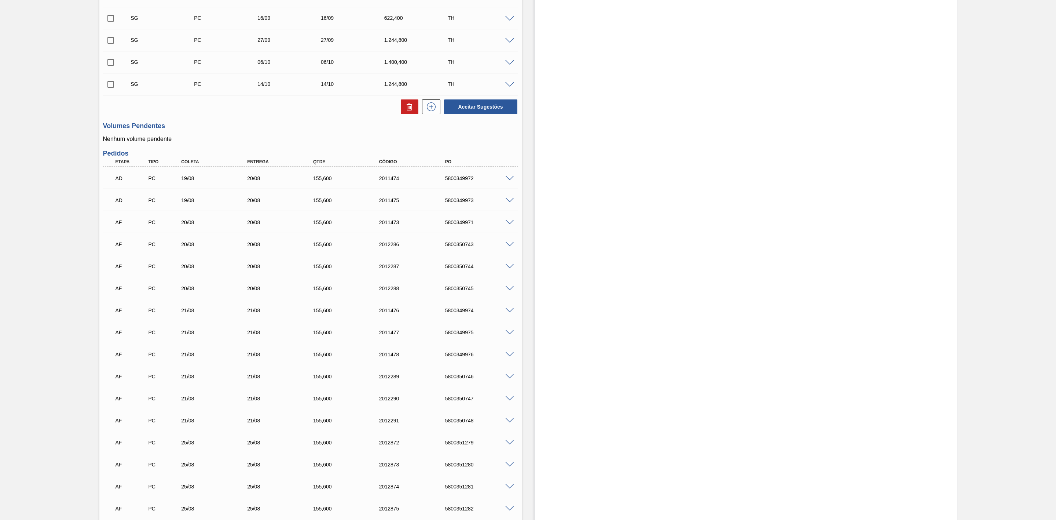
scroll to position [275, 0]
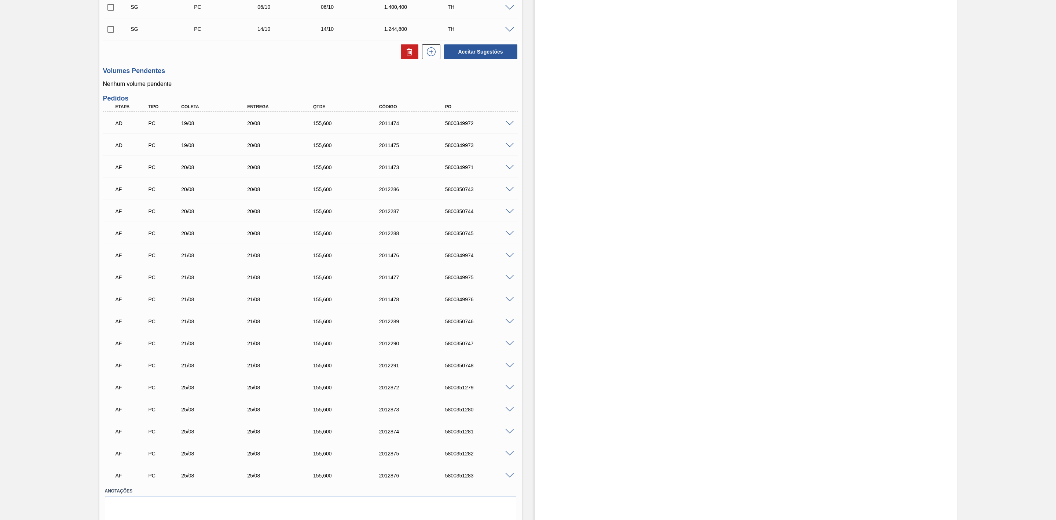
drag, startPoint x: 234, startPoint y: 257, endPoint x: 240, endPoint y: 236, distance: 21.8
click at [234, 255] on div "21/08" at bounding box center [217, 255] width 76 height 6
click at [506, 236] on span at bounding box center [509, 233] width 9 height 5
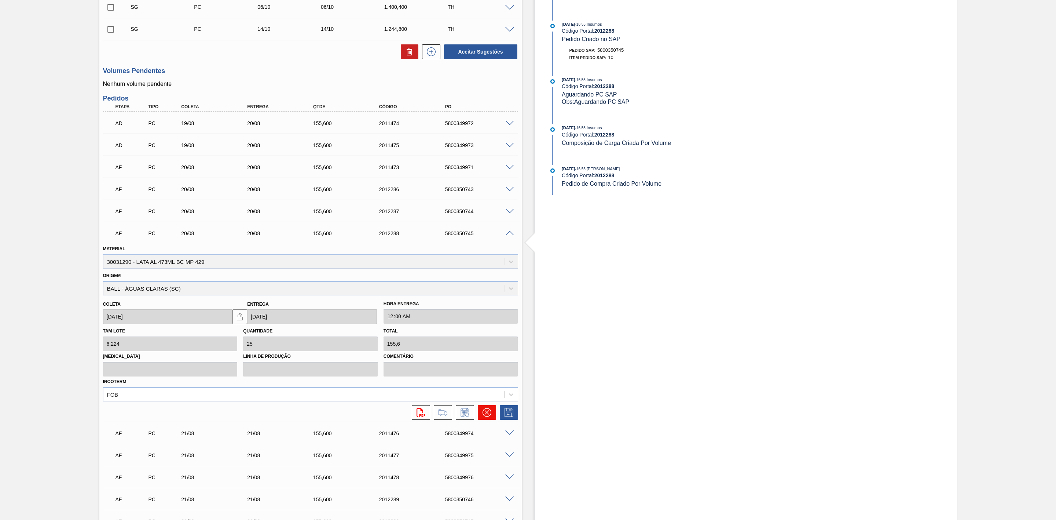
click at [488, 417] on icon at bounding box center [487, 412] width 9 height 9
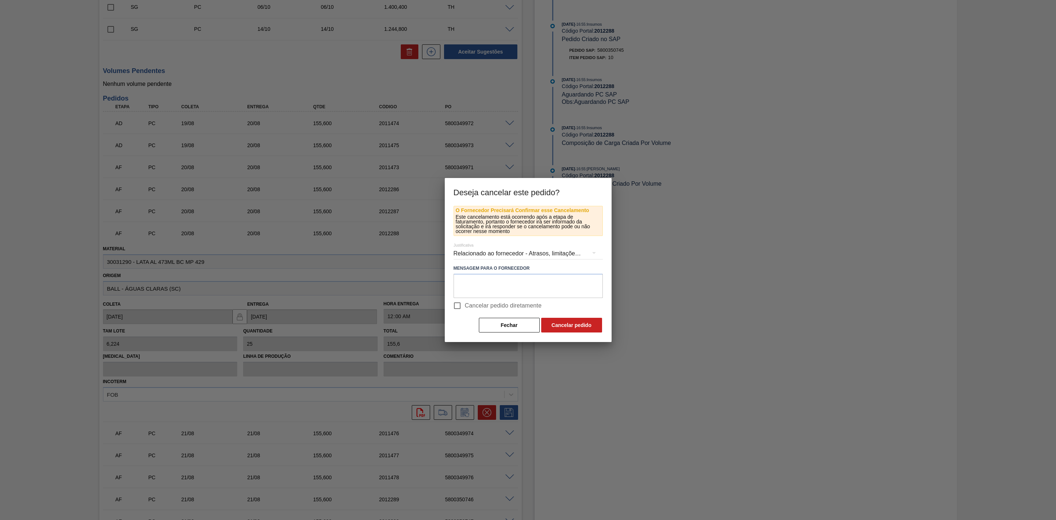
click at [461, 301] on input "Cancelar pedido diretamente" at bounding box center [457, 305] width 15 height 15
checkbox input "true"
click at [555, 320] on button "Cancelar pedido" at bounding box center [571, 325] width 61 height 15
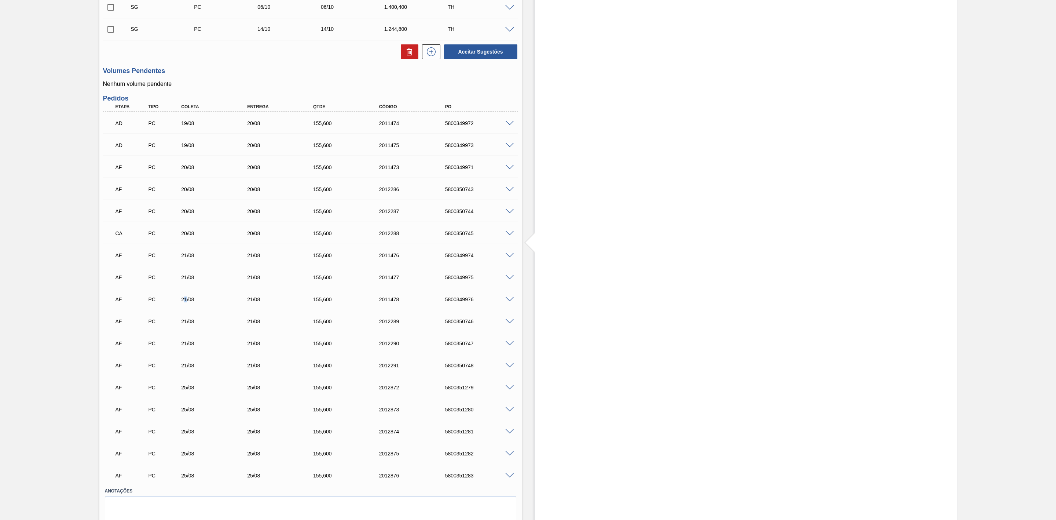
click at [186, 305] on div "AF PC 21/08 21/08 155,600 2011478 5800349976" at bounding box center [310, 298] width 415 height 18
drag, startPoint x: 187, startPoint y: 257, endPoint x: 191, endPoint y: 364, distance: 106.8
click at [191, 364] on div "AD PC 19/08 20/08 155,600 2011474 5800349972 Material 30031290 - LATA AL 473ML …" at bounding box center [310, 298] width 415 height 374
click at [499, 320] on div "AF PC 21/08 21/08 155,600 2012289 5800350746" at bounding box center [309, 320] width 396 height 15
click at [508, 323] on span at bounding box center [509, 321] width 9 height 5
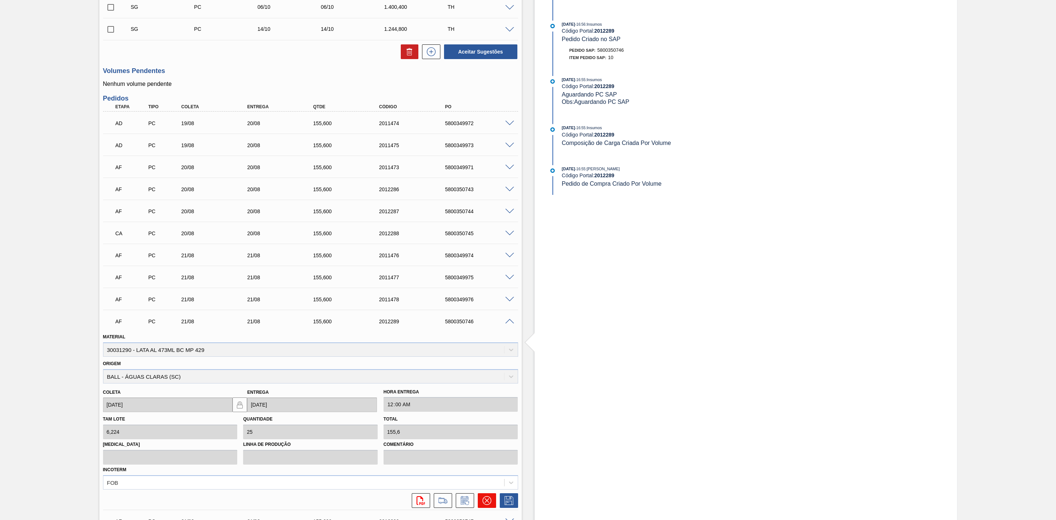
click at [488, 501] on icon at bounding box center [487, 500] width 9 height 9
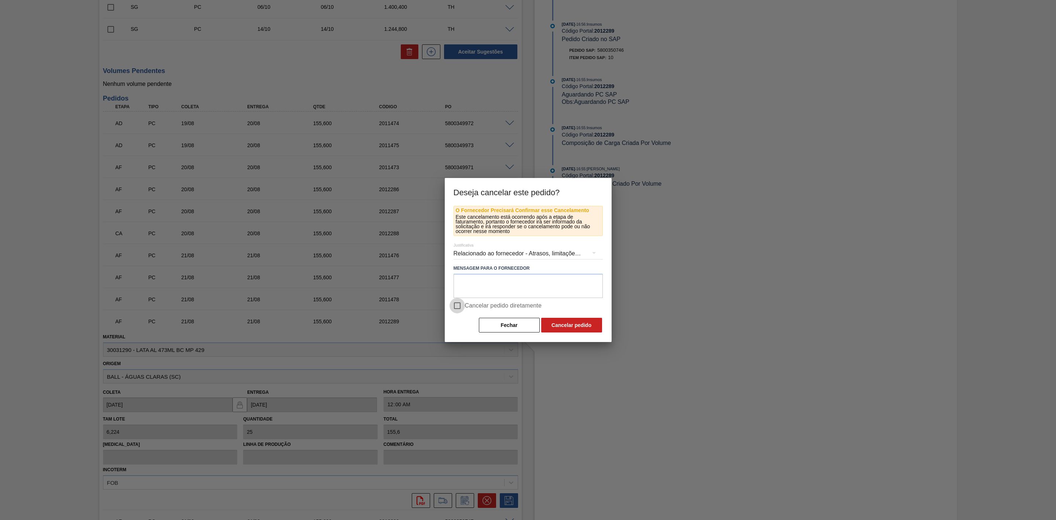
click at [460, 303] on input "Cancelar pedido diretamente" at bounding box center [457, 305] width 15 height 15
checkbox input "true"
click at [553, 320] on button "Cancelar pedido" at bounding box center [571, 325] width 61 height 15
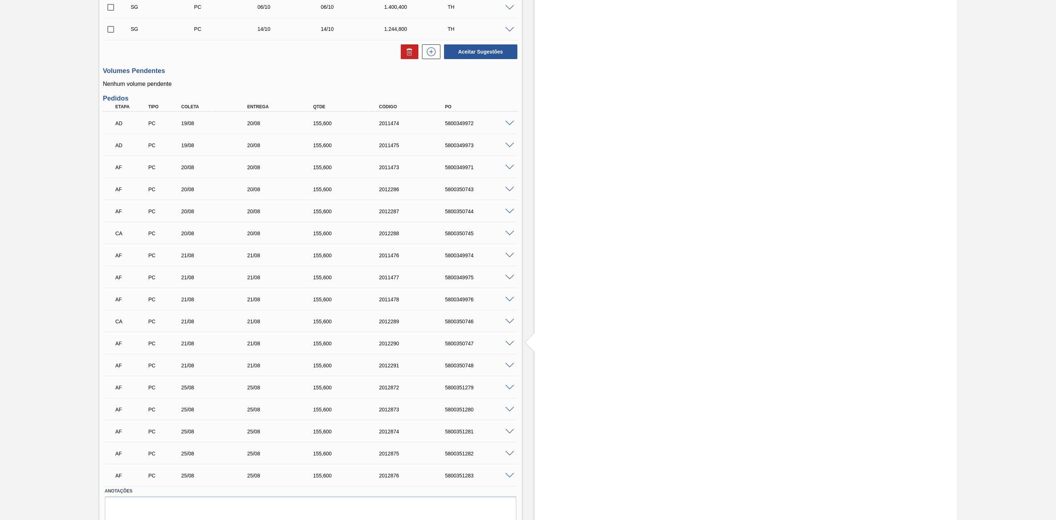
click at [507, 346] on span at bounding box center [509, 343] width 9 height 5
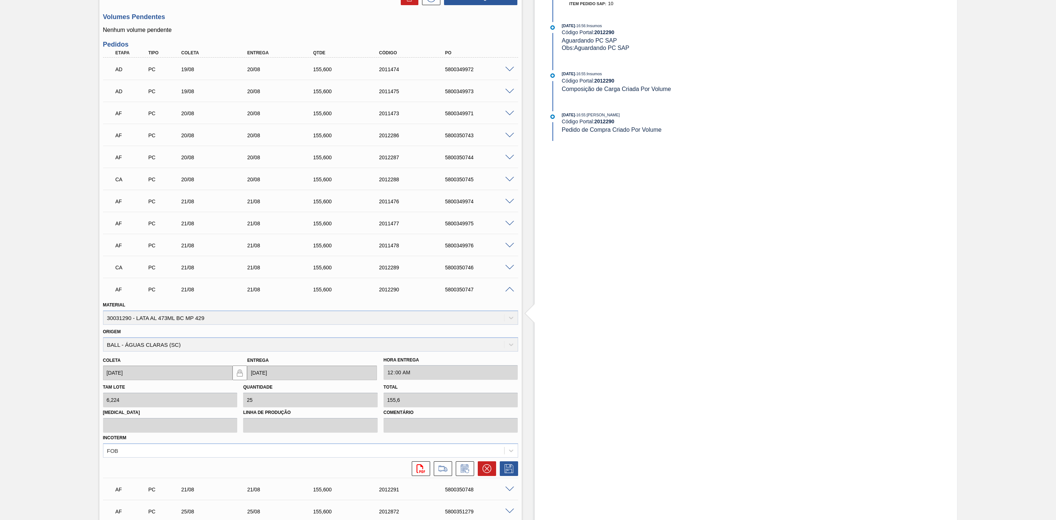
scroll to position [440, 0]
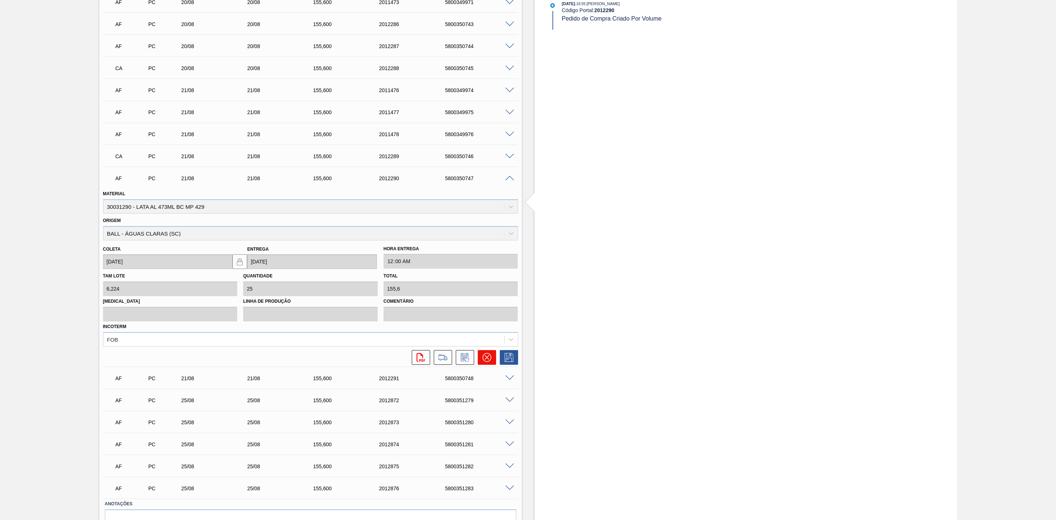
click at [488, 362] on icon at bounding box center [487, 357] width 9 height 9
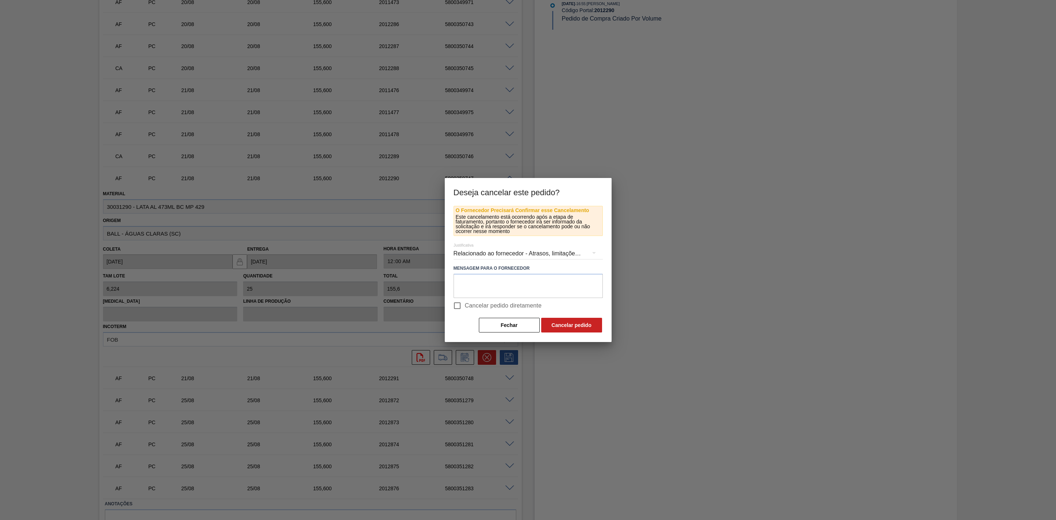
click at [462, 306] on input "Cancelar pedido diretamente" at bounding box center [457, 305] width 15 height 15
checkbox input "true"
click at [559, 327] on button "Cancelar pedido" at bounding box center [571, 325] width 61 height 15
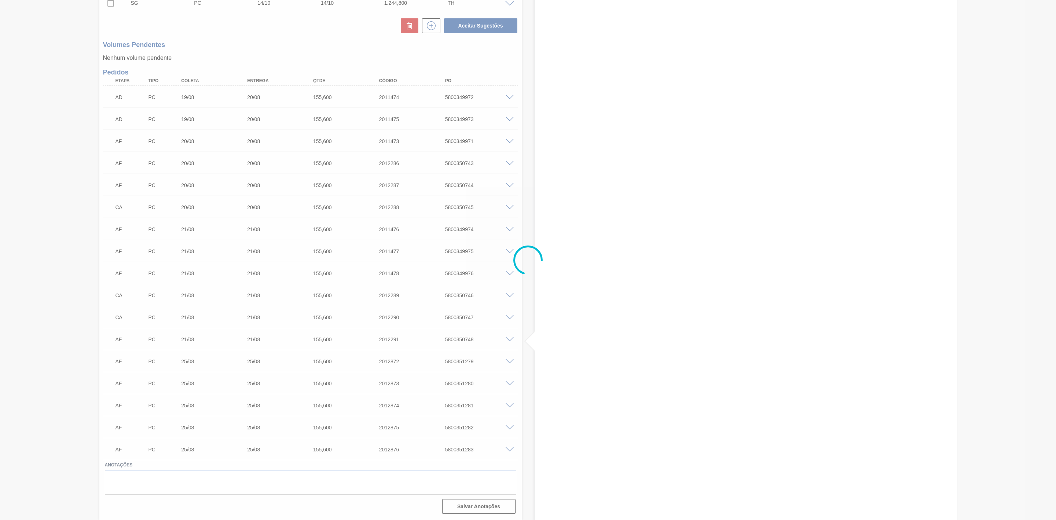
scroll to position [304, 0]
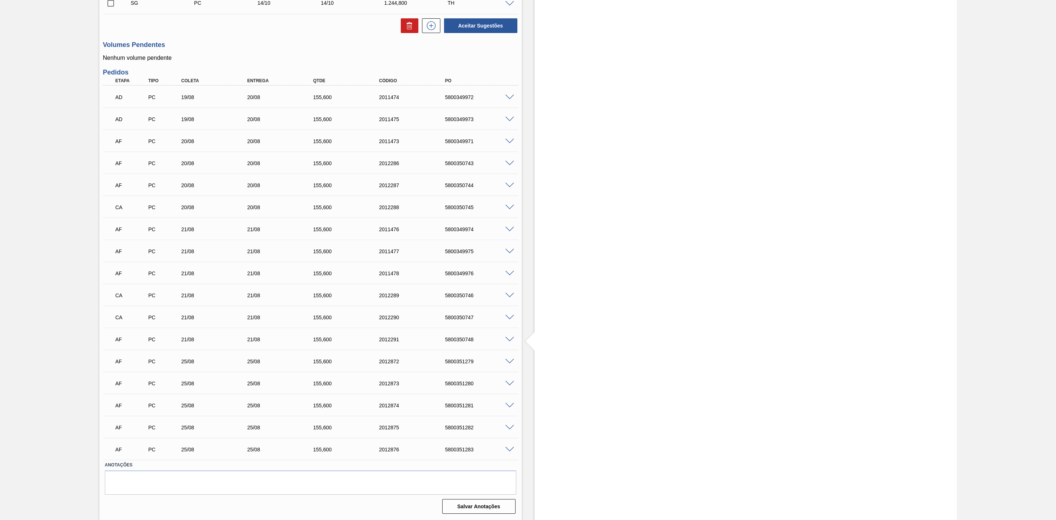
click at [509, 339] on span at bounding box center [509, 339] width 9 height 5
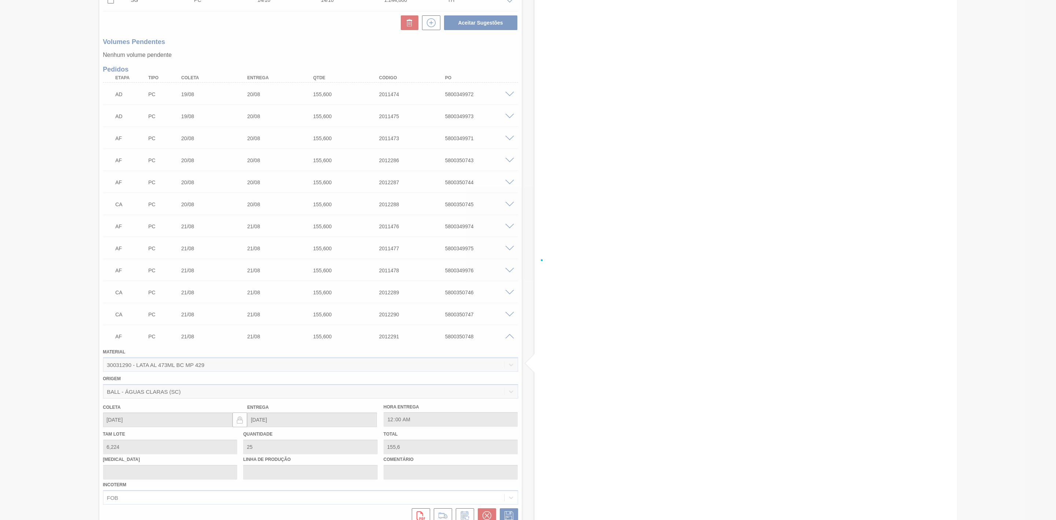
scroll to position [440, 0]
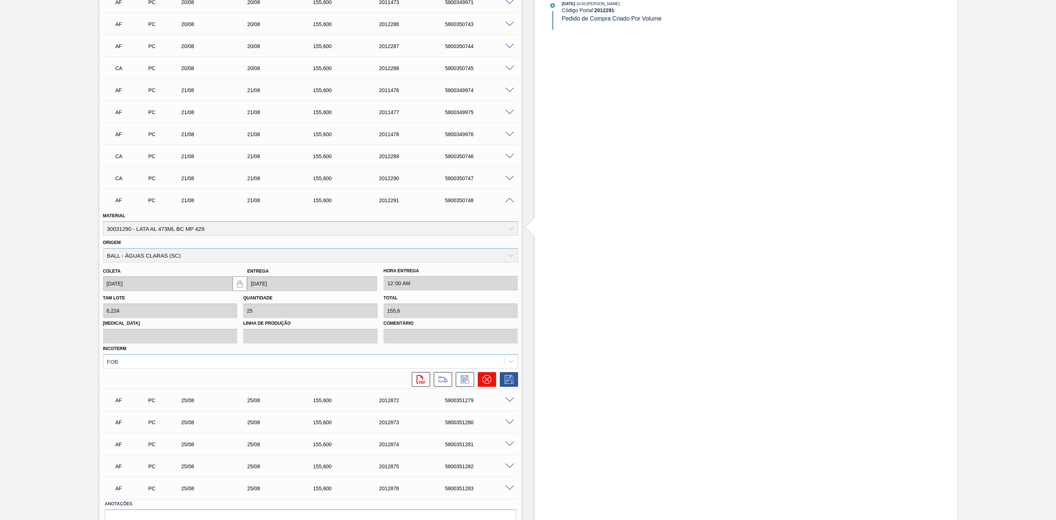
click at [484, 379] on icon at bounding box center [487, 379] width 9 height 9
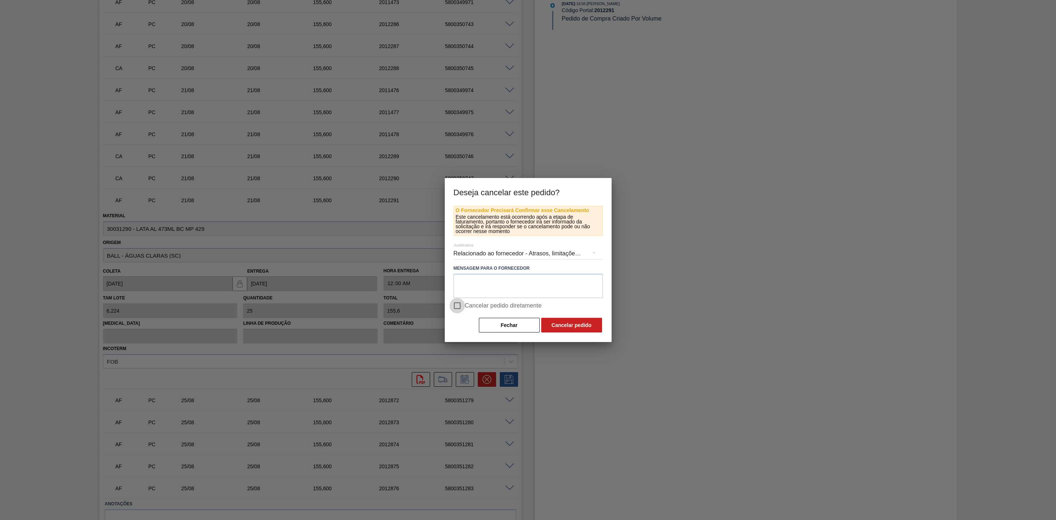
click at [455, 303] on input "Cancelar pedido diretamente" at bounding box center [457, 305] width 15 height 15
checkbox input "true"
click at [554, 323] on button "Cancelar pedido" at bounding box center [571, 325] width 61 height 15
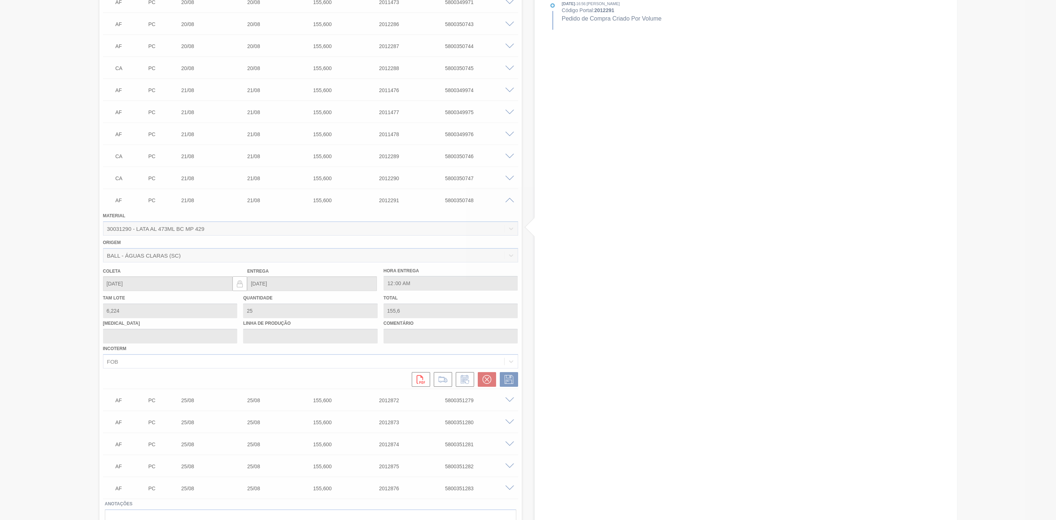
scroll to position [304, 0]
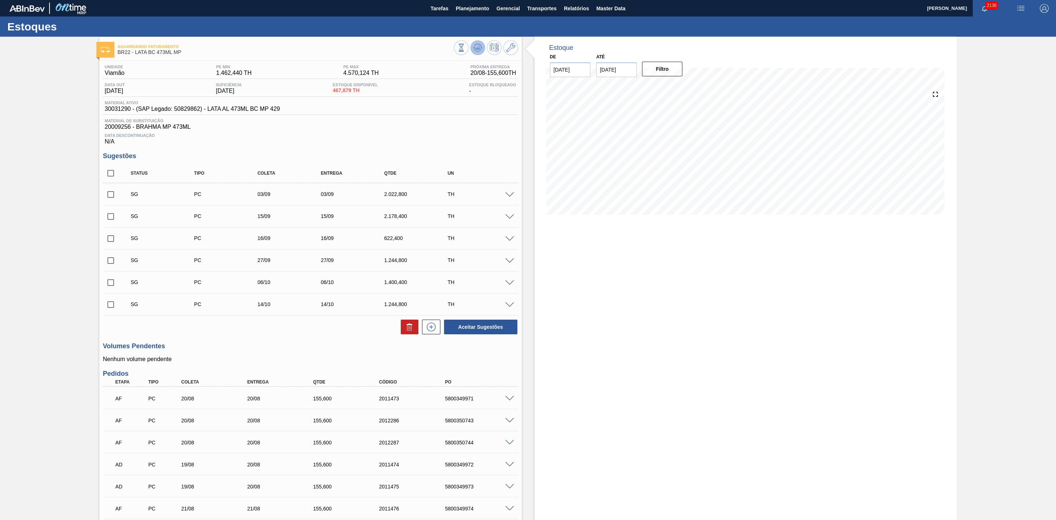
click at [465, 45] on icon at bounding box center [461, 48] width 8 height 8
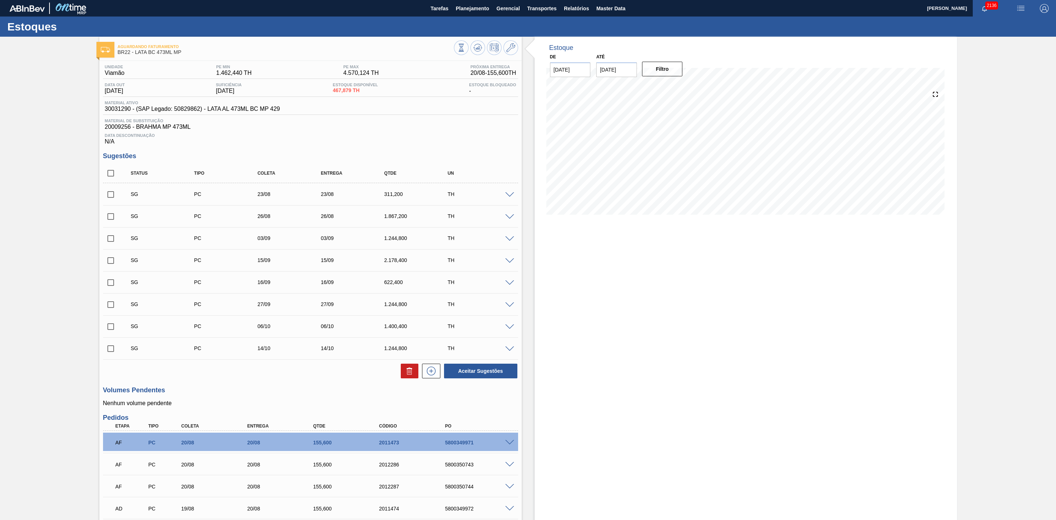
click at [511, 219] on span at bounding box center [509, 216] width 9 height 5
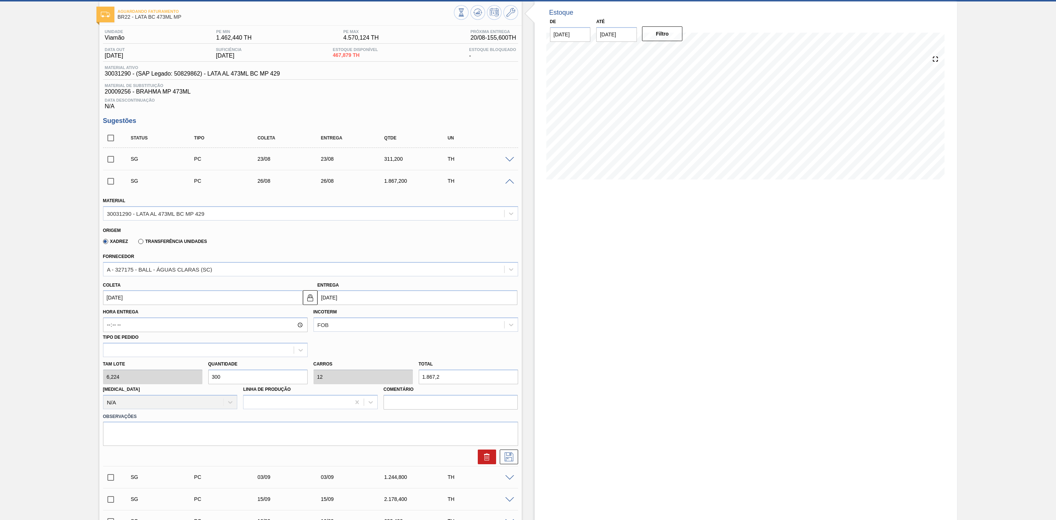
scroll to position [55, 0]
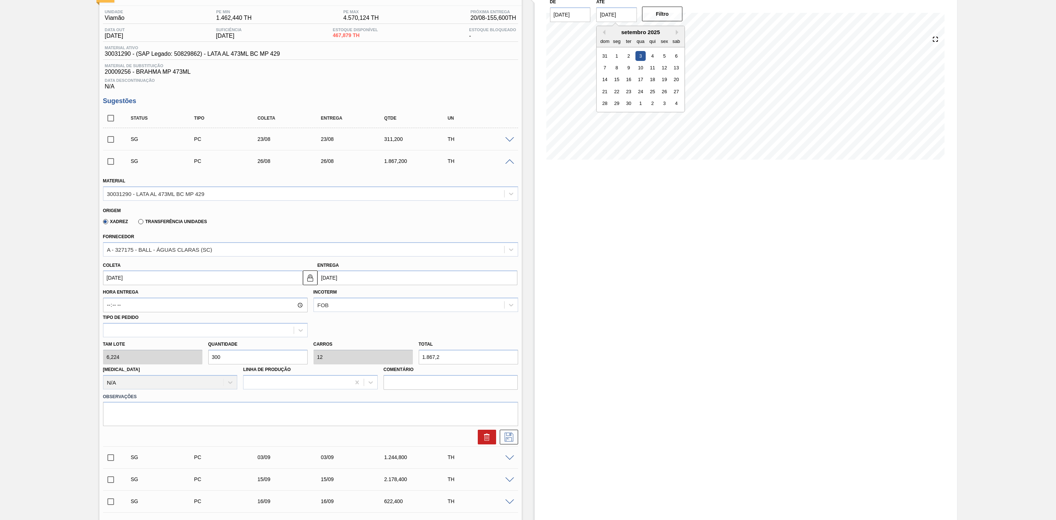
click at [612, 14] on input "[DATE]" at bounding box center [616, 14] width 41 height 15
click at [628, 103] on div "30" at bounding box center [629, 103] width 10 height 10
type input "[DATE]"
click at [665, 20] on button "Filtro" at bounding box center [662, 14] width 41 height 15
click at [110, 144] on input "checkbox" at bounding box center [110, 139] width 15 height 15
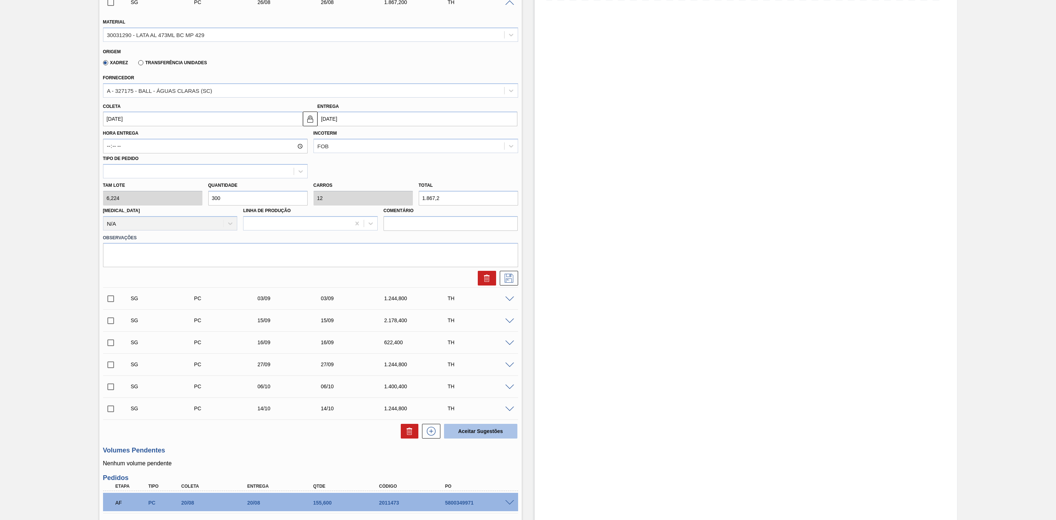
scroll to position [220, 0]
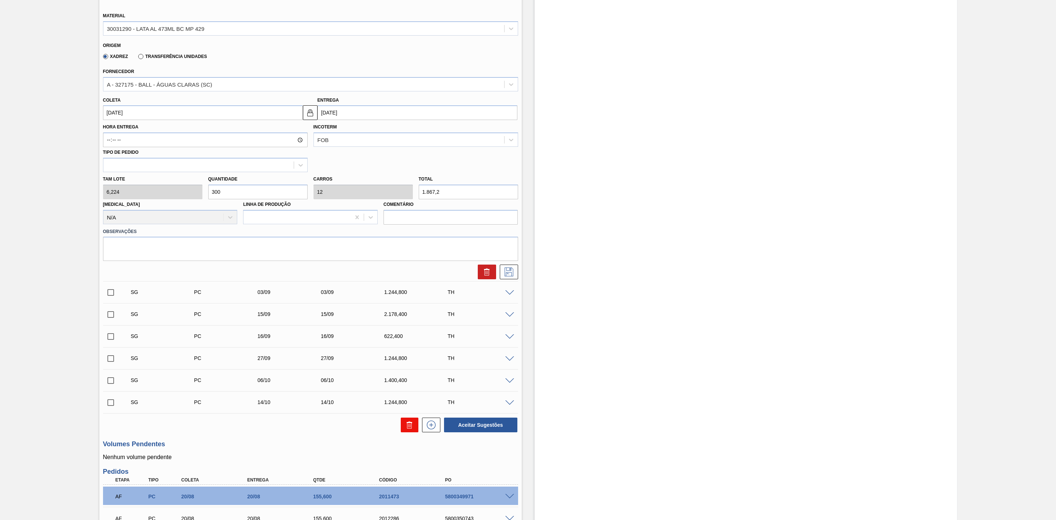
click at [412, 426] on icon at bounding box center [409, 424] width 9 height 9
checkbox input "false"
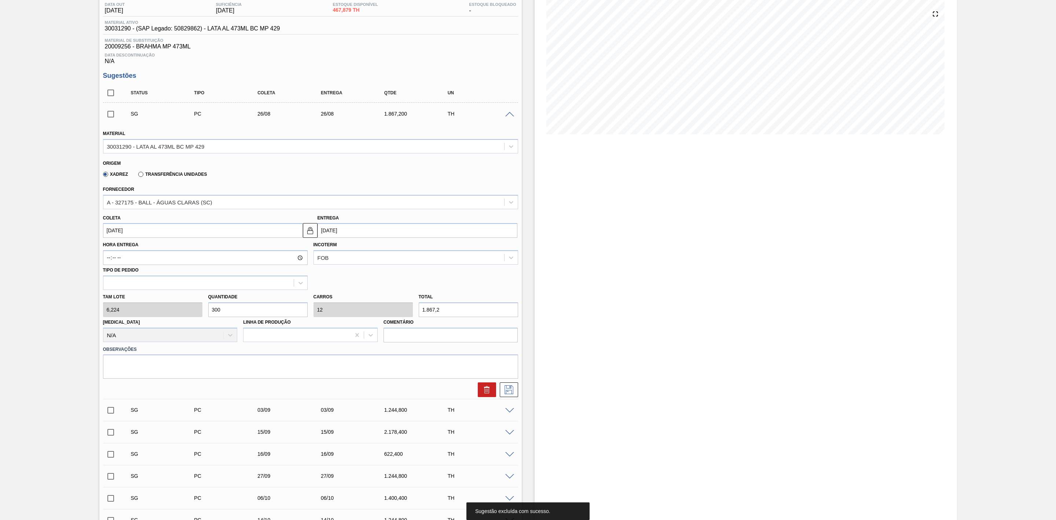
scroll to position [33, 0]
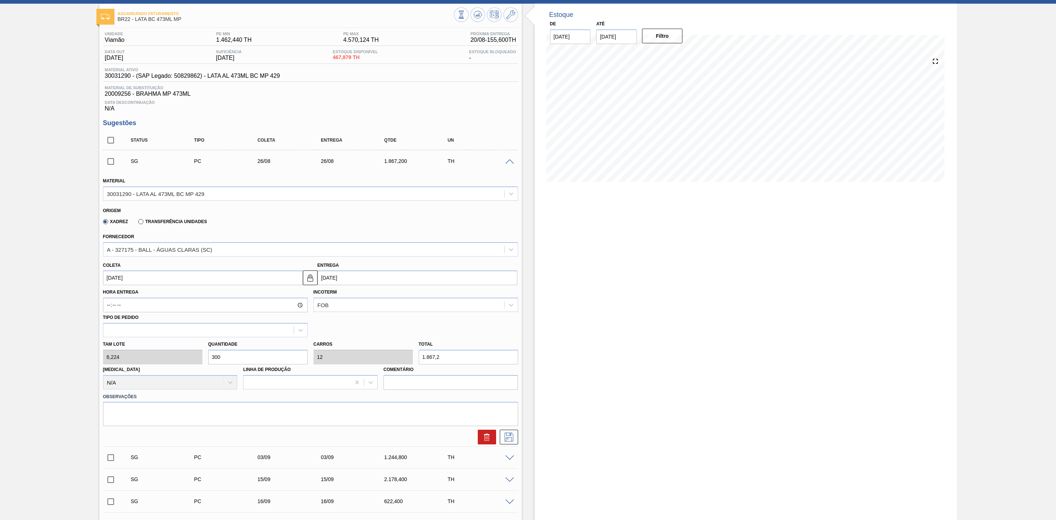
click at [201, 359] on div "Tam lote 6,224 Quantidade 300 Carros 12 Total 1.867,2 [MEDICAL_DATA] N/A Linha …" at bounding box center [310, 363] width 421 height 52
type input "1"
type input "0,04"
type input "6,224"
type input "15"
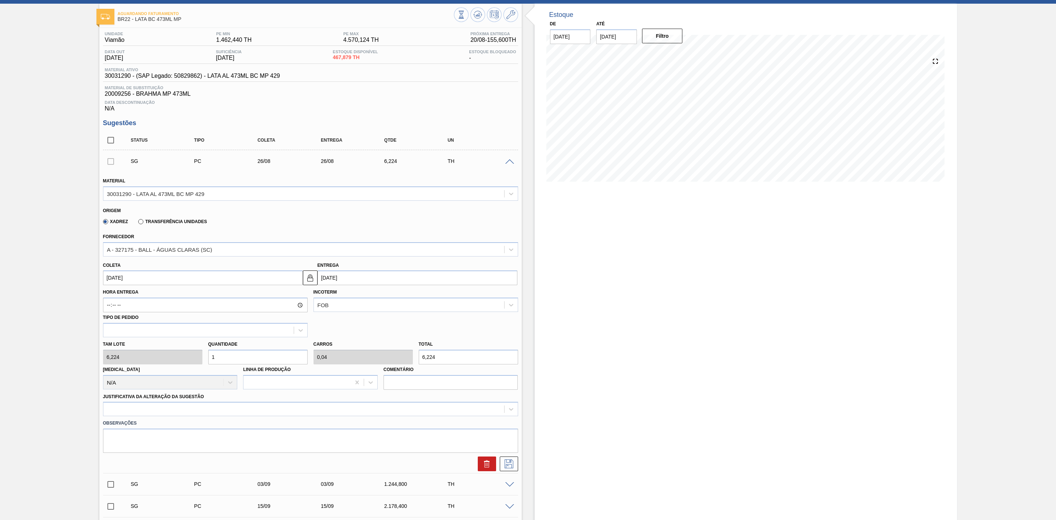
type input "0,6"
type input "93,36"
type input "150"
type input "6"
type input "933,6"
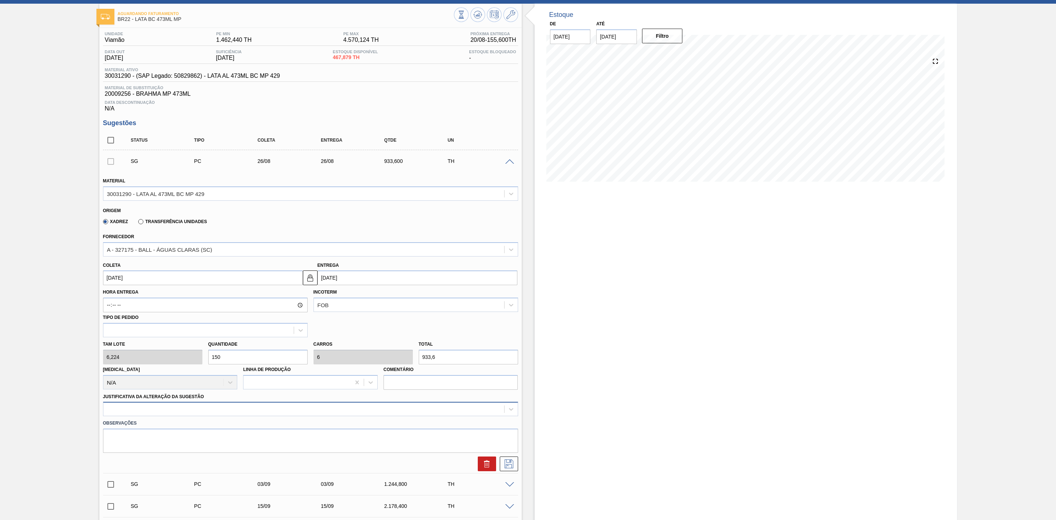
type input "150"
click at [336, 414] on div at bounding box center [310, 408] width 415 height 14
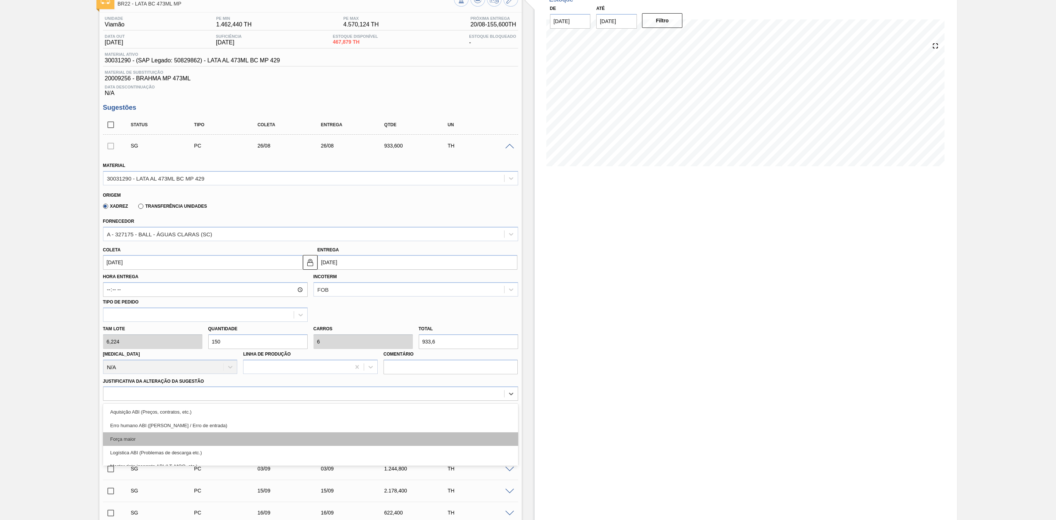
click at [174, 440] on div "Força maior" at bounding box center [310, 439] width 415 height 14
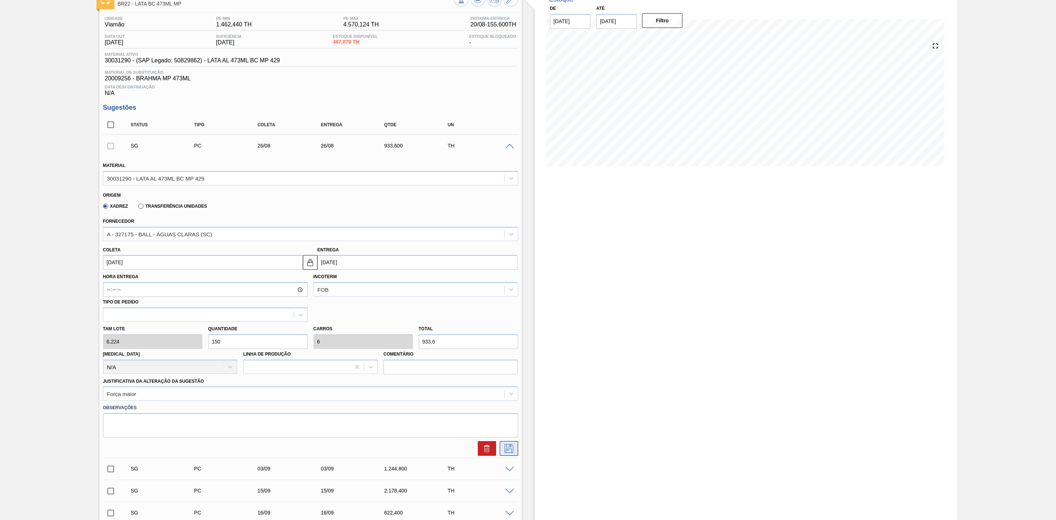
click at [506, 452] on icon at bounding box center [509, 448] width 12 height 9
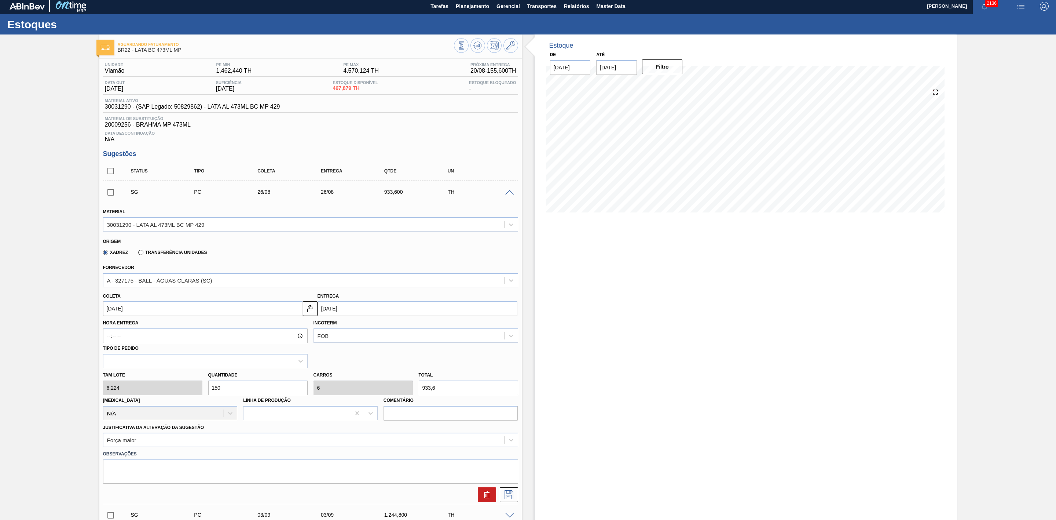
scroll to position [0, 0]
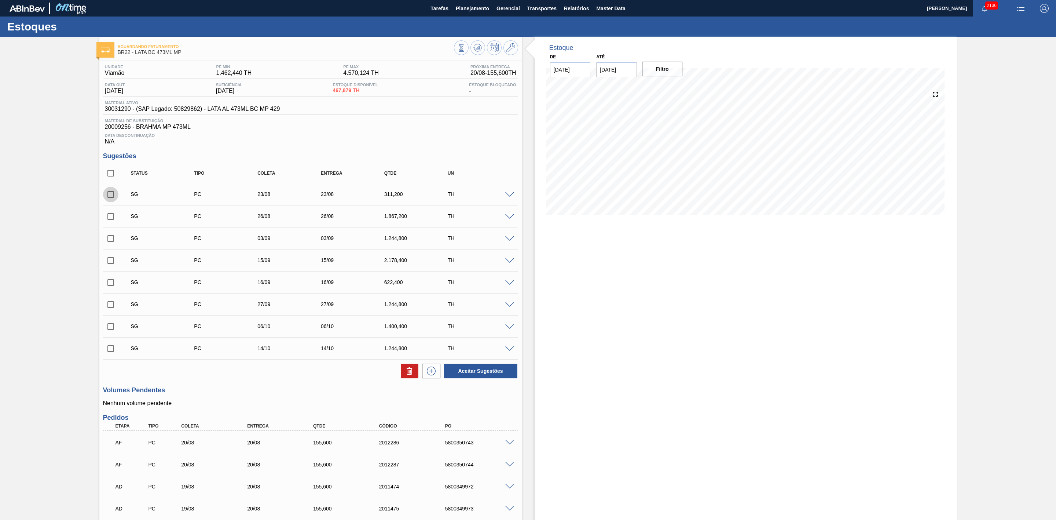
click at [109, 197] on input "checkbox" at bounding box center [110, 194] width 15 height 15
checkbox input "true"
click at [109, 220] on input "checkbox" at bounding box center [110, 216] width 15 height 15
checkbox input "true"
click at [410, 375] on icon at bounding box center [409, 370] width 9 height 9
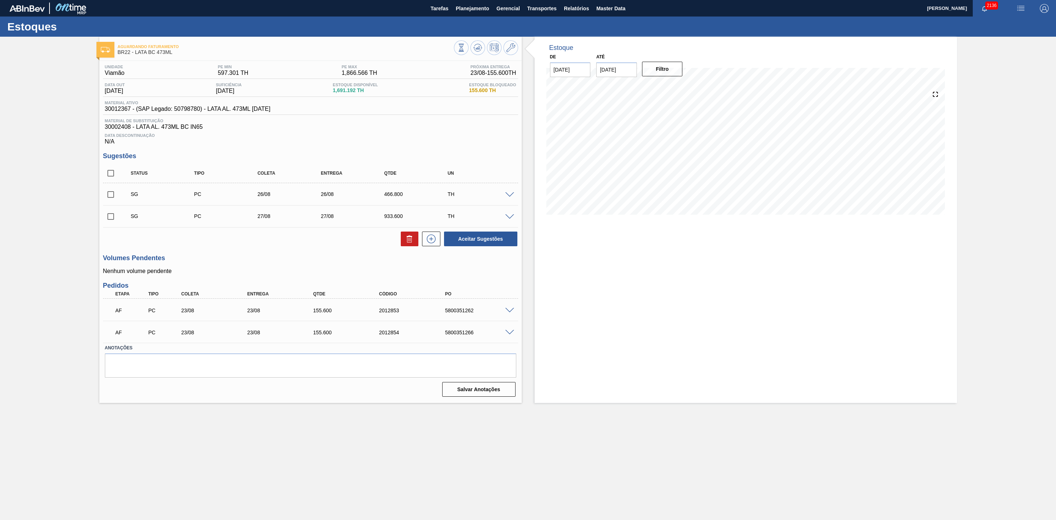
click at [598, 308] on div "Estoque De [DATE] Até [DATE] Filtro 24/08 Projeção de Estoque 1,199.004 [DOMAIN…" at bounding box center [746, 220] width 422 height 366
click at [509, 198] on span at bounding box center [509, 194] width 9 height 5
type input "6,224"
type input "466,8"
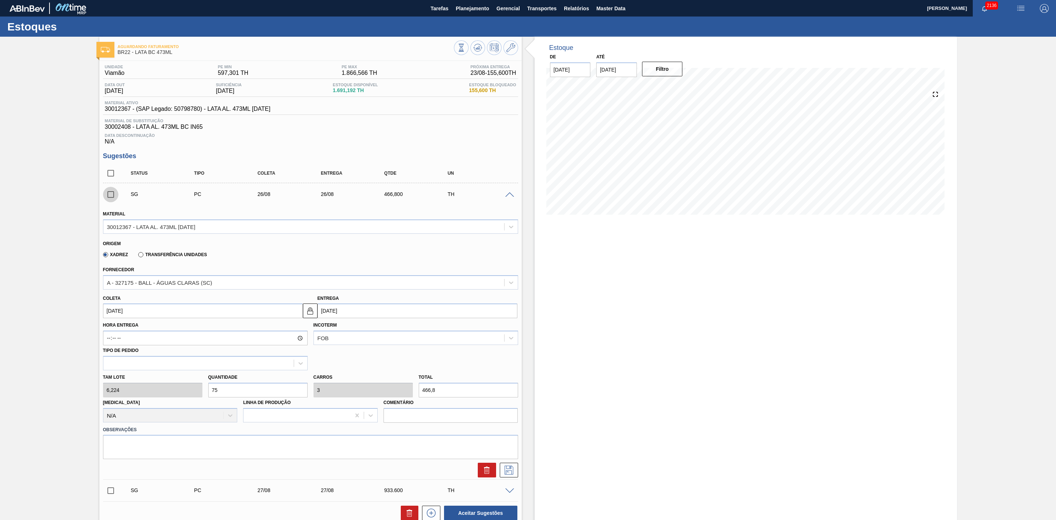
click at [110, 199] on input "checkbox" at bounding box center [110, 194] width 15 height 15
checkbox input "true"
click at [489, 472] on icon at bounding box center [487, 469] width 9 height 9
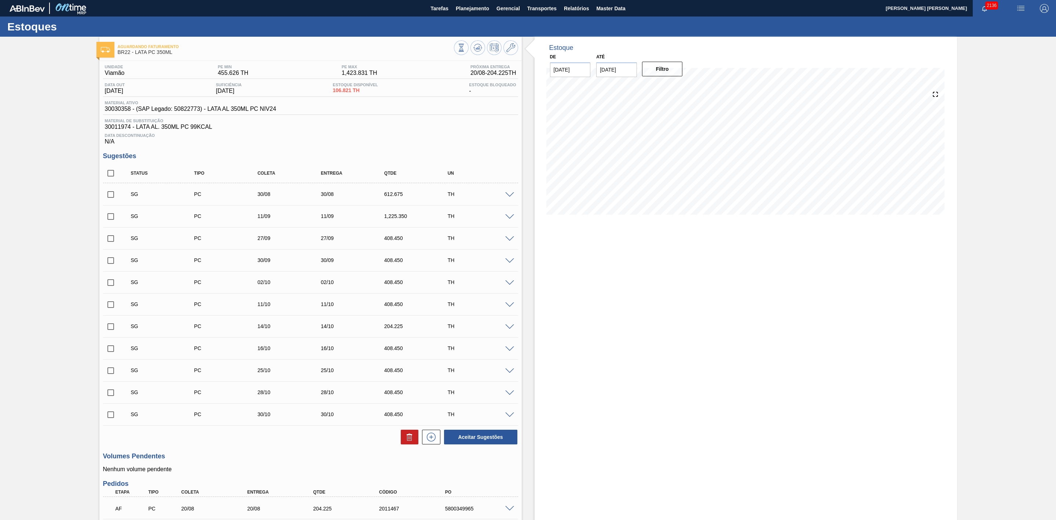
click at [111, 199] on input "checkbox" at bounding box center [110, 194] width 15 height 15
click at [410, 441] on icon at bounding box center [409, 436] width 9 height 9
checkbox input "false"
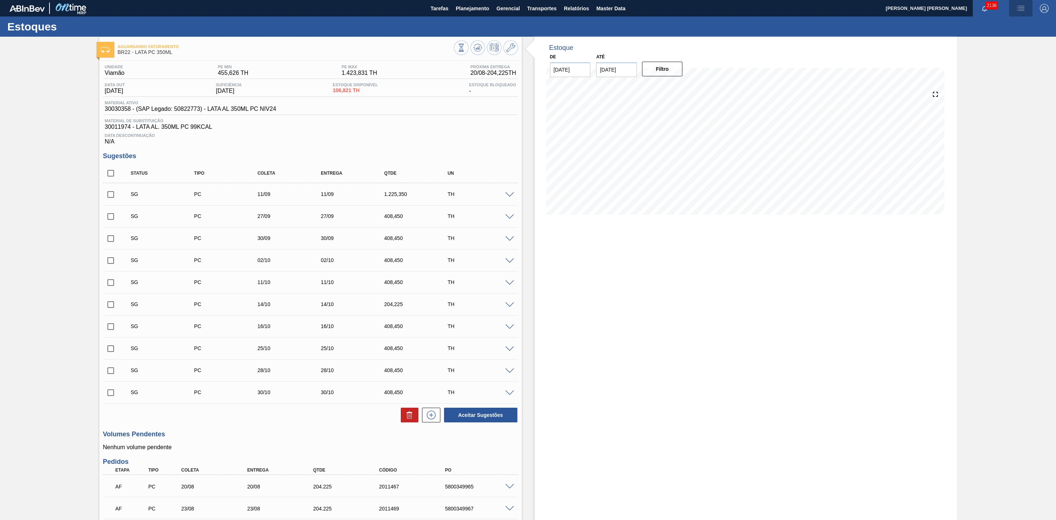
click at [1017, 8] on img "button" at bounding box center [1020, 8] width 9 height 9
click at [997, 26] on li "Pedido Contingência" at bounding box center [1016, 25] width 67 height 13
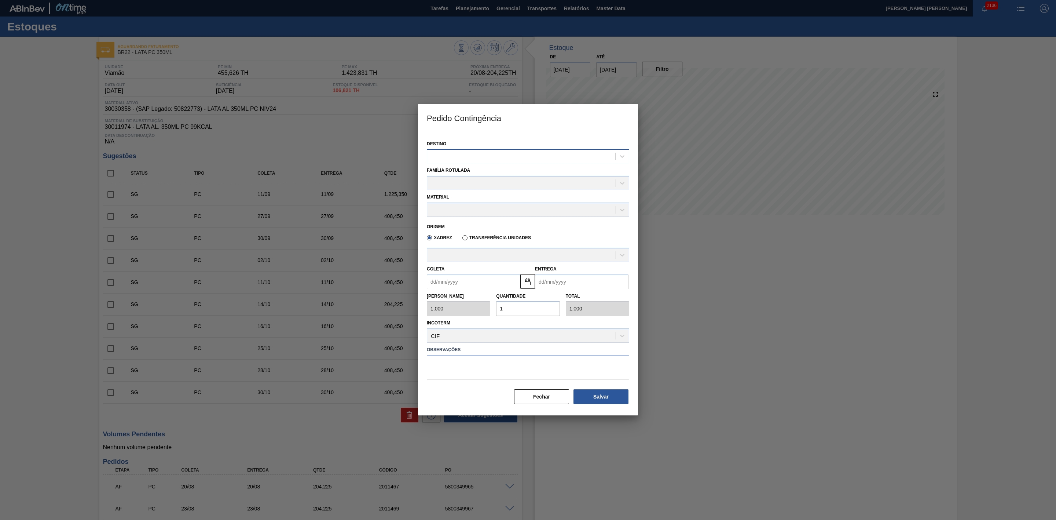
click at [531, 154] on div at bounding box center [521, 156] width 188 height 11
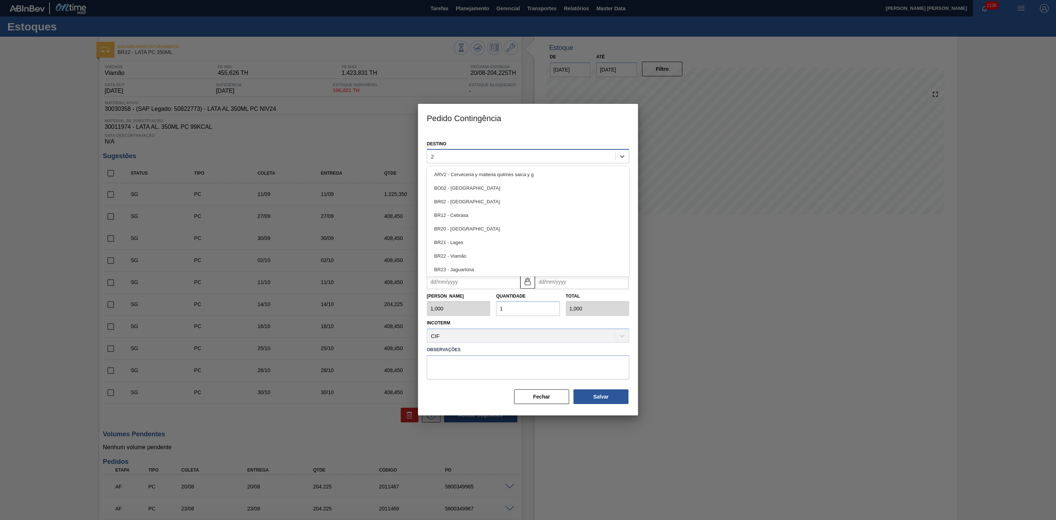
type input "22"
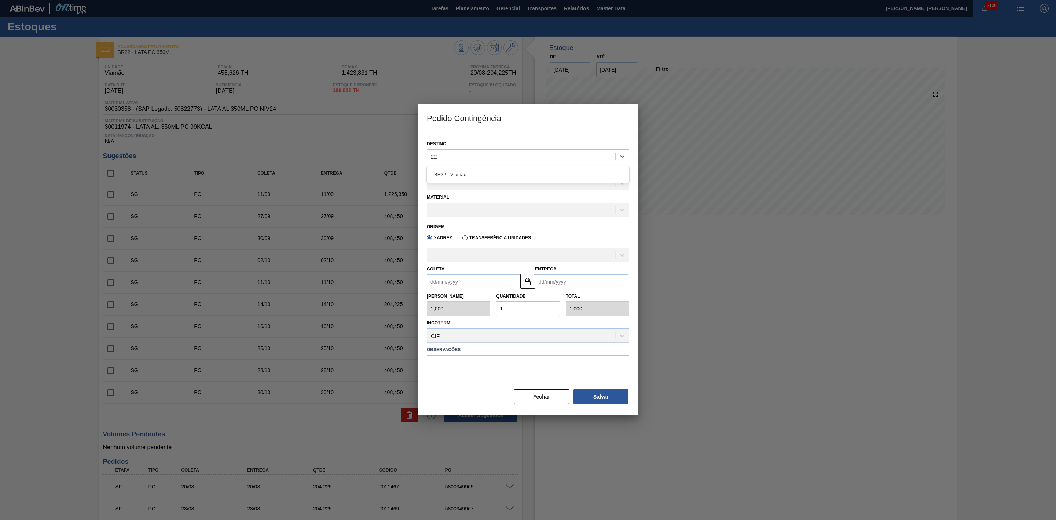
click at [467, 173] on div "BR22 - Viamão" at bounding box center [528, 175] width 202 height 14
click at [458, 185] on div at bounding box center [521, 183] width 188 height 11
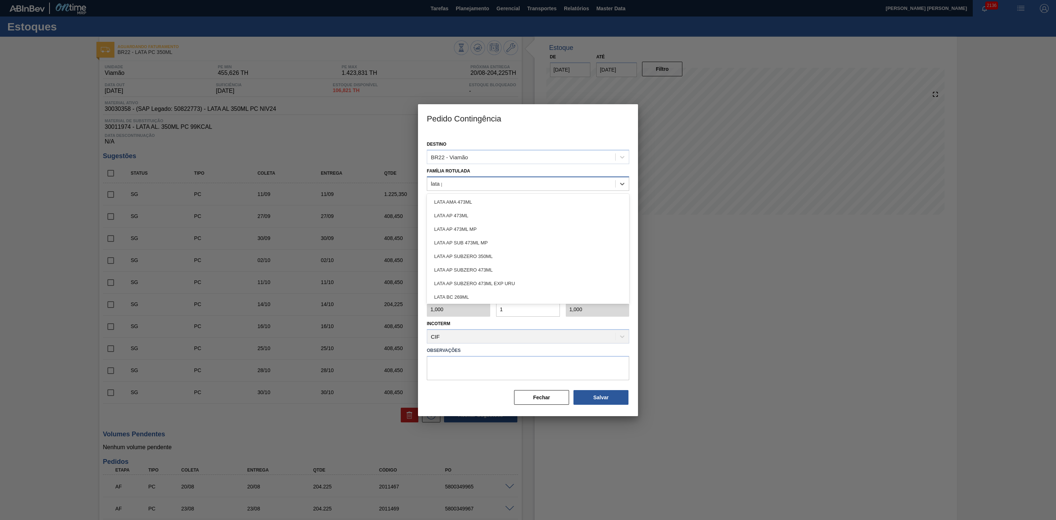
type Rotulada "lata pc"
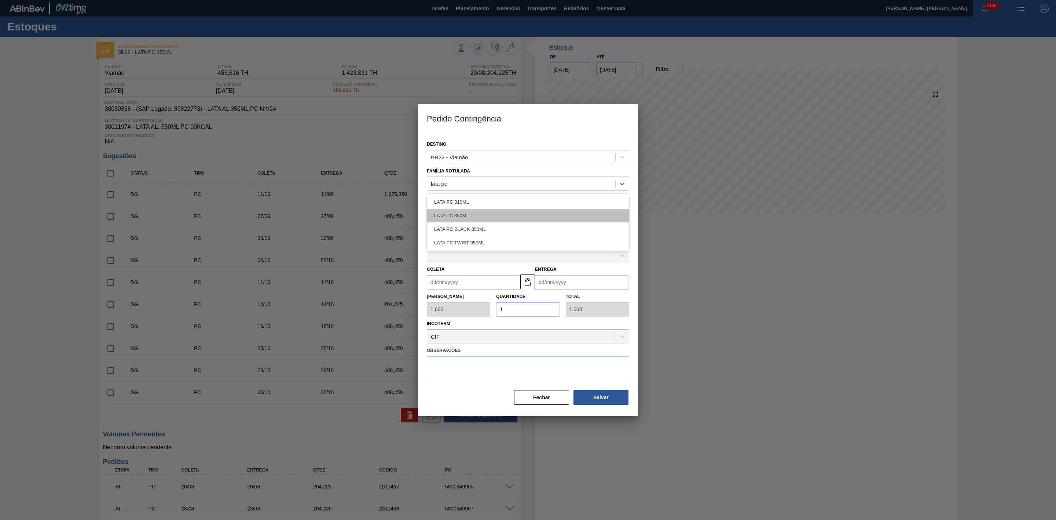
click at [474, 216] on div "LATA PC 350ML" at bounding box center [528, 216] width 202 height 14
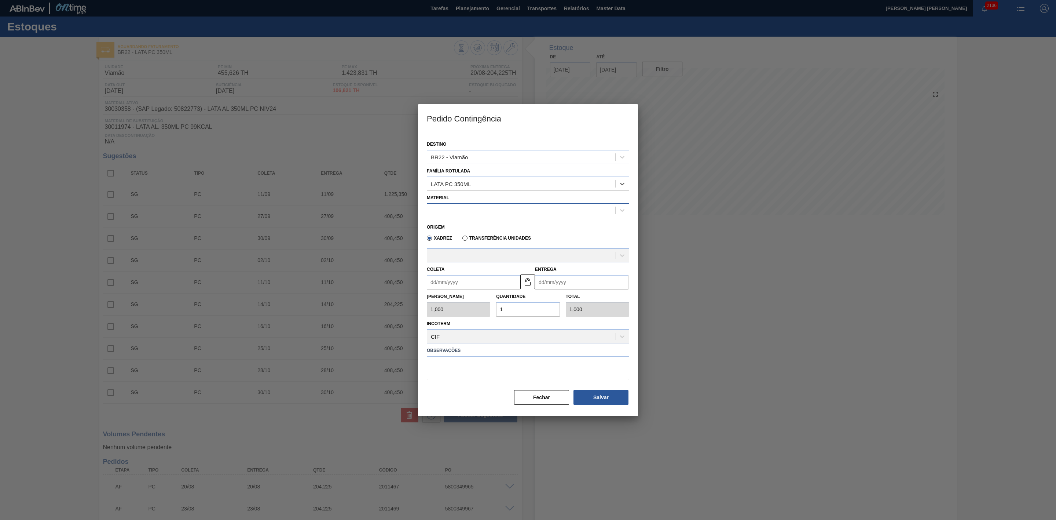
click at [465, 210] on div at bounding box center [521, 210] width 188 height 11
click at [474, 210] on div at bounding box center [521, 210] width 188 height 11
click at [467, 207] on div at bounding box center [521, 210] width 188 height 11
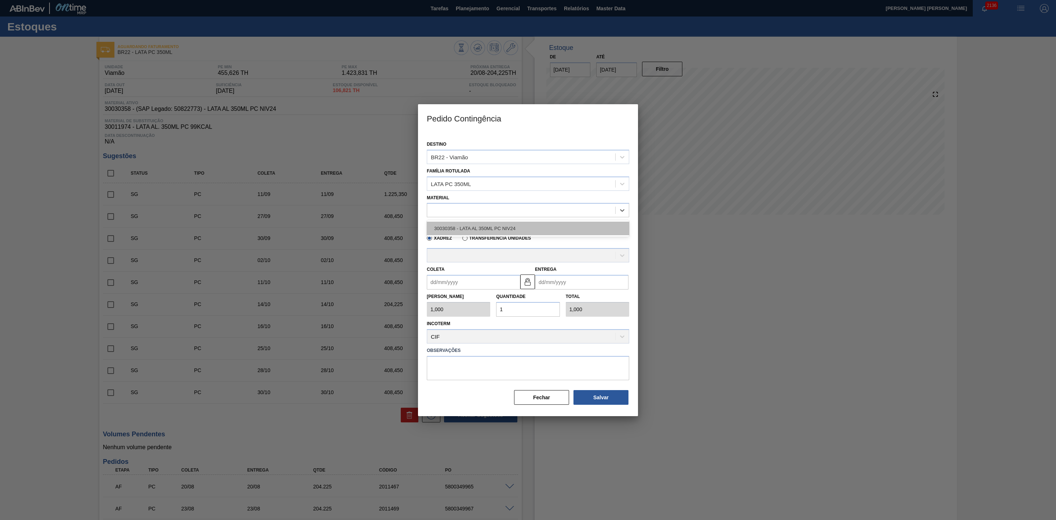
click at [463, 227] on div "30030358 - LATA AL 350ML PC NIV24" at bounding box center [528, 228] width 202 height 14
type input "8,169"
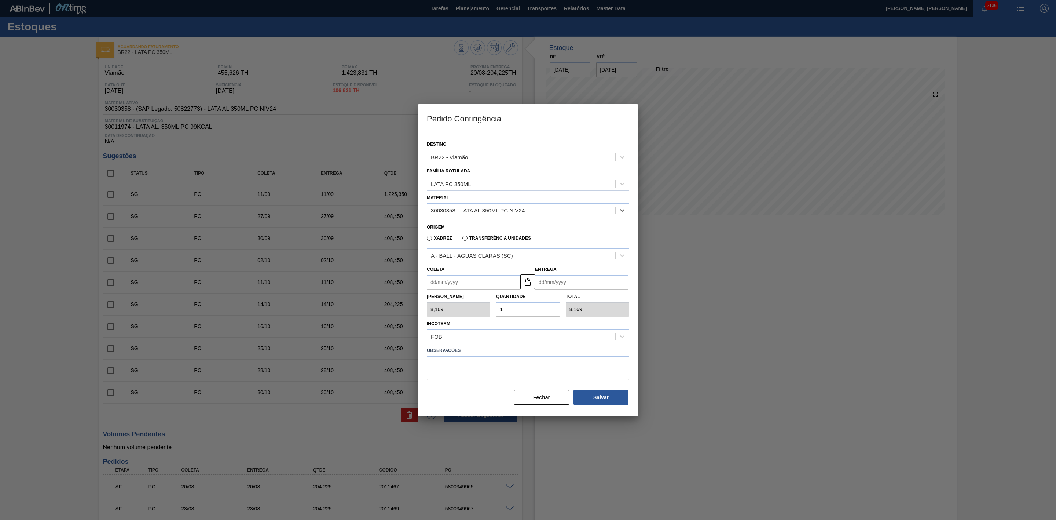
click at [470, 282] on input "Coleta" at bounding box center [473, 282] width 93 height 15
drag, startPoint x: 447, startPoint y: 298, endPoint x: 445, endPoint y: 306, distance: 7.9
click at [447, 298] on div "agosto 2025" at bounding box center [471, 299] width 88 height 6
click at [471, 370] on div "27" at bounding box center [471, 371] width 10 height 10
type input "[DATE]"
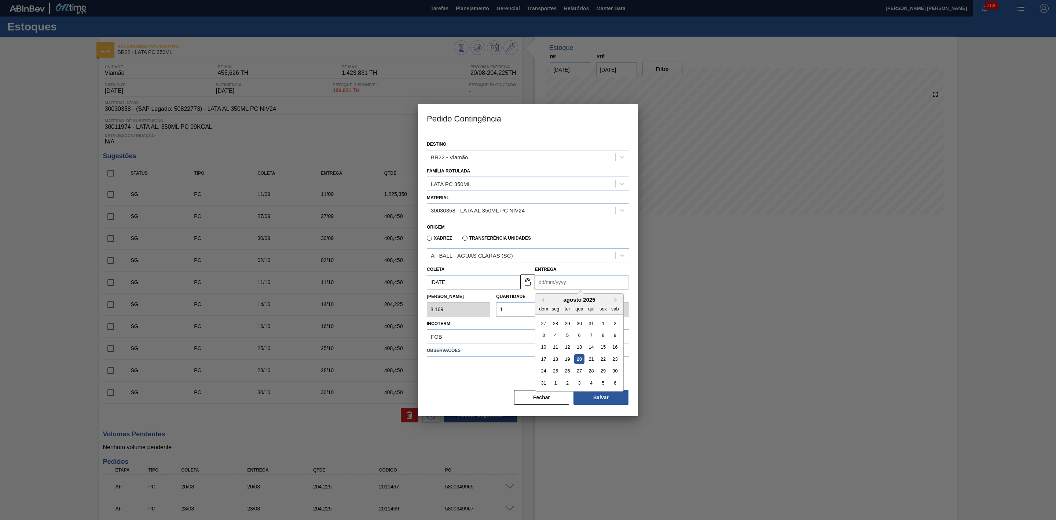
click at [543, 284] on input "Entrega" at bounding box center [581, 282] width 93 height 15
click at [547, 297] on div "agosto 2025" at bounding box center [579, 299] width 88 height 6
click at [580, 372] on div "27" at bounding box center [579, 371] width 10 height 10
type input "[DATE]"
drag, startPoint x: 513, startPoint y: 309, endPoint x: 493, endPoint y: 307, distance: 20.0
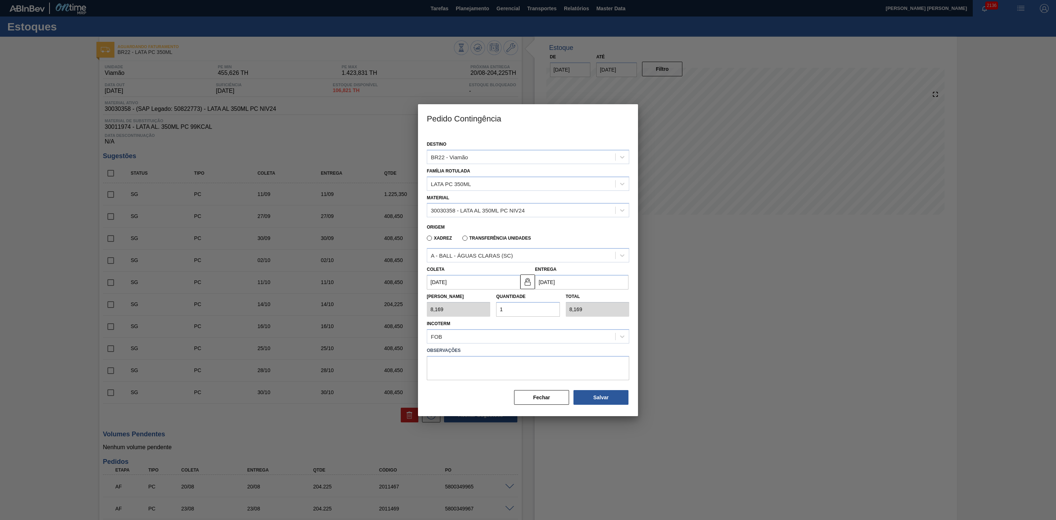
click at [493, 307] on div "Quantidade 1" at bounding box center [527, 303] width 69 height 25
type input "2"
type input "16,338"
type input "25"
type input "204,225"
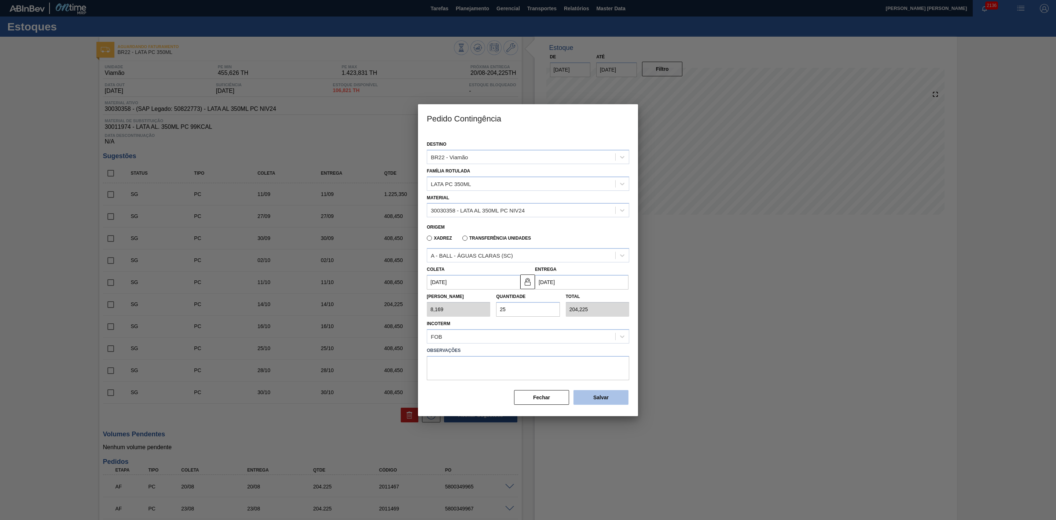
type input "25"
click at [595, 397] on button "Salvar" at bounding box center [600, 397] width 55 height 15
type input "1,000"
type input "1"
type input "1,000"
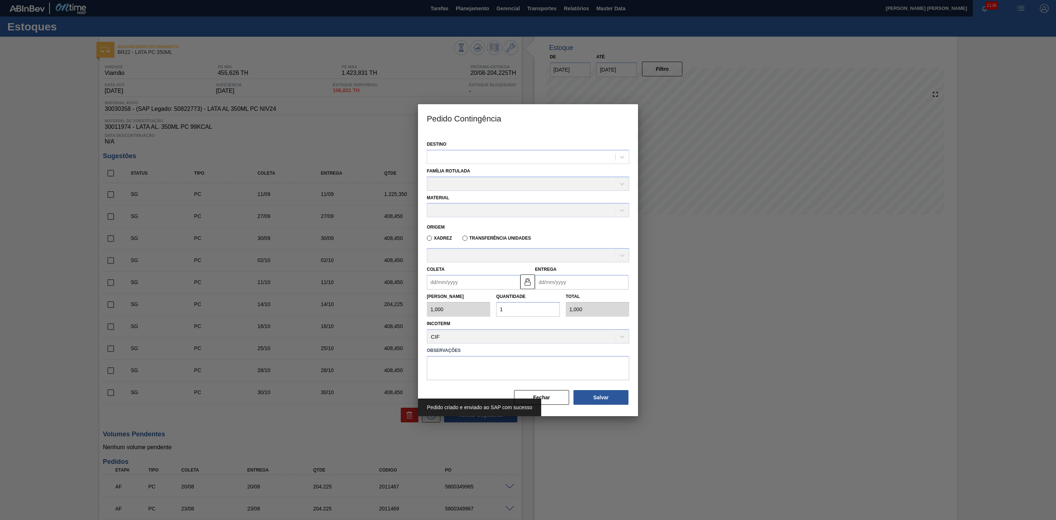
drag, startPoint x: 706, startPoint y: 392, endPoint x: 665, endPoint y: 201, distance: 195.0
click at [706, 391] on div at bounding box center [528, 260] width 1056 height 520
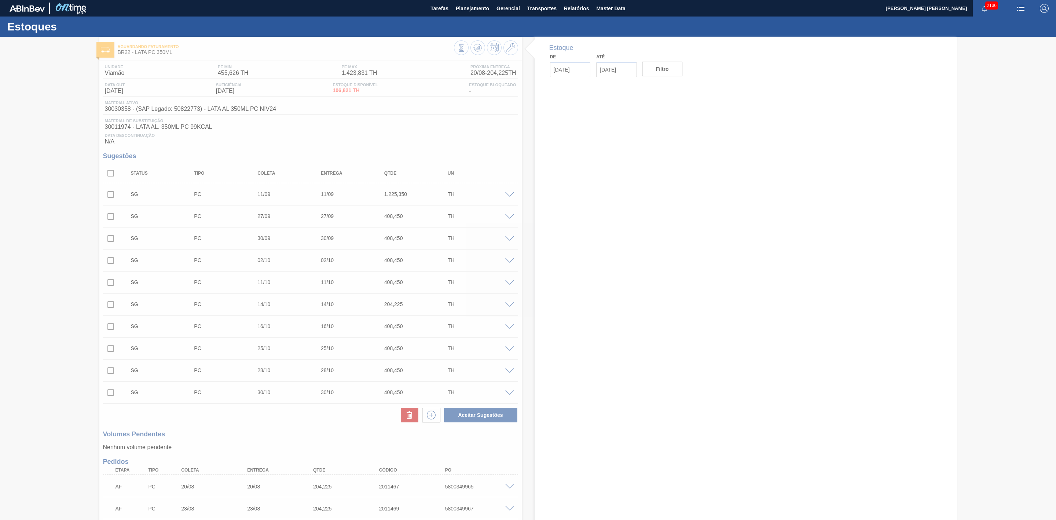
type input "[DATE]"
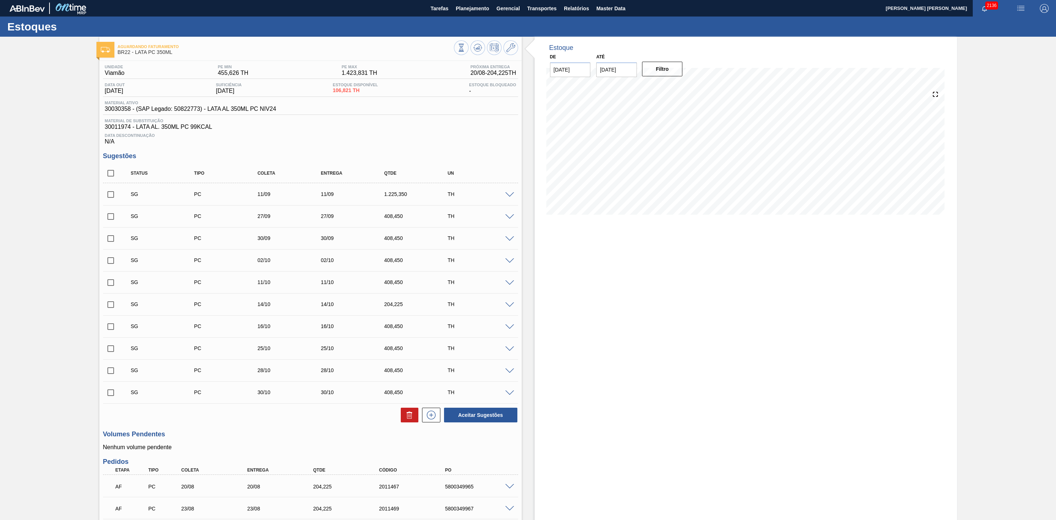
scroll to position [106, 0]
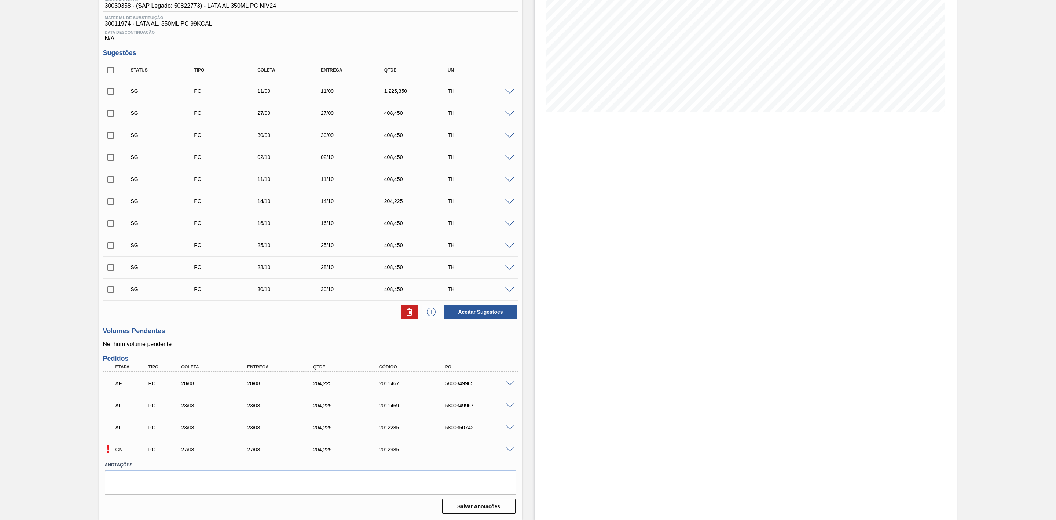
click at [510, 449] on span at bounding box center [509, 449] width 9 height 5
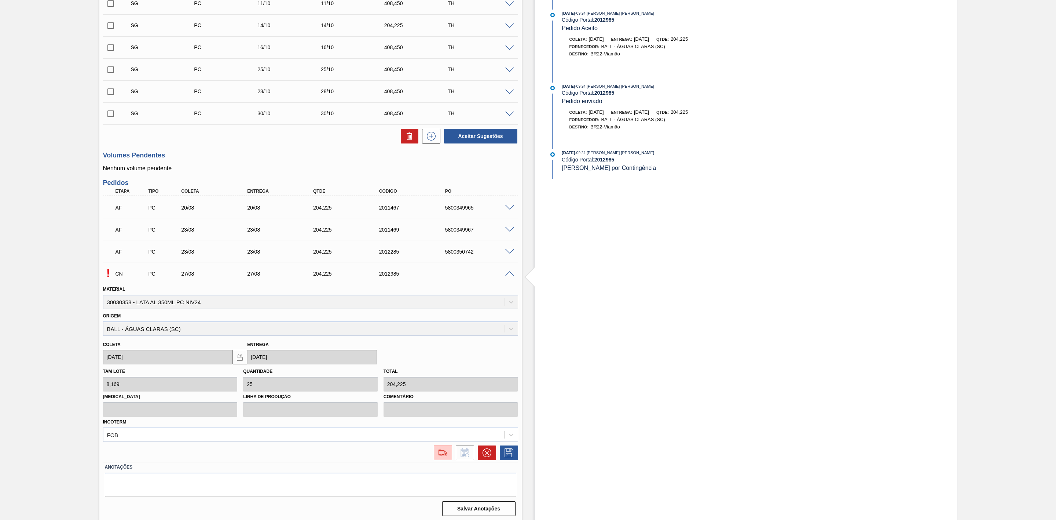
scroll to position [284, 0]
click at [444, 448] on img at bounding box center [443, 450] width 12 height 9
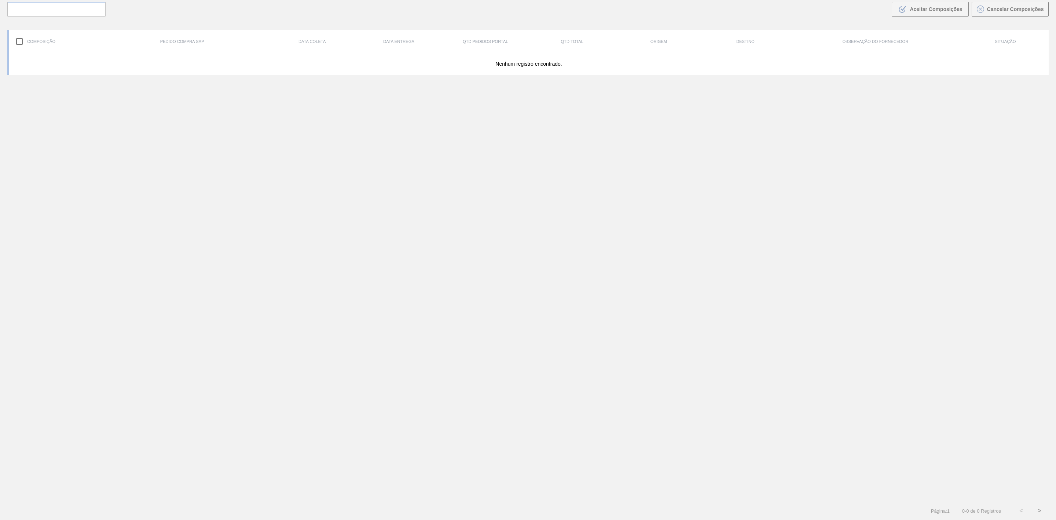
scroll to position [53, 0]
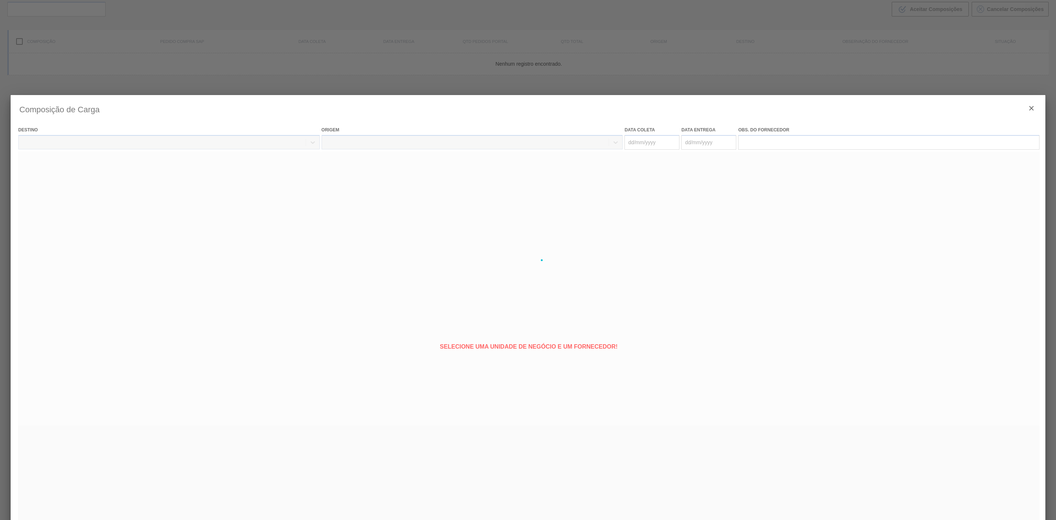
type coleta "[DATE]"
type entrega "[DATE]"
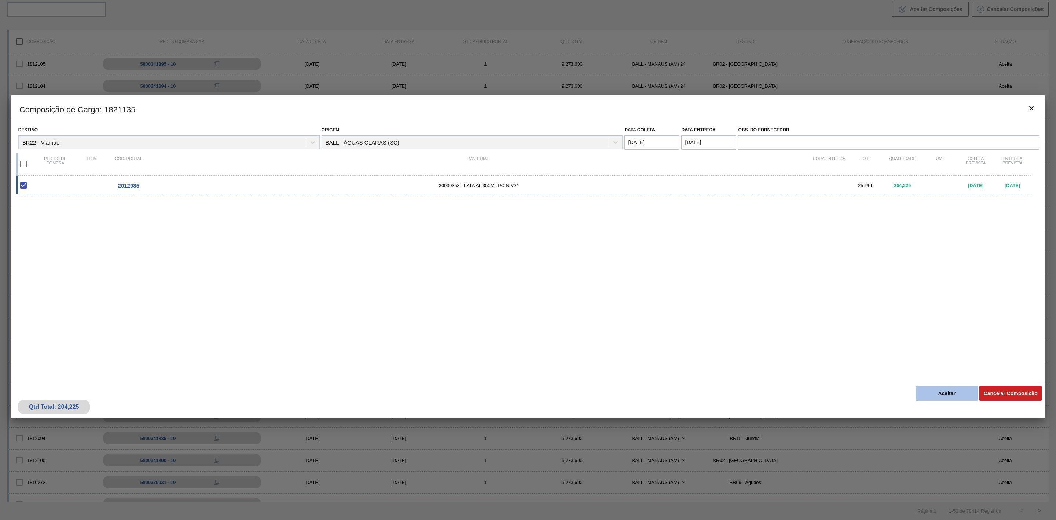
click at [929, 393] on button "Aceitar" at bounding box center [947, 393] width 62 height 15
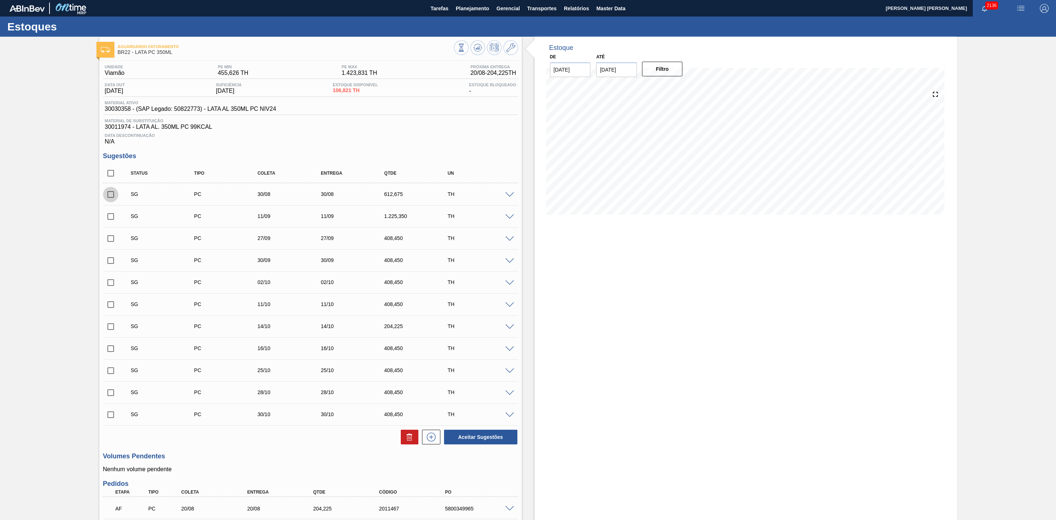
click at [109, 198] on input "checkbox" at bounding box center [110, 194] width 15 height 15
click at [410, 438] on icon at bounding box center [409, 436] width 9 height 9
checkbox input "false"
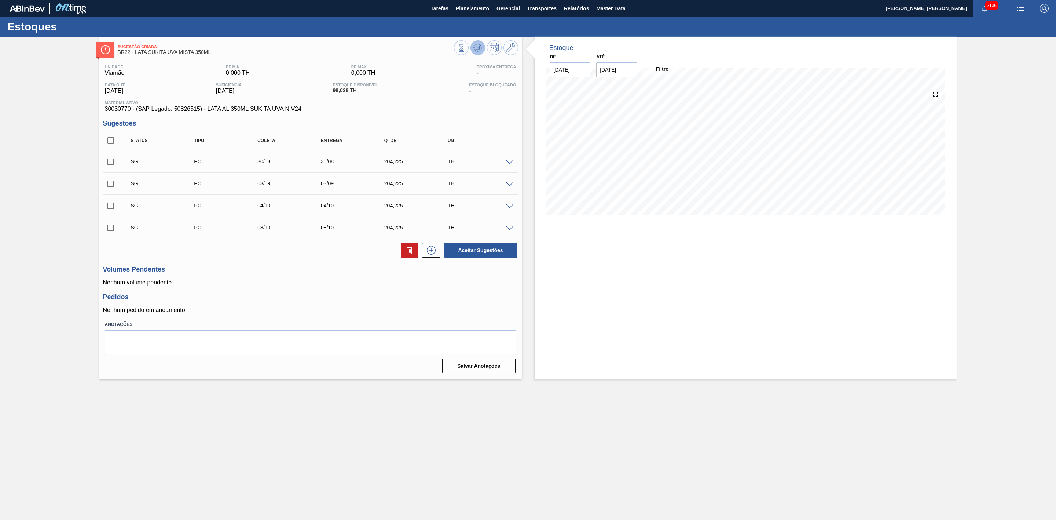
click at [480, 52] on span at bounding box center [477, 47] width 9 height 9
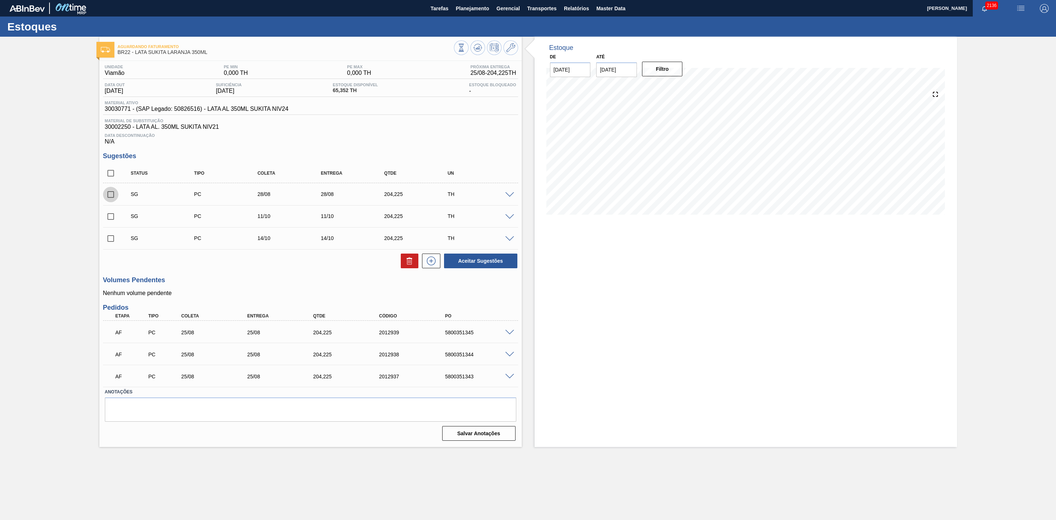
click at [109, 198] on input "checkbox" at bounding box center [110, 194] width 15 height 15
click at [407, 265] on icon at bounding box center [409, 260] width 9 height 9
checkbox input "false"
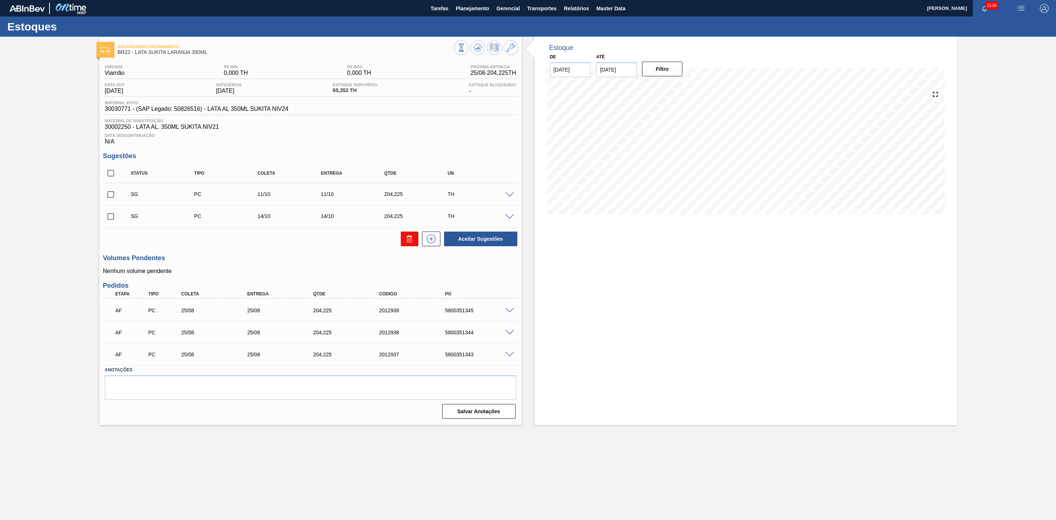
click at [0, 0] on icon at bounding box center [0, 0] width 0 height 0
click at [473, 52] on span at bounding box center [477, 47] width 9 height 9
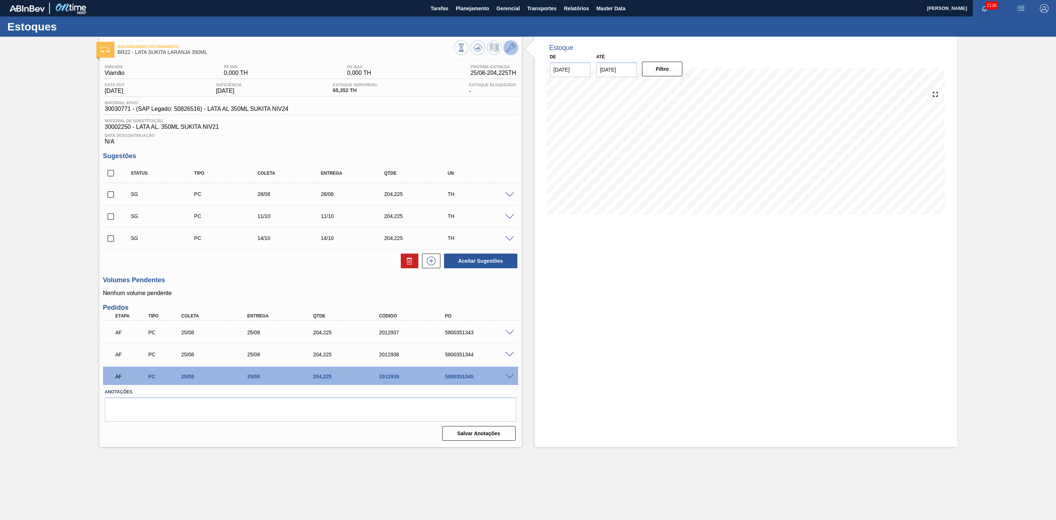
click at [511, 43] on icon at bounding box center [510, 47] width 9 height 9
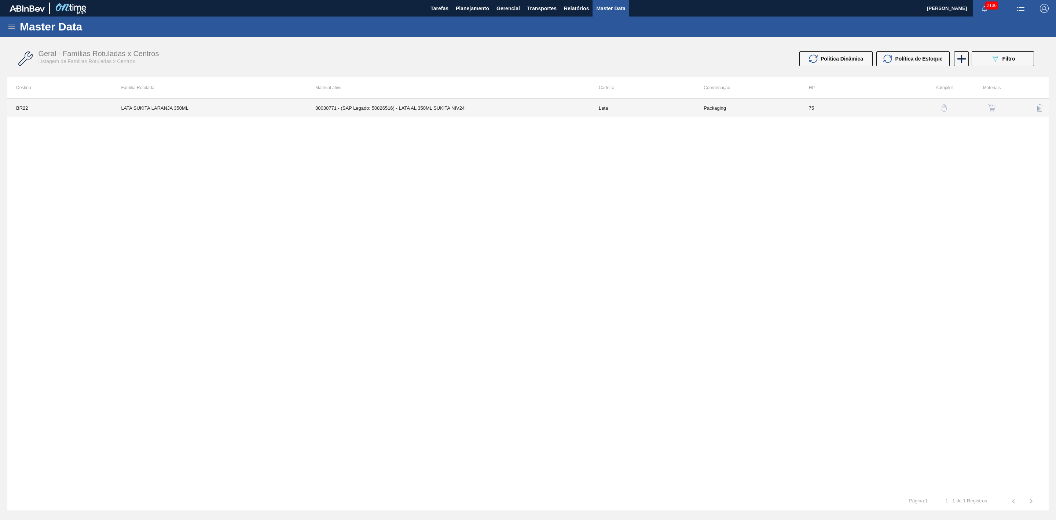
click at [575, 107] on td "30030771 - (SAP Legado: 50826516) - LATA AL 350ML SUKITA NIV24" at bounding box center [448, 108] width 283 height 18
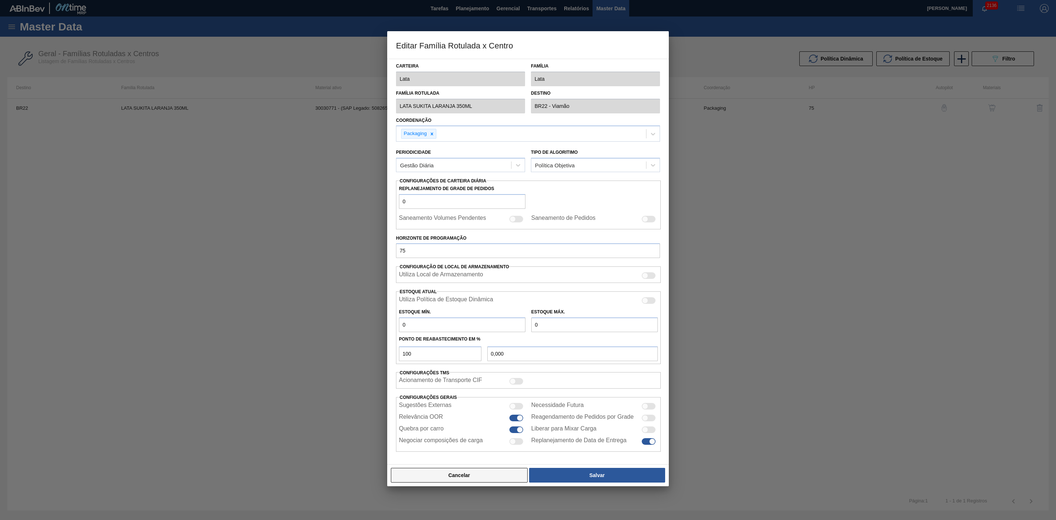
click at [512, 473] on button "Cancelar" at bounding box center [459, 474] width 137 height 15
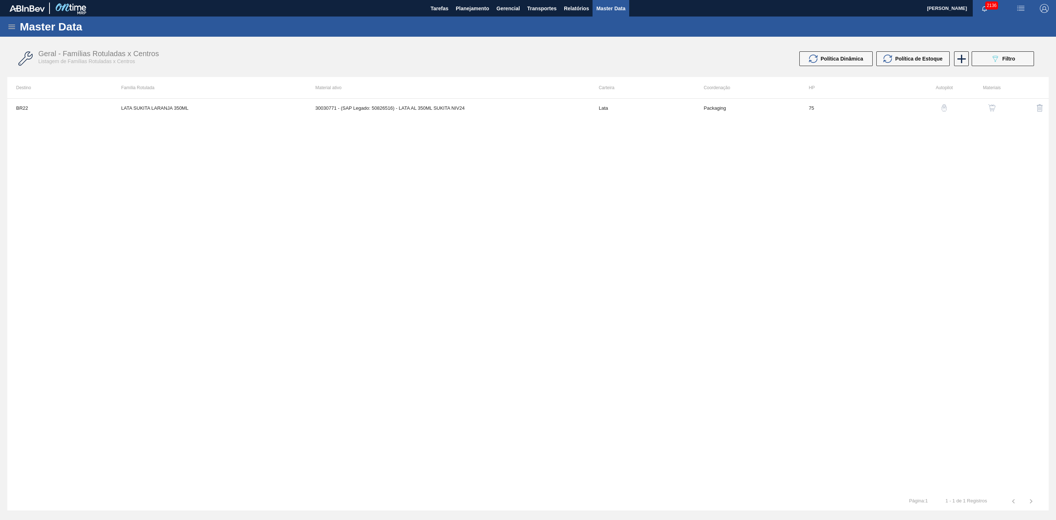
click at [943, 108] on img "button" at bounding box center [943, 107] width 7 height 7
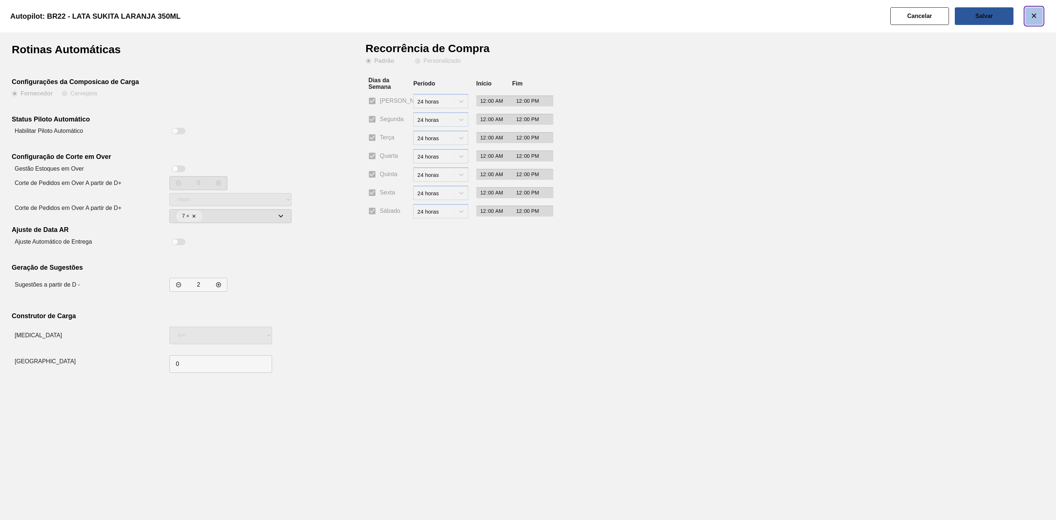
click at [1031, 15] on icon "botão de ícone" at bounding box center [1034, 15] width 9 height 9
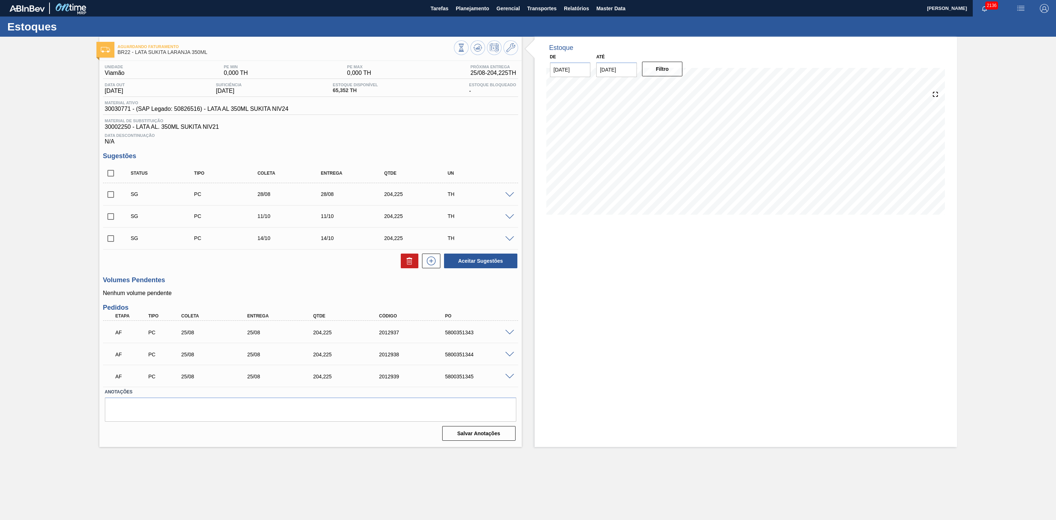
click at [510, 196] on span at bounding box center [509, 194] width 9 height 5
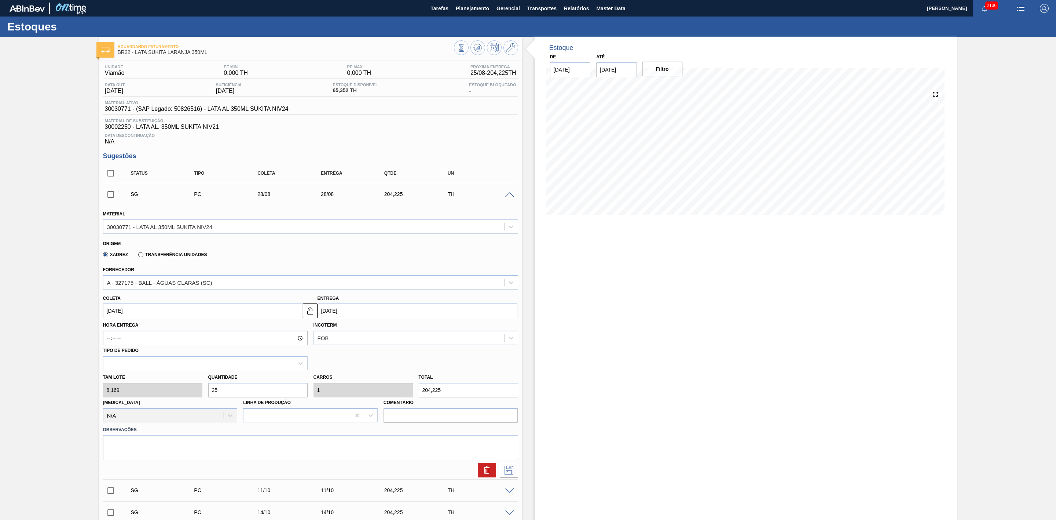
click at [174, 309] on input "[DATE]" at bounding box center [203, 310] width 200 height 15
click at [148, 404] on div "27" at bounding box center [147, 400] width 10 height 10
type input "[DATE]"
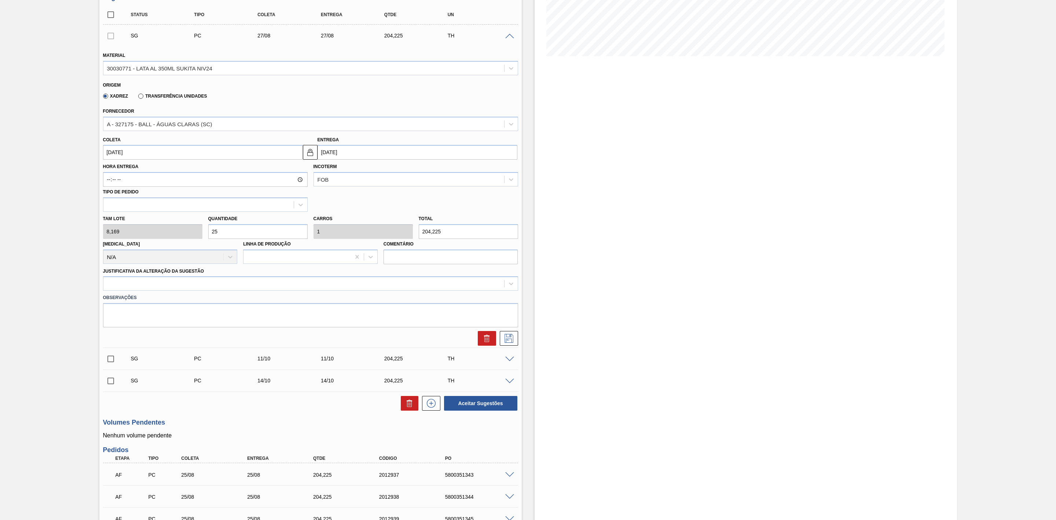
scroll to position [165, 0]
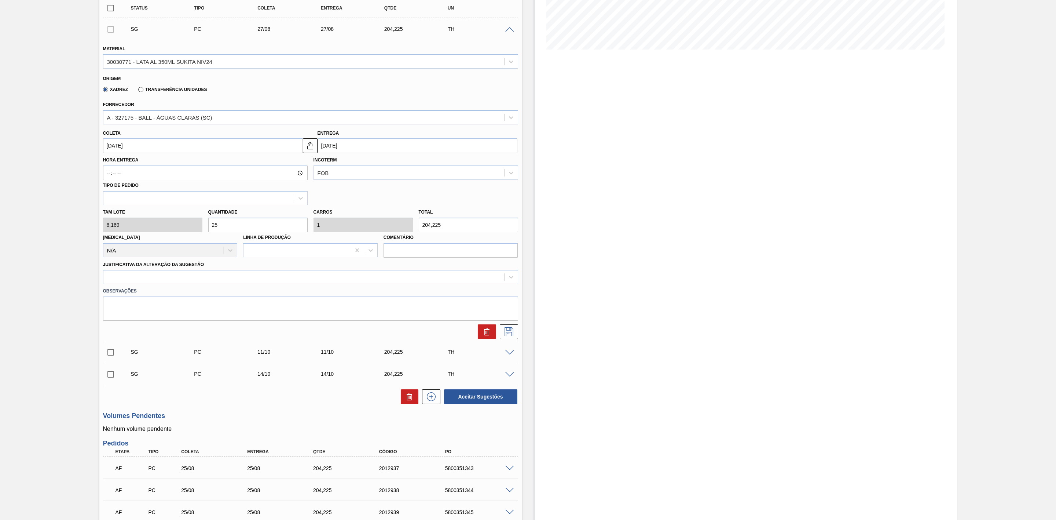
drag, startPoint x: 194, startPoint y: 283, endPoint x: 201, endPoint y: 287, distance: 8.0
click at [194, 282] on div at bounding box center [303, 277] width 401 height 11
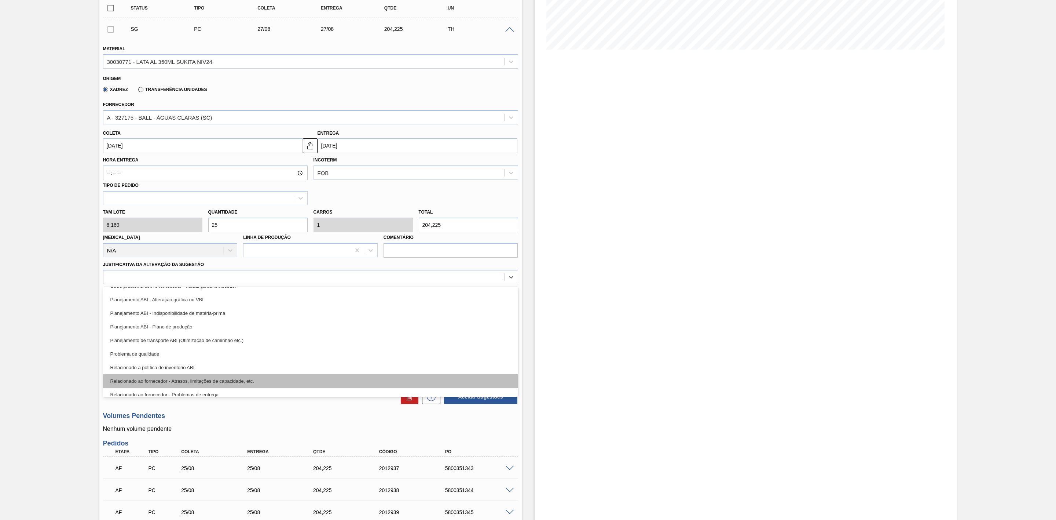
scroll to position [110, 0]
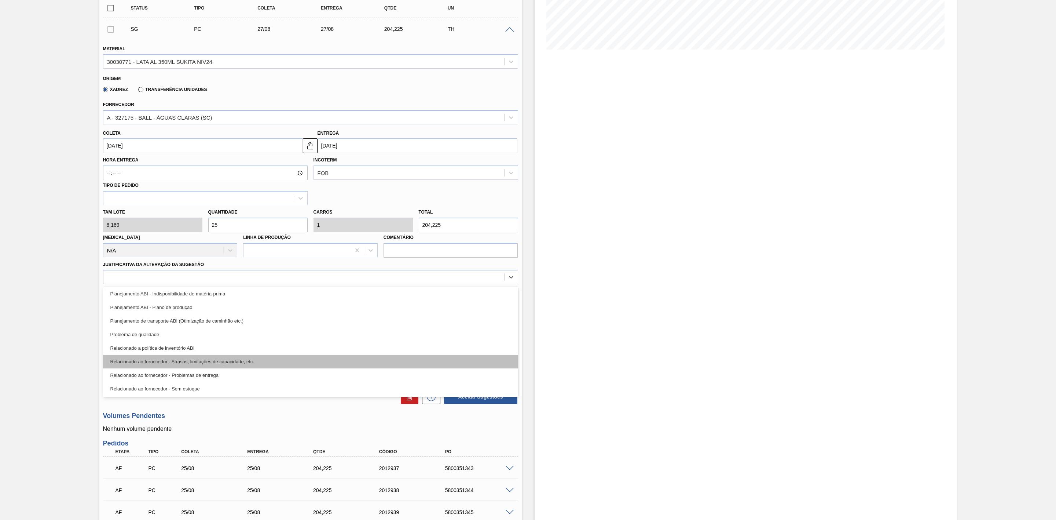
click at [238, 365] on div "Relacionado ao fornecedor - Atrasos, limitações de capacidade, etc." at bounding box center [310, 362] width 415 height 14
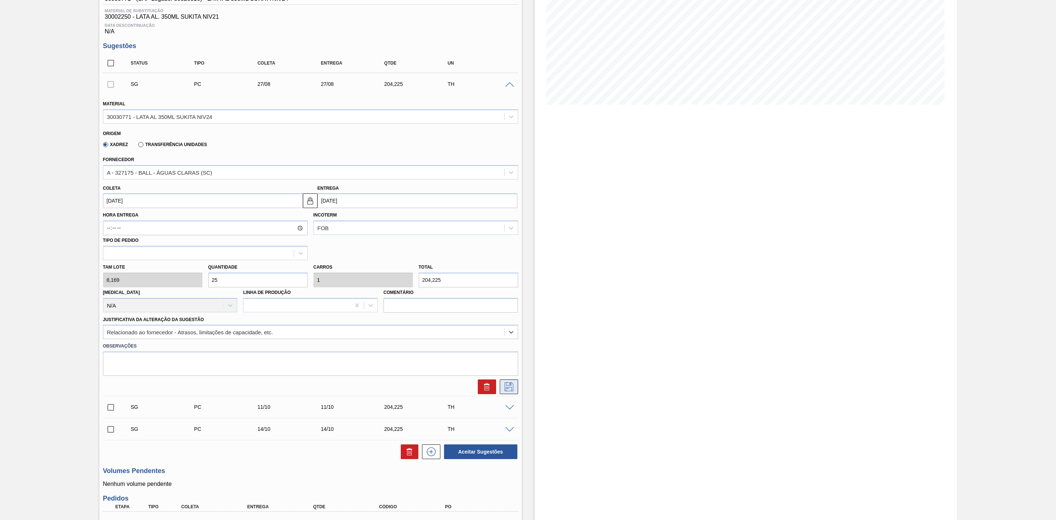
click at [509, 390] on icon at bounding box center [509, 386] width 9 height 9
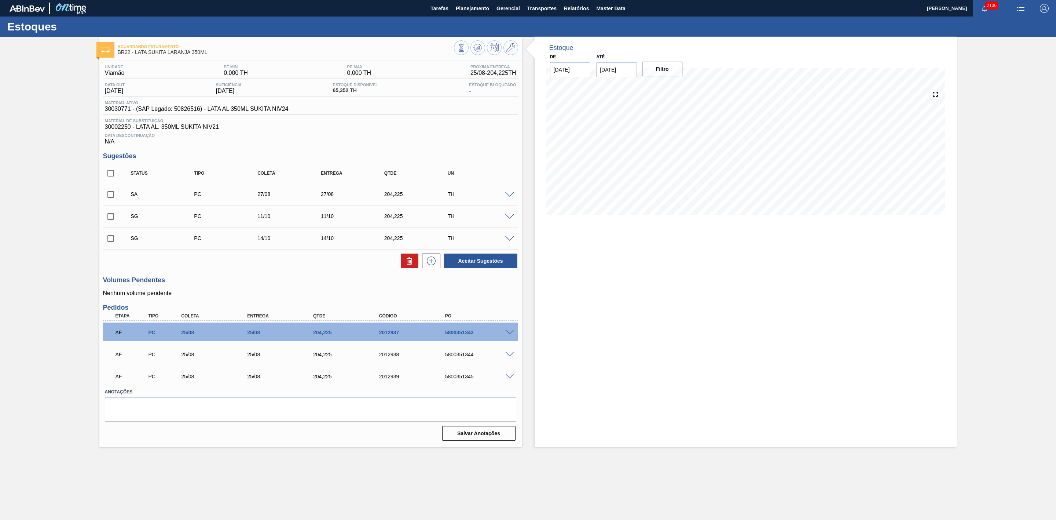
scroll to position [0, 0]
click at [514, 49] on icon at bounding box center [510, 47] width 9 height 9
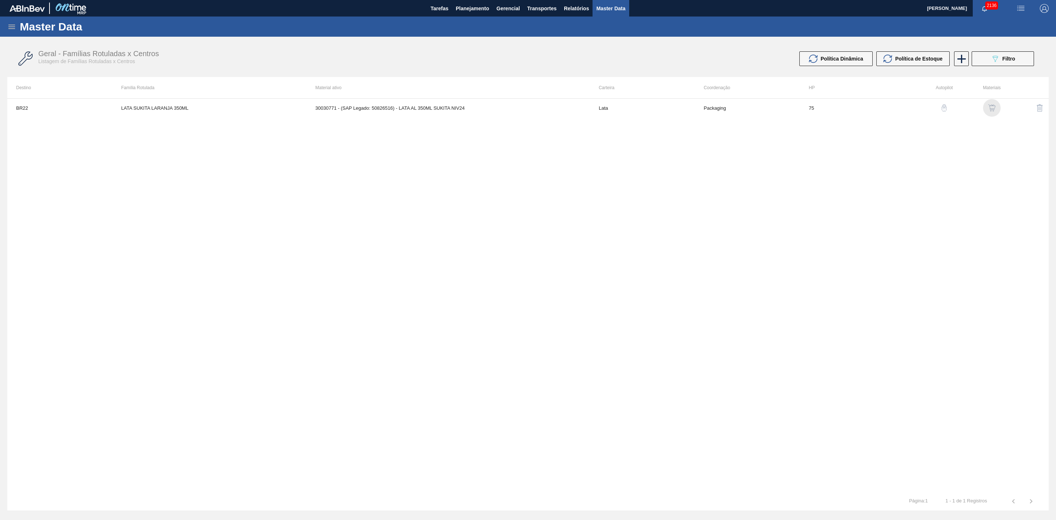
click at [994, 106] on img "button" at bounding box center [991, 107] width 7 height 7
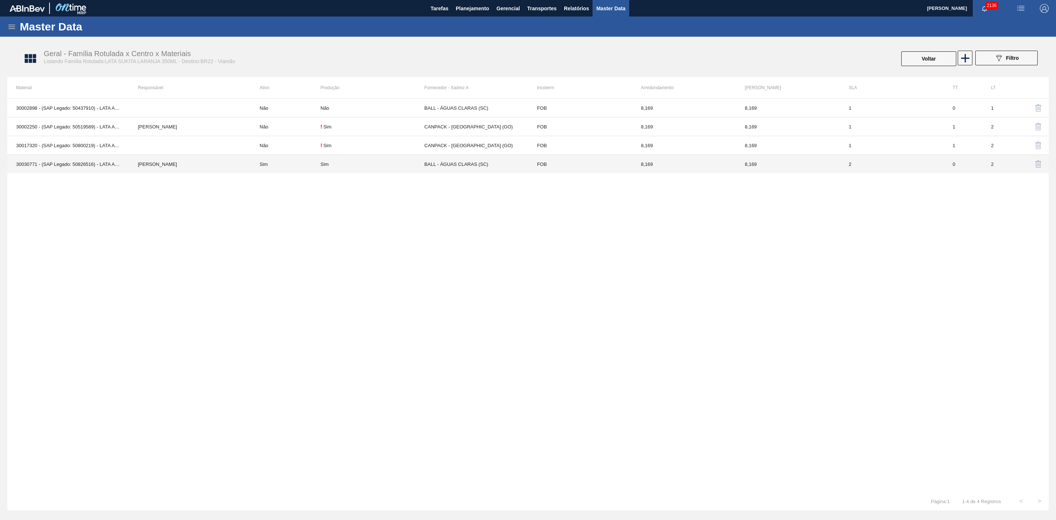
click at [328, 163] on div "Sim" at bounding box center [324, 163] width 8 height 5
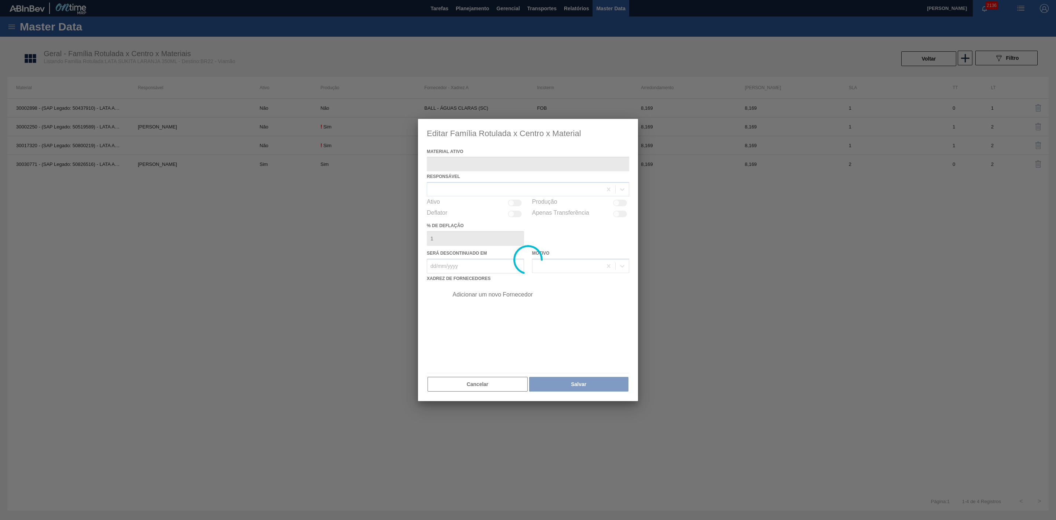
type ativo "30030771 - (SAP Legado: 50826516) - LATA AL 350ML SUKITA NIV24"
checkbox input "true"
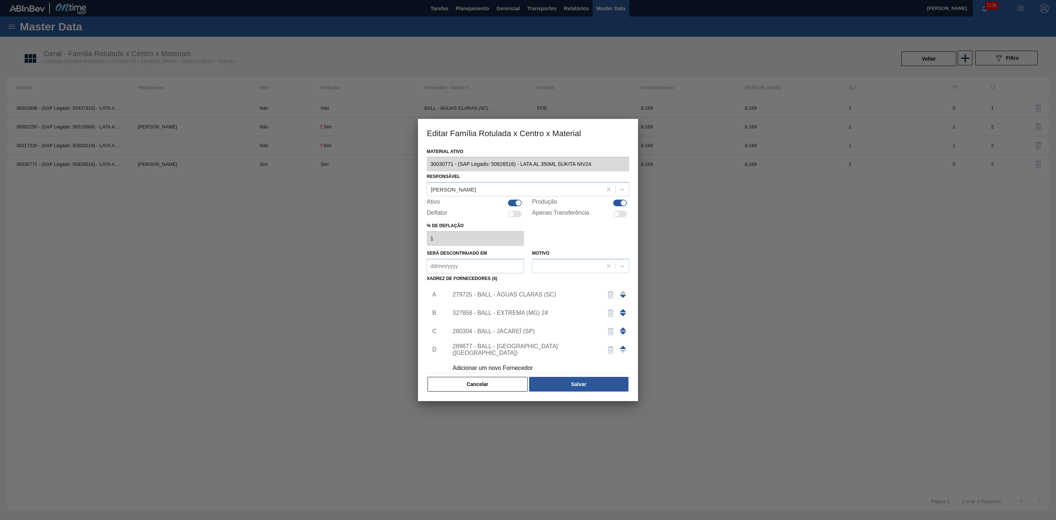
click at [553, 295] on div "279725 - BALL - ÁGUAS CLARAS (SC)" at bounding box center [524, 294] width 144 height 7
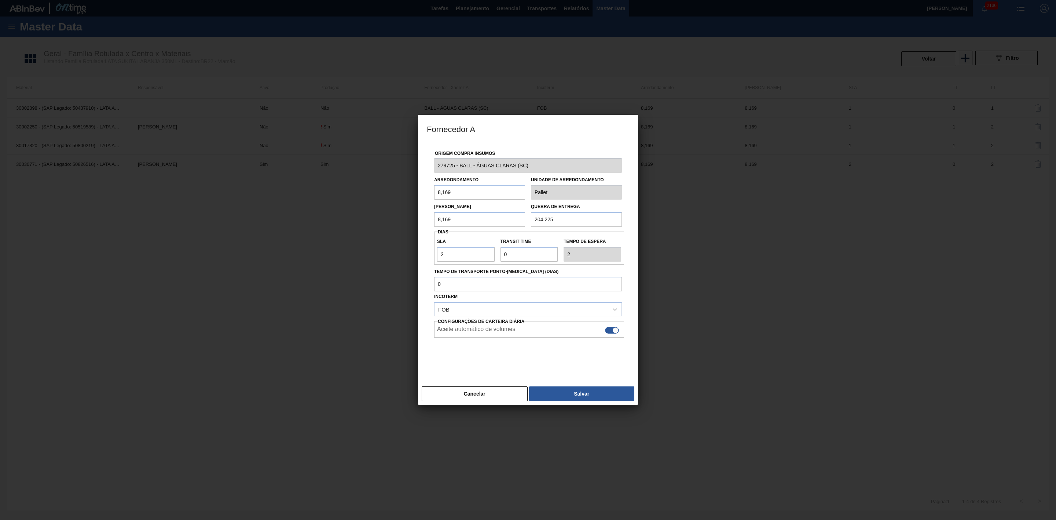
click at [612, 330] on div at bounding box center [615, 330] width 6 height 6
checkbox input "false"
click at [595, 389] on button "Salvar" at bounding box center [581, 393] width 105 height 15
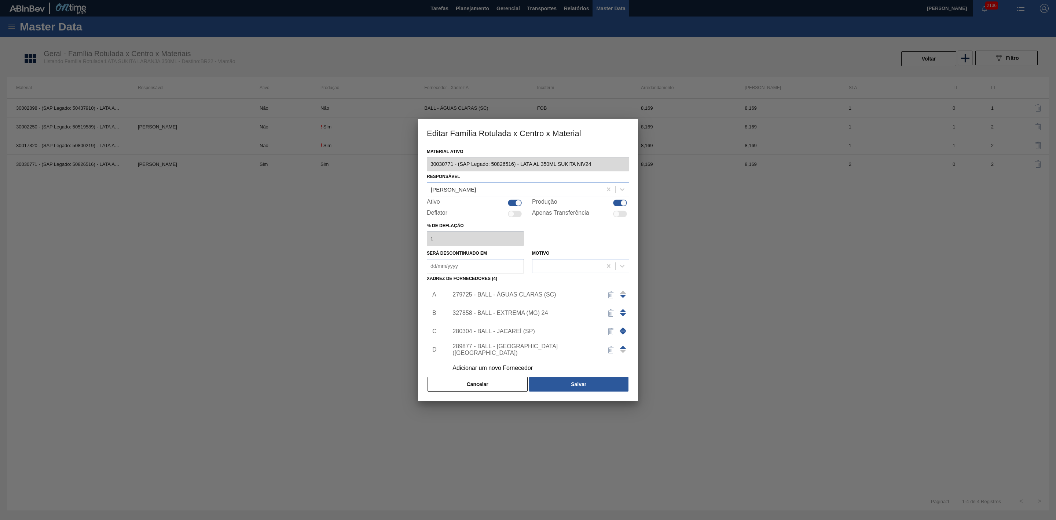
click at [548, 314] on div "327858 - BALL - EXTREMA (MG) 24" at bounding box center [524, 312] width 144 height 7
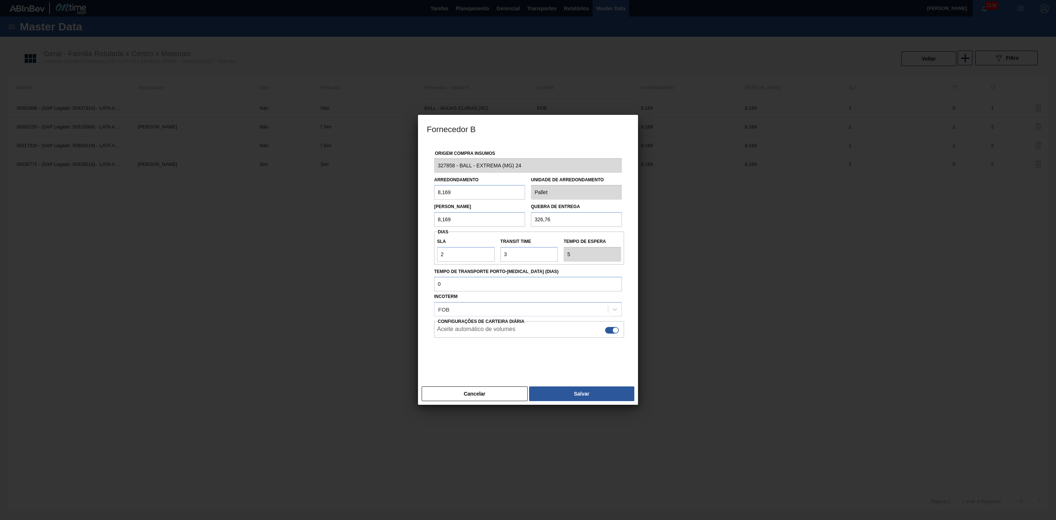
click at [610, 331] on div at bounding box center [612, 330] width 14 height 7
checkbox input "false"
click at [583, 395] on button "Salvar" at bounding box center [581, 393] width 105 height 15
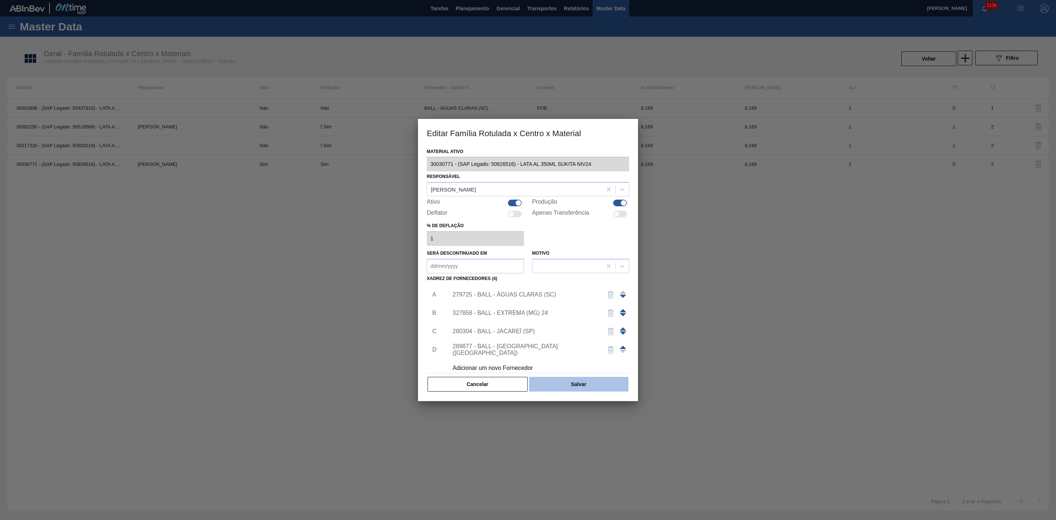
click at [577, 384] on button "Salvar" at bounding box center [578, 384] width 99 height 15
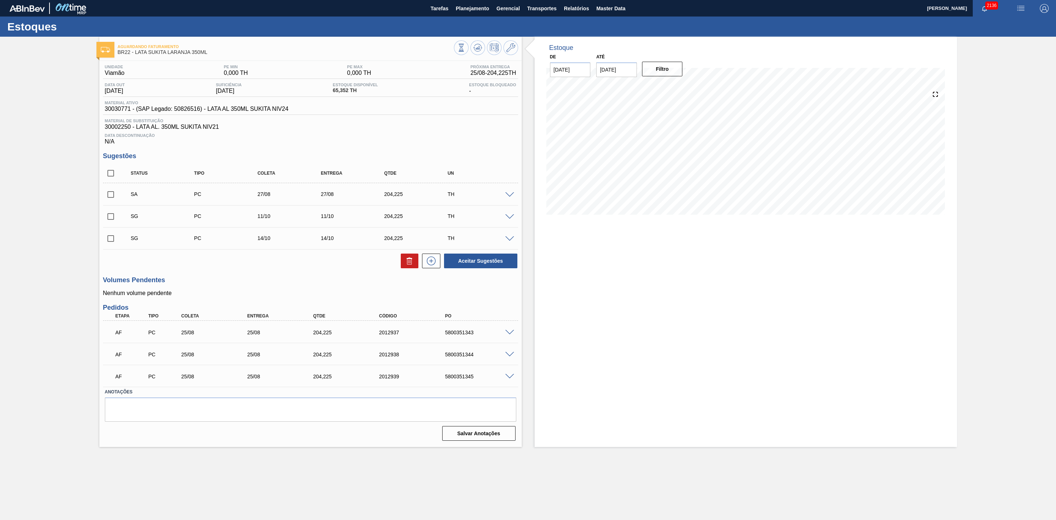
click at [111, 199] on input "checkbox" at bounding box center [110, 194] width 15 height 15
click at [462, 262] on button "Aceitar Sugestões" at bounding box center [480, 260] width 73 height 15
checkbox input "false"
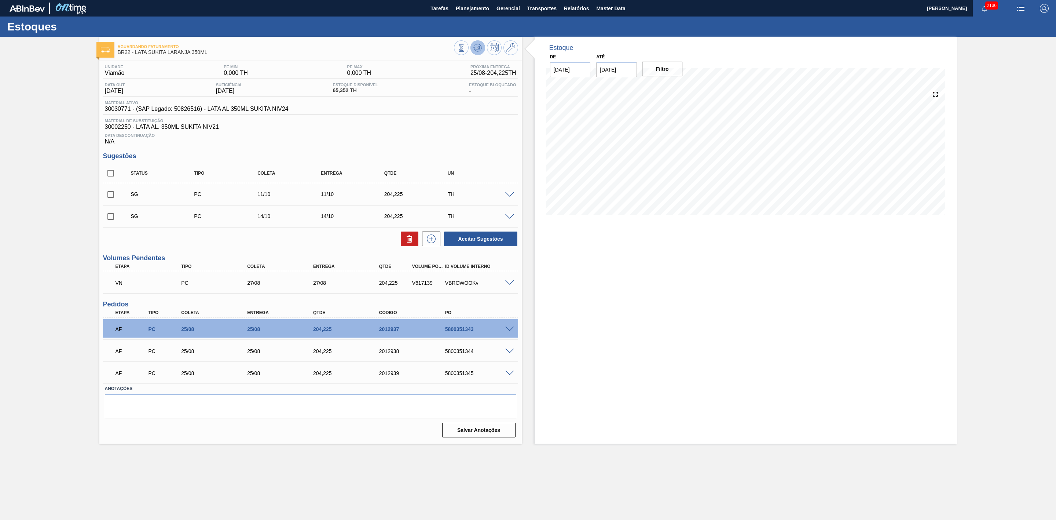
click at [465, 44] on icon at bounding box center [461, 48] width 8 height 8
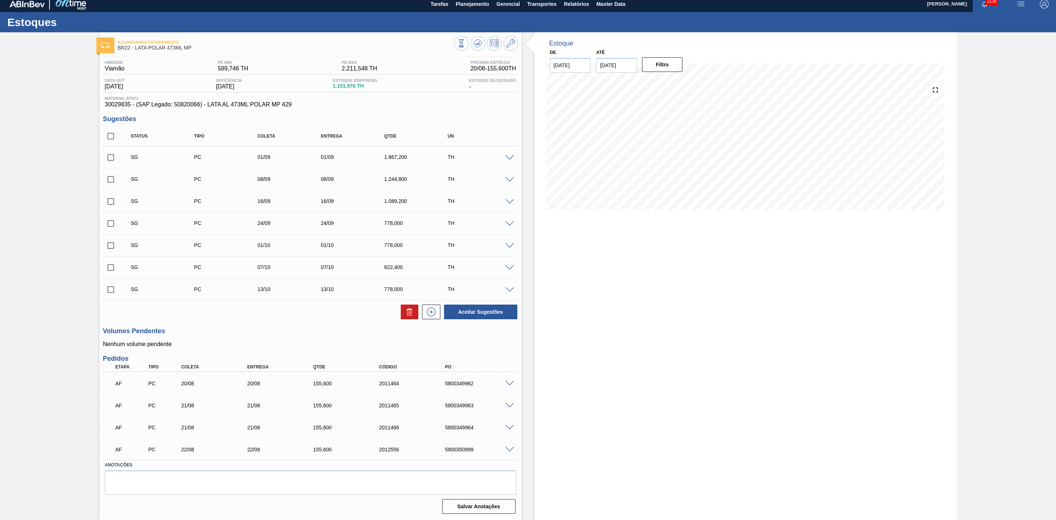
scroll to position [6, 0]
click at [508, 159] on span at bounding box center [509, 157] width 9 height 5
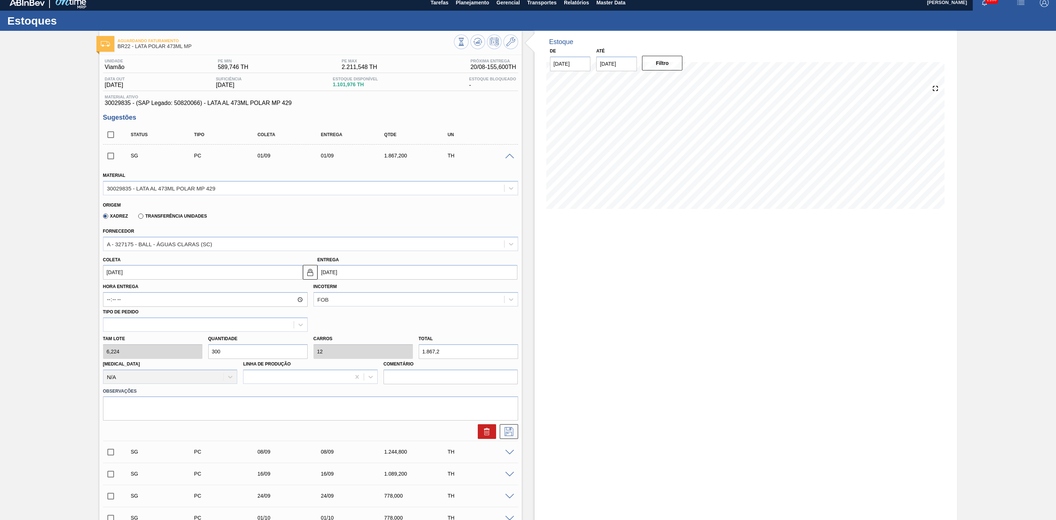
click at [197, 353] on div "Tam lote 6,224 Quantidade 300 Carros 12 Total 1.867,2 [MEDICAL_DATA] N/A Linha …" at bounding box center [310, 357] width 421 height 52
type input "1"
type input "0,04"
type input "6,224"
type input "15"
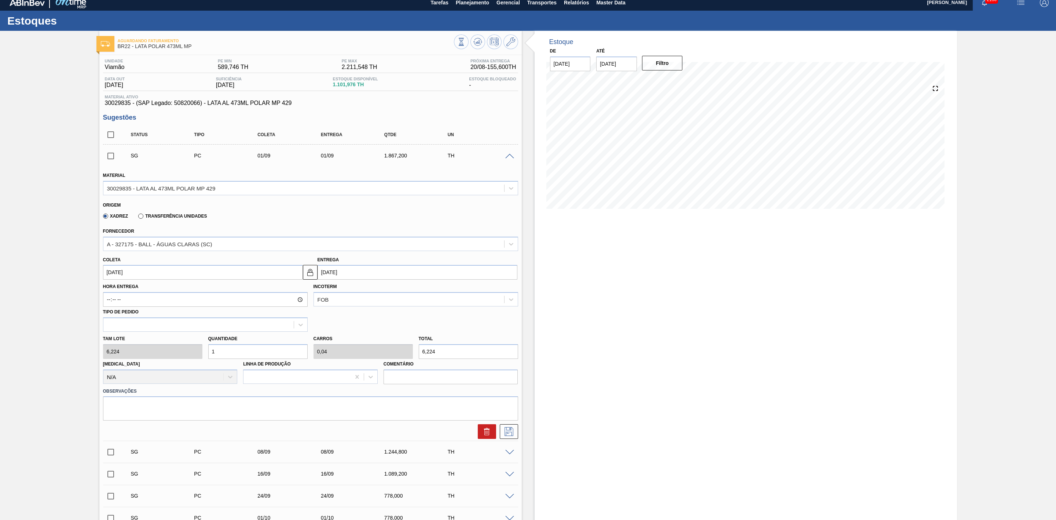
type input "0,6"
type input "93,36"
type input "150"
type input "6"
type input "933,6"
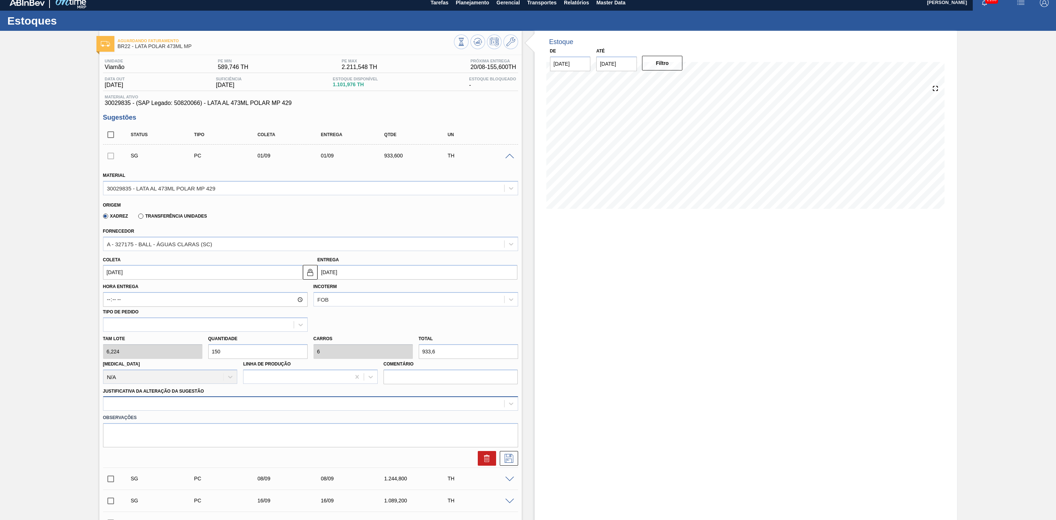
type input "150"
click at [262, 405] on div at bounding box center [310, 403] width 415 height 14
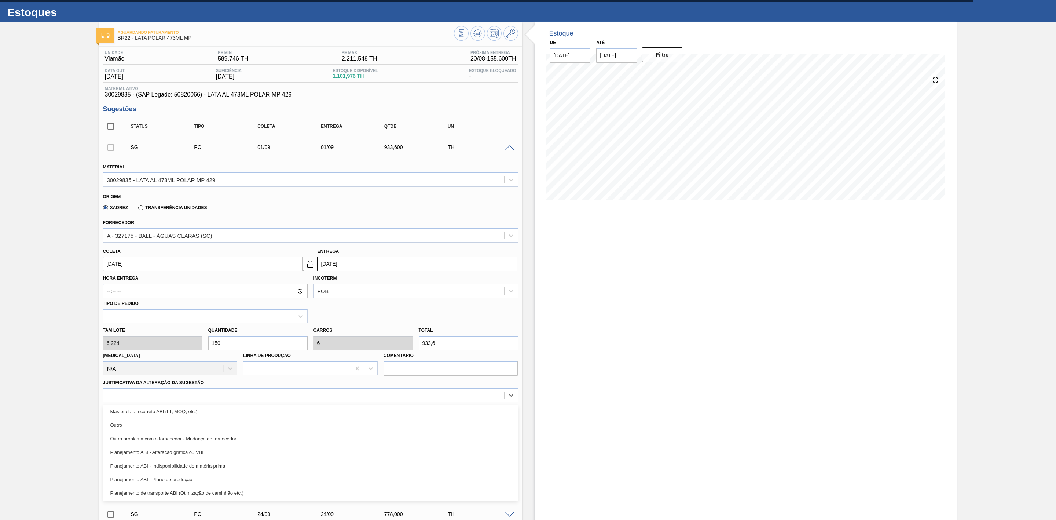
scroll to position [110, 0]
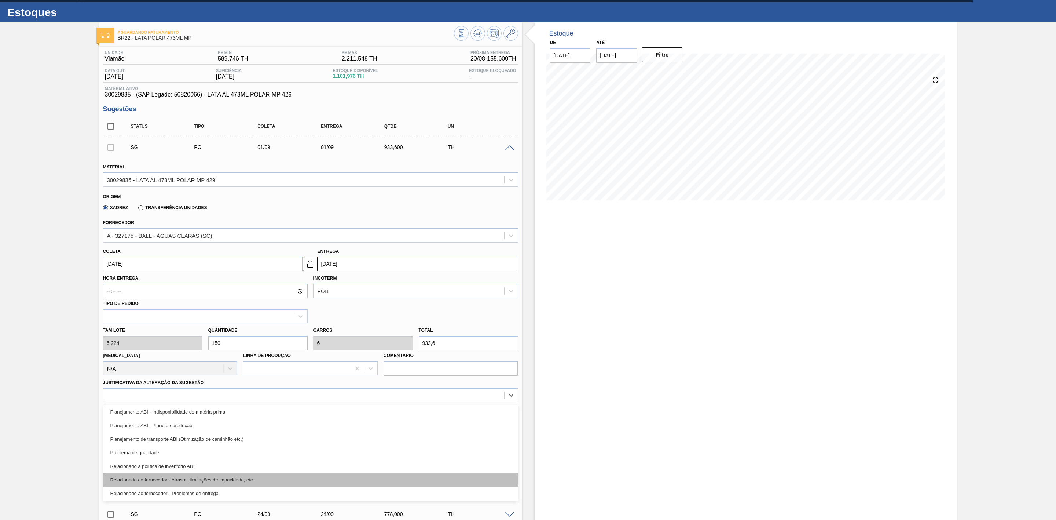
click at [248, 480] on div "Relacionado ao fornecedor - Atrasos, limitações de capacidade, etc." at bounding box center [310, 480] width 415 height 14
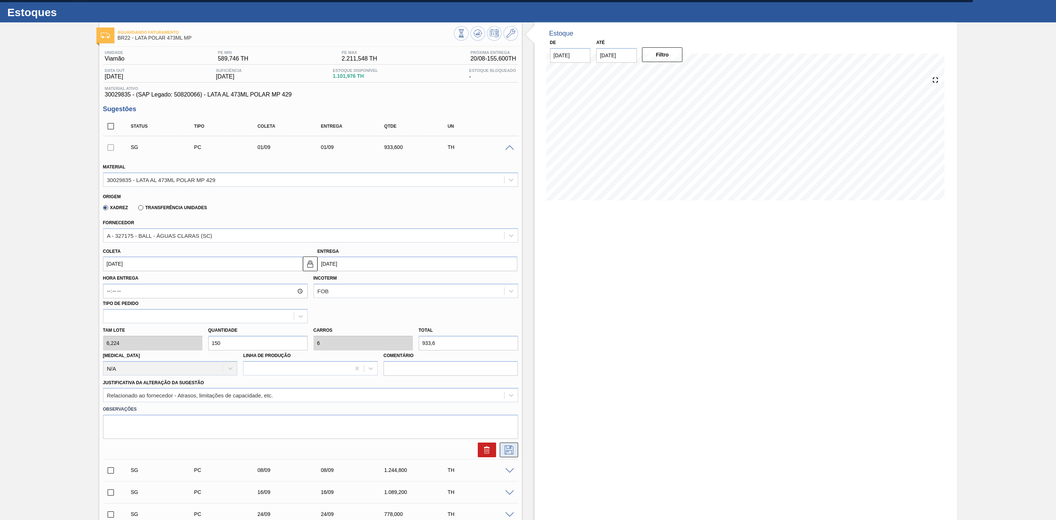
click at [505, 452] on icon at bounding box center [509, 449] width 9 height 9
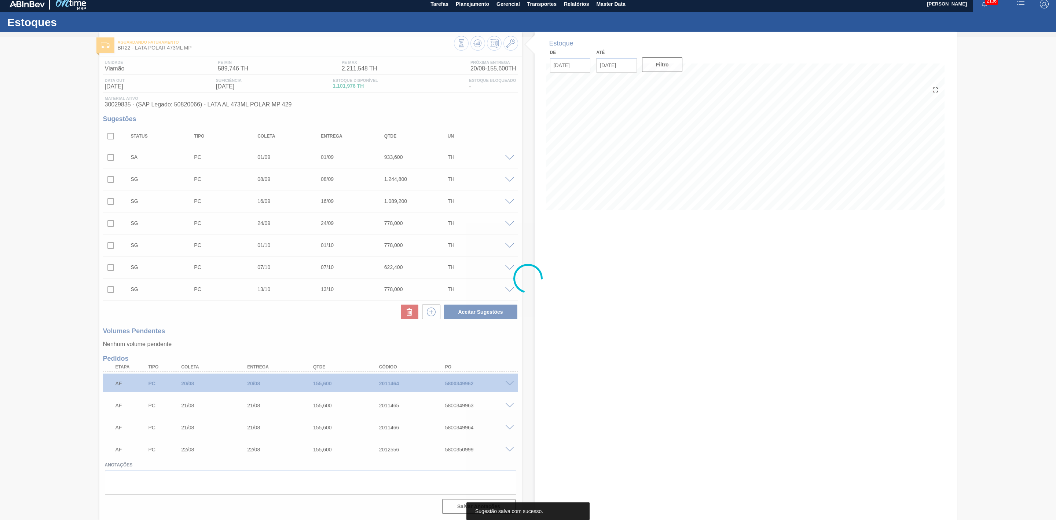
scroll to position [6, 0]
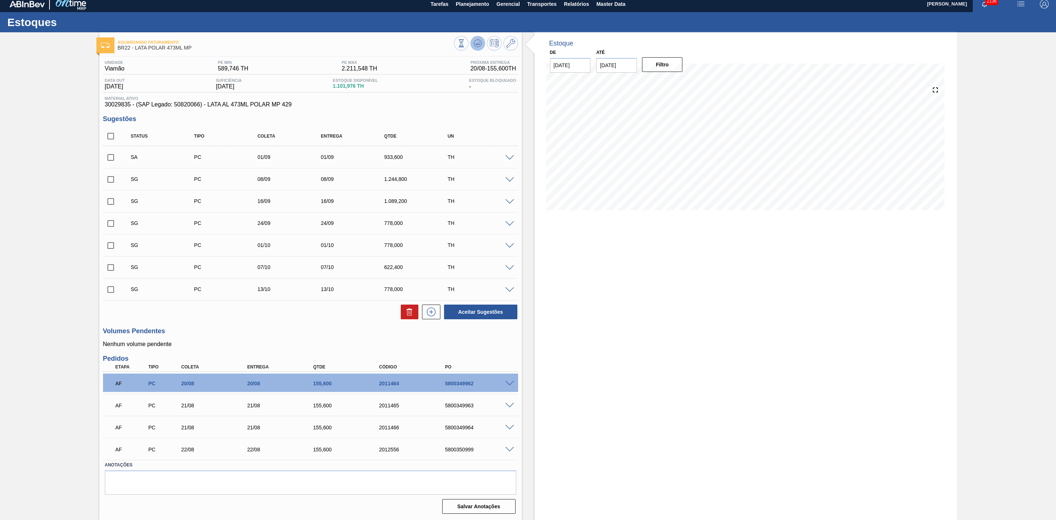
click at [465, 44] on icon at bounding box center [461, 43] width 8 height 8
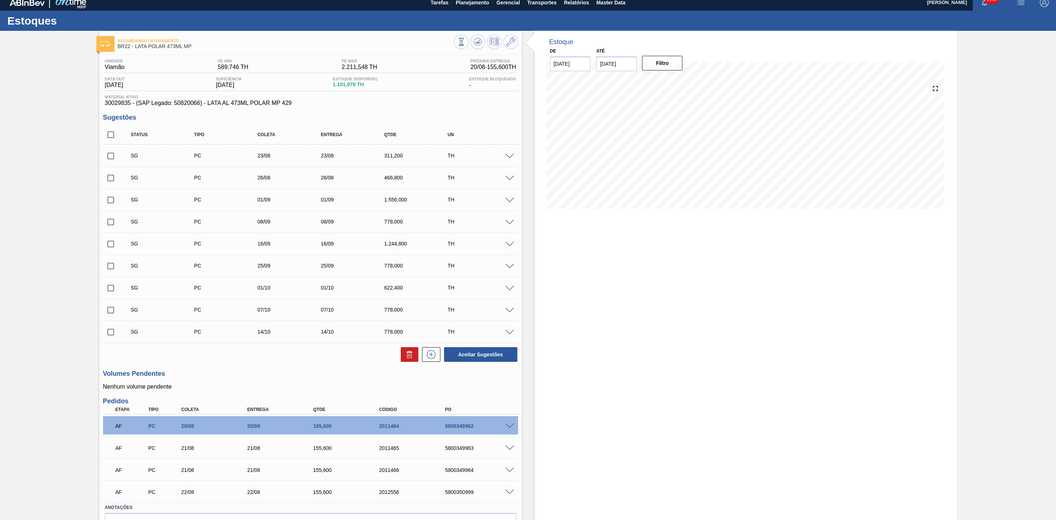
click at [506, 202] on span at bounding box center [509, 200] width 9 height 5
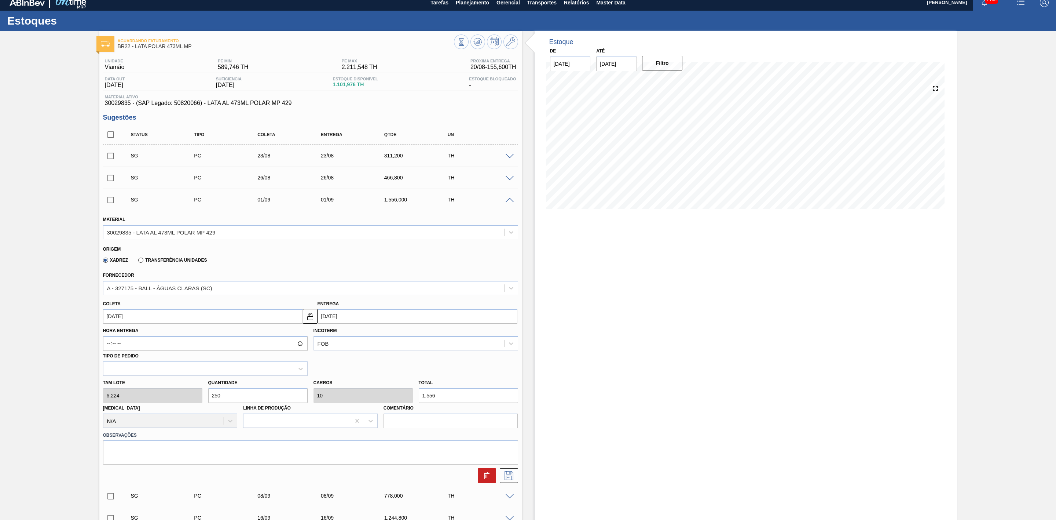
click at [188, 402] on div "Tam lote 6,224 Quantidade 250 Carros 10 Total 1.556 [MEDICAL_DATA] N/A Linha de…" at bounding box center [310, 401] width 421 height 52
type input "6"
type input "0,24"
type input "37,344"
type input "0"
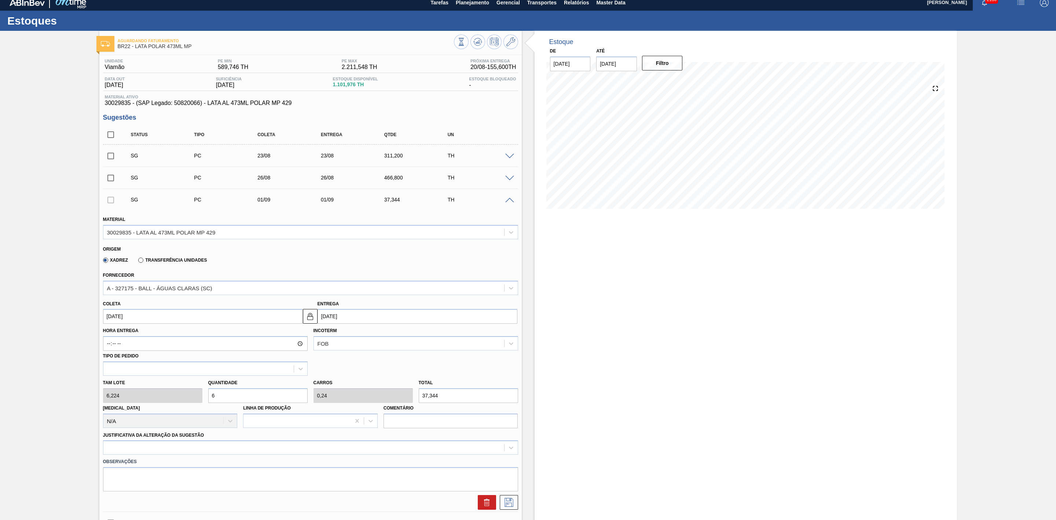
type input "0"
type input "1"
type input "0,04"
type input "6,224"
type input "15"
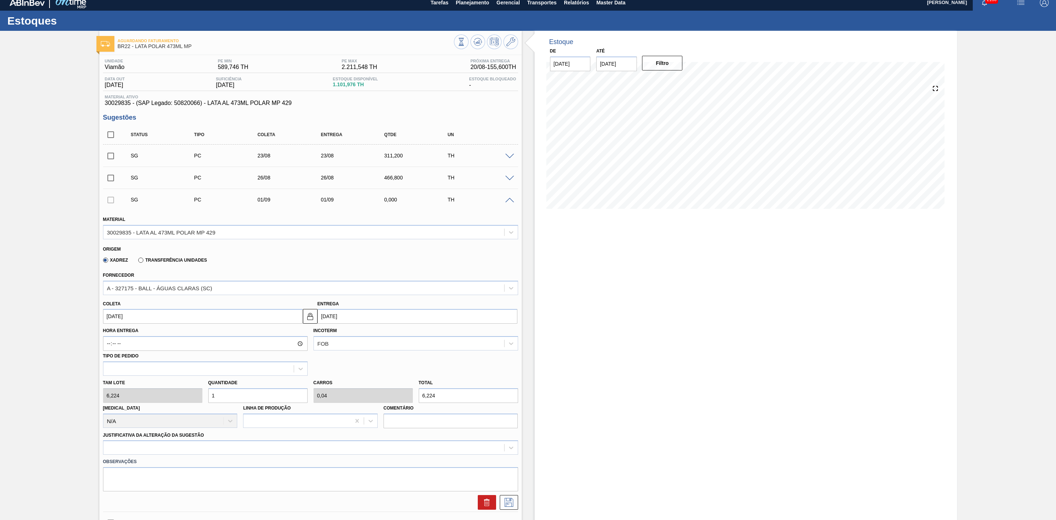
type input "0,6"
type input "93,36"
type input "150"
type input "6"
type input "933,6"
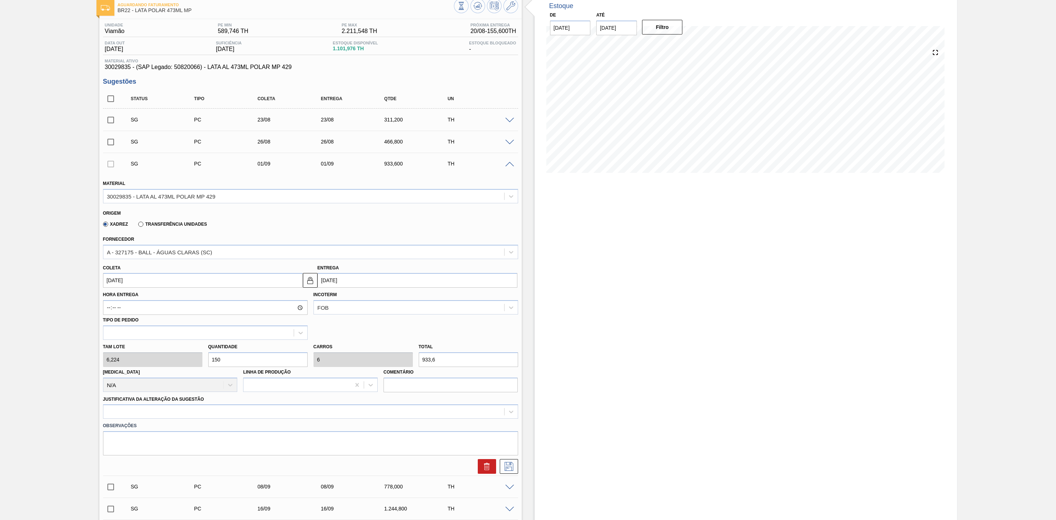
scroll to position [61, 0]
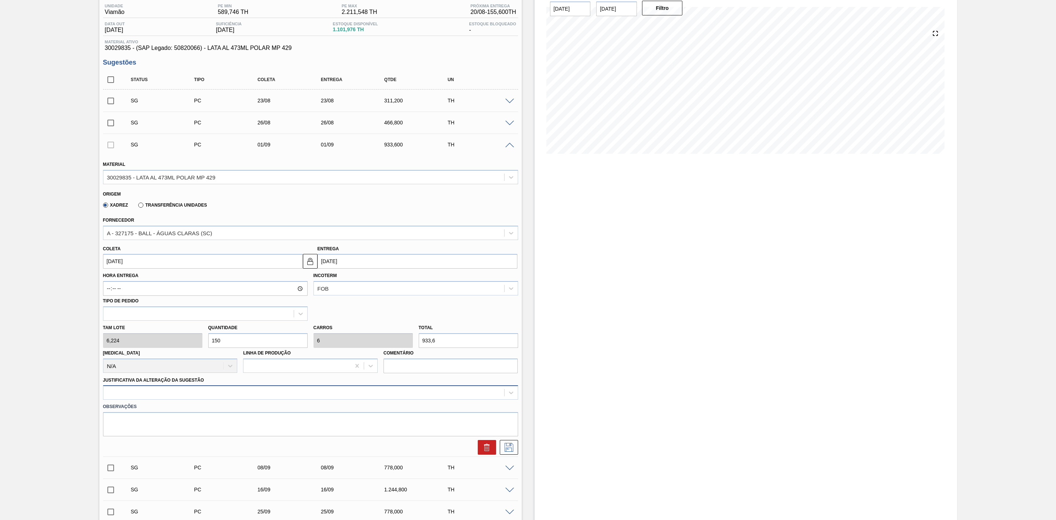
type input "150"
click at [262, 397] on div at bounding box center [303, 392] width 401 height 11
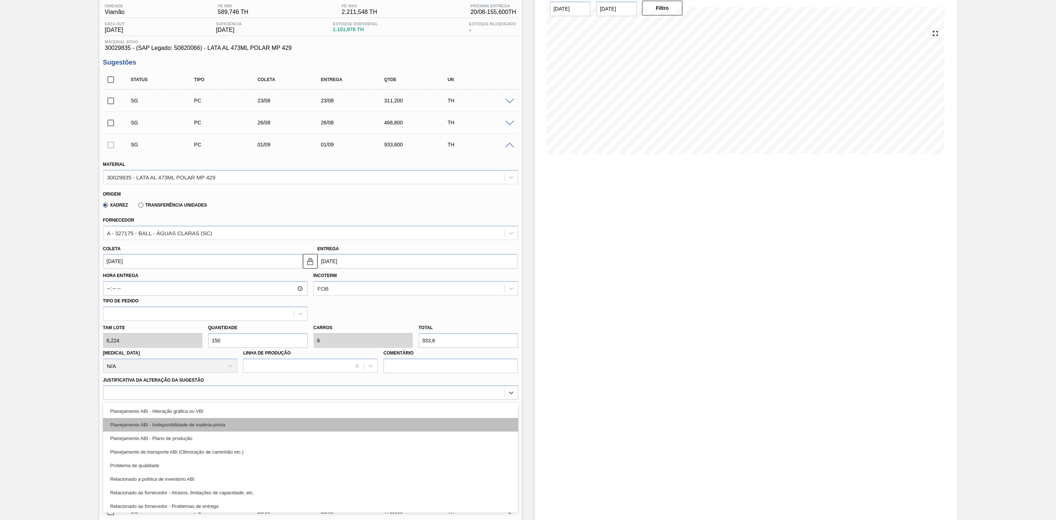
scroll to position [137, 0]
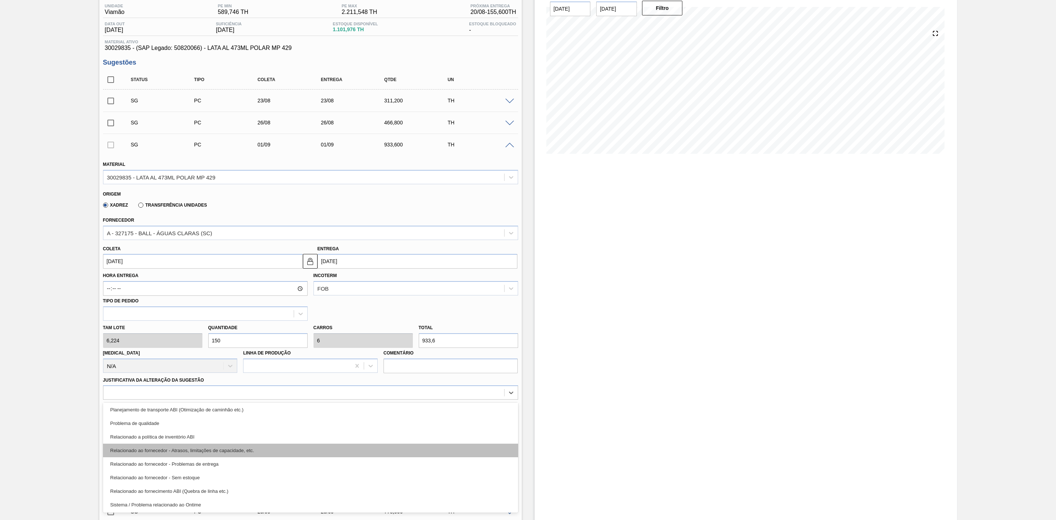
click at [234, 454] on div "Relacionado ao fornecedor - Atrasos, limitações de capacidade, etc." at bounding box center [310, 450] width 415 height 14
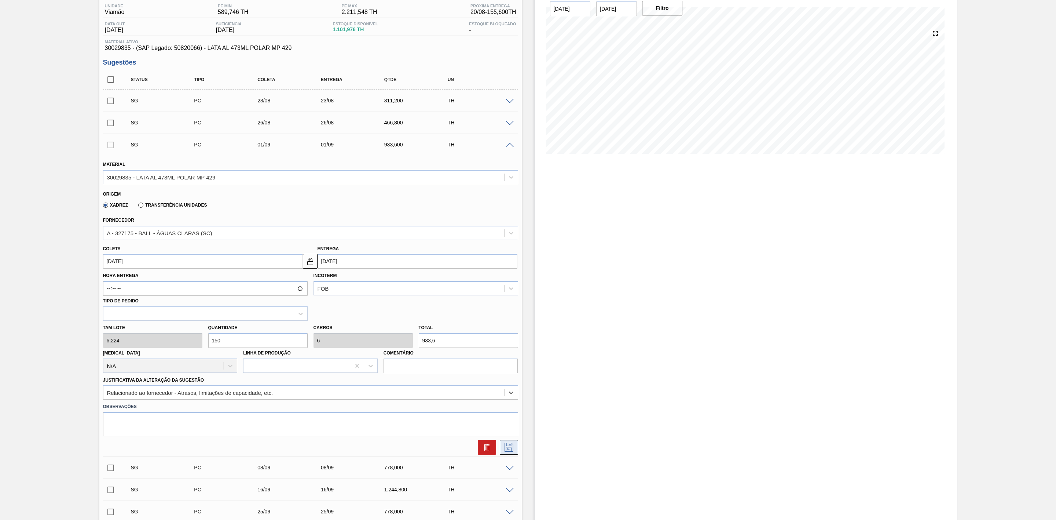
click at [508, 446] on icon at bounding box center [509, 447] width 12 height 9
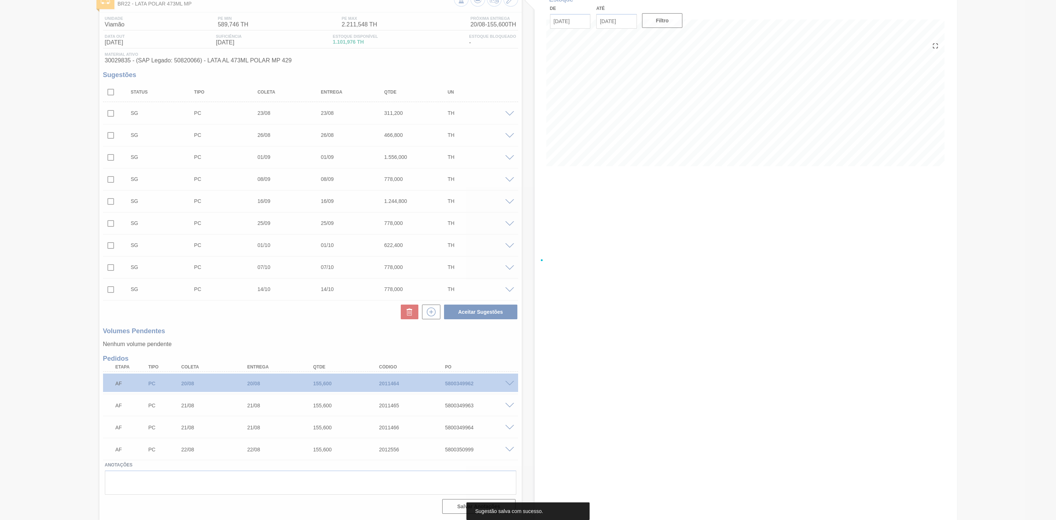
scroll to position [50, 0]
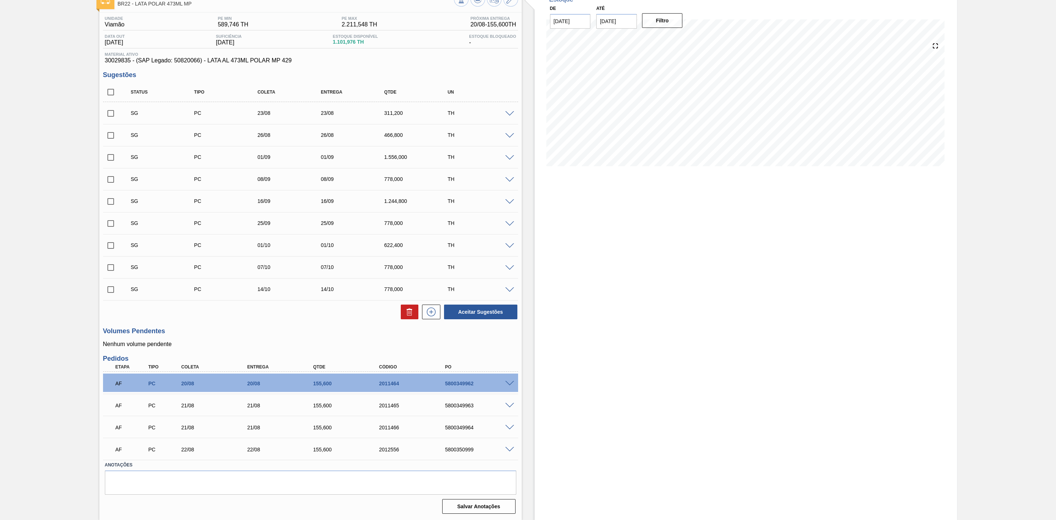
click at [506, 160] on span at bounding box center [509, 157] width 9 height 5
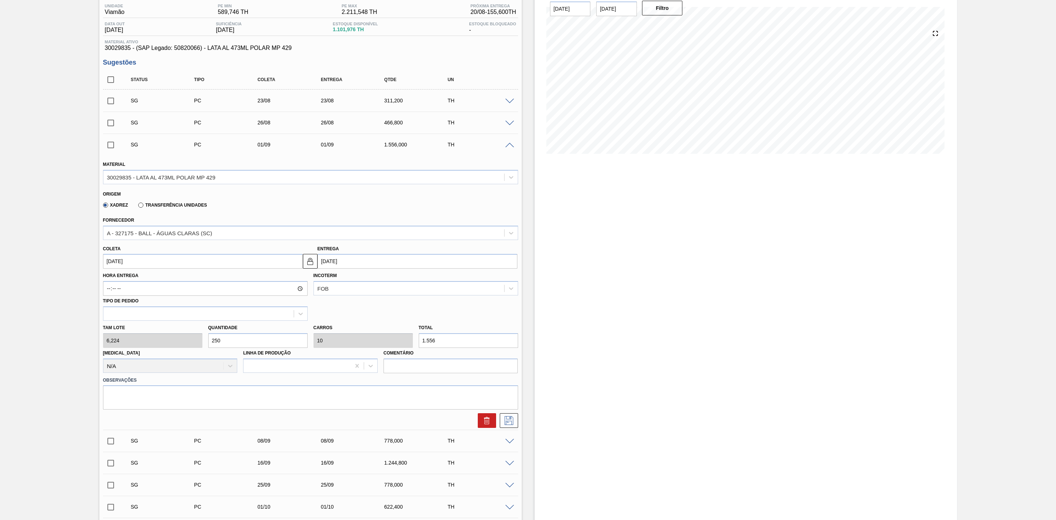
drag, startPoint x: 241, startPoint y: 342, endPoint x: 207, endPoint y: 343, distance: 34.5
click at [207, 343] on div "Quantidade 250" at bounding box center [257, 334] width 105 height 25
type input "1"
type input "0,04"
type input "6,224"
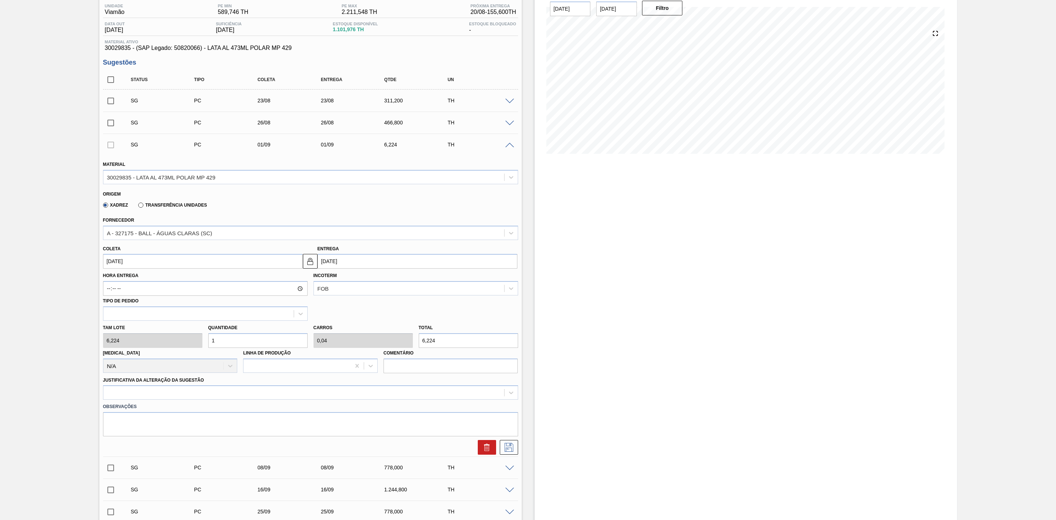
type input "15"
type input "0,6"
type input "93,36"
type input "150"
type input "6"
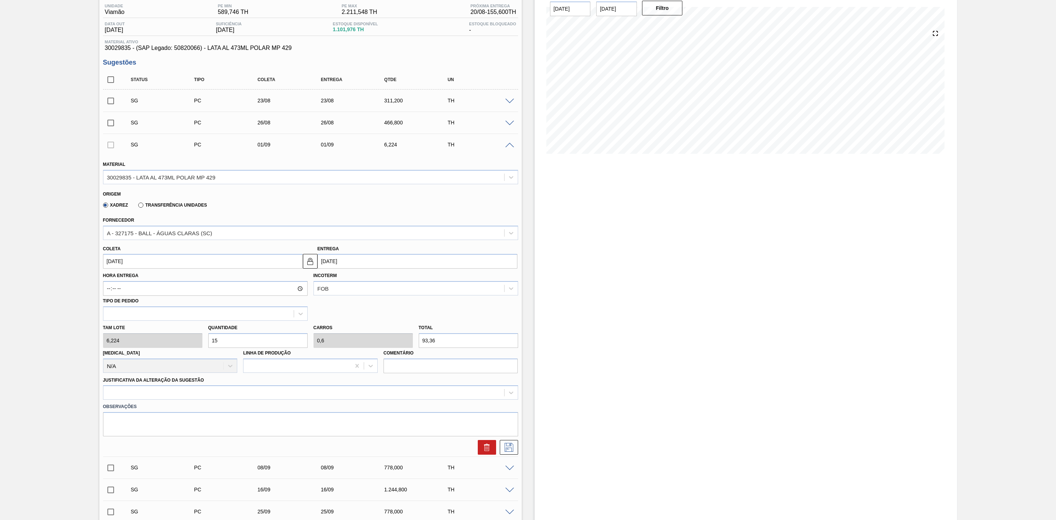
type input "933,6"
type input "150"
click at [626, 303] on div "Estoque De 20/08/2025 Até 30/09/2025 Filtro" at bounding box center [746, 392] width 422 height 832
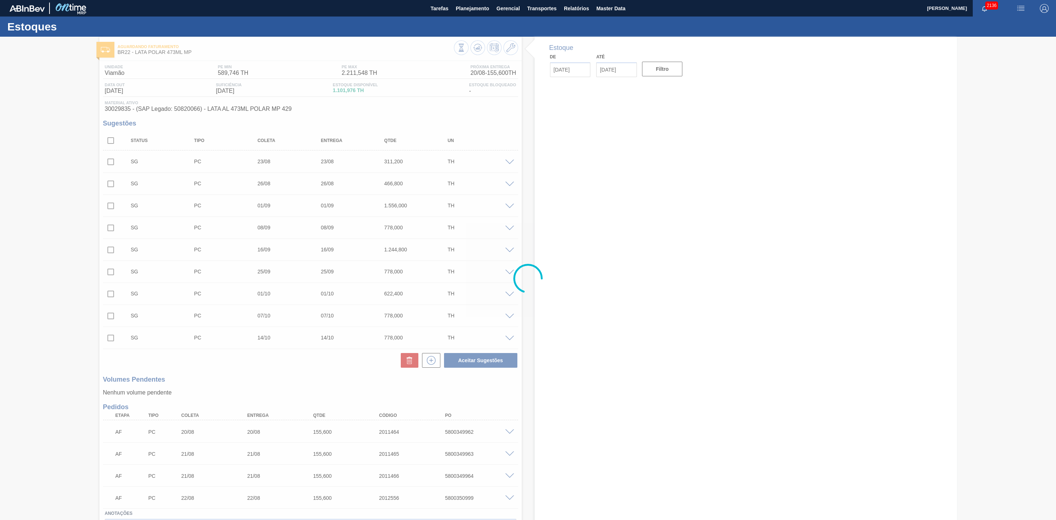
type input "[DATE]"
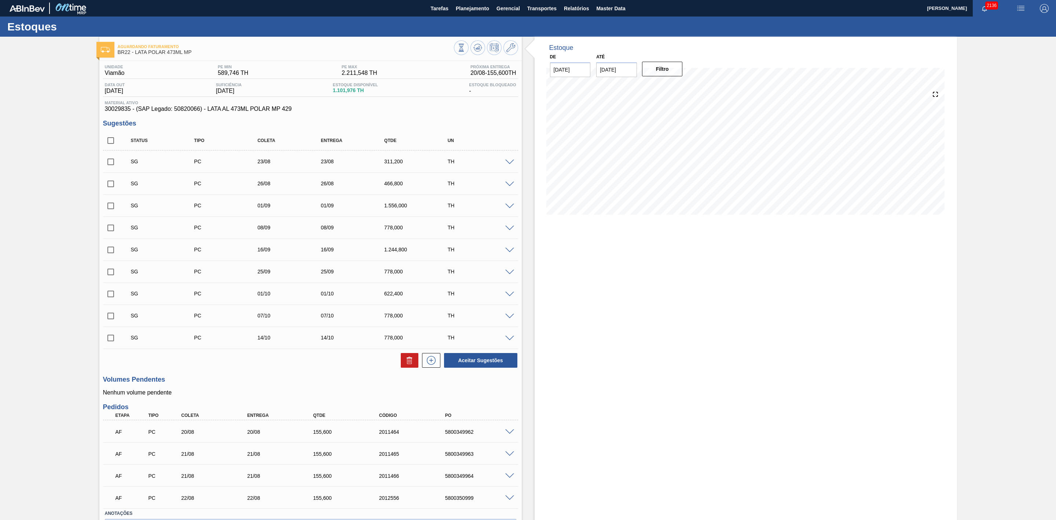
click at [509, 209] on span at bounding box center [509, 205] width 9 height 5
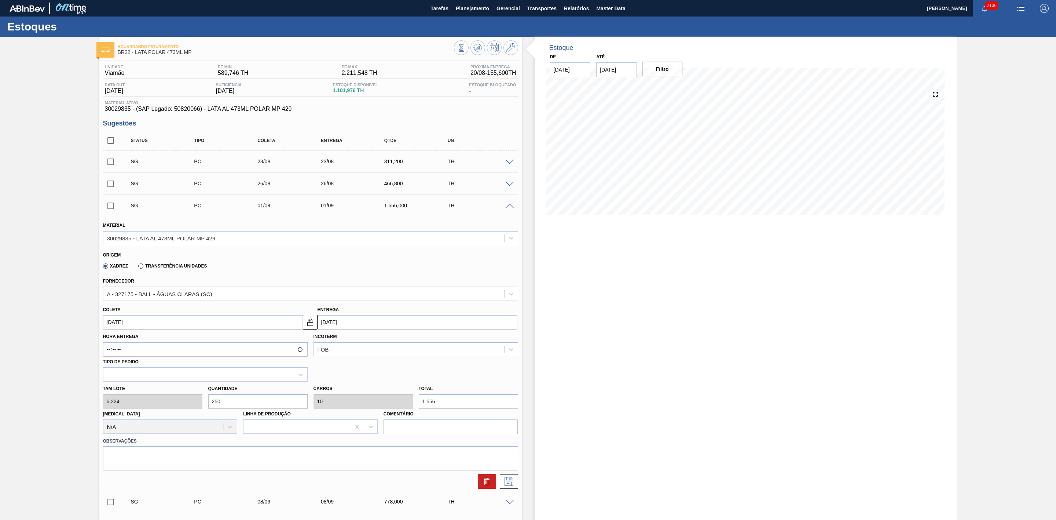
click at [195, 328] on input "01/09/2025" at bounding box center [203, 322] width 200 height 15
click at [112, 365] on div "31" at bounding box center [112, 363] width 10 height 10
type input "[DATE]"
type input "31/08/2025"
click at [197, 403] on div "Tam lote 6,224 Quantidade 250 Carros 10 Total 1.556 Doca N/A Linha de Produção …" at bounding box center [310, 407] width 421 height 52
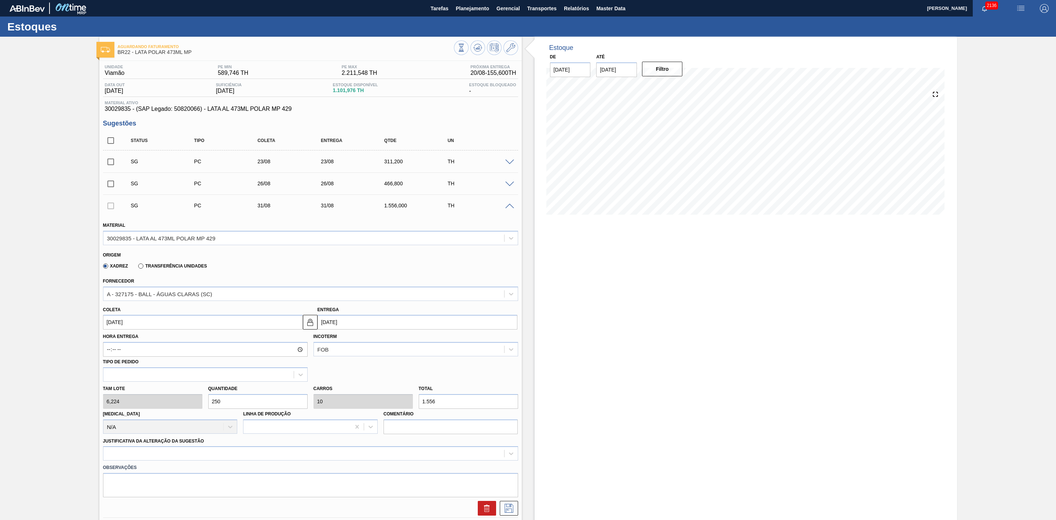
type input "1"
type input "0,04"
type input "6,224"
type input "15"
type input "0,6"
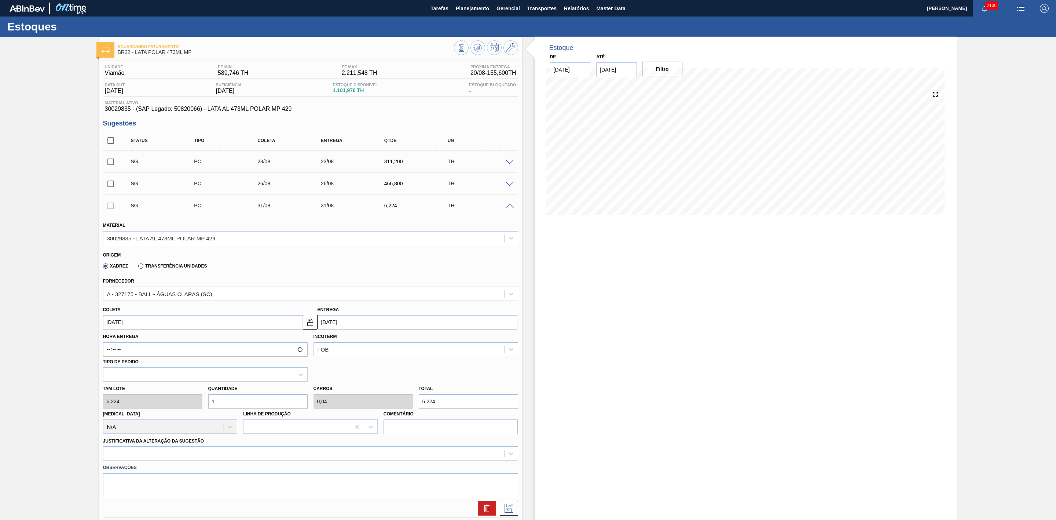
type input "93,36"
type input "150"
type input "6"
type input "933,6"
type input "150"
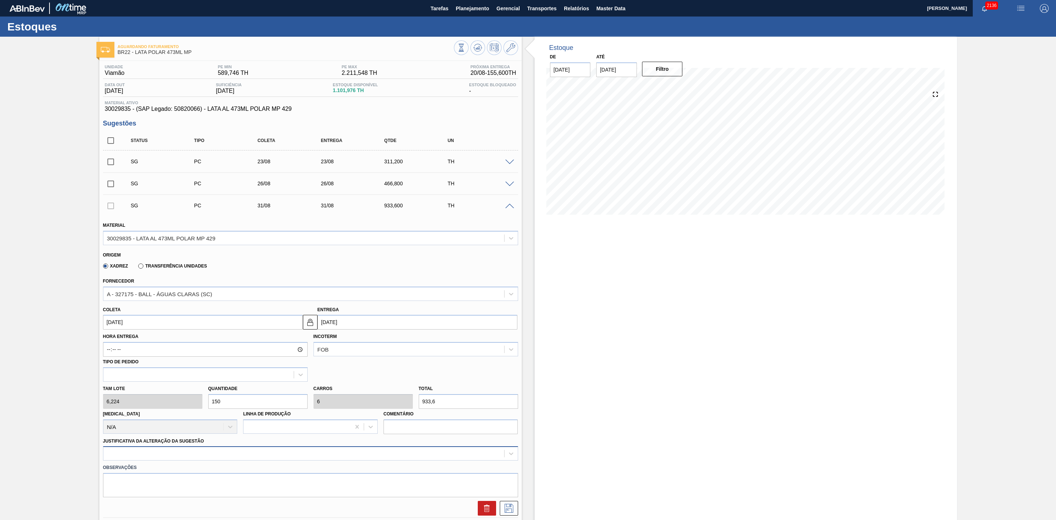
click at [236, 450] on div at bounding box center [310, 453] width 415 height 14
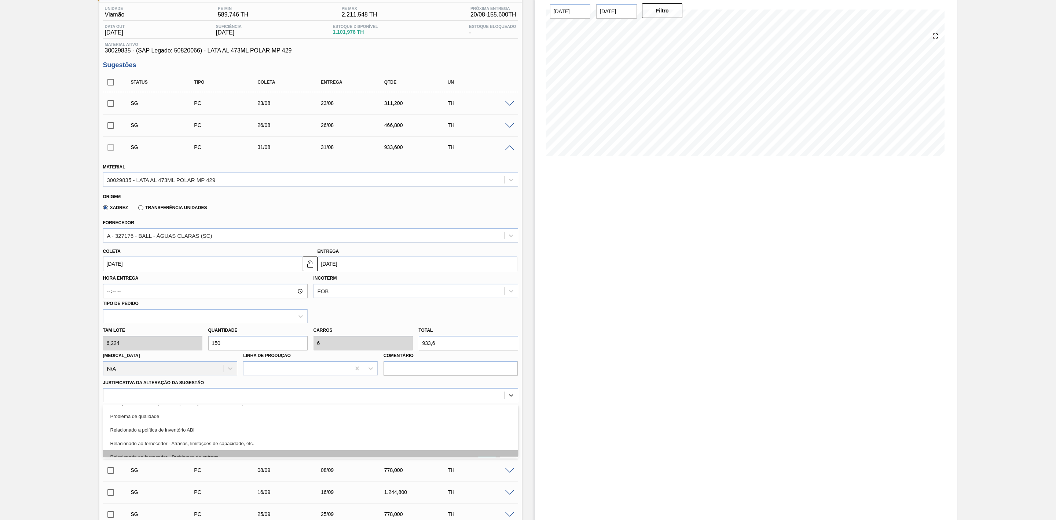
scroll to position [165, 0]
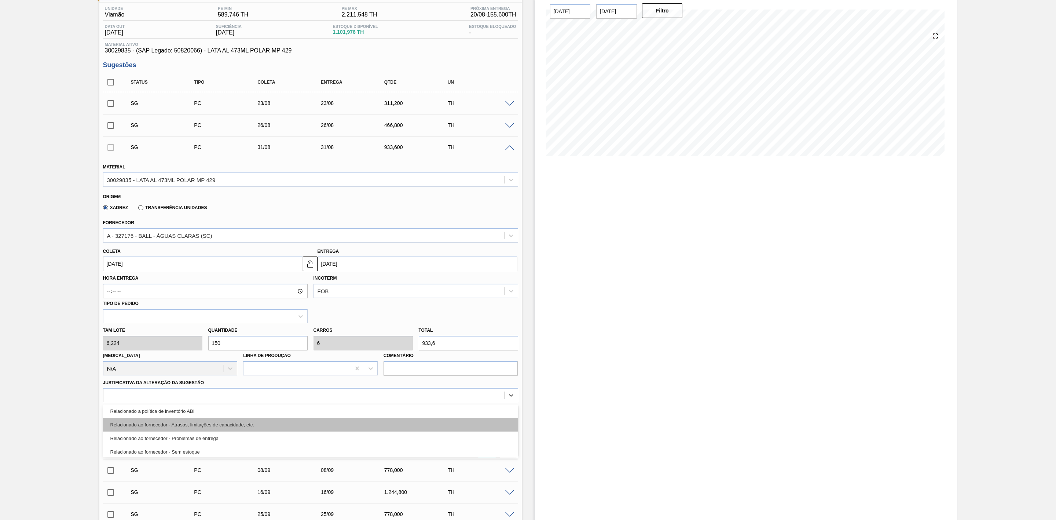
click at [230, 426] on div "Relacionado ao fornecedor - Atrasos, limitações de capacidade, etc." at bounding box center [310, 425] width 415 height 14
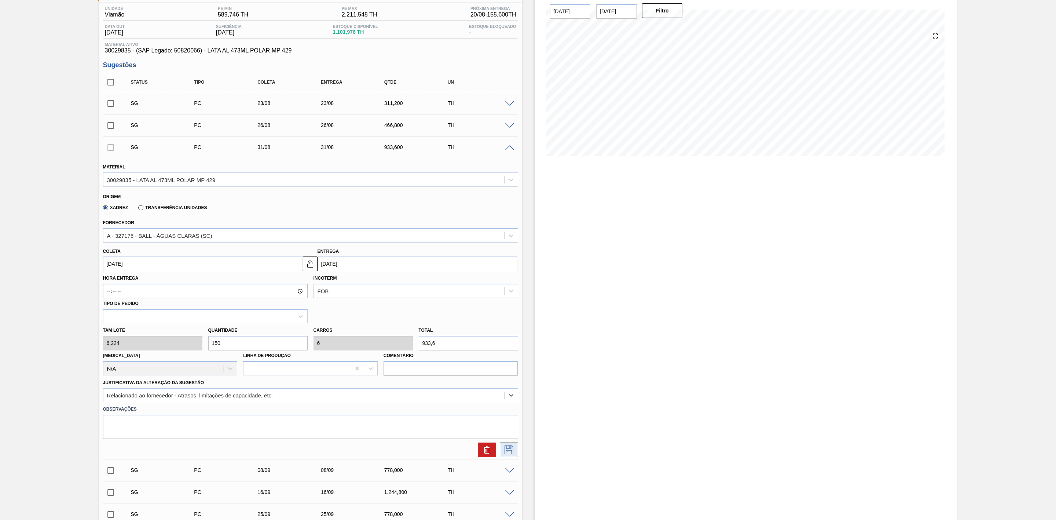
click at [505, 449] on icon at bounding box center [509, 449] width 12 height 9
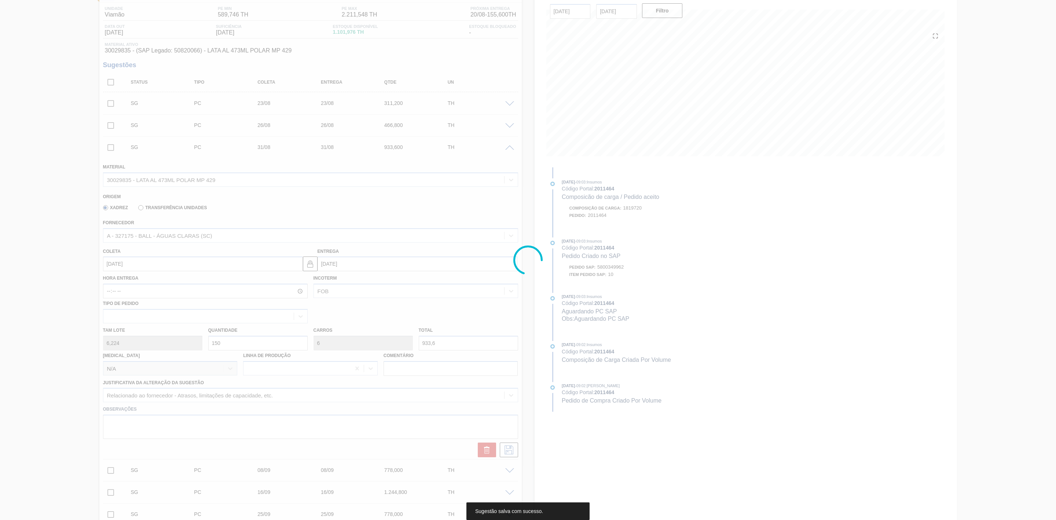
scroll to position [50, 0]
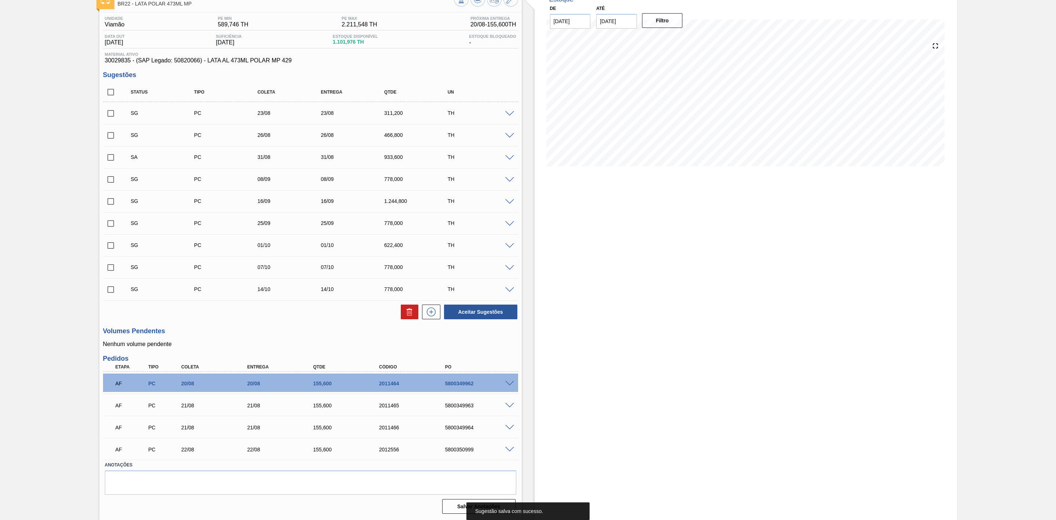
click at [110, 136] on input "checkbox" at bounding box center [110, 135] width 15 height 15
checkbox input "true"
click at [109, 155] on input "checkbox" at bounding box center [110, 157] width 15 height 15
checkbox input "true"
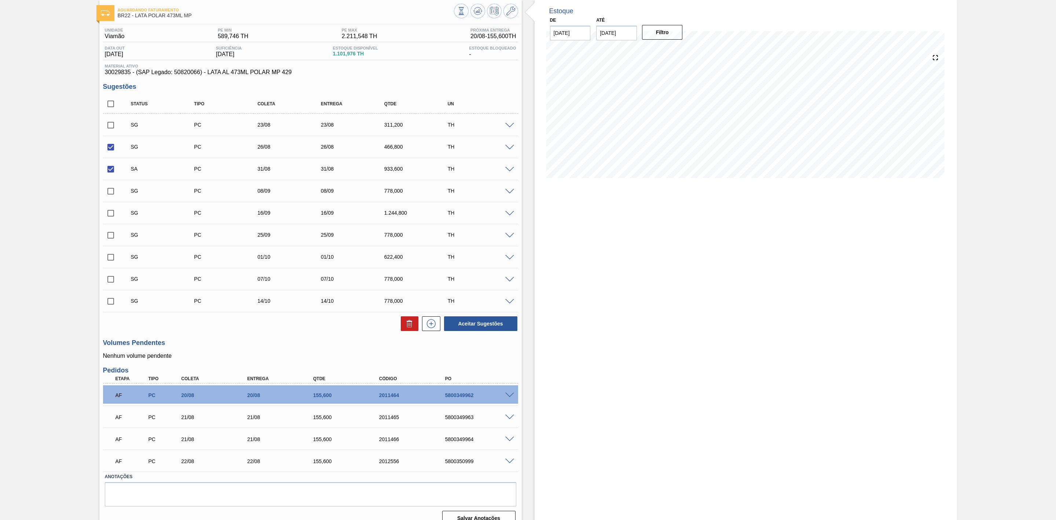
scroll to position [0, 0]
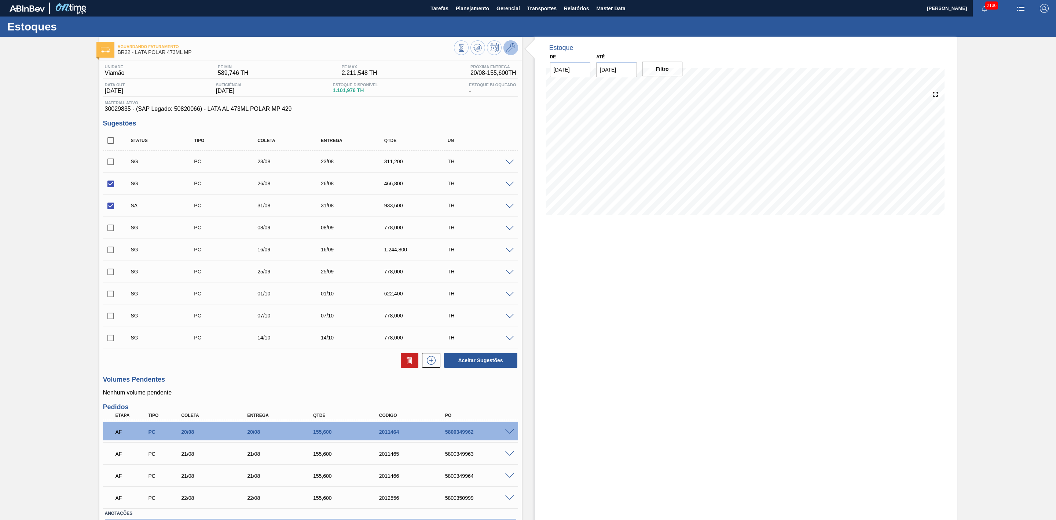
click at [508, 50] on icon at bounding box center [510, 47] width 9 height 9
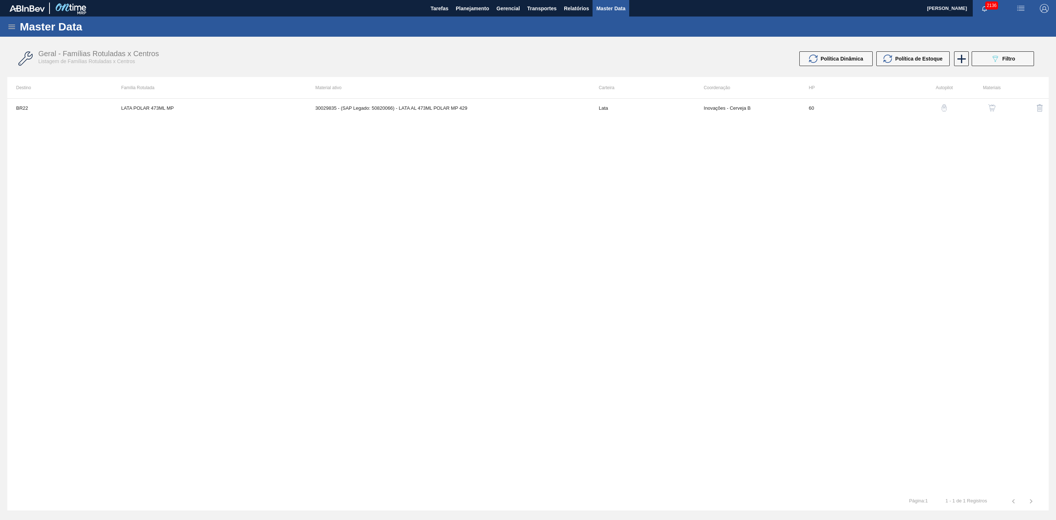
click at [990, 108] on img "button" at bounding box center [991, 107] width 7 height 7
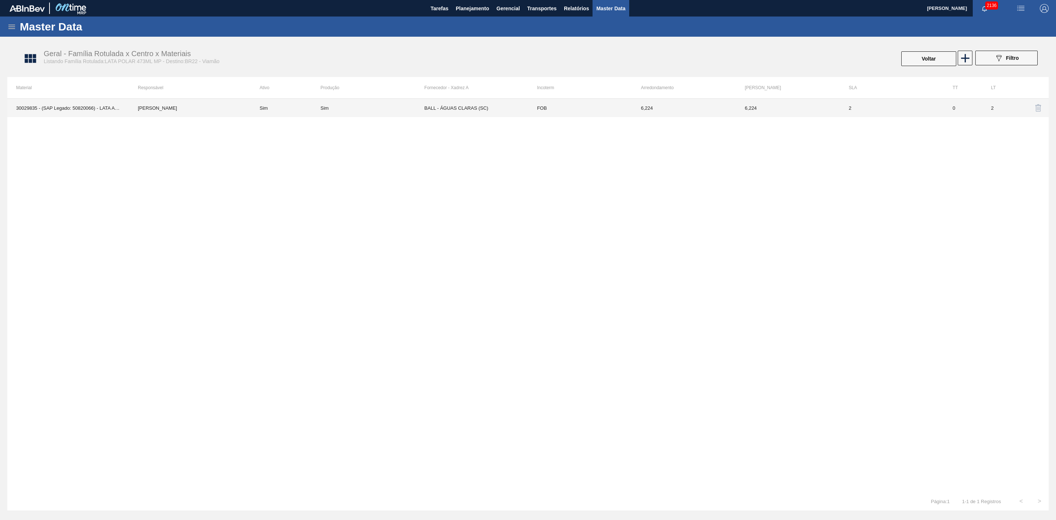
click at [443, 104] on td "BALL - ÁGUAS CLARAS (SC)" at bounding box center [476, 108] width 104 height 18
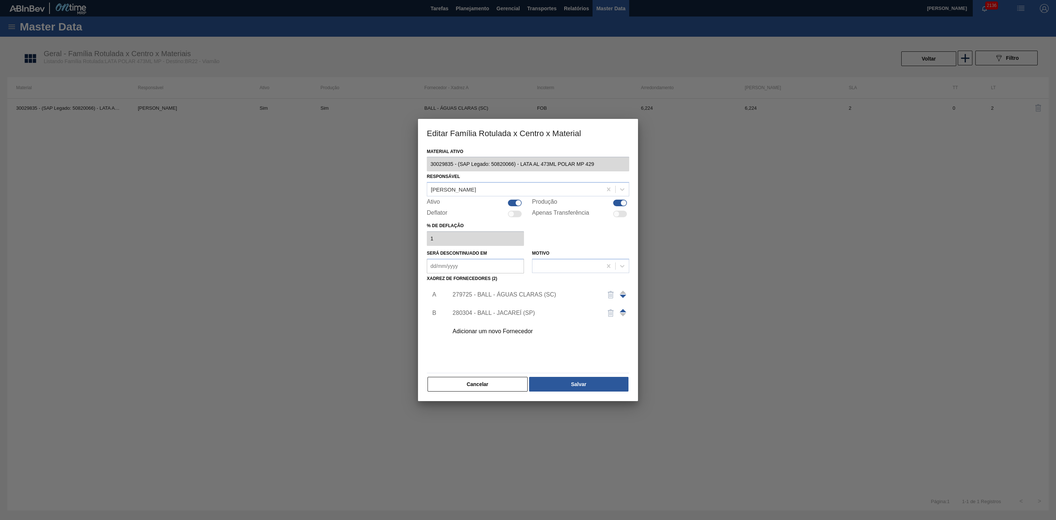
click at [534, 295] on div "279725 - BALL - ÁGUAS CLARAS (SC)" at bounding box center [524, 294] width 144 height 7
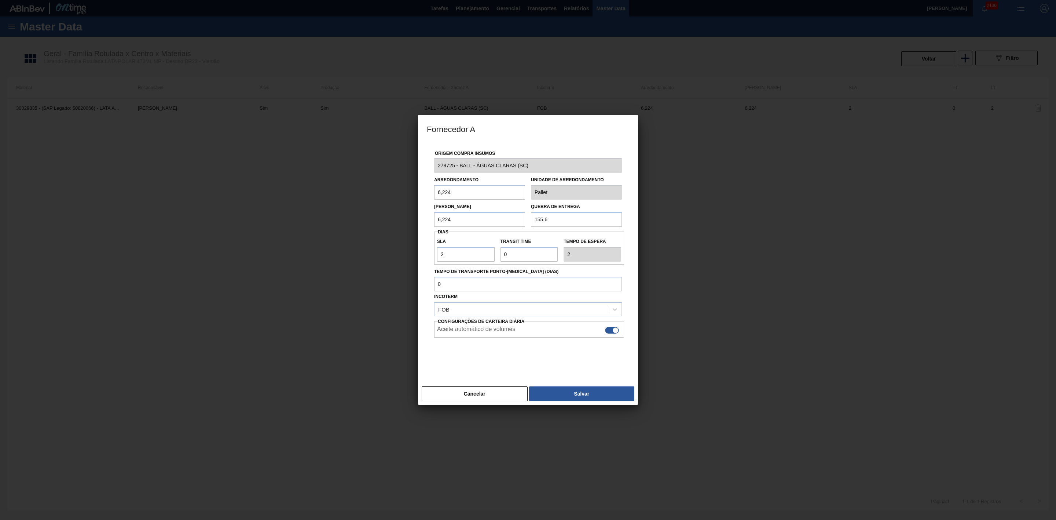
click at [612, 331] on div at bounding box center [612, 330] width 14 height 7
checkbox input "false"
click at [591, 394] on button "Salvar" at bounding box center [581, 393] width 105 height 15
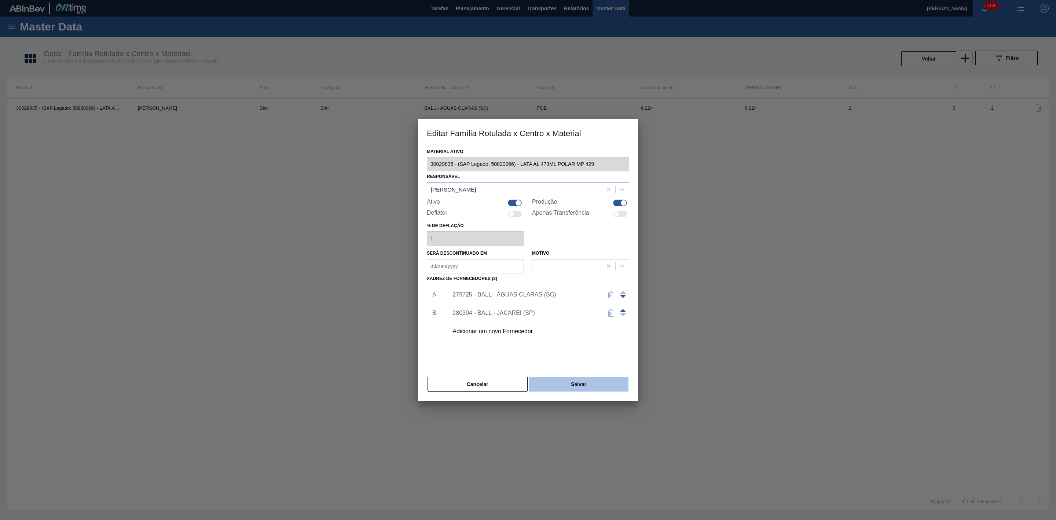
click at [610, 385] on button "Salvar" at bounding box center [578, 384] width 99 height 15
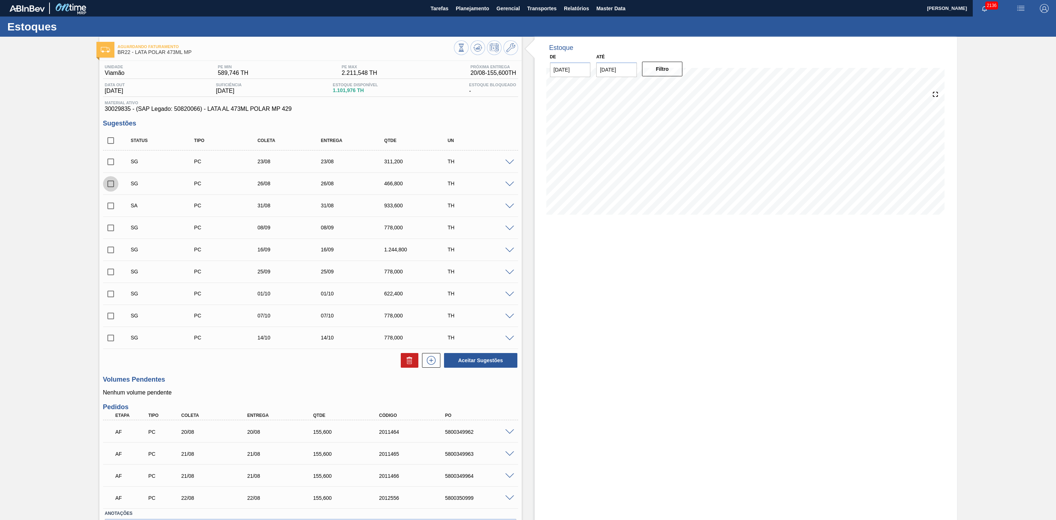
click at [114, 187] on input "checkbox" at bounding box center [110, 183] width 15 height 15
checkbox input "true"
click input "checkbox"
checkbox input "true"
click button "Aceitar Sugestões"
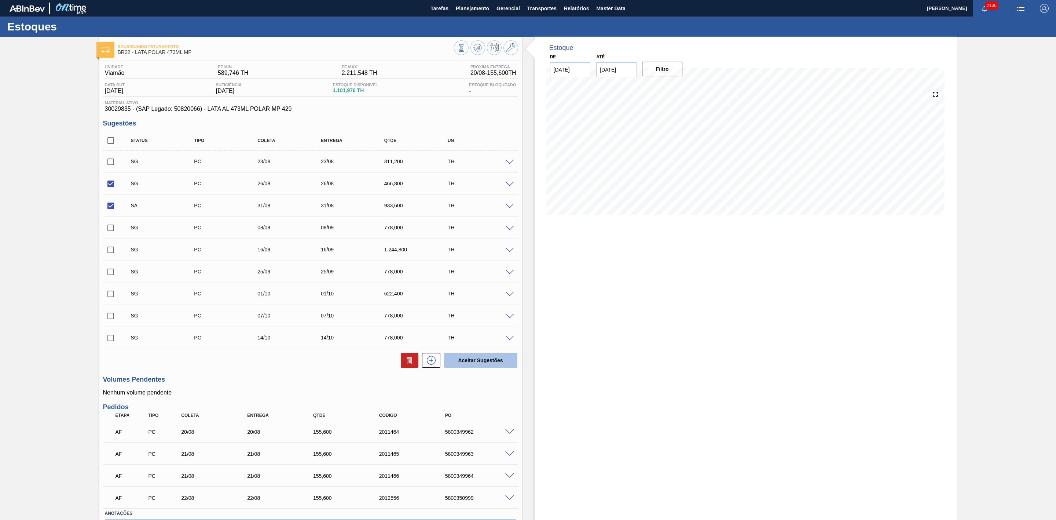
checkbox input "false"
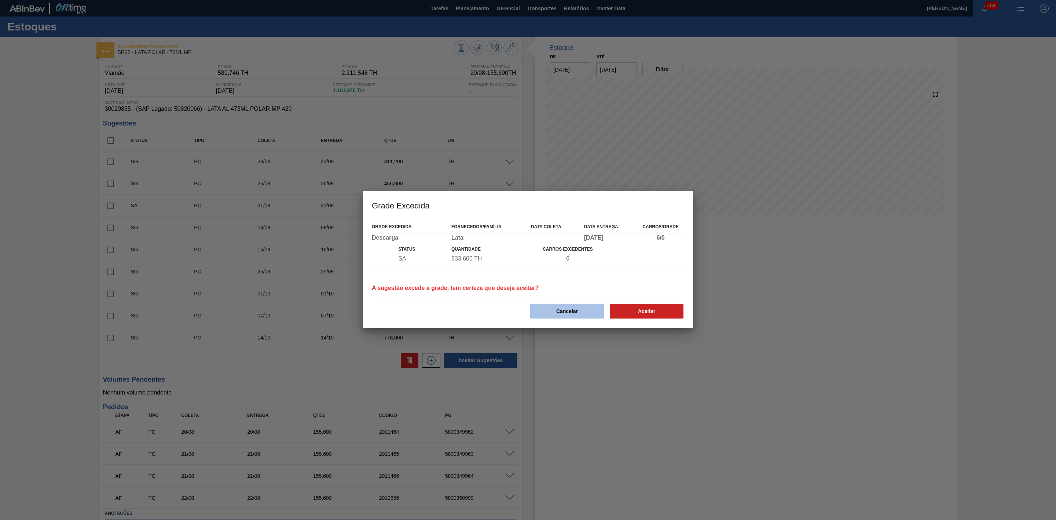
click button "Cancelar"
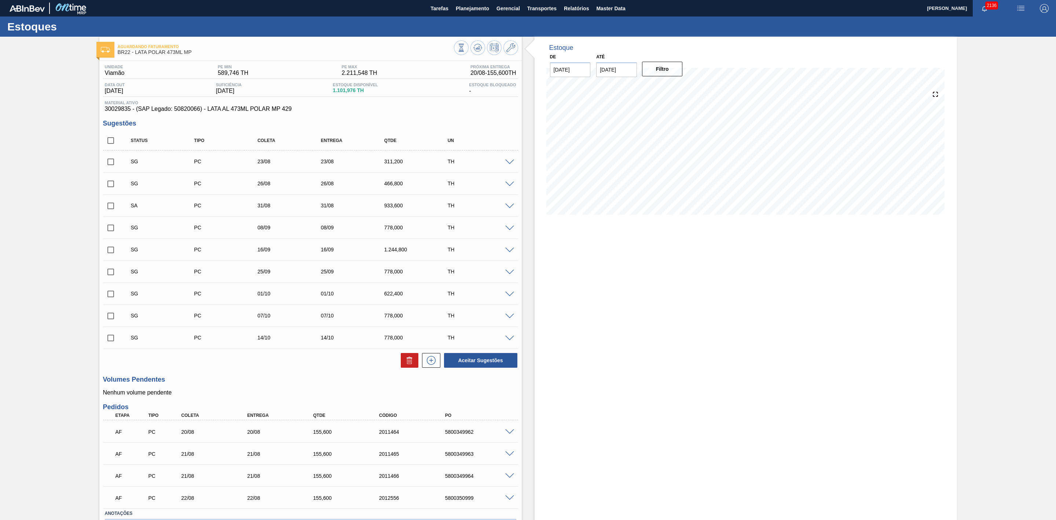
click span
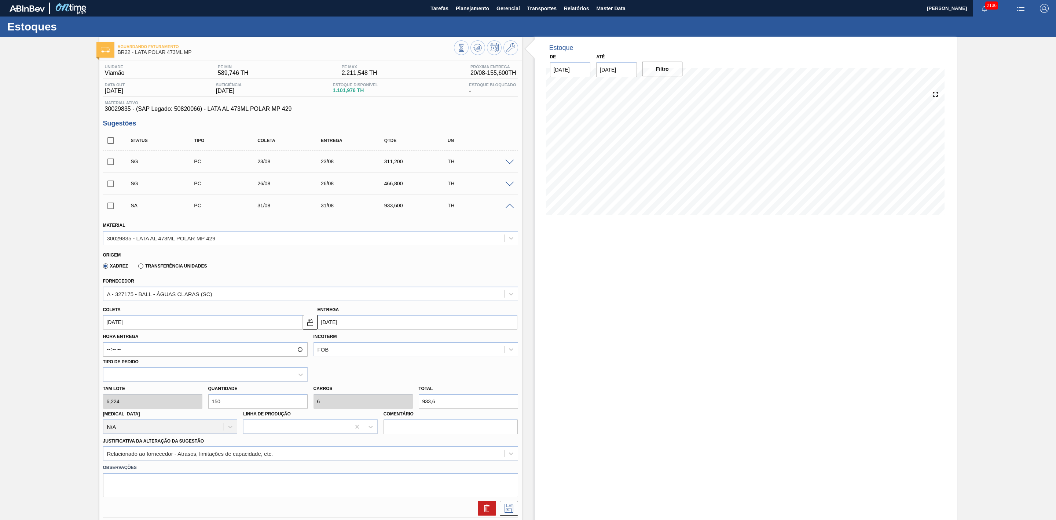
click input "31/08/2025"
click div "1"
type input "01/09/2025"
click input "150"
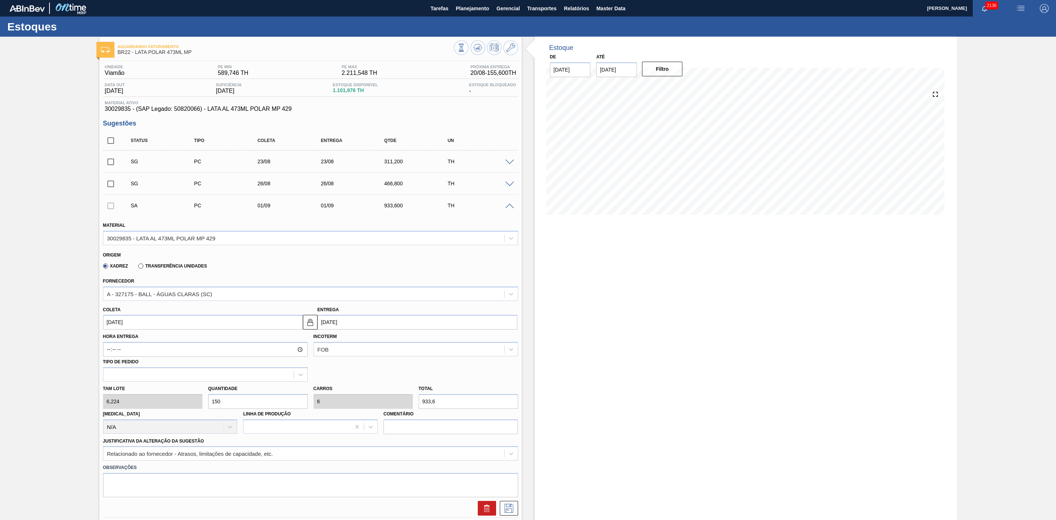
click input "150"
type input "15"
type input "0,6"
type input "93,36"
type input "1"
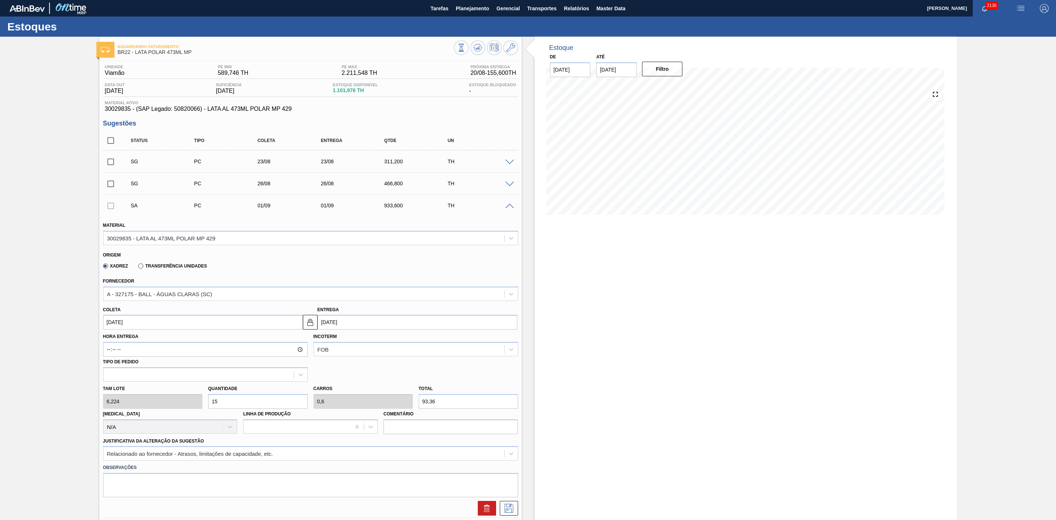
type input "0,04"
type input "6,224"
type input "17"
type input "0,68"
type input "105,808"
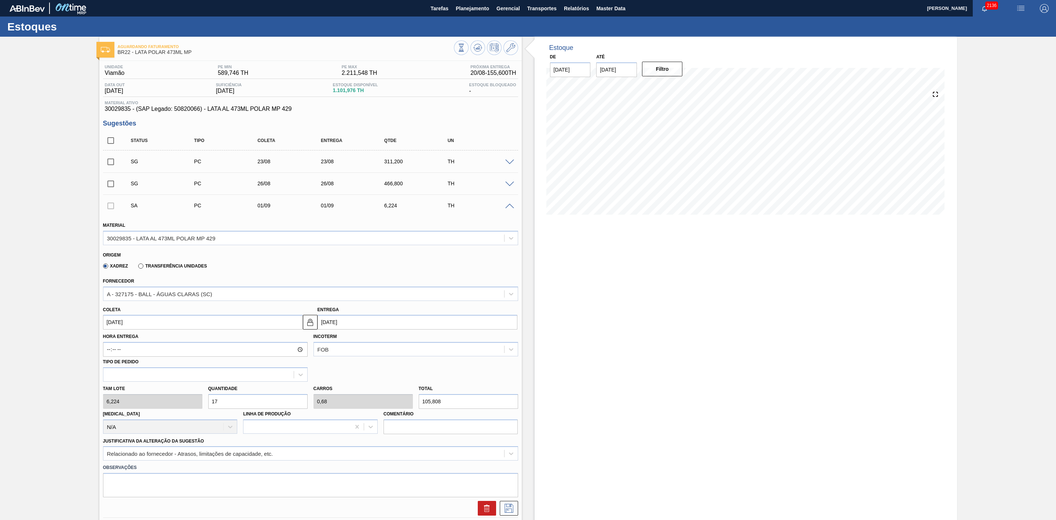
type input "175"
type input "7"
type input "1.089,2"
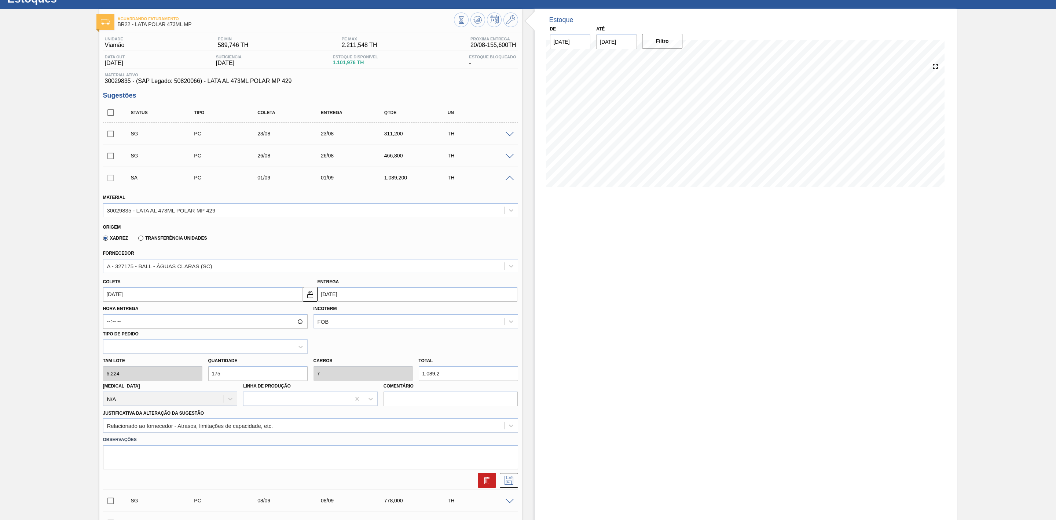
scroll to position [55, 0]
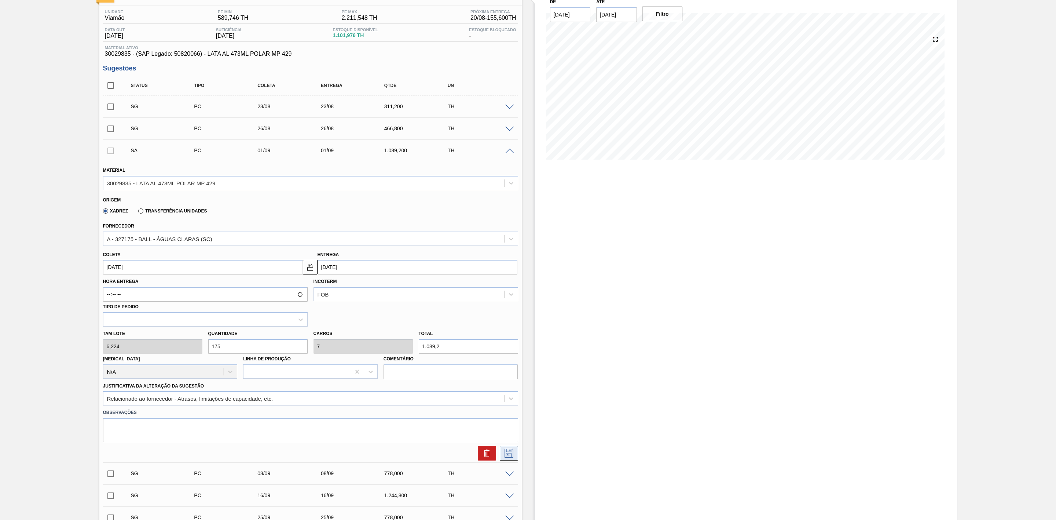
type input "175"
click icon
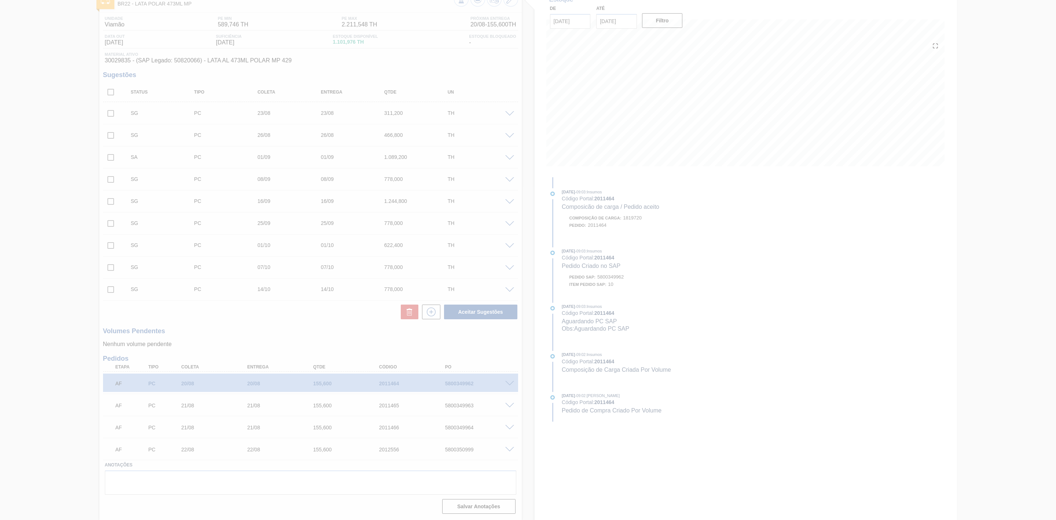
scroll to position [50, 0]
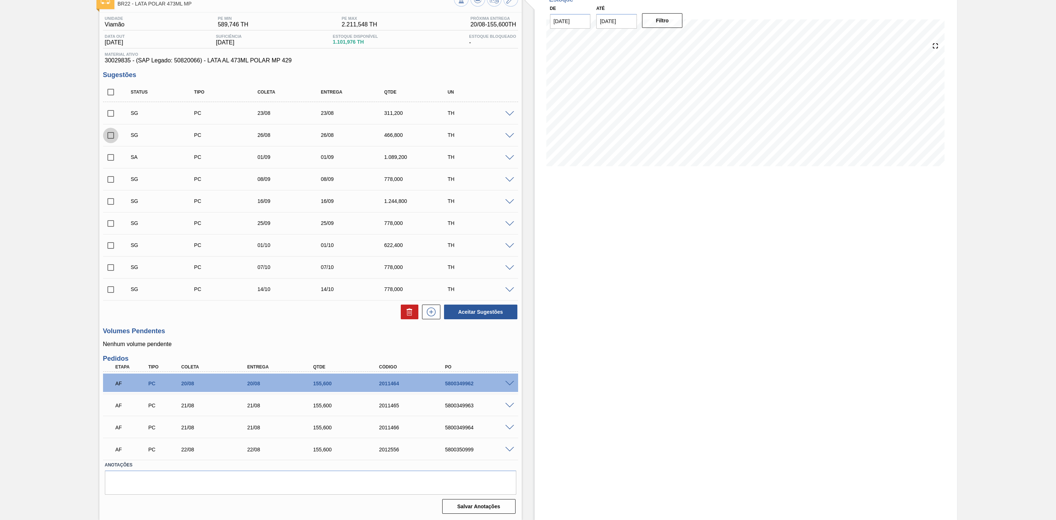
click input "checkbox"
checkbox input "true"
click input "checkbox"
checkbox input "true"
click button "Aceitar Sugestões"
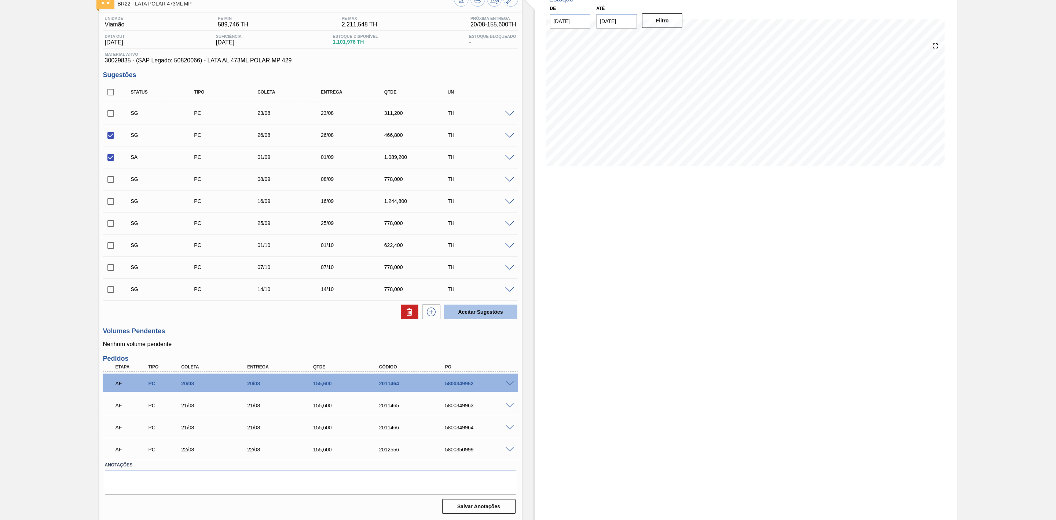
checkbox input "false"
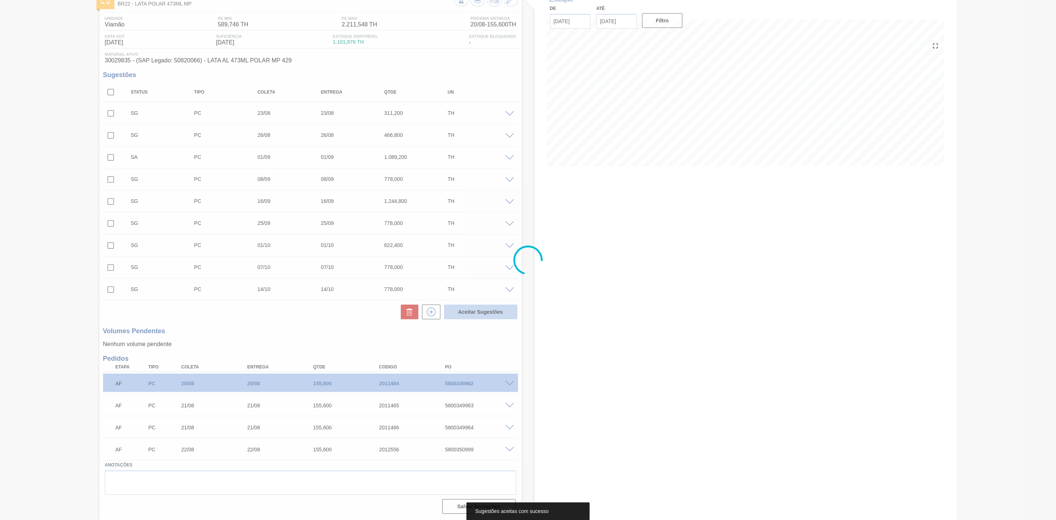
scroll to position [47, 0]
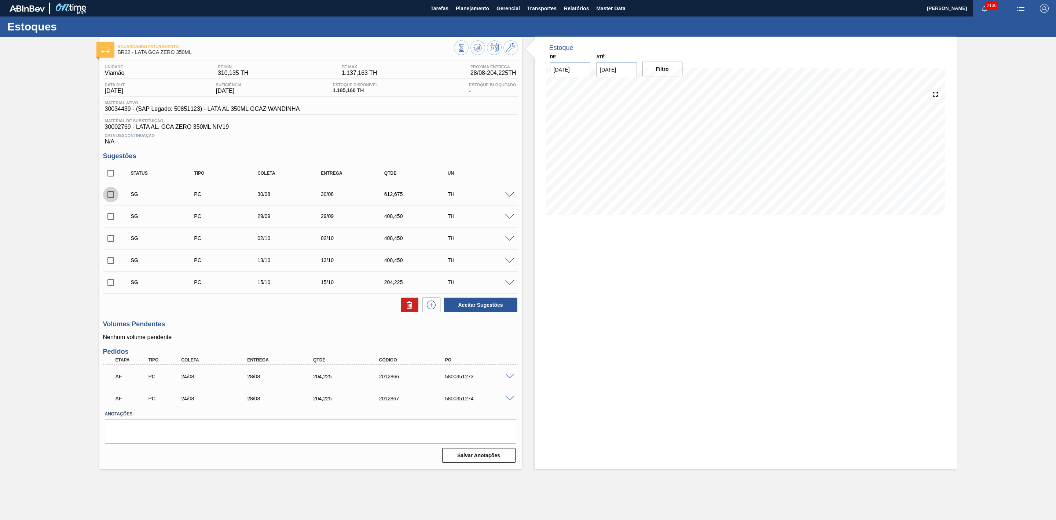
click at [114, 200] on input "checkbox" at bounding box center [110, 194] width 15 height 15
click at [406, 309] on icon at bounding box center [409, 304] width 9 height 9
checkbox input "false"
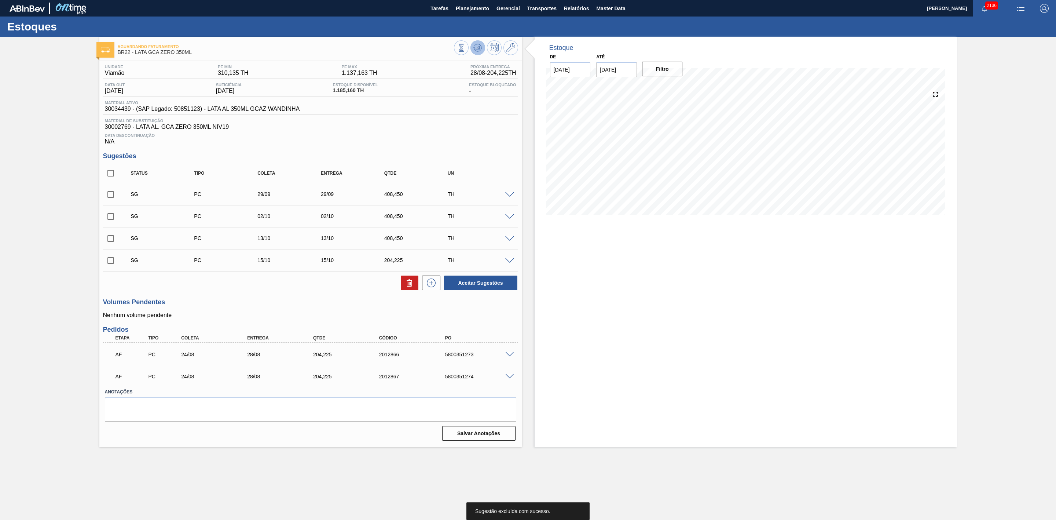
click at [465, 51] on icon at bounding box center [461, 48] width 8 height 8
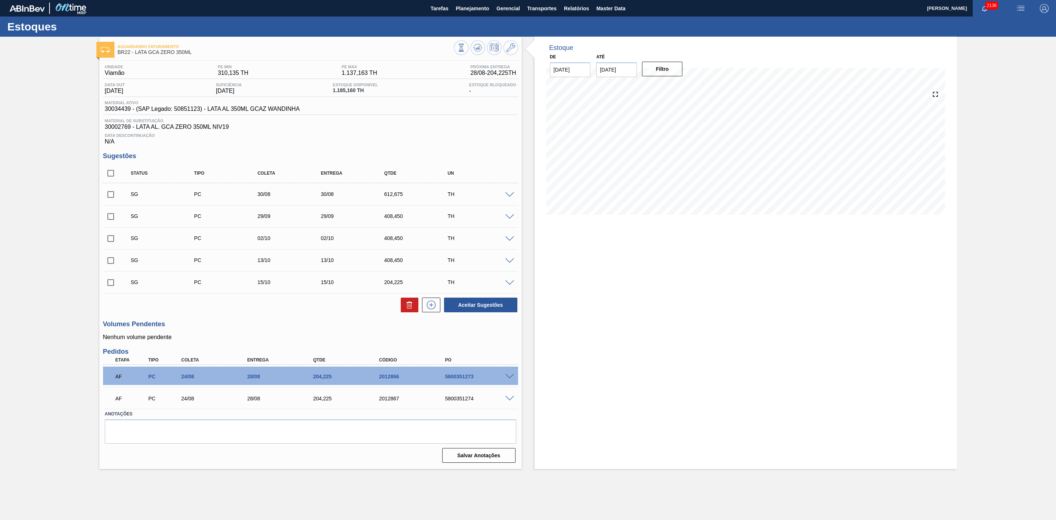
click at [507, 197] on span at bounding box center [509, 194] width 9 height 5
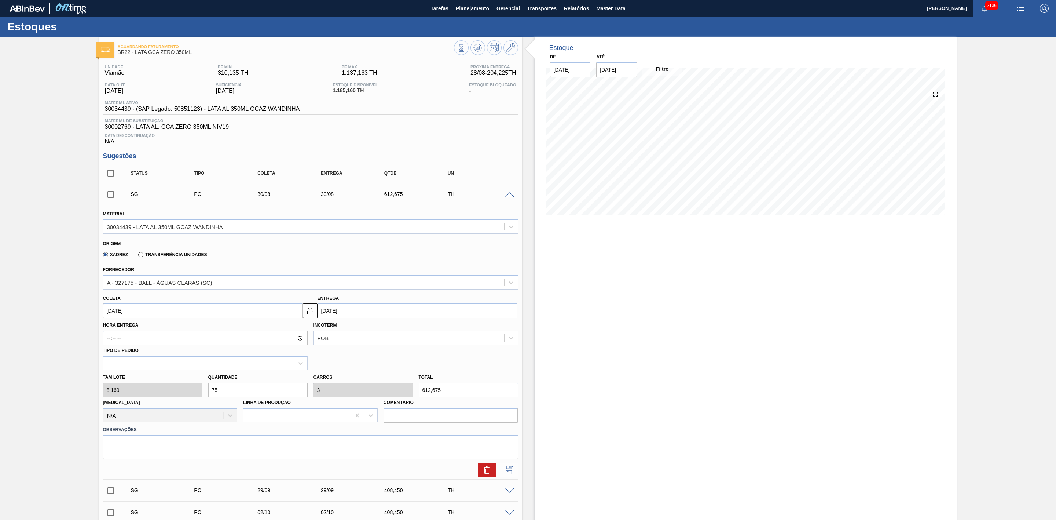
click at [508, 197] on span at bounding box center [509, 194] width 9 height 5
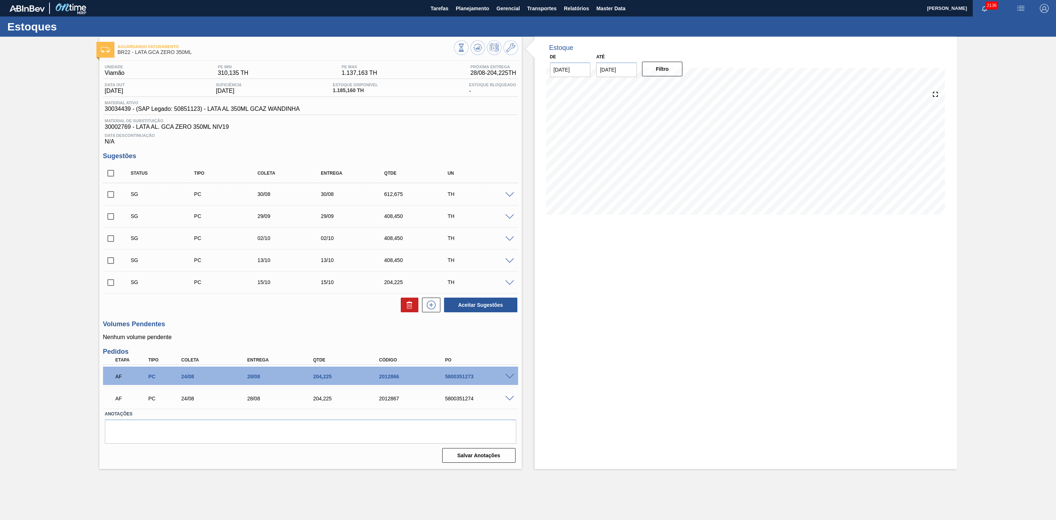
click at [506, 197] on span at bounding box center [509, 194] width 9 height 5
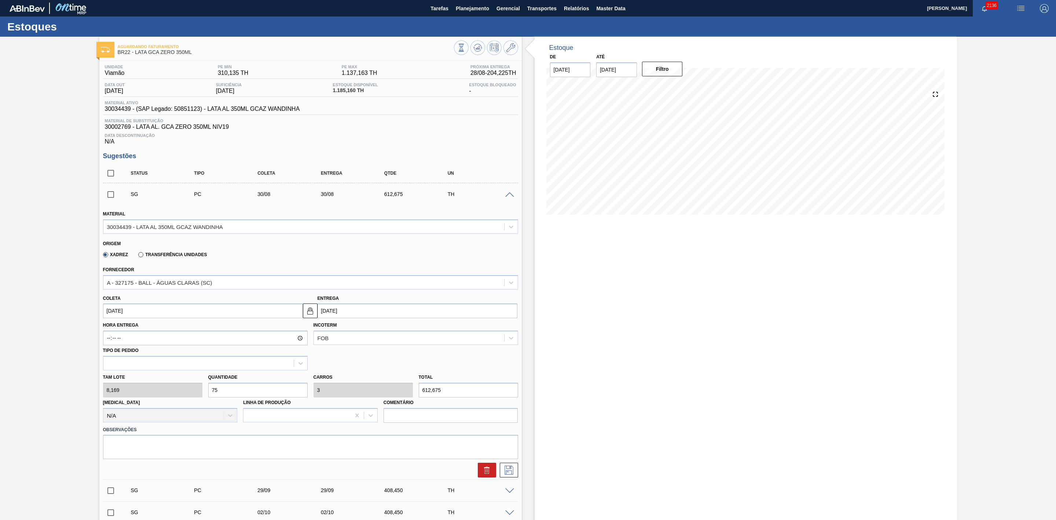
click at [185, 385] on div "Tam lote 8,169 Quantidade 75 Carros 3 Total 612,675 [MEDICAL_DATA] N/A Linha de…" at bounding box center [310, 396] width 421 height 52
type input "5"
type input "0,2"
type input "40,845"
type input "50"
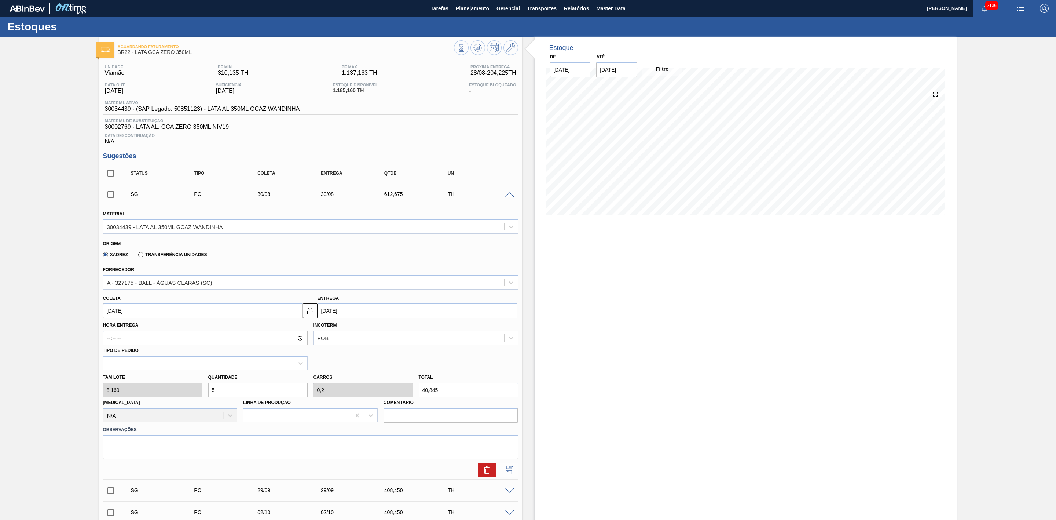
type input "2"
type input "408,45"
type input "50"
click at [194, 440] on div at bounding box center [310, 441] width 415 height 14
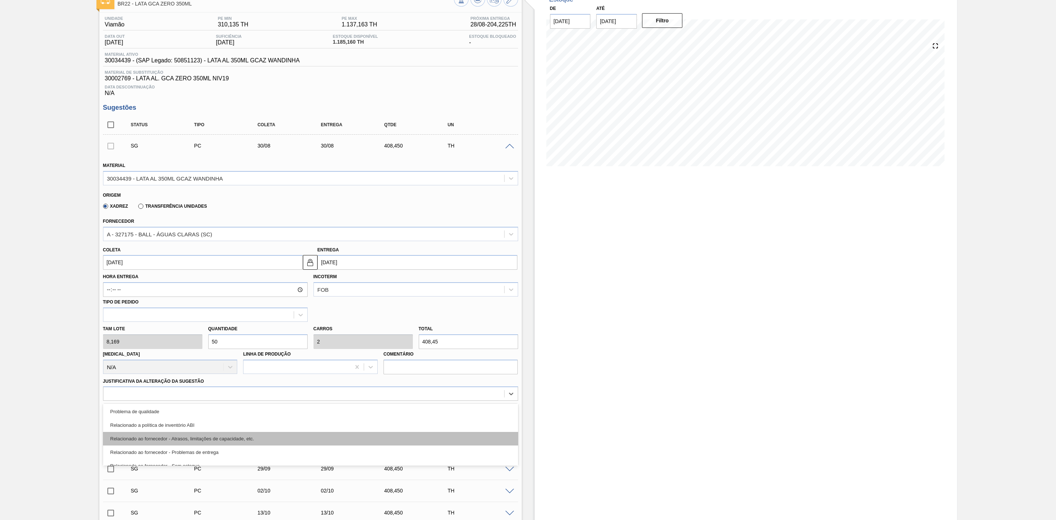
scroll to position [165, 0]
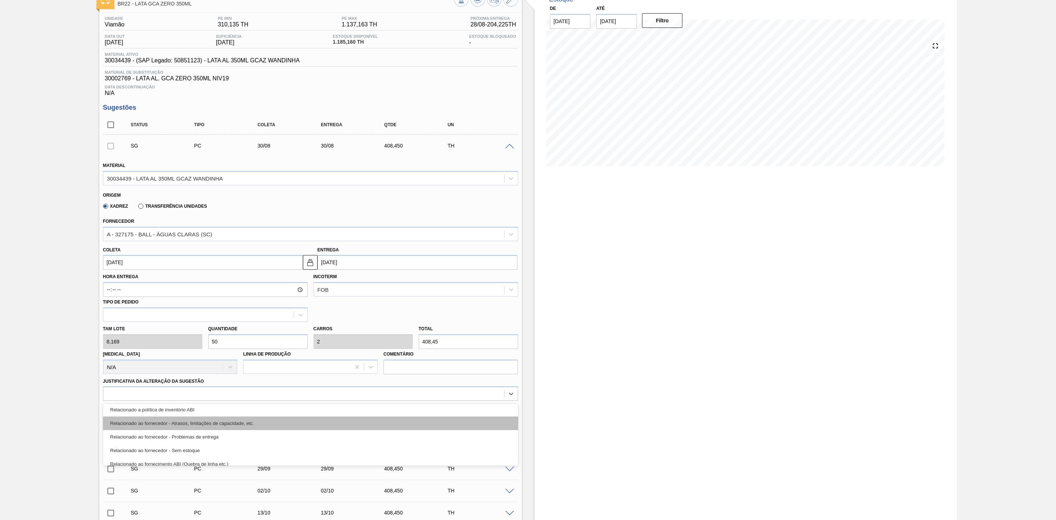
click at [230, 427] on div "Relacionado ao fornecedor - Atrasos, limitações de capacidade, etc." at bounding box center [310, 423] width 415 height 14
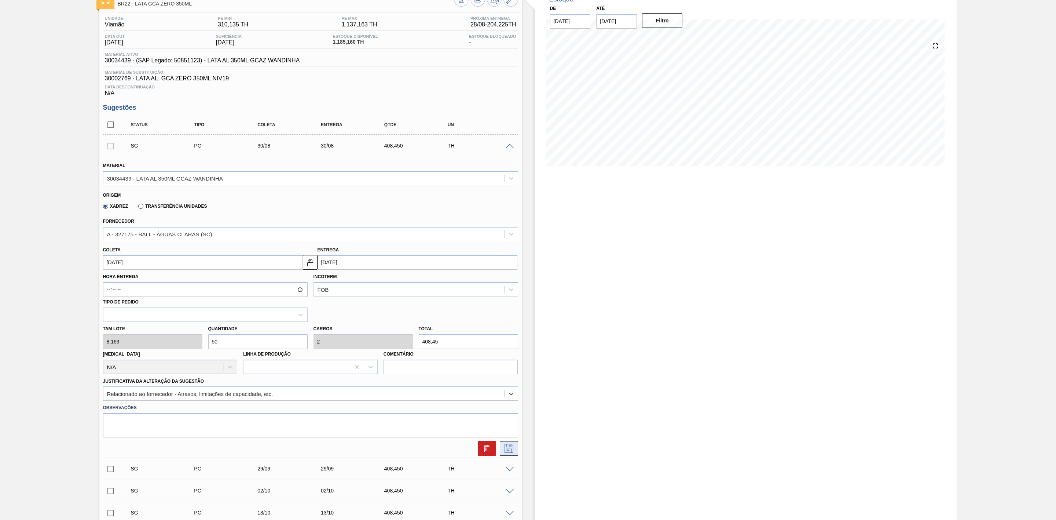
click at [513, 450] on icon at bounding box center [509, 448] width 12 height 9
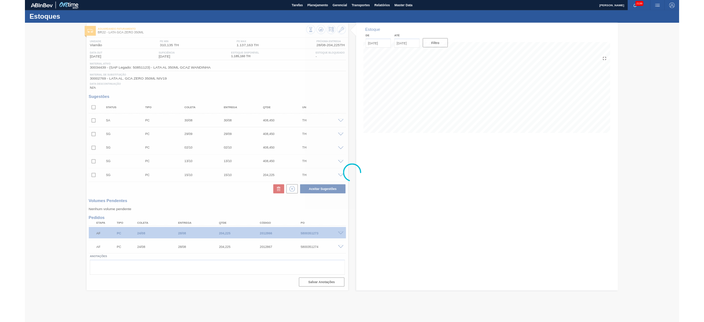
scroll to position [0, 0]
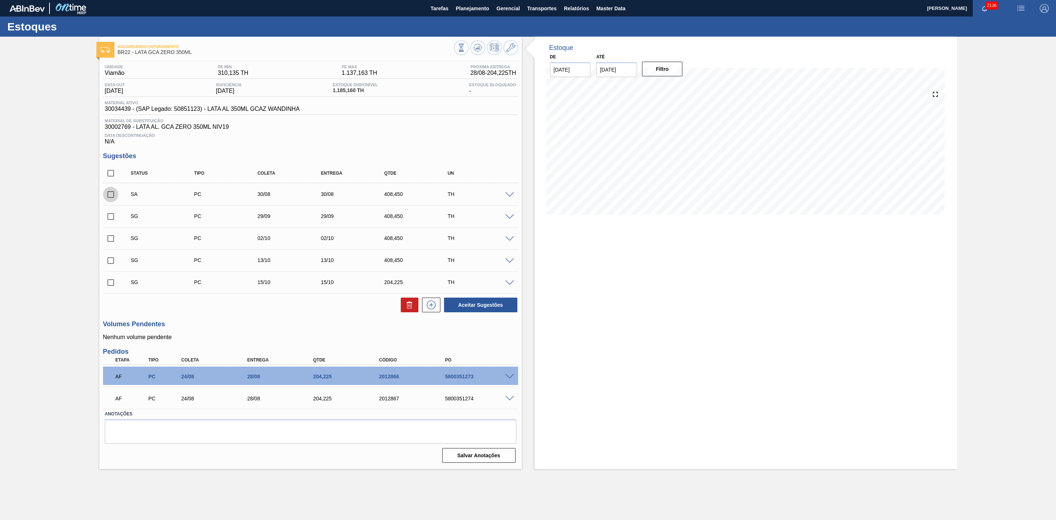
click at [111, 198] on input "checkbox" at bounding box center [110, 194] width 15 height 15
checkbox input "true"
click at [514, 46] on icon at bounding box center [510, 47] width 9 height 9
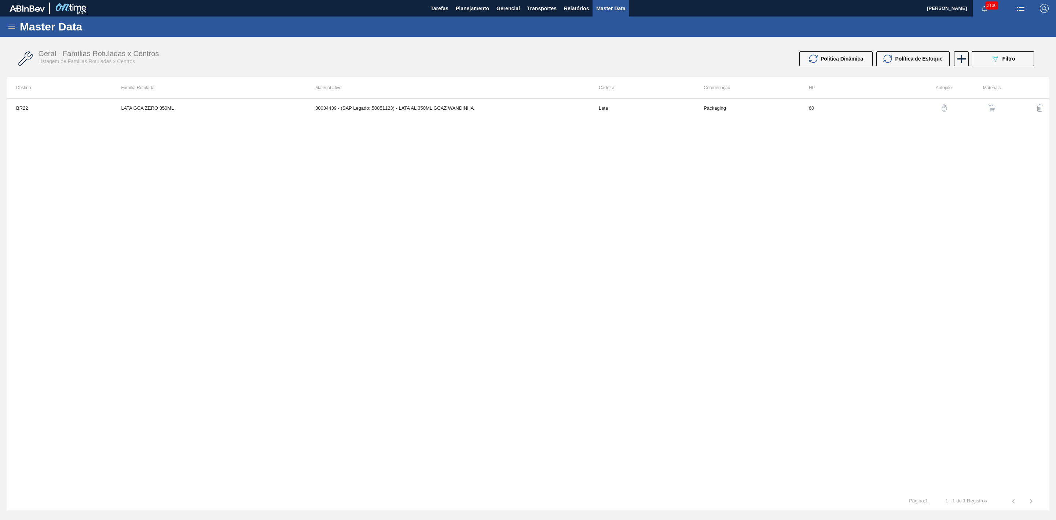
click at [991, 106] on img "button" at bounding box center [991, 107] width 7 height 7
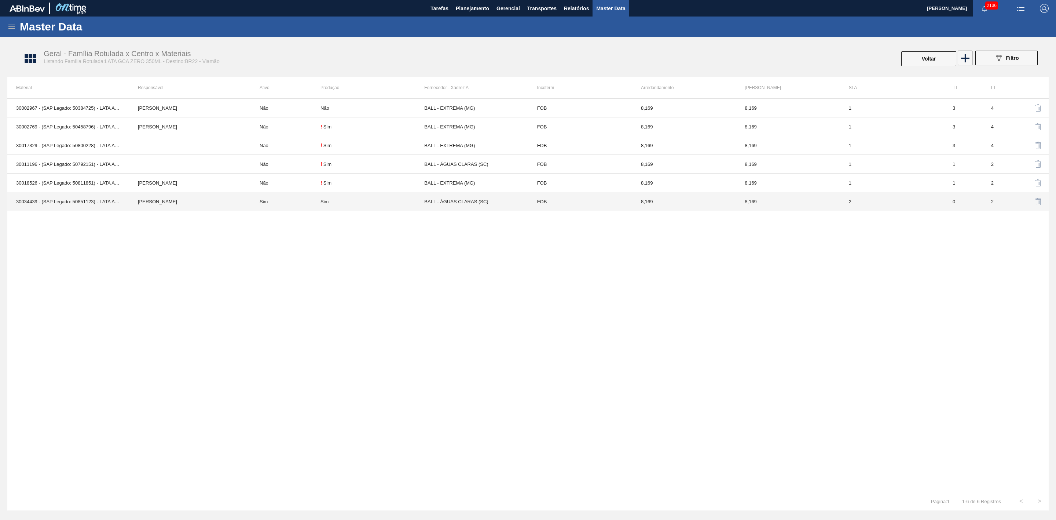
click at [320, 201] on div "Sim" at bounding box center [324, 201] width 8 height 5
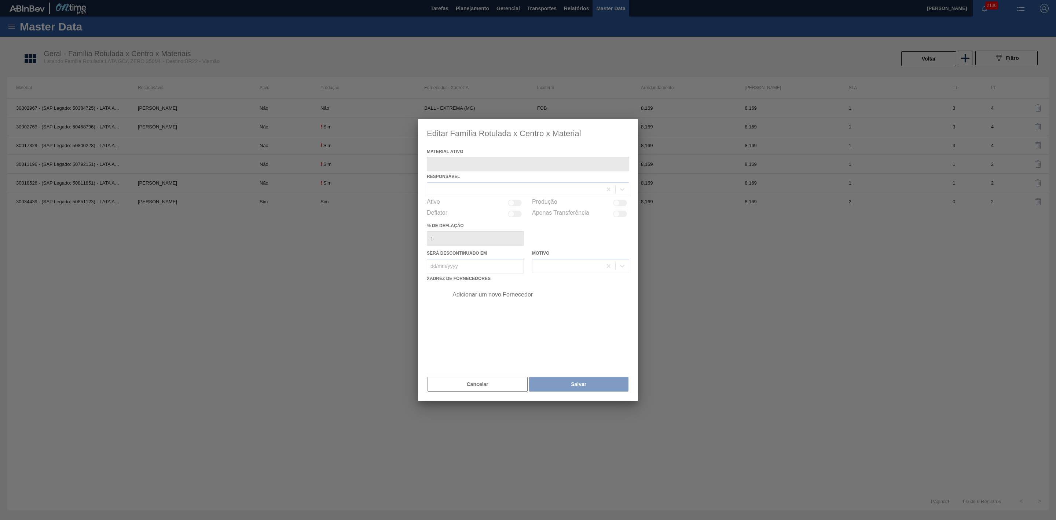
type ativo "30034439 - (SAP Legado: 50851123) - LATA AL 350ML GCAZ WANDINHA"
checkbox input "true"
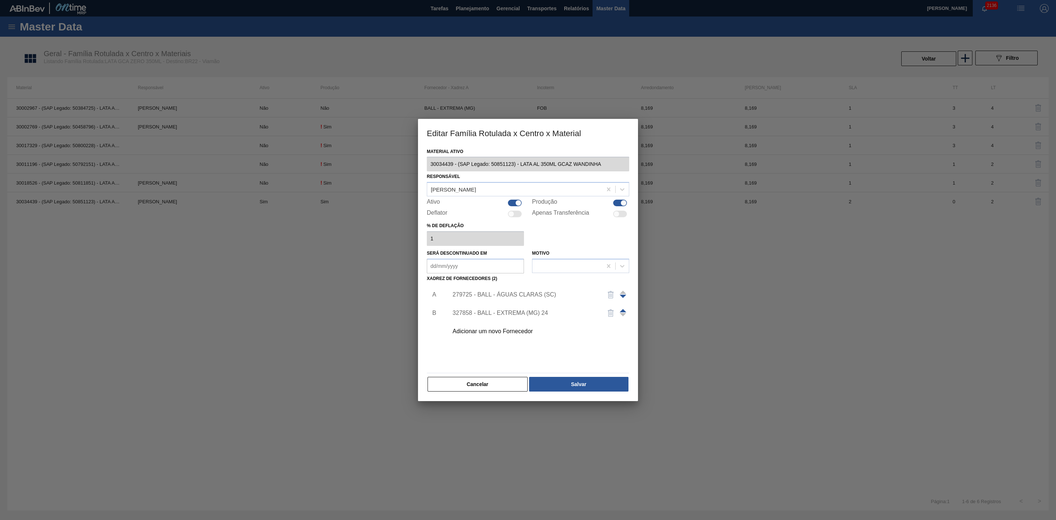
click at [532, 293] on div "279725 - BALL - ÁGUAS CLARAS (SC)" at bounding box center [524, 294] width 144 height 7
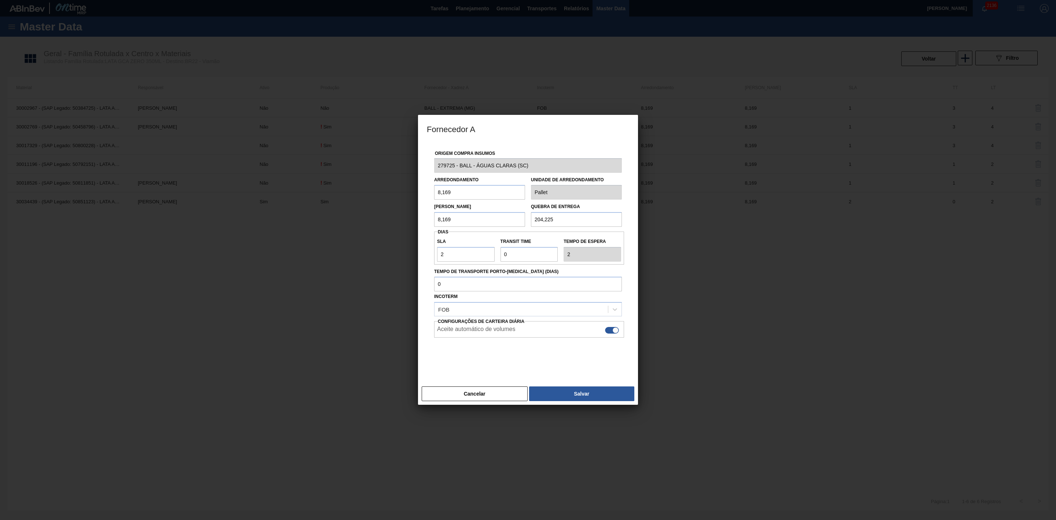
click at [612, 331] on div at bounding box center [612, 330] width 14 height 7
checkbox input "false"
click at [604, 394] on button "Salvar" at bounding box center [581, 393] width 105 height 15
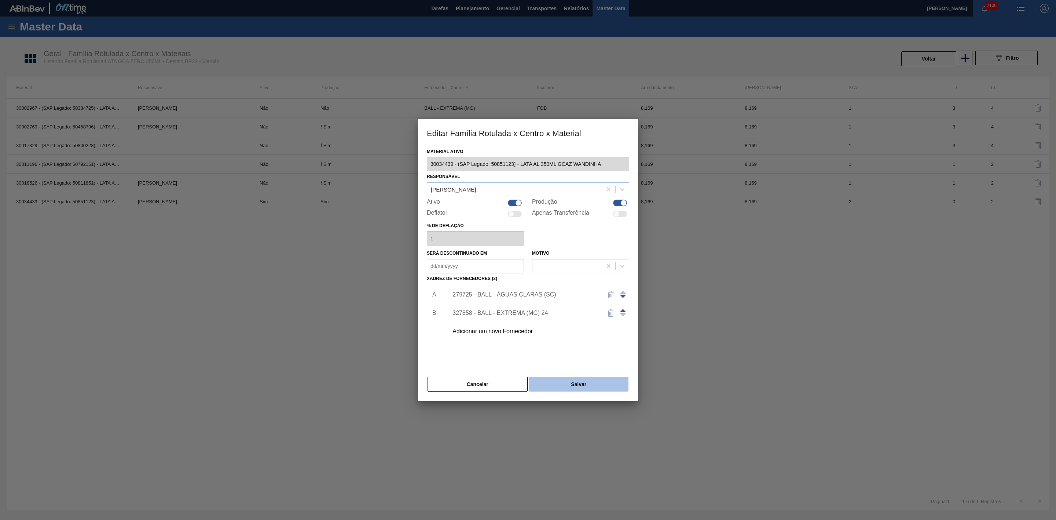
click at [585, 384] on button "Salvar" at bounding box center [578, 384] width 99 height 15
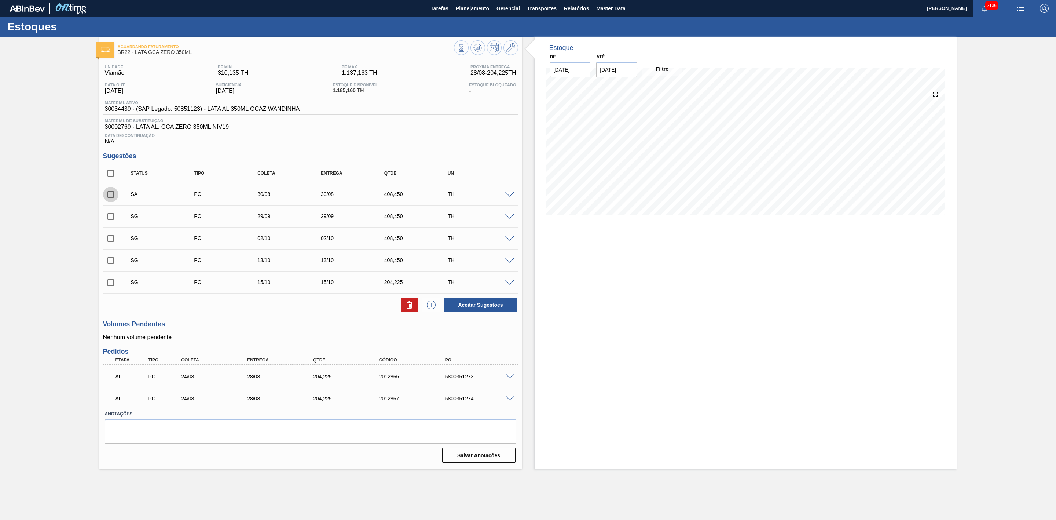
click at [109, 199] on input "checkbox" at bounding box center [110, 194] width 15 height 15
click at [460, 308] on button "Aceitar Sugestões" at bounding box center [480, 304] width 73 height 15
checkbox input "false"
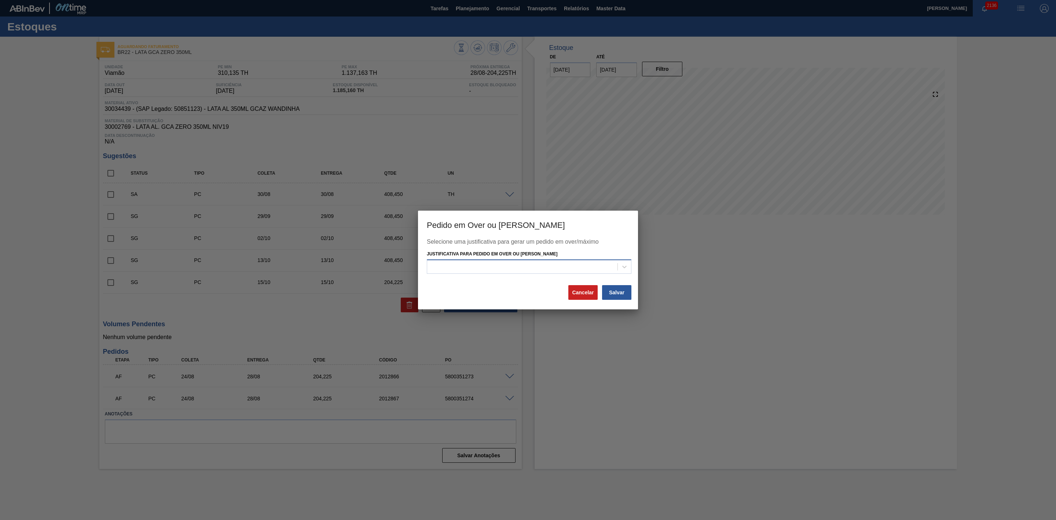
click at [570, 266] on div at bounding box center [522, 266] width 190 height 11
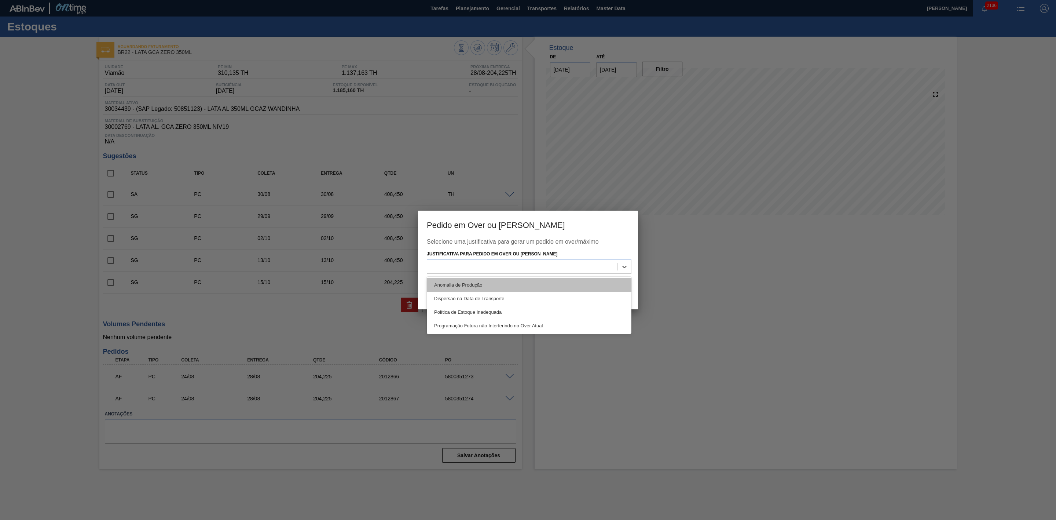
click at [488, 280] on div "Anomalia de Produção" at bounding box center [529, 285] width 205 height 14
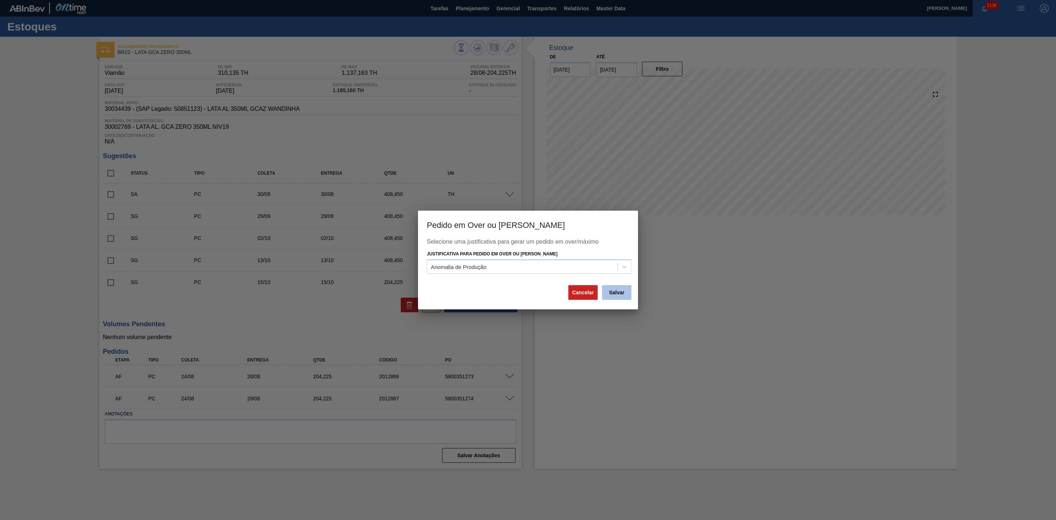
click at [614, 293] on button "Salvar" at bounding box center [616, 292] width 29 height 15
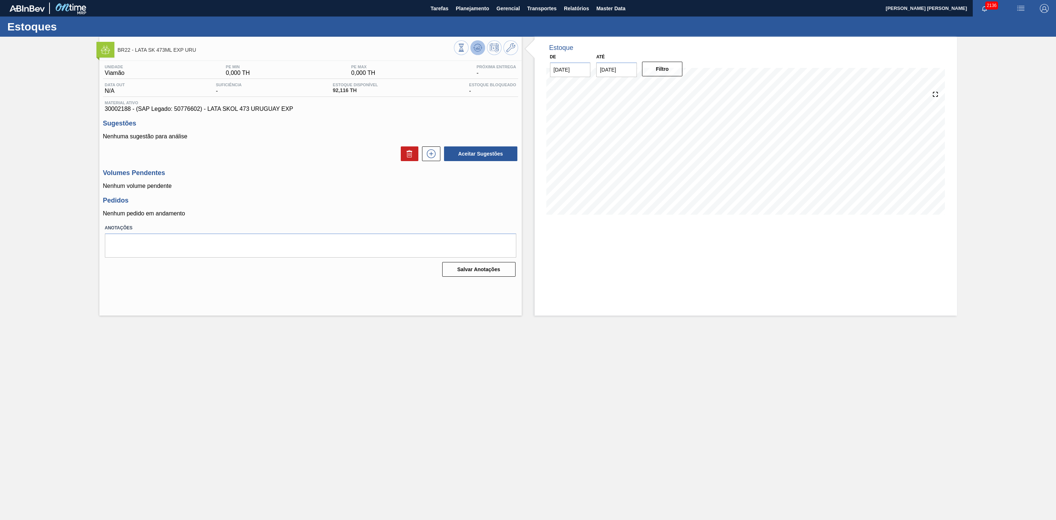
click at [465, 48] on icon at bounding box center [461, 48] width 8 height 8
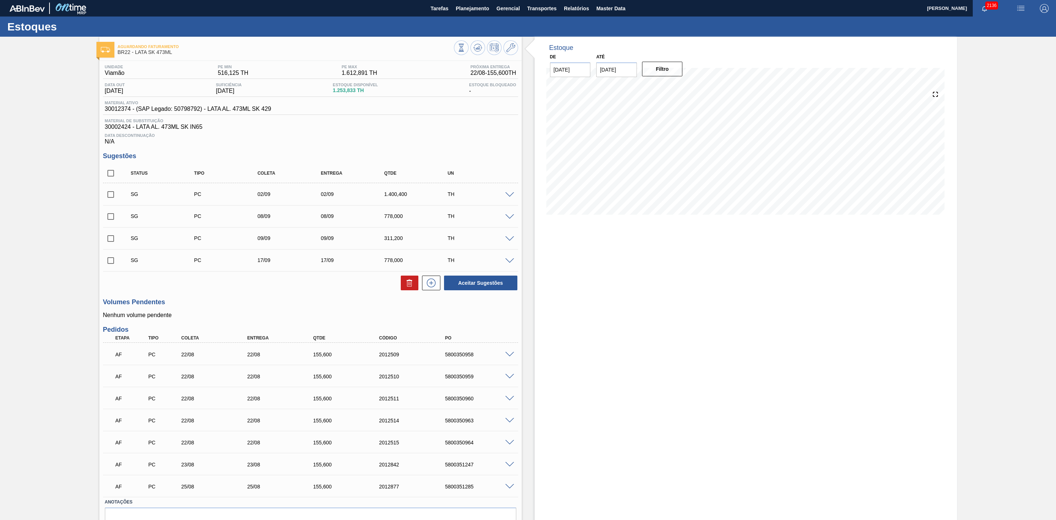
click at [510, 198] on span at bounding box center [509, 194] width 9 height 5
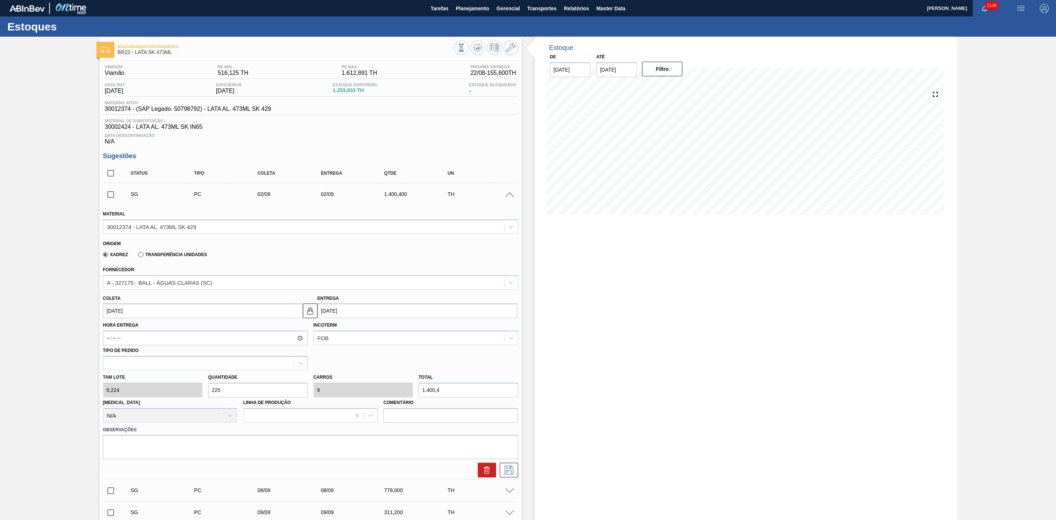
click at [187, 314] on input "[DATE]" at bounding box center [203, 310] width 200 height 15
click at [111, 334] on div "dom seg ter qua qui sex sab" at bounding box center [147, 337] width 88 height 12
click at [109, 331] on button "Previous Month" at bounding box center [109, 328] width 5 height 5
click at [149, 389] on div "20" at bounding box center [147, 387] width 10 height 10
type input "[DATE]"
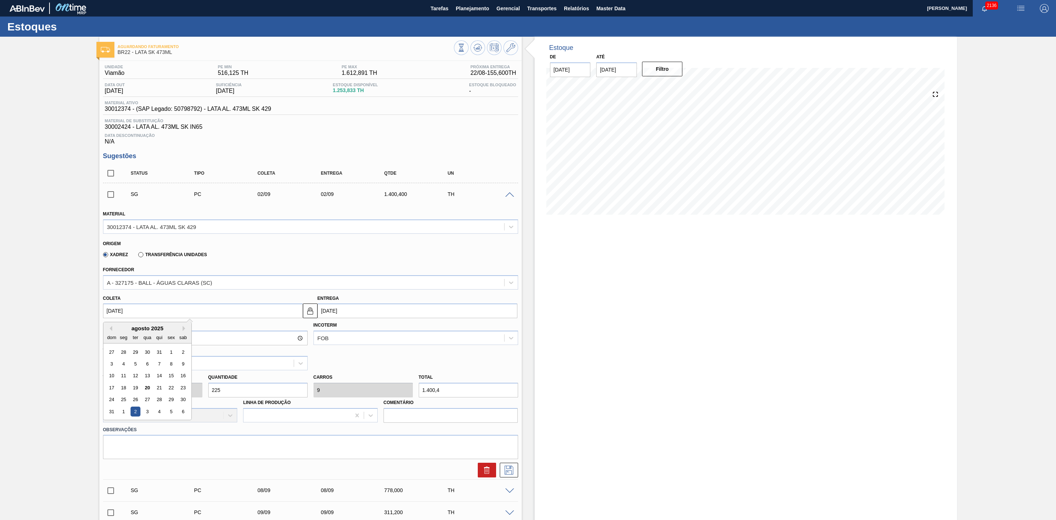
type input "[DATE]"
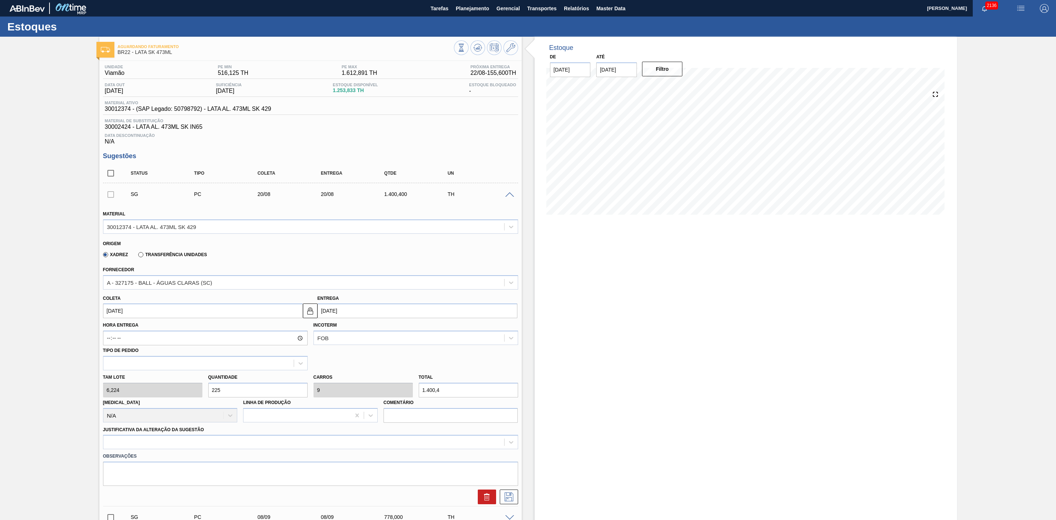
drag, startPoint x: 229, startPoint y: 392, endPoint x: 187, endPoint y: 401, distance: 42.9
click at [187, 401] on div "Tam lote 6,224 Quantidade 225 Carros 9 Total 1.400,4 Doca N/A Linha de Produção…" at bounding box center [310, 396] width 421 height 52
type input "2"
type input "0,08"
type input "12,448"
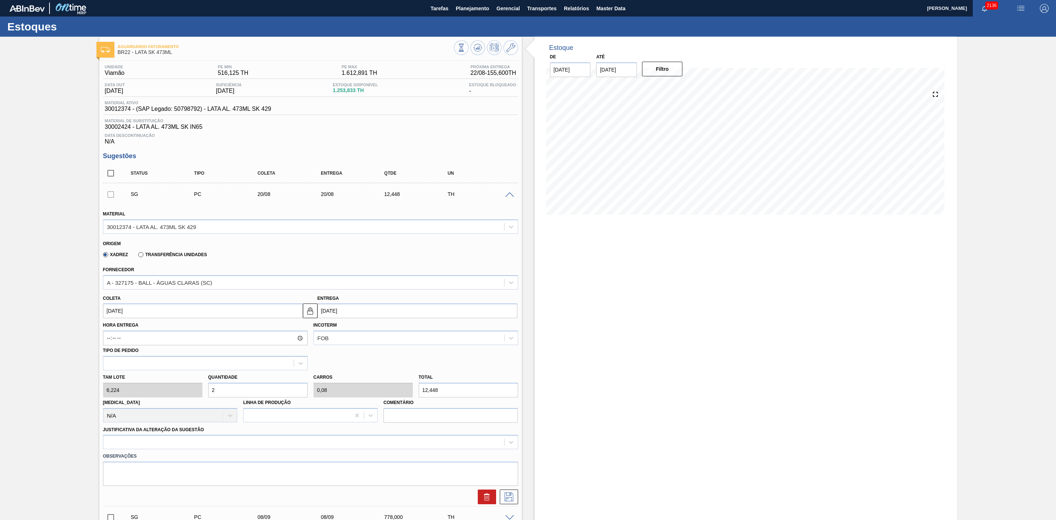
type input "25"
type input "1"
type input "155,6"
type input "25"
click at [213, 443] on div "option Aquisição ABI (Preços, contratos, etc.) focused, 1 of 18. 18 results ava…" at bounding box center [310, 441] width 415 height 14
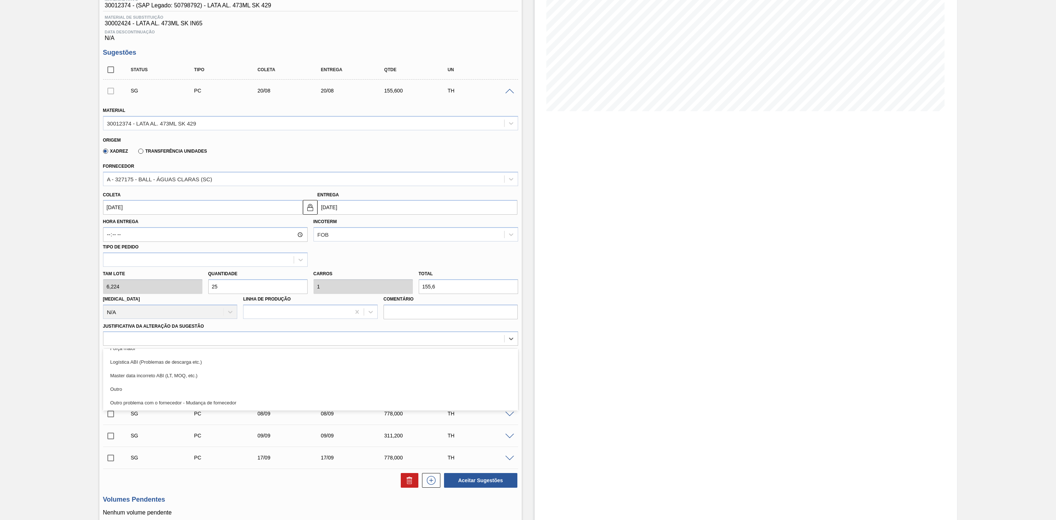
scroll to position [55, 0]
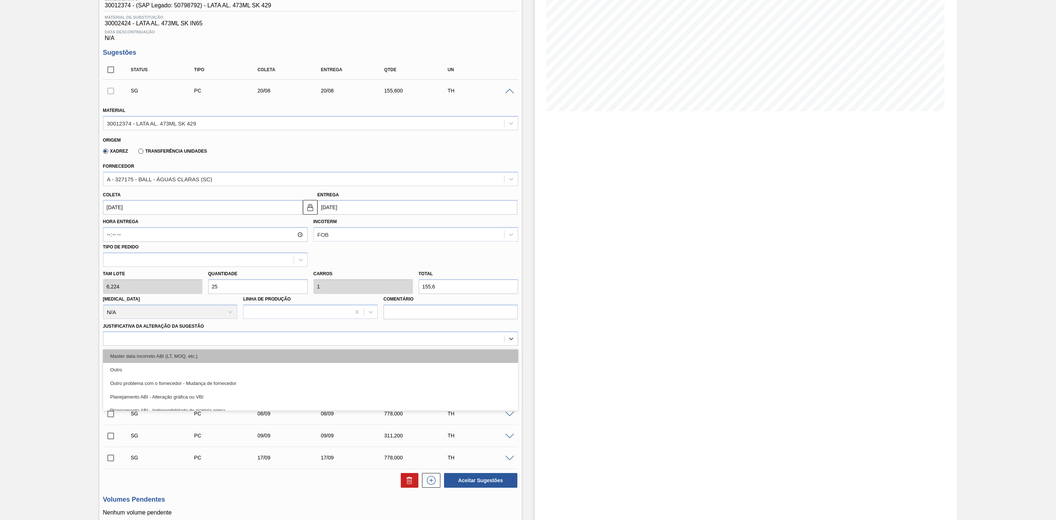
click at [188, 360] on div "Master data incorreto ABI (LT, MOQ, etc.)" at bounding box center [310, 356] width 415 height 14
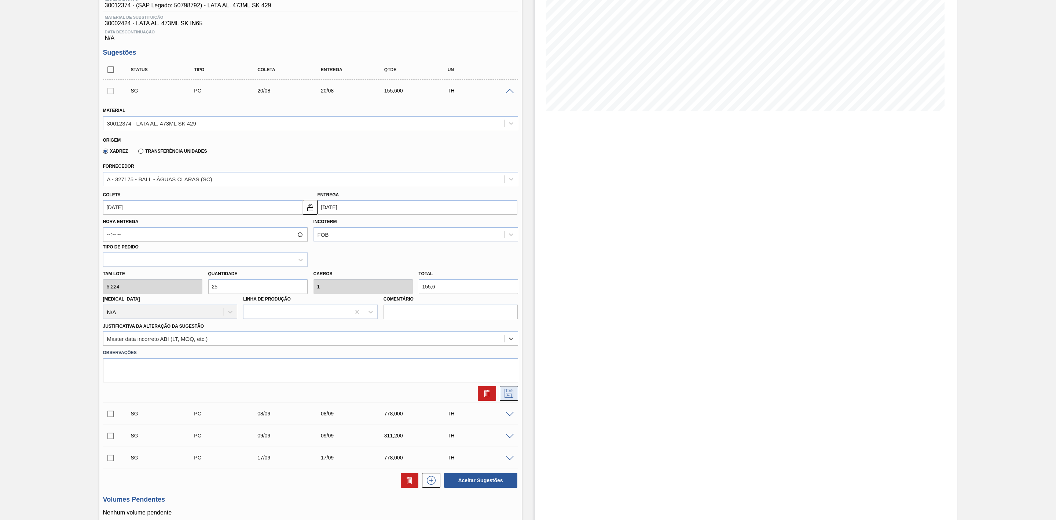
click at [513, 397] on icon at bounding box center [509, 393] width 12 height 9
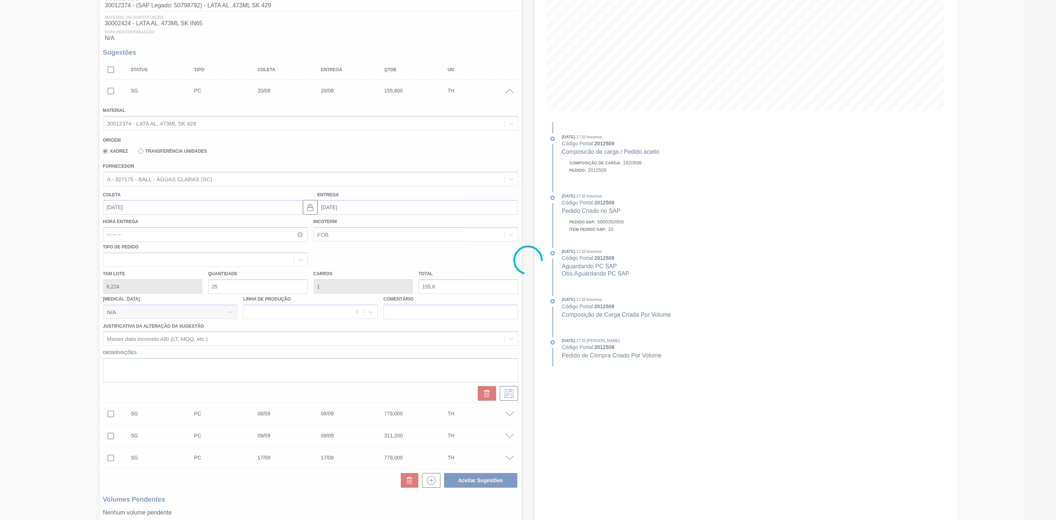
scroll to position [40, 0]
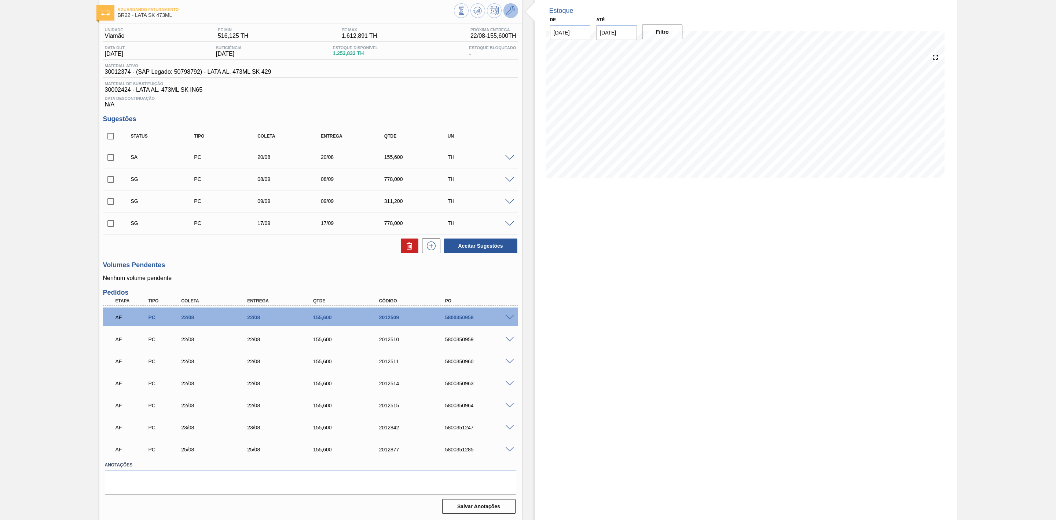
click at [512, 11] on icon at bounding box center [510, 10] width 9 height 9
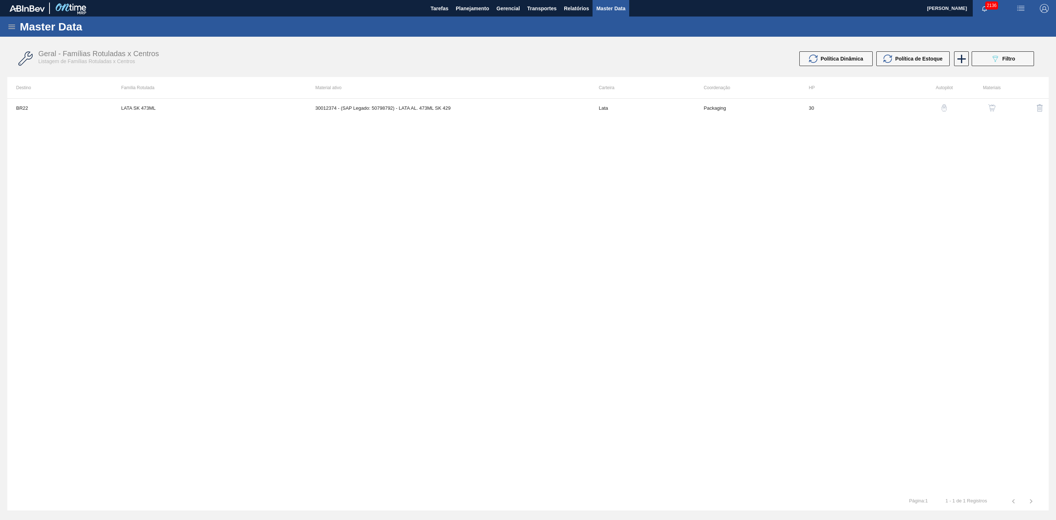
click at [990, 108] on img "button" at bounding box center [991, 107] width 7 height 7
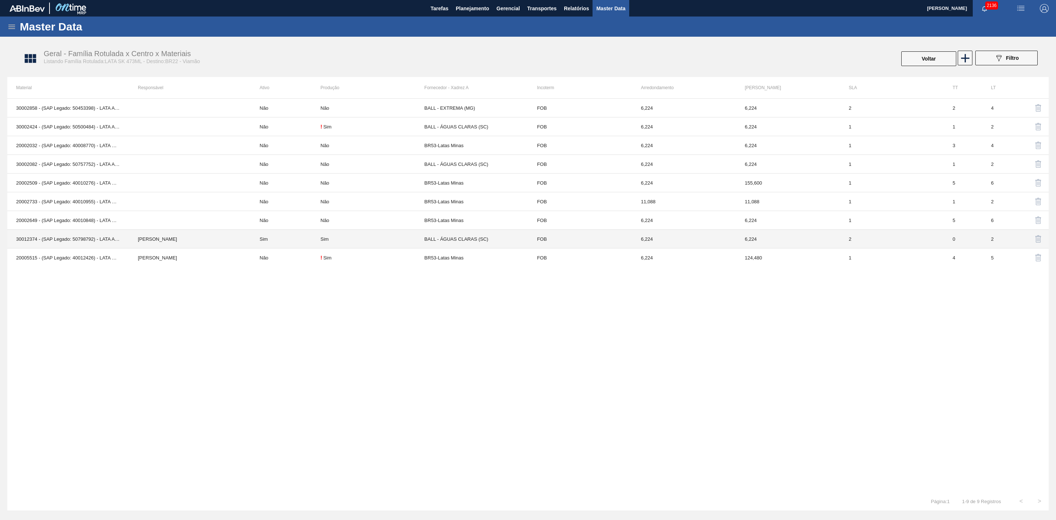
click at [290, 240] on td "Sim" at bounding box center [286, 239] width 70 height 19
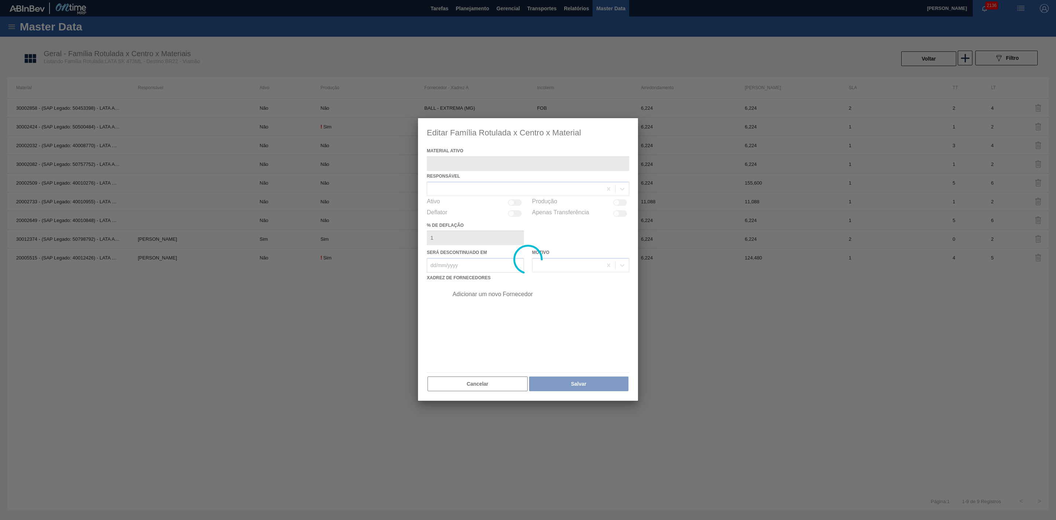
type ativo "30012374 - (SAP Legado: 50798792) - LATA AL. 473ML SK 429"
checkbox input "true"
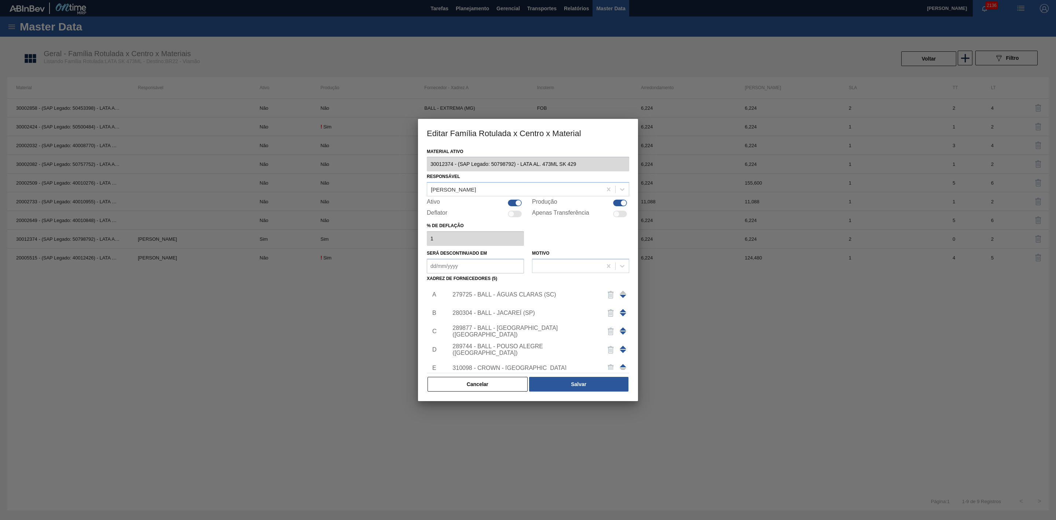
click at [540, 295] on div "279725 - BALL - ÁGUAS CLARAS (SC)" at bounding box center [524, 294] width 144 height 7
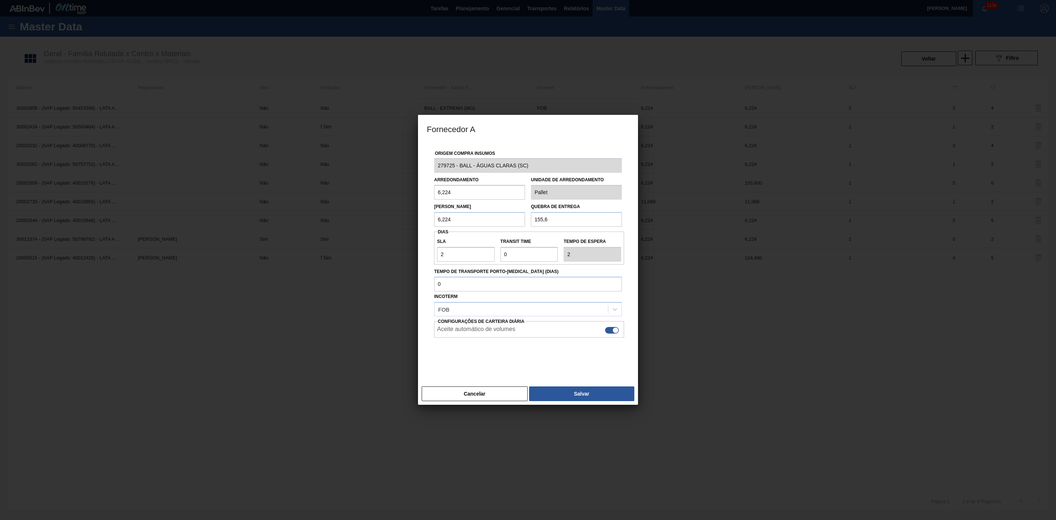
click at [612, 330] on div at bounding box center [612, 330] width 14 height 7
checkbox input "false"
click at [592, 392] on button "Salvar" at bounding box center [581, 393] width 105 height 15
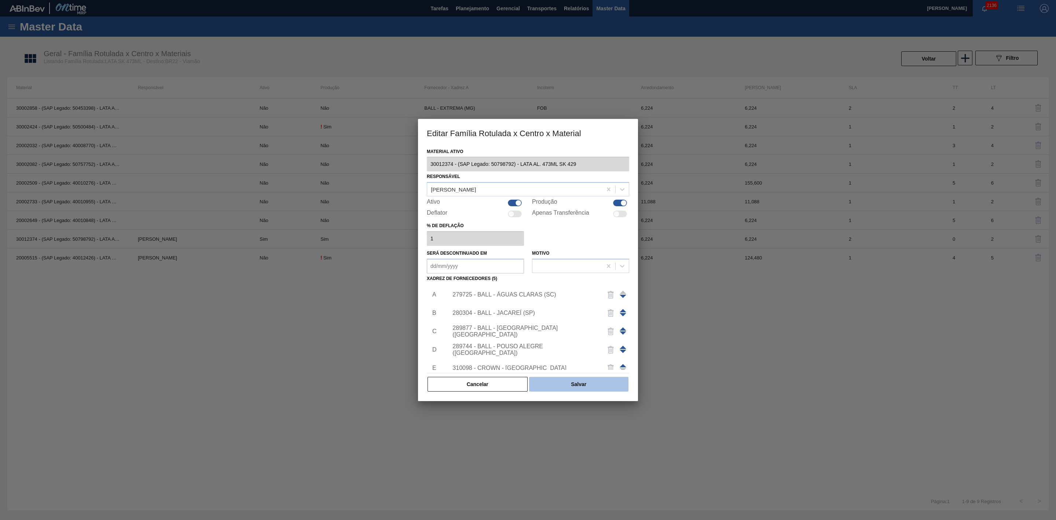
click at [557, 382] on button "Salvar" at bounding box center [578, 384] width 99 height 15
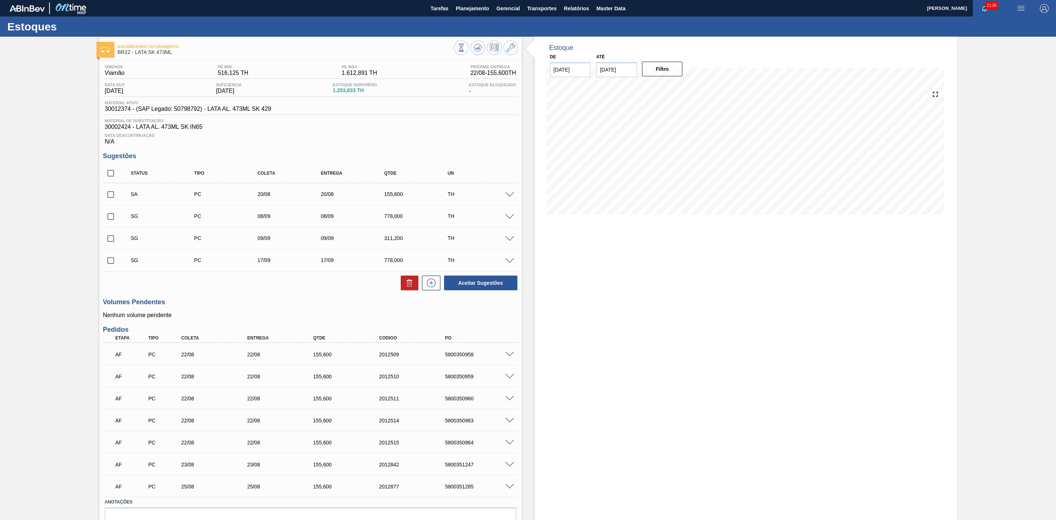
click at [108, 198] on input "checkbox" at bounding box center [110, 194] width 15 height 15
click at [476, 287] on button "Aceitar Sugestões" at bounding box center [480, 282] width 73 height 15
checkbox input "false"
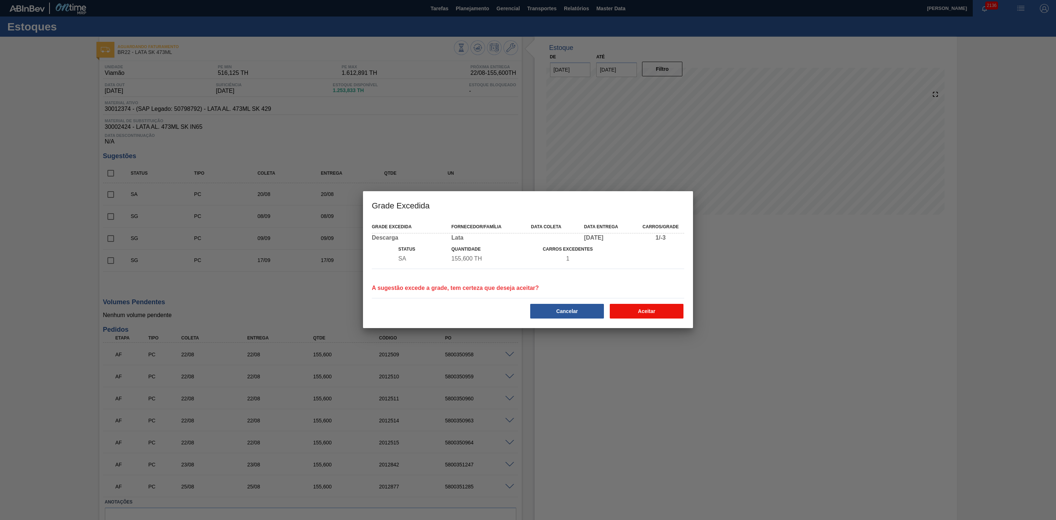
click at [663, 312] on button "Aceitar" at bounding box center [647, 311] width 74 height 15
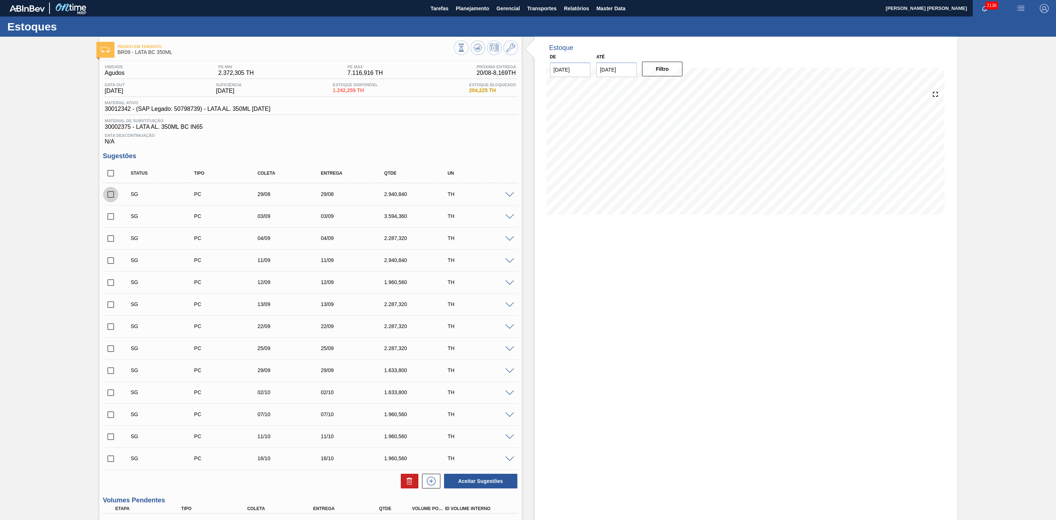
click at [111, 198] on input "checkbox" at bounding box center [110, 194] width 15 height 15
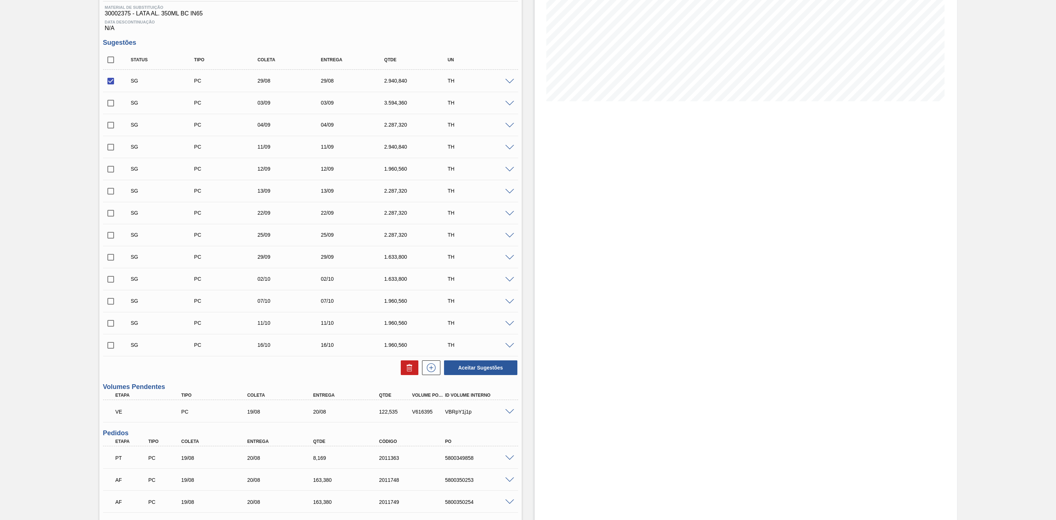
scroll to position [36, 0]
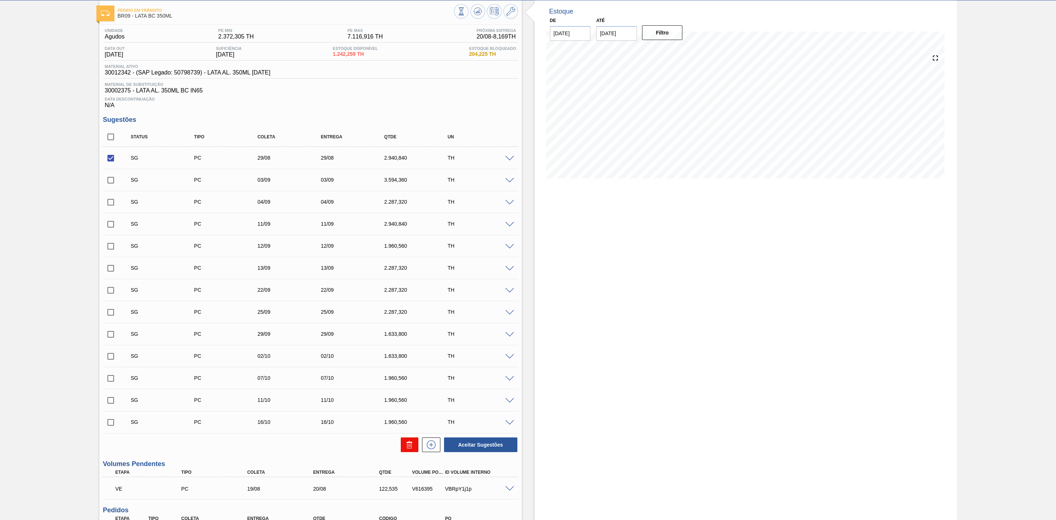
click at [411, 444] on icon at bounding box center [409, 444] width 9 height 9
checkbox input "false"
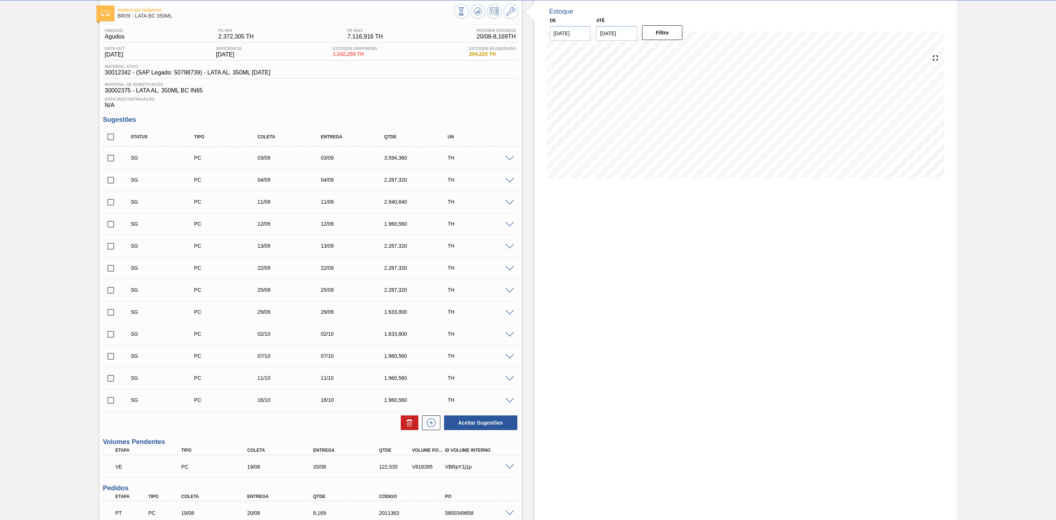
click at [415, 156] on div "SG PC 03/09 03/09 3.594,360 TH" at bounding box center [316, 157] width 380 height 15
click at [507, 159] on span at bounding box center [509, 158] width 9 height 5
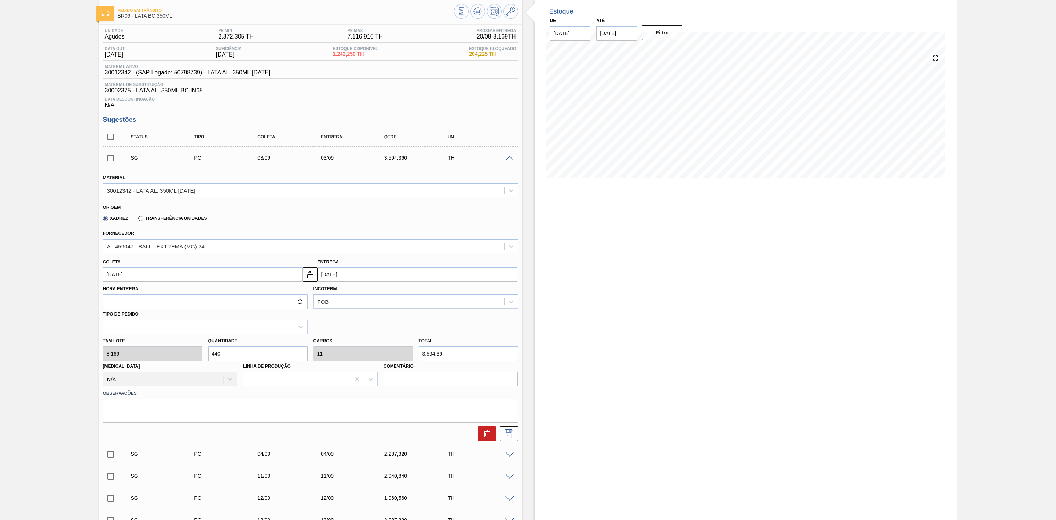
click at [506, 159] on span at bounding box center [509, 158] width 9 height 5
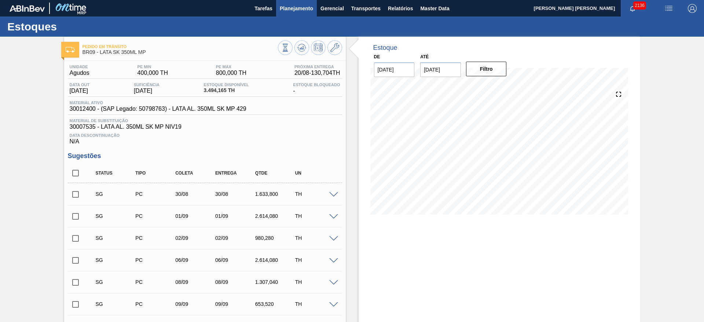
click at [298, 7] on span "Planejamento" at bounding box center [296, 8] width 33 height 9
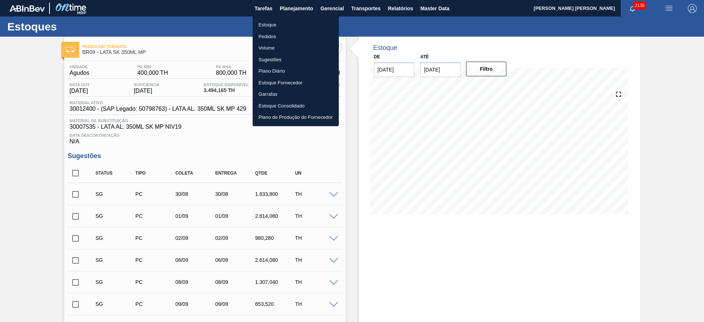
click at [400, 6] on div at bounding box center [352, 161] width 704 height 322
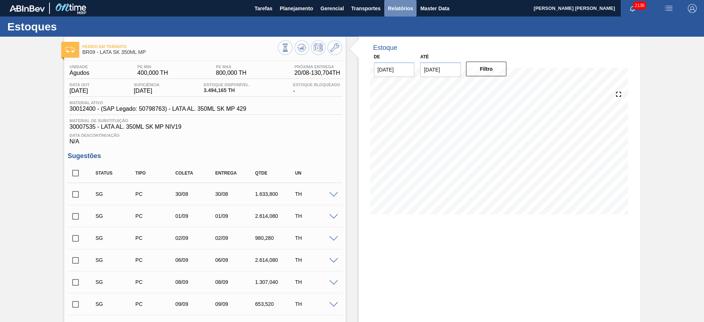
click at [403, 10] on span "Relatórios" at bounding box center [400, 8] width 25 height 9
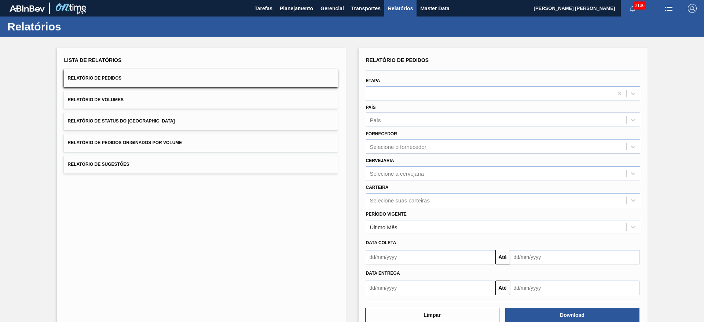
click at [429, 124] on div "País" at bounding box center [496, 120] width 260 height 11
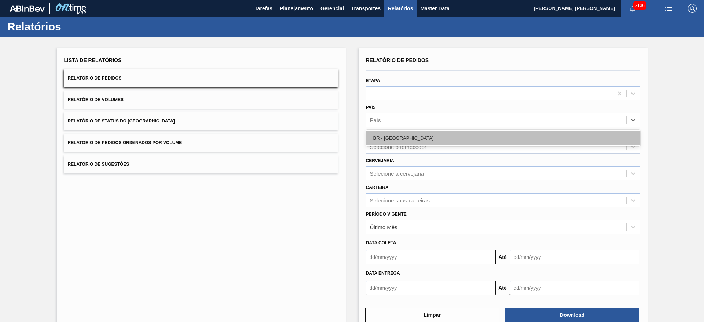
click at [414, 140] on div "BR - [GEOGRAPHIC_DATA]" at bounding box center [503, 138] width 274 height 14
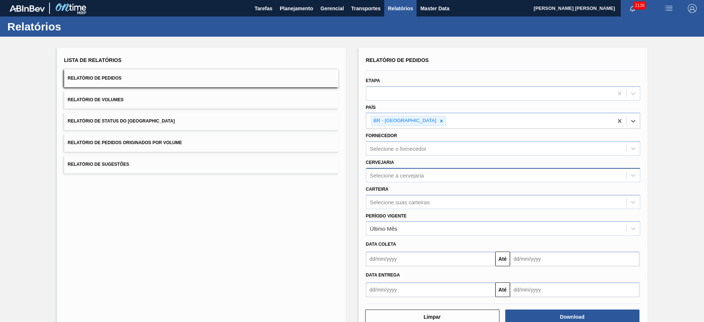
click at [411, 170] on div "Selecione a cervejaria" at bounding box center [496, 175] width 260 height 11
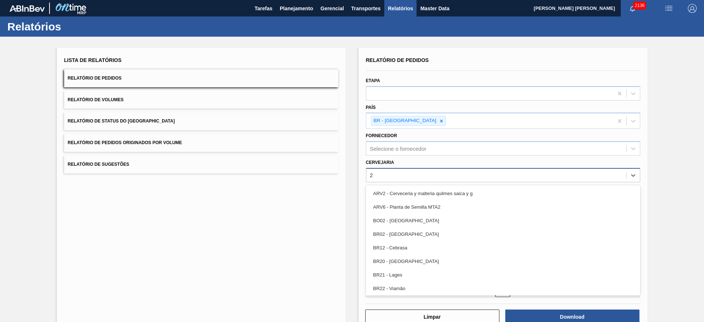
type input "21"
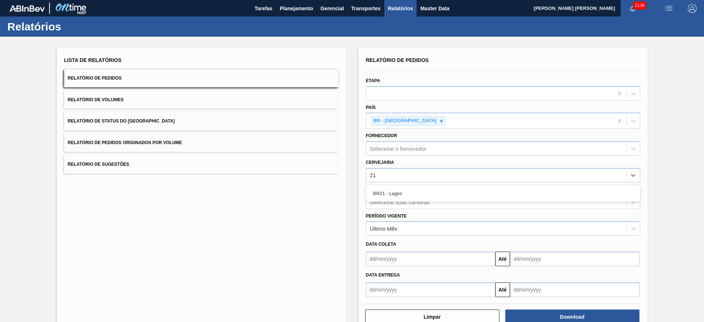
click at [414, 191] on div "BR21 - Lages" at bounding box center [503, 194] width 274 height 14
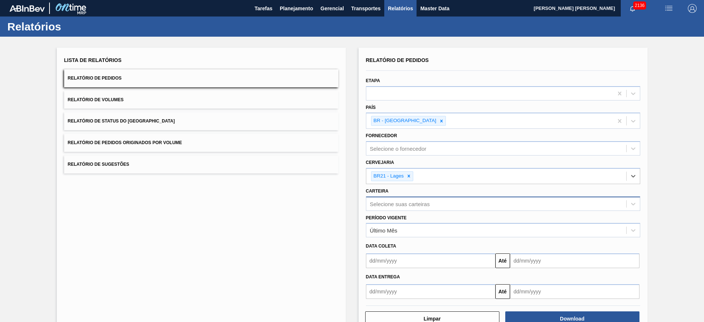
drag, startPoint x: 421, startPoint y: 208, endPoint x: 421, endPoint y: 202, distance: 5.2
click at [421, 206] on div "Selecione suas carteiras" at bounding box center [503, 204] width 274 height 14
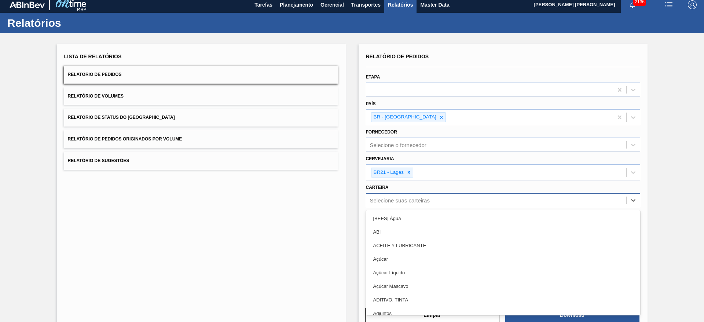
scroll to position [5, 0]
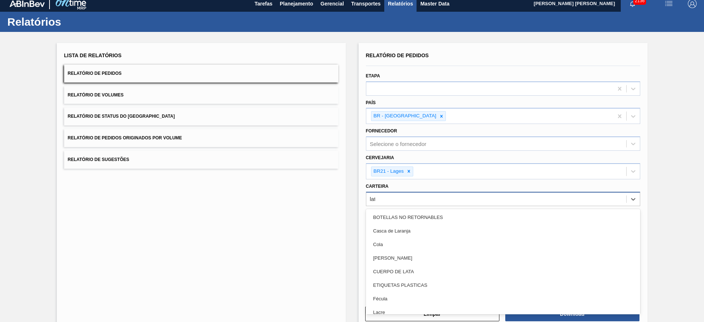
type input "lata"
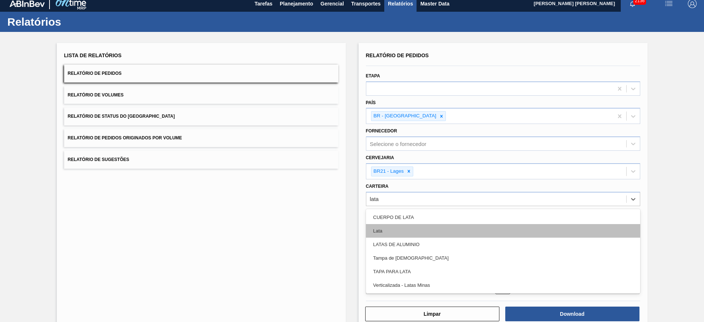
click at [396, 227] on div "Lata" at bounding box center [503, 231] width 274 height 14
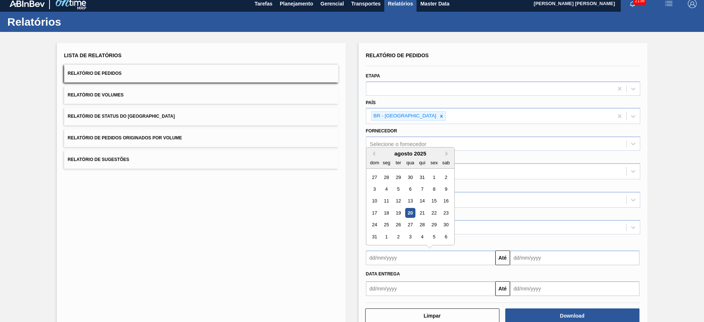
click at [431, 256] on input "text" at bounding box center [430, 257] width 129 height 15
click at [378, 213] on div "17" at bounding box center [375, 213] width 10 height 10
type input "[DATE]"
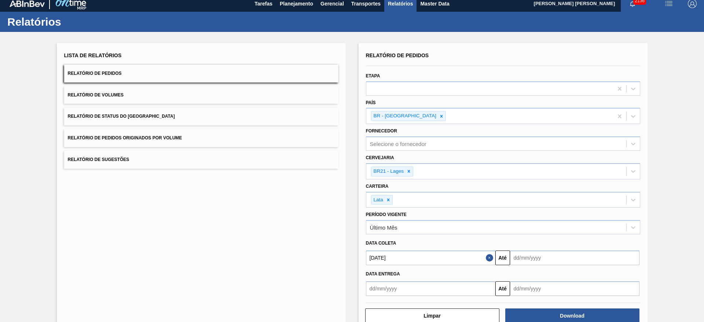
click at [527, 257] on input "text" at bounding box center [574, 257] width 129 height 15
click at [518, 239] on div "31" at bounding box center [519, 237] width 10 height 10
type input "[DATE]"
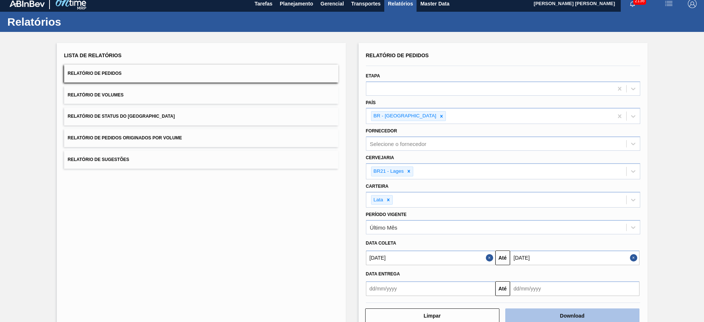
click at [550, 312] on button "Download" at bounding box center [572, 315] width 134 height 15
click at [153, 90] on button "Relatório de Volumes" at bounding box center [201, 95] width 274 height 18
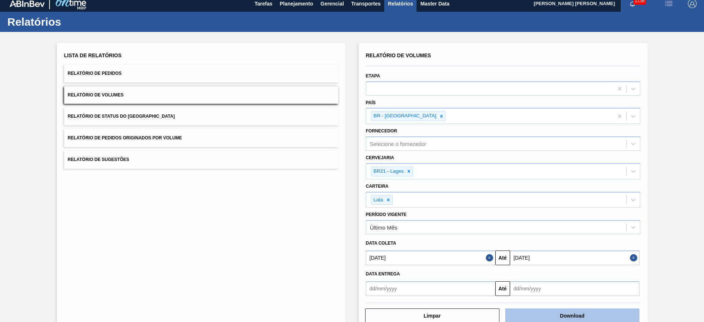
click at [572, 311] on button "Download" at bounding box center [572, 315] width 134 height 15
click at [162, 157] on button "Relatório de Sugestões" at bounding box center [201, 160] width 274 height 18
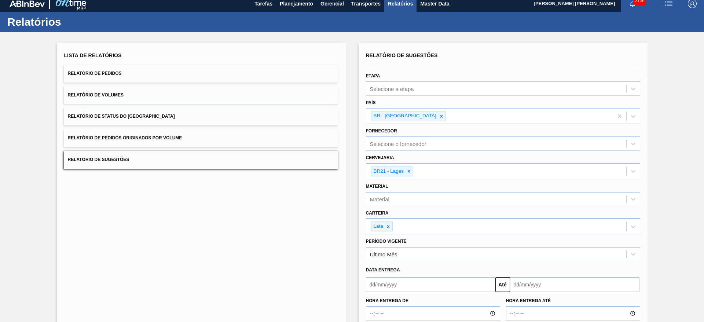
click at [458, 287] on input "text" at bounding box center [430, 284] width 129 height 15
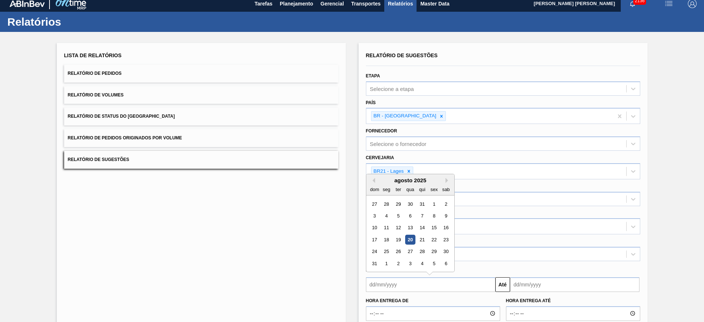
click at [411, 239] on div "20" at bounding box center [410, 240] width 10 height 10
type input "[DATE]"
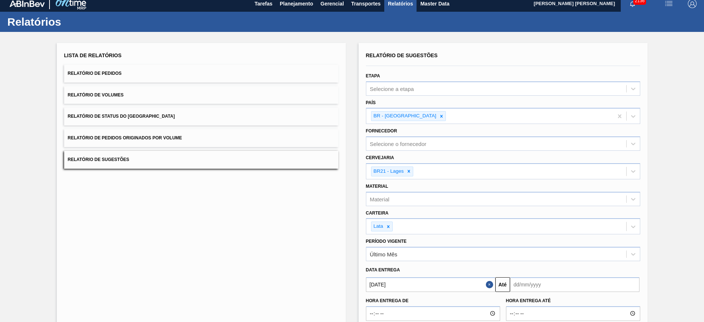
click at [547, 279] on input "text" at bounding box center [574, 284] width 129 height 15
click at [590, 181] on button "Next Month" at bounding box center [592, 180] width 5 height 5
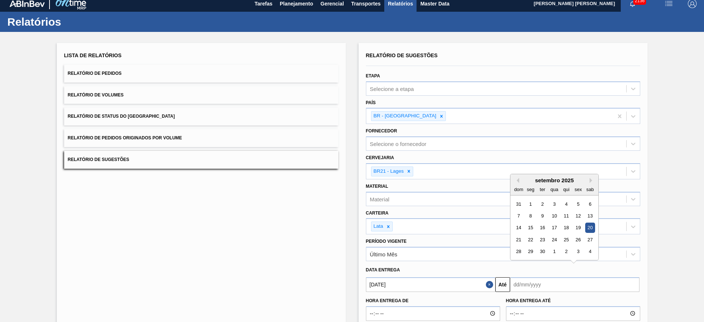
click at [591, 230] on div "20" at bounding box center [590, 228] width 10 height 10
type input "[DATE]"
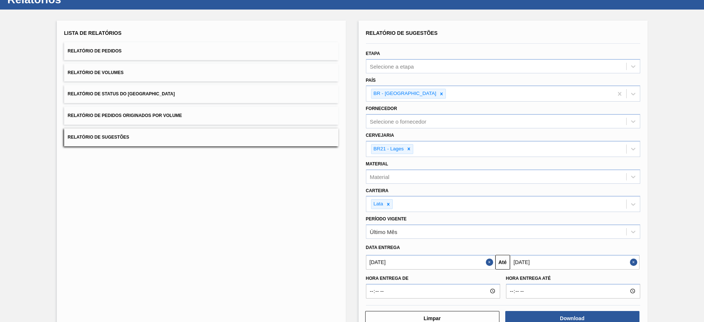
scroll to position [48, 0]
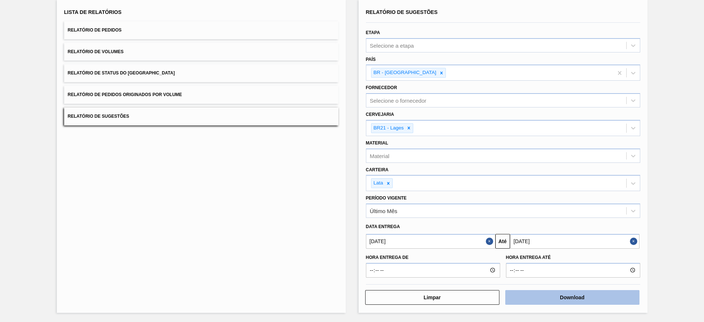
click at [580, 294] on button "Download" at bounding box center [572, 297] width 134 height 15
click at [574, 301] on button "Download" at bounding box center [572, 297] width 134 height 15
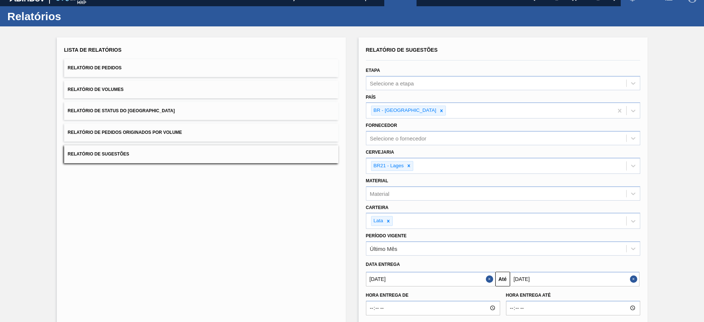
scroll to position [0, 0]
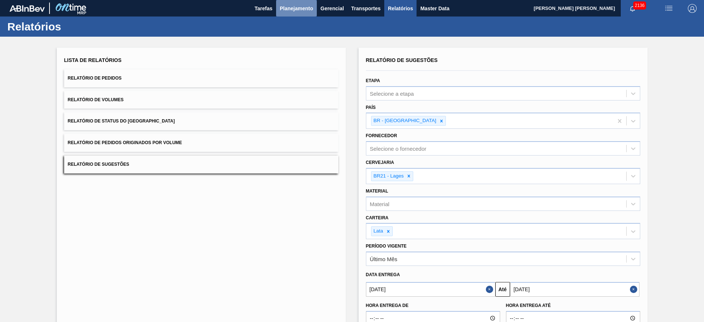
click at [292, 6] on span "Planejamento" at bounding box center [296, 8] width 33 height 9
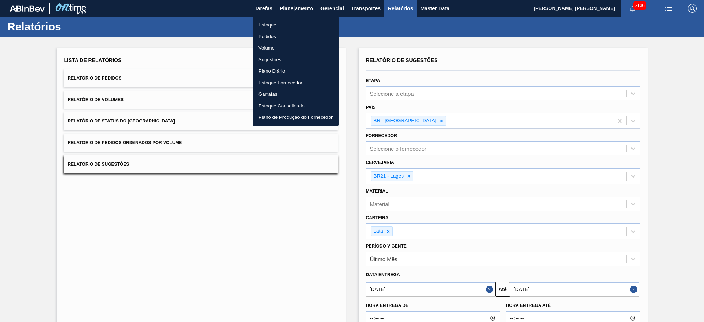
click at [274, 25] on li "Estoque" at bounding box center [296, 25] width 86 height 12
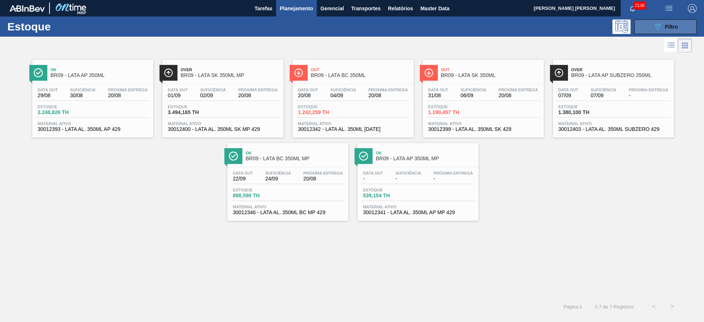
click at [661, 31] on button "089F7B8B-B2A5-4AFE-B5C0-19BA573D28AC Filtro" at bounding box center [665, 26] width 62 height 15
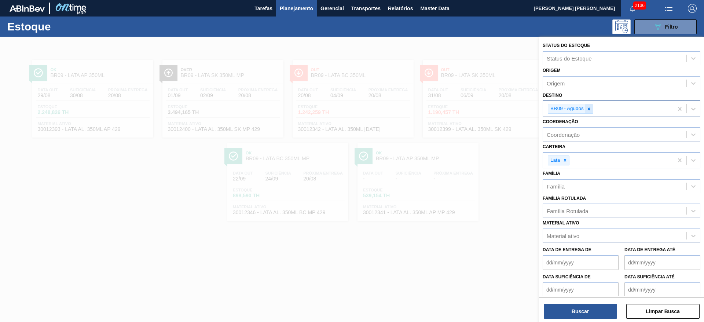
click at [588, 108] on icon at bounding box center [588, 108] width 5 height 5
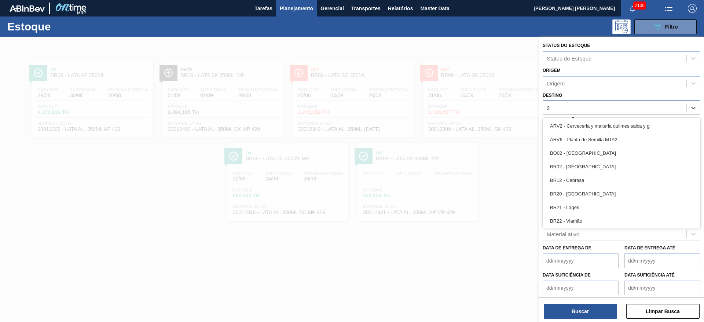
type input "21"
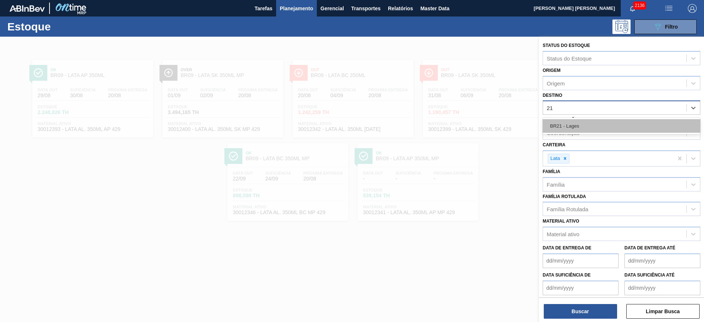
click at [580, 126] on div "BR21 - Lages" at bounding box center [622, 126] width 158 height 14
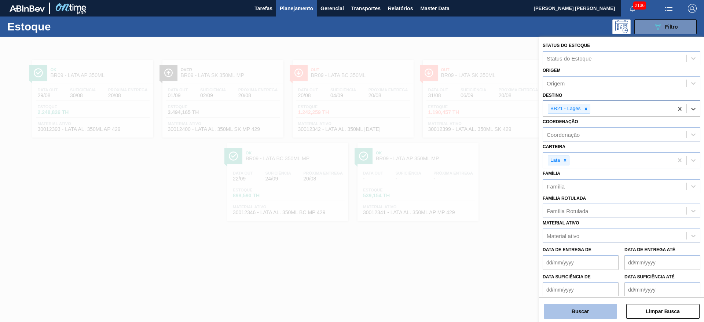
click at [601, 308] on button "Buscar" at bounding box center [580, 311] width 73 height 15
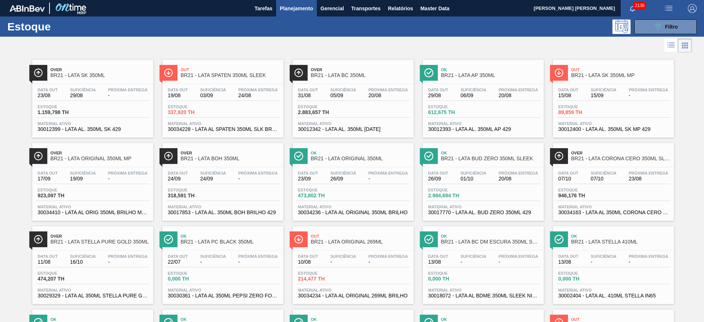
click at [413, 45] on div at bounding box center [346, 46] width 692 height 18
click at [390, 37] on div at bounding box center [346, 46] width 692 height 18
click at [303, 10] on span "Planejamento" at bounding box center [296, 8] width 33 height 9
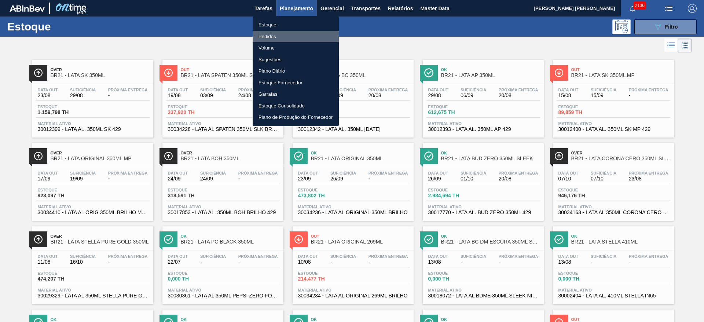
click at [272, 36] on li "Pedidos" at bounding box center [296, 37] width 86 height 12
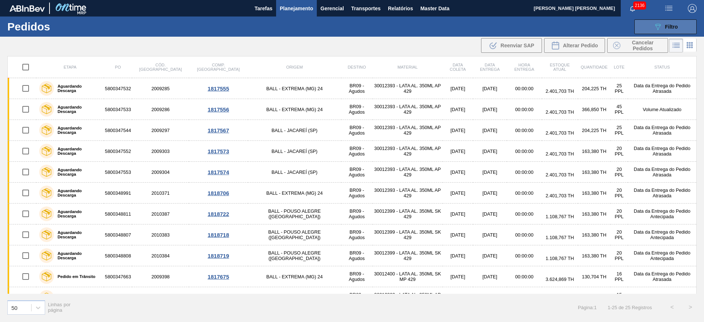
click at [653, 24] on icon "089F7B8B-B2A5-4AFE-B5C0-19BA573D28AC" at bounding box center [657, 26] width 9 height 9
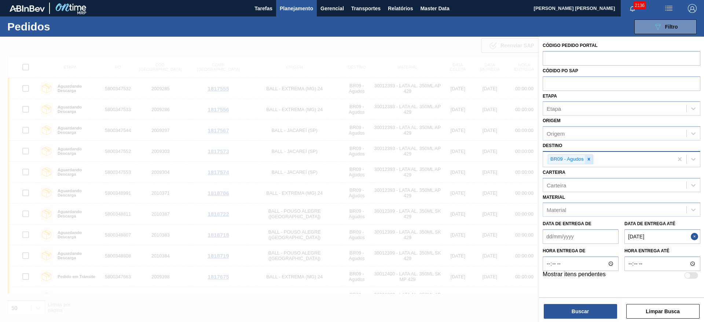
click at [589, 155] on div at bounding box center [589, 159] width 8 height 9
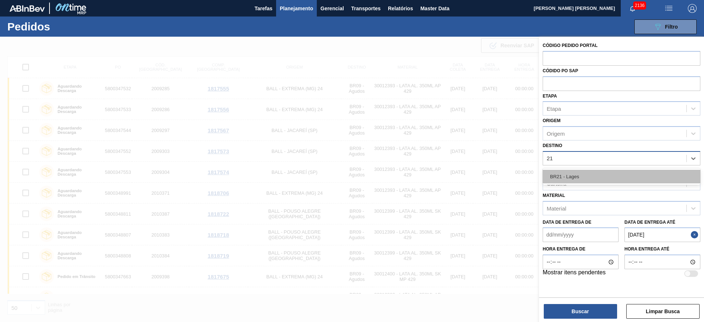
type input "21"
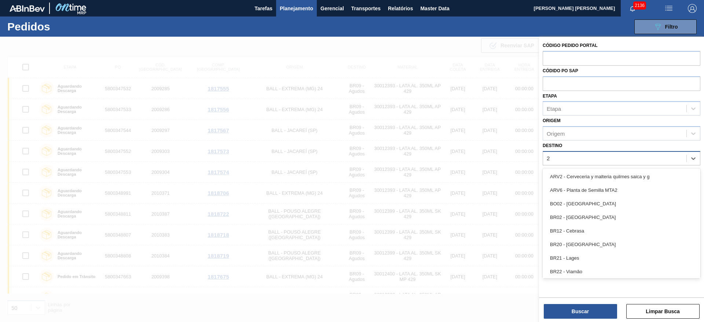
type input "21"
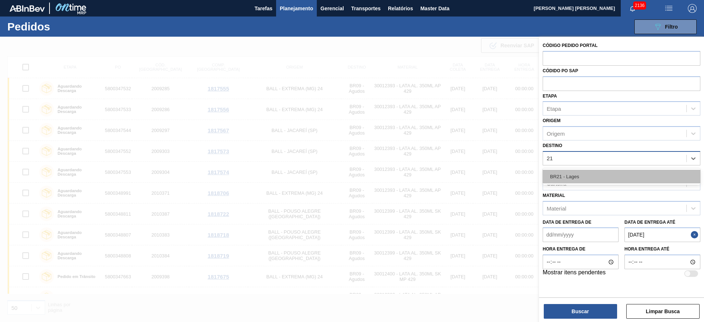
click at [584, 172] on div "BR21 - Lages" at bounding box center [622, 177] width 158 height 14
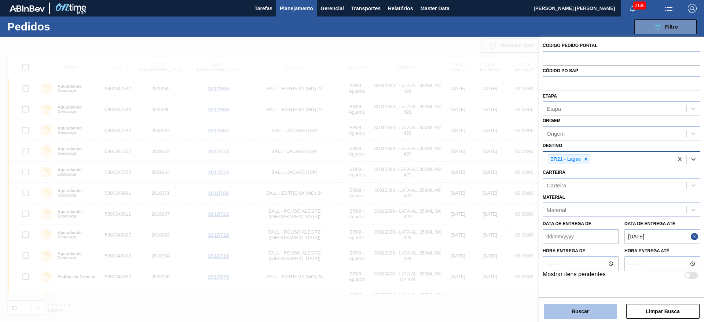
click at [594, 315] on button "Buscar" at bounding box center [580, 311] width 73 height 15
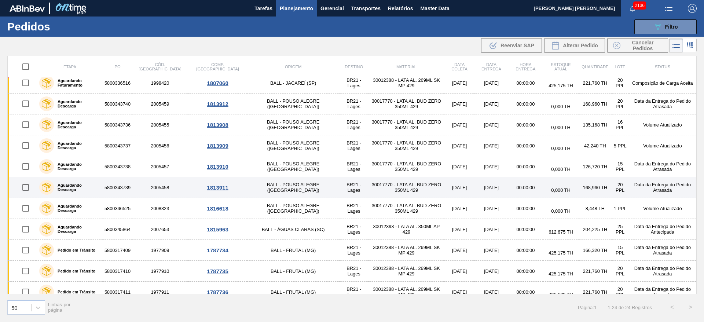
scroll to position [165, 0]
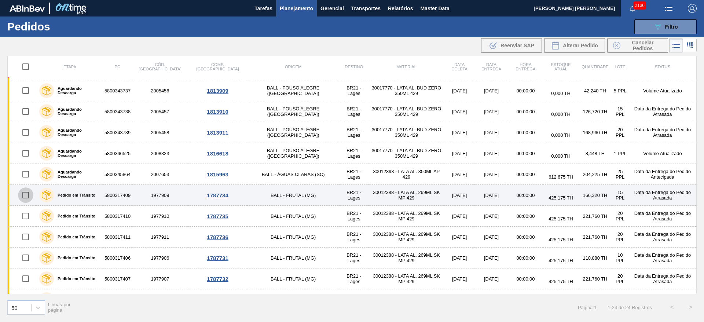
click at [25, 195] on input "checkbox" at bounding box center [25, 194] width 15 height 15
checkbox input "true"
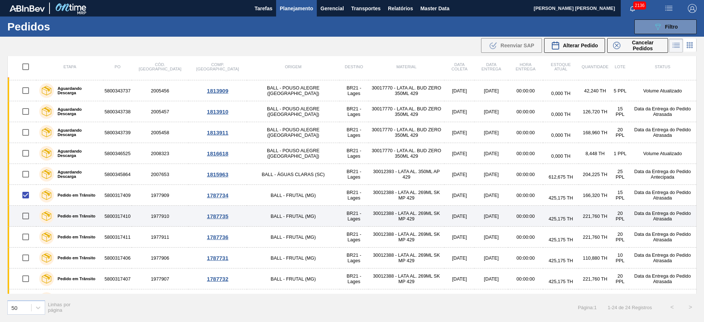
click at [24, 214] on input "checkbox" at bounding box center [25, 215] width 15 height 15
checkbox input "true"
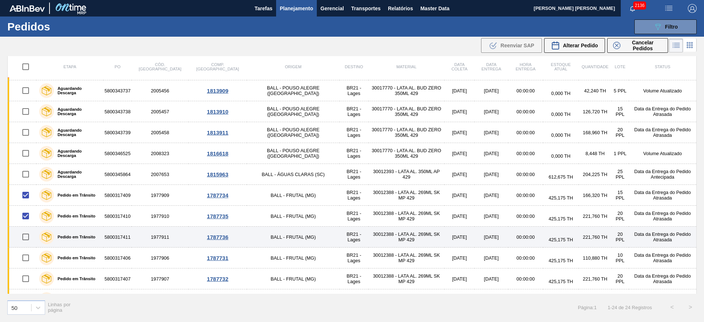
click at [27, 238] on input "checkbox" at bounding box center [25, 236] width 15 height 15
checkbox input "true"
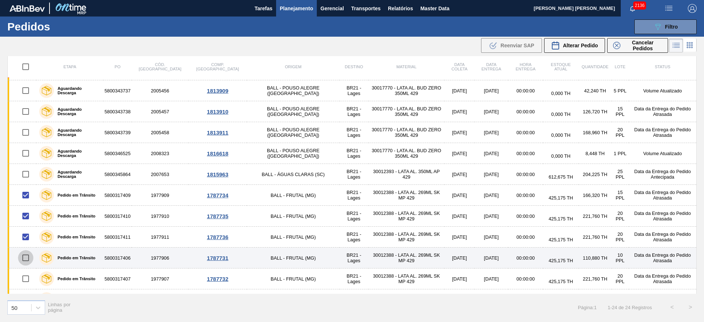
click at [25, 259] on input "checkbox" at bounding box center [25, 257] width 15 height 15
checkbox input "true"
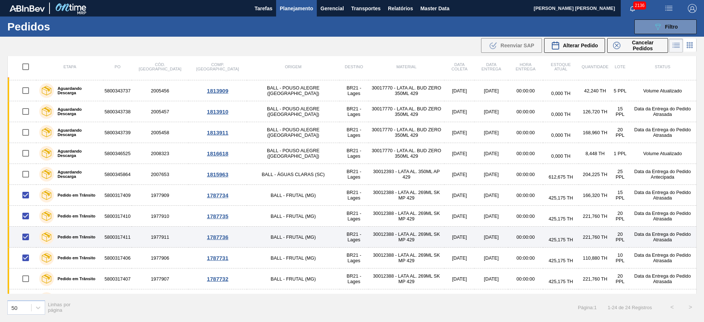
scroll to position [220, 0]
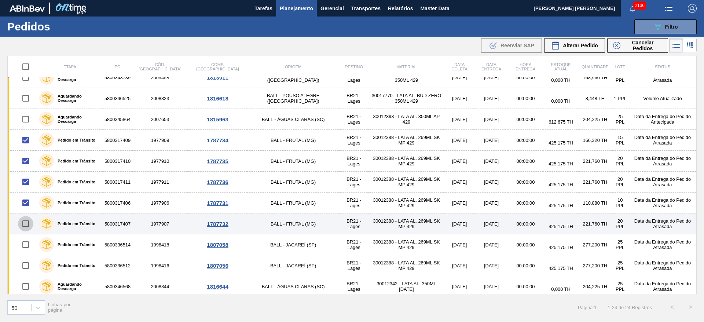
click at [26, 223] on input "checkbox" at bounding box center [25, 223] width 15 height 15
checkbox input "true"
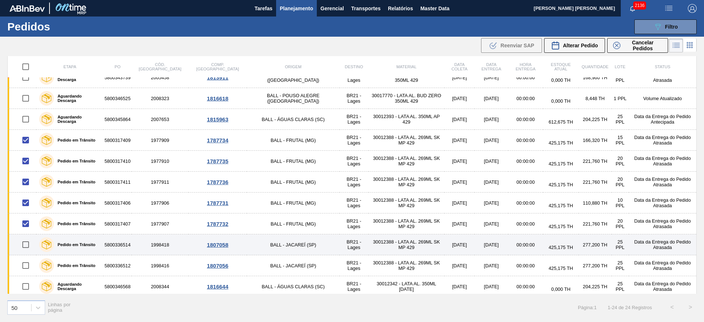
click at [26, 242] on input "checkbox" at bounding box center [25, 244] width 15 height 15
checkbox input "true"
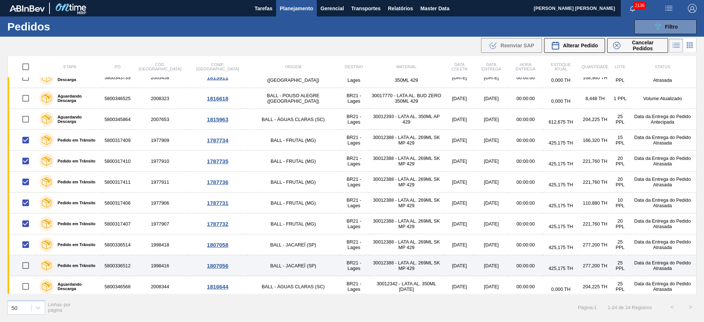
click at [23, 264] on input "checkbox" at bounding box center [25, 265] width 15 height 15
checkbox input "true"
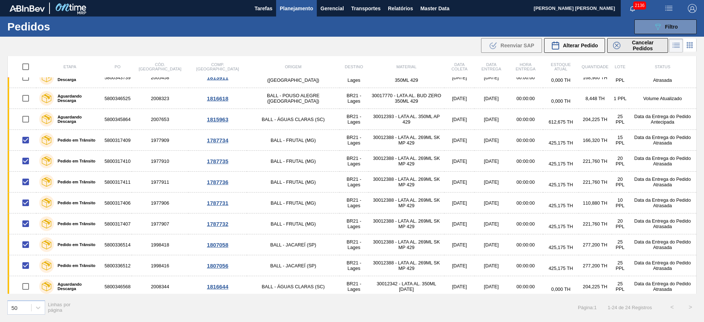
click at [628, 43] on span "Cancelar Pedidos" at bounding box center [642, 46] width 39 height 12
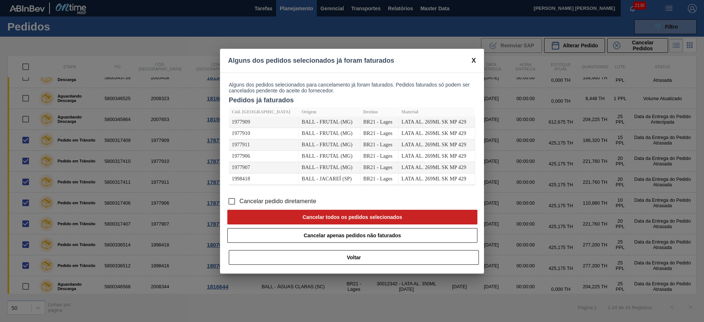
drag, startPoint x: 306, startPoint y: 200, endPoint x: 311, endPoint y: 202, distance: 5.2
click at [306, 199] on span "Cancelar pedido diretamente" at bounding box center [277, 201] width 77 height 9
click at [239, 199] on input "Cancelar pedido diretamente" at bounding box center [231, 201] width 15 height 15
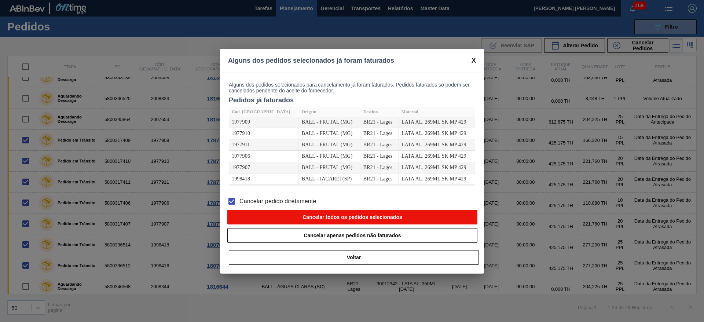
click at [343, 217] on button "Cancelar todos os pedidos selecionados" at bounding box center [352, 217] width 250 height 15
checkbox input "false"
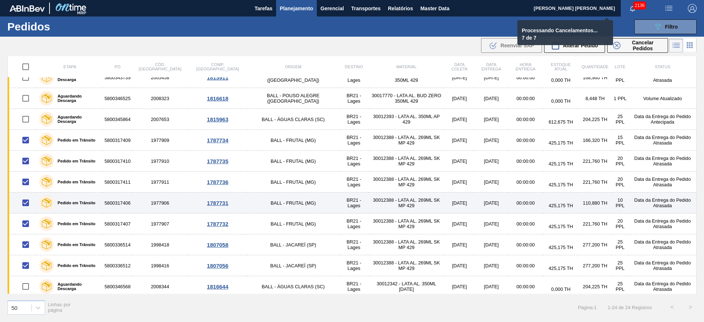
checkbox input "false"
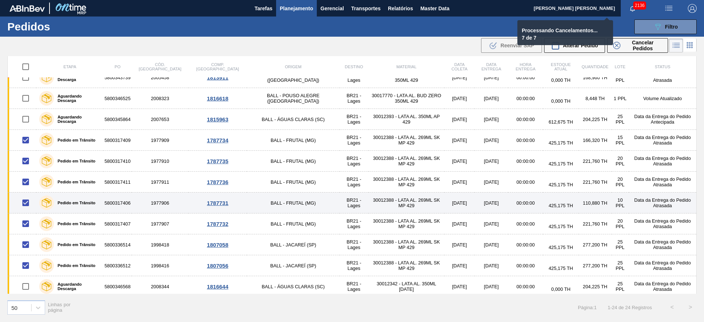
checkbox input "false"
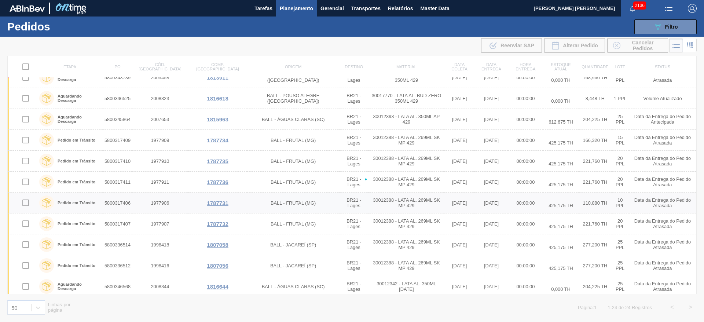
scroll to position [140, 0]
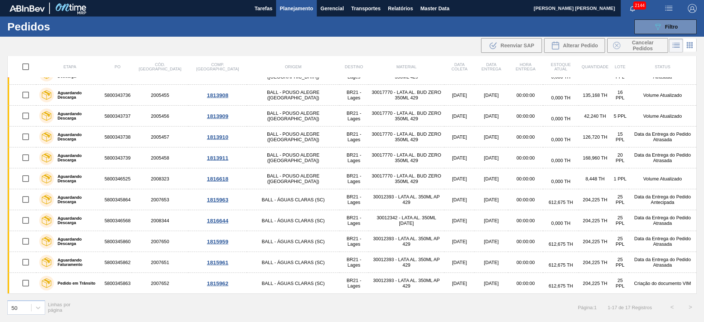
click at [309, 7] on span "Planejamento" at bounding box center [296, 8] width 33 height 9
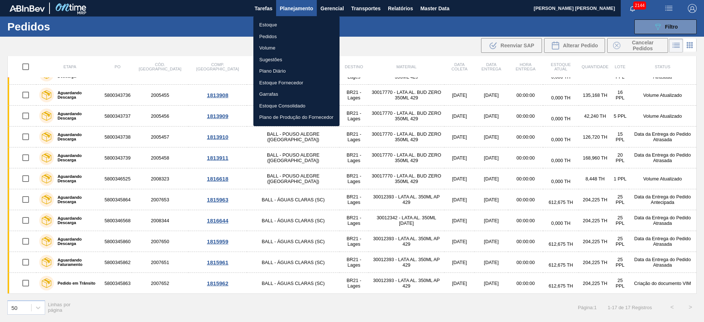
click at [272, 23] on li "Estoque" at bounding box center [296, 25] width 86 height 12
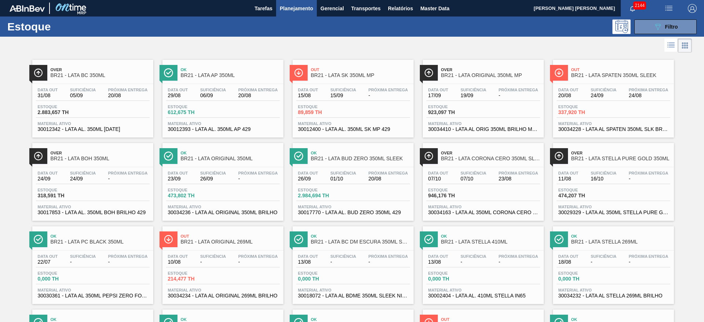
click at [456, 39] on div at bounding box center [346, 46] width 692 height 18
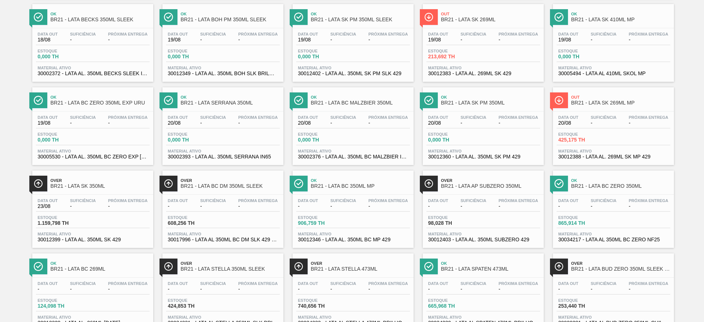
scroll to position [330, 0]
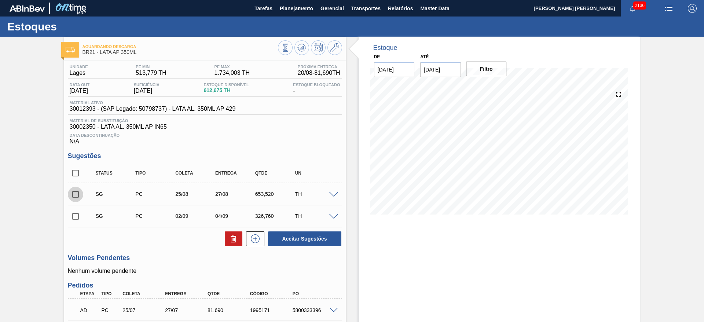
click at [76, 194] on input "checkbox" at bounding box center [75, 194] width 15 height 15
click at [236, 239] on icon at bounding box center [233, 238] width 9 height 9
checkbox input "false"
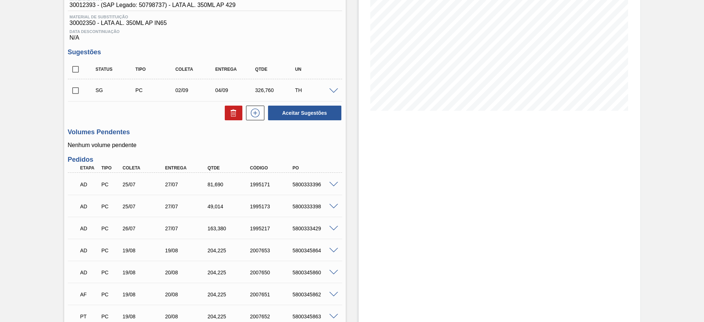
scroll to position [55, 0]
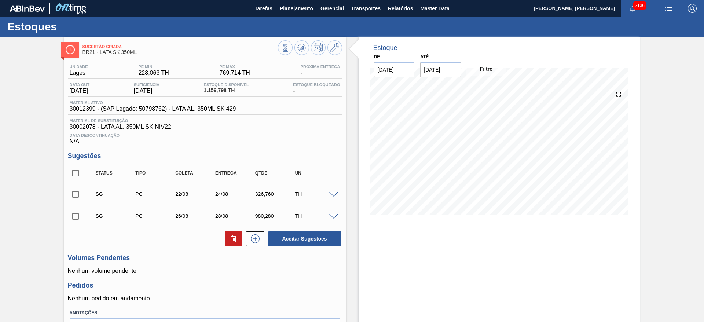
click at [76, 218] on input "checkbox" at bounding box center [75, 216] width 15 height 15
click at [232, 238] on icon at bounding box center [233, 238] width 9 height 9
checkbox input "false"
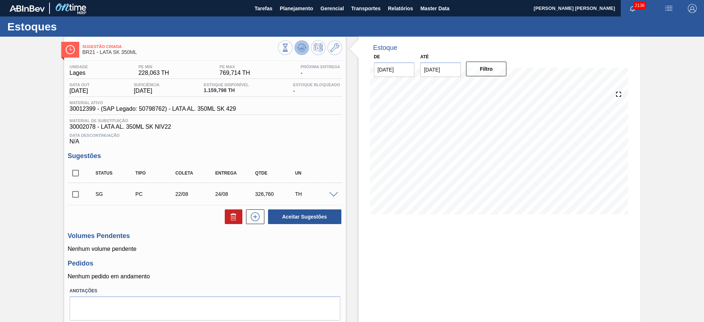
click at [298, 48] on icon at bounding box center [301, 50] width 7 height 4
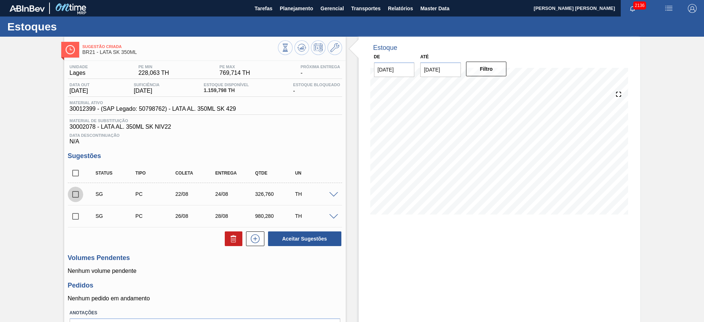
drag, startPoint x: 79, startPoint y: 193, endPoint x: 92, endPoint y: 193, distance: 13.6
click at [78, 193] on input "checkbox" at bounding box center [75, 194] width 15 height 15
checkbox input "true"
click at [0, 0] on icon at bounding box center [0, 0] width 0 height 0
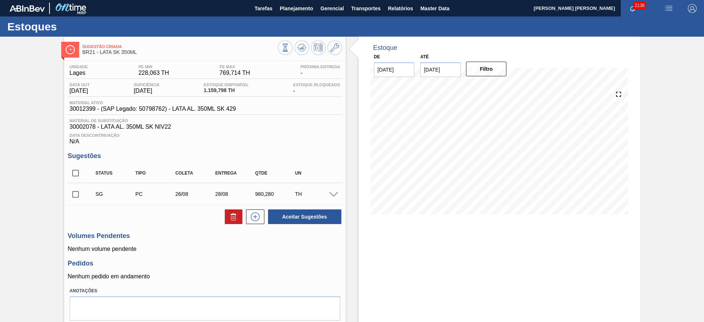
click at [336, 196] on span at bounding box center [333, 194] width 9 height 5
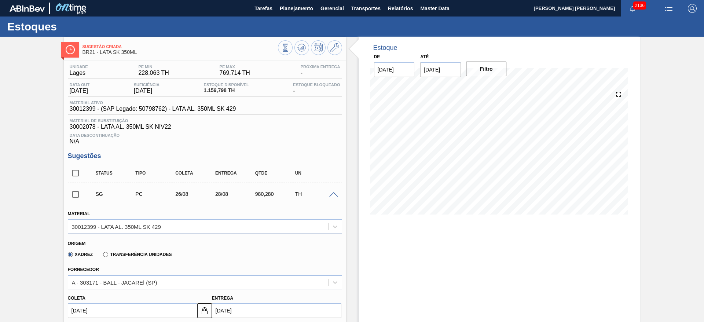
click at [336, 196] on span at bounding box center [333, 194] width 9 height 5
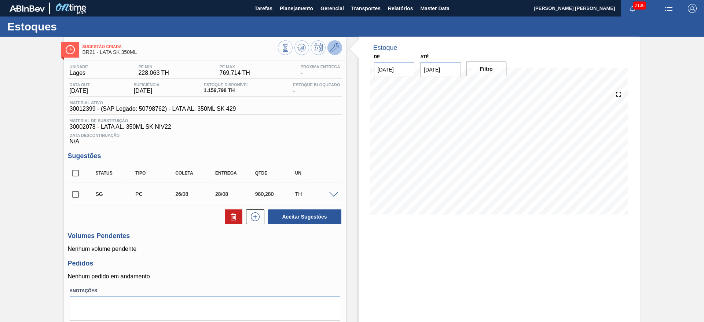
click at [336, 49] on icon at bounding box center [334, 47] width 9 height 9
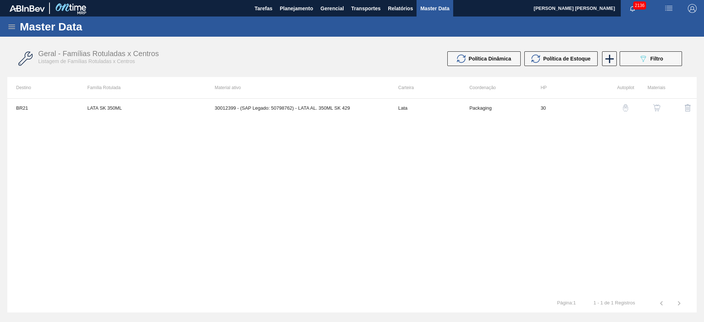
click at [657, 107] on img "button" at bounding box center [656, 107] width 7 height 7
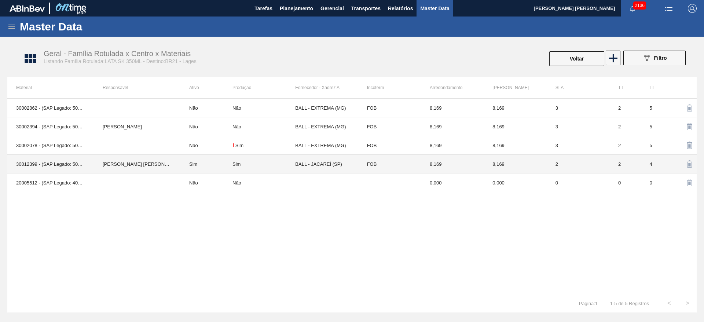
click at [269, 167] on td "Sim" at bounding box center [263, 164] width 63 height 19
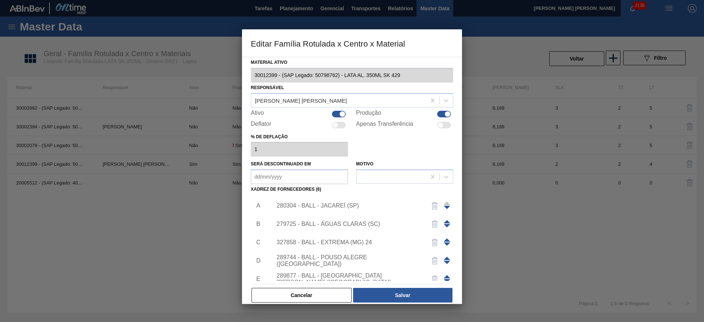
click at [445, 222] on span at bounding box center [447, 221] width 7 height 3
click at [401, 293] on button "Salvar" at bounding box center [402, 295] width 99 height 15
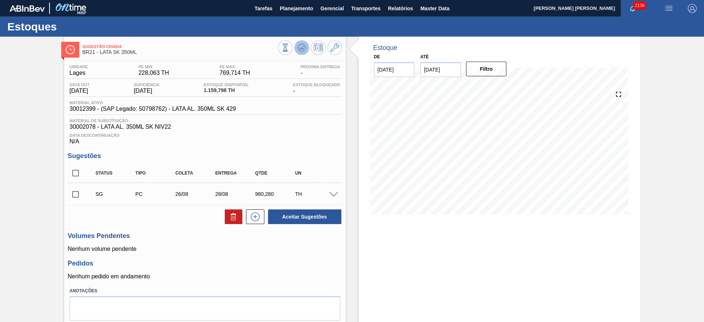
click at [289, 50] on icon at bounding box center [285, 48] width 8 height 8
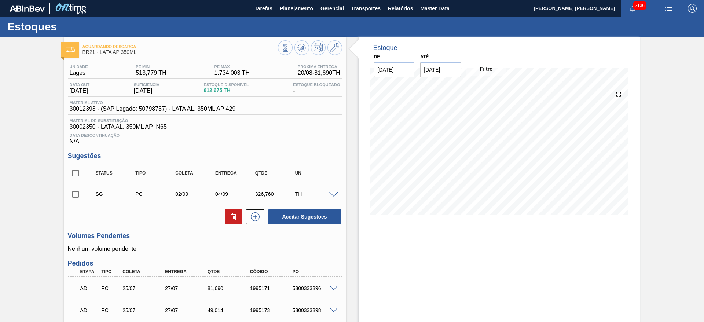
click at [335, 194] on span at bounding box center [333, 194] width 9 height 5
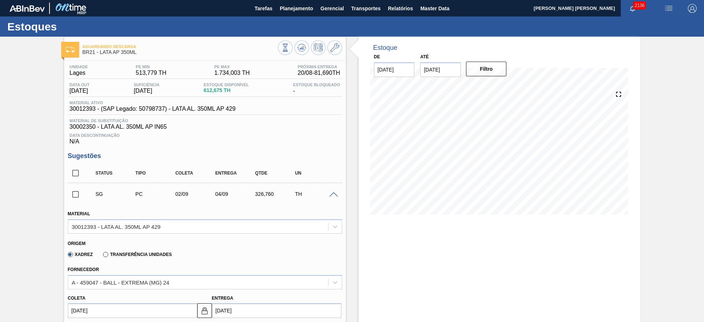
click at [335, 194] on span at bounding box center [333, 194] width 9 height 5
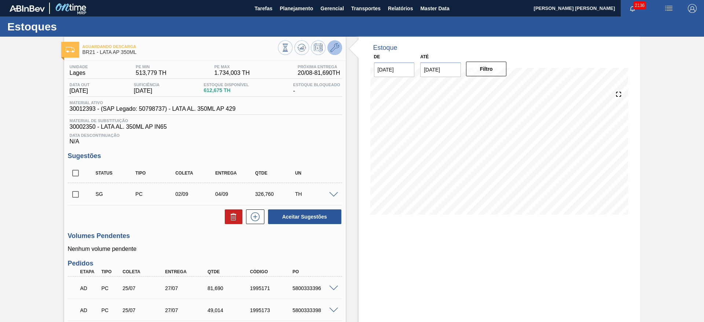
click at [333, 43] on button at bounding box center [334, 47] width 15 height 15
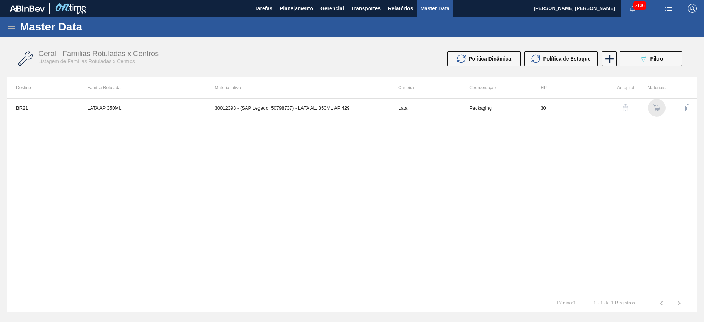
click at [655, 107] on img "button" at bounding box center [656, 107] width 7 height 7
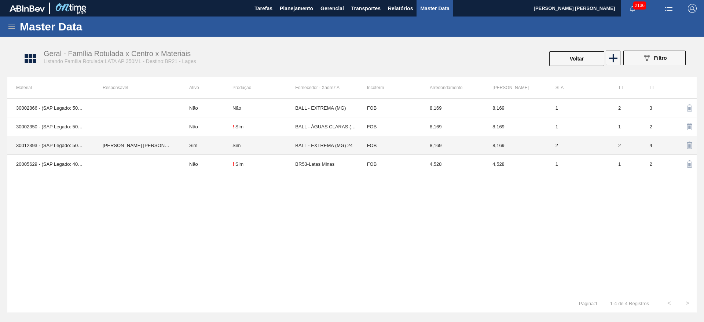
click at [213, 147] on td "Sim" at bounding box center [206, 145] width 52 height 19
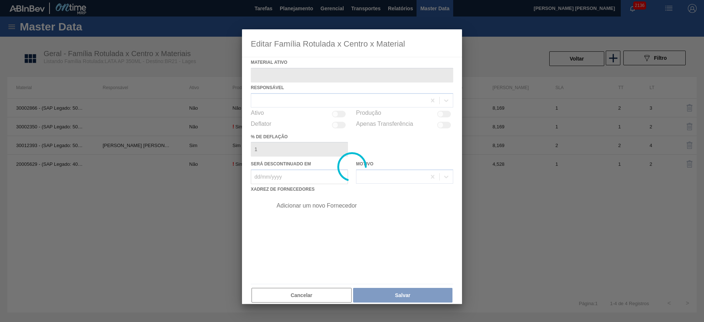
type ativo "30012393 - (SAP Legado: 50798737) - LATA AL. 350ML AP 429"
checkbox input "true"
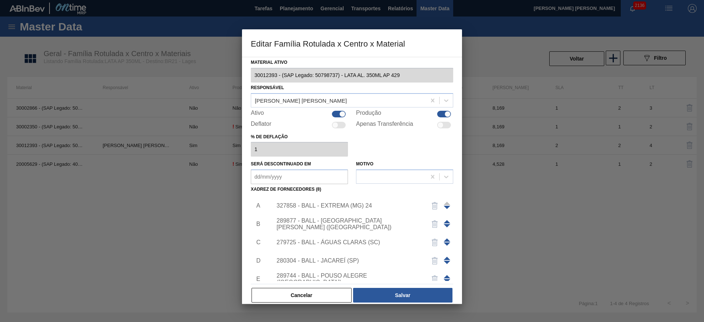
click at [446, 239] on span at bounding box center [447, 239] width 7 height 3
click at [445, 222] on span at bounding box center [447, 221] width 7 height 3
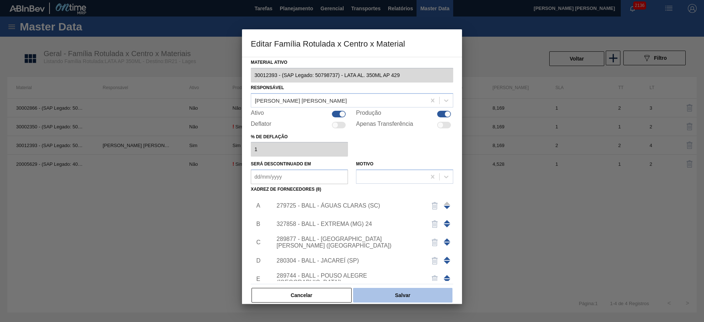
click at [425, 295] on button "Salvar" at bounding box center [402, 295] width 99 height 15
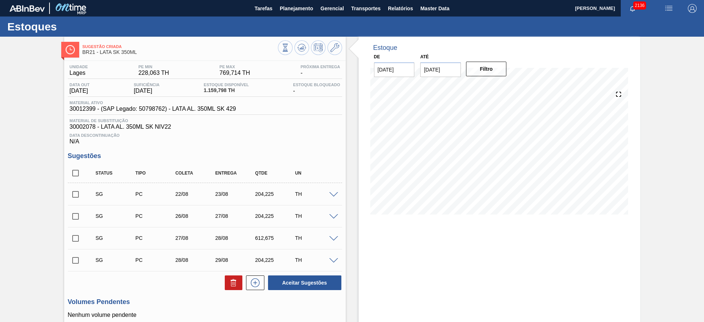
click at [78, 216] on input "checkbox" at bounding box center [75, 216] width 15 height 15
checkbox input "true"
click at [74, 235] on input "checkbox" at bounding box center [75, 238] width 15 height 15
checkbox input "true"
drag, startPoint x: 78, startPoint y: 260, endPoint x: 88, endPoint y: 271, distance: 14.0
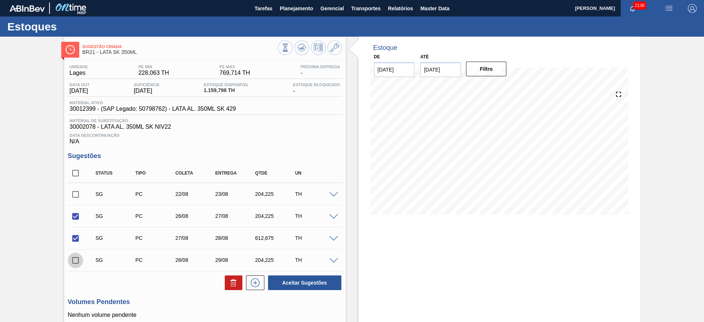
click at [78, 259] on input "checkbox" at bounding box center [75, 260] width 15 height 15
checkbox input "true"
click at [283, 283] on button "Aceitar Sugestões" at bounding box center [304, 282] width 73 height 15
checkbox input "false"
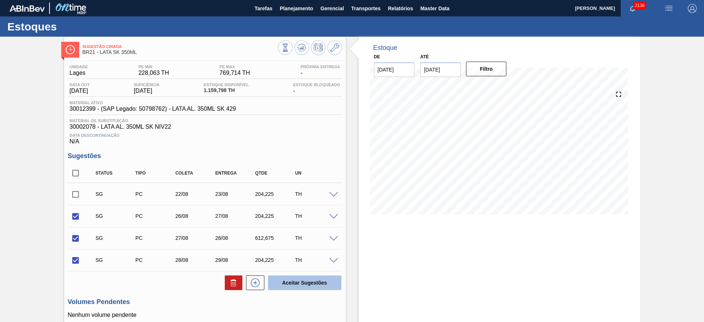
checkbox input "false"
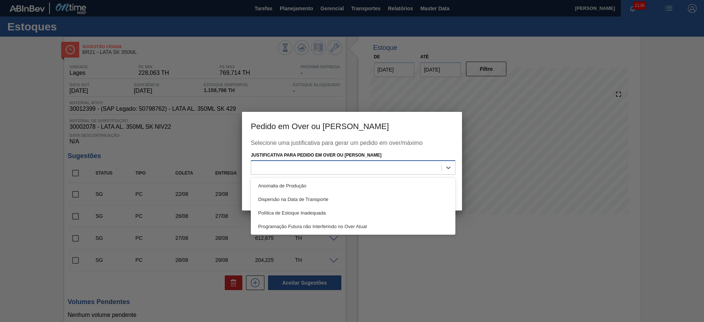
drag, startPoint x: 363, startPoint y: 170, endPoint x: 360, endPoint y: 173, distance: 3.9
click at [363, 170] on div at bounding box center [346, 167] width 190 height 11
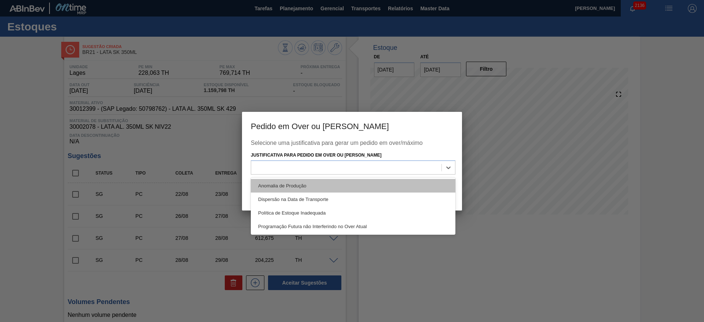
click at [327, 188] on div "Anomalia de Produção" at bounding box center [353, 186] width 205 height 14
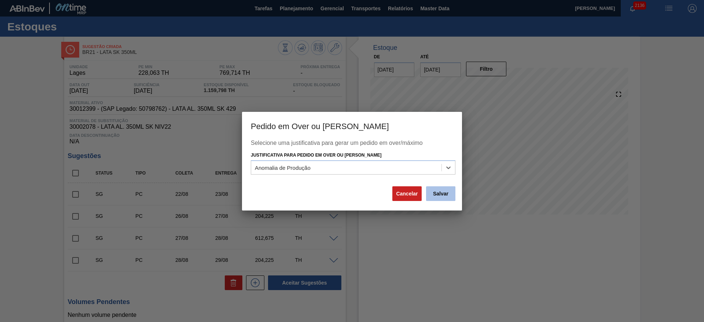
click at [437, 196] on button "Salvar" at bounding box center [440, 193] width 29 height 15
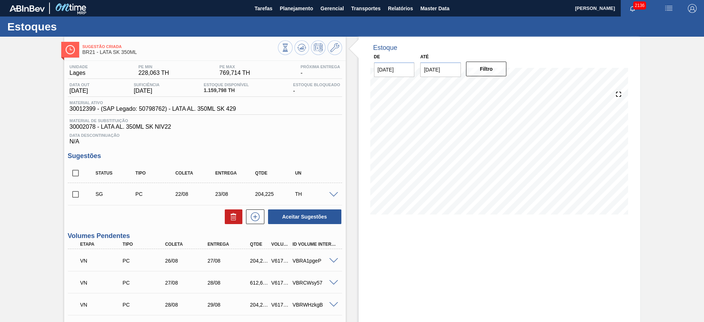
click at [76, 191] on input "checkbox" at bounding box center [75, 194] width 15 height 15
click at [236, 220] on icon at bounding box center [233, 216] width 9 height 9
checkbox input "false"
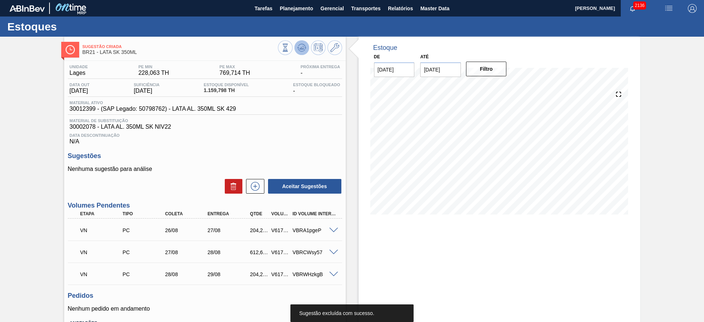
click at [289, 50] on icon at bounding box center [285, 48] width 8 height 8
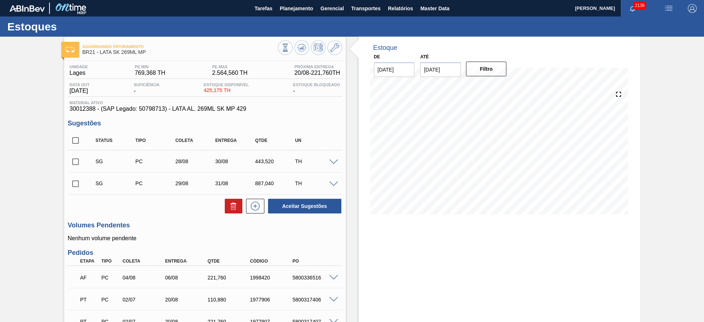
click at [77, 164] on input "checkbox" at bounding box center [75, 161] width 15 height 15
click at [232, 208] on icon at bounding box center [233, 206] width 9 height 9
checkbox input "false"
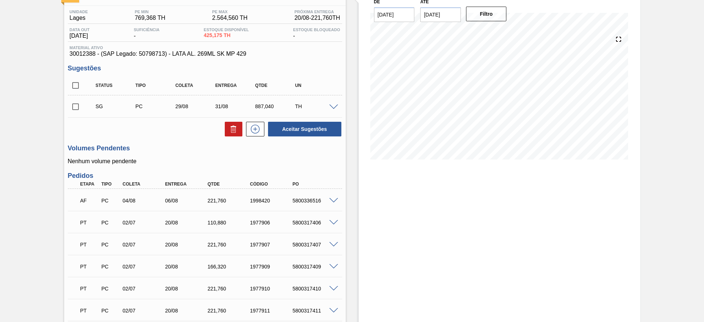
scroll to position [110, 0]
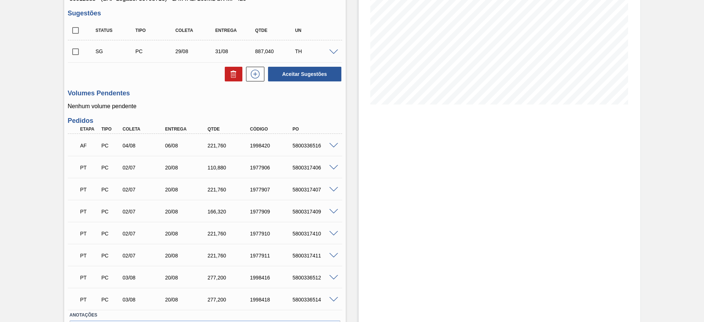
click at [77, 49] on input "checkbox" at bounding box center [75, 51] width 15 height 15
checkbox input "true"
click at [0, 0] on icon at bounding box center [0, 0] width 0 height 0
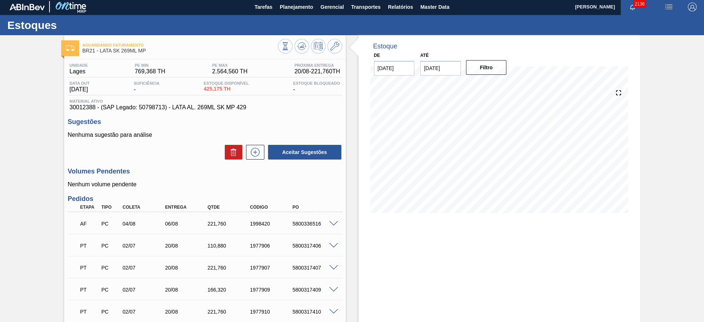
scroll to position [0, 0]
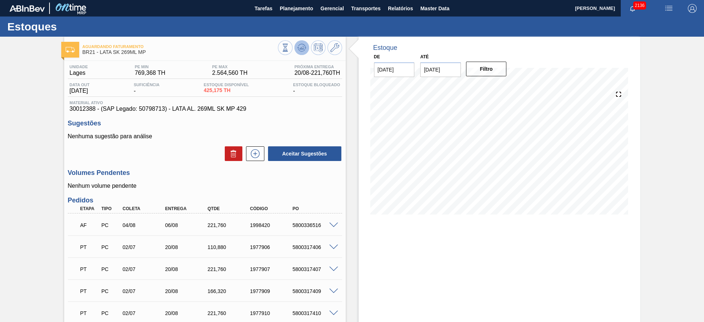
click at [289, 51] on icon at bounding box center [285, 48] width 8 height 8
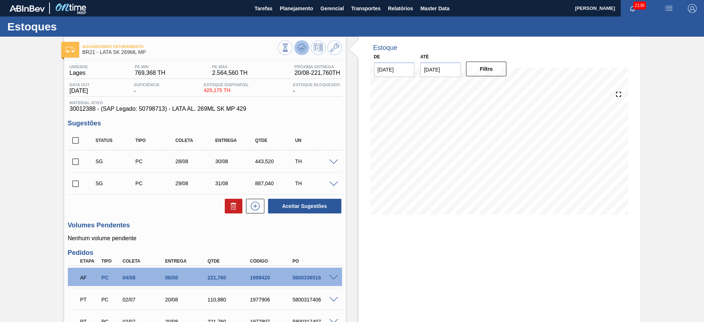
click at [302, 48] on icon at bounding box center [301, 47] width 5 height 3
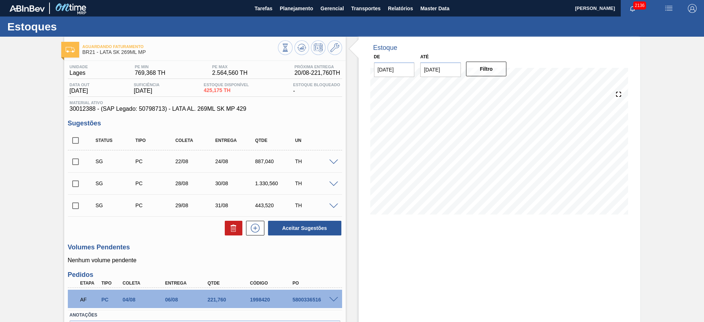
click at [478, 248] on div "Estoque De [DATE] Até [DATE] Filtro 25/08 Projeção de Estoque 1,533.975 [DOMAIN…" at bounding box center [500, 203] width 282 height 333
click at [75, 184] on input "checkbox" at bounding box center [75, 183] width 15 height 15
checkbox input "true"
click at [282, 232] on button "Aceitar Sugestões" at bounding box center [304, 228] width 73 height 15
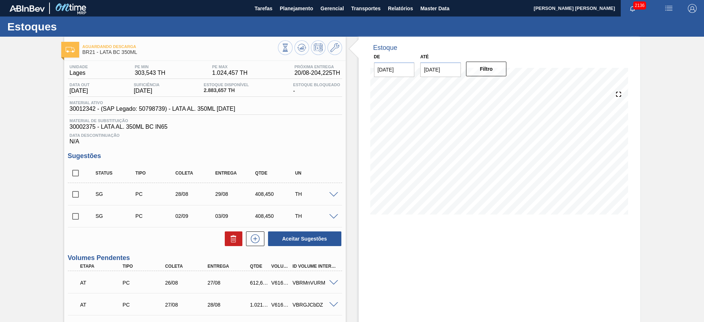
click at [76, 193] on input "checkbox" at bounding box center [75, 194] width 15 height 15
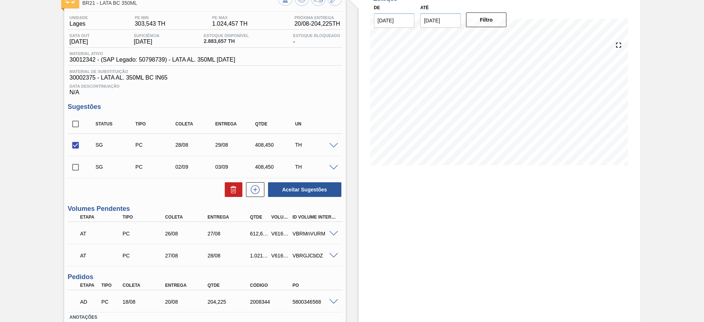
scroll to position [99, 0]
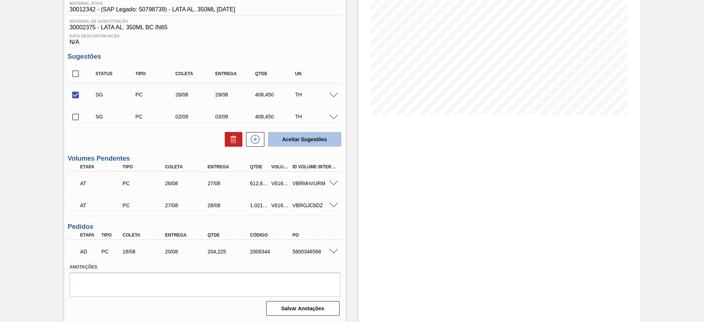
click at [301, 141] on button "Aceitar Sugestões" at bounding box center [304, 139] width 73 height 15
checkbox input "false"
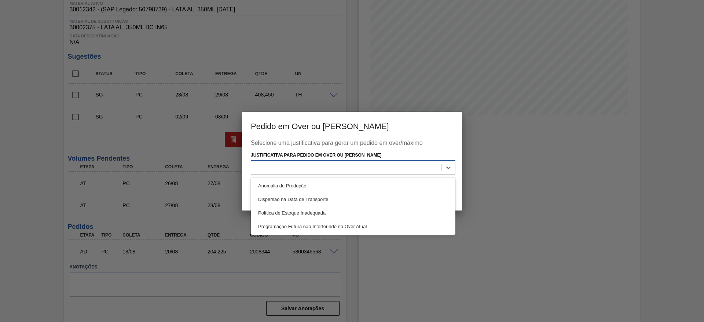
click at [393, 164] on div at bounding box center [346, 167] width 190 height 11
click at [326, 188] on div "Anomalia de Produção" at bounding box center [353, 186] width 205 height 14
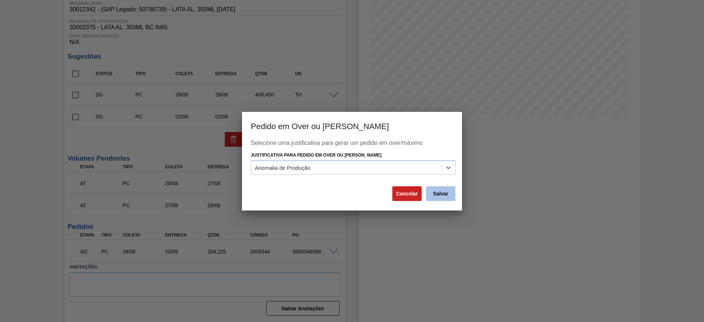
click at [445, 190] on button "Salvar" at bounding box center [440, 193] width 29 height 15
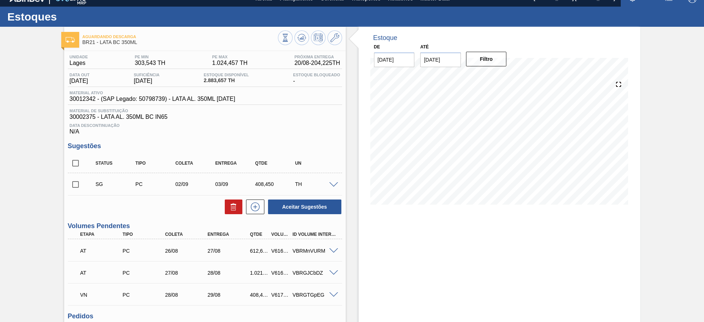
scroll to position [0, 0]
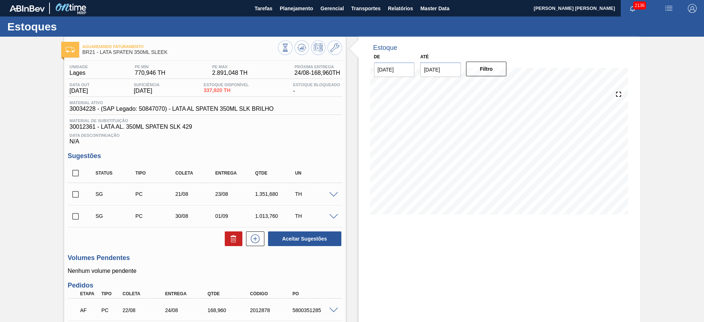
click at [73, 216] on input "checkbox" at bounding box center [75, 216] width 15 height 15
click at [333, 215] on span at bounding box center [333, 216] width 9 height 5
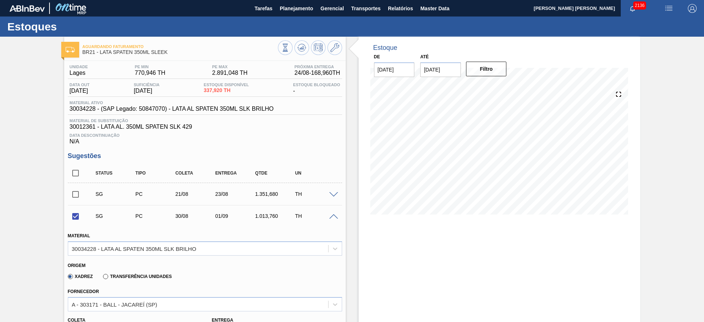
click at [333, 215] on span at bounding box center [333, 216] width 9 height 5
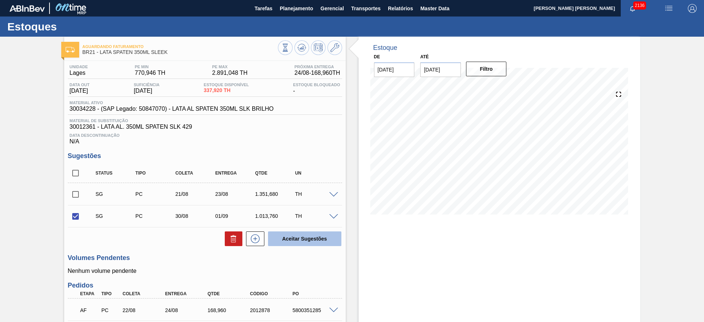
click at [291, 236] on button "Aceitar Sugestões" at bounding box center [304, 238] width 73 height 15
checkbox input "false"
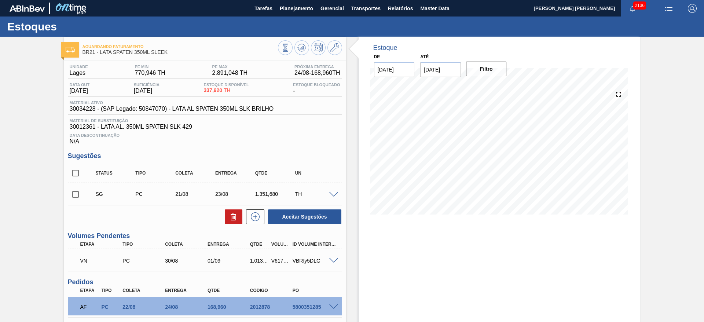
click at [74, 195] on input "checkbox" at bounding box center [75, 194] width 15 height 15
click at [230, 217] on icon at bounding box center [233, 216] width 9 height 9
checkbox input "false"
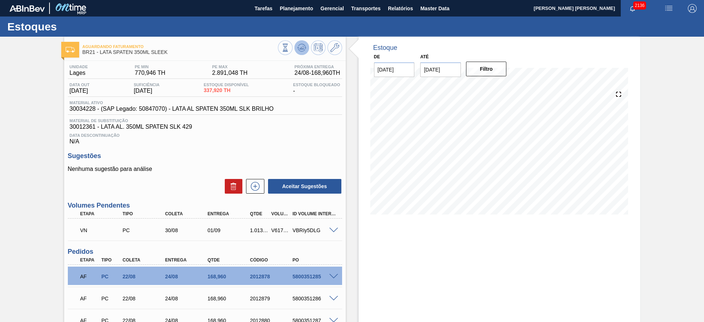
click at [289, 49] on icon at bounding box center [285, 48] width 8 height 8
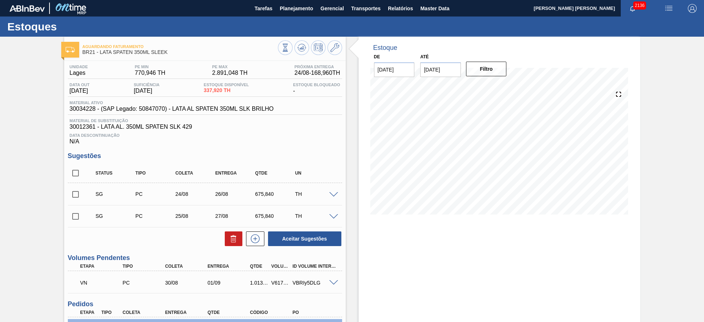
scroll to position [55, 0]
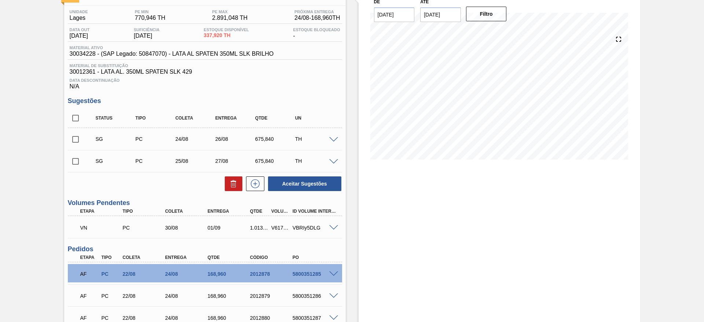
click at [332, 162] on span at bounding box center [333, 161] width 9 height 5
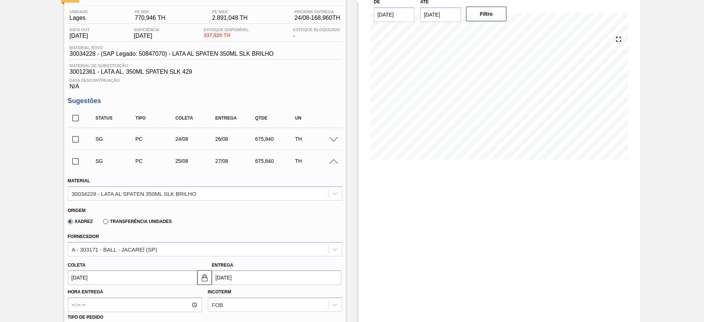
click at [121, 275] on input "25/08/2025" at bounding box center [132, 277] width 129 height 15
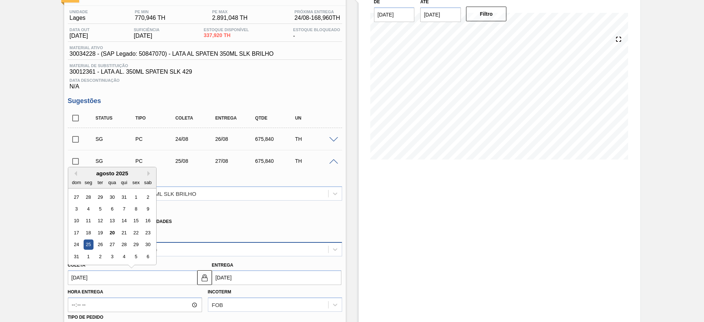
click at [99, 243] on div "26" at bounding box center [100, 245] width 10 height 10
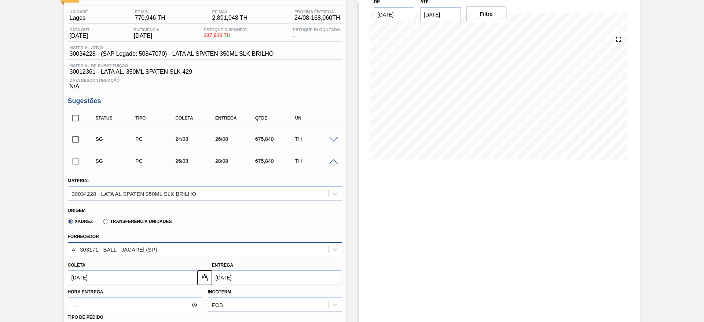
type input "[DATE]"
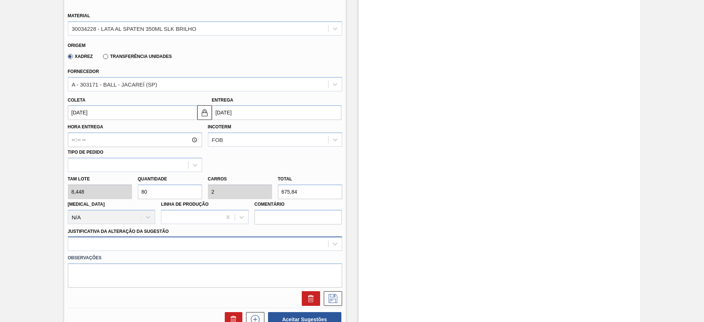
click at [132, 245] on div at bounding box center [205, 243] width 274 height 14
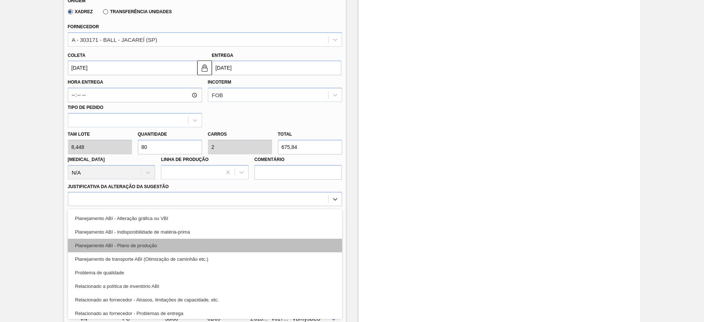
scroll to position [110, 0]
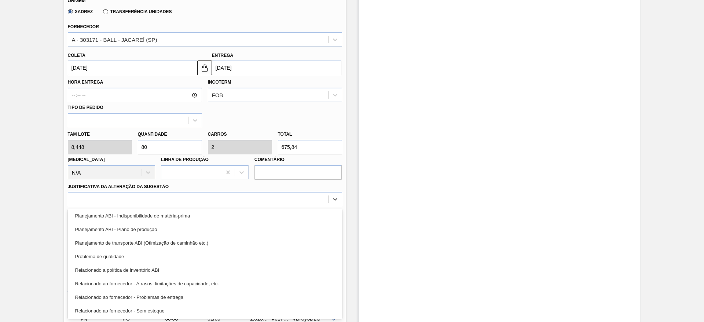
click at [421, 160] on div "Estoque De 20/08/2025 Até 30/09/2025 Filtro" at bounding box center [500, 202] width 282 height 861
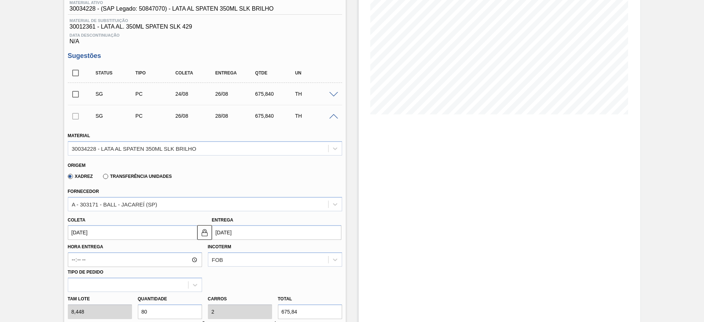
scroll to position [100, 0]
click at [335, 118] on span at bounding box center [333, 116] width 9 height 5
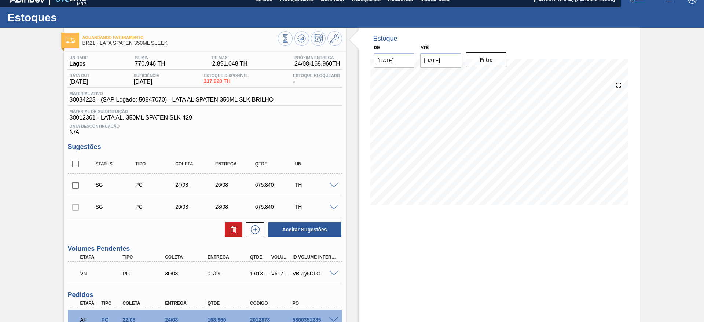
scroll to position [0, 0]
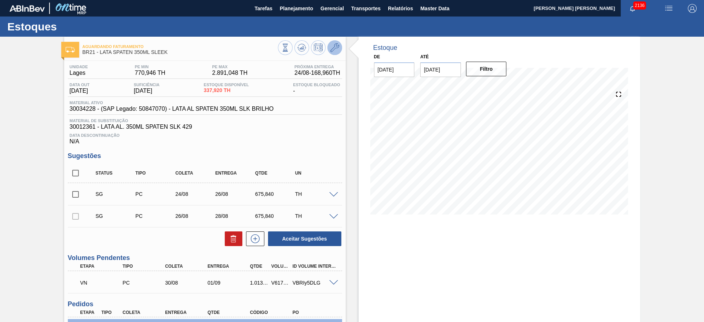
click at [335, 46] on icon at bounding box center [334, 47] width 9 height 9
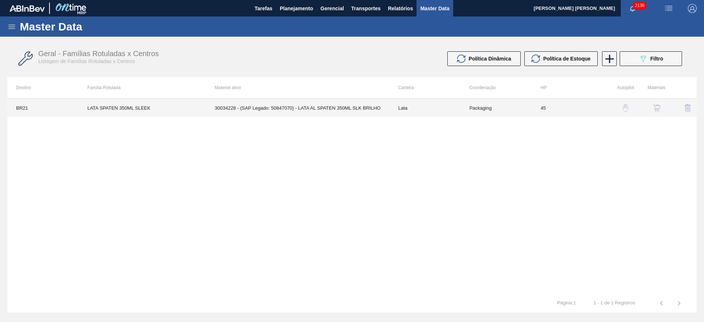
click at [349, 106] on td "30034228 - (SAP Legado: 50847070) - LATA AL SPATEN 350ML SLK BRILHO" at bounding box center [297, 108] width 183 height 18
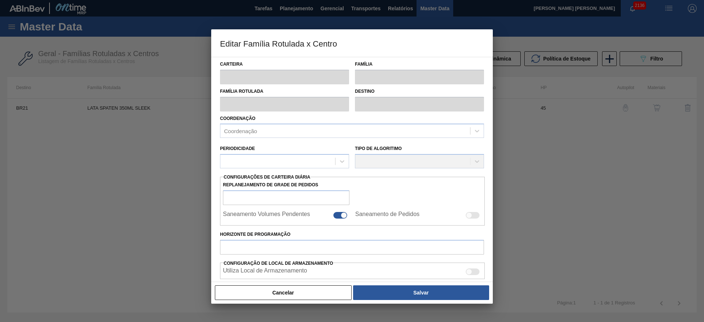
type input "Lata"
type input "LATA SPATEN 350ML SLEEK"
type input "BR21 - Lages"
type input "0"
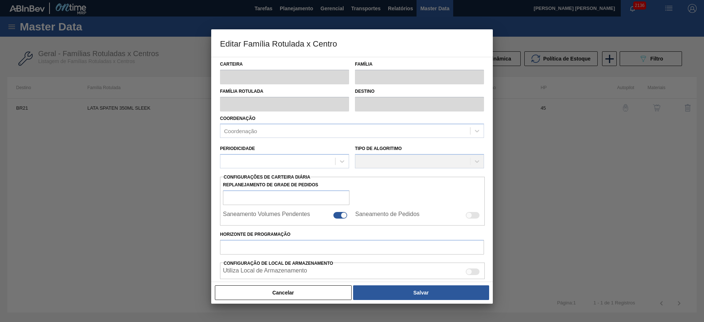
checkbox input "false"
type input "45"
type input "770,946"
type input "2.891,048"
type input "45"
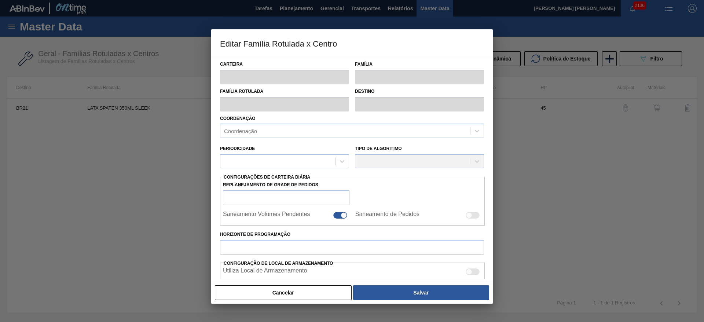
type input "1.724,992"
checkbox input "true"
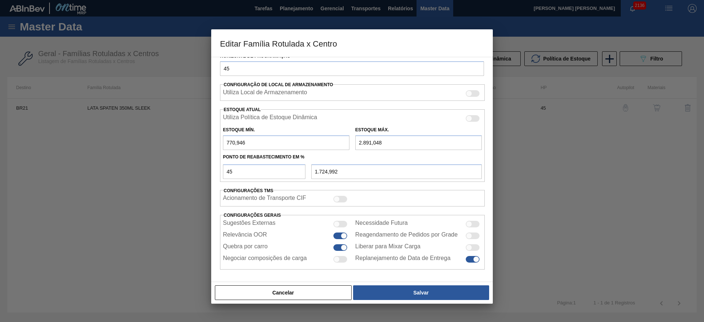
scroll to position [180, 0]
click at [335, 286] on button "Cancelar" at bounding box center [283, 292] width 137 height 15
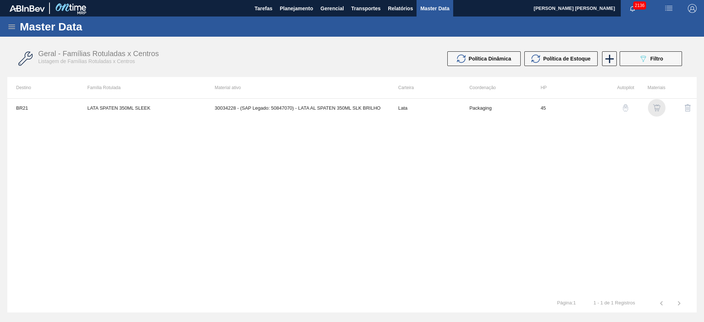
click at [657, 106] on img "button" at bounding box center [656, 107] width 7 height 7
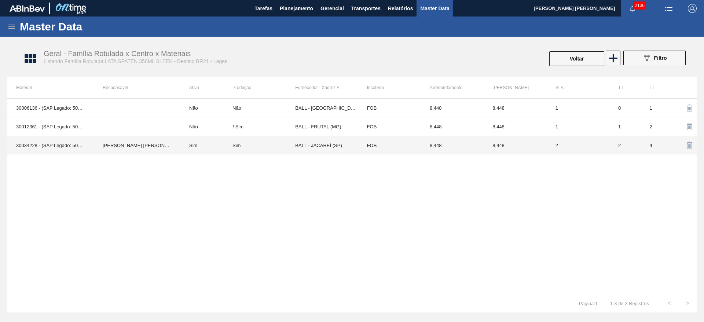
click at [222, 145] on td "Sim" at bounding box center [206, 145] width 52 height 19
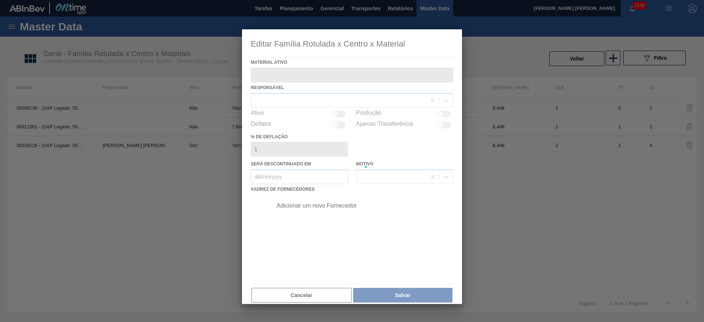
type ativo "30034228 - (SAP Legado: 50847070) - LATA AL SPATEN 350ML SLK BRILHO"
checkbox input "true"
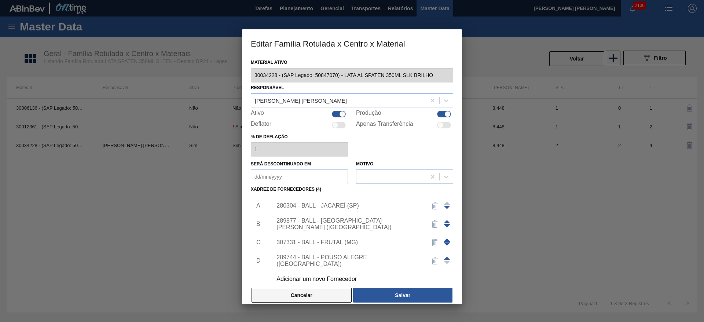
click at [311, 296] on button "Cancelar" at bounding box center [302, 295] width 100 height 15
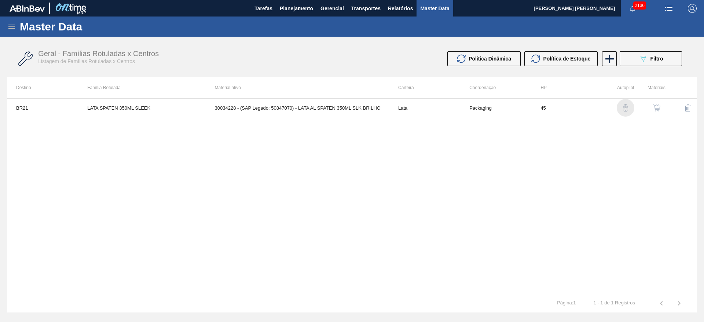
click at [624, 108] on img "button" at bounding box center [625, 107] width 7 height 7
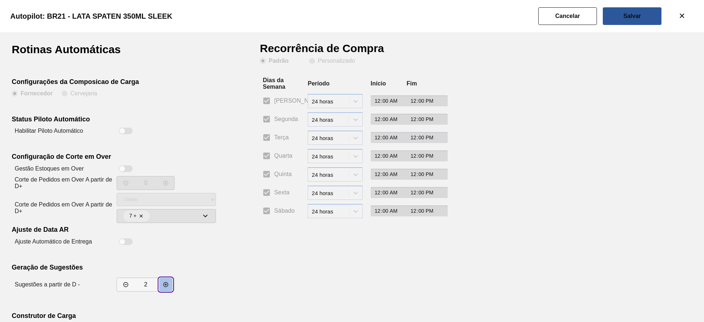
click at [168, 286] on icon "decrementar valor" at bounding box center [166, 285] width 6 height 6
type input "3"
click at [0, 0] on slot "Salvar" at bounding box center [0, 0] width 0 height 0
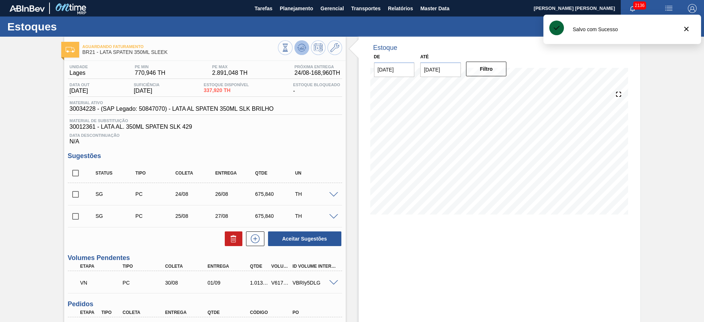
click at [289, 50] on icon at bounding box center [285, 48] width 8 height 8
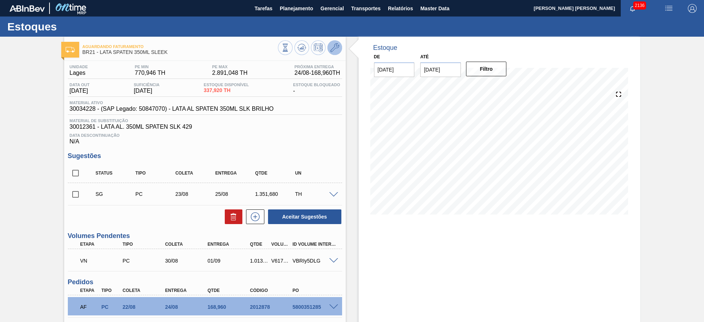
click at [333, 47] on icon at bounding box center [334, 47] width 9 height 9
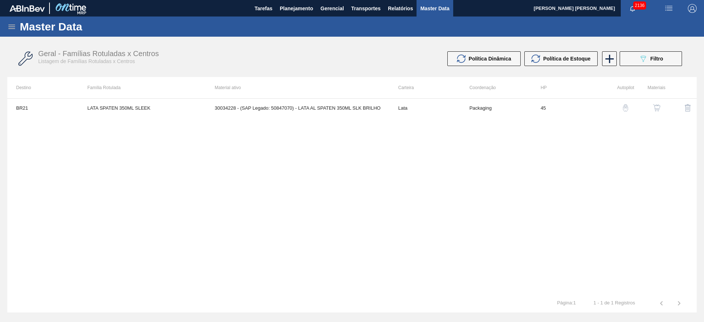
click at [624, 109] on img "button" at bounding box center [625, 107] width 7 height 7
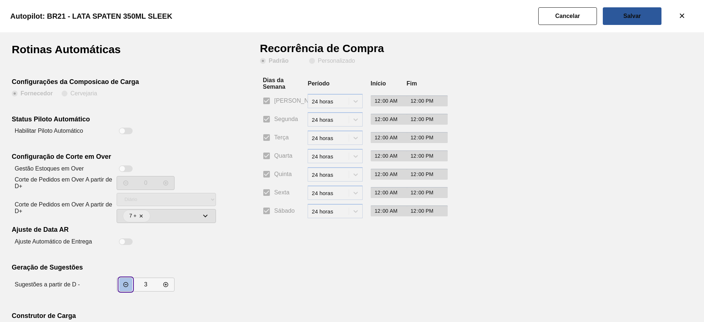
click at [128, 286] on icon "incrementar valor" at bounding box center [125, 284] width 5 height 5
click at [128, 286] on icon "incrementar valor" at bounding box center [126, 285] width 6 height 6
type input "0"
click at [620, 13] on button "Salvar" at bounding box center [632, 16] width 59 height 18
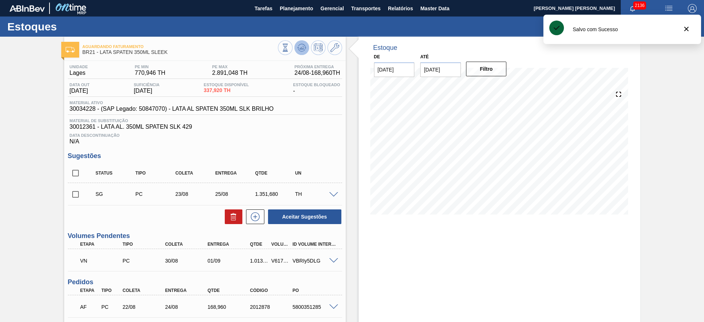
click at [289, 47] on icon at bounding box center [285, 48] width 8 height 8
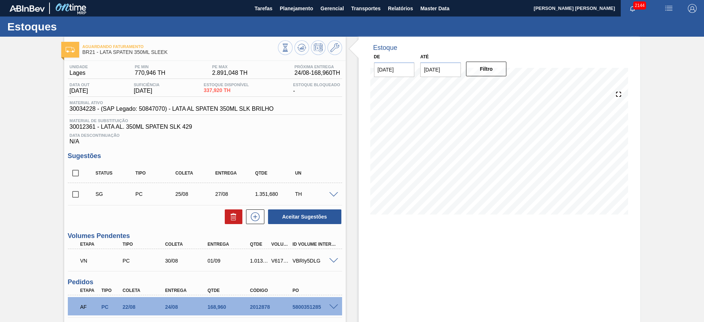
click at [75, 194] on input "checkbox" at bounding box center [75, 194] width 15 height 15
click at [0, 0] on icon at bounding box center [0, 0] width 0 height 0
checkbox input "false"
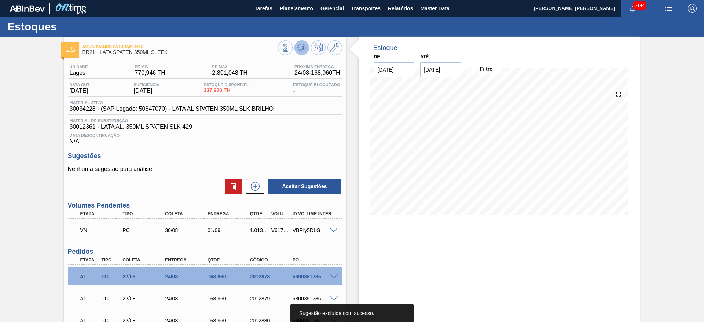
click at [289, 45] on icon at bounding box center [285, 48] width 8 height 8
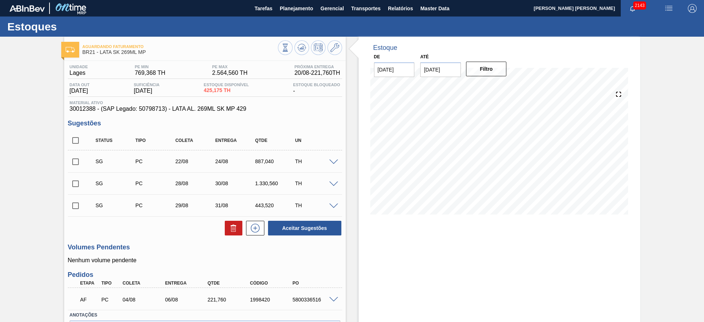
click at [74, 187] on input "checkbox" at bounding box center [75, 183] width 15 height 15
click at [311, 228] on button "Aceitar Sugestões" at bounding box center [304, 228] width 73 height 15
checkbox input "false"
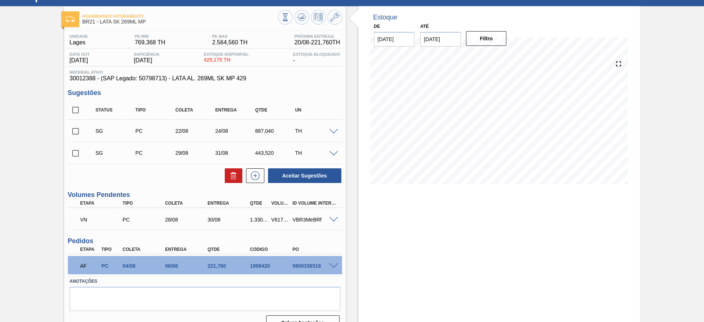
scroll to position [45, 0]
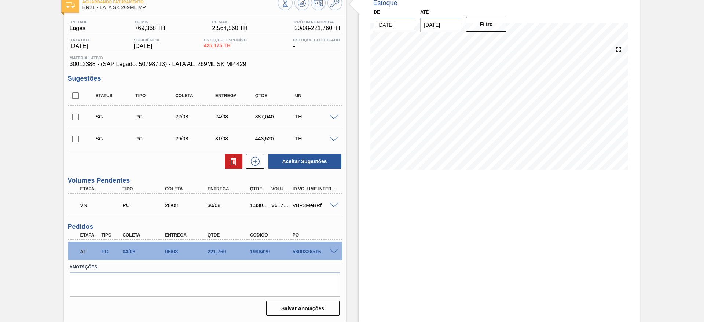
click at [336, 253] on span at bounding box center [333, 251] width 9 height 5
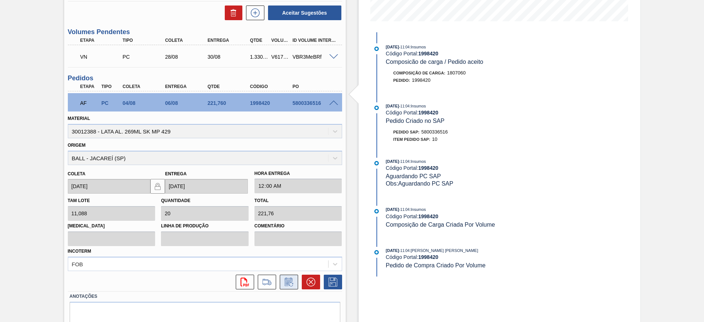
scroll to position [210, 0]
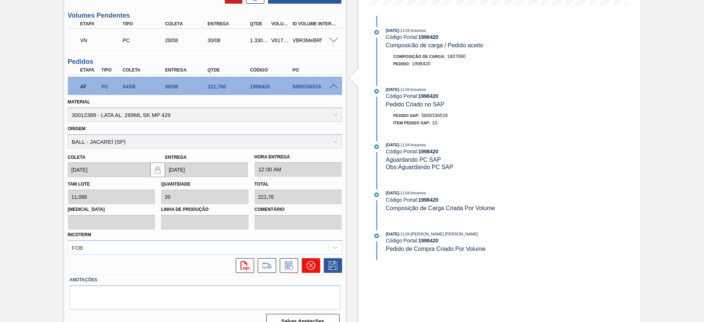
click at [312, 267] on icon at bounding box center [311, 265] width 9 height 9
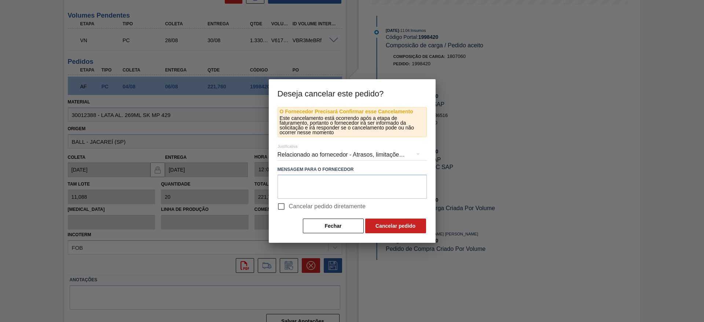
click at [290, 206] on span "Cancelar pedido diretamente" at bounding box center [327, 206] width 77 height 9
click at [289, 206] on input "Cancelar pedido diretamente" at bounding box center [281, 206] width 15 height 15
checkbox input "true"
click at [387, 227] on button "Cancelar pedido" at bounding box center [395, 226] width 61 height 15
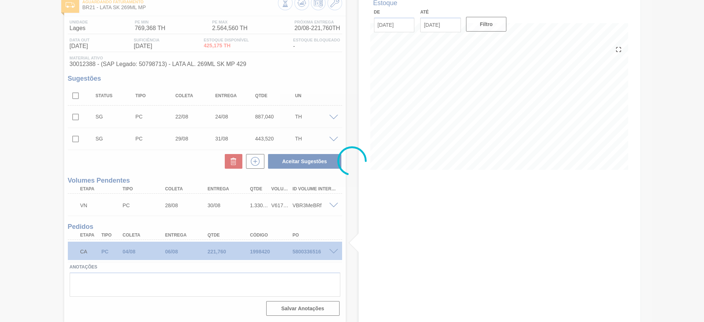
scroll to position [45, 0]
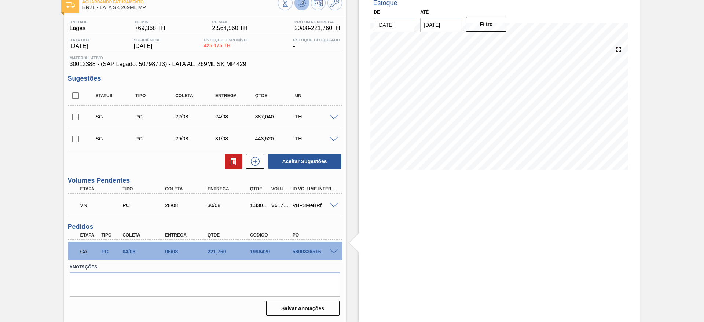
click at [289, 4] on icon at bounding box center [285, 3] width 8 height 8
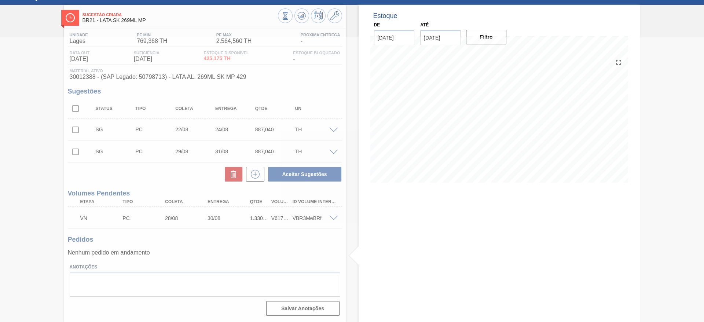
scroll to position [32, 0]
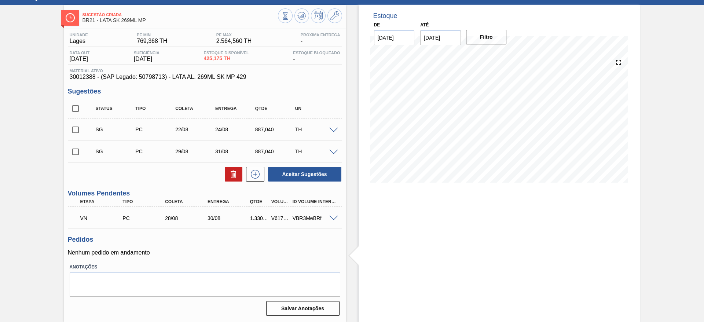
click at [76, 152] on input "checkbox" at bounding box center [75, 151] width 15 height 15
click at [284, 172] on button "Aceitar Sugestões" at bounding box center [304, 174] width 73 height 15
checkbox input "false"
click at [74, 153] on input "checkbox" at bounding box center [75, 151] width 15 height 15
click at [296, 176] on button "Aceitar Sugestões" at bounding box center [304, 174] width 73 height 15
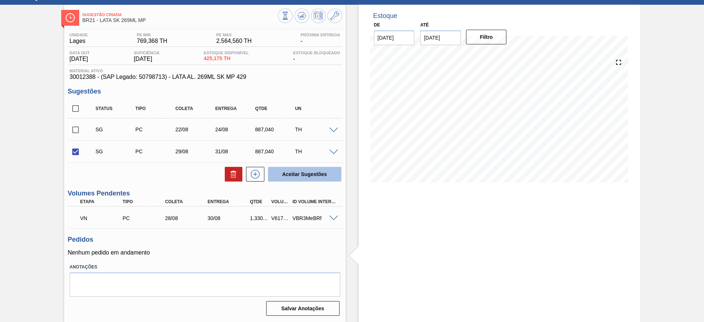
checkbox input "false"
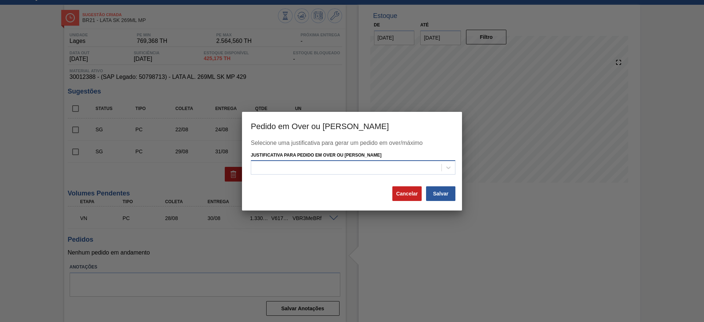
click at [323, 168] on div at bounding box center [346, 167] width 190 height 11
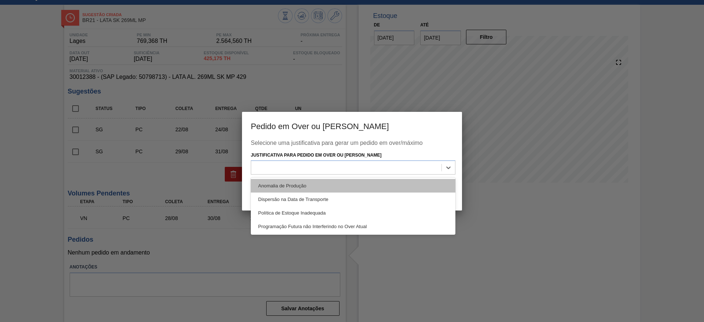
click at [285, 181] on div "Anomalia de Produção" at bounding box center [353, 186] width 205 height 14
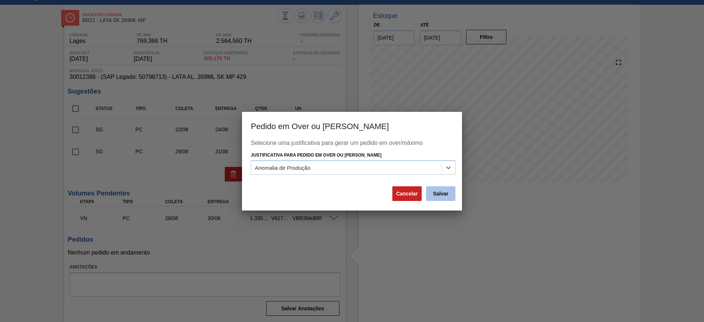
click at [450, 191] on button "Salvar" at bounding box center [440, 193] width 29 height 15
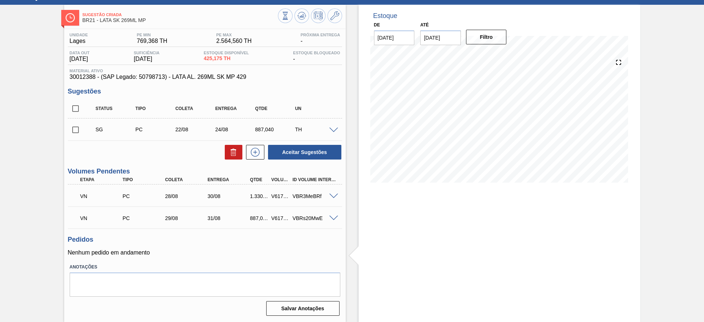
click at [75, 133] on input "checkbox" at bounding box center [75, 129] width 15 height 15
click at [0, 0] on icon at bounding box center [0, 0] width 0 height 0
checkbox input "false"
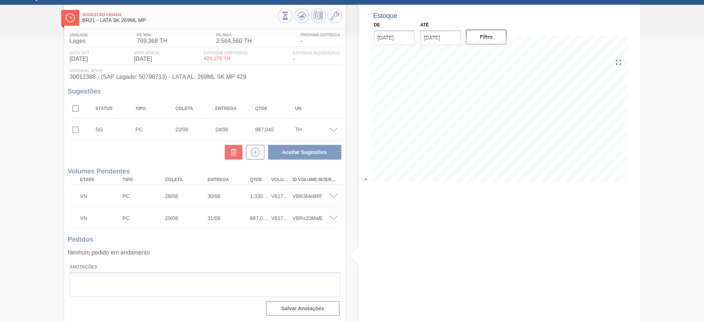
scroll to position [1, 0]
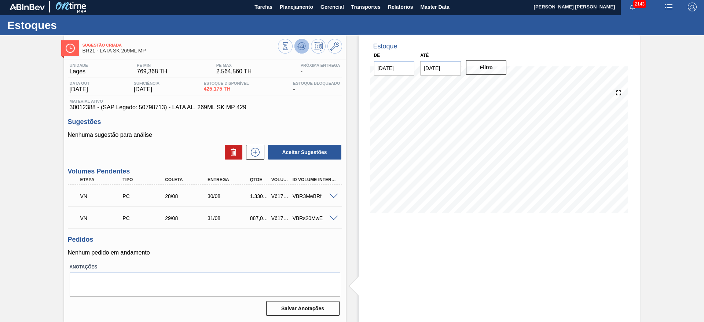
click at [302, 52] on button at bounding box center [301, 46] width 15 height 15
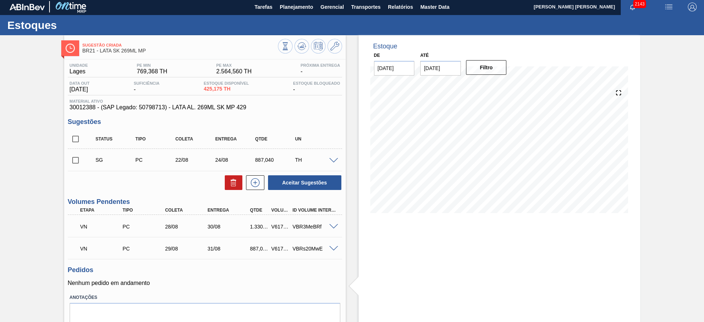
click at [331, 247] on span at bounding box center [333, 248] width 9 height 5
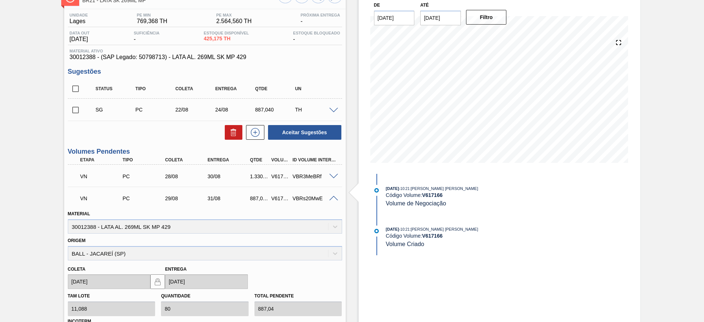
scroll to position [166, 0]
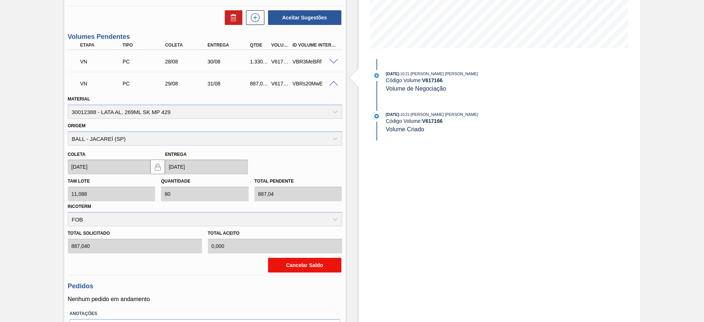
click at [316, 266] on button "Cancelar Saldo" at bounding box center [304, 265] width 73 height 15
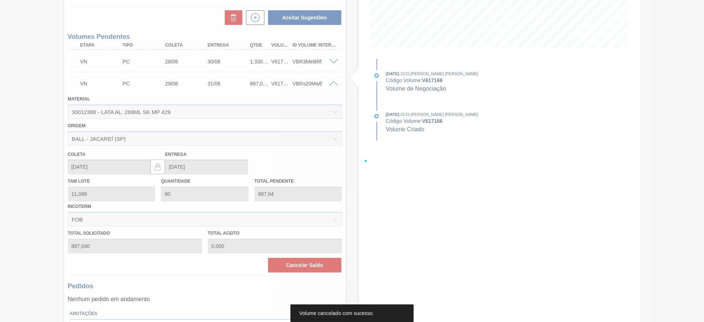
scroll to position [10, 0]
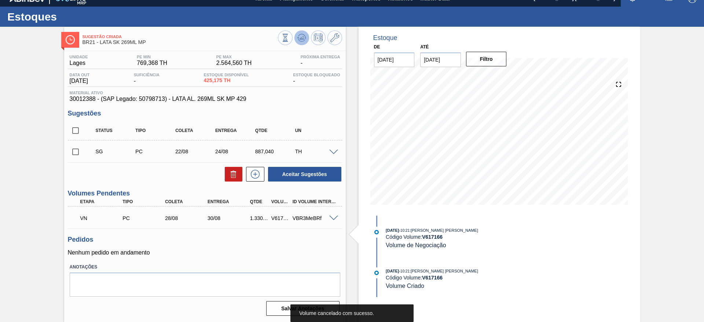
click at [288, 34] on g at bounding box center [285, 34] width 5 height 1
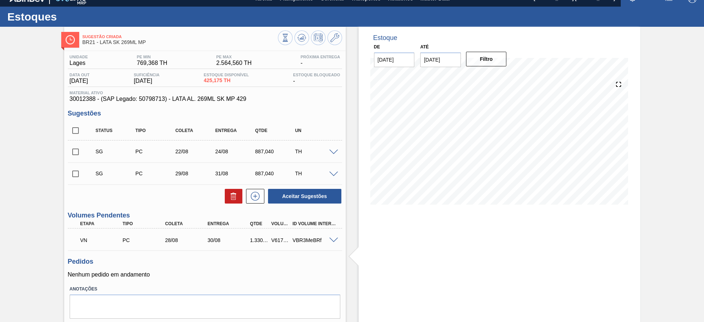
click at [334, 238] on span at bounding box center [333, 240] width 9 height 5
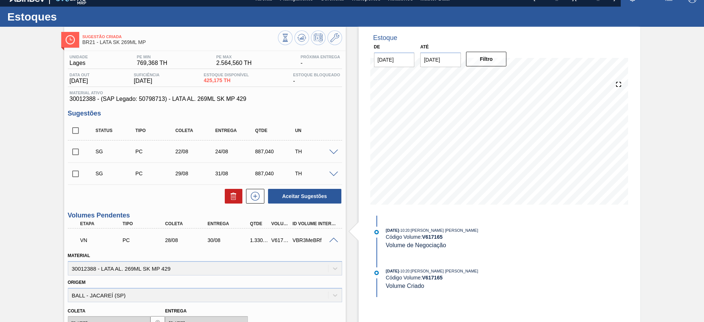
click at [333, 175] on span at bounding box center [333, 174] width 9 height 5
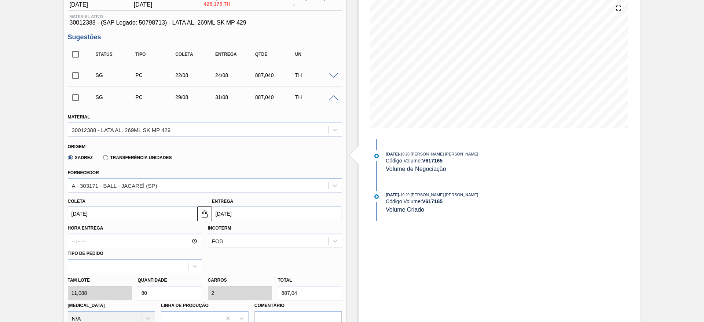
scroll to position [120, 0]
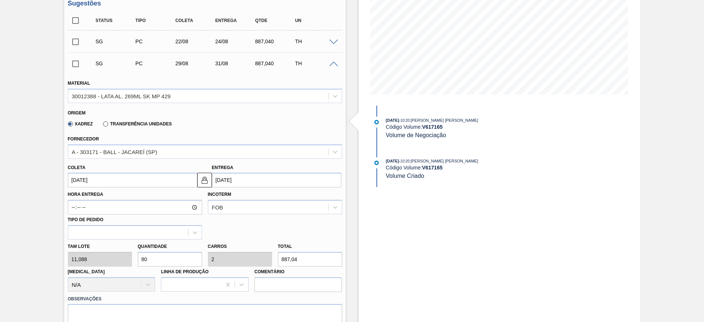
click at [94, 252] on div "[PERSON_NAME] 11,088 Quantidade 80 Carros 2 Total 887,04 [MEDICAL_DATA] N/A Lin…" at bounding box center [205, 265] width 280 height 52
type input "1"
type input "0,025"
type input "11,088"
type input "12"
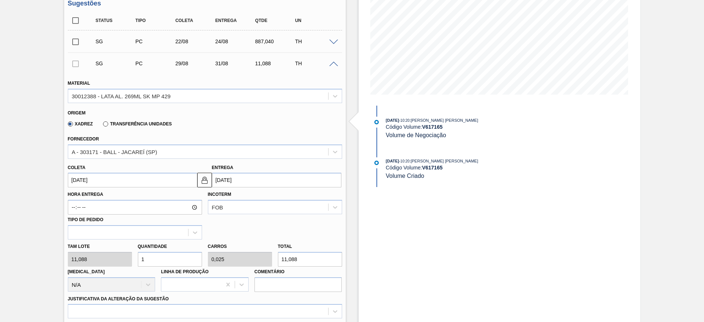
type input "0,3"
type input "133,056"
type input "120"
type input "3"
type input "1.330,56"
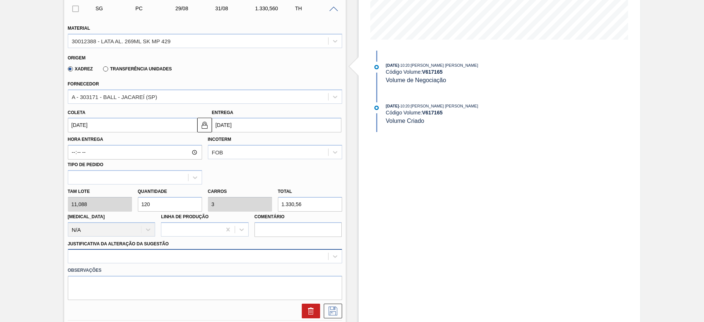
type input "120"
click at [162, 253] on div at bounding box center [205, 256] width 274 height 14
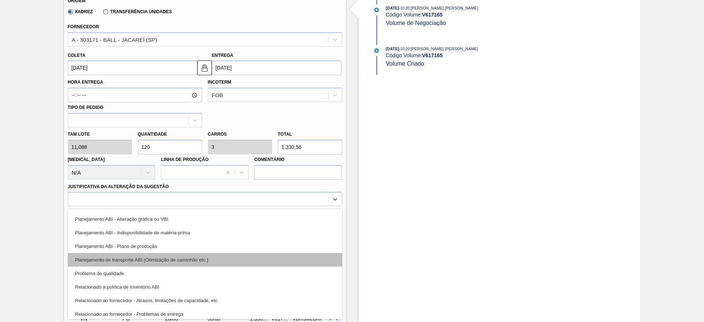
scroll to position [110, 0]
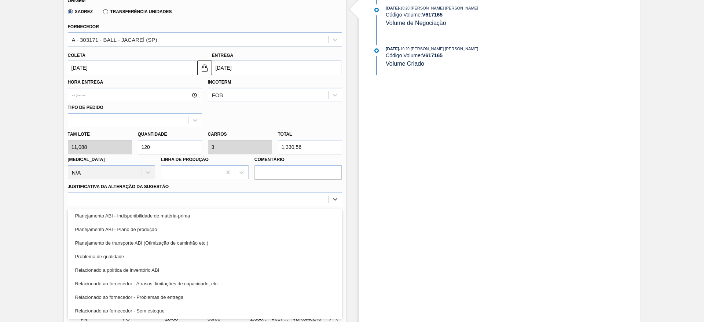
click at [200, 283] on div "Relacionado ao fornecedor - Atrasos, limitações de capacidade, etc." at bounding box center [205, 284] width 274 height 14
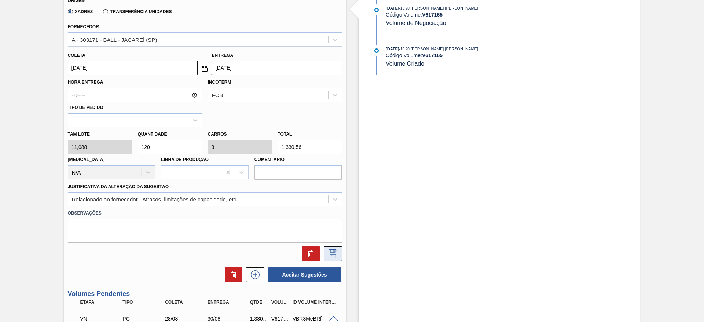
click at [331, 254] on icon at bounding box center [333, 253] width 12 height 9
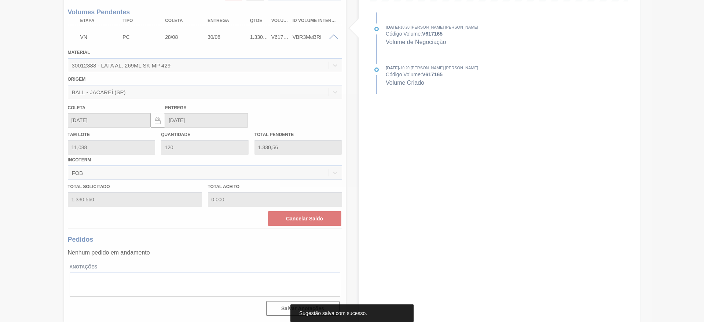
scroll to position [32, 0]
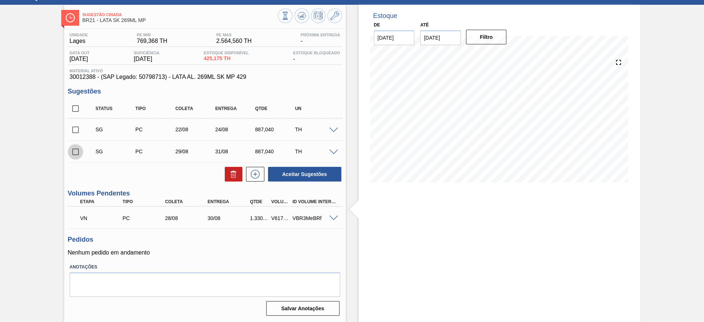
click at [75, 148] on input "checkbox" at bounding box center [75, 151] width 15 height 15
click at [280, 177] on button "Aceitar Sugestões" at bounding box center [304, 174] width 73 height 15
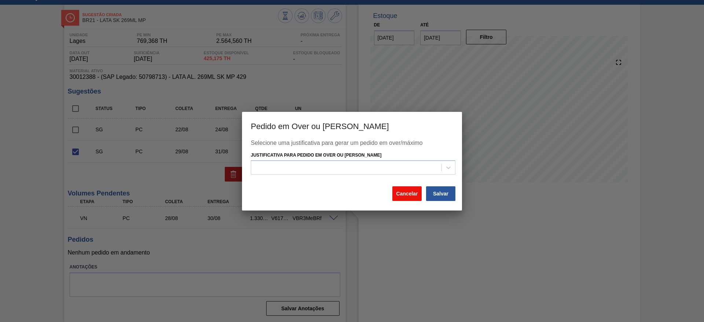
click at [407, 195] on button "Cancelar" at bounding box center [406, 193] width 29 height 15
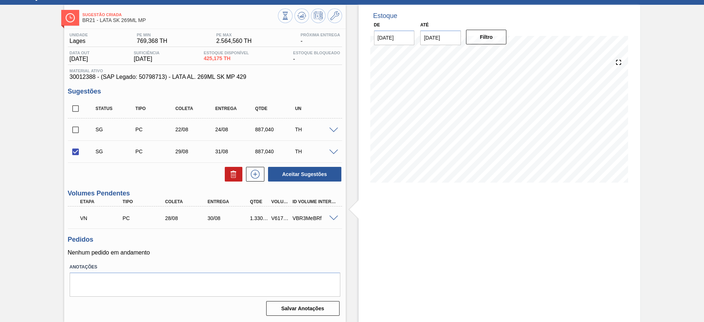
click at [334, 152] on span at bounding box center [333, 152] width 9 height 5
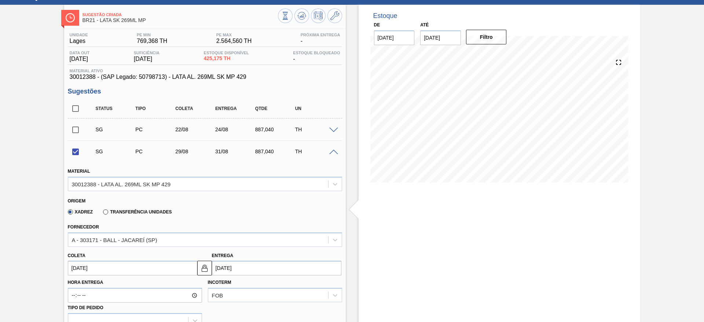
scroll to position [197, 0]
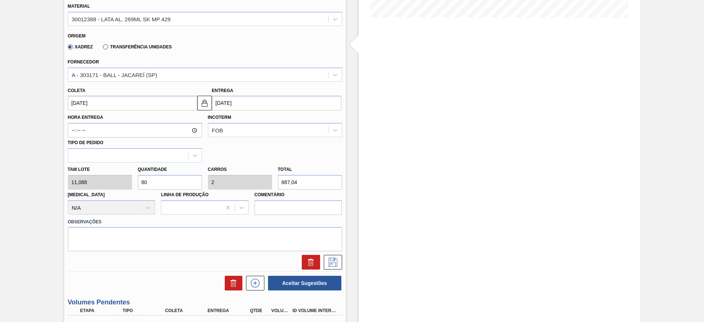
click at [109, 184] on div "[PERSON_NAME] 11,088 Quantidade 80 Carros 2 Total 887,04 [MEDICAL_DATA] N/A Lin…" at bounding box center [205, 188] width 280 height 52
checkbox input "false"
type input "1"
type input "0,025"
type input "11,088"
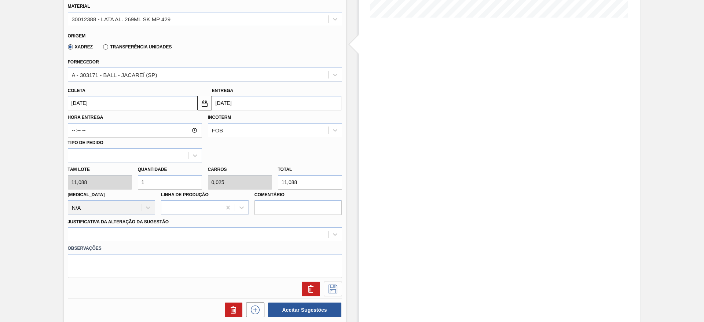
type input "12"
type input "0,3"
type input "133,056"
type input "120"
type input "3"
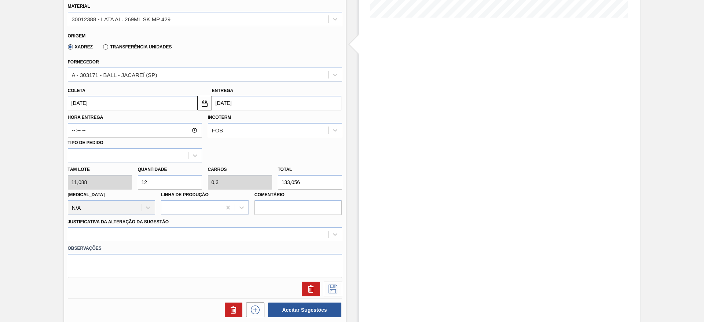
type input "1.330,56"
type input "120"
click at [137, 231] on div at bounding box center [205, 234] width 274 height 14
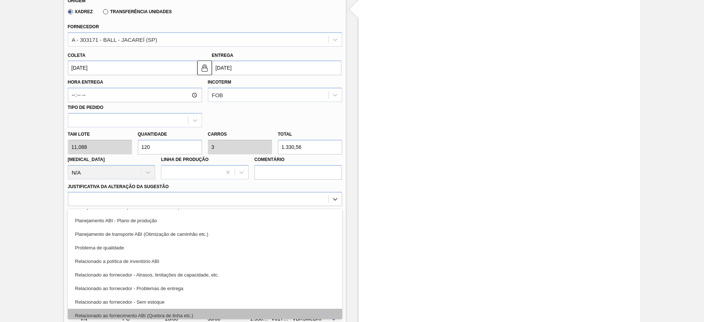
scroll to position [137, 0]
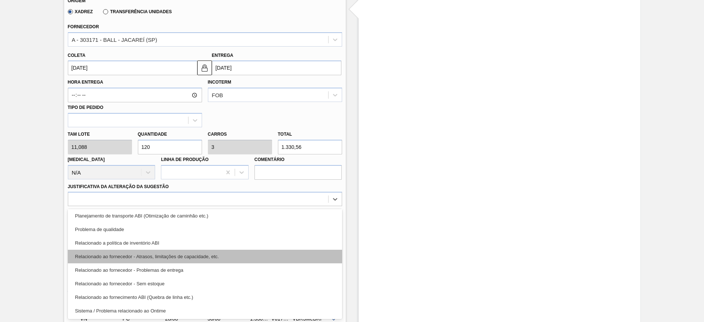
click at [209, 257] on div "Relacionado ao fornecedor - Atrasos, limitações de capacidade, etc." at bounding box center [205, 257] width 274 height 14
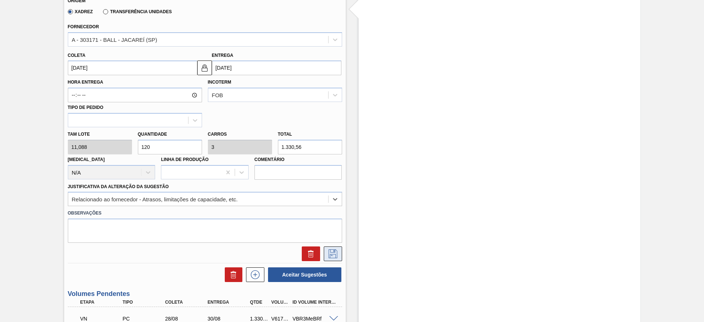
click at [337, 258] on icon at bounding box center [333, 253] width 12 height 9
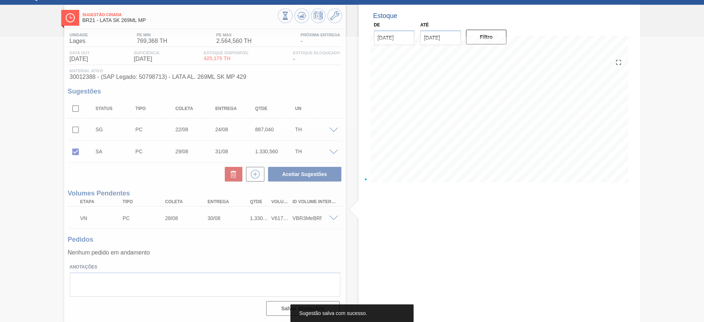
scroll to position [32, 0]
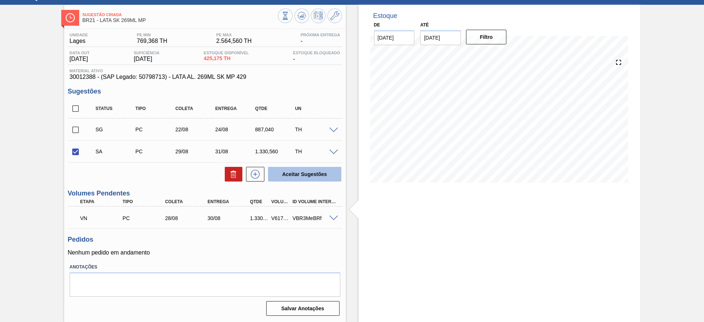
click at [304, 177] on button "Aceitar Sugestões" at bounding box center [304, 174] width 73 height 15
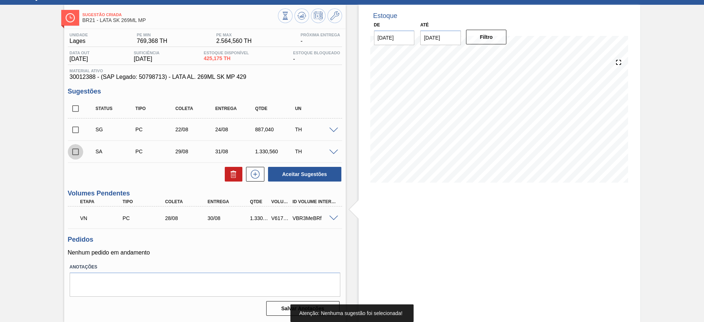
click at [80, 148] on input "checkbox" at bounding box center [75, 151] width 15 height 15
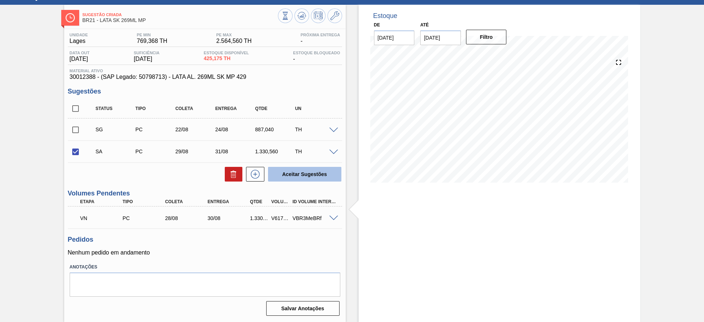
click at [303, 175] on button "Aceitar Sugestões" at bounding box center [304, 174] width 73 height 15
checkbox input "false"
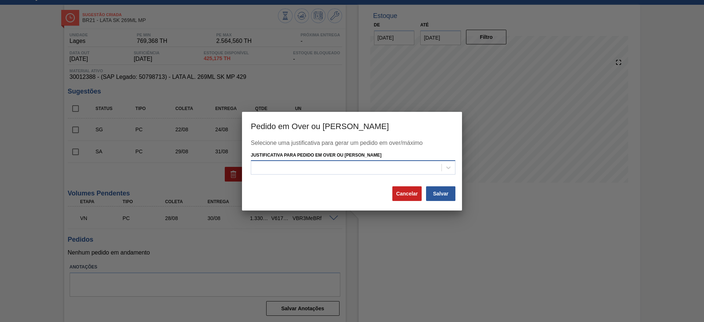
drag, startPoint x: 362, startPoint y: 172, endPoint x: 347, endPoint y: 164, distance: 16.7
click at [362, 172] on div at bounding box center [346, 167] width 190 height 11
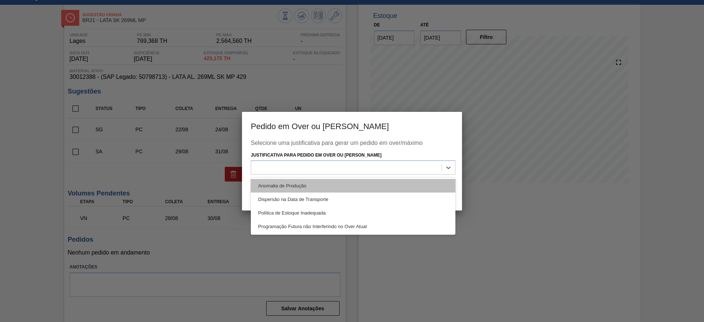
click at [289, 186] on div "Anomalia de Produção" at bounding box center [353, 186] width 205 height 14
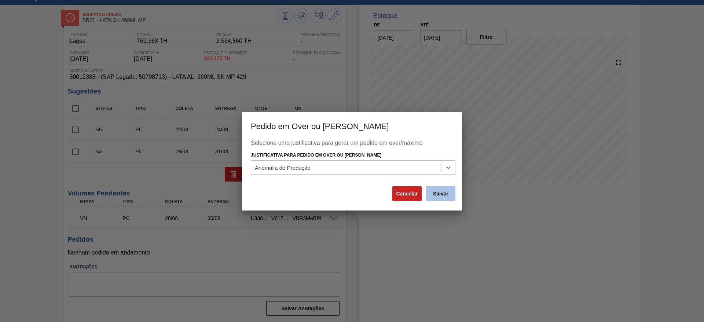
click at [444, 193] on button "Salvar" at bounding box center [440, 193] width 29 height 15
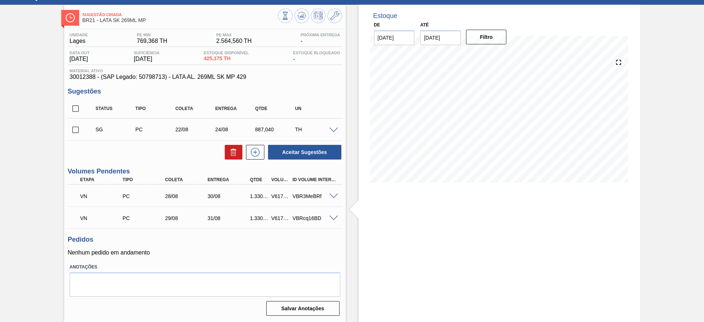
click at [77, 130] on input "checkbox" at bounding box center [75, 129] width 15 height 15
click at [0, 0] on icon at bounding box center [0, 0] width 0 height 0
checkbox input "false"
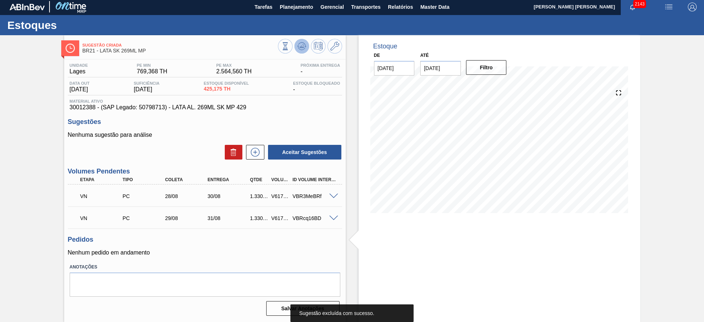
click at [289, 50] on icon at bounding box center [285, 46] width 8 height 8
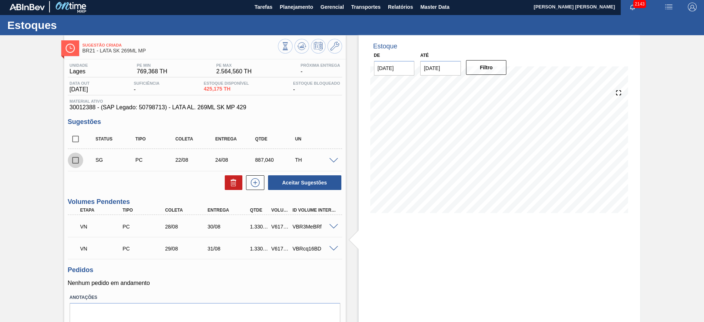
click at [74, 162] on input "checkbox" at bounding box center [75, 160] width 15 height 15
checkbox input "true"
click at [230, 181] on icon at bounding box center [233, 182] width 9 height 9
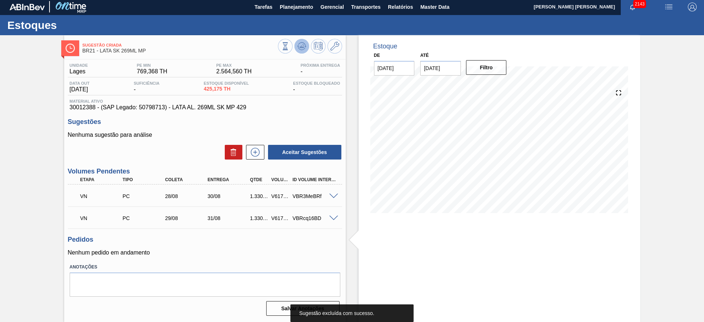
click at [296, 45] on button at bounding box center [301, 46] width 15 height 15
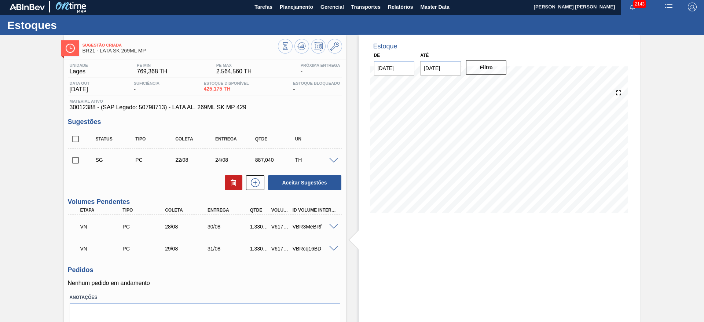
click at [76, 159] on input "checkbox" at bounding box center [75, 160] width 15 height 15
checkbox input "true"
click at [229, 181] on icon at bounding box center [233, 182] width 9 height 9
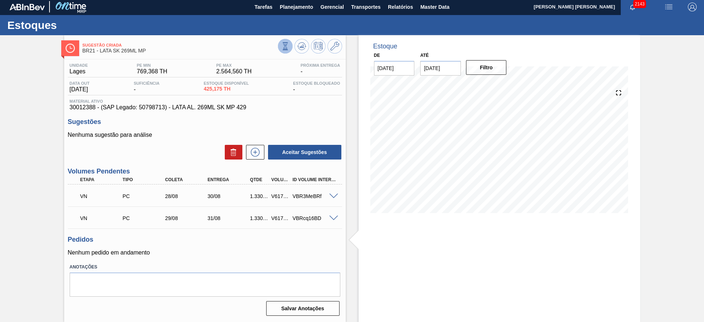
click at [287, 49] on icon at bounding box center [285, 46] width 8 height 8
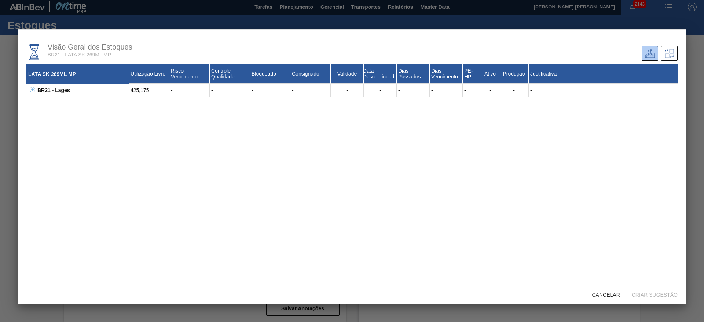
click at [696, 81] on div at bounding box center [352, 161] width 704 height 322
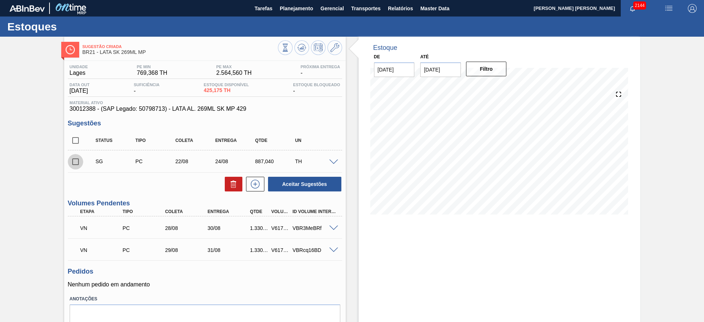
click at [76, 165] on input "checkbox" at bounding box center [75, 161] width 15 height 15
click at [0, 0] on icon at bounding box center [0, 0] width 0 height 0
checkbox input "false"
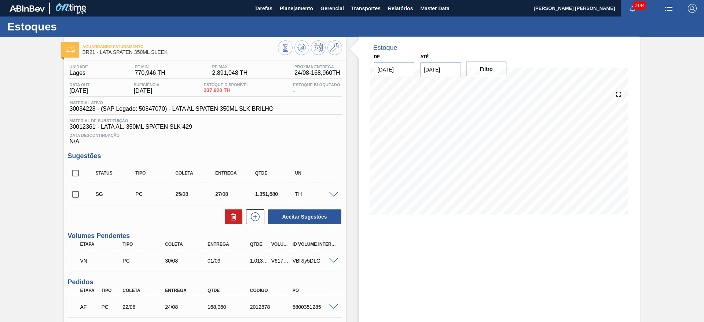
click at [78, 193] on input "checkbox" at bounding box center [75, 194] width 15 height 15
click at [236, 219] on icon at bounding box center [233, 216] width 9 height 9
checkbox input "false"
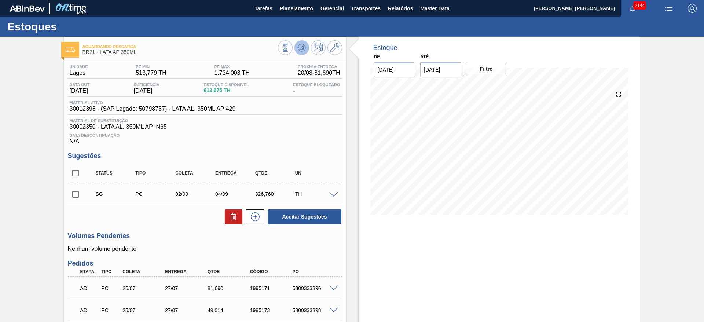
click at [289, 49] on icon at bounding box center [285, 48] width 8 height 8
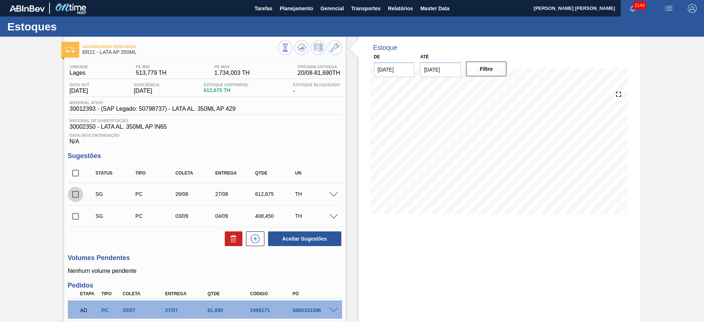
drag, startPoint x: 77, startPoint y: 194, endPoint x: 86, endPoint y: 194, distance: 8.8
click at [77, 194] on input "checkbox" at bounding box center [75, 194] width 15 height 15
click at [229, 242] on icon at bounding box center [233, 238] width 9 height 9
checkbox input "false"
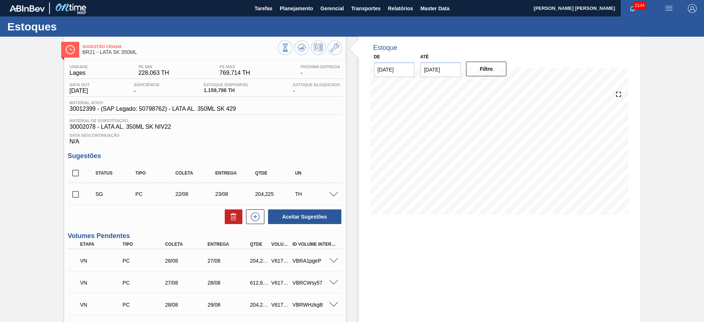
scroll to position [87, 0]
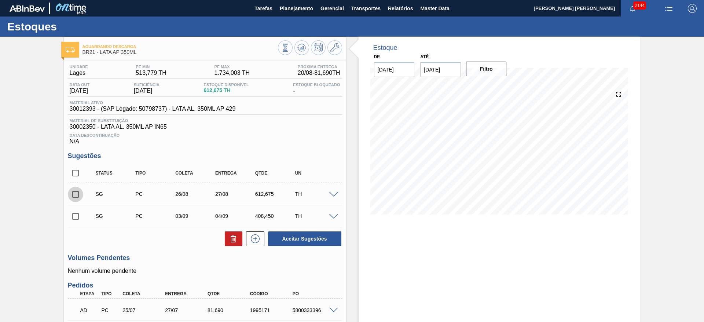
click at [77, 195] on input "checkbox" at bounding box center [75, 194] width 15 height 15
click at [231, 245] on button at bounding box center [234, 238] width 18 height 15
checkbox input "false"
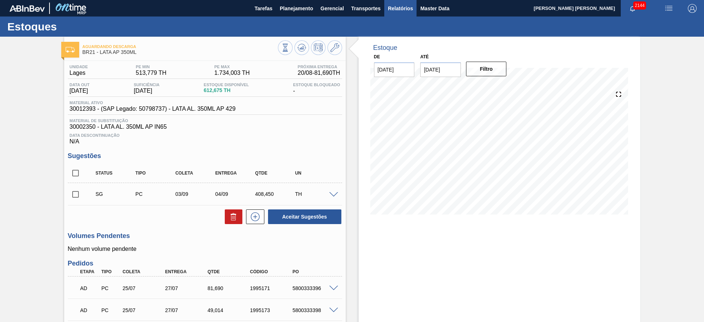
click at [390, 7] on span "Relatórios" at bounding box center [400, 8] width 25 height 9
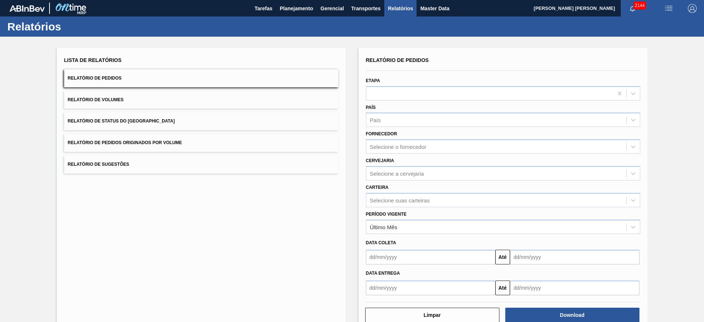
click at [187, 102] on button "Relatório de Volumes" at bounding box center [201, 100] width 274 height 18
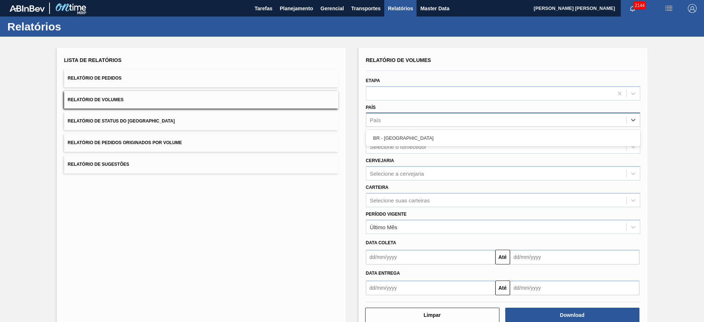
click at [411, 121] on div "País" at bounding box center [496, 120] width 260 height 11
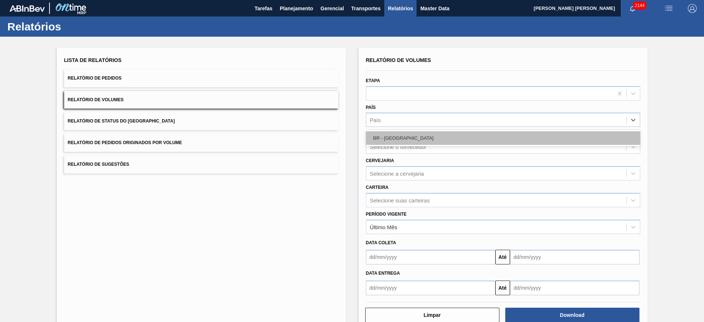
click at [401, 136] on div "BR - [GEOGRAPHIC_DATA]" at bounding box center [503, 138] width 274 height 14
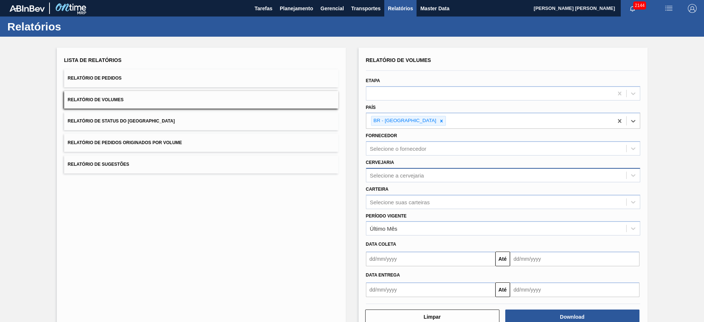
click at [394, 172] on div "Selecione a cervejaria" at bounding box center [397, 175] width 54 height 6
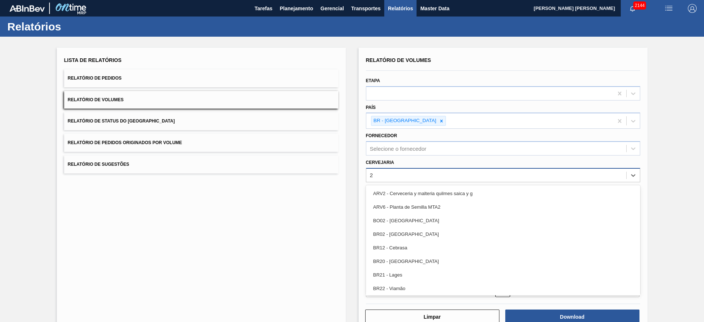
type input "21"
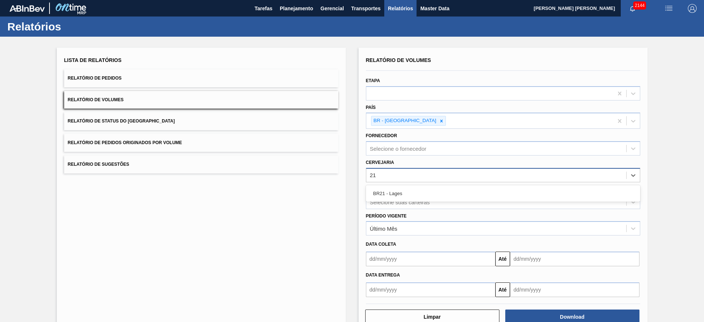
click at [397, 193] on div "BR21 - Lages" at bounding box center [503, 194] width 274 height 14
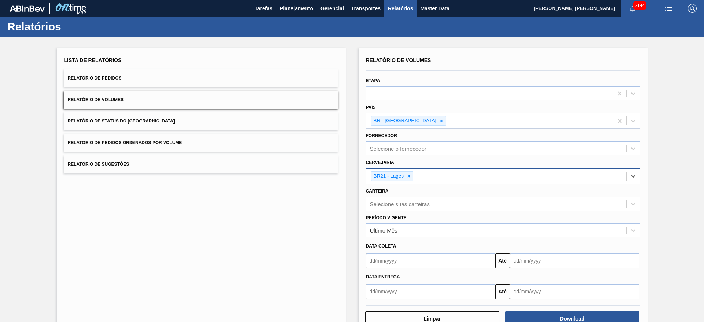
click at [410, 201] on div "Selecione suas carteiras" at bounding box center [400, 204] width 60 height 6
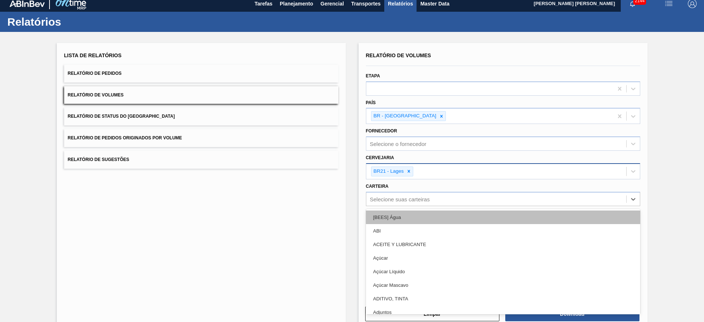
scroll to position [5, 0]
type input "lata"
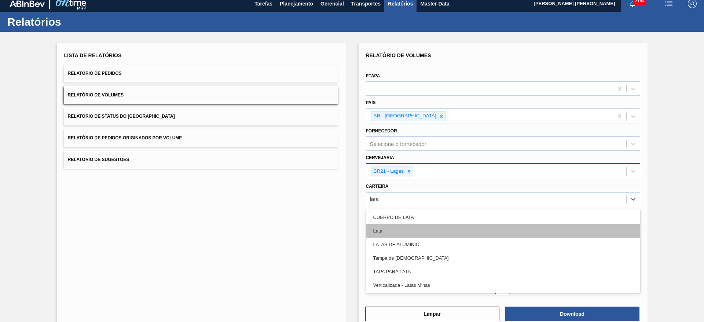
click at [391, 230] on div "Lata" at bounding box center [503, 231] width 274 height 14
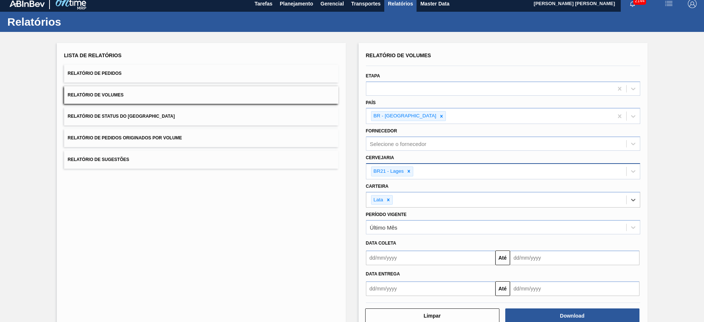
click at [415, 261] on input "text" at bounding box center [430, 257] width 129 height 15
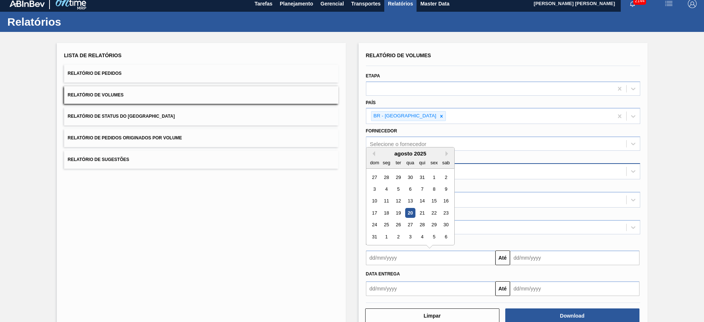
click at [411, 216] on div "20" at bounding box center [410, 213] width 10 height 10
type input "20/08/2025"
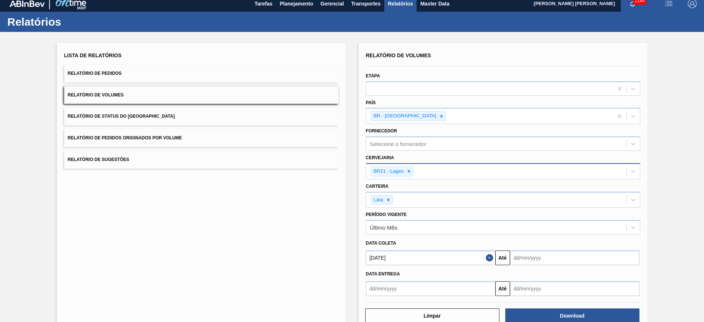
click at [536, 260] on input "text" at bounding box center [574, 257] width 129 height 15
click at [518, 239] on div "31" at bounding box center [519, 237] width 10 height 10
type input "31/08/2025"
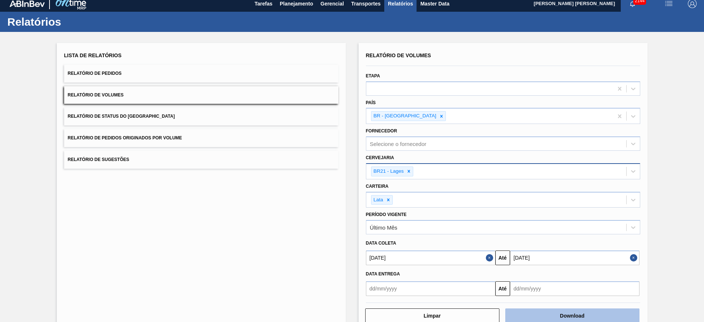
click at [561, 313] on button "Download" at bounding box center [572, 315] width 134 height 15
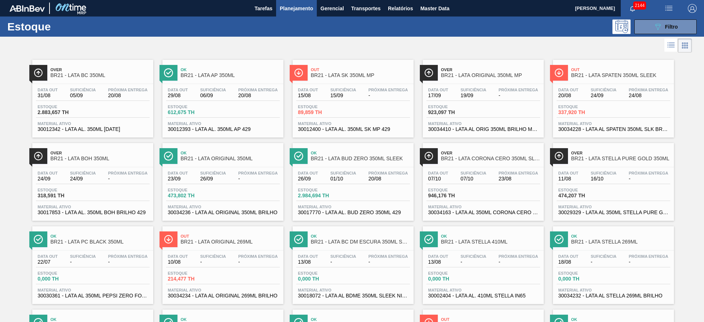
scroll to position [330, 0]
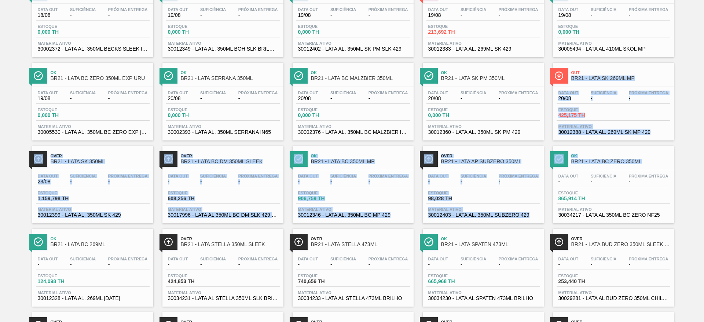
drag, startPoint x: 702, startPoint y: 163, endPoint x: 704, endPoint y: 69, distance: 93.9
click at [704, 69] on main "Tarefas Planejamento Gerencial Transportes Relatórios Master Data BRUNO DE MELL…" at bounding box center [352, 161] width 704 height 322
click at [681, 72] on div "Over BR21 - LATA BC 350ML Data out 31/08 Suficiência 05/09 Próxima Entrega 20/0…" at bounding box center [352, 98] width 704 height 749
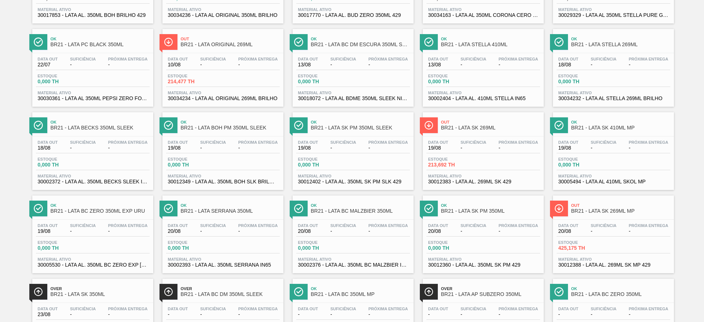
scroll to position [200, 0]
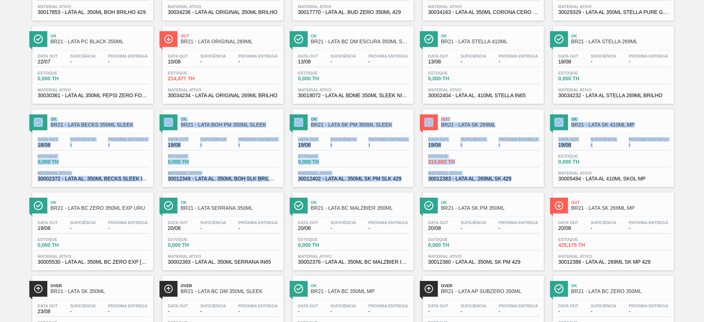
drag, startPoint x: 702, startPoint y: 102, endPoint x: 700, endPoint y: 143, distance: 41.2
click at [700, 143] on div "Over BR21 - LATA BC 350ML Data out 31/08 Suficiência 05/09 Próxima Entrega - Es…" at bounding box center [352, 228] width 704 height 749
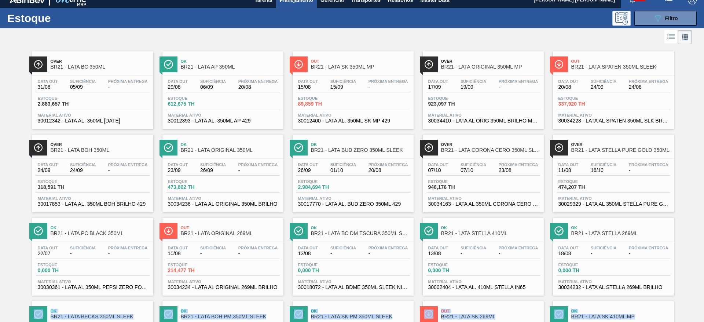
scroll to position [0, 0]
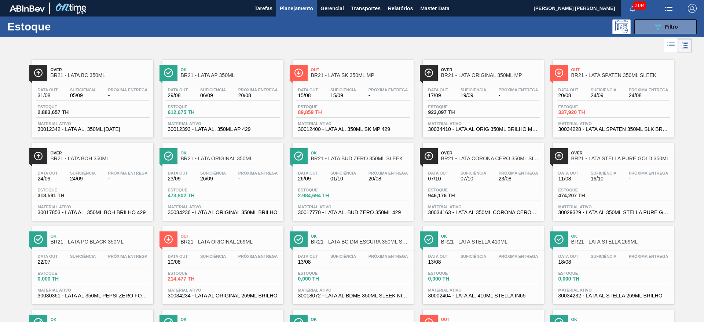
click at [550, 45] on div at bounding box center [346, 46] width 692 height 18
click at [657, 26] on icon "089F7B8B-B2A5-4AFE-B5C0-19BA573D28AC" at bounding box center [657, 26] width 9 height 9
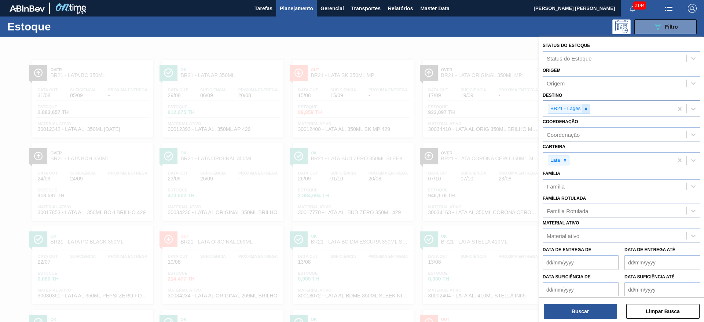
click at [583, 112] on div at bounding box center [586, 108] width 8 height 9
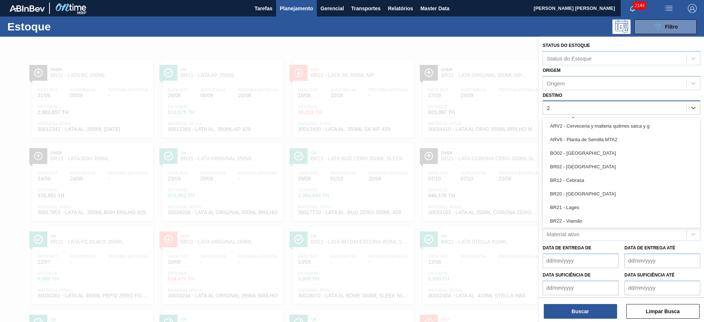
type input "22"
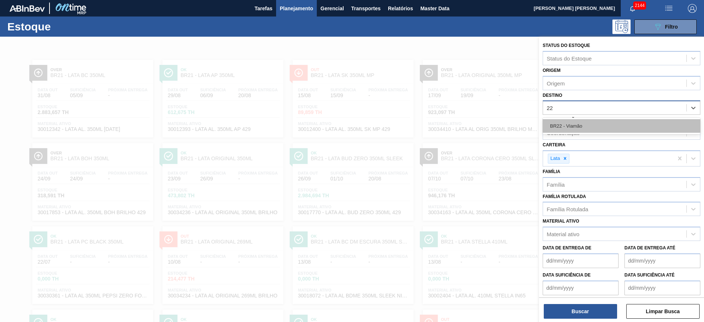
click at [579, 123] on div "BR22 - Viamão" at bounding box center [622, 126] width 158 height 14
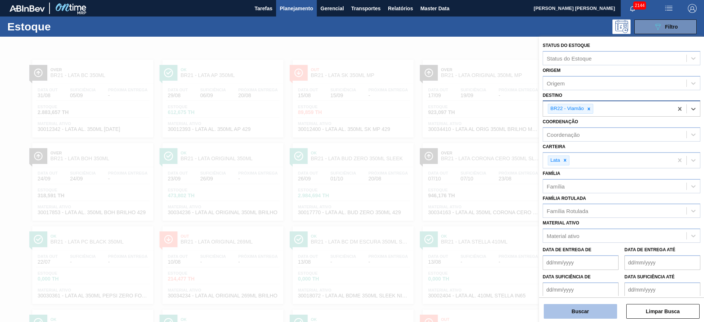
click at [584, 310] on button "Buscar" at bounding box center [580, 311] width 73 height 15
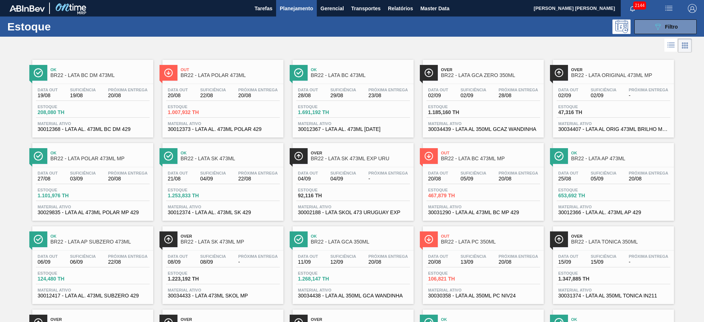
click at [443, 38] on div at bounding box center [346, 46] width 692 height 18
click at [259, 160] on span "BR22 - LATA SK 473ML" at bounding box center [230, 158] width 99 height 5
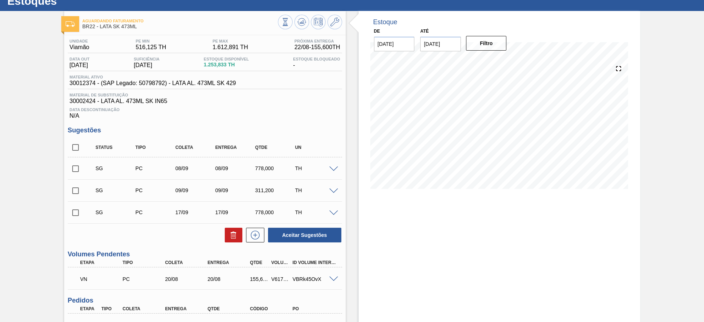
scroll to position [20, 0]
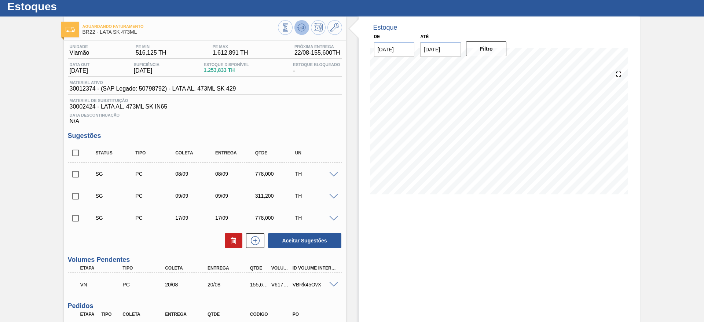
click at [289, 29] on icon at bounding box center [285, 27] width 8 height 8
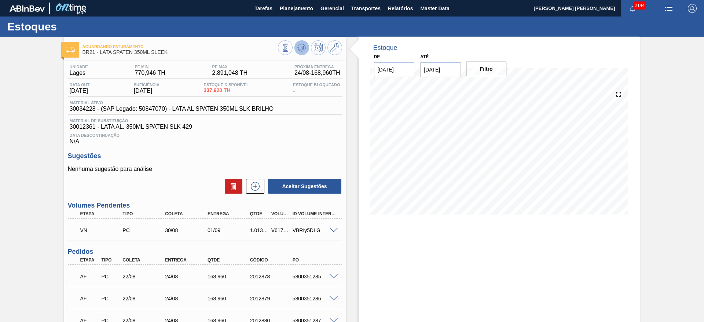
click at [289, 47] on icon at bounding box center [285, 48] width 8 height 8
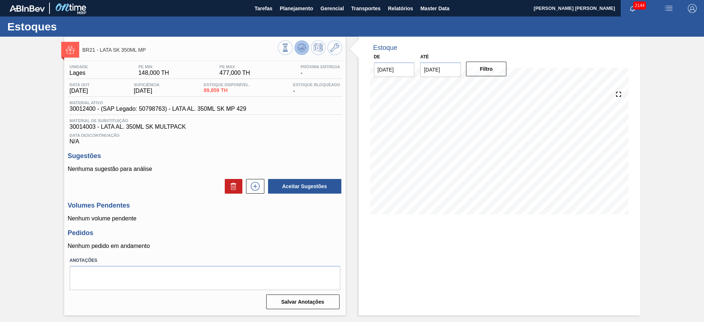
click at [289, 46] on icon at bounding box center [285, 48] width 8 height 8
